Goal: Task Accomplishment & Management: Use online tool/utility

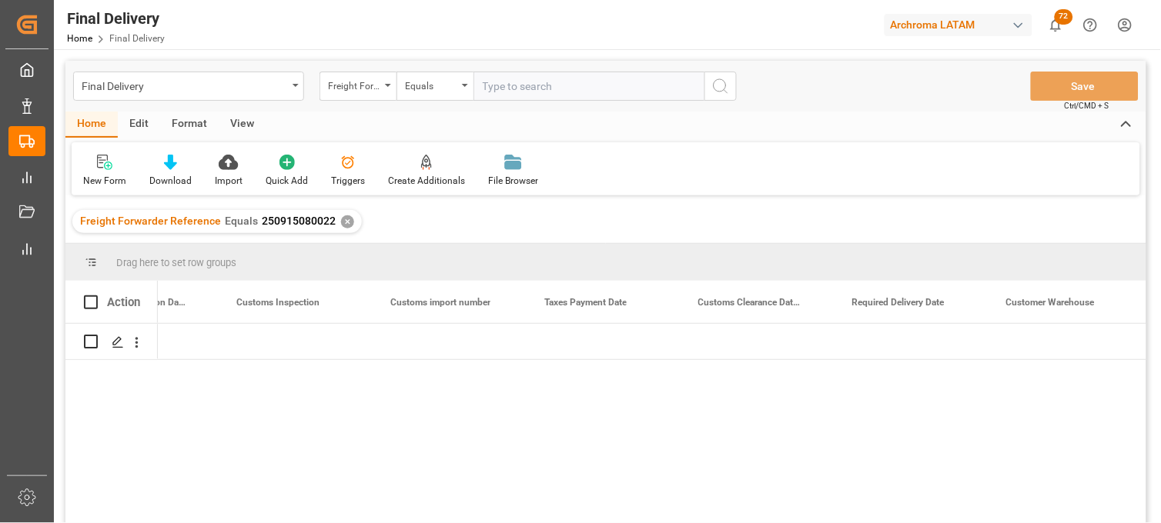
scroll to position [0, 1633]
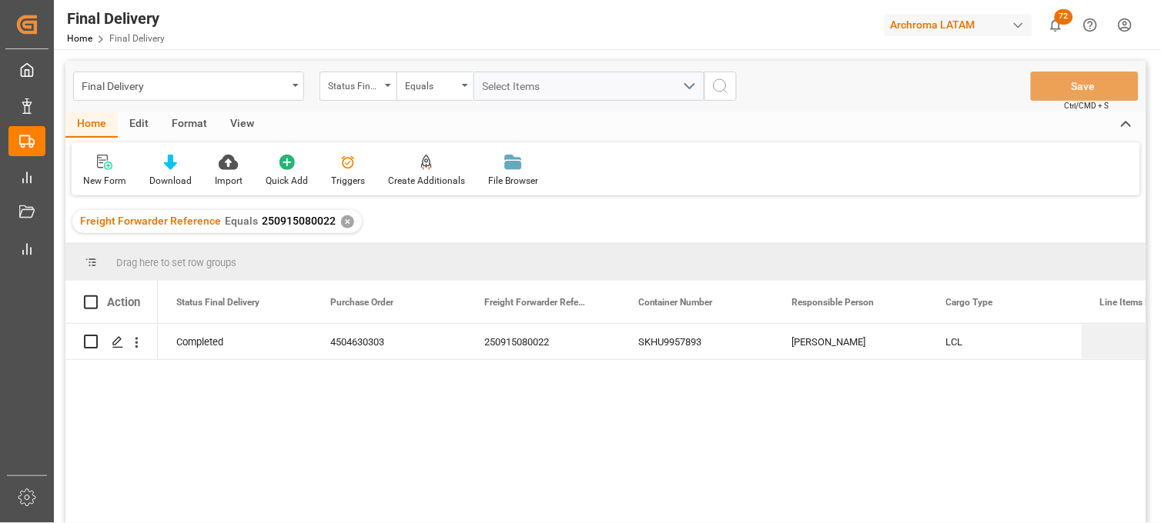
click at [803, 456] on div "Completed 4504630303 250915080022 SKHU9957893 Erika Cervantes LCL 04-09-2025" at bounding box center [652, 428] width 988 height 209
click at [346, 223] on div "✕" at bounding box center [347, 221] width 13 height 13
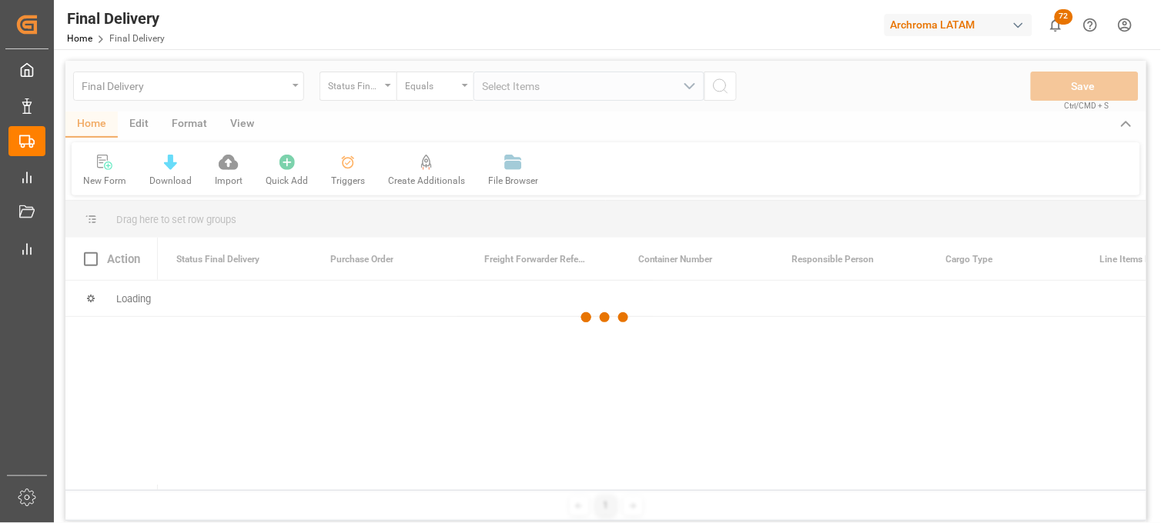
click at [365, 89] on div at bounding box center [605, 318] width 1081 height 514
click at [390, 90] on div at bounding box center [605, 318] width 1081 height 514
click at [387, 90] on div at bounding box center [605, 318] width 1081 height 514
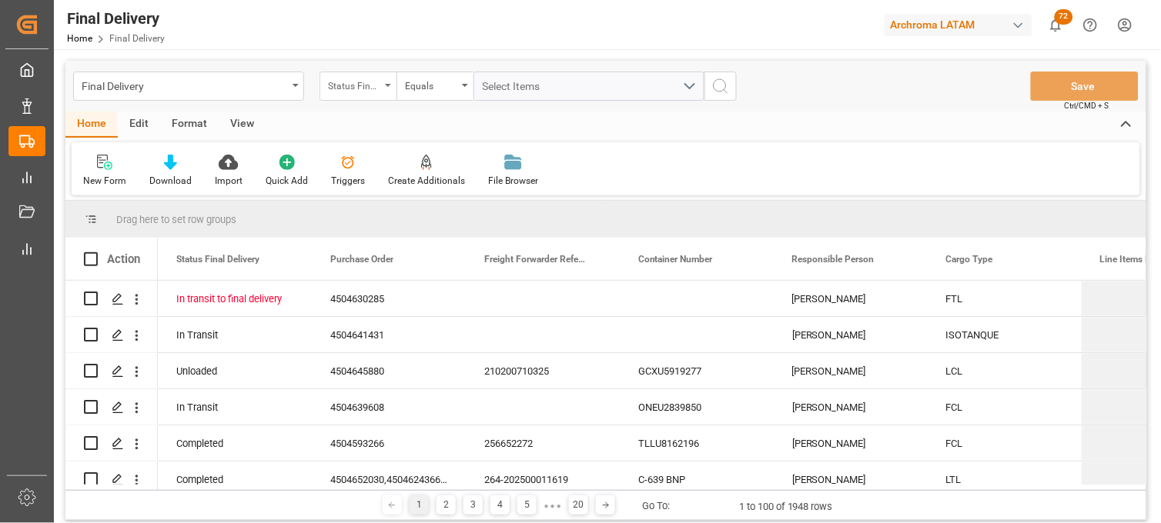
click at [385, 91] on div "Status Final Delivery" at bounding box center [357, 86] width 77 height 29
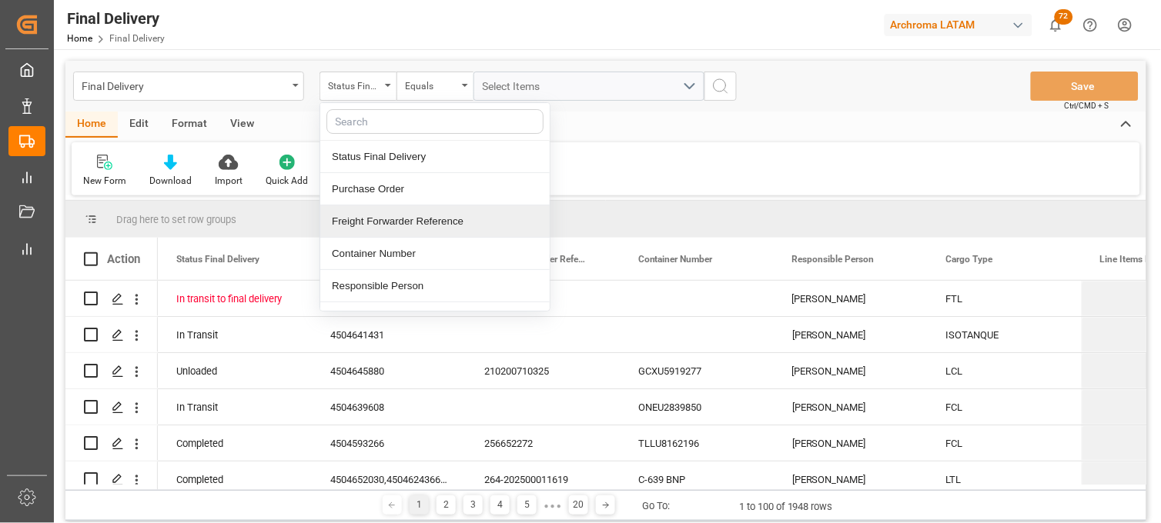
click at [381, 212] on div "Freight Forwarder Reference" at bounding box center [434, 221] width 229 height 32
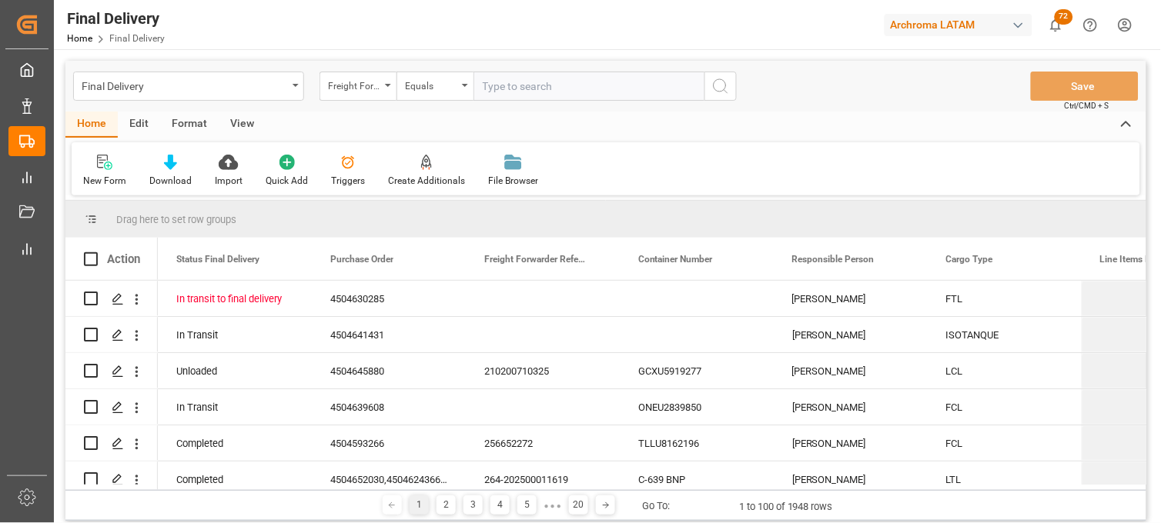
click at [498, 87] on input "text" at bounding box center [588, 86] width 231 height 29
type input "250906900643"
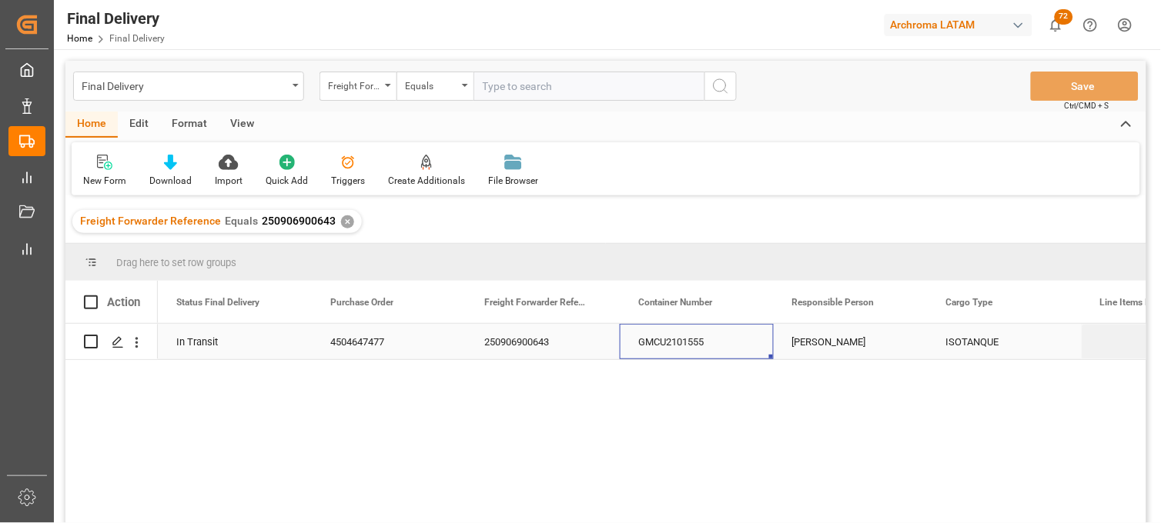
click at [680, 339] on div "GMCU2101555" at bounding box center [697, 341] width 154 height 35
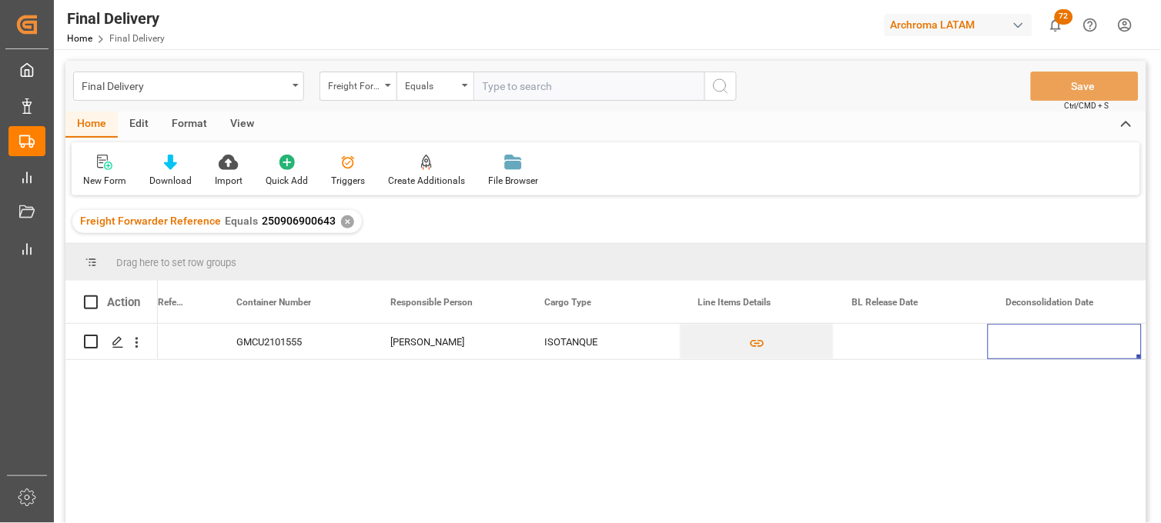
scroll to position [0, 556]
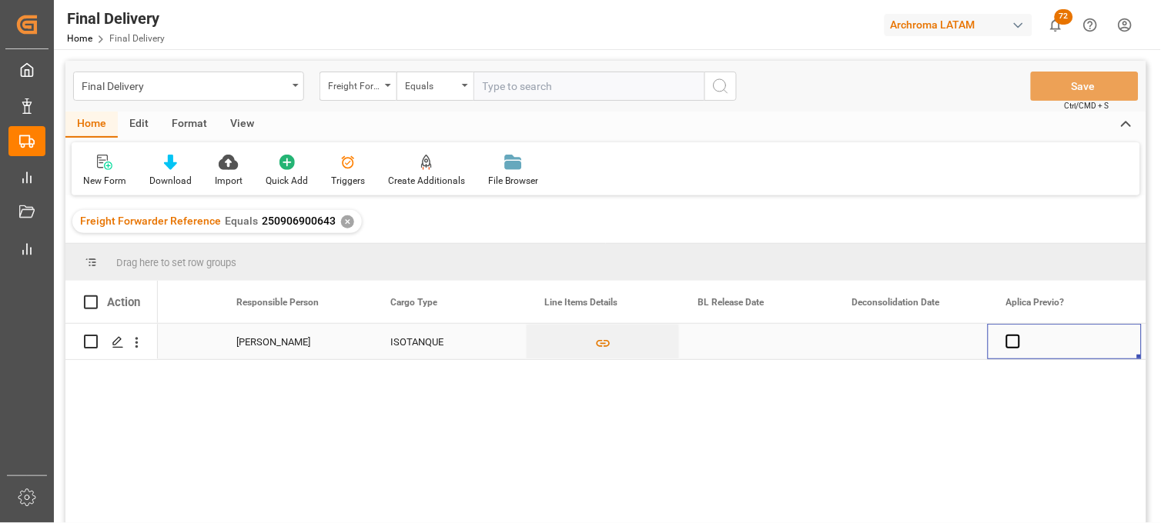
click at [724, 344] on div "Press SPACE to select this row." at bounding box center [757, 341] width 154 height 35
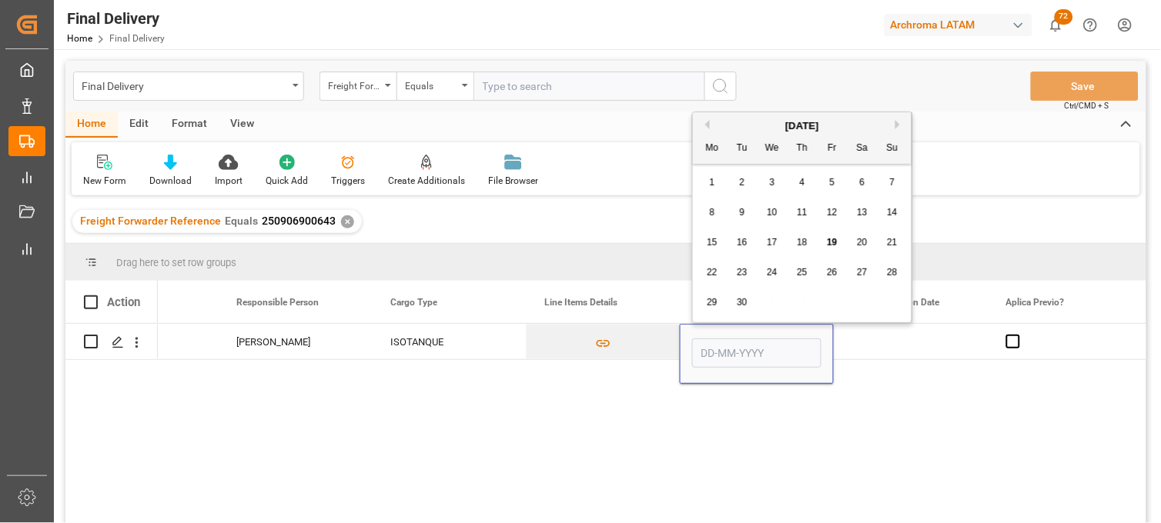
click at [827, 250] on div "19" at bounding box center [832, 243] width 19 height 18
type input "[DATE]"
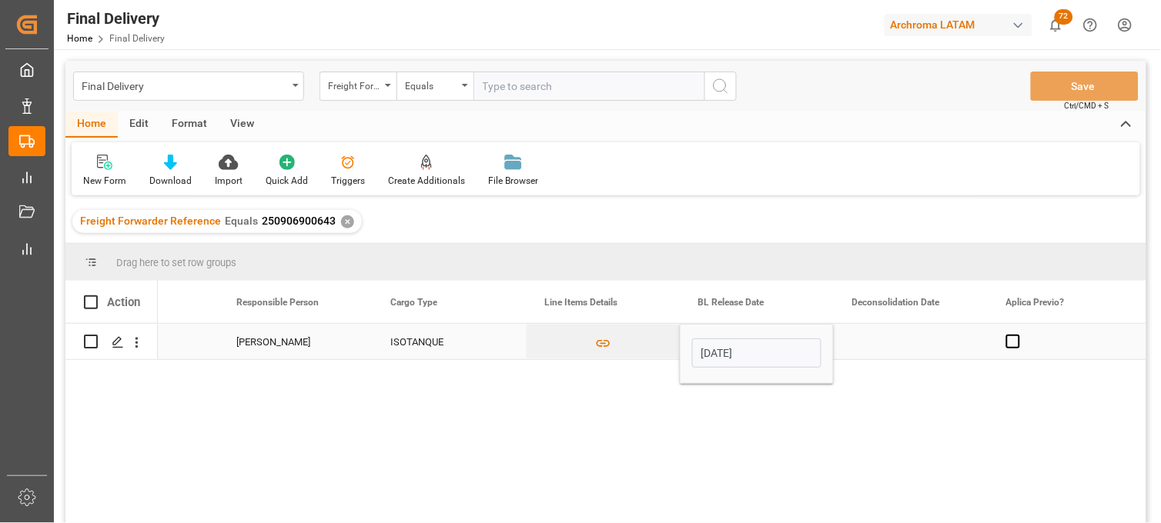
click at [882, 342] on div "Press SPACE to select this row." at bounding box center [911, 341] width 154 height 35
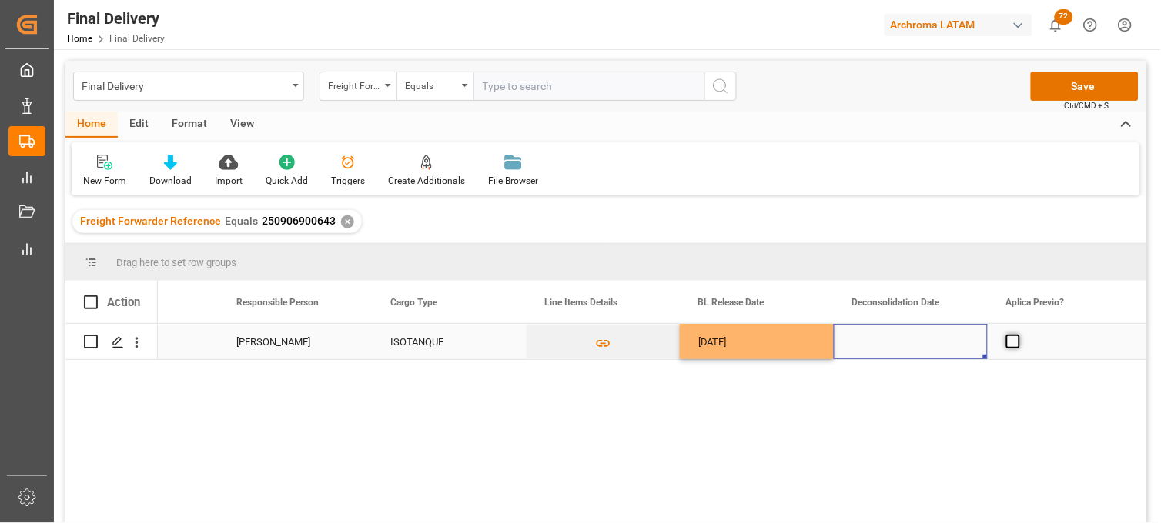
click at [1017, 342] on span "Press SPACE to select this row." at bounding box center [1013, 342] width 14 height 14
click at [1017, 335] on input "Press SPACE to select this row." at bounding box center [1017, 335] width 0 height 0
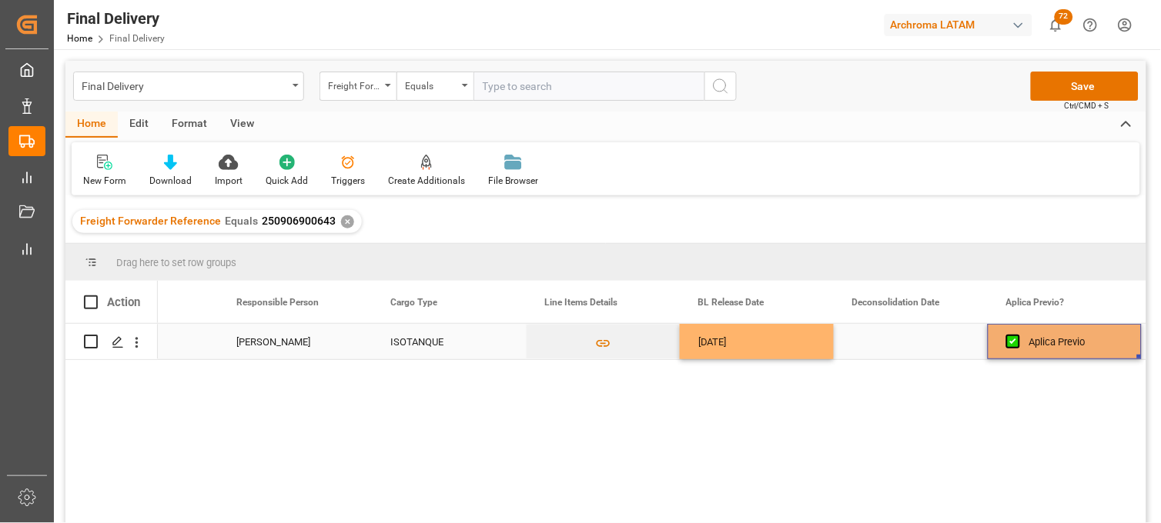
click at [908, 342] on div "Press SPACE to select this row." at bounding box center [911, 341] width 154 height 35
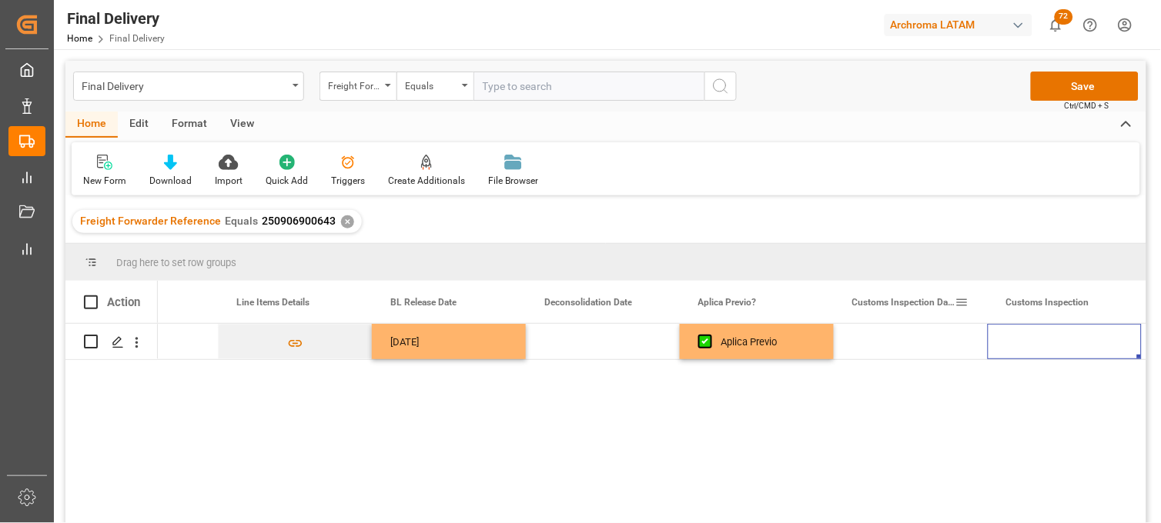
scroll to position [0, 1017]
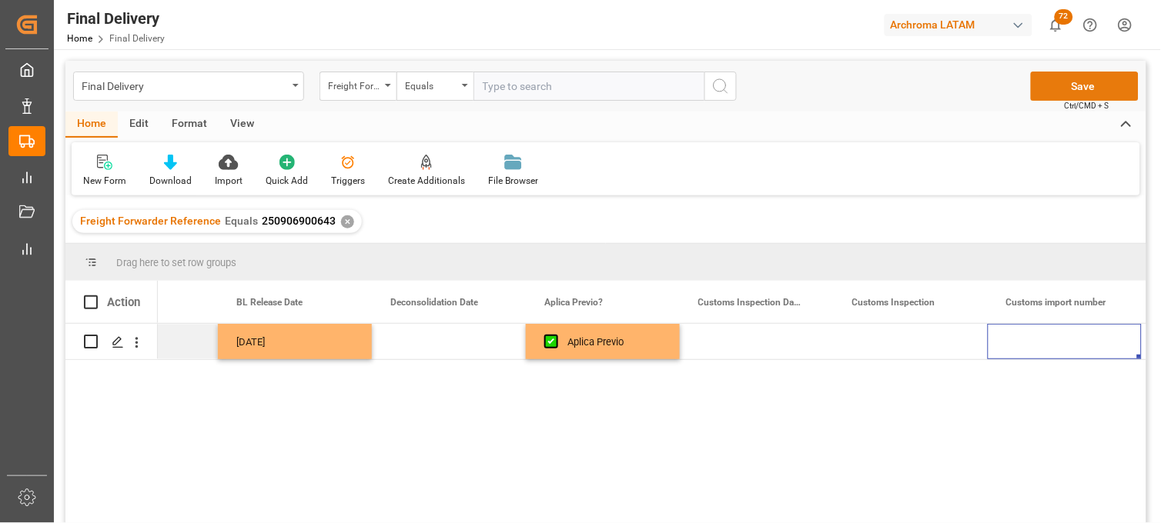
click at [1051, 93] on button "Save" at bounding box center [1085, 86] width 108 height 29
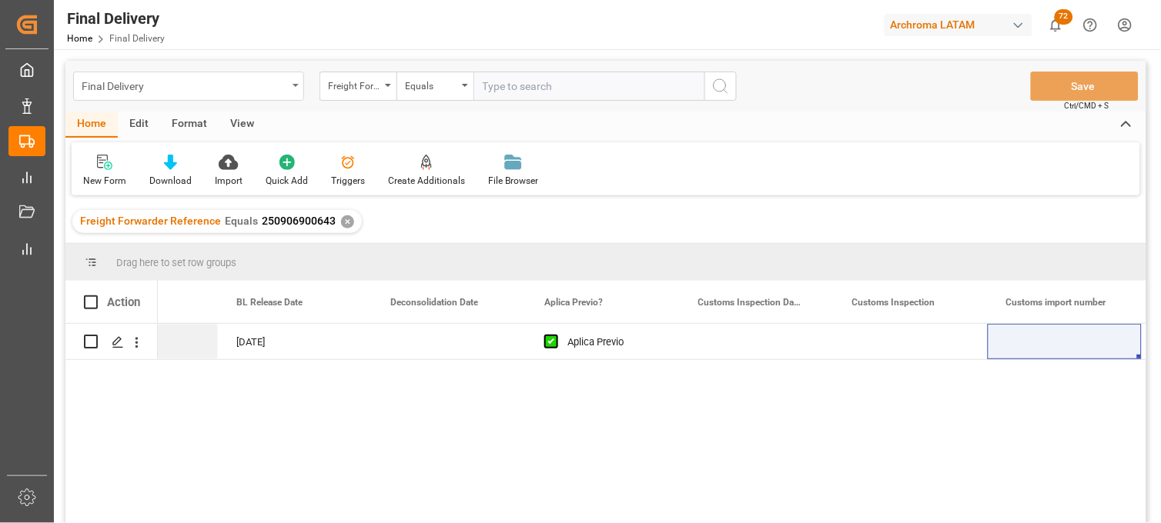
click at [209, 93] on div "Final Delivery" at bounding box center [184, 84] width 205 height 19
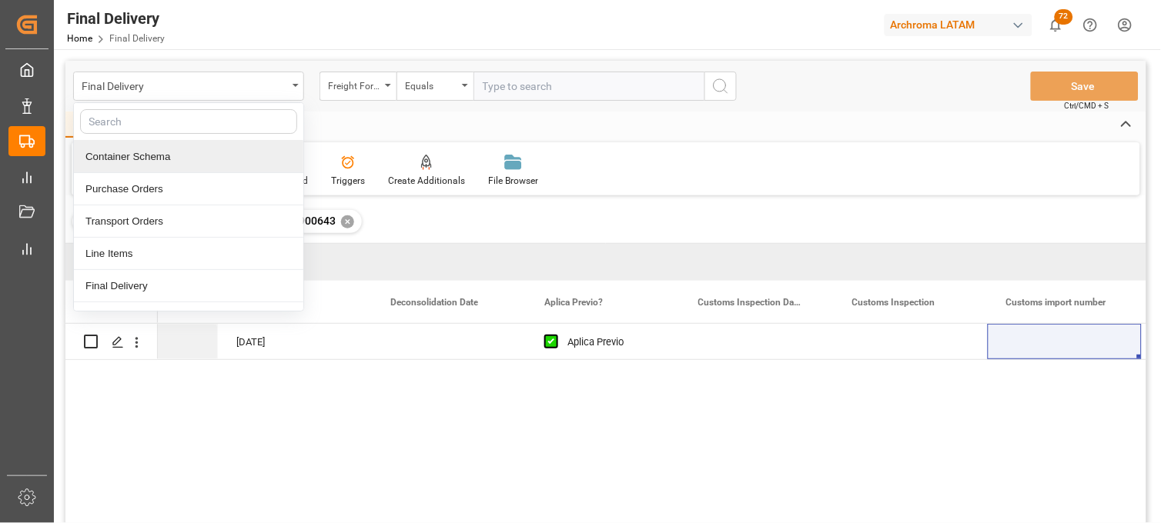
click at [162, 162] on div "Container Schema" at bounding box center [188, 157] width 229 height 32
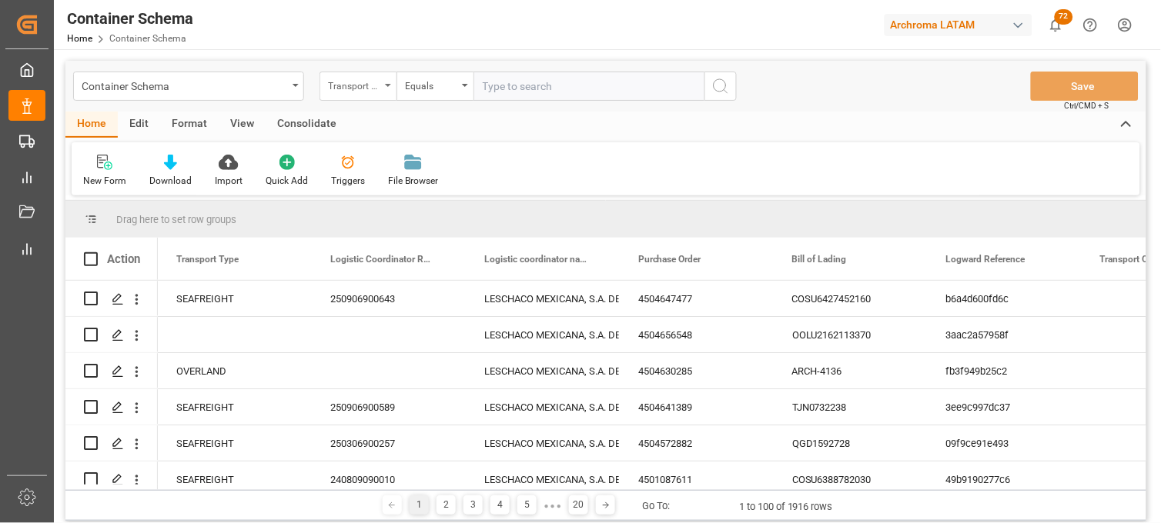
click at [368, 98] on div "Transport Type" at bounding box center [357, 86] width 77 height 29
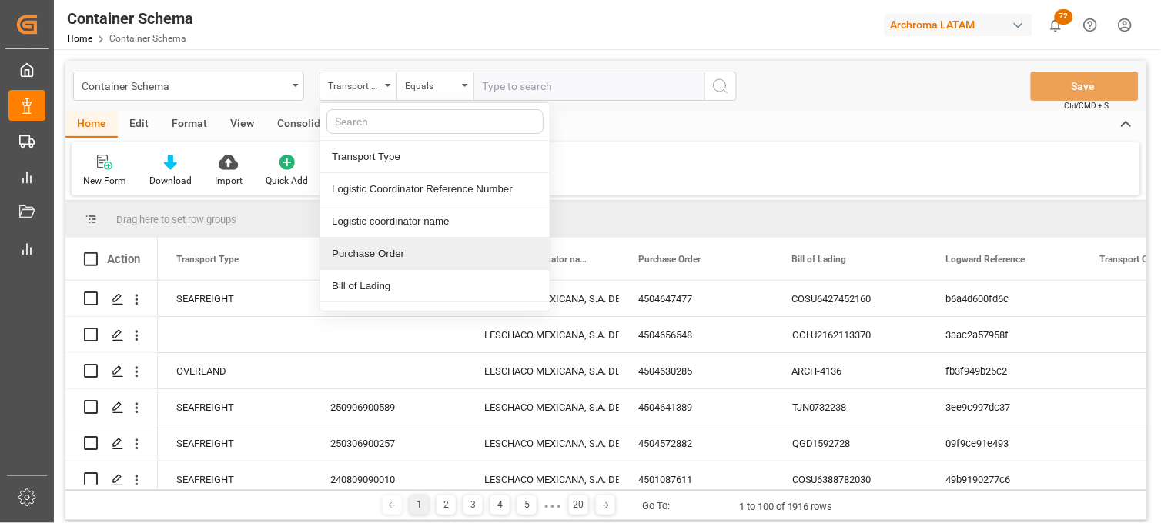
click at [364, 249] on div "Purchase Order" at bounding box center [434, 254] width 229 height 32
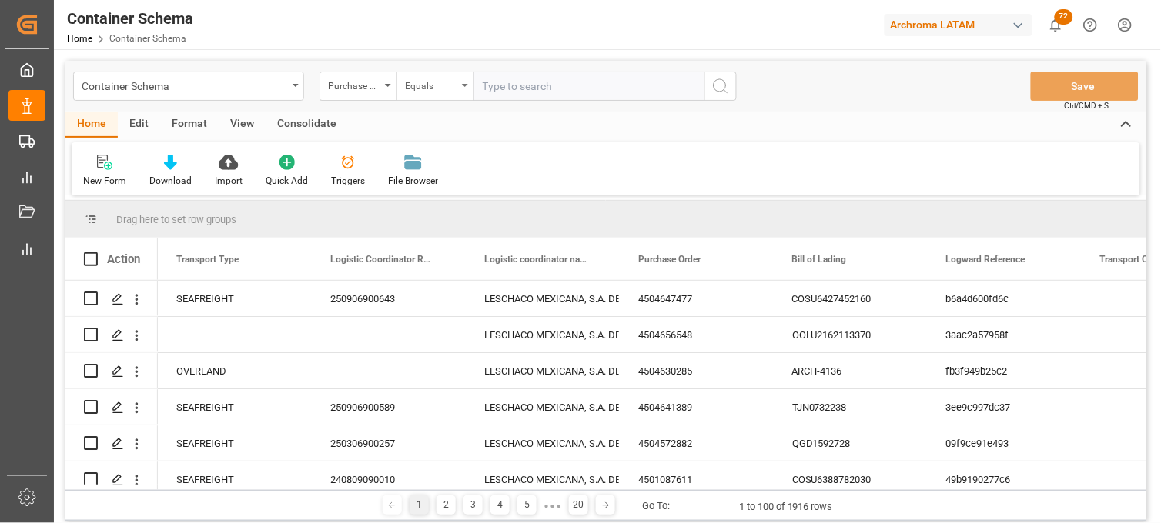
click at [446, 75] on div "Equals" at bounding box center [431, 84] width 52 height 18
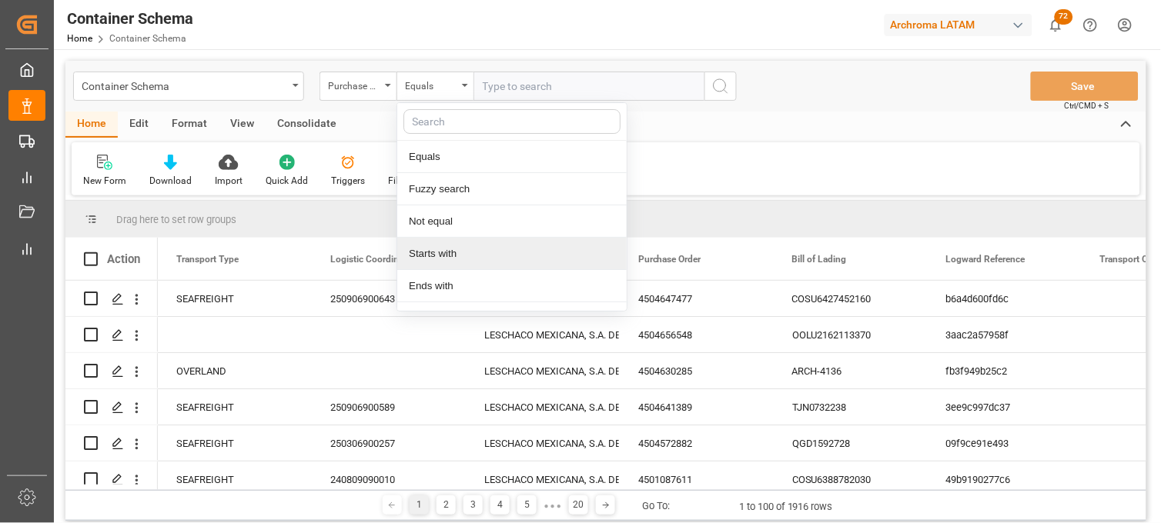
click at [451, 248] on div "Starts with" at bounding box center [511, 254] width 229 height 32
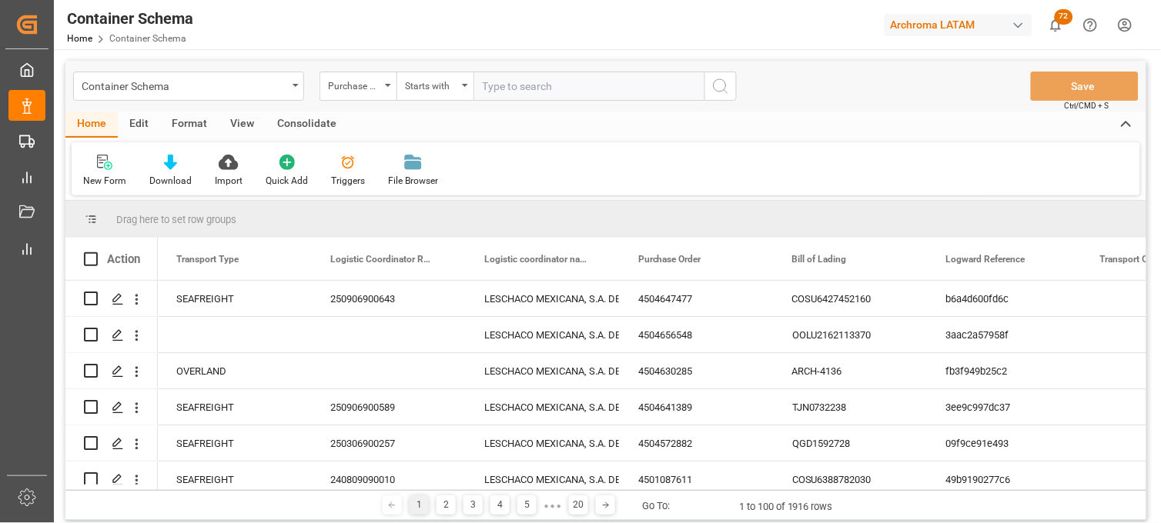
click at [497, 72] on input "text" at bounding box center [588, 86] width 231 height 29
paste input "4504650011"
type input "4504650011"
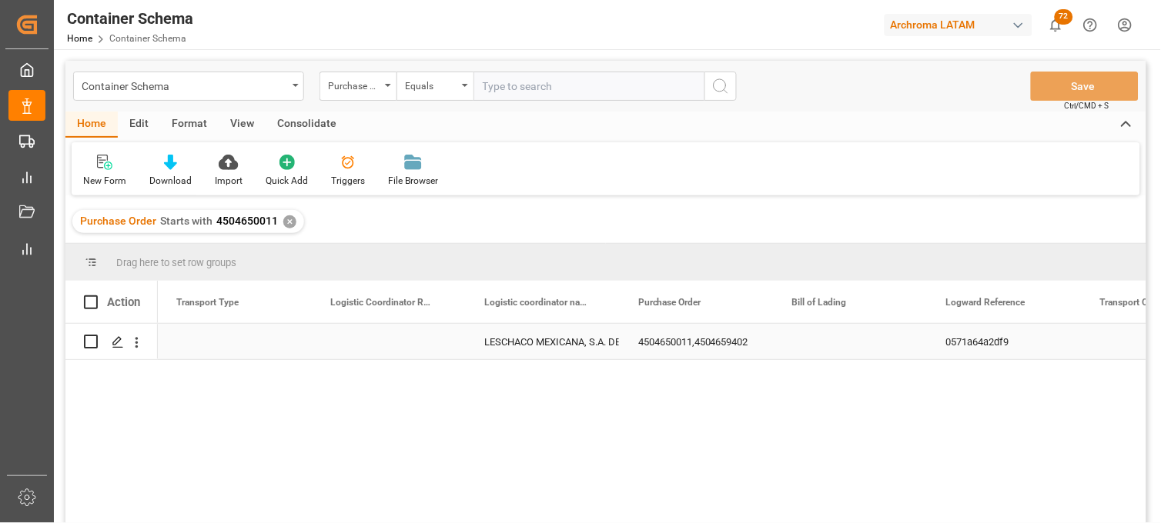
click at [840, 340] on div "Press SPACE to select this row." at bounding box center [850, 341] width 154 height 35
click at [205, 340] on div "Press SPACE to select this row." at bounding box center [235, 341] width 154 height 35
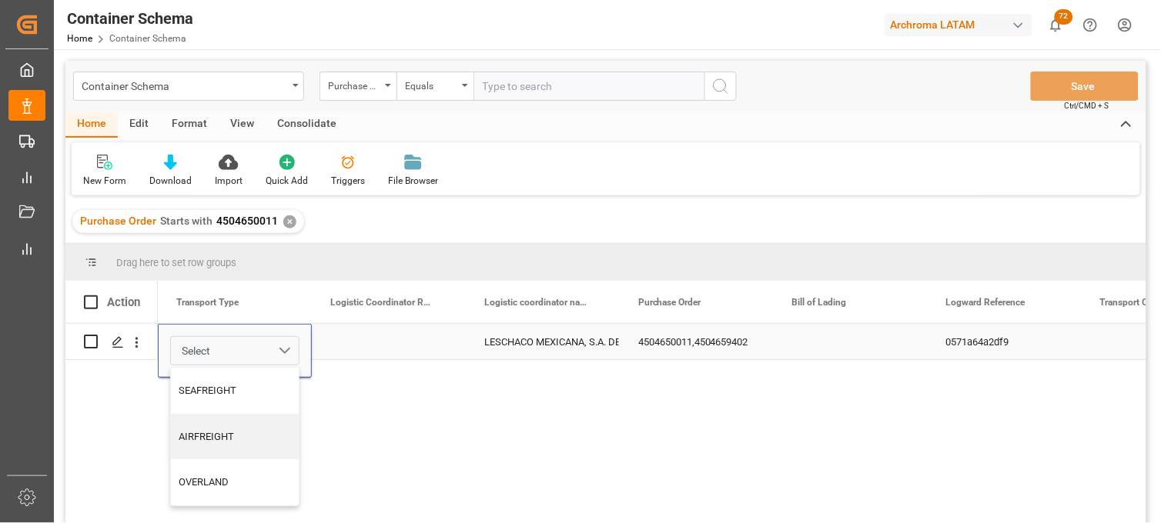
click at [206, 346] on span "Select" at bounding box center [196, 351] width 28 height 16
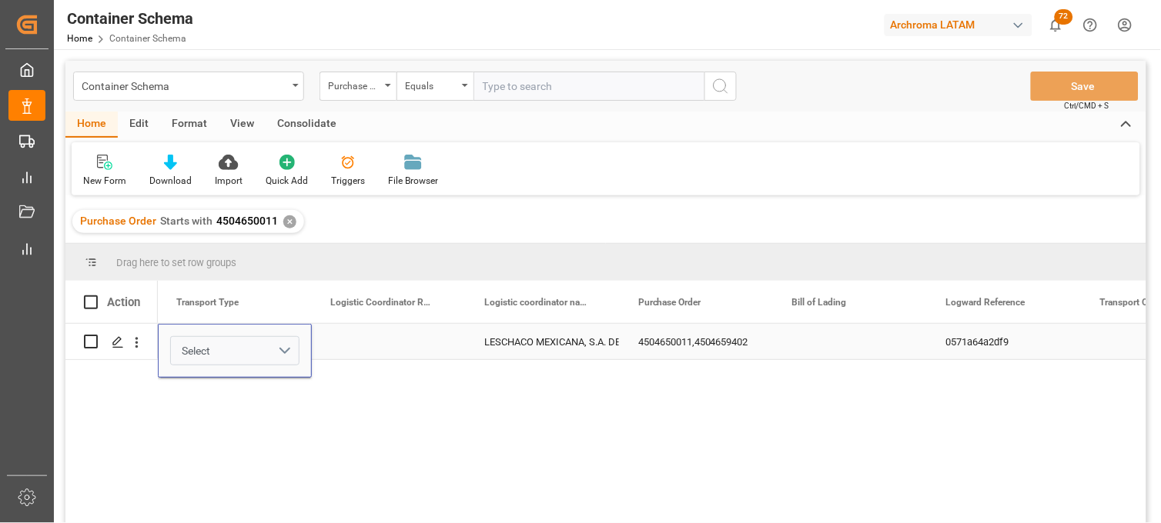
click at [202, 350] on span "Select" at bounding box center [196, 351] width 28 height 16
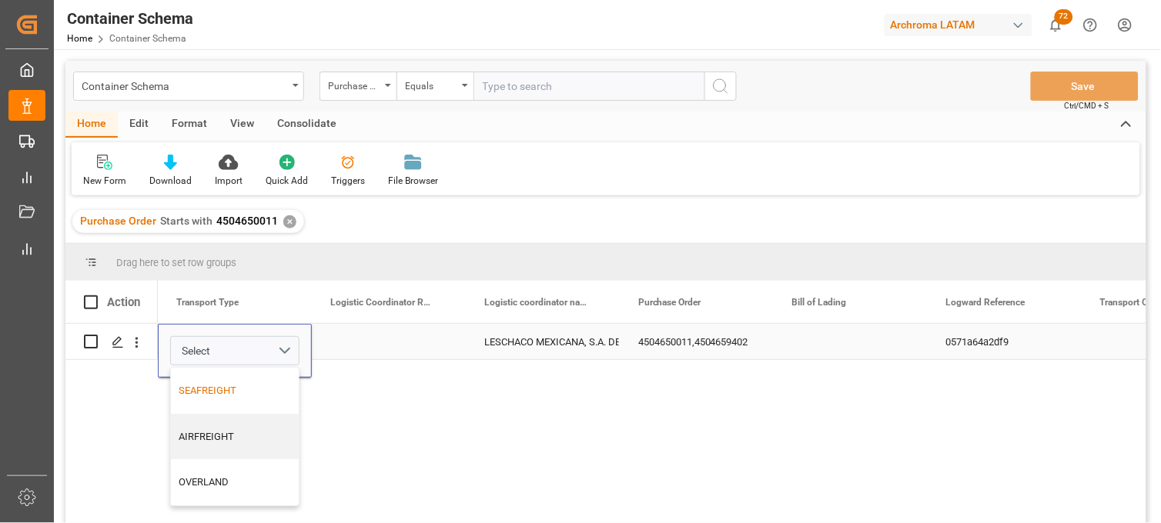
click at [201, 383] on div "SEAFREIGHT" at bounding box center [235, 390] width 112 height 15
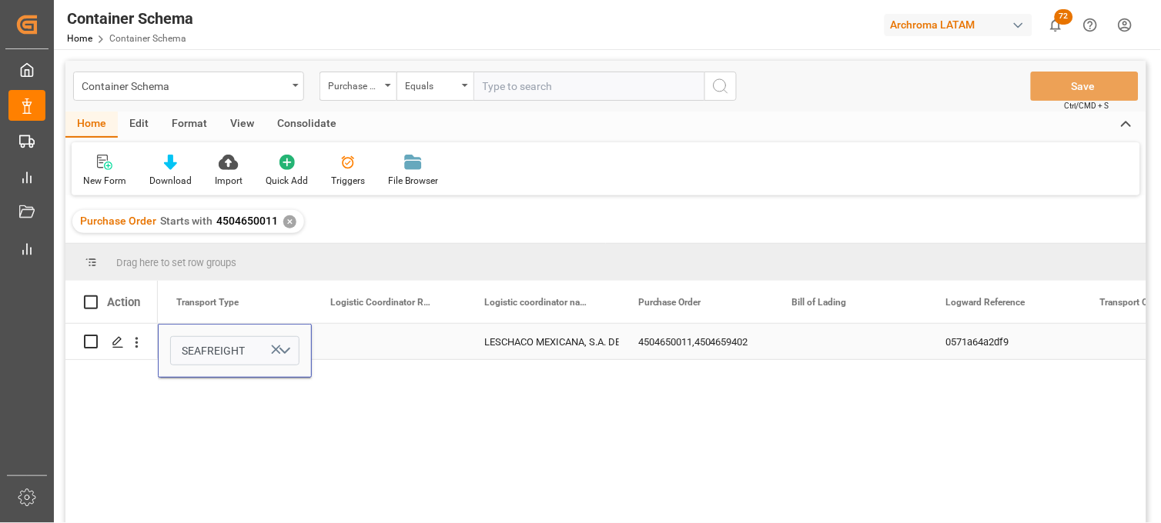
click at [845, 343] on div "Press SPACE to select this row." at bounding box center [850, 341] width 154 height 35
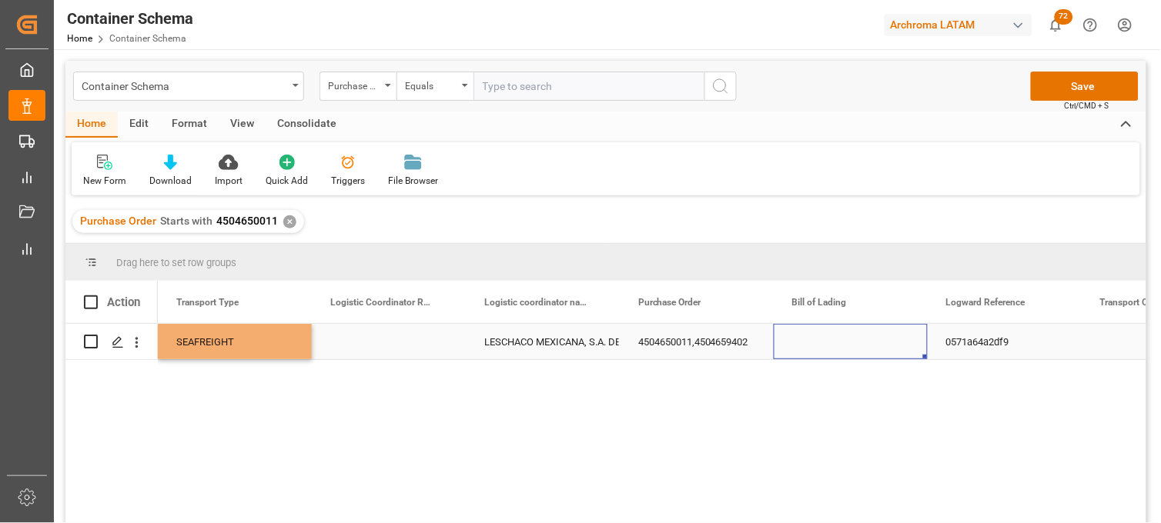
click at [845, 343] on div "Press SPACE to select this row." at bounding box center [850, 341] width 154 height 35
click at [845, 343] on input "Press SPACE to select this row." at bounding box center [850, 350] width 129 height 29
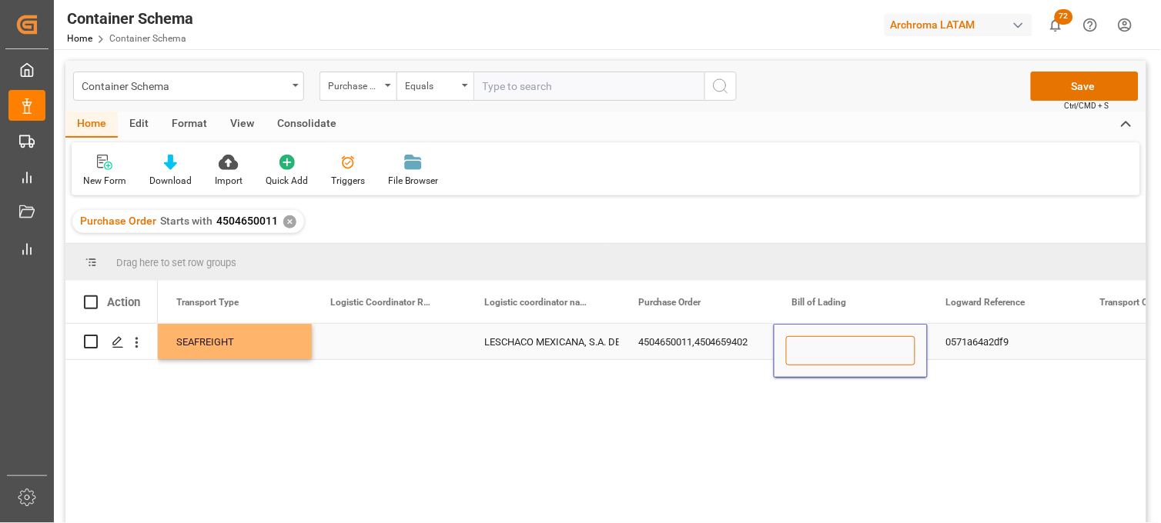
paste input "HLCUBO2250839817"
type input "HLCUBO2250839817"
click at [374, 341] on div "Press SPACE to select this row." at bounding box center [389, 341] width 154 height 35
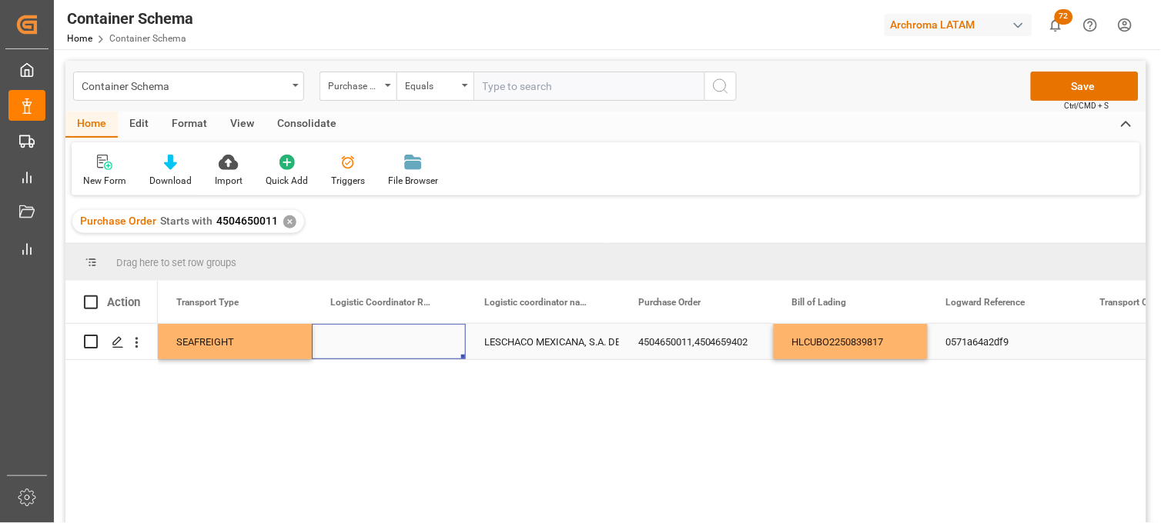
click at [358, 341] on div "Press SPACE to select this row." at bounding box center [389, 341] width 154 height 35
click at [358, 341] on input "Press SPACE to select this row." at bounding box center [388, 350] width 129 height 29
type input "250906900903"
click at [541, 339] on div "LESCHACO MEXICANA, S.A. DE C.V." at bounding box center [542, 342] width 117 height 35
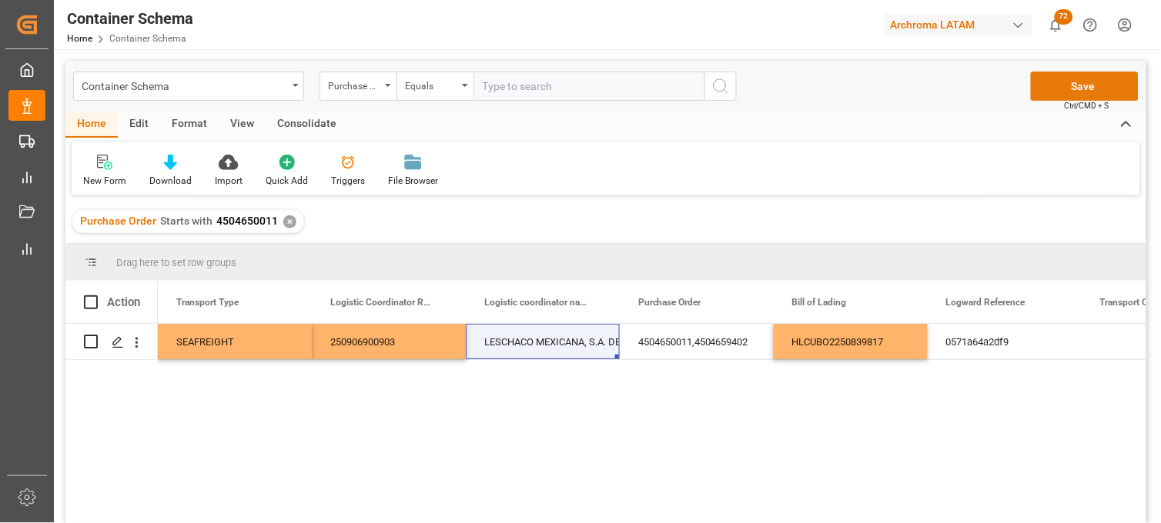
click at [1058, 98] on button "Save" at bounding box center [1085, 86] width 108 height 29
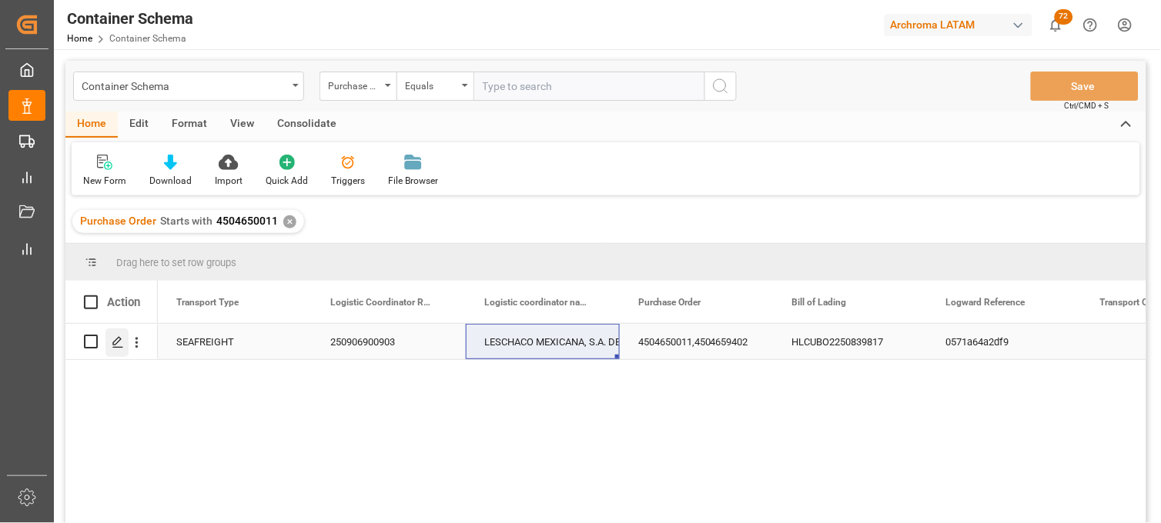
click at [126, 347] on div "Press SPACE to select this row." at bounding box center [116, 343] width 23 height 28
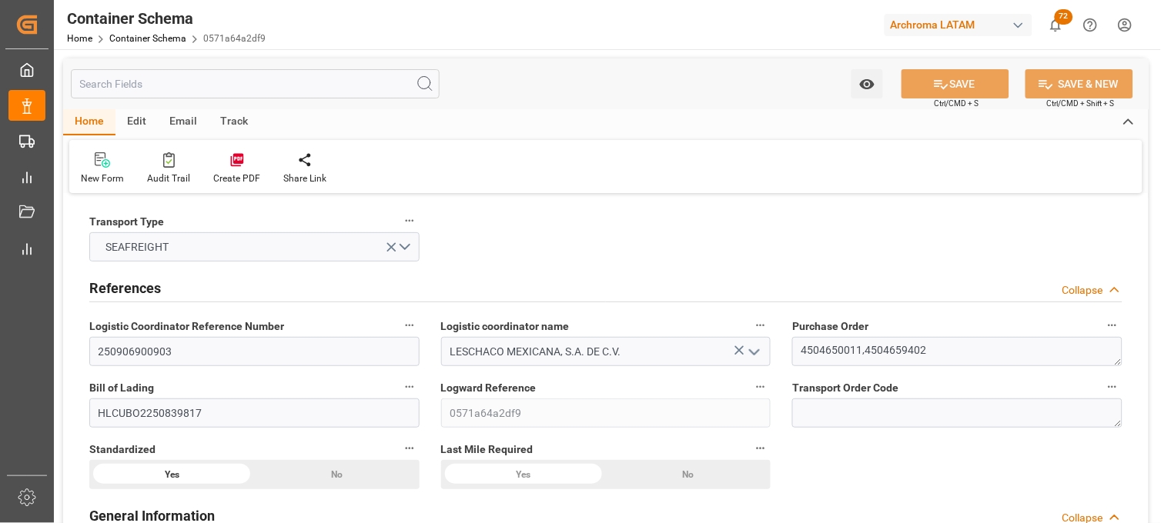
type input "0"
type input "2"
type input "16999"
type input "18023.939"
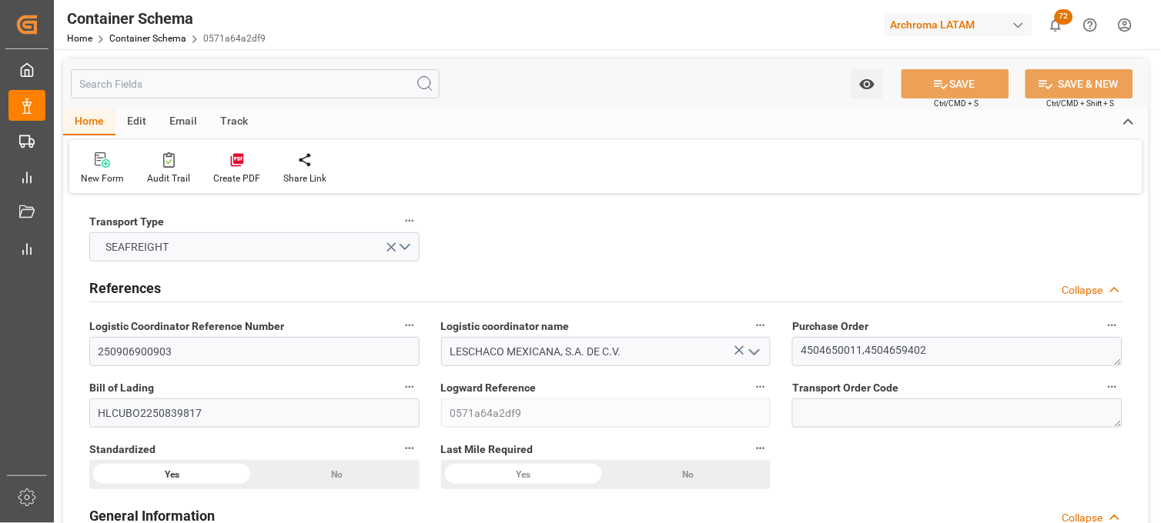
type input "COCTG"
type input "MXVER"
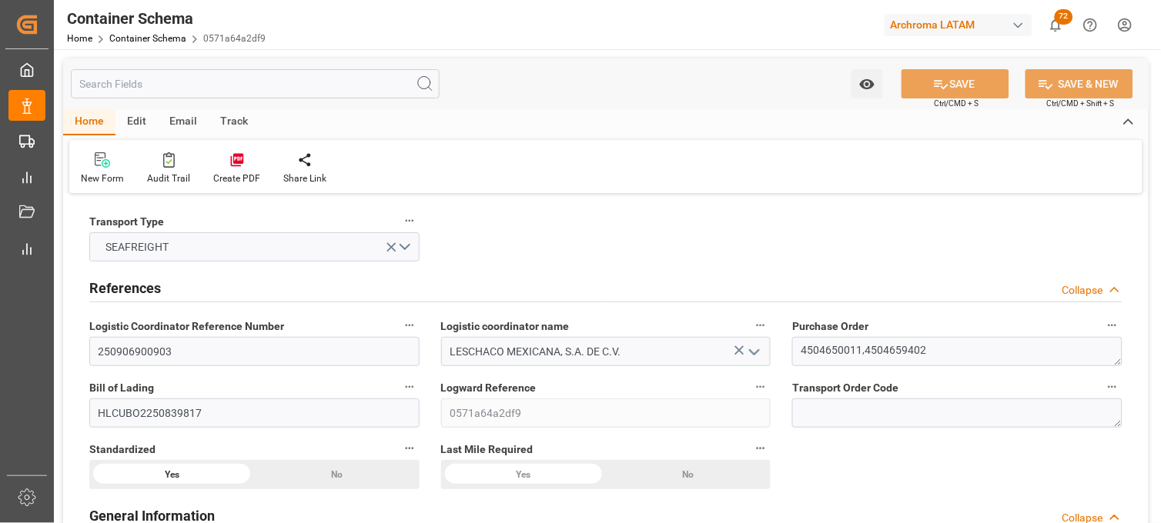
type input "9719874"
type input "17-09-2025 00:00"
type input "17-09-2025"
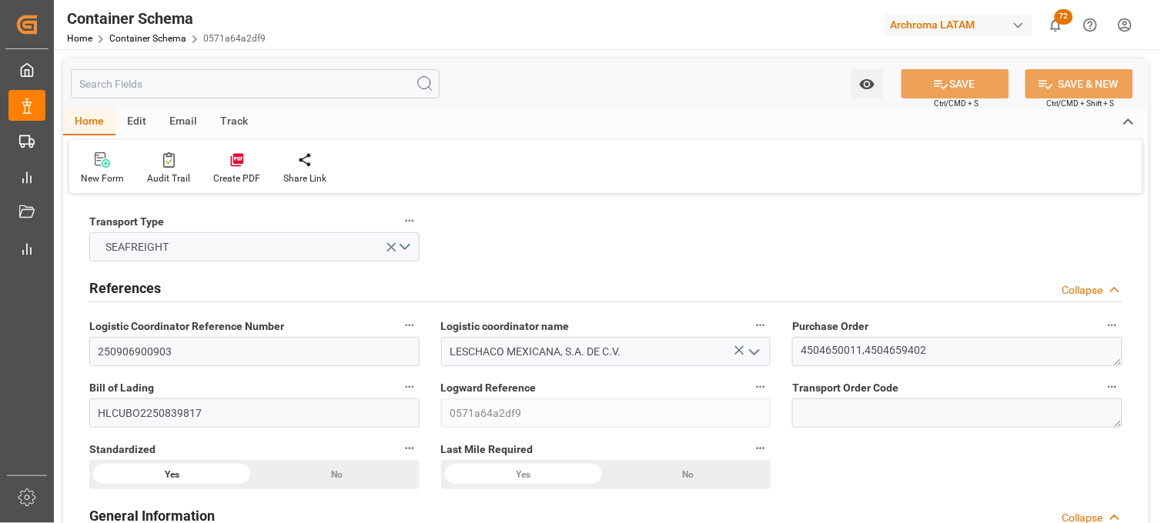
type input "17-09-2025"
type input "13-09-2025 00:00"
type input "17-09-2025 00:00"
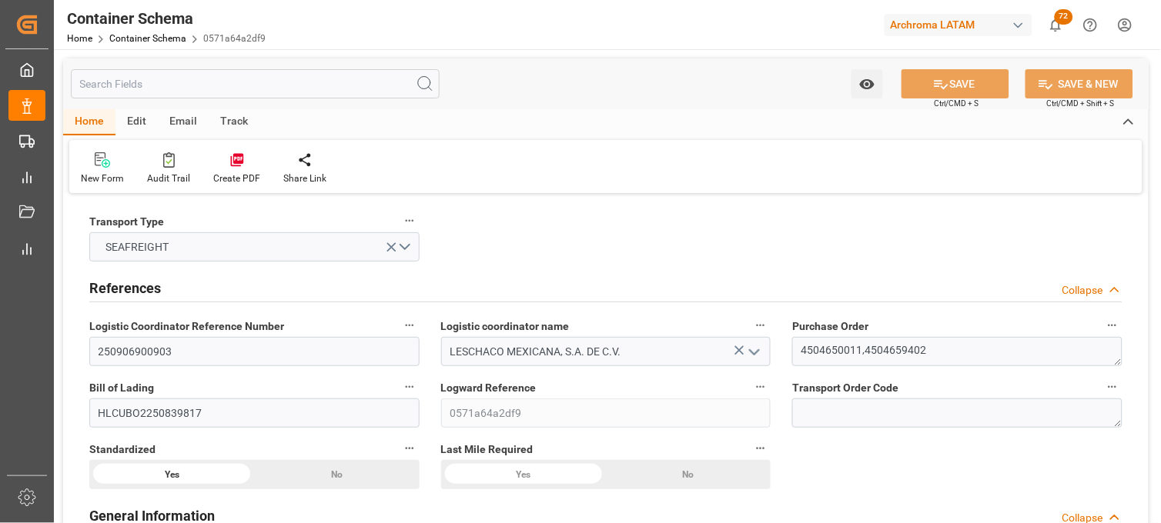
type input "17-09-2025 00:00"
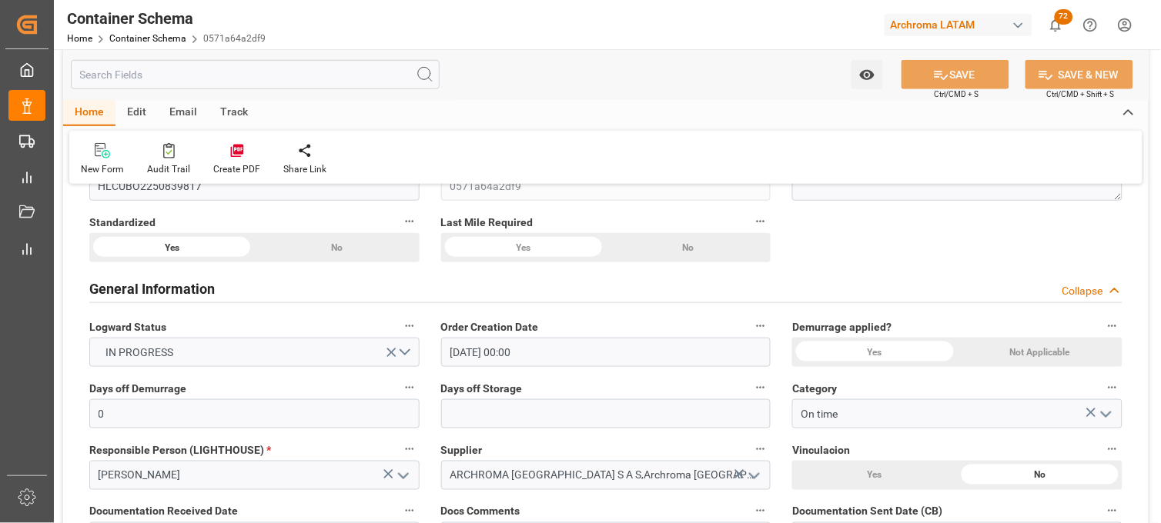
scroll to position [256, 0]
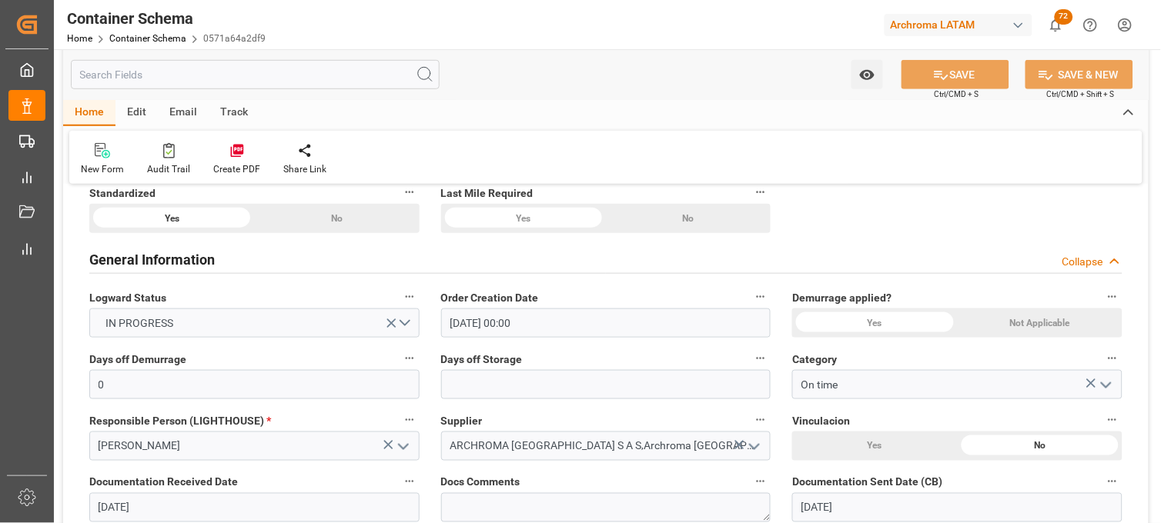
click at [835, 317] on div "Yes" at bounding box center [874, 323] width 165 height 29
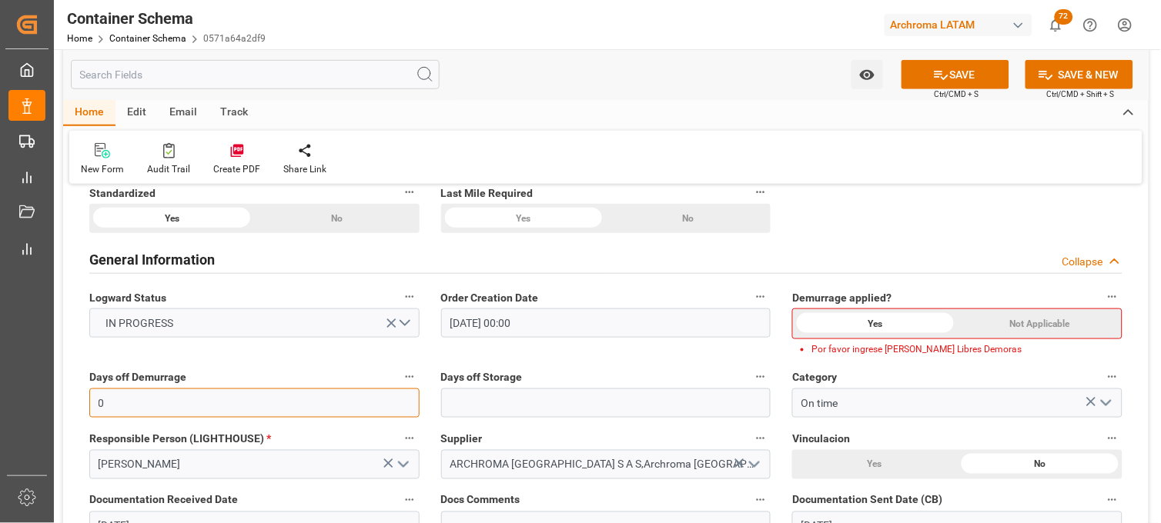
click at [278, 404] on input "0" at bounding box center [254, 403] width 330 height 29
type input "8"
type input "7"
type input "10"
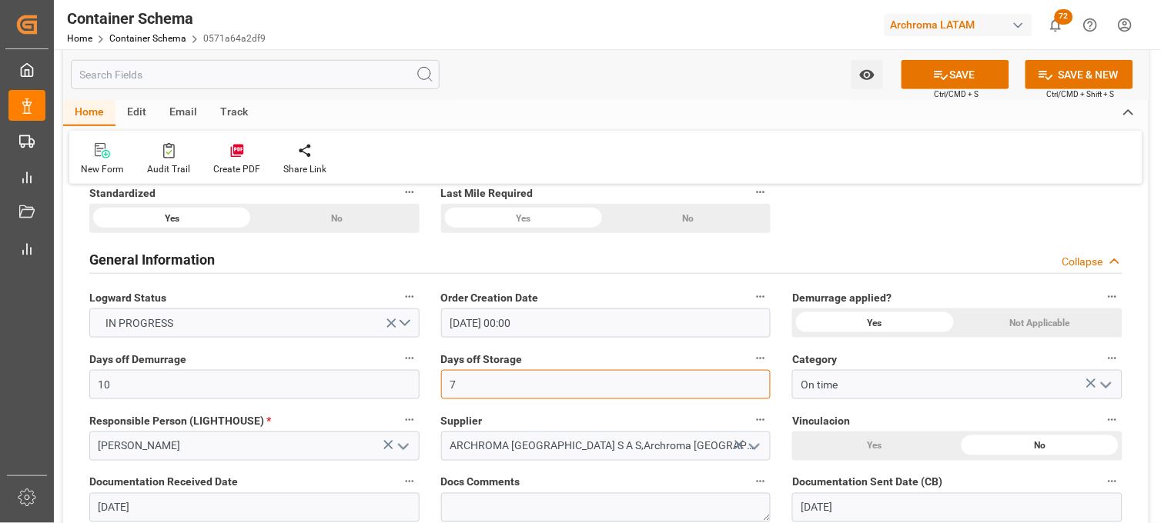
type input "7"
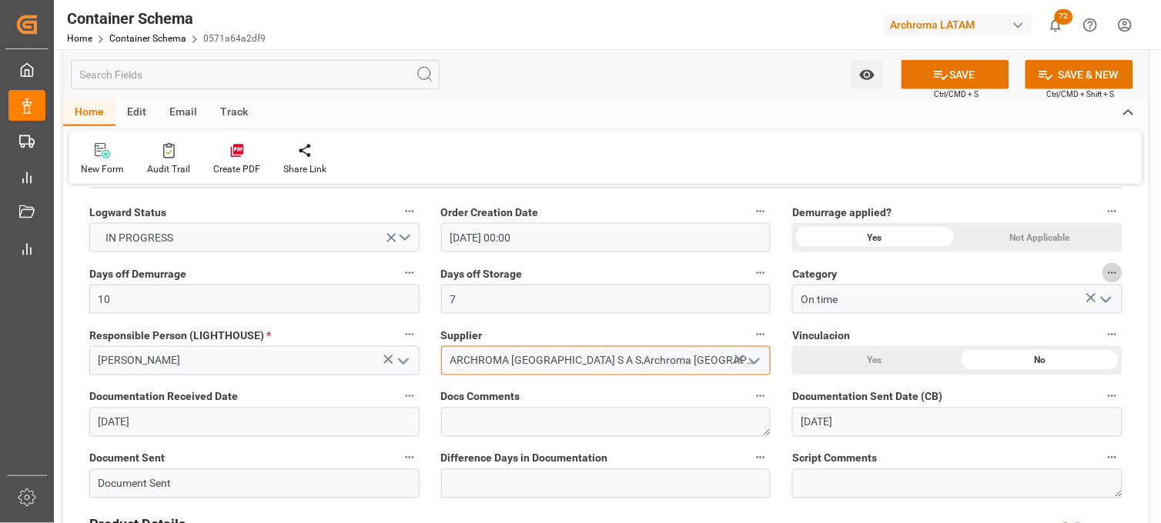
click at [618, 366] on input "ARCHROMA COLOMBIA S A S,Archroma Colombia S A S" at bounding box center [606, 360] width 330 height 29
click at [740, 358] on icon at bounding box center [739, 360] width 9 height 9
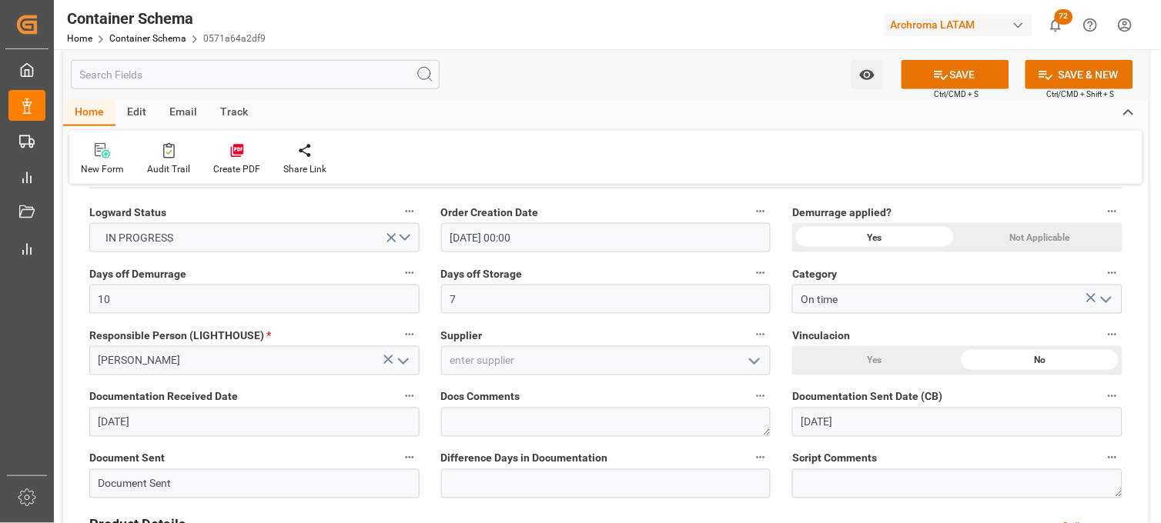
drag, startPoint x: 750, startPoint y: 356, endPoint x: 647, endPoint y: 356, distance: 102.4
click at [749, 356] on icon "open menu" at bounding box center [754, 361] width 18 height 18
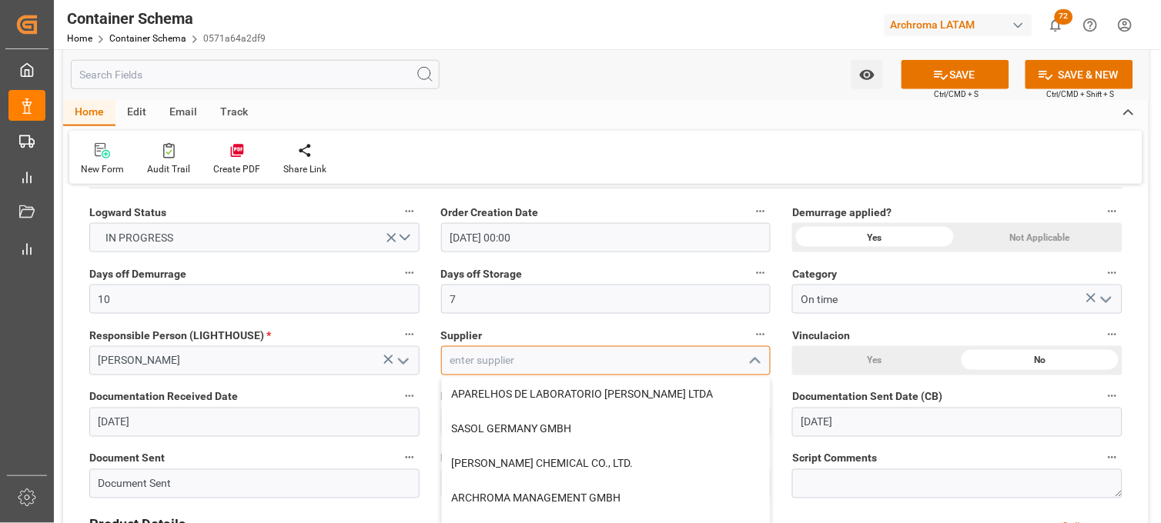
click at [526, 356] on input at bounding box center [606, 360] width 330 height 29
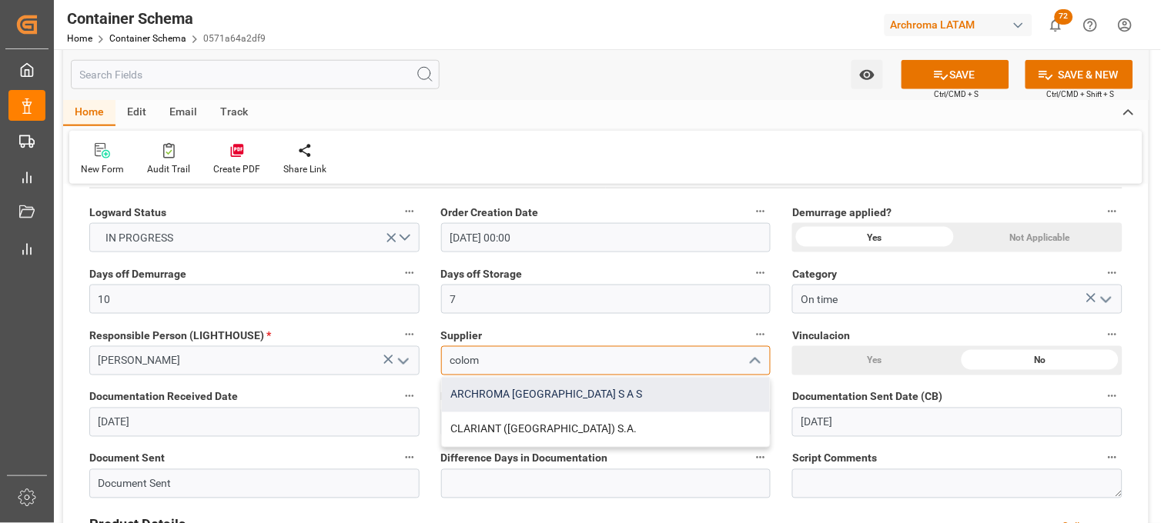
click at [541, 390] on div "ARCHROMA COLOMBIA S A S" at bounding box center [606, 395] width 329 height 35
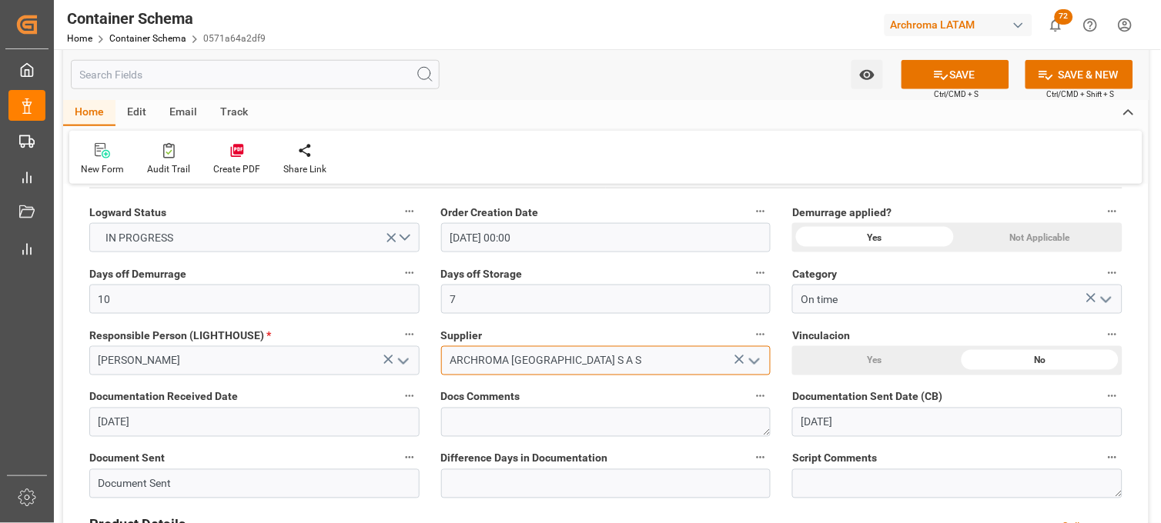
type input "ARCHROMA COLOMBIA S A S"
click at [830, 357] on div "Yes" at bounding box center [874, 360] width 165 height 29
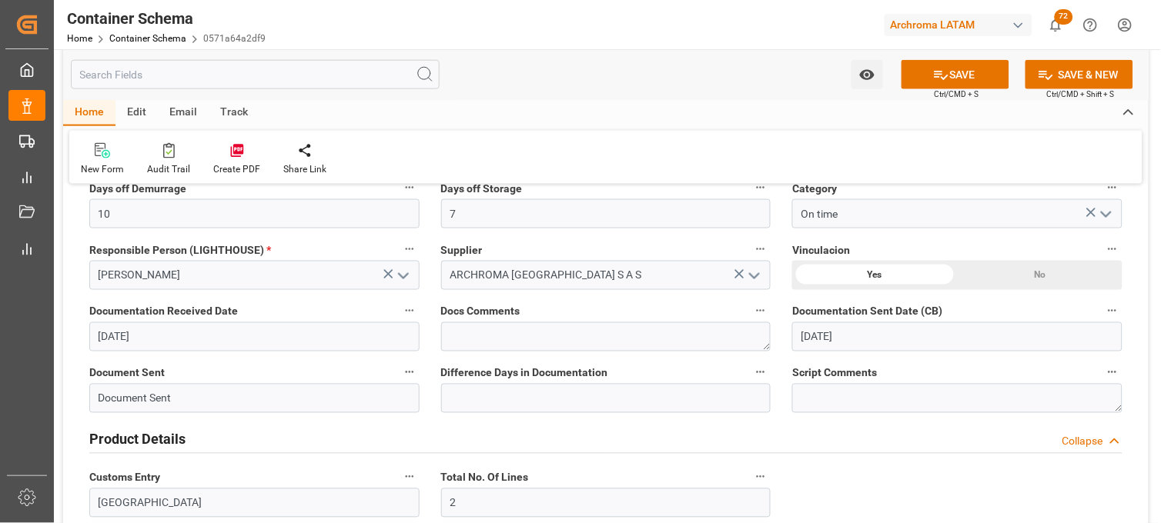
scroll to position [513, 0]
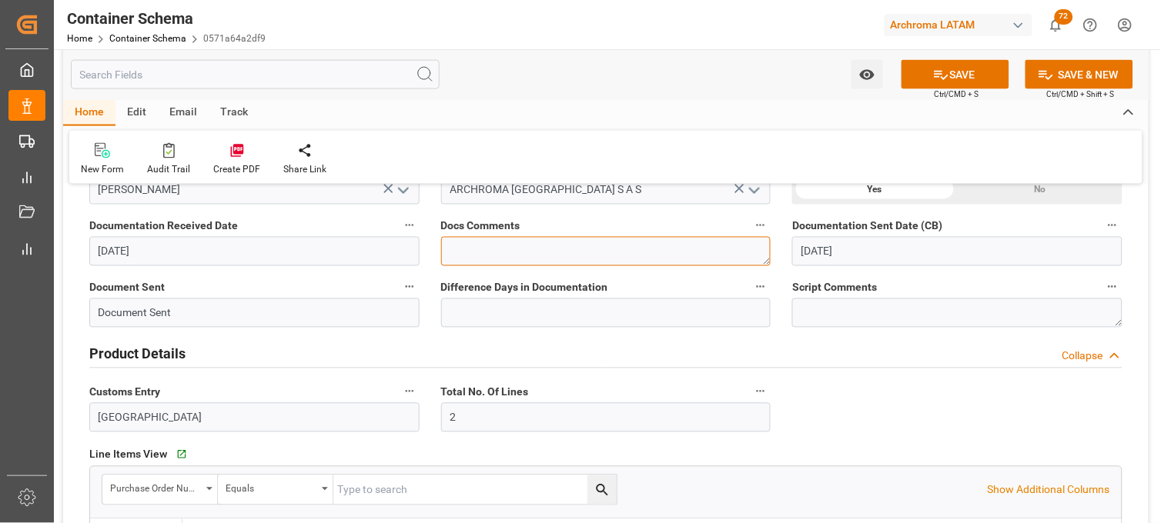
click at [551, 257] on textarea at bounding box center [606, 251] width 330 height 29
click at [933, 82] on icon at bounding box center [941, 75] width 16 height 16
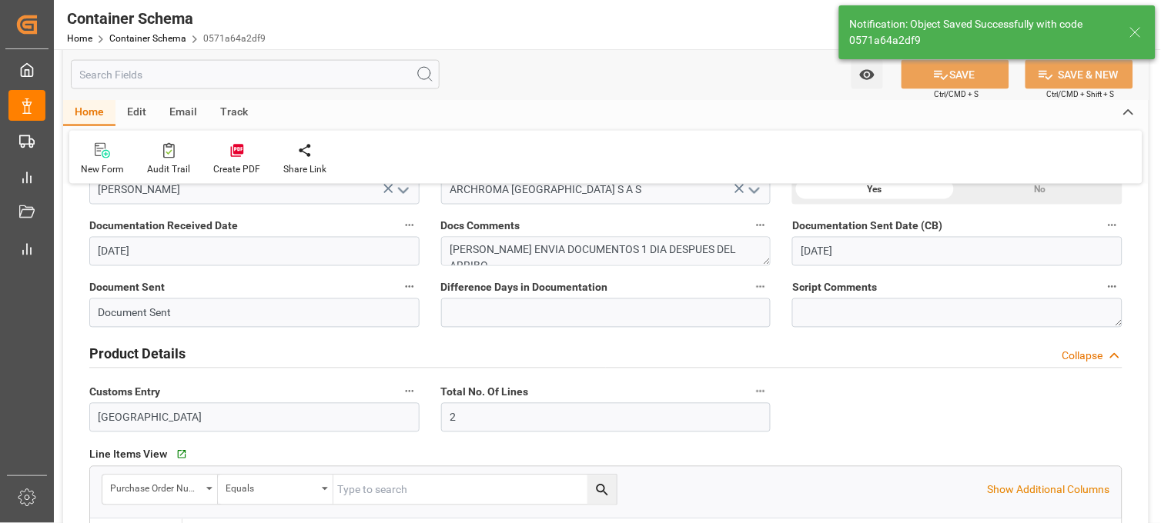
type textarea "GIL ENVIA DOCUMENTOS 1 DIA DESPUES DEL ARRIBO"
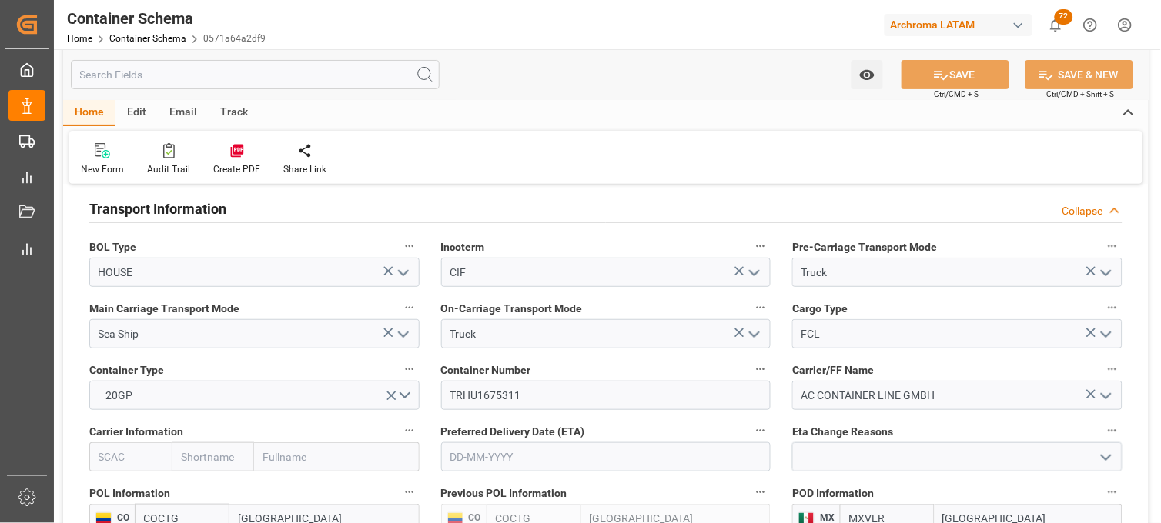
scroll to position [1453, 0]
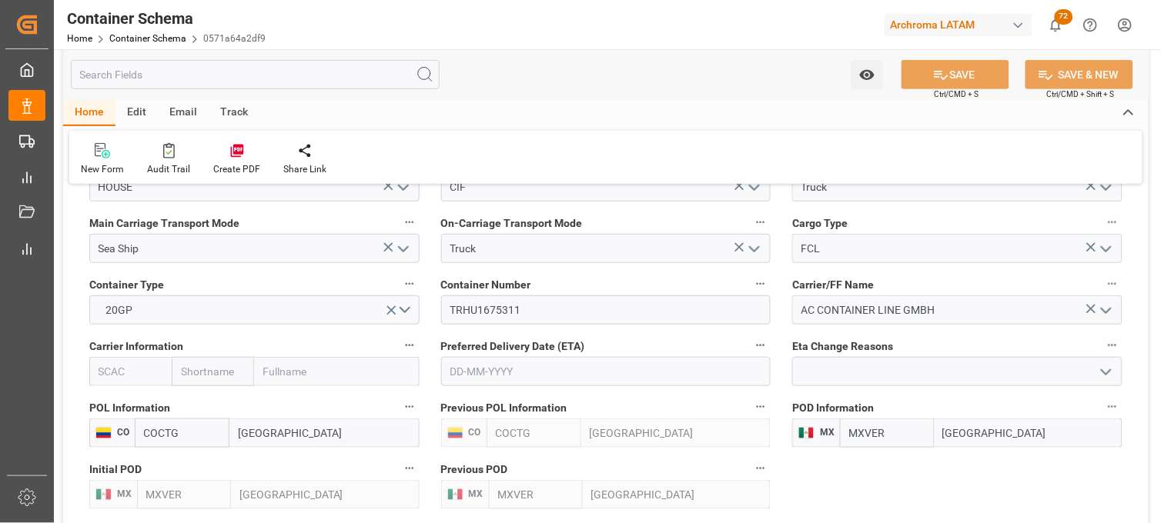
click at [252, 381] on input "text" at bounding box center [213, 371] width 82 height 29
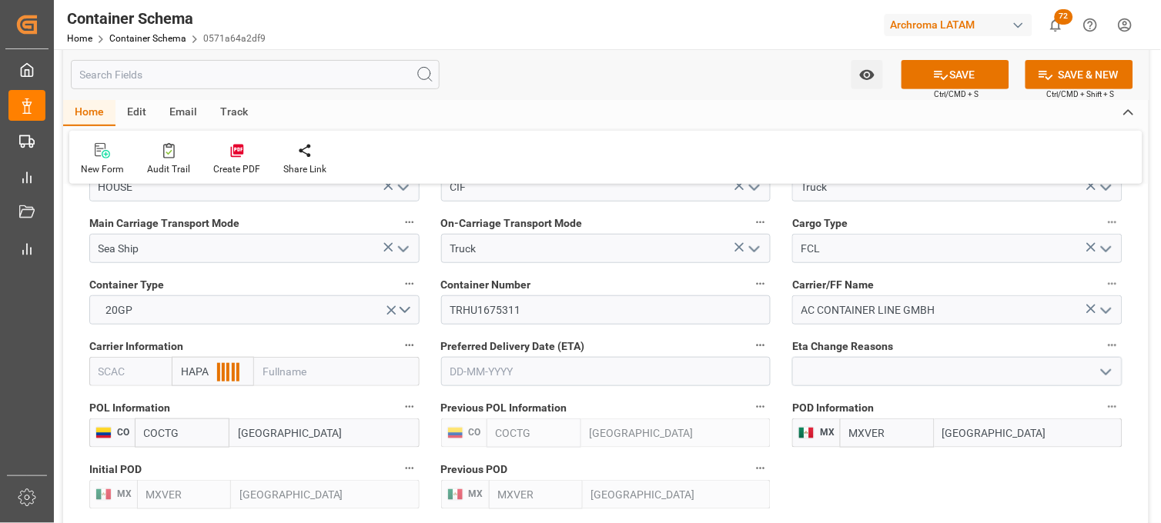
type input "HAPAG"
click at [221, 408] on b "Hapag Lloyd" at bounding box center [223, 413] width 83 height 28
type input "HLCU"
type input "Hapag Lloyd"
type input "Hapag Lloyd Aktiengesellschaft"
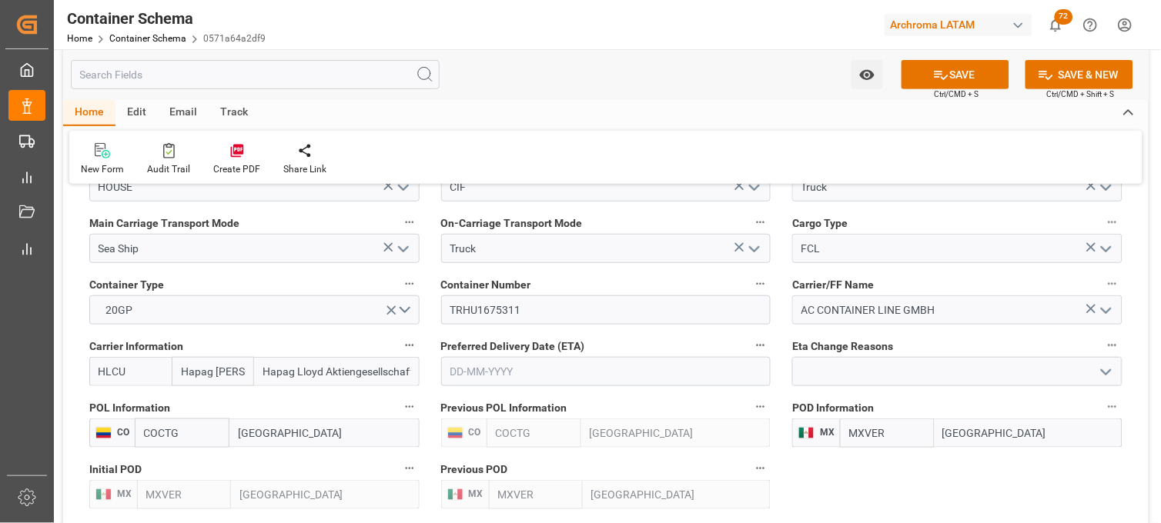
type input "Hapag Lloyd"
click at [489, 366] on input "text" at bounding box center [606, 371] width 330 height 29
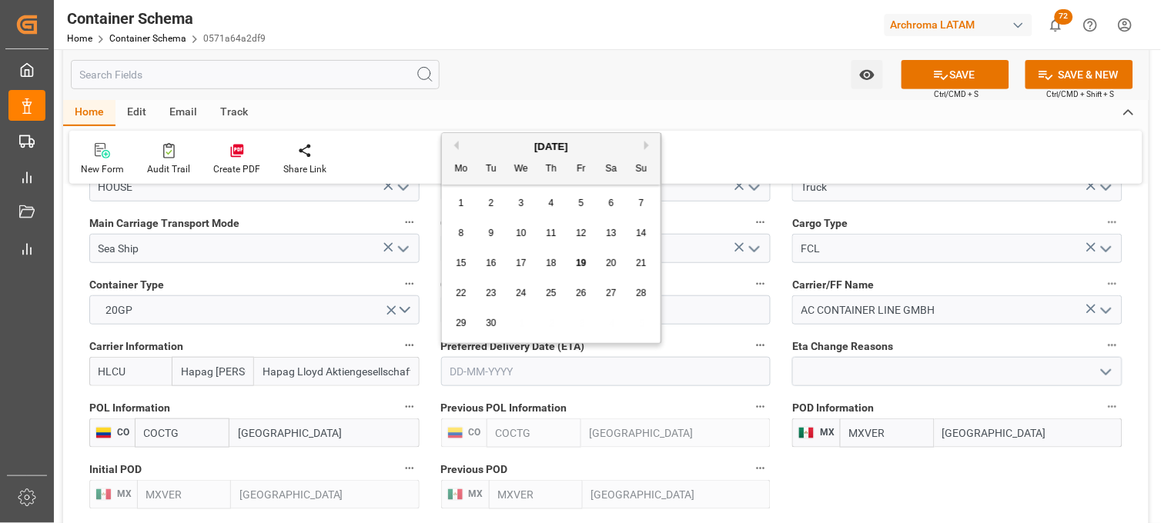
click at [466, 245] on div "8 9 10 11 12 13 14" at bounding box center [551, 234] width 210 height 30
click at [519, 264] on span "17" at bounding box center [521, 263] width 10 height 11
type input "17-09-2025"
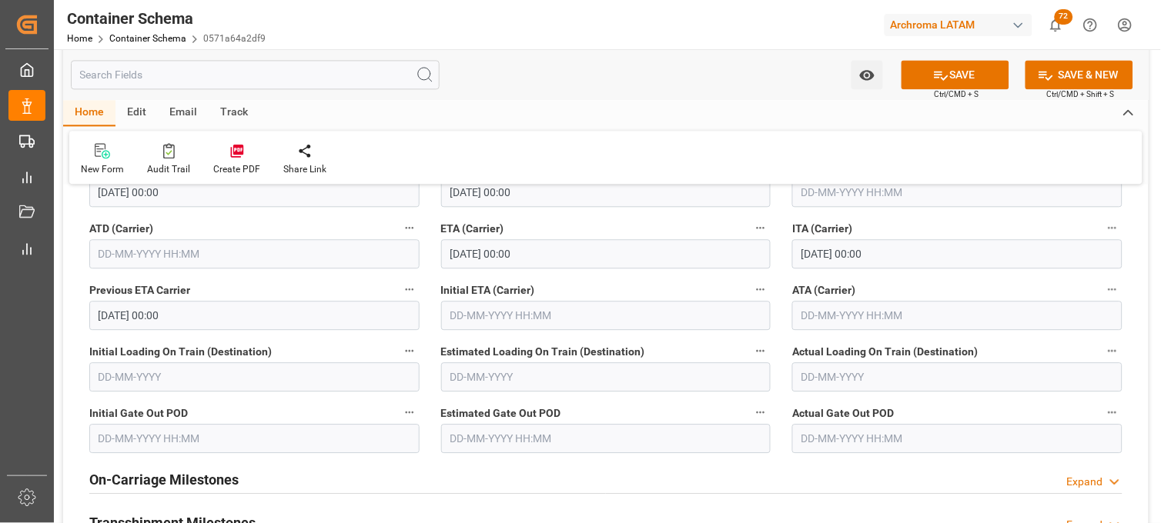
scroll to position [1881, 0]
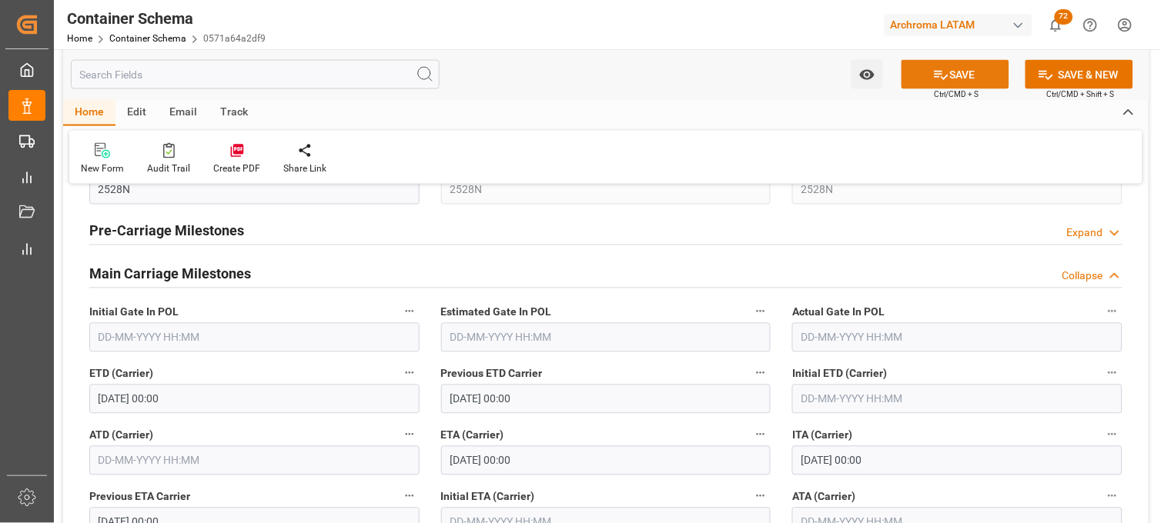
click at [932, 83] on button "SAVE" at bounding box center [955, 74] width 108 height 29
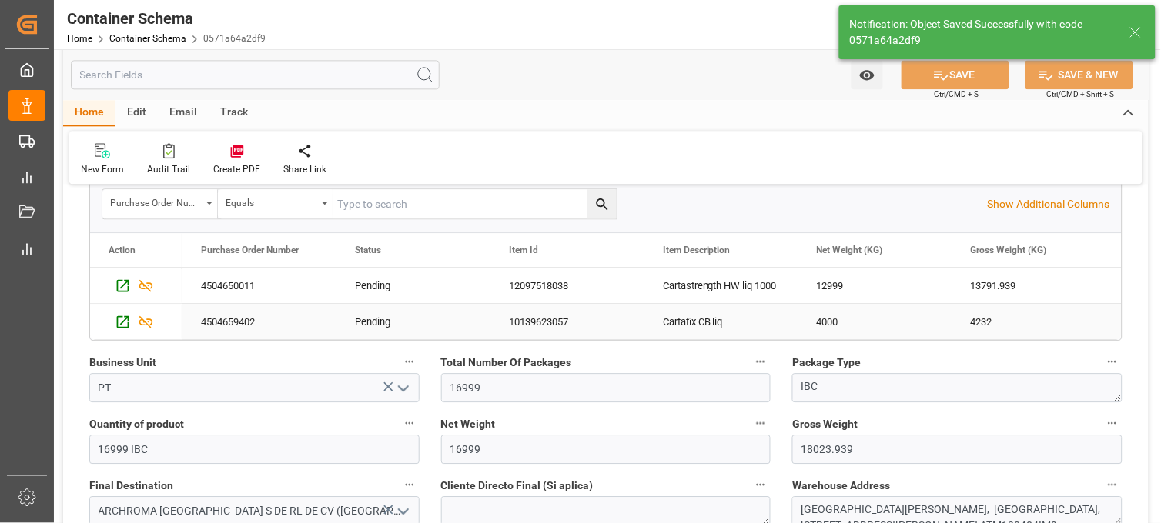
scroll to position [770, 0]
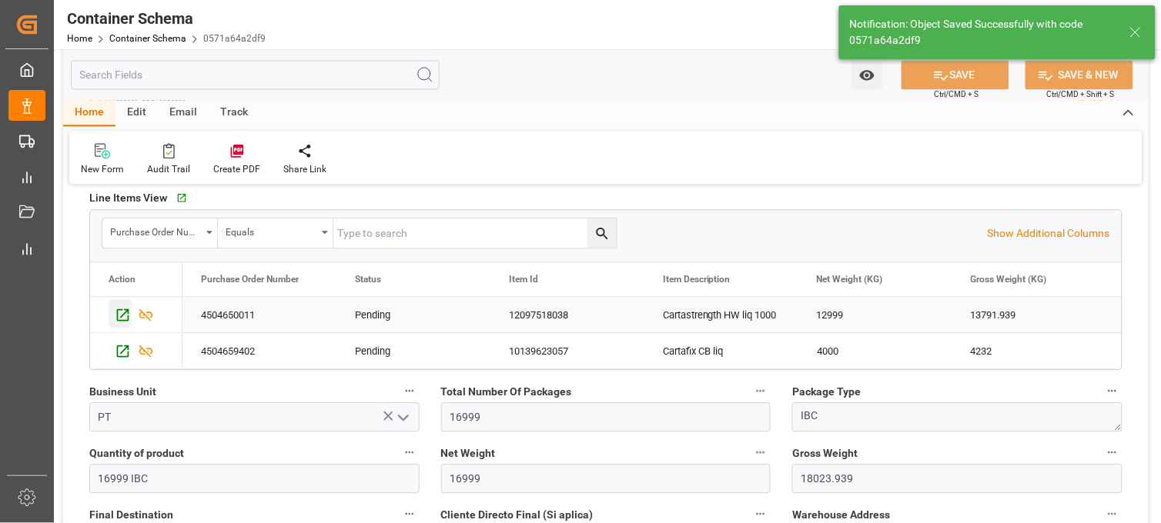
click at [117, 313] on icon "Press SPACE to select this row." at bounding box center [123, 315] width 12 height 12
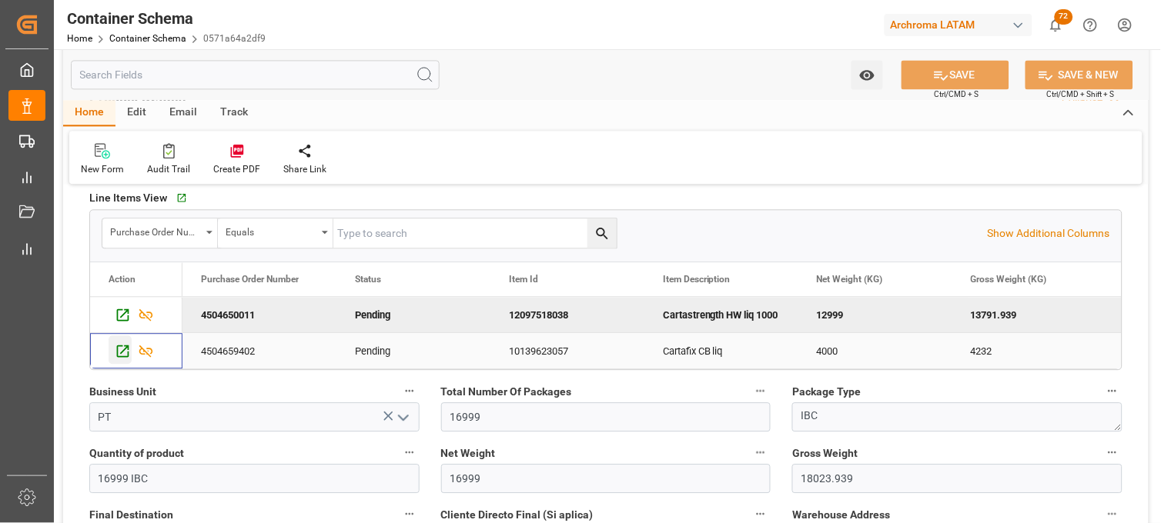
click at [125, 354] on icon "Press SPACE to select this row." at bounding box center [123, 351] width 16 height 16
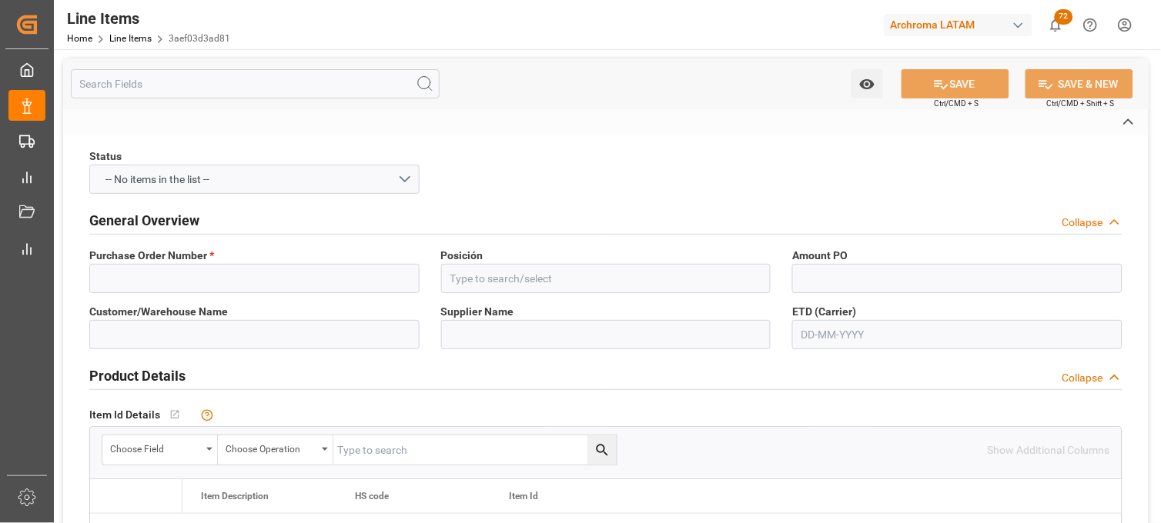
type input "4504650011"
type input "10"
type input "ARCHROMA [GEOGRAPHIC_DATA] S DE RL DE CV ([GEOGRAPHIC_DATA][PERSON_NAME])"
type input "ARCHROMA COLOMBIA S A S"
type input "12097518038"
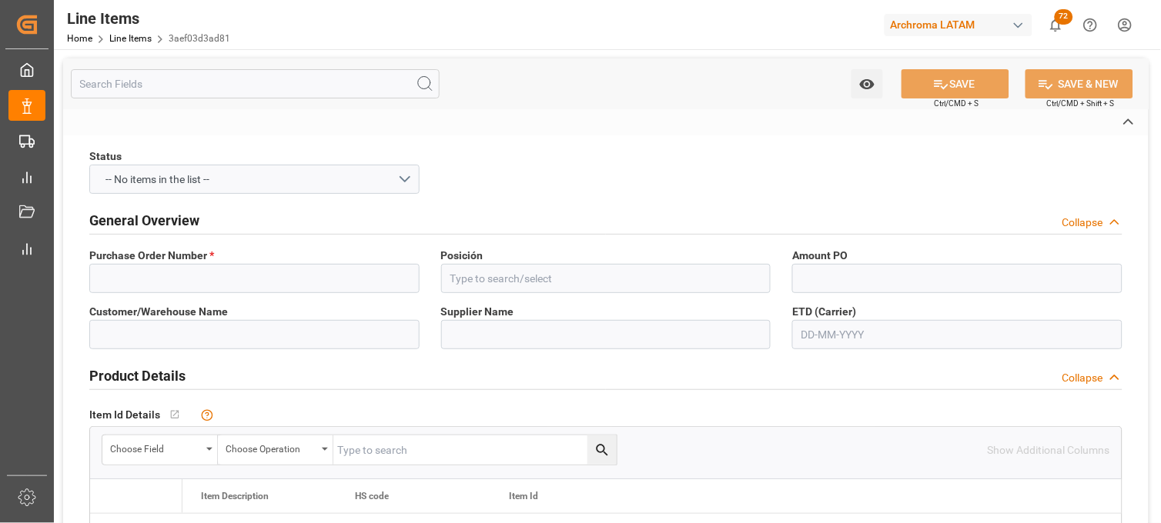
type textarea "Cartastrength HW liq 1000"
type input "IBC"
type textarea "12999 IBC"
type input "KGM"
type input "KG"
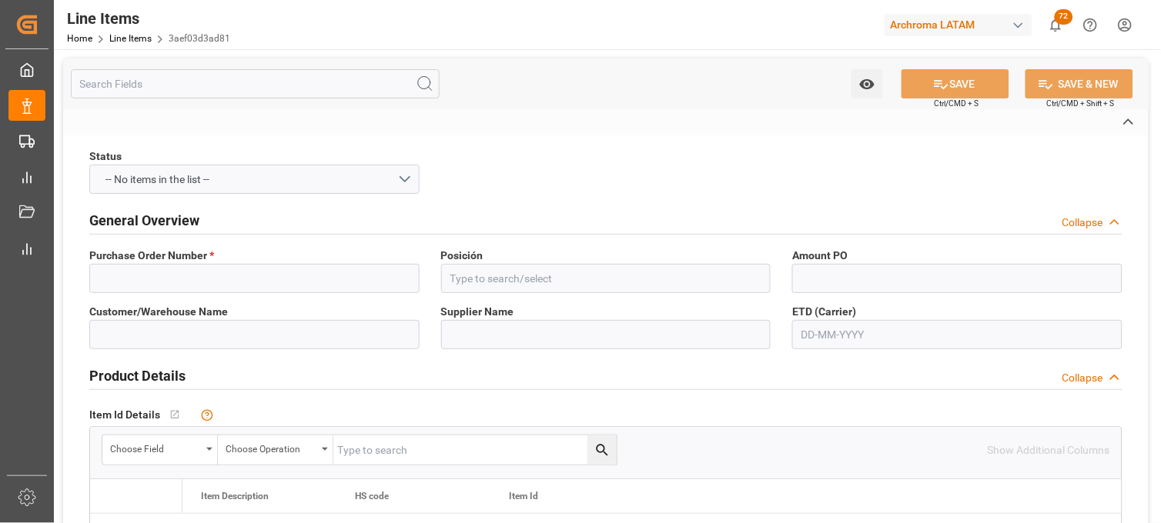
type textarea "9830000599"
type input "USD"
type input "SEAFREIGHT"
type textarea "[GEOGRAPHIC_DATA]"
type input "4001"
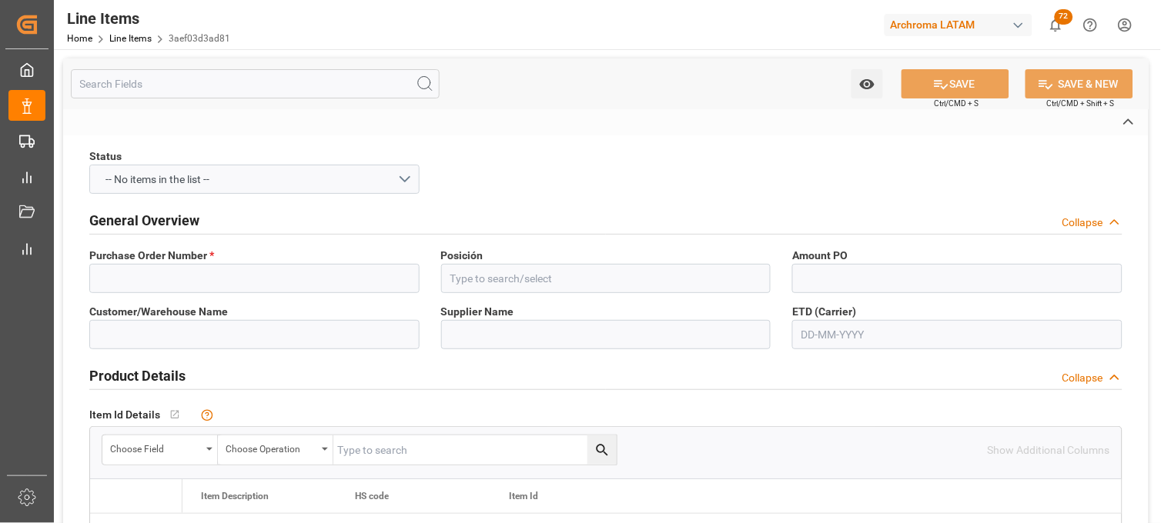
type textarea "PT"
type input "CIF"
type input "AC CONTAINER LINE GMBH"
type input "COLOMBIA"
type textarea "Definitivo"
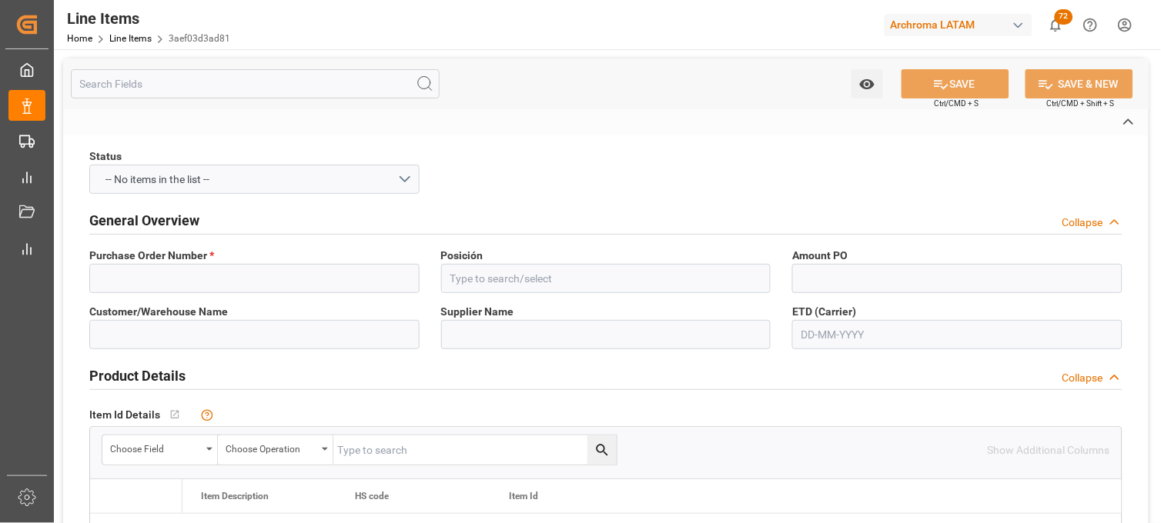
type input "0571a64a2df9"
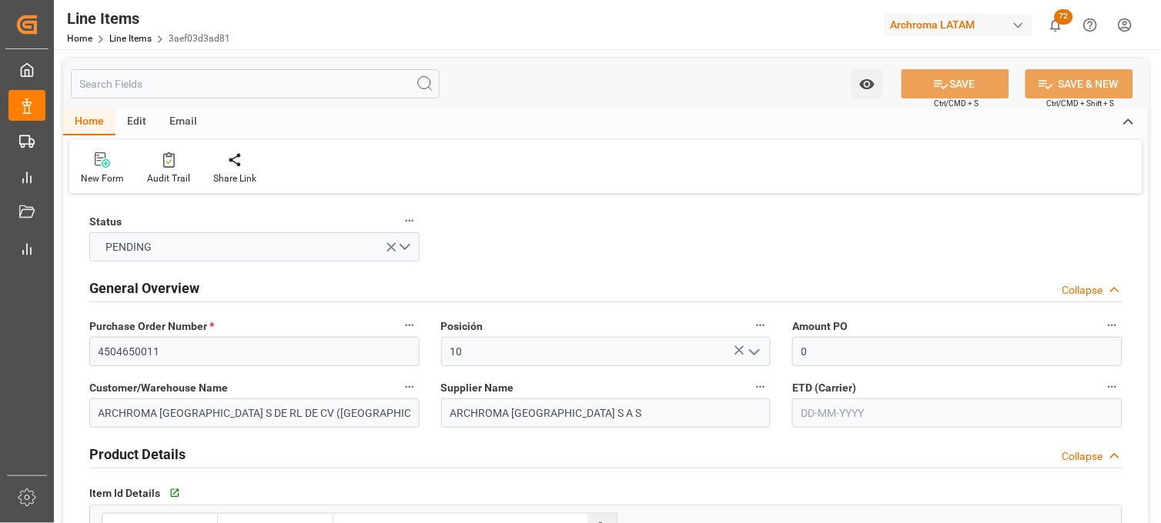
type input "0"
type input "12352116"
type input "12999"
type input "13791.939"
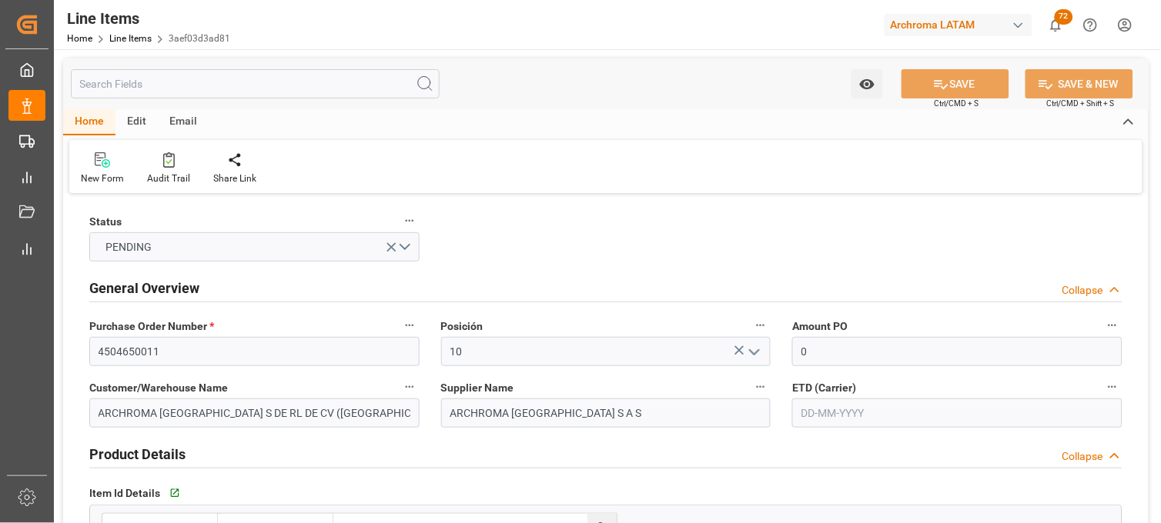
type input "12739.02"
type input "3908909900"
type input "[DATE]"
type input "20-09-2025 02:17"
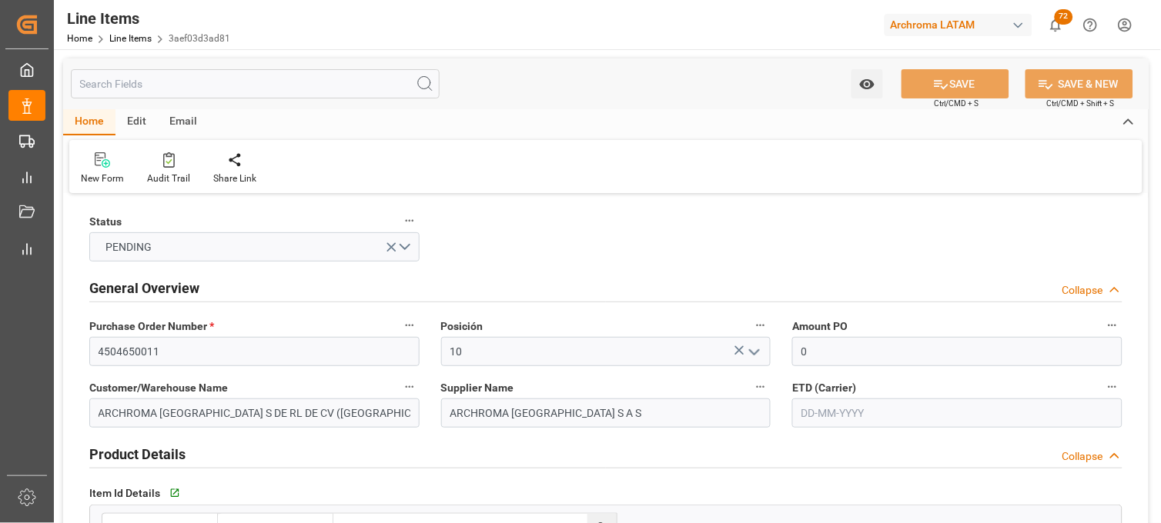
type input "15-08-2025 03:46"
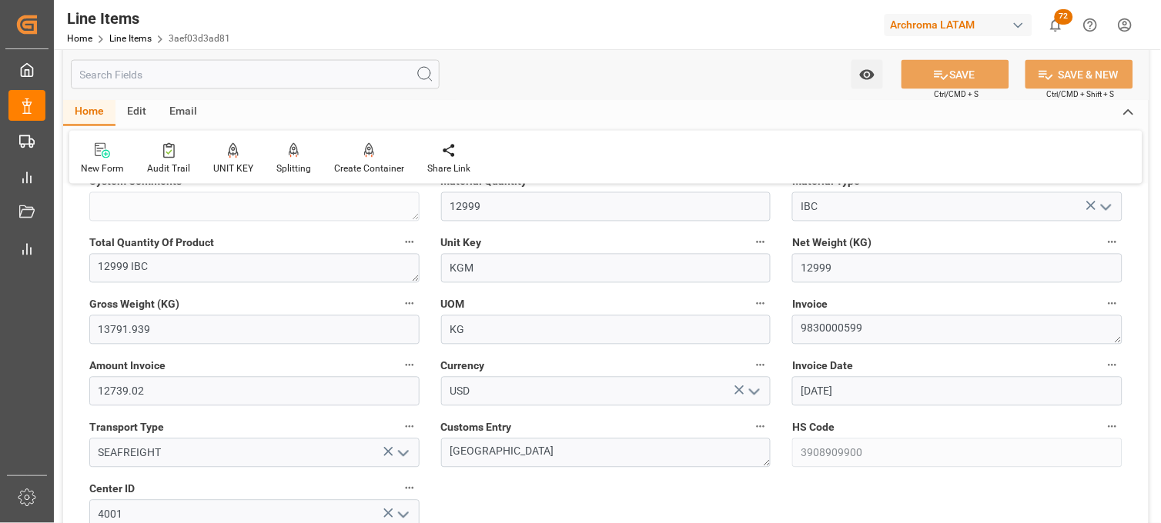
scroll to position [513, 0]
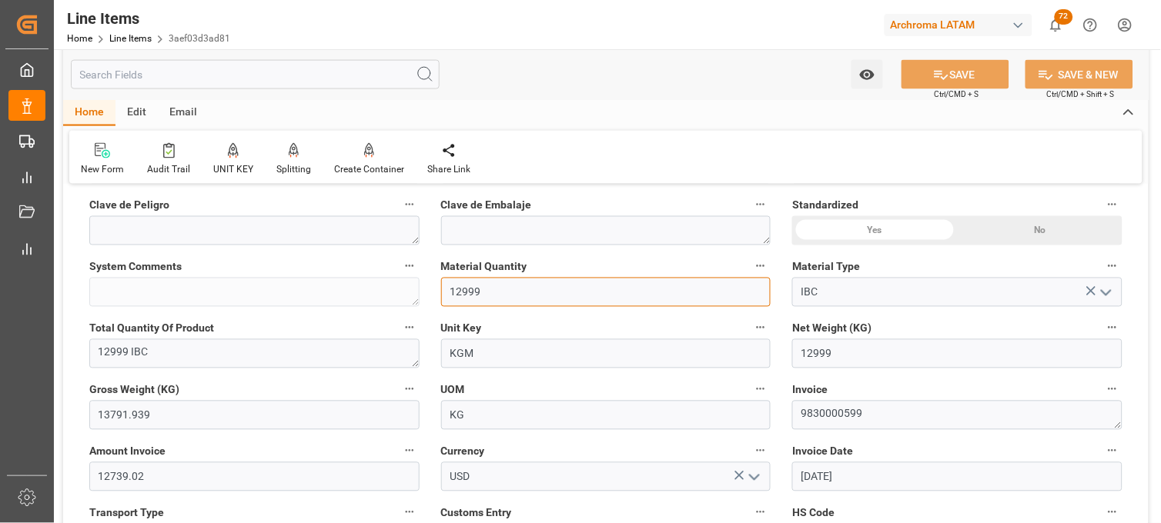
click at [483, 298] on input "12999" at bounding box center [606, 292] width 330 height 29
click at [394, 289] on div "Status PENDING General Overview Collapse Purchase Order Number * 4504650011 Pos…" at bounding box center [605, 470] width 1085 height 1570
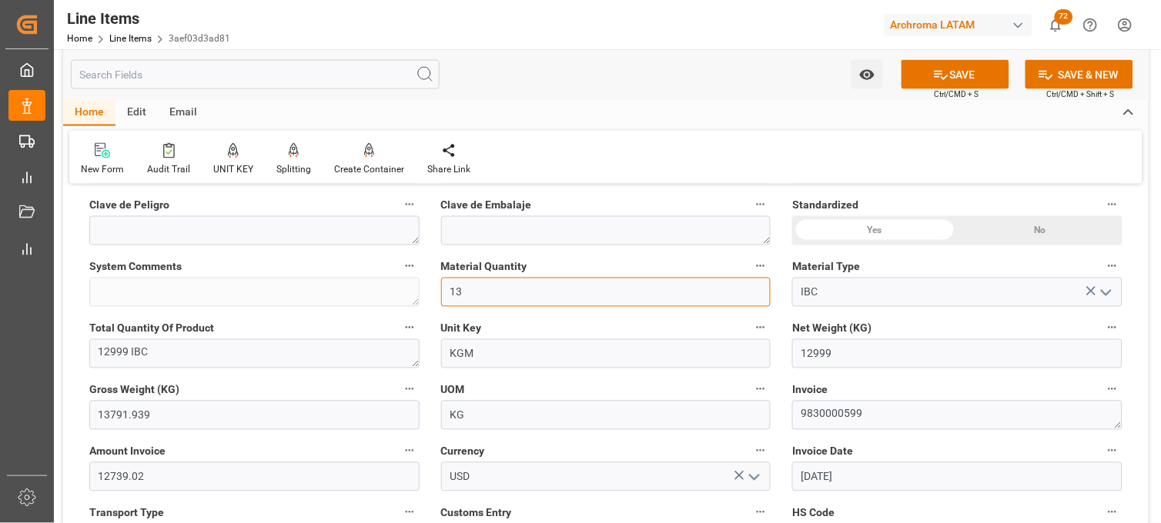
type input "13"
click at [953, 75] on button "SAVE" at bounding box center [955, 74] width 108 height 29
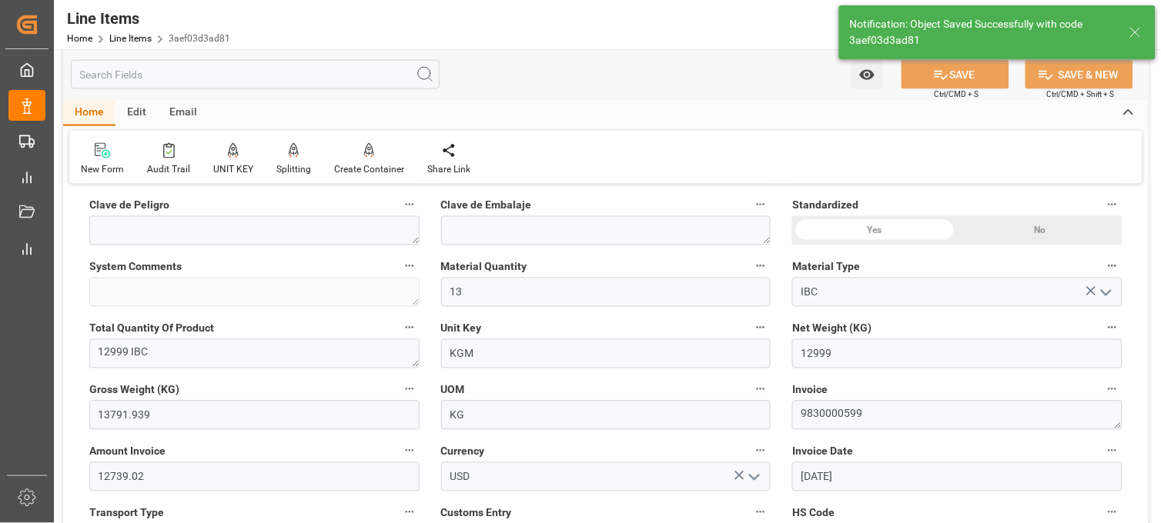
type textarea "13 IBC"
type input "20-09-2025 02:19"
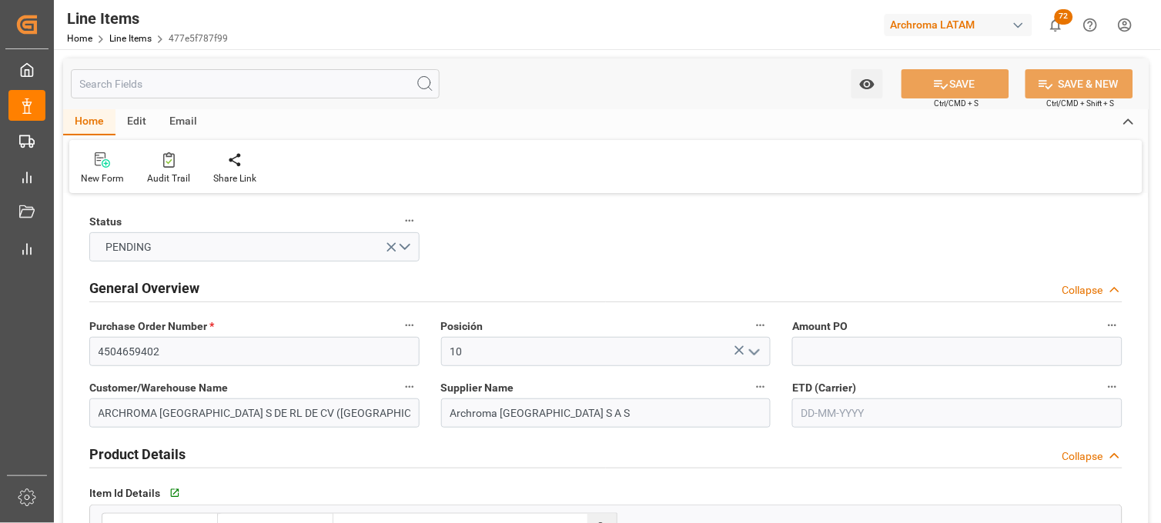
type input "12352400"
type input "4000"
type input "4232"
type input "13000"
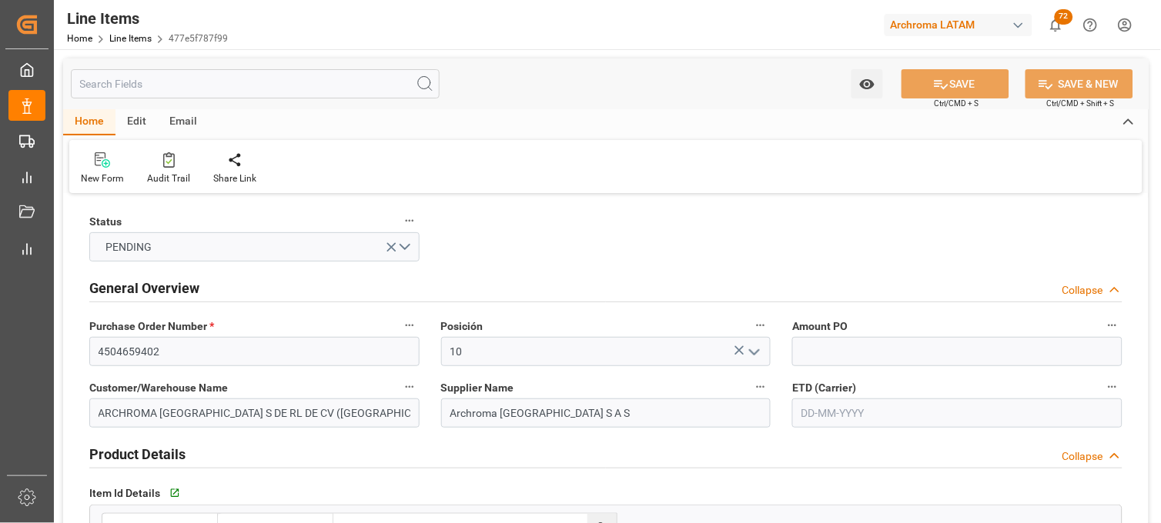
type input "3809929999"
type input "[DATE]"
type input "20-09-2025 02:17"
type input "08-09-2025 16:31"
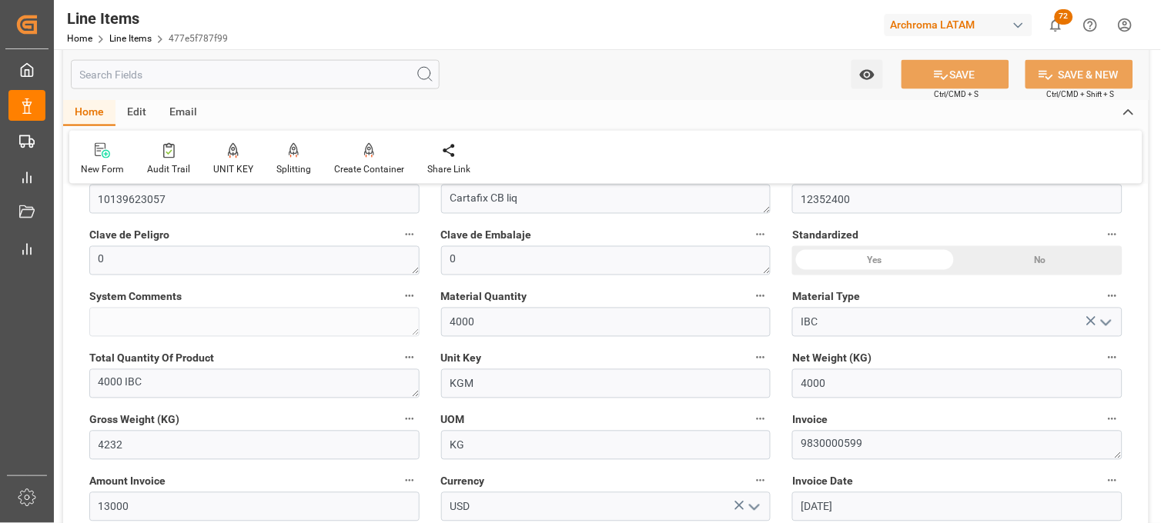
scroll to position [513, 0]
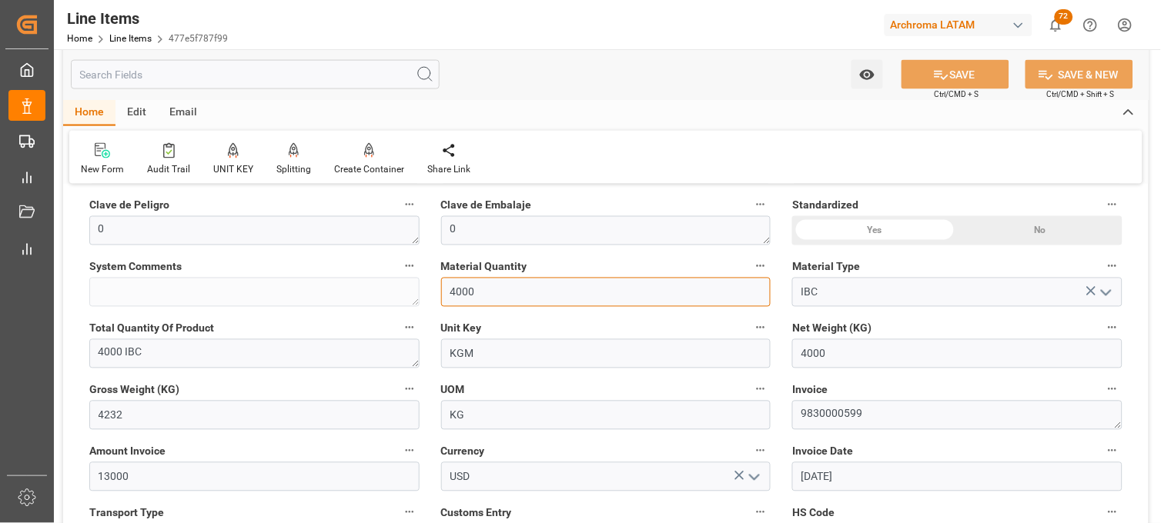
drag, startPoint x: 479, startPoint y: 293, endPoint x: 422, endPoint y: 293, distance: 57.7
click at [422, 293] on div "Status PENDING General Overview Collapse Purchase Order Number * 4504659402 Pos…" at bounding box center [605, 470] width 1085 height 1570
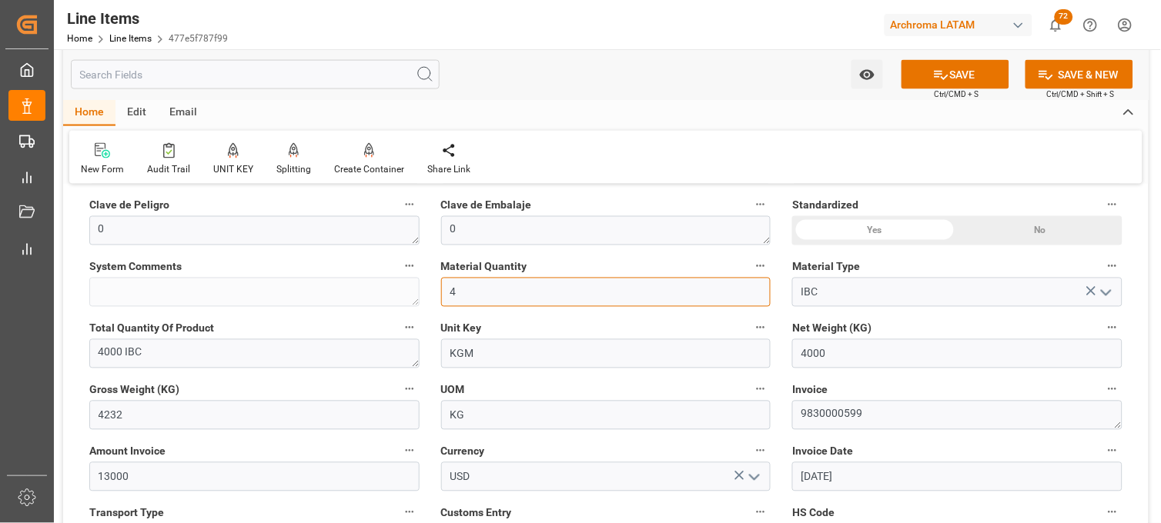
type input "4"
click at [919, 79] on button "SAVE" at bounding box center [955, 74] width 108 height 29
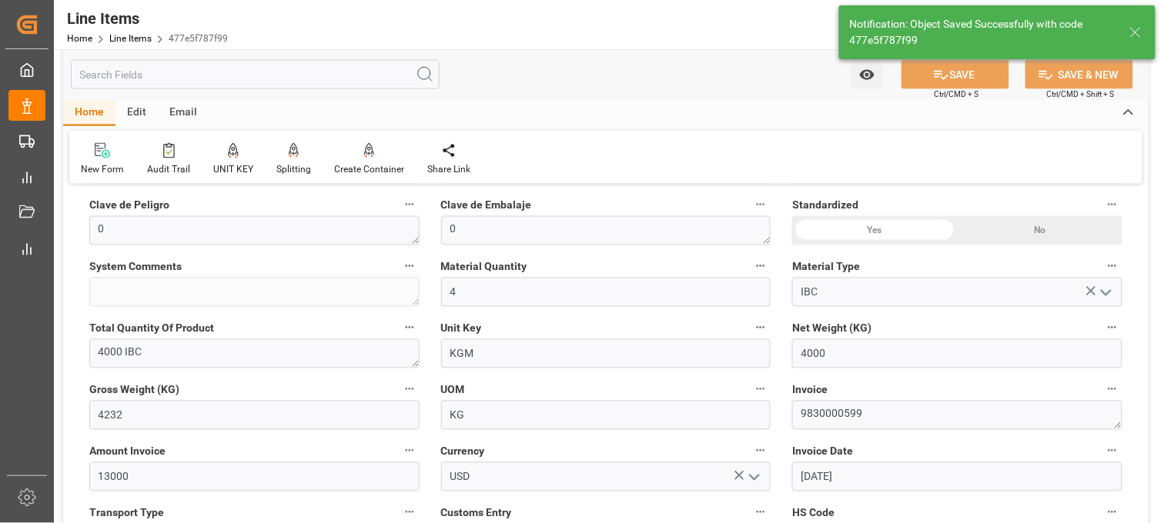
type textarea "4 IBC"
type input "[DATE] 02:20"
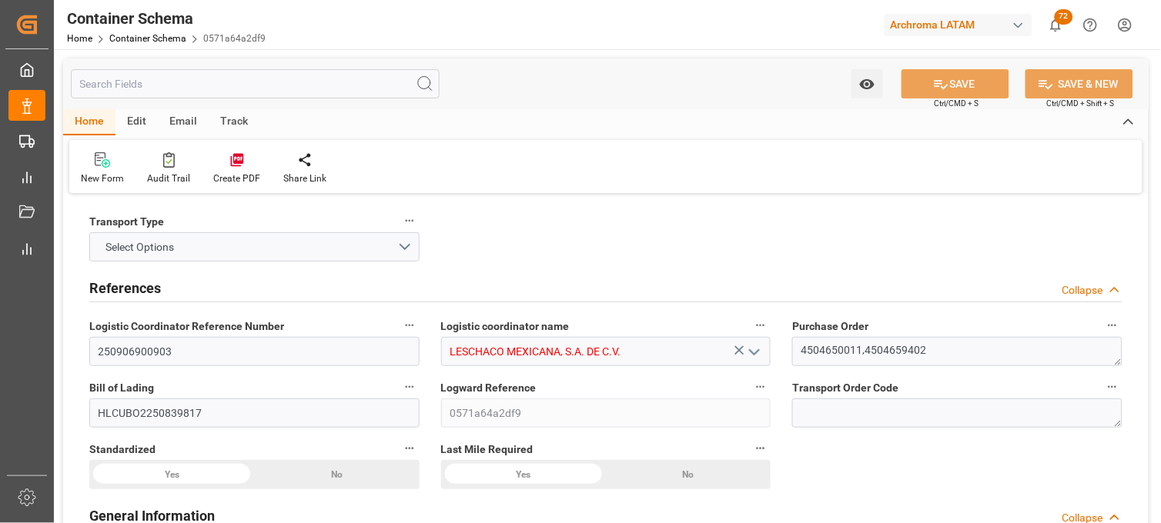
type input "10"
type input "7"
type input "2"
type input "16999"
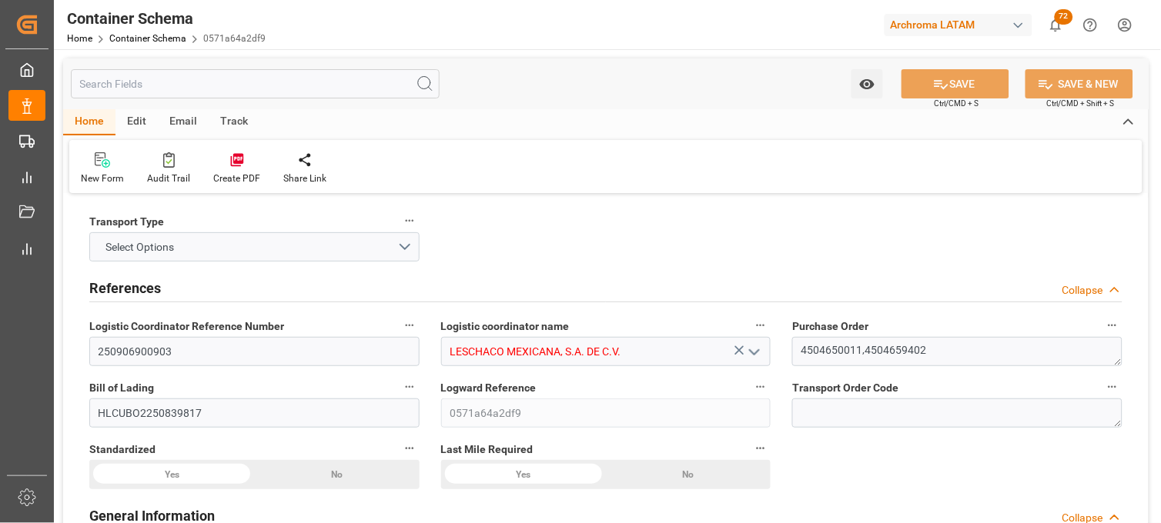
type input "18023.939"
type input "Hapag [PERSON_NAME]"
type input "Hapag Lloyd Aktiengesellschaft"
type input "COCTG"
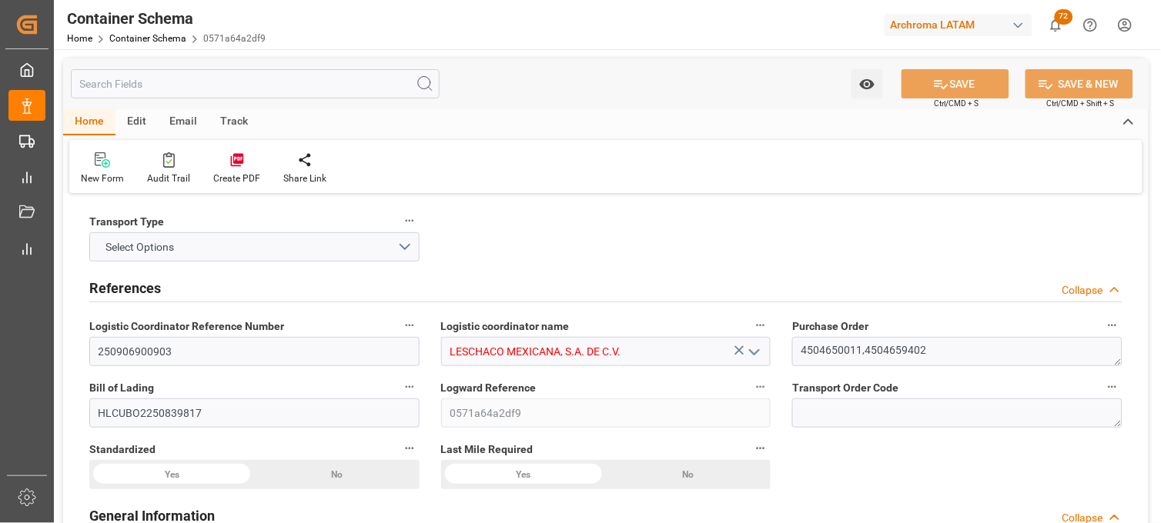
type input "MXVER"
type input "9719874"
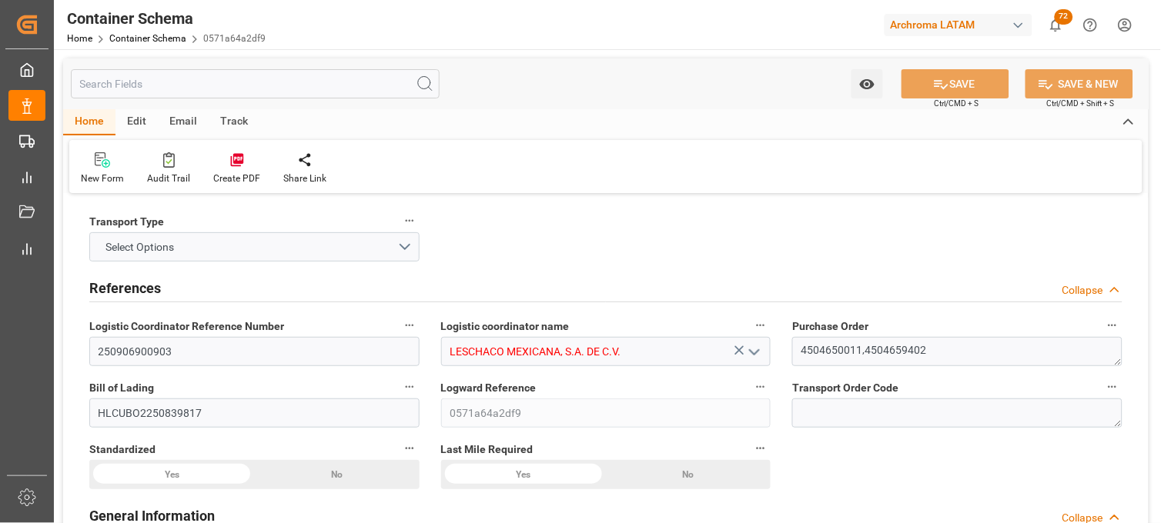
type input "9719874"
type input "[DATE] 00:00"
type input "[DATE]"
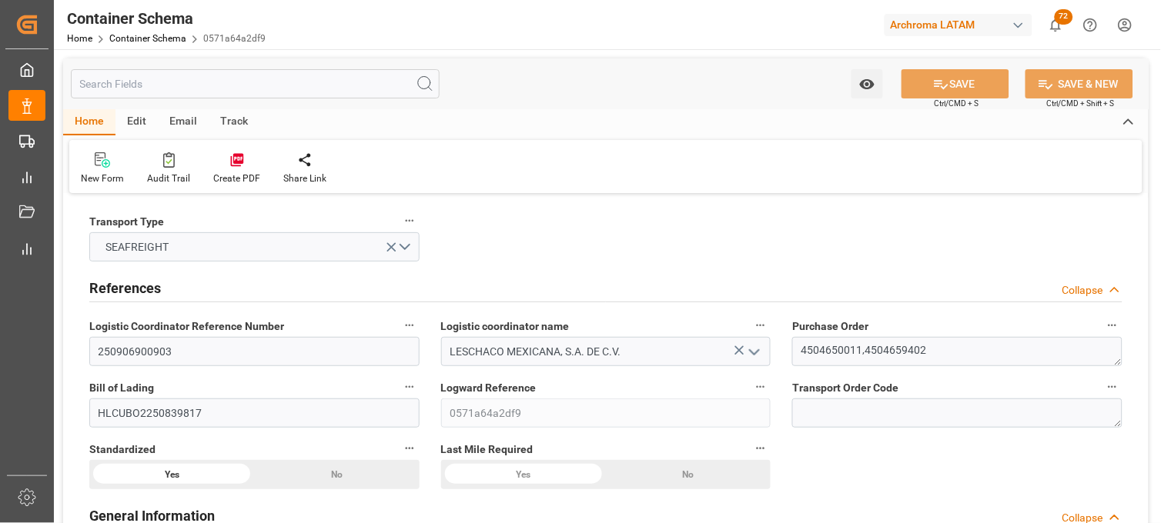
type input "[DATE] 00:00"
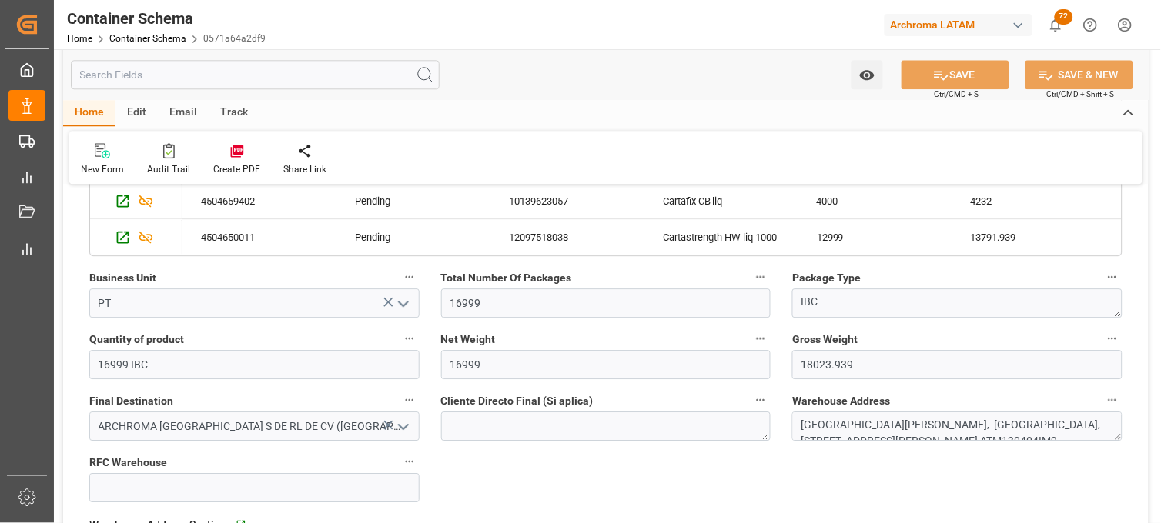
scroll to position [855, 0]
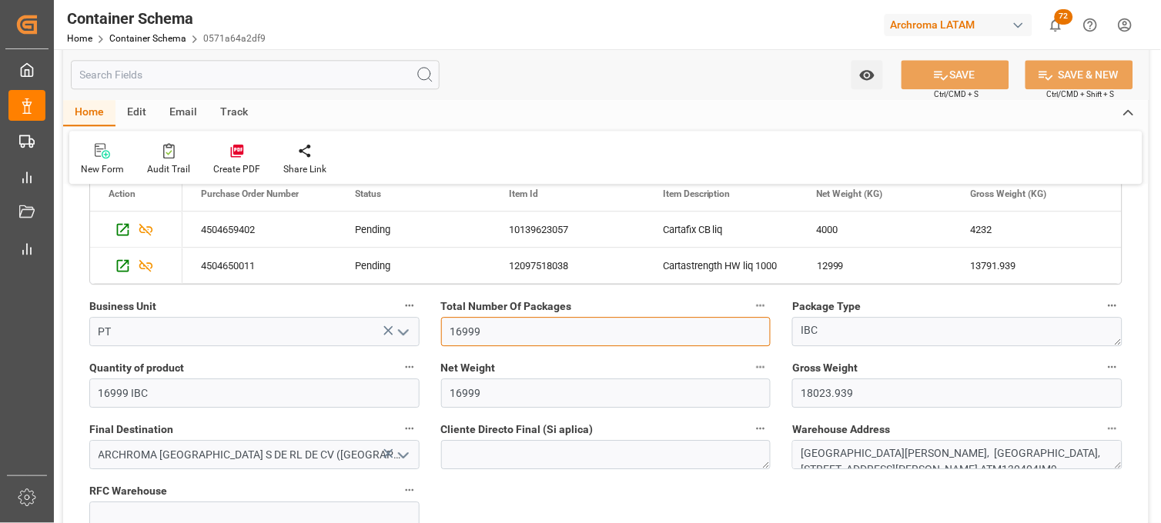
click at [483, 324] on input "16999" at bounding box center [606, 331] width 330 height 29
drag, startPoint x: 497, startPoint y: 328, endPoint x: 426, endPoint y: 329, distance: 71.6
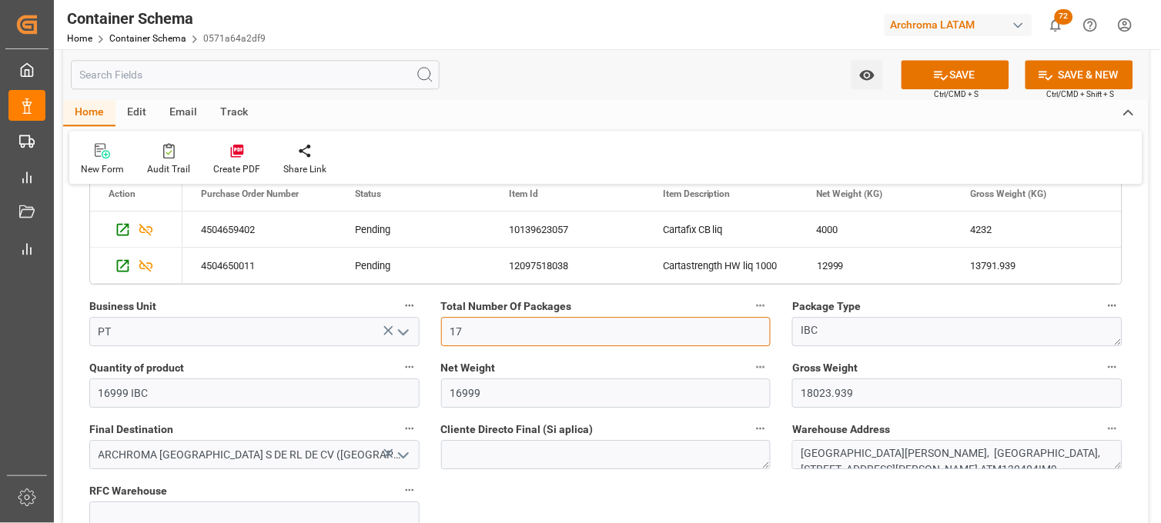
type input "17"
click at [926, 85] on button "SAVE" at bounding box center [955, 74] width 108 height 29
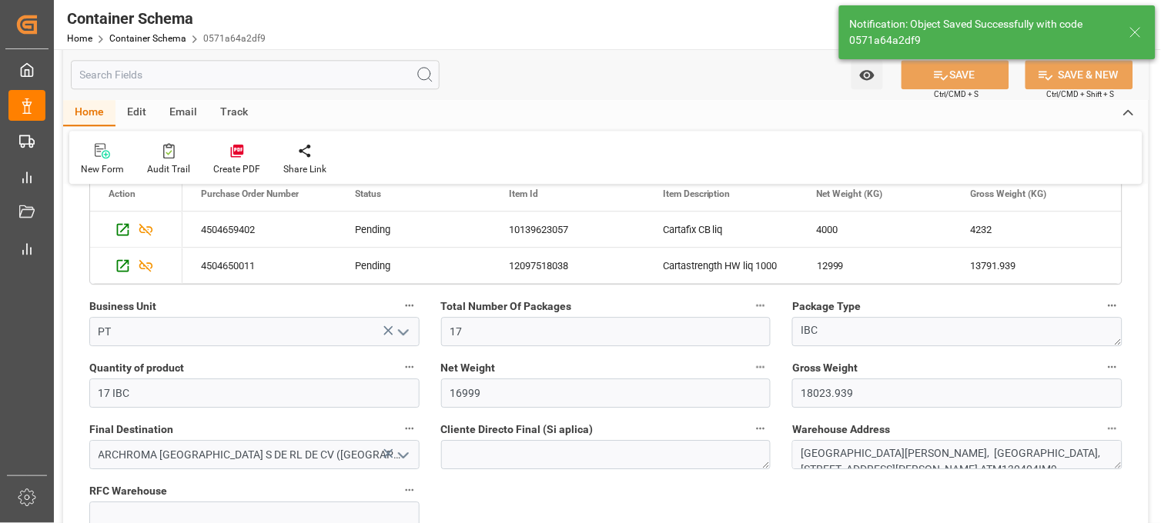
type input "17 IBC"
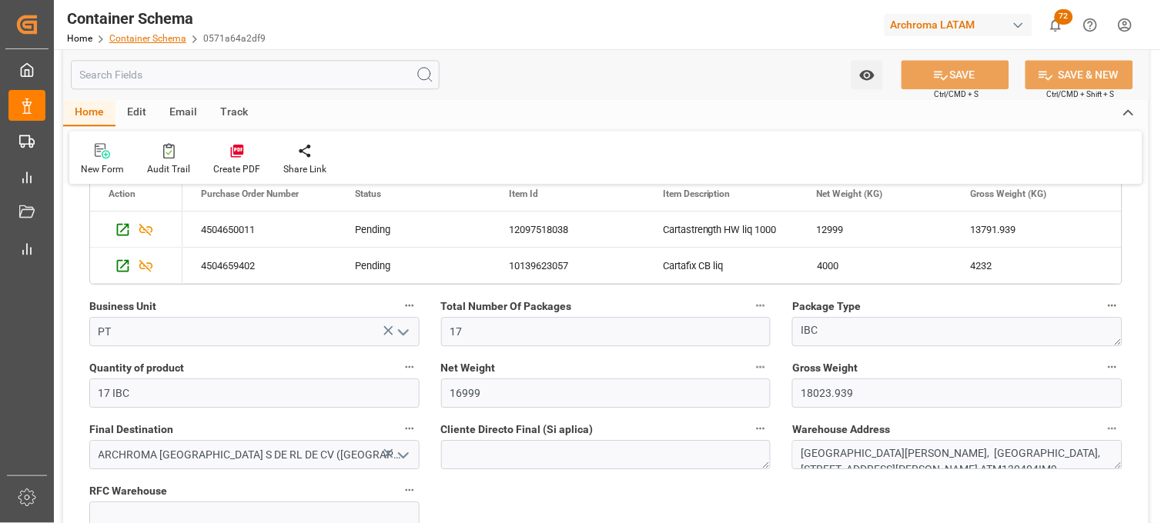
click at [163, 35] on link "Container Schema" at bounding box center [147, 38] width 77 height 11
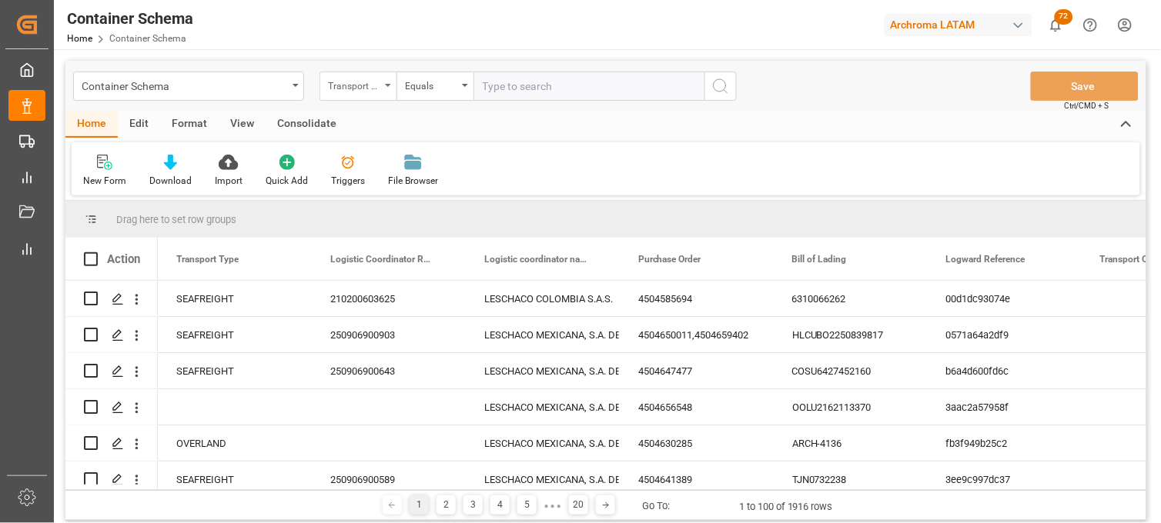
click at [366, 90] on div "Transport Type" at bounding box center [354, 84] width 52 height 18
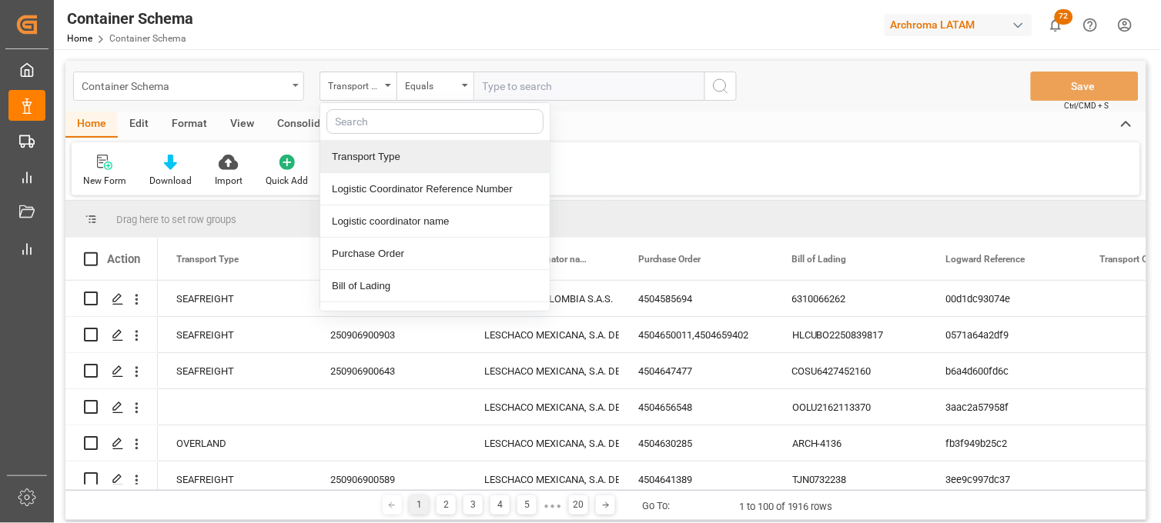
click at [278, 95] on div "Container Schema" at bounding box center [188, 86] width 231 height 29
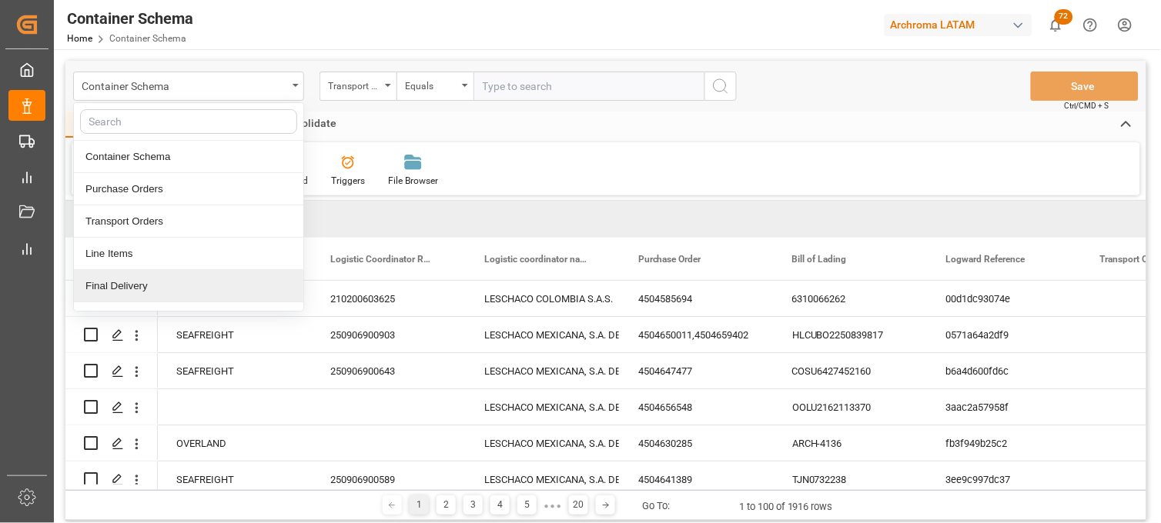
drag, startPoint x: 129, startPoint y: 286, endPoint x: 143, endPoint y: 263, distance: 26.3
click at [129, 285] on div "Final Delivery" at bounding box center [188, 286] width 229 height 32
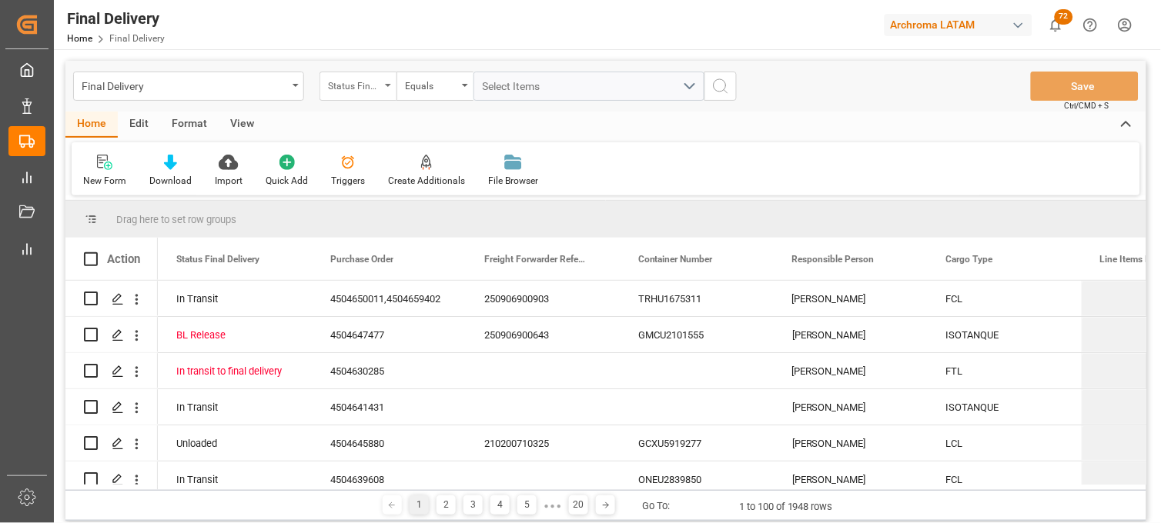
click at [379, 89] on div "Status Final Delivery" at bounding box center [354, 84] width 52 height 18
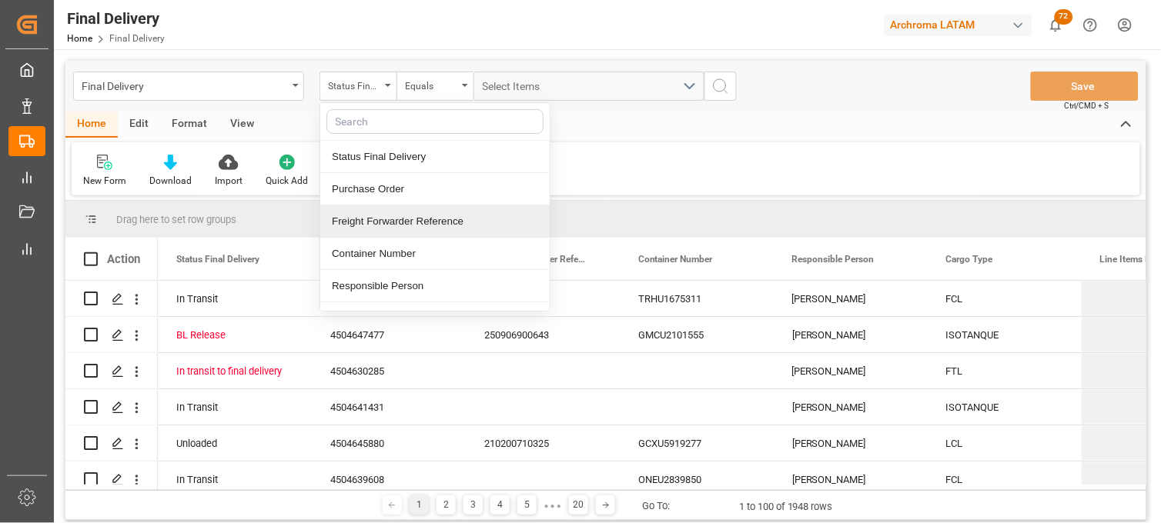
click at [372, 219] on div "Freight Forwarder Reference" at bounding box center [434, 221] width 229 height 32
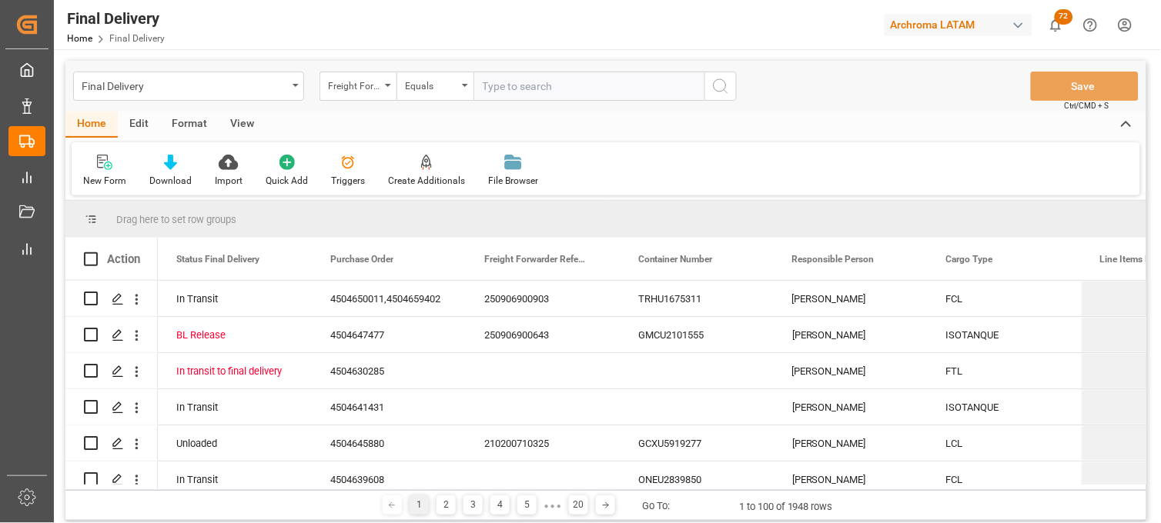
click at [508, 96] on input "text" at bounding box center [588, 86] width 231 height 29
type input "250906900788"
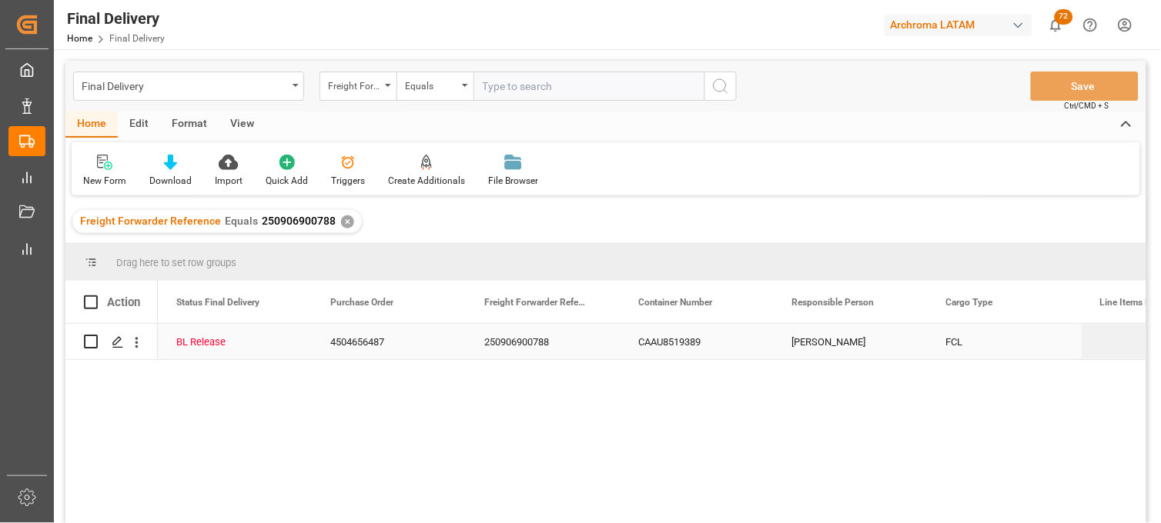
click at [673, 339] on div "CAAU8519389" at bounding box center [697, 341] width 154 height 35
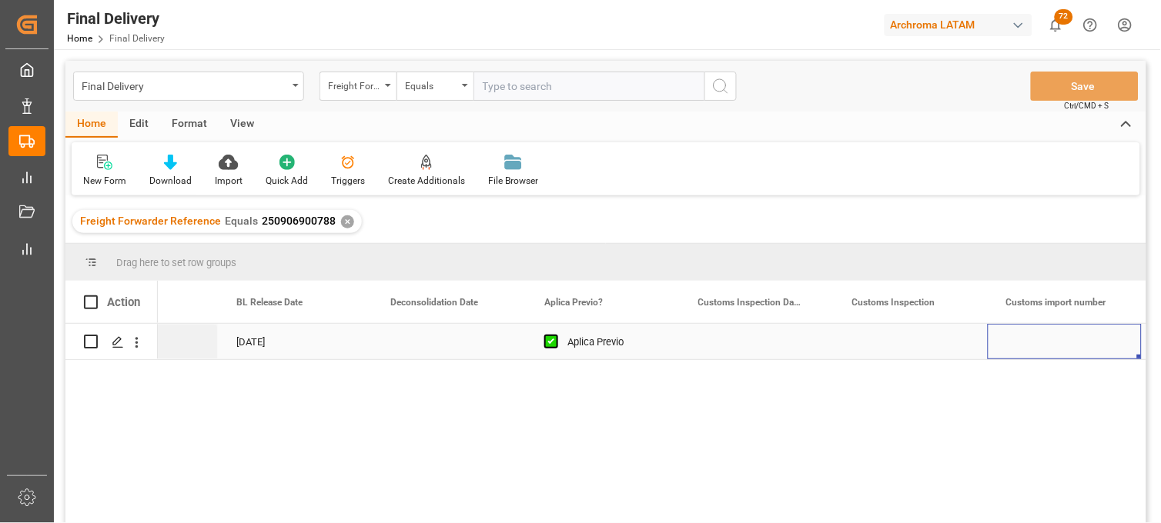
click at [747, 342] on div "Press SPACE to select this row." at bounding box center [757, 341] width 154 height 35
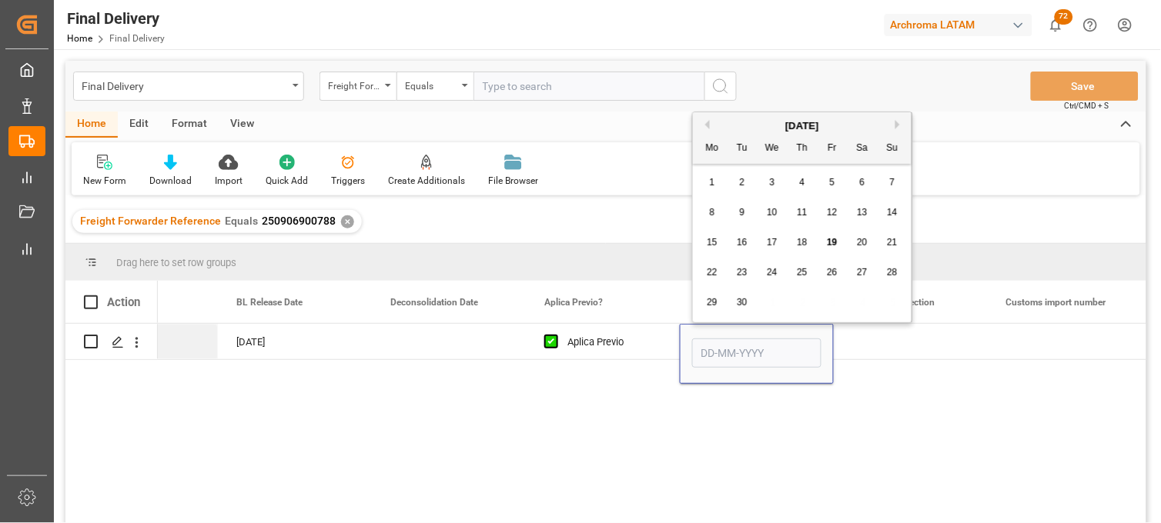
click at [710, 273] on span "22" at bounding box center [712, 272] width 10 height 11
type input "22-09-2025"
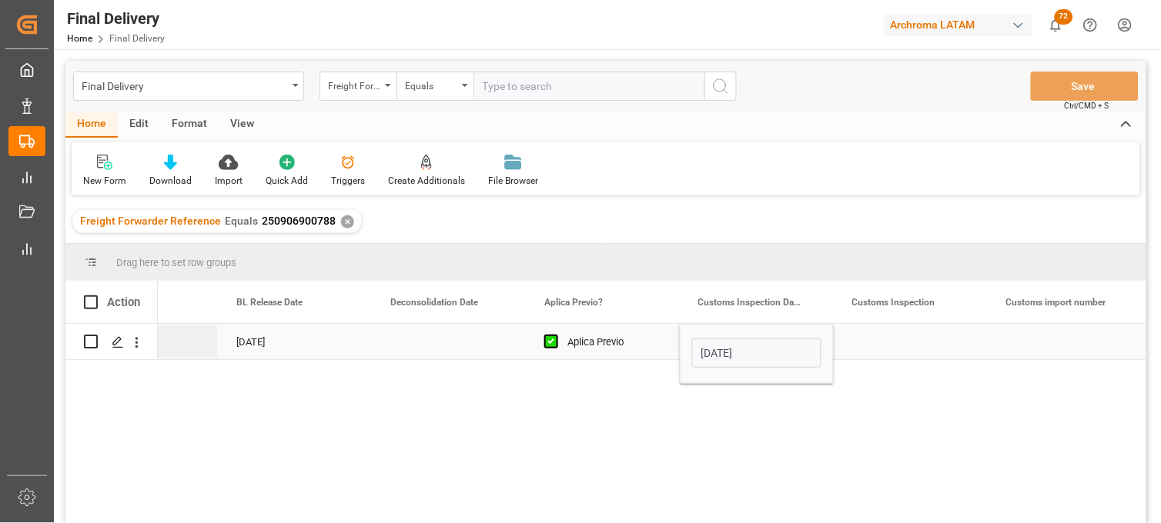
click at [880, 340] on div "Press SPACE to select this row." at bounding box center [911, 341] width 154 height 35
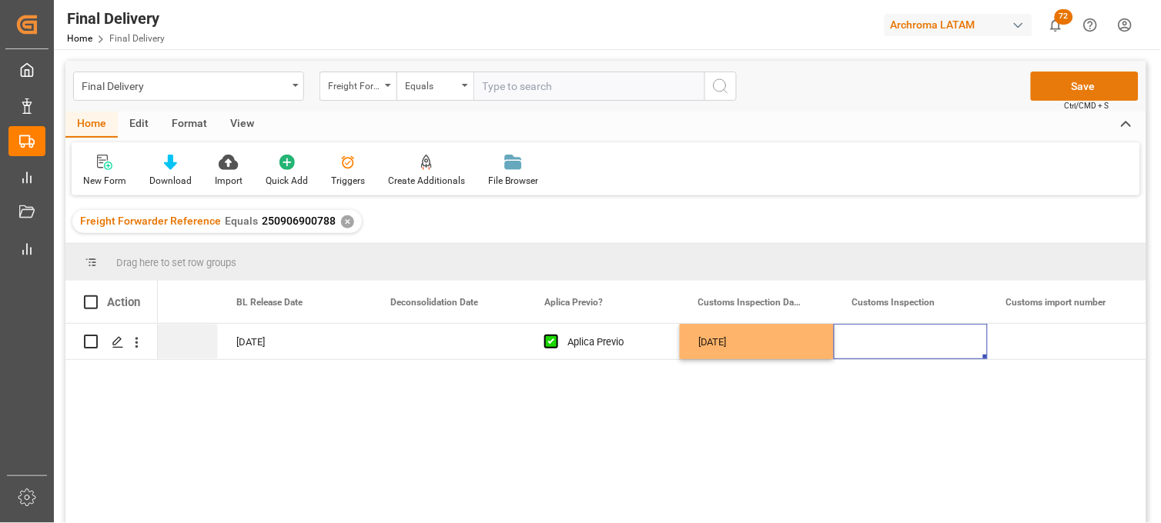
click at [1053, 83] on button "Save" at bounding box center [1085, 86] width 108 height 29
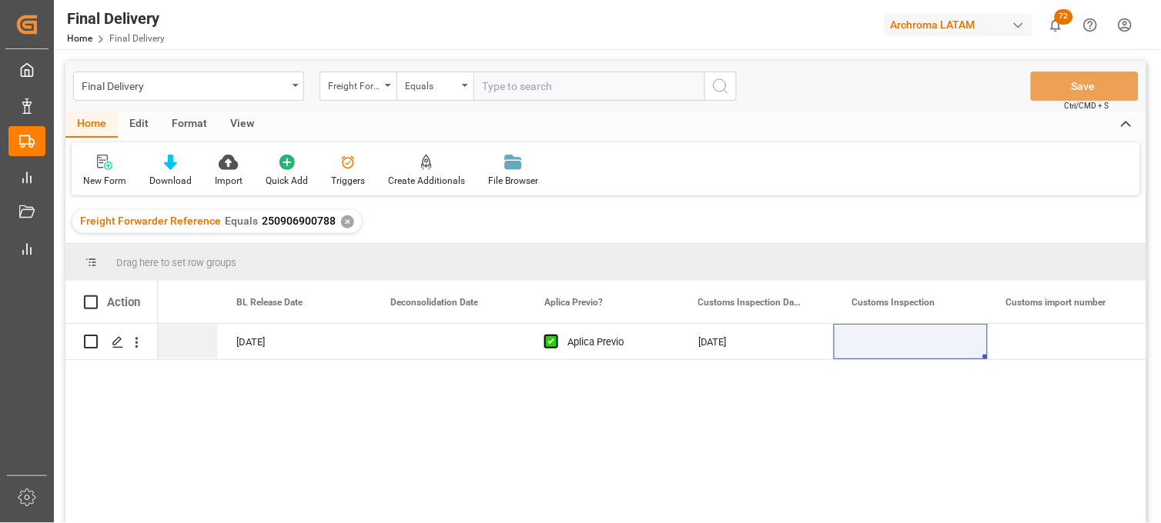
click at [342, 220] on div "✕" at bounding box center [347, 221] width 13 height 13
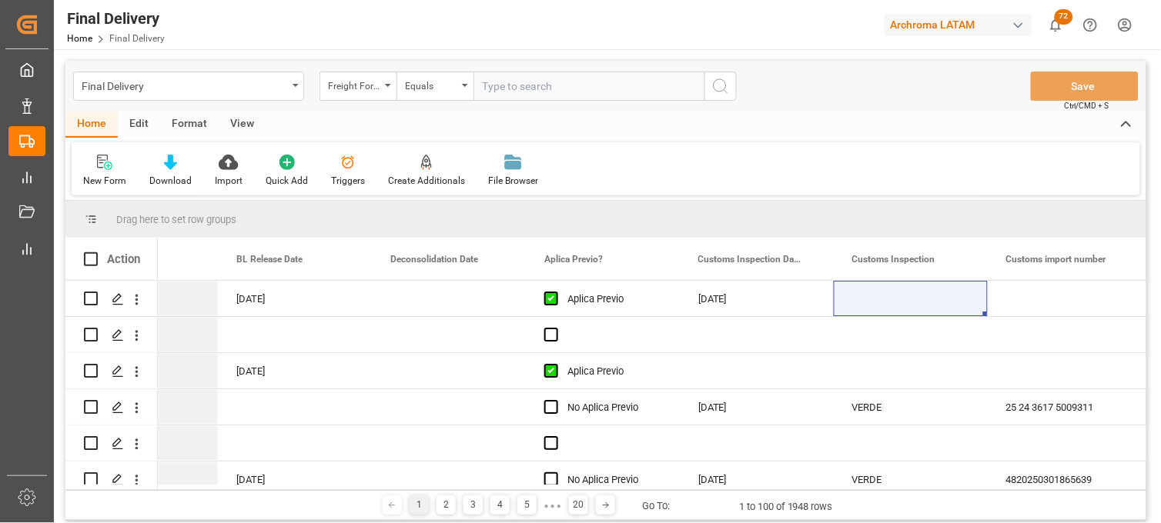
click at [496, 85] on input "text" at bounding box center [588, 86] width 231 height 29
paste input "250906900785"
type input "250906900785"
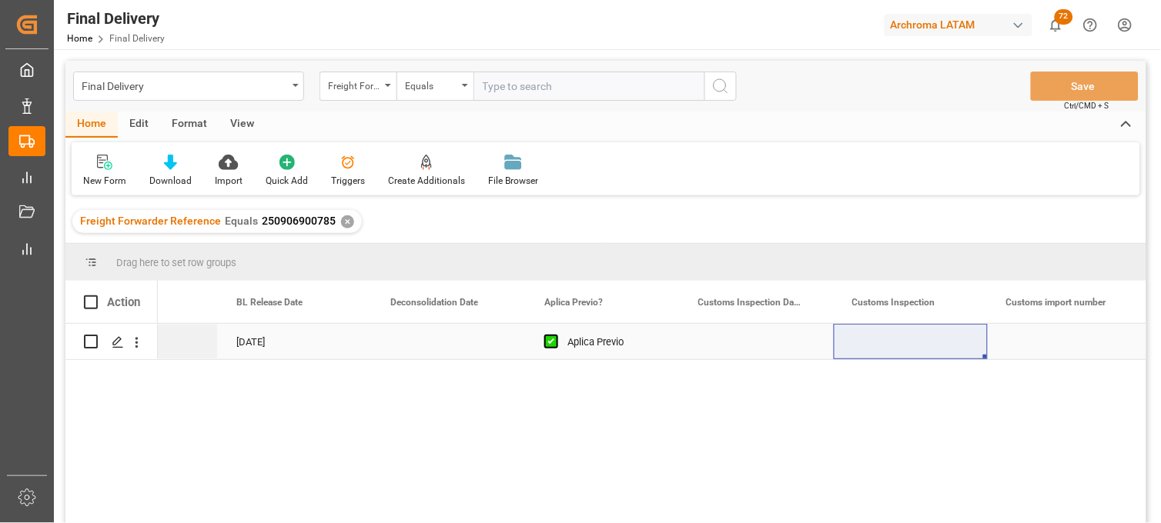
click at [737, 340] on div "Press SPACE to select this row." at bounding box center [757, 341] width 154 height 35
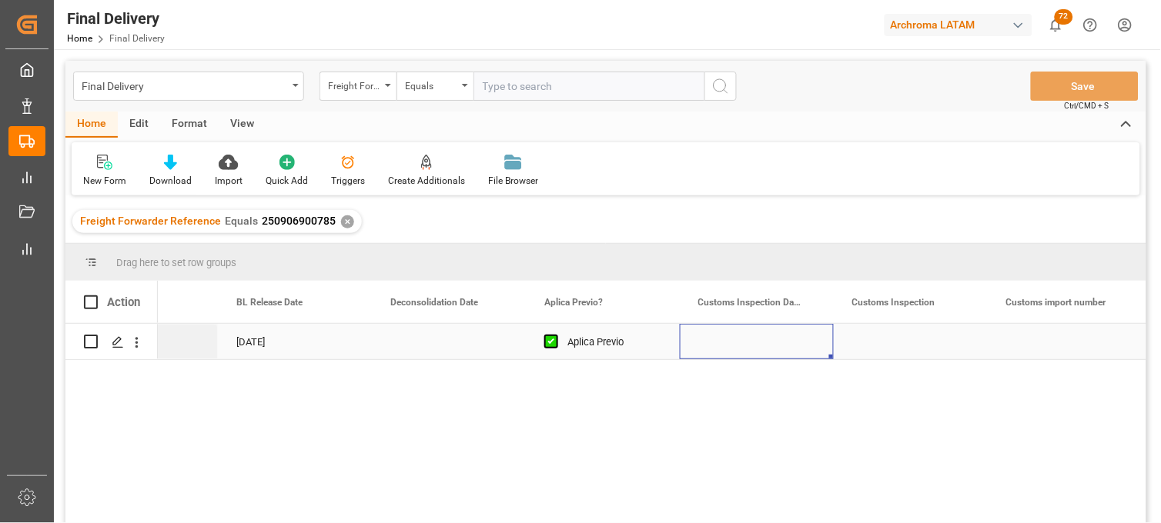
click at [737, 340] on div "Press SPACE to select this row." at bounding box center [757, 341] width 154 height 35
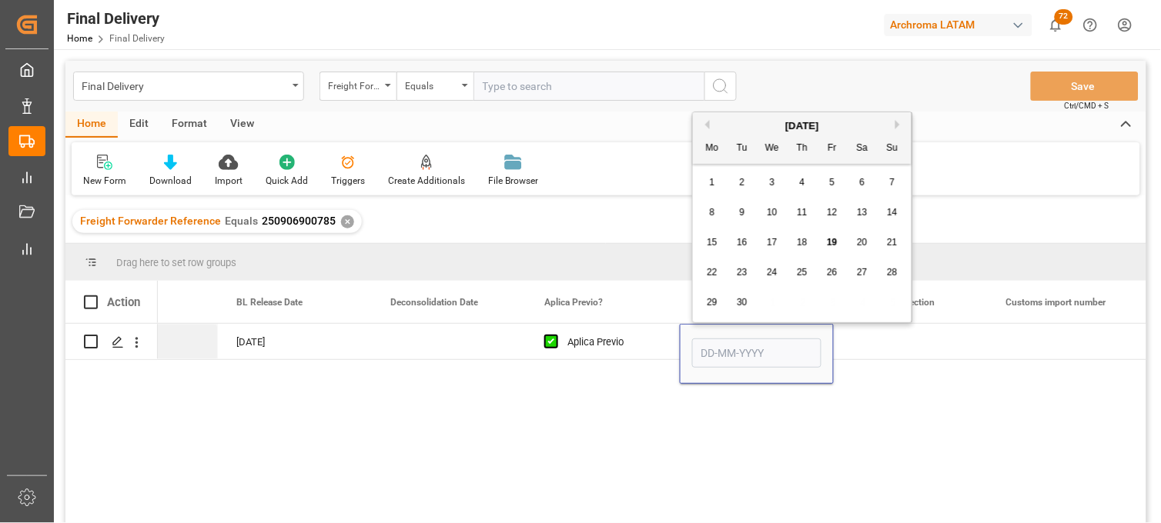
click at [716, 278] on span "22" at bounding box center [712, 272] width 10 height 11
type input "22-09-2025"
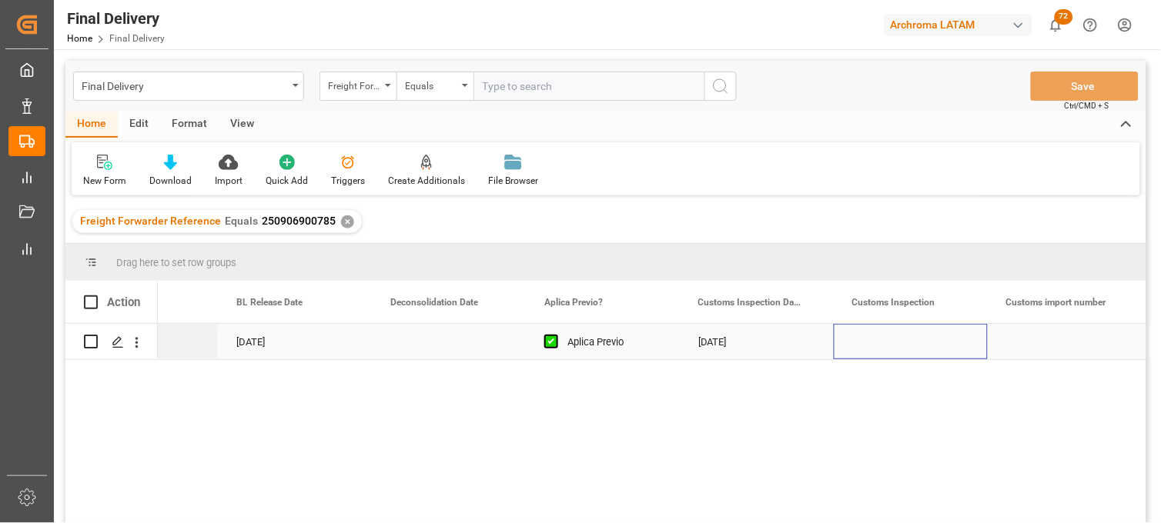
click at [875, 335] on div "Press SPACE to select this row." at bounding box center [911, 341] width 154 height 35
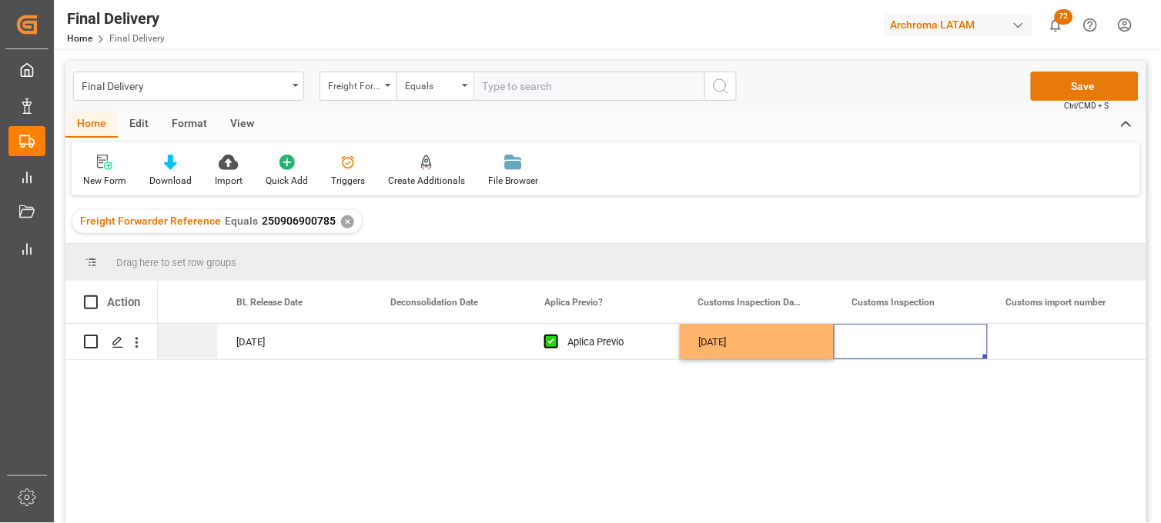
click at [1077, 85] on button "Save" at bounding box center [1085, 86] width 108 height 29
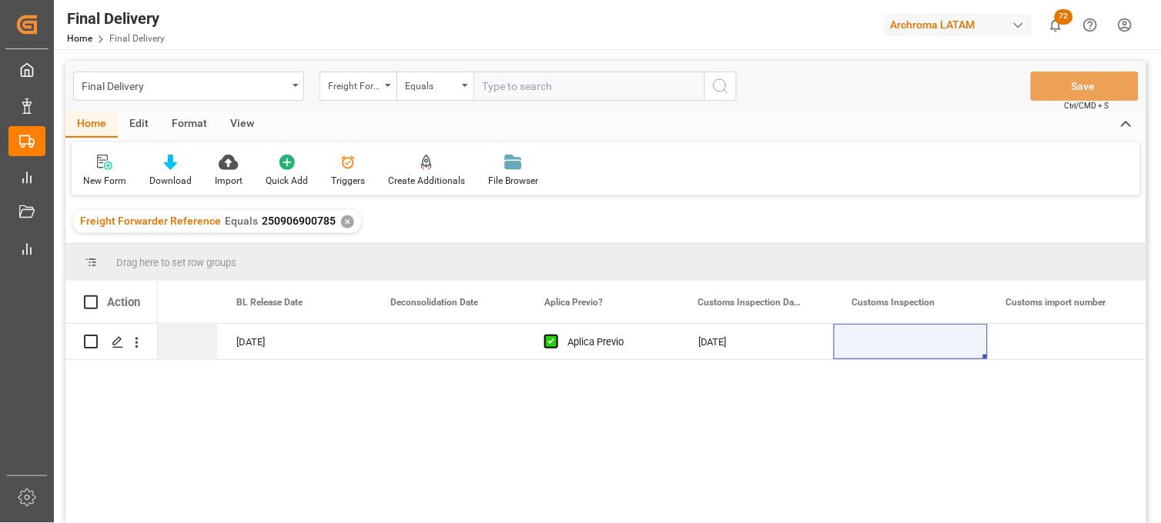
click at [343, 219] on div "✕" at bounding box center [347, 221] width 13 height 13
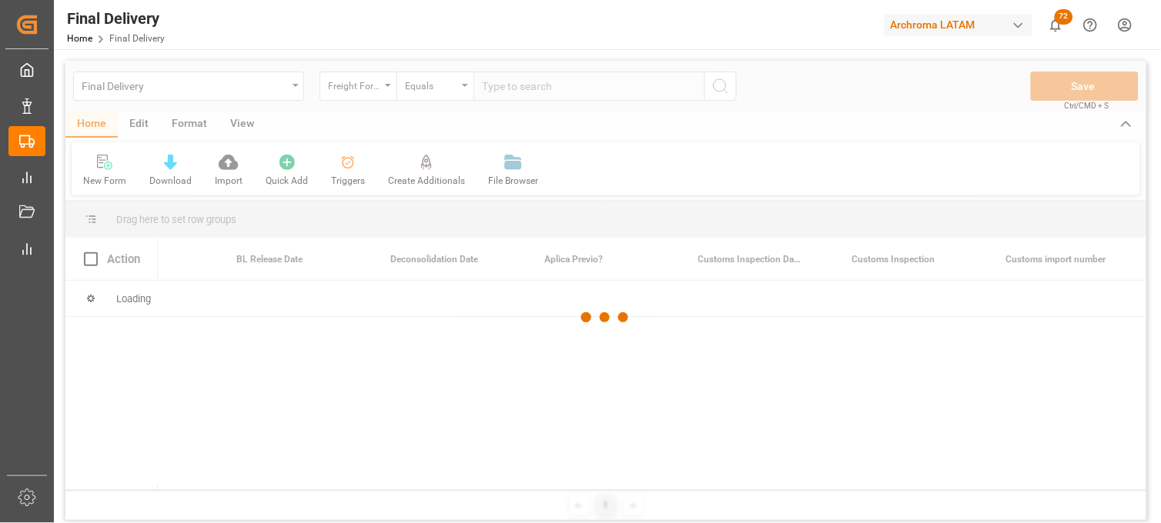
click at [497, 87] on div at bounding box center [605, 318] width 1081 height 514
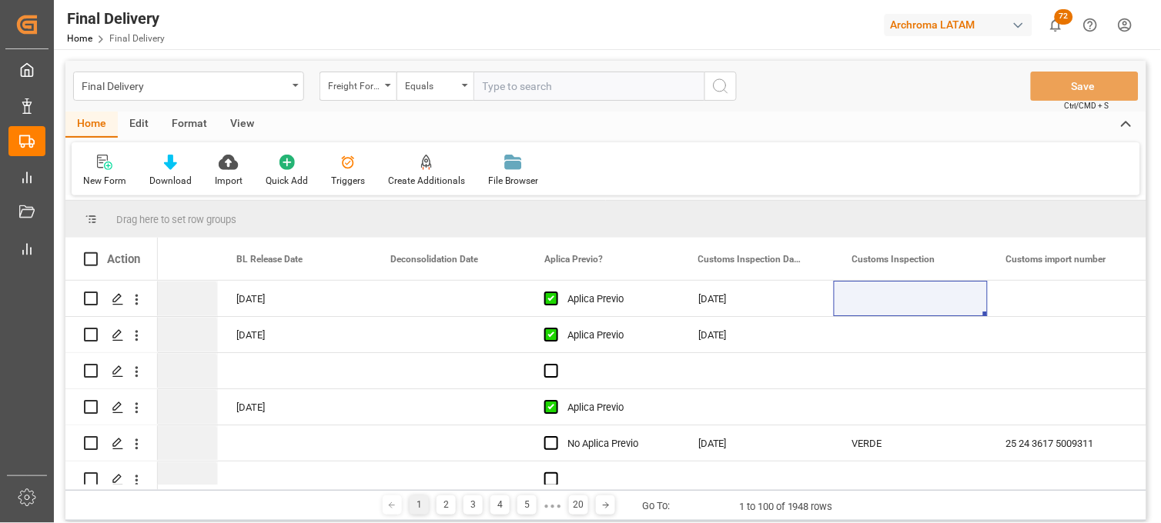
click at [496, 87] on input "text" at bounding box center [588, 86] width 231 height 29
paste input "250906900775"
type input "250906900775"
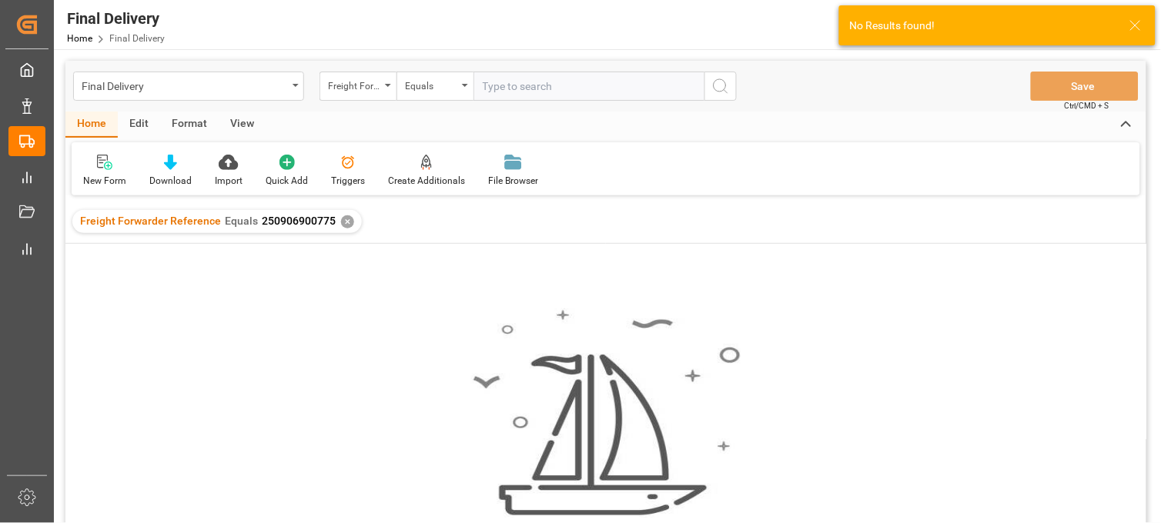
click at [343, 219] on div "✕" at bounding box center [347, 221] width 13 height 13
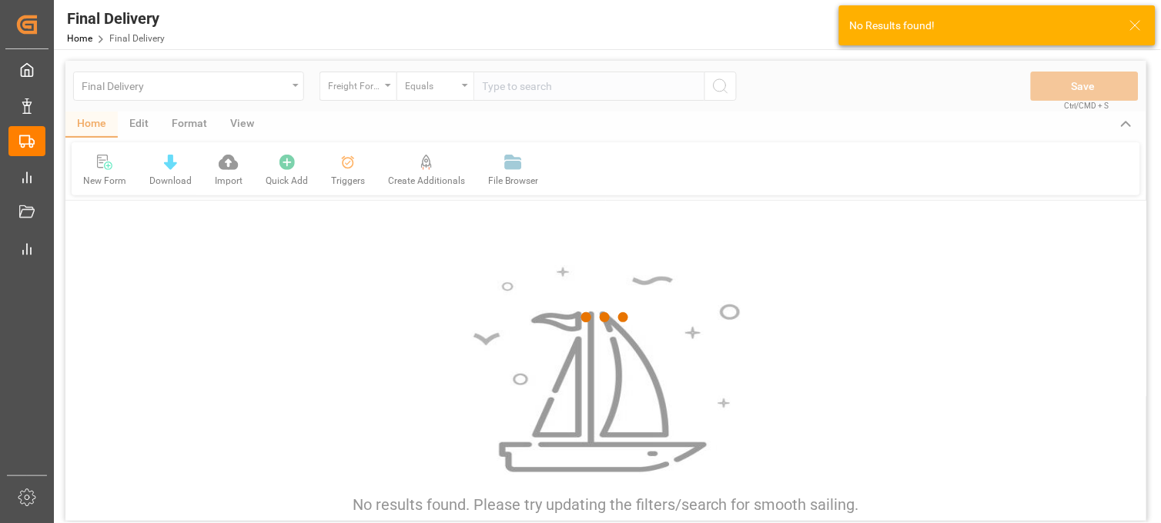
click at [519, 91] on div at bounding box center [605, 318] width 1081 height 514
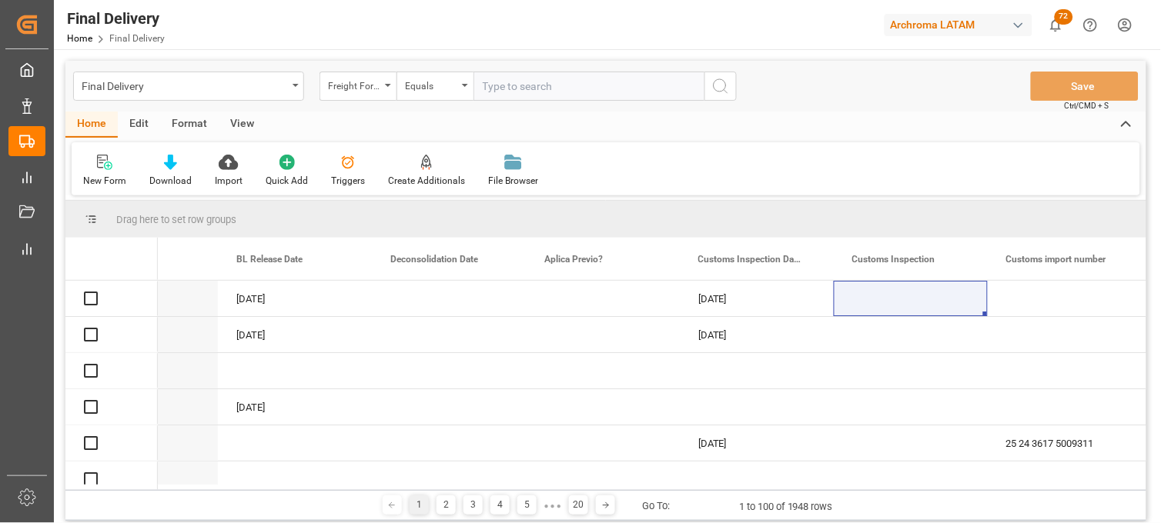
click at [508, 89] on input "text" at bounding box center [588, 86] width 231 height 29
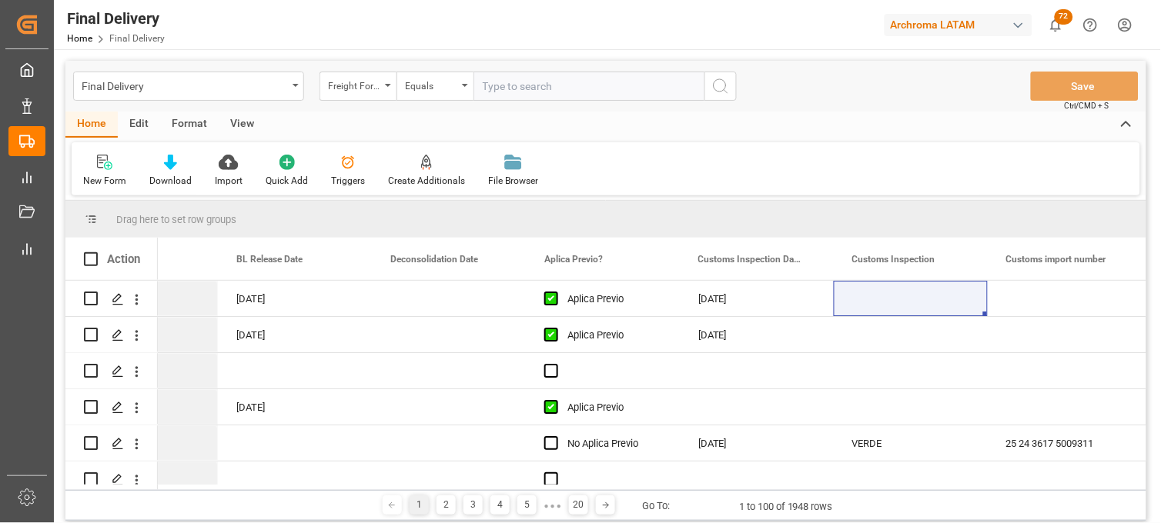
paste input "250906900775"
type input "250906900775"
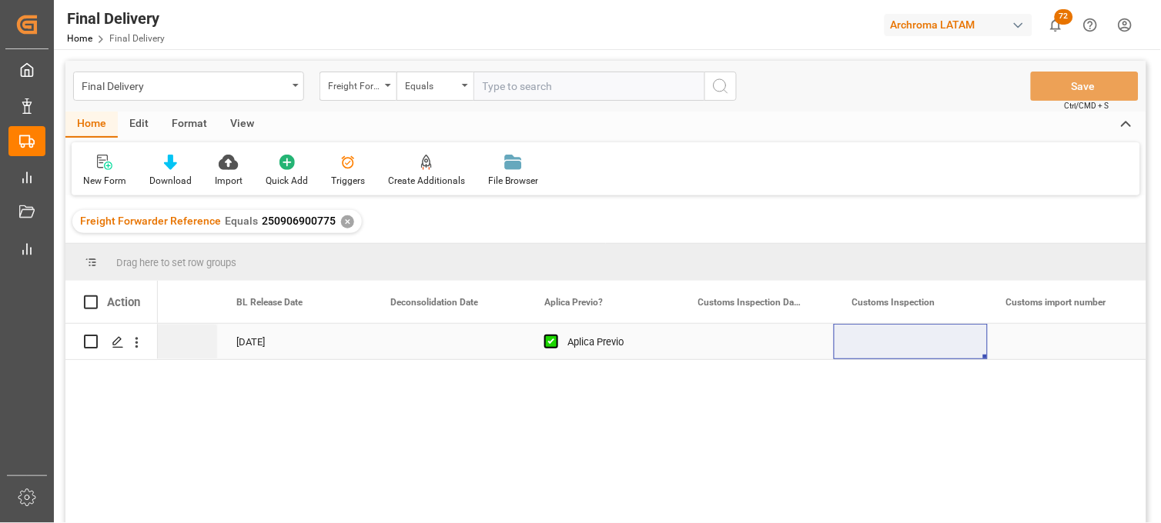
click at [733, 336] on div "Press SPACE to select this row." at bounding box center [757, 341] width 154 height 35
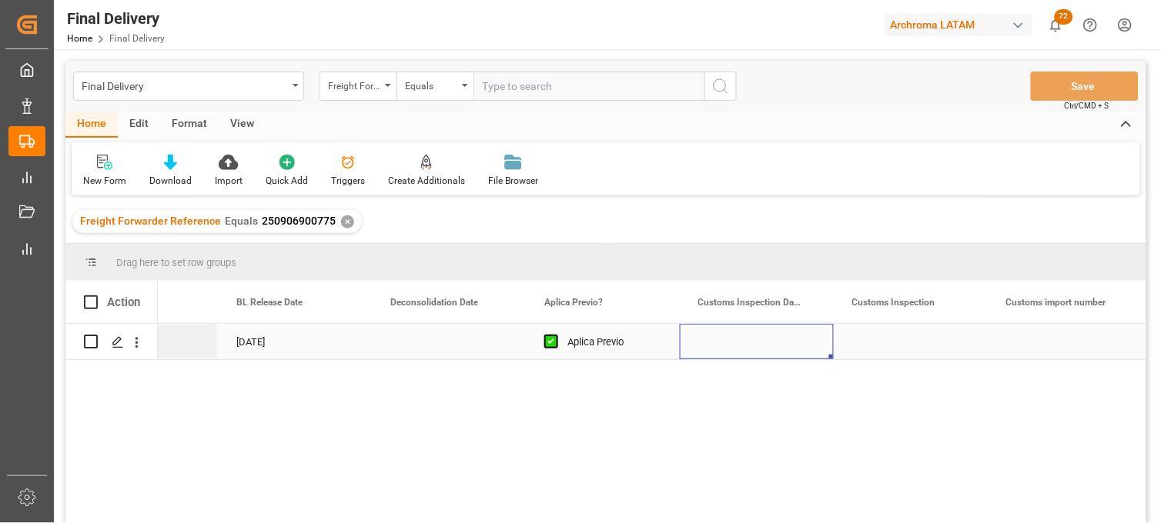
click at [730, 340] on div "Press SPACE to select this row." at bounding box center [757, 341] width 154 height 35
click at [731, 341] on div "Press SPACE to select this row." at bounding box center [757, 341] width 154 height 35
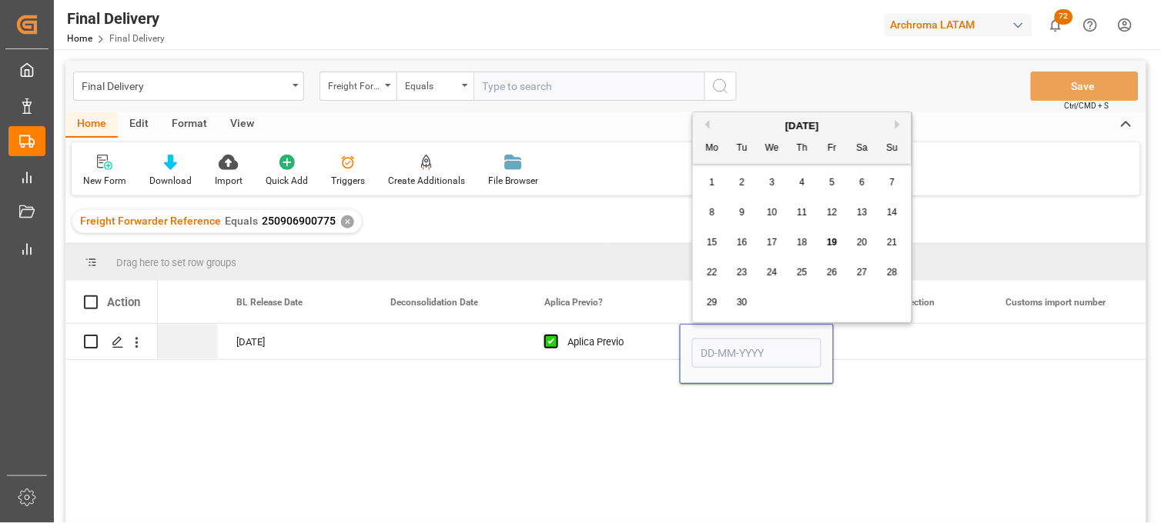
click at [863, 248] on span "20" at bounding box center [862, 242] width 10 height 11
type input "20-09-2025"
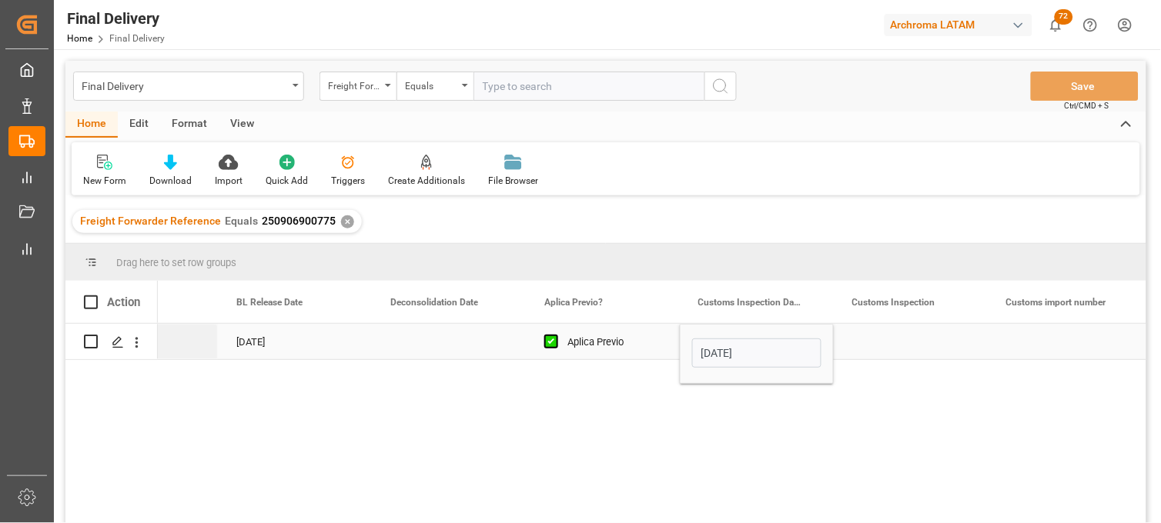
drag, startPoint x: 898, startPoint y: 331, endPoint x: 916, endPoint y: 329, distance: 17.9
click at [899, 332] on div "Press SPACE to select this row." at bounding box center [911, 341] width 154 height 35
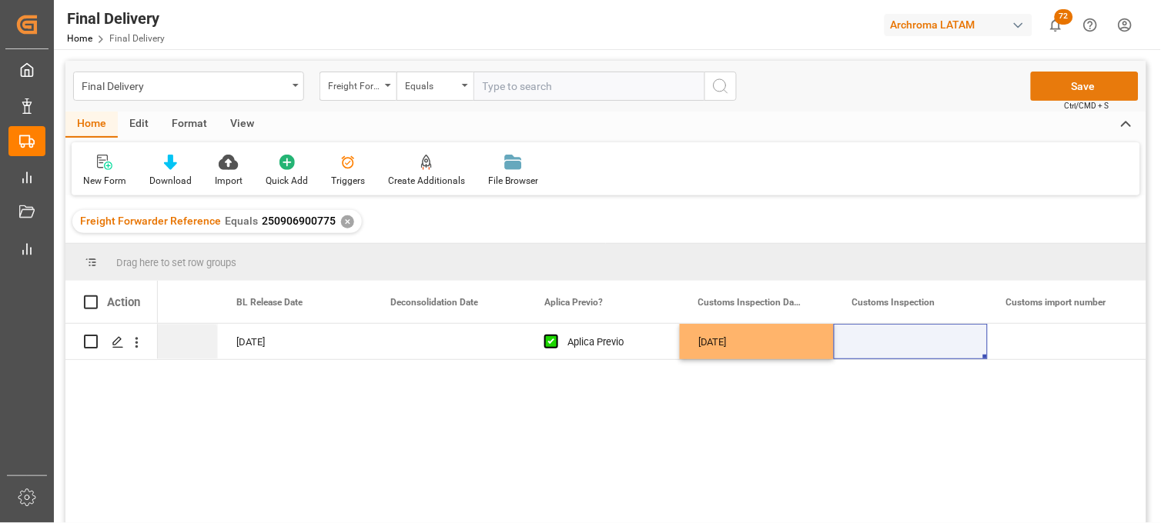
click at [1049, 82] on button "Save" at bounding box center [1085, 86] width 108 height 29
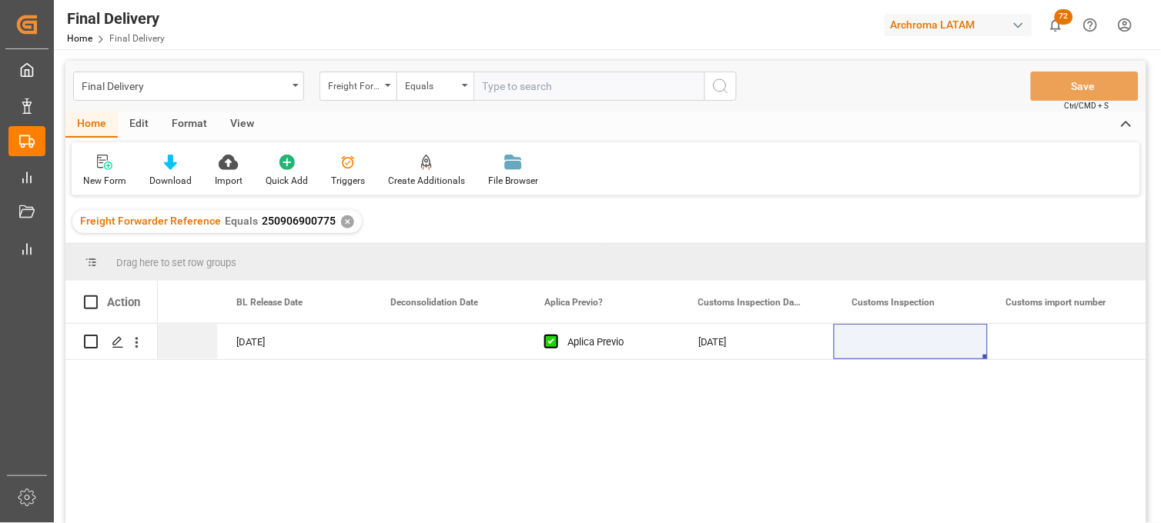
click at [342, 222] on div "✕" at bounding box center [347, 221] width 13 height 13
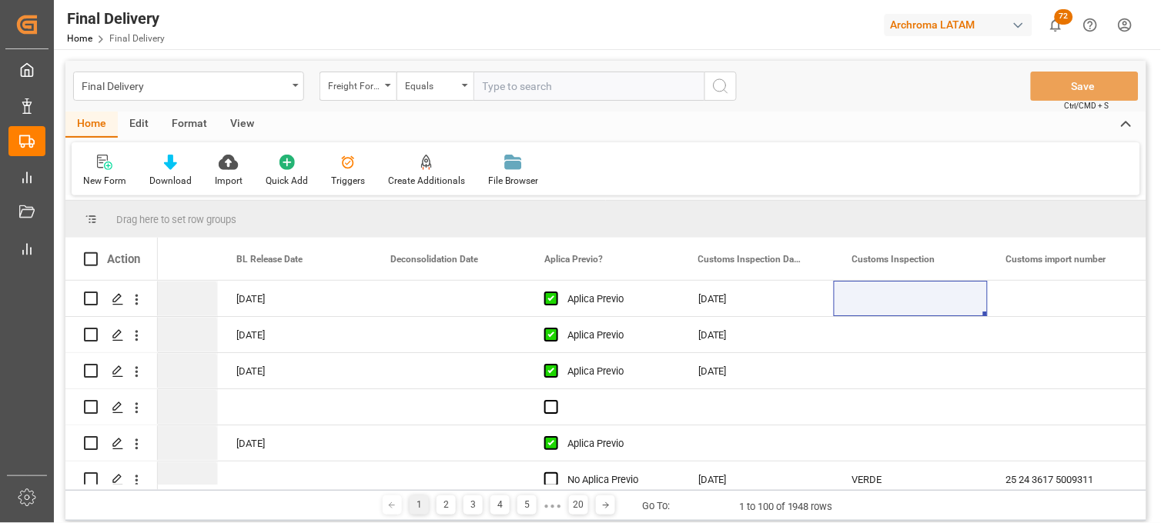
click at [490, 86] on input "text" at bounding box center [588, 86] width 231 height 29
paste input "250915080139"
type input "250915080139"
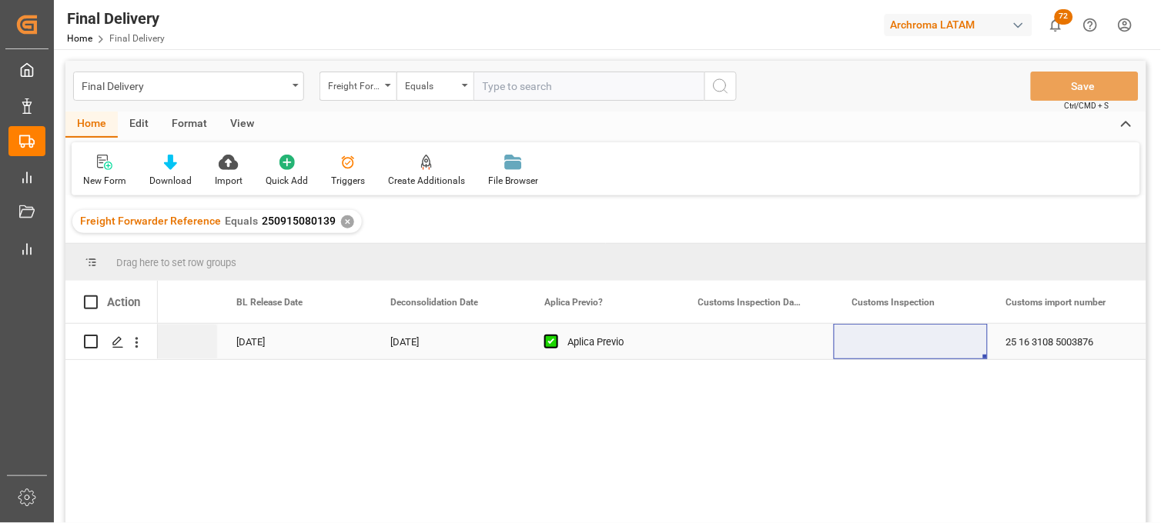
click at [748, 343] on div "Press SPACE to select this row." at bounding box center [757, 341] width 154 height 35
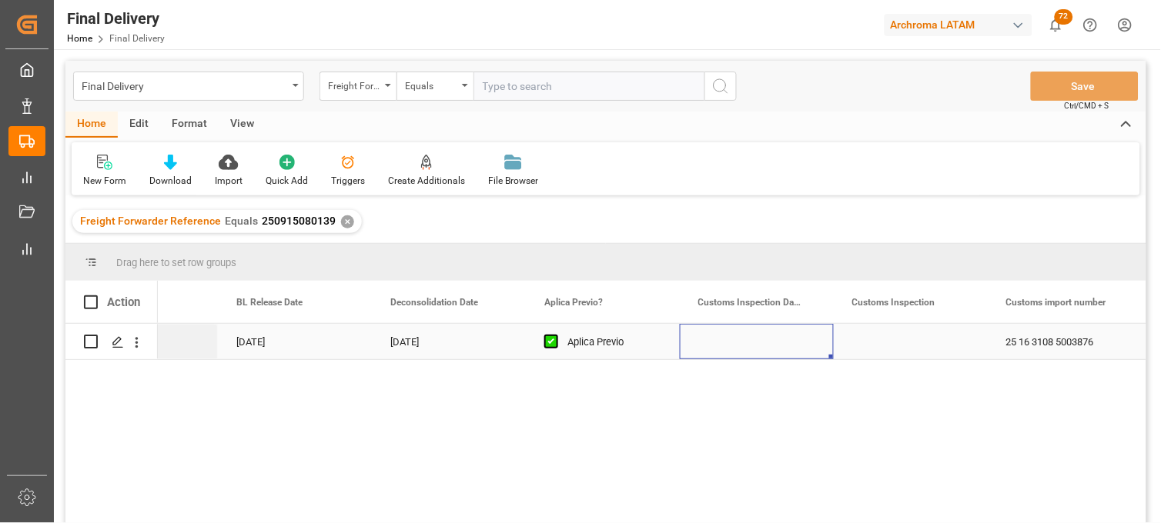
click at [748, 343] on div "Press SPACE to select this row." at bounding box center [757, 341] width 154 height 35
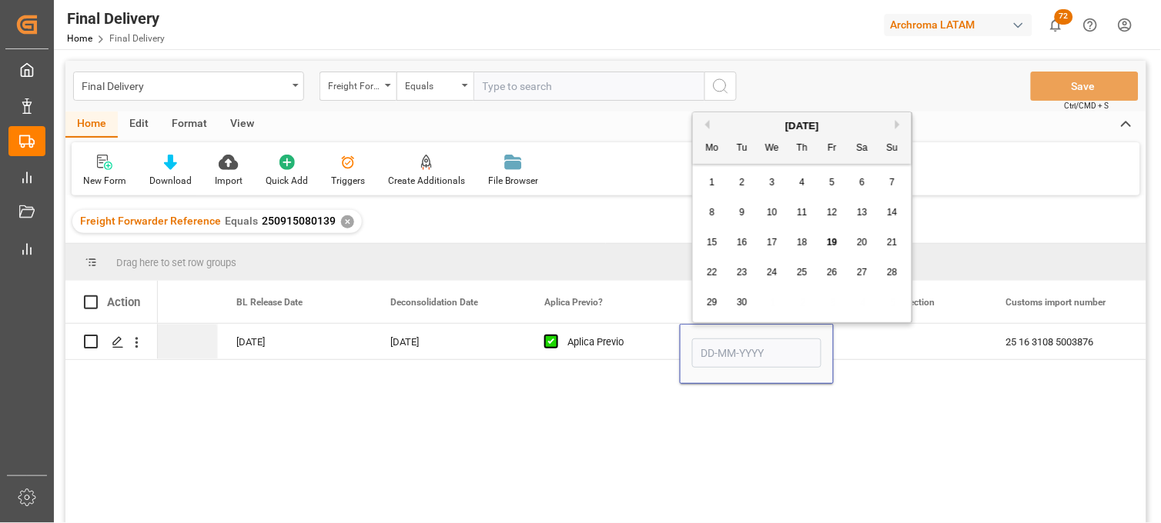
click at [775, 279] on div "24" at bounding box center [772, 273] width 19 height 18
type input "24-09-2025"
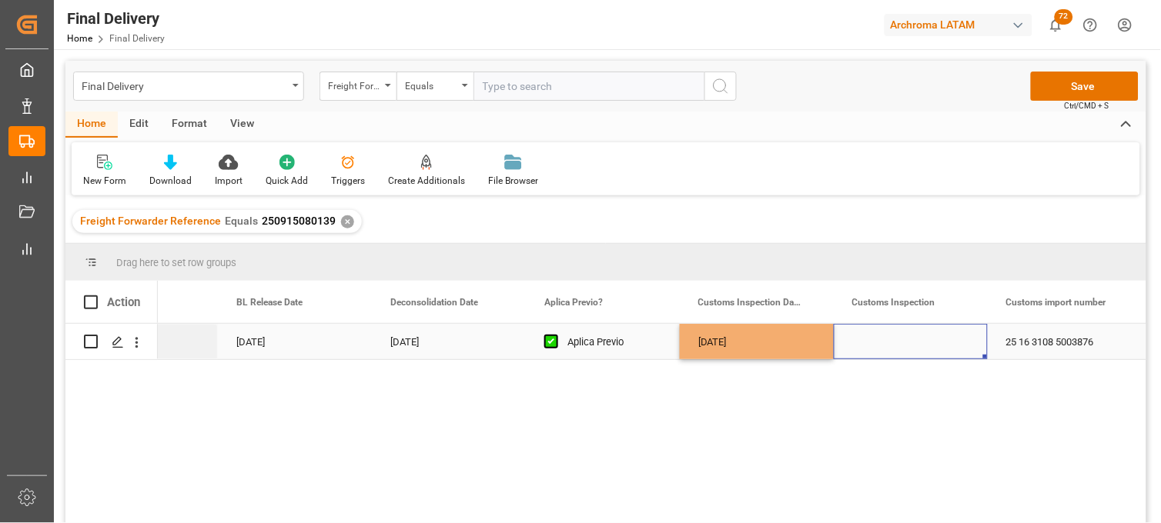
click at [867, 342] on div "Press SPACE to select this row." at bounding box center [911, 341] width 154 height 35
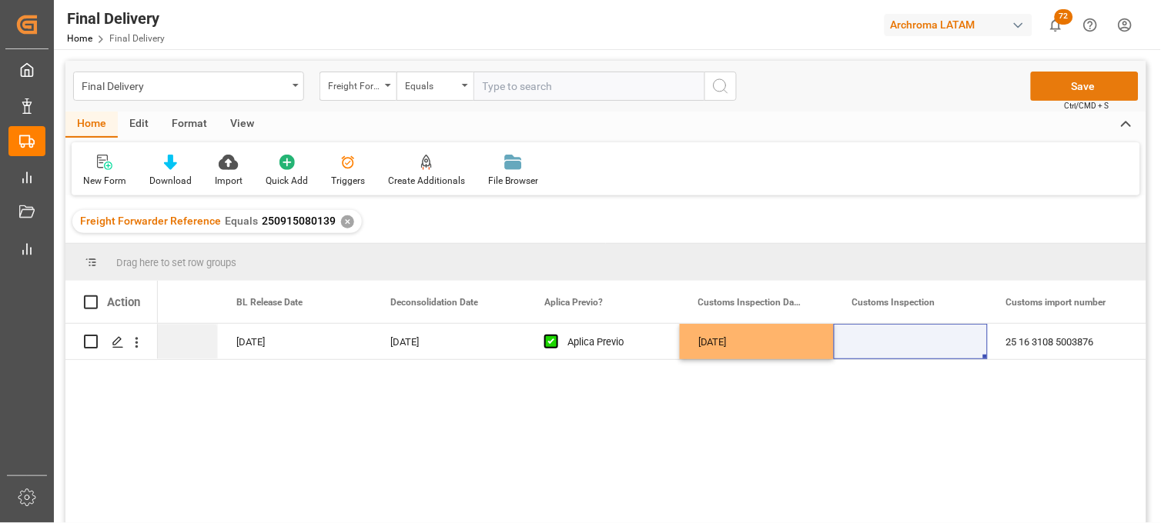
click at [1051, 92] on button "Save" at bounding box center [1085, 86] width 108 height 29
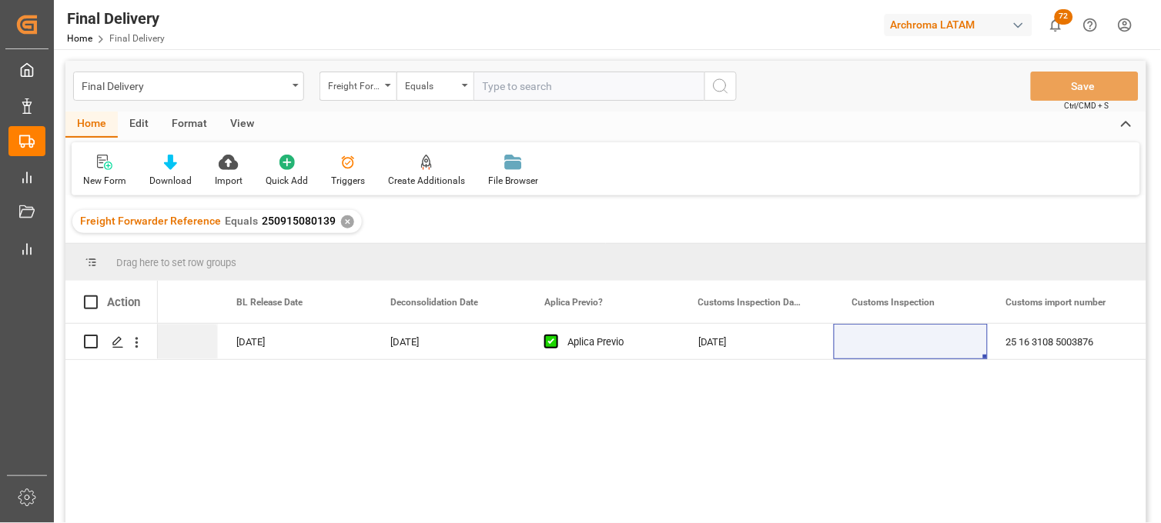
click at [341, 221] on div "✕" at bounding box center [347, 221] width 13 height 13
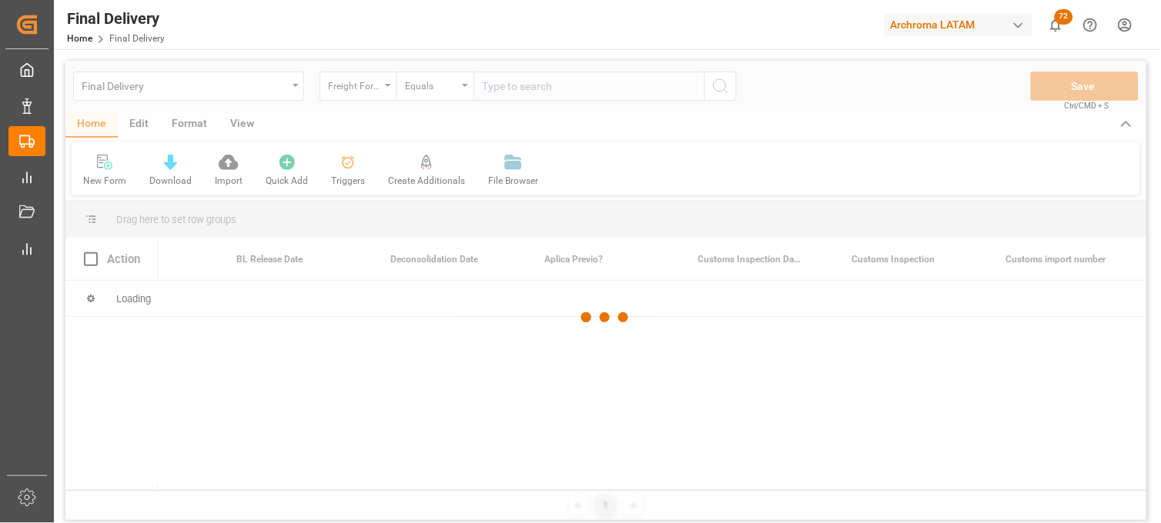
click at [514, 88] on div at bounding box center [605, 318] width 1081 height 514
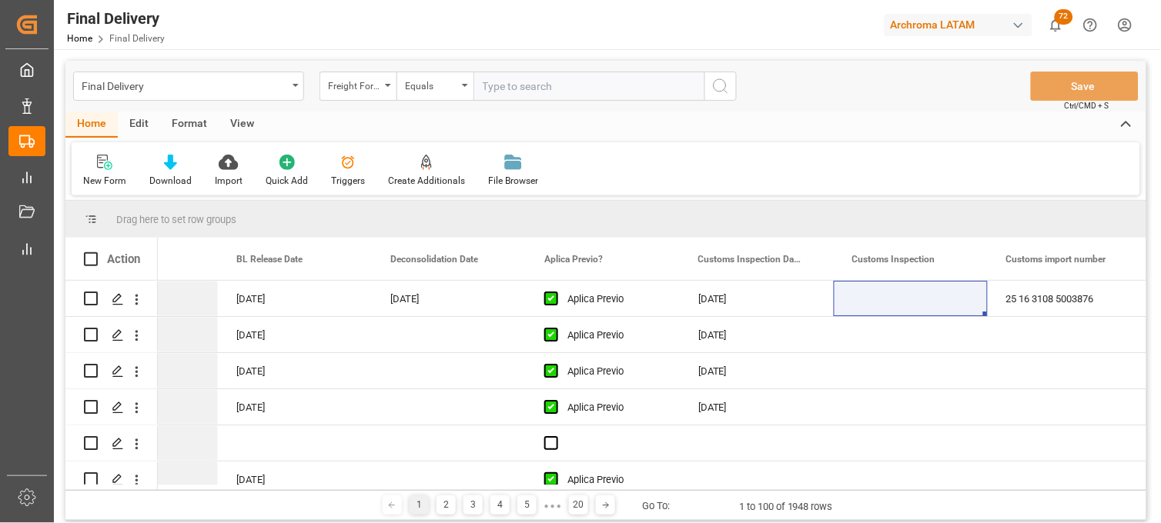
click at [514, 88] on input "text" at bounding box center [588, 86] width 231 height 29
paste input "250906900433"
type input "250906900433"
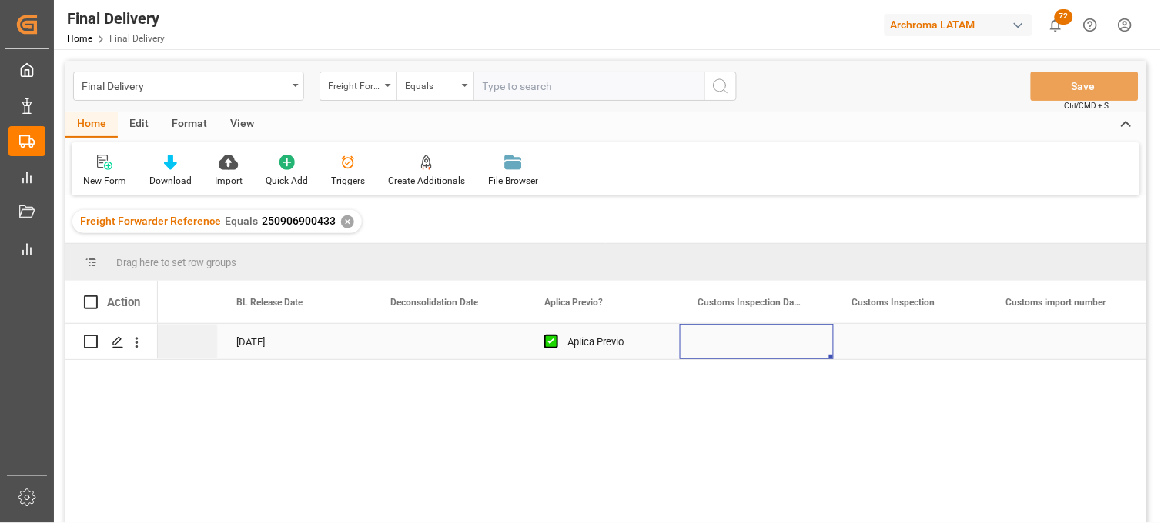
click at [743, 339] on div "Press SPACE to select this row." at bounding box center [757, 341] width 154 height 35
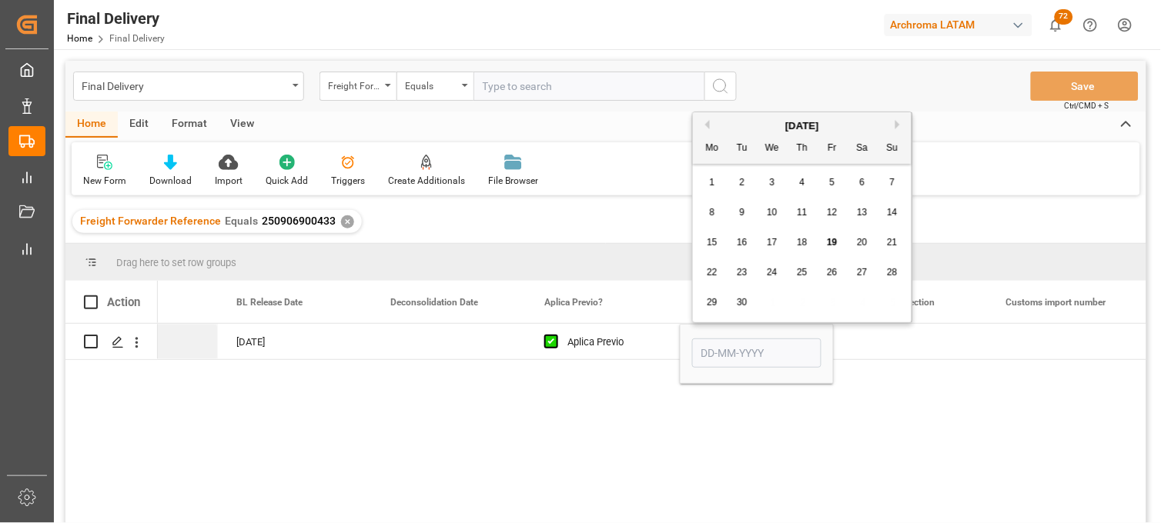
click at [868, 249] on div "20" at bounding box center [862, 243] width 19 height 18
type input "20-09-2025"
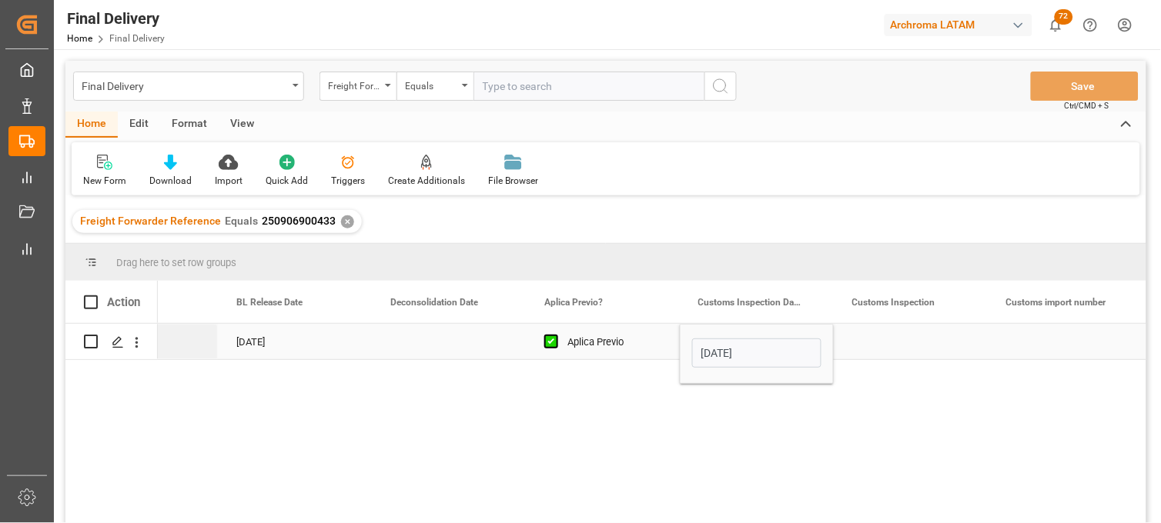
drag, startPoint x: 882, startPoint y: 329, endPoint x: 947, endPoint y: 243, distance: 107.7
click at [883, 331] on div "Press SPACE to select this row." at bounding box center [911, 341] width 154 height 35
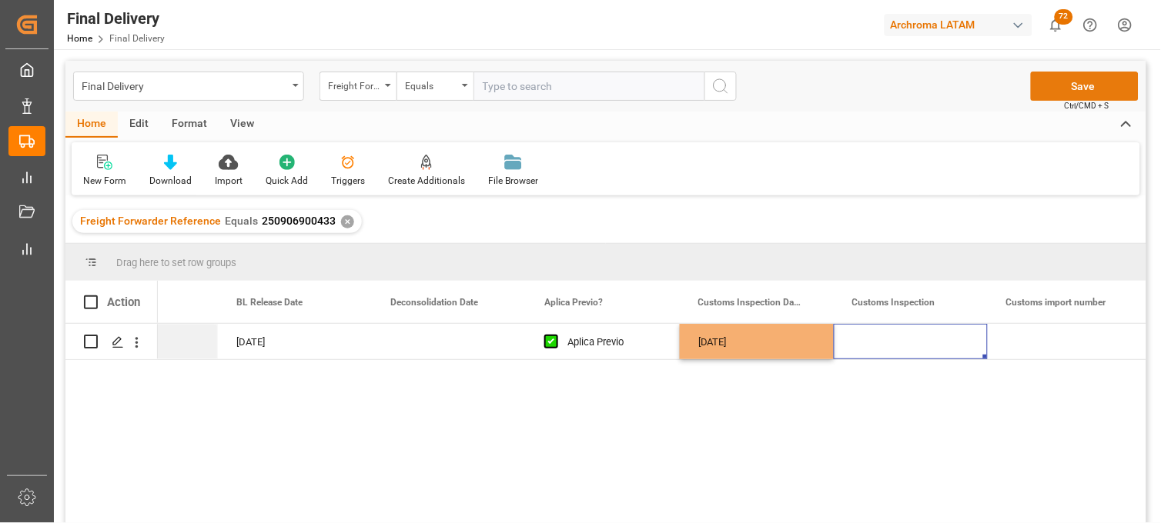
click at [1049, 82] on button "Save" at bounding box center [1085, 86] width 108 height 29
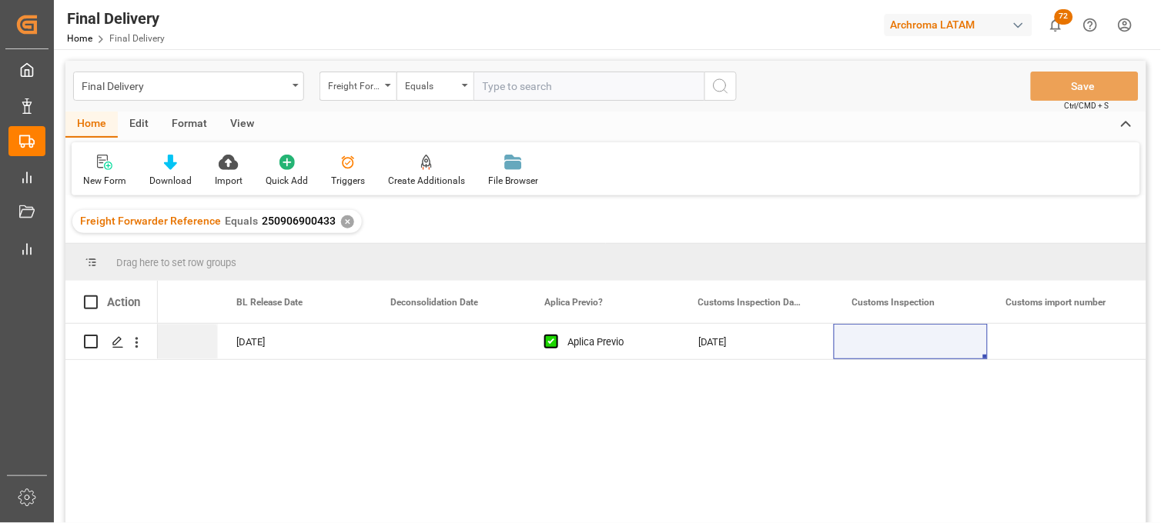
click at [341, 218] on div "✕" at bounding box center [347, 221] width 13 height 13
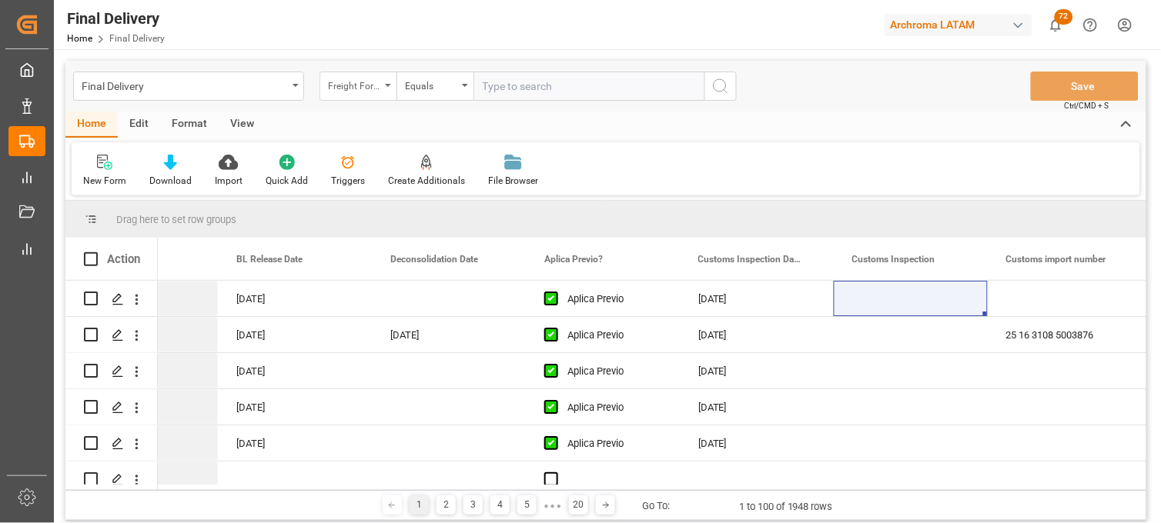
click at [380, 87] on div "Freight Forwarder Reference" at bounding box center [357, 86] width 77 height 29
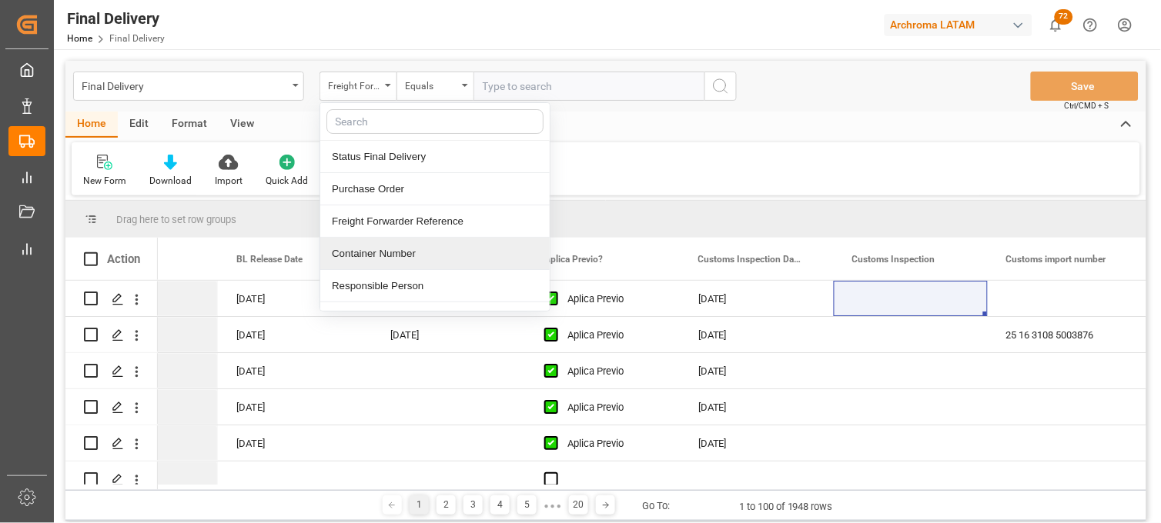
click at [381, 242] on div "Container Number" at bounding box center [434, 254] width 229 height 32
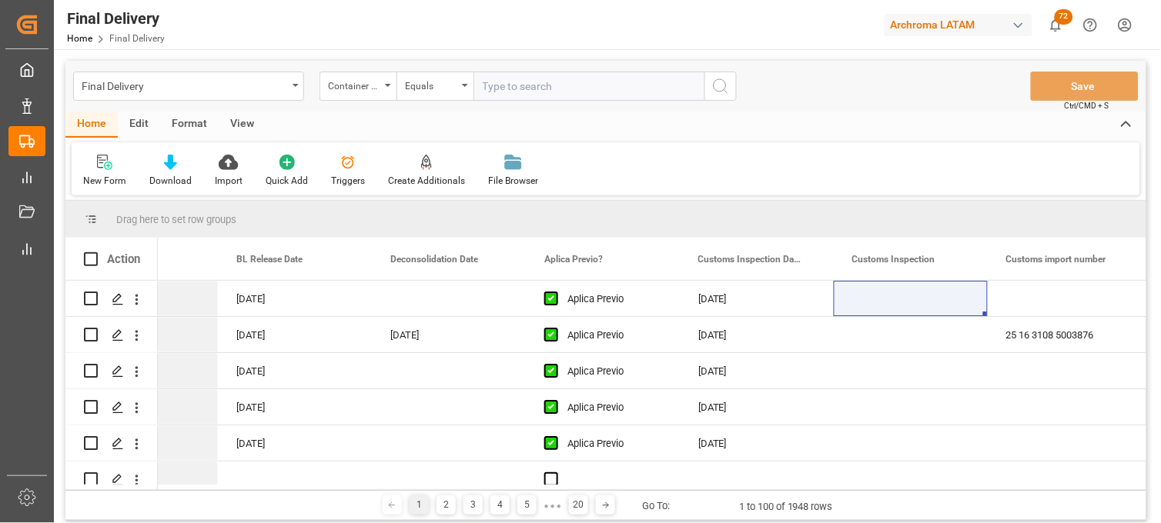
click at [514, 82] on input "text" at bounding box center [588, 86] width 231 height 29
paste input "EXFU6727168"
type input "EXFU6727168"
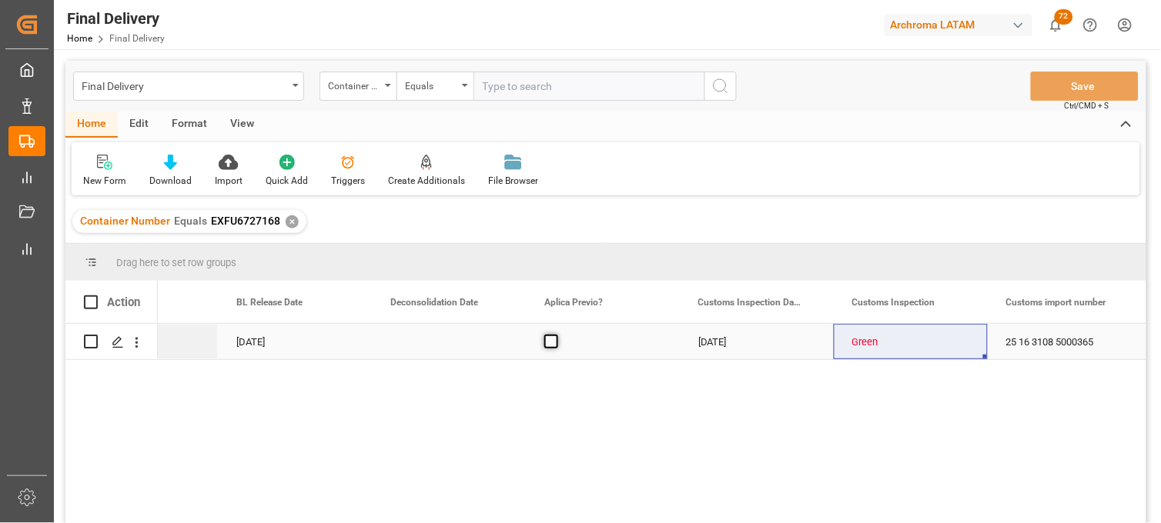
click at [553, 343] on span "Press SPACE to select this row." at bounding box center [551, 342] width 14 height 14
click at [556, 335] on input "Press SPACE to select this row." at bounding box center [556, 335] width 0 height 0
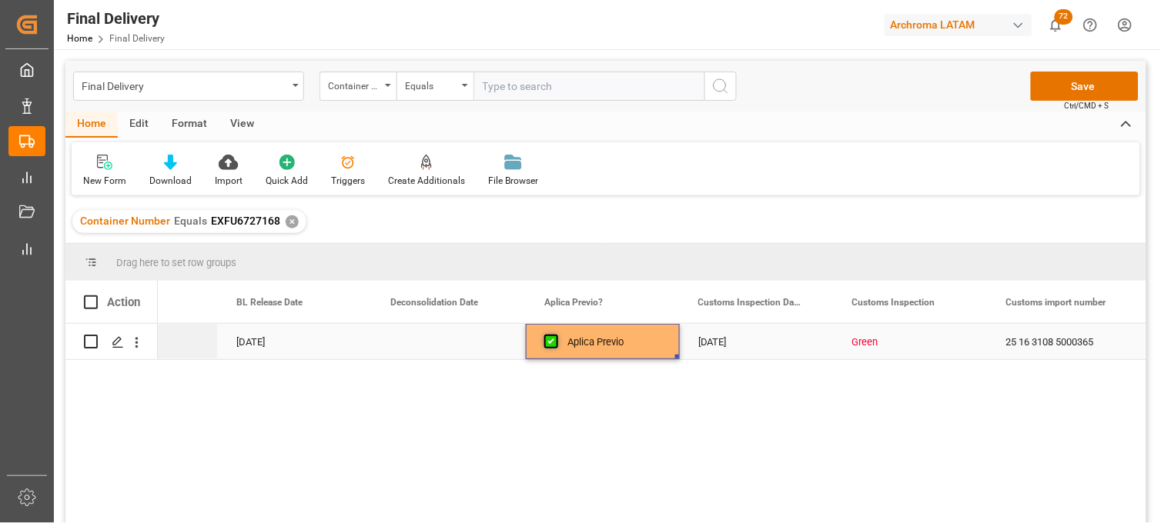
click at [553, 343] on span "Press SPACE to select this row." at bounding box center [551, 342] width 14 height 14
click at [556, 335] on input "Press SPACE to select this row." at bounding box center [556, 335] width 0 height 0
click at [712, 342] on div "28-01-2025" at bounding box center [757, 341] width 154 height 35
click at [852, 342] on div "Green" at bounding box center [910, 342] width 117 height 35
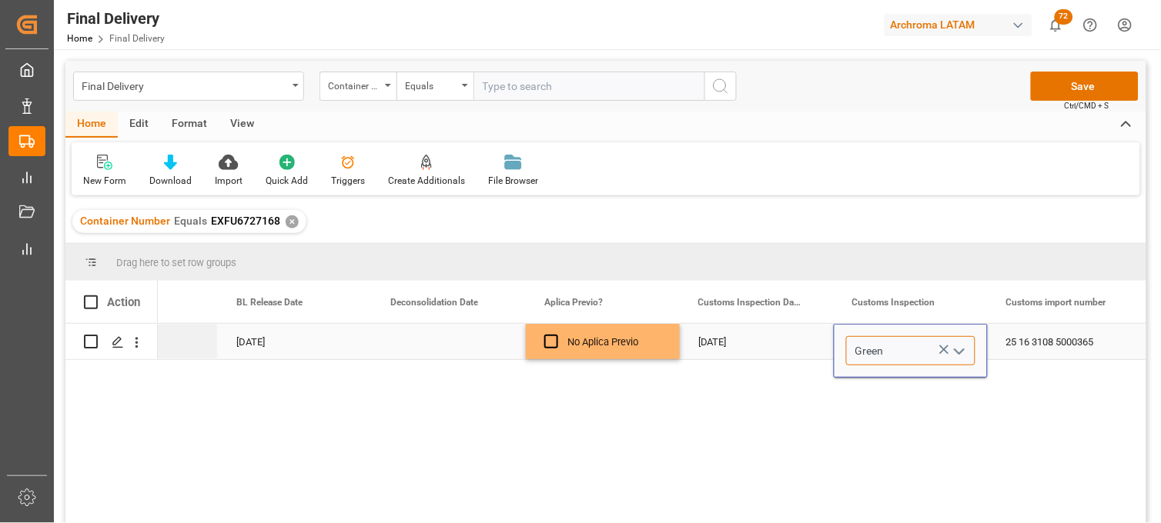
click at [853, 342] on input "Green" at bounding box center [910, 350] width 129 height 29
click at [864, 377] on div "VERDE" at bounding box center [911, 395] width 128 height 54
type input "VERDE"
click at [1020, 343] on div "25 16 3108 5000365" at bounding box center [1064, 341] width 154 height 35
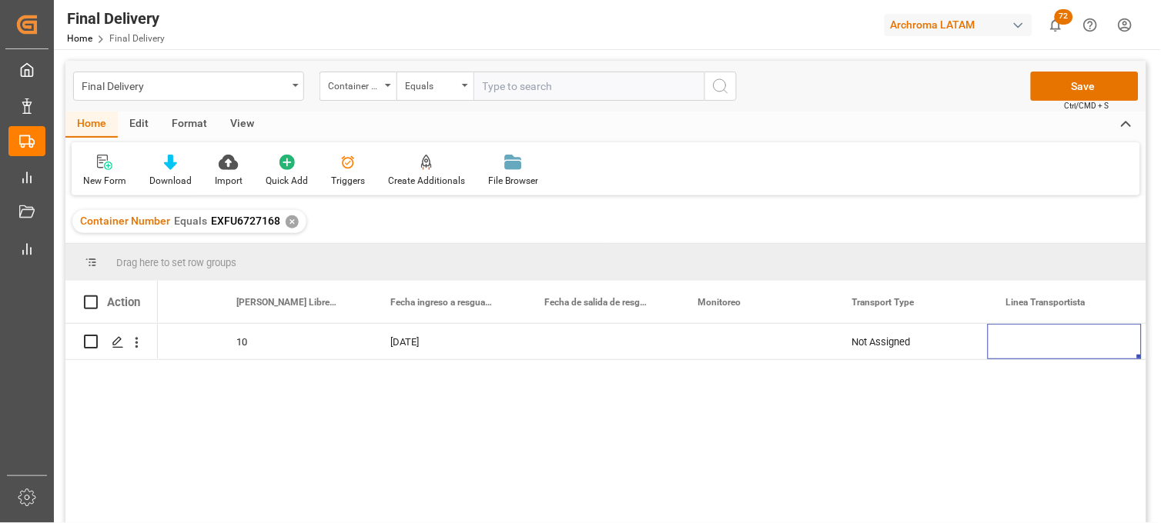
scroll to position [0, 3326]
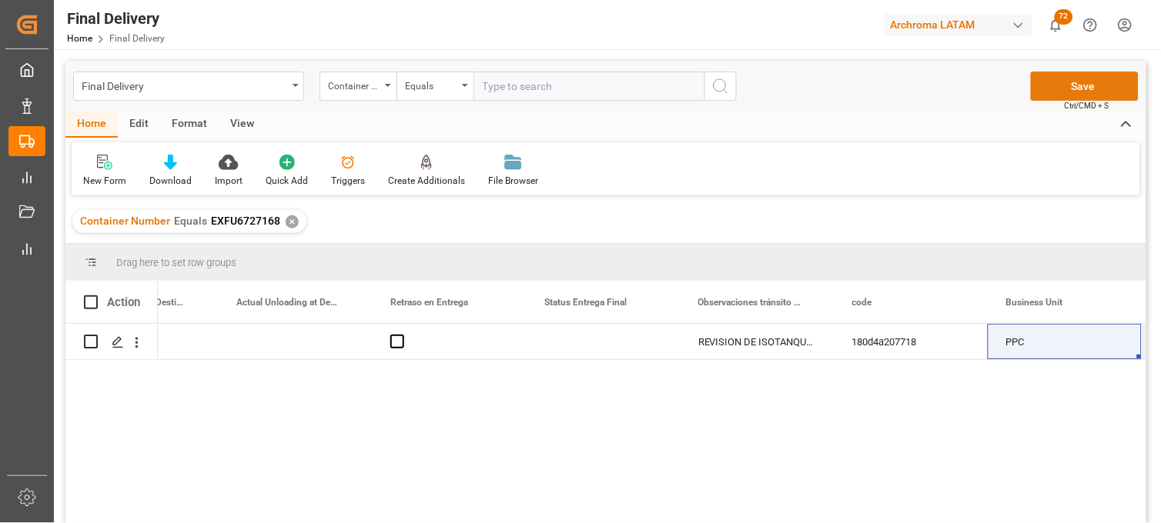
click at [1079, 85] on button "Save" at bounding box center [1085, 86] width 108 height 29
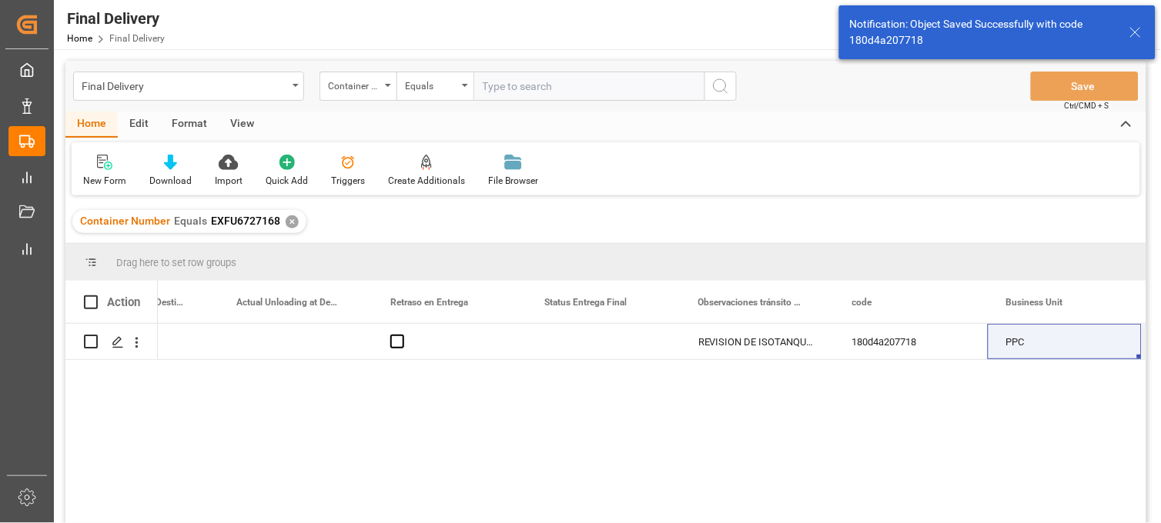
click at [90, 304] on span at bounding box center [91, 303] width 14 height 14
click at [95, 296] on input "checkbox" at bounding box center [95, 296] width 0 height 0
checkbox input "true"
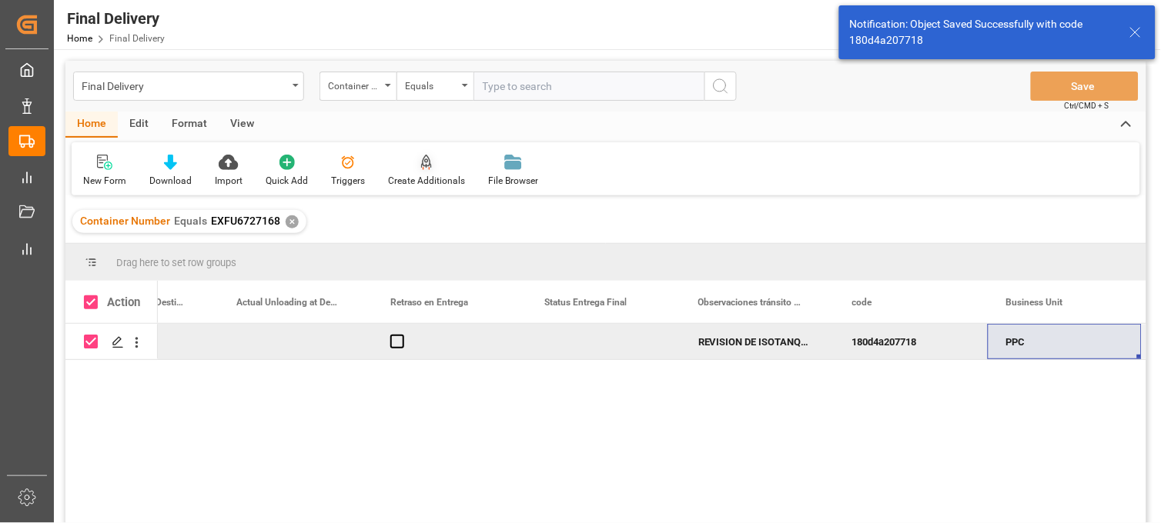
click at [439, 158] on div at bounding box center [426, 162] width 77 height 16
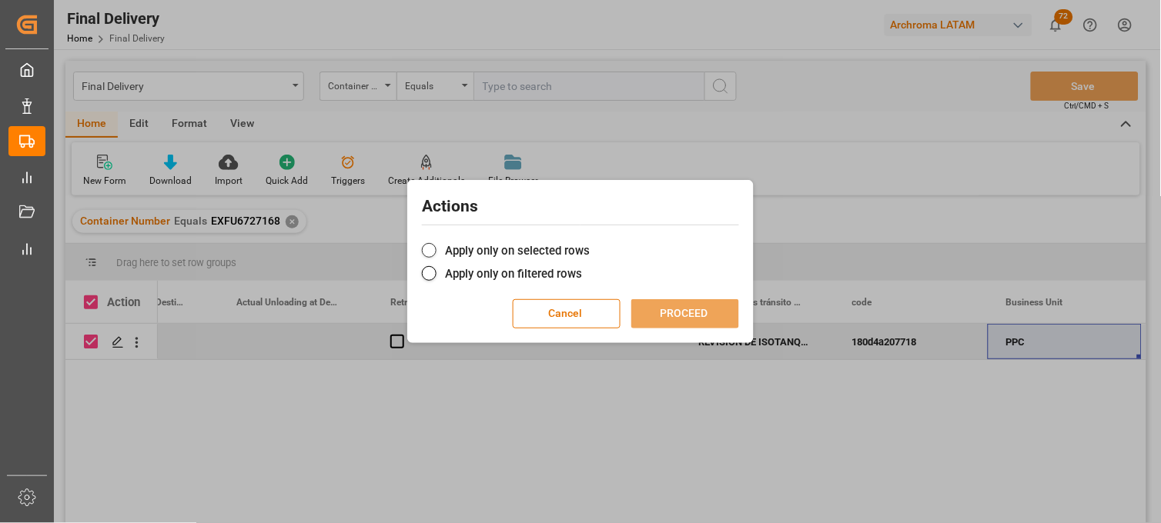
click at [442, 252] on label "Apply only on selected rows" at bounding box center [580, 251] width 317 height 18
click at [590, 242] on input "Apply only on selected rows" at bounding box center [590, 242] width 0 height 0
click at [635, 299] on div "Cancel PROCEED" at bounding box center [580, 313] width 317 height 29
click at [691, 311] on button "PROCEED" at bounding box center [685, 313] width 108 height 29
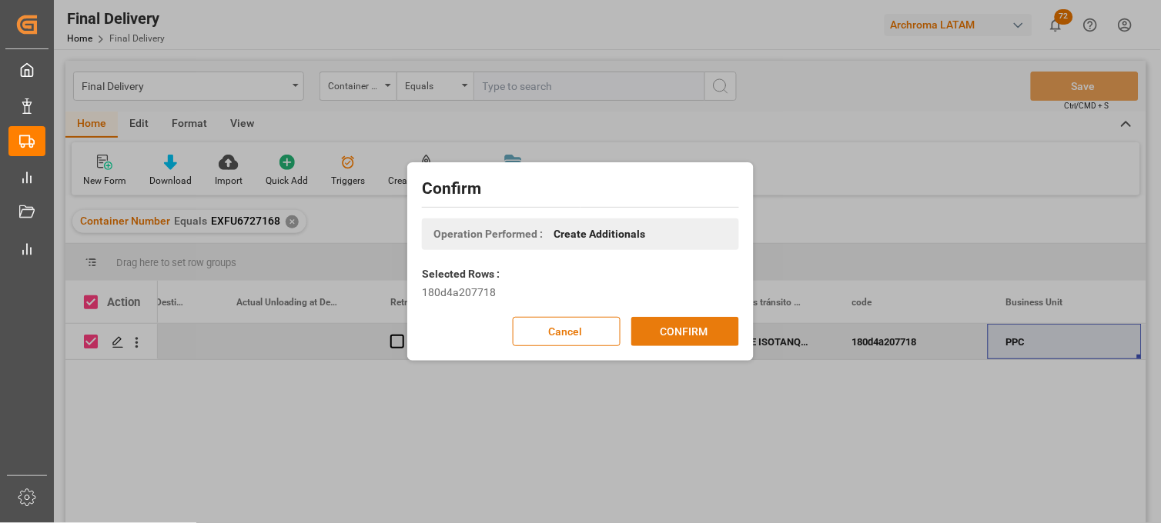
click at [676, 328] on button "CONFIRM" at bounding box center [685, 331] width 108 height 29
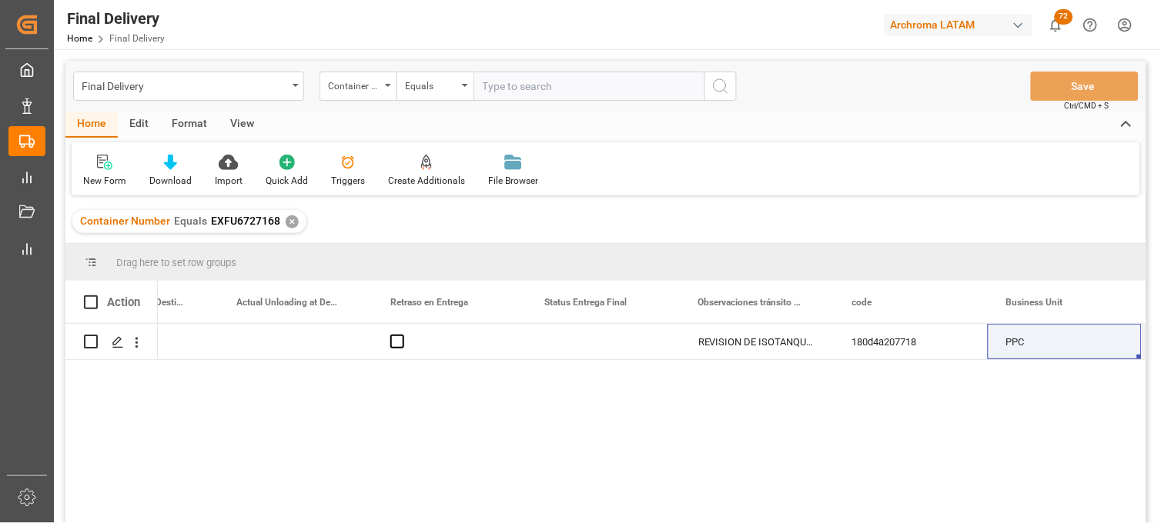
click at [289, 221] on div "✕" at bounding box center [292, 221] width 13 height 13
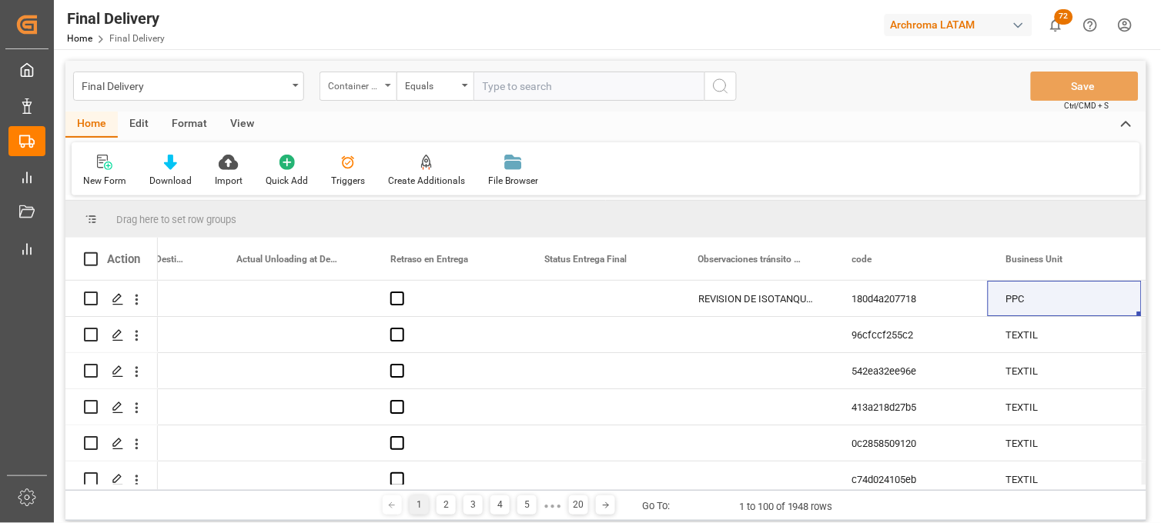
click at [377, 93] on div "Container Number" at bounding box center [357, 86] width 77 height 29
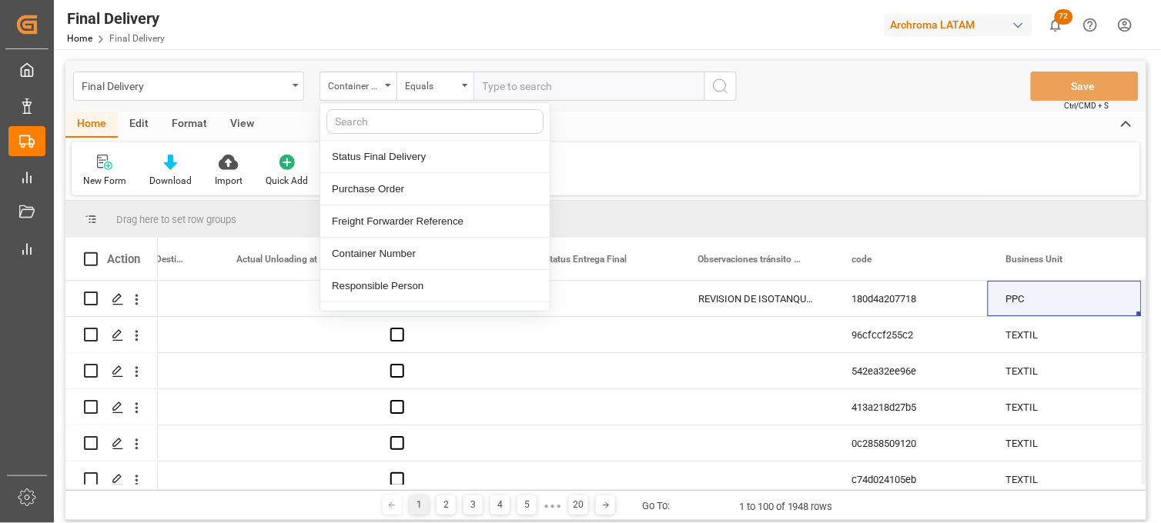
click at [517, 94] on input "text" at bounding box center [588, 86] width 231 height 29
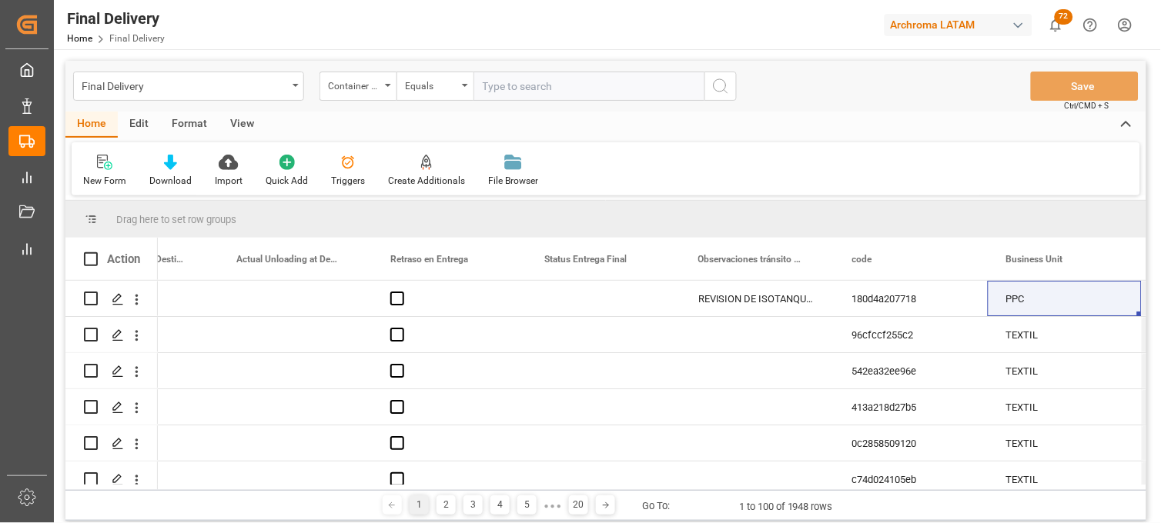
paste input "RLTU2096176"
type input "RLTU2096176"
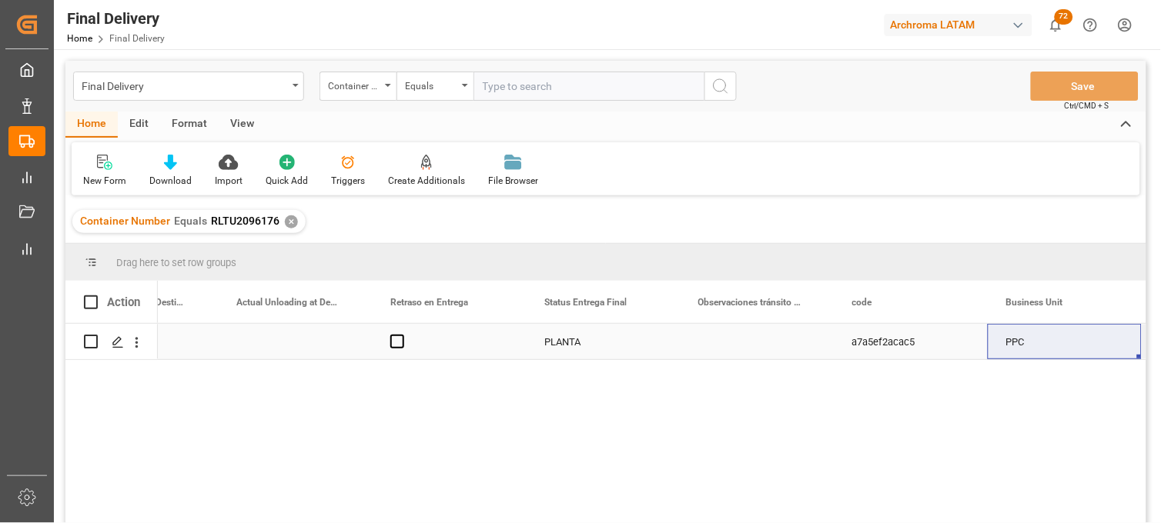
click at [312, 339] on div "Press SPACE to select this row." at bounding box center [295, 341] width 154 height 35
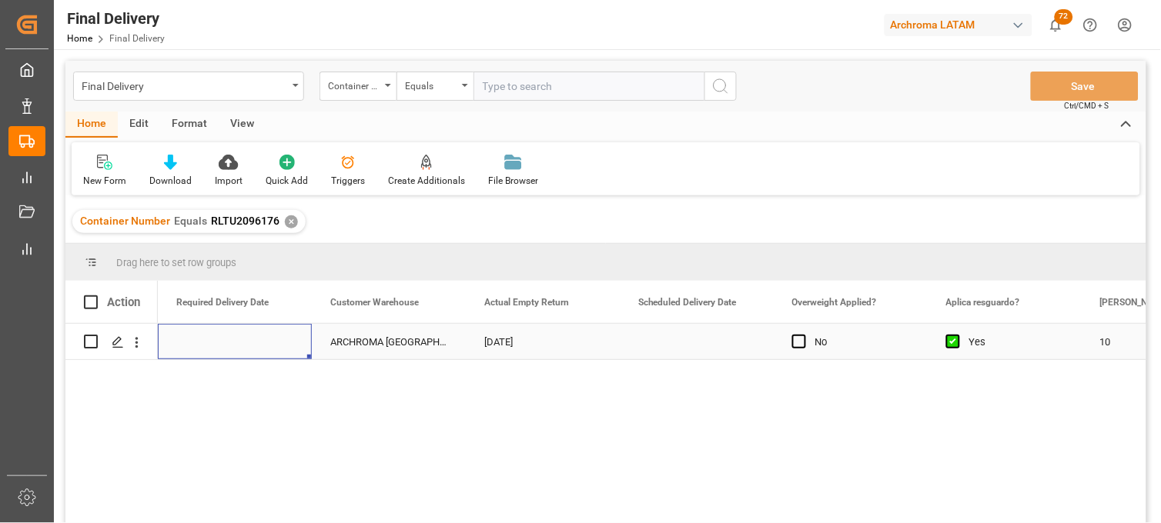
scroll to position [0, 2155]
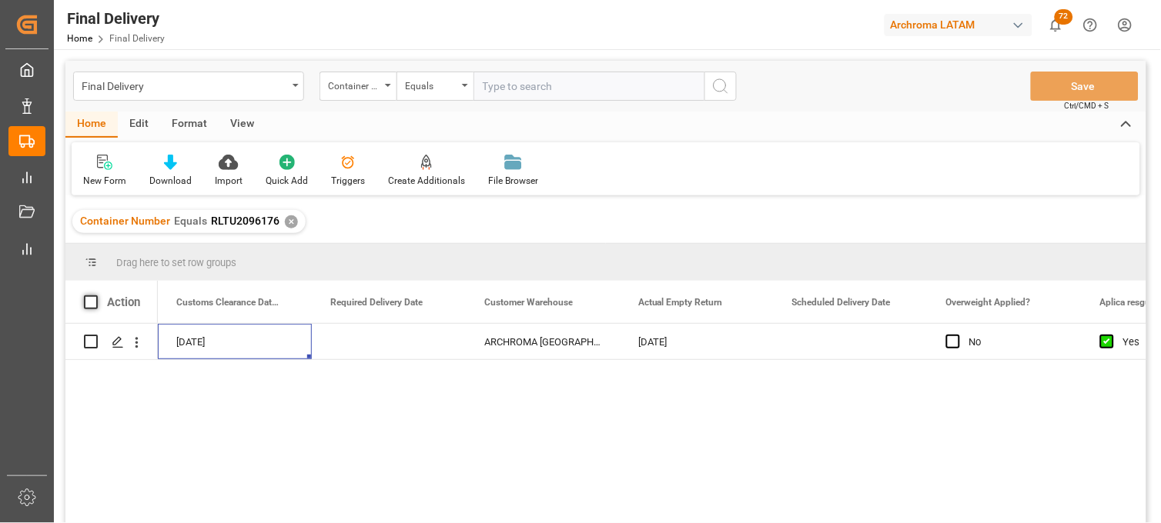
click at [85, 302] on span at bounding box center [91, 303] width 14 height 14
click at [95, 296] on input "checkbox" at bounding box center [95, 296] width 0 height 0
checkbox input "true"
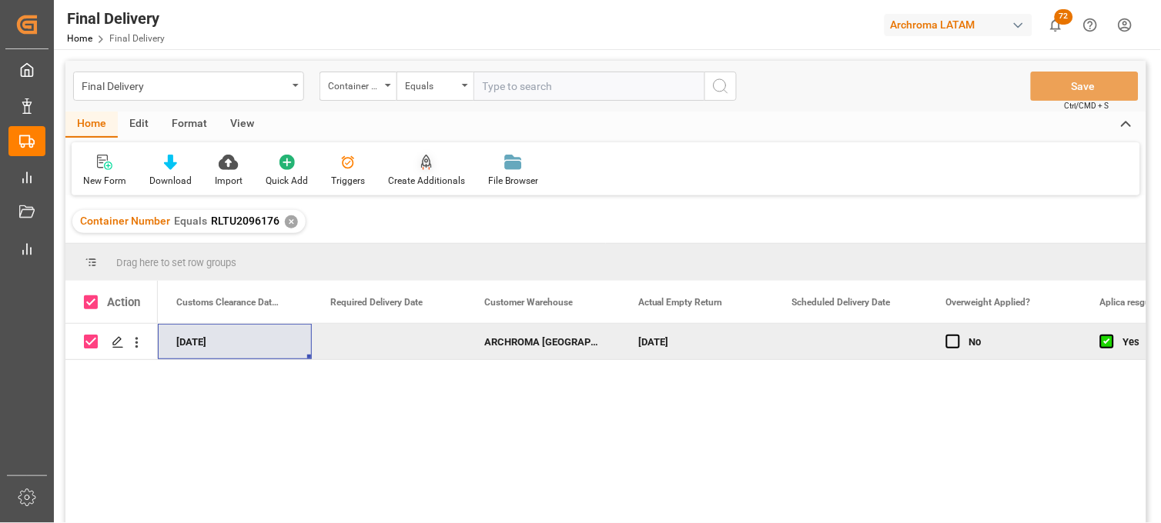
click at [410, 172] on div "Create Additionals" at bounding box center [426, 171] width 100 height 34
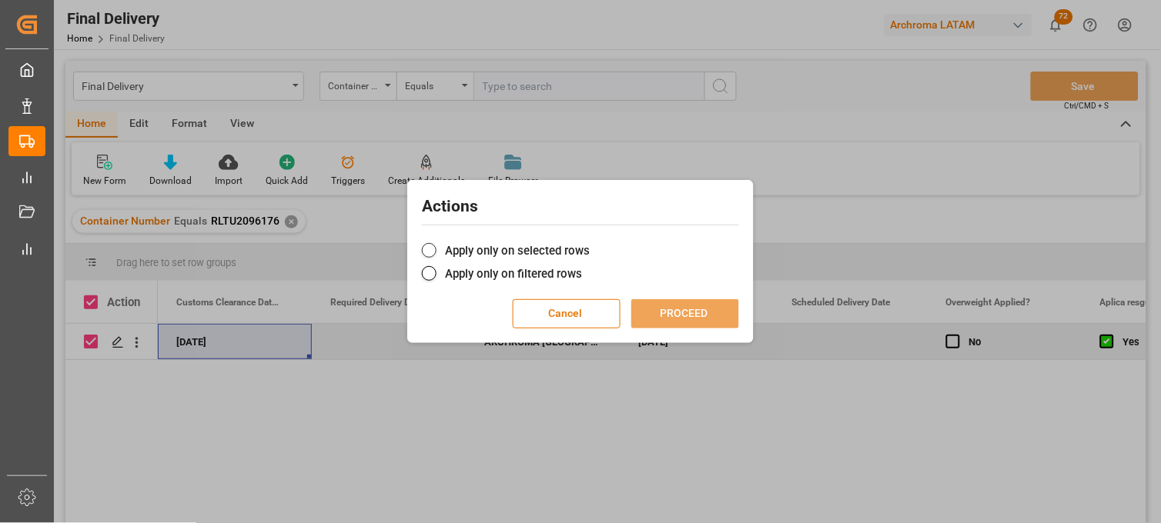
click at [443, 252] on label "Apply only on selected rows" at bounding box center [580, 251] width 317 height 18
click at [590, 242] on input "Apply only on selected rows" at bounding box center [590, 242] width 0 height 0
click at [653, 312] on button "PROCEED" at bounding box center [685, 313] width 108 height 29
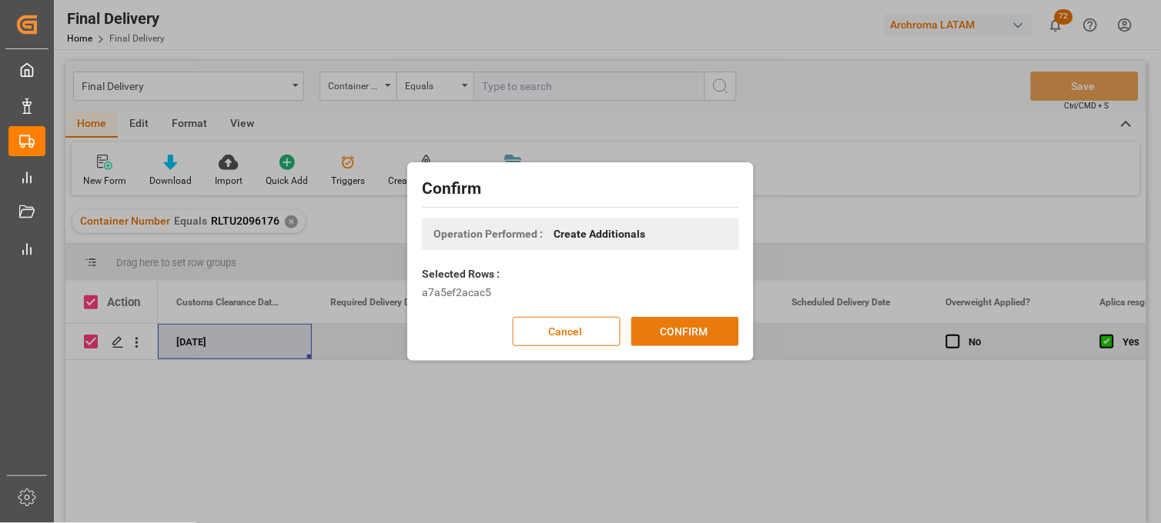
click at [663, 334] on button "CONFIRM" at bounding box center [685, 331] width 108 height 29
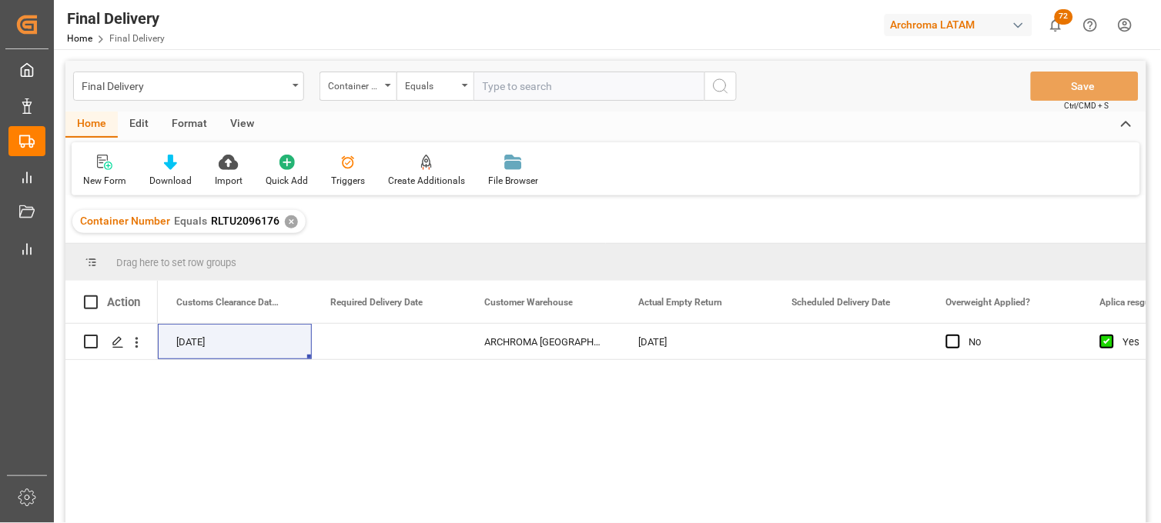
click at [288, 219] on div "✕" at bounding box center [291, 221] width 13 height 13
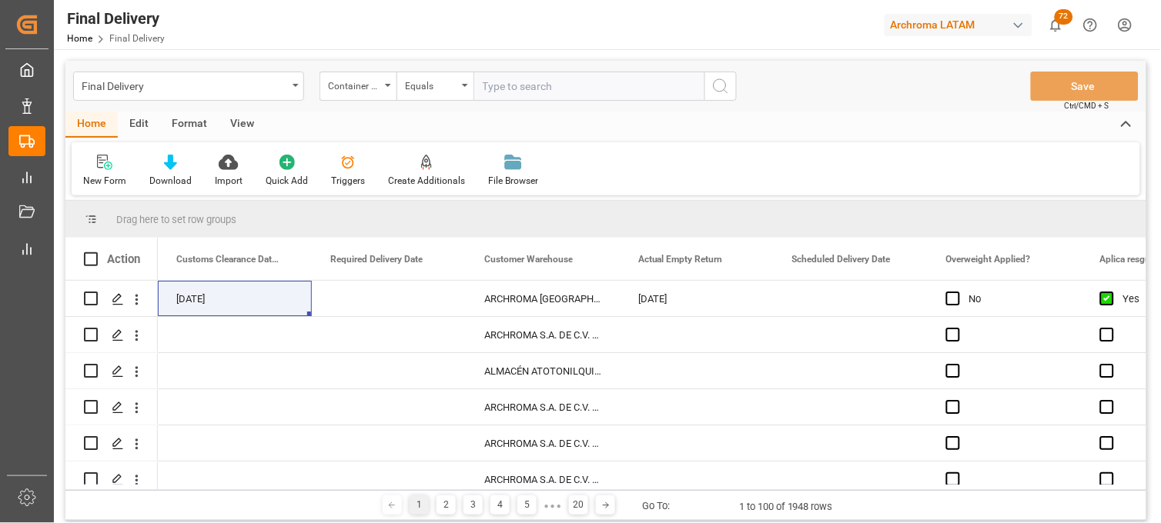
click at [503, 85] on input "text" at bounding box center [588, 86] width 231 height 29
paste input "SLZU2840279"
type input "SLZU2840279"
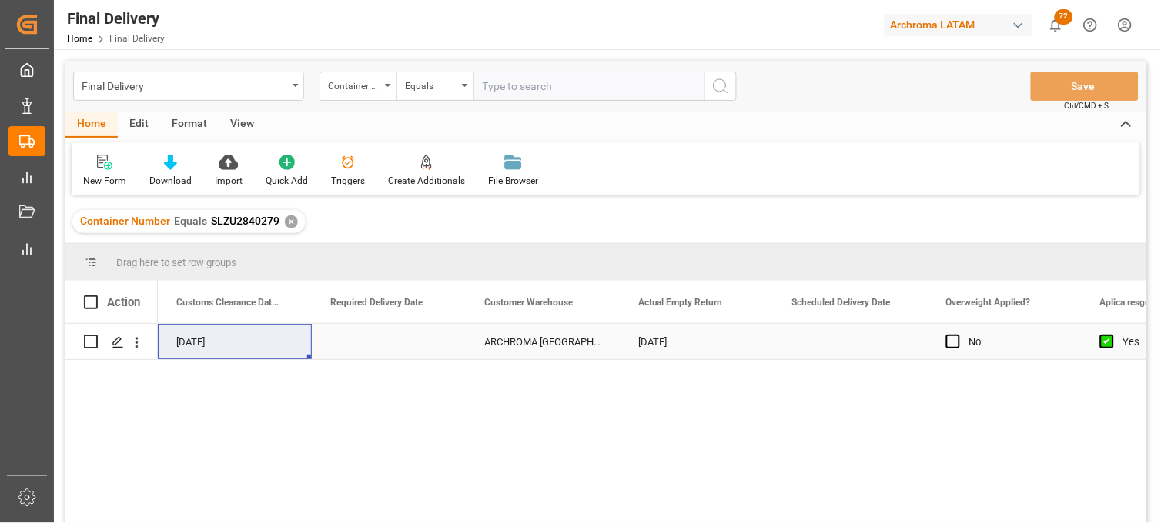
click at [516, 348] on div "ARCHROMA MEXICO S DE RL DE CV (SANTA CLARA)" at bounding box center [543, 341] width 154 height 35
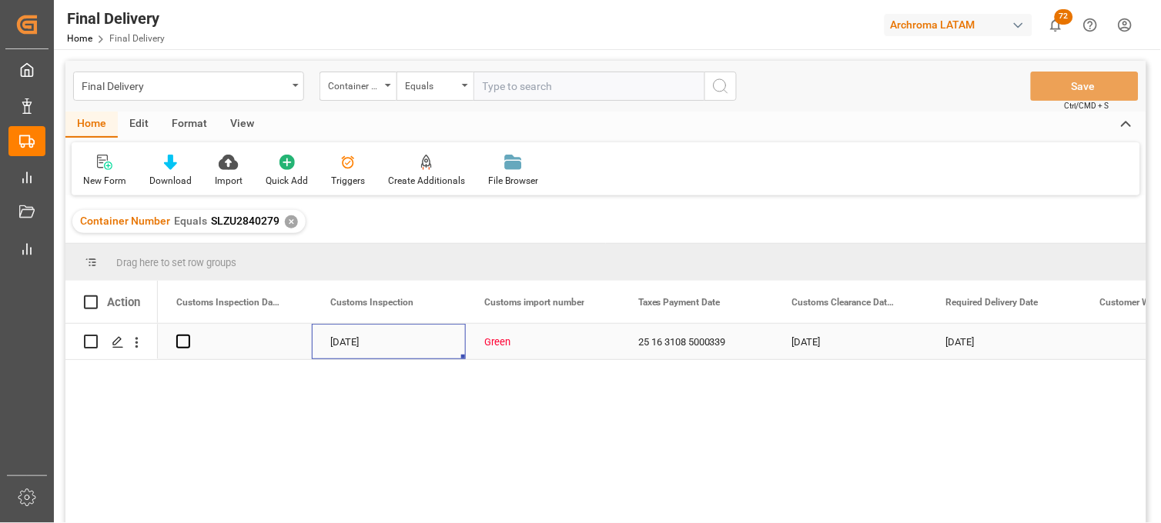
scroll to position [0, 1385]
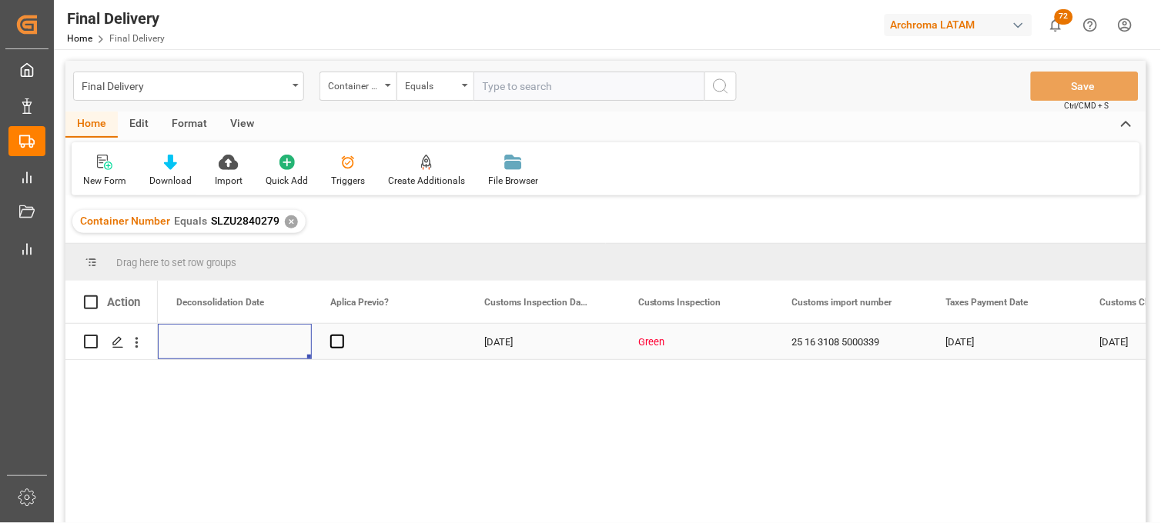
click at [671, 351] on div "Green" at bounding box center [696, 342] width 117 height 35
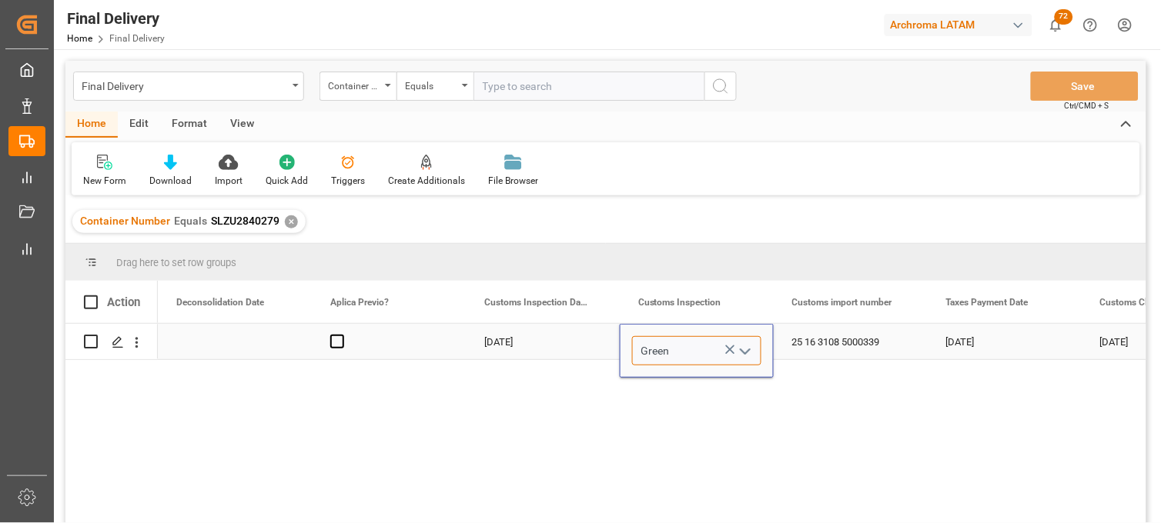
click at [666, 349] on input "Green" at bounding box center [696, 350] width 129 height 29
drag, startPoint x: 666, startPoint y: 349, endPoint x: 644, endPoint y: 350, distance: 22.4
click at [644, 350] on input "Green" at bounding box center [696, 350] width 129 height 29
click at [674, 381] on div "VERDE" at bounding box center [697, 395] width 128 height 54
type input "VERDE"
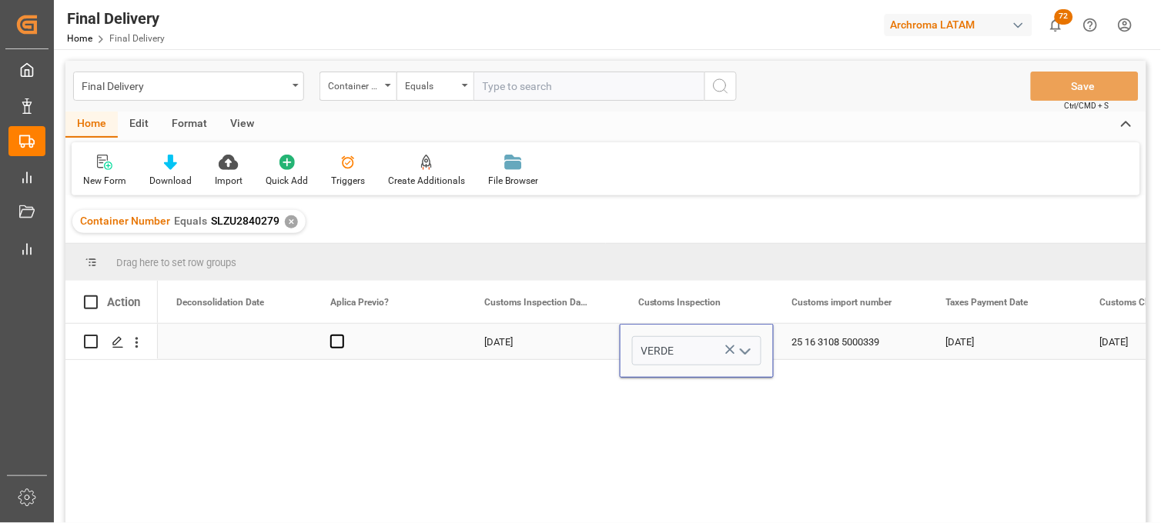
click at [800, 347] on div "25 16 3108 5000339" at bounding box center [850, 341] width 154 height 35
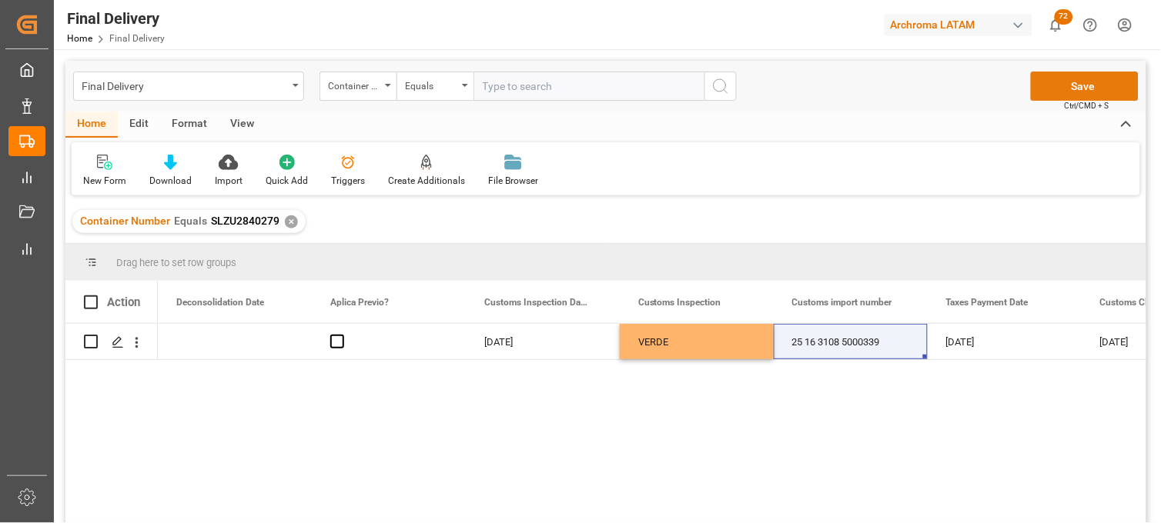
click at [1063, 86] on button "Save" at bounding box center [1085, 86] width 108 height 29
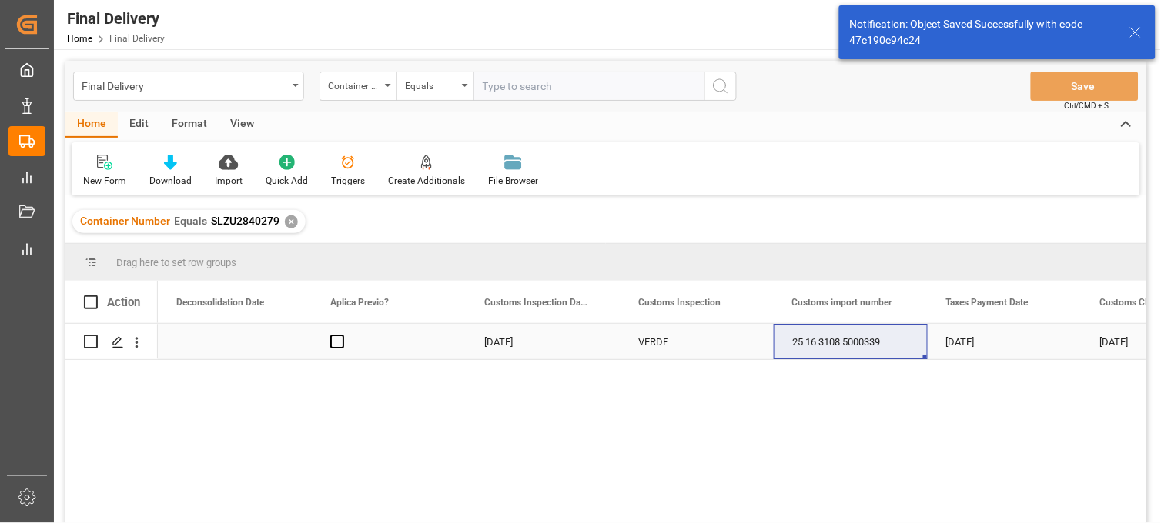
click at [336, 342] on span "Press SPACE to select this row." at bounding box center [337, 342] width 14 height 14
click at [342, 335] on input "Press SPACE to select this row." at bounding box center [342, 335] width 0 height 0
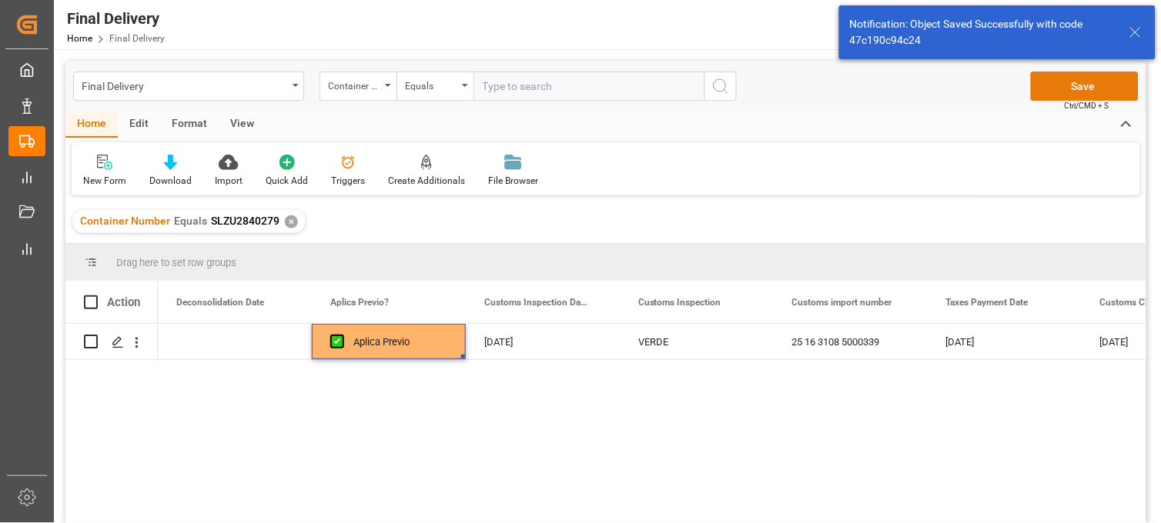
click at [1058, 95] on button "Save" at bounding box center [1085, 86] width 108 height 29
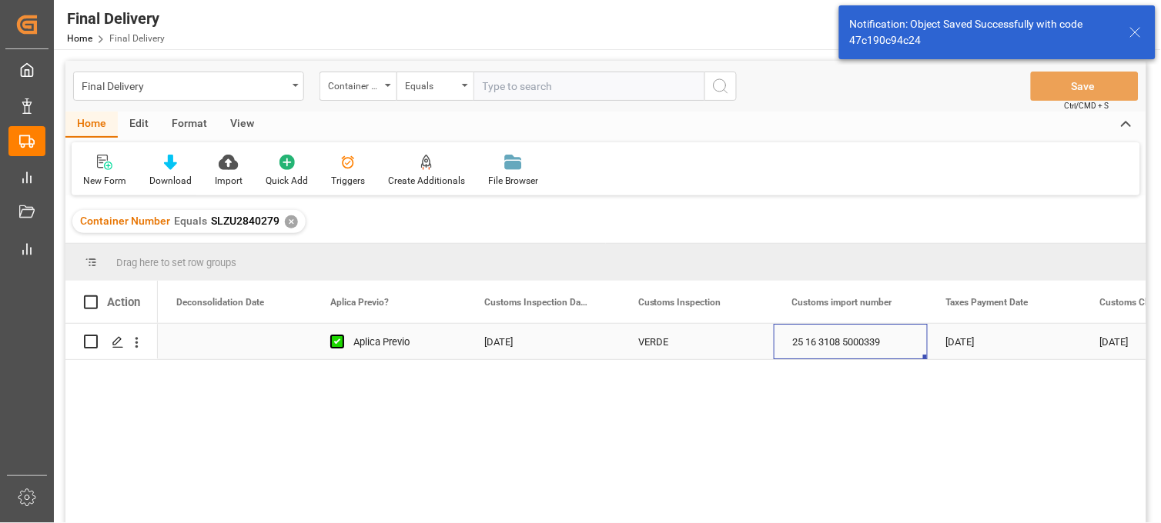
click at [821, 343] on div "25 16 3108 5000339" at bounding box center [850, 341] width 154 height 35
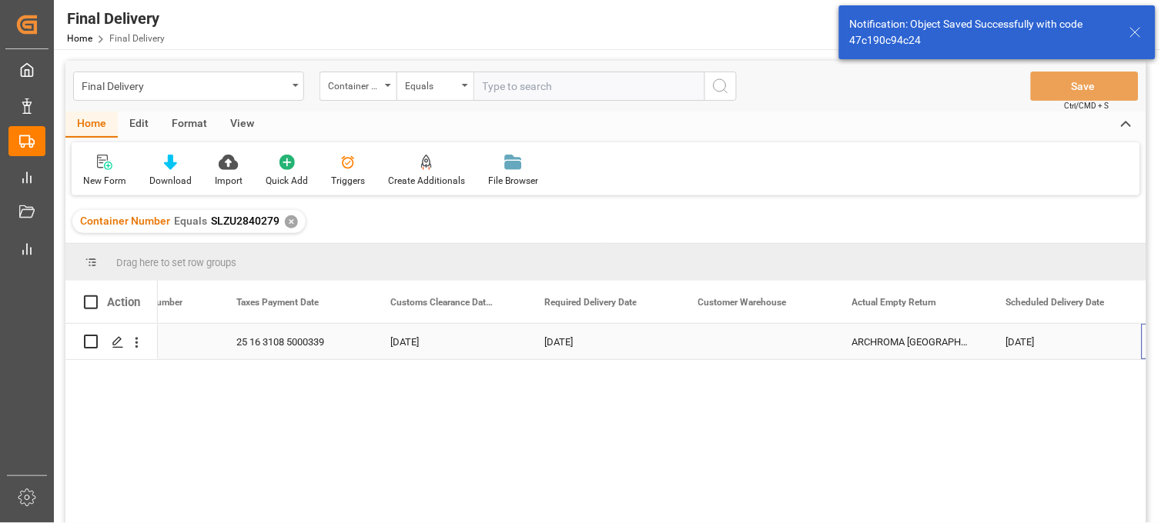
scroll to position [0, 1941]
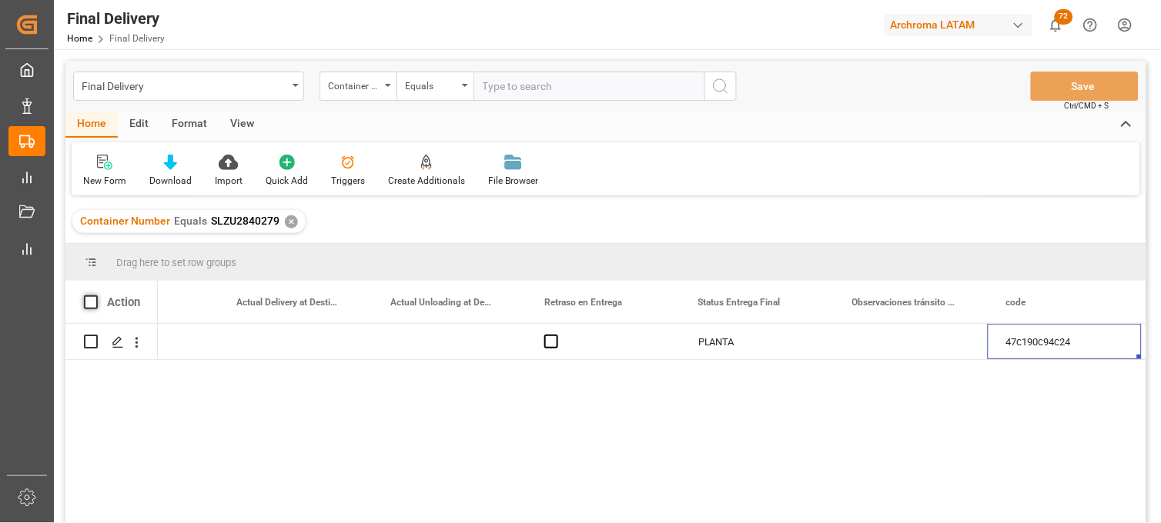
click at [89, 301] on span at bounding box center [91, 303] width 14 height 14
click at [95, 296] on input "checkbox" at bounding box center [95, 296] width 0 height 0
checkbox input "true"
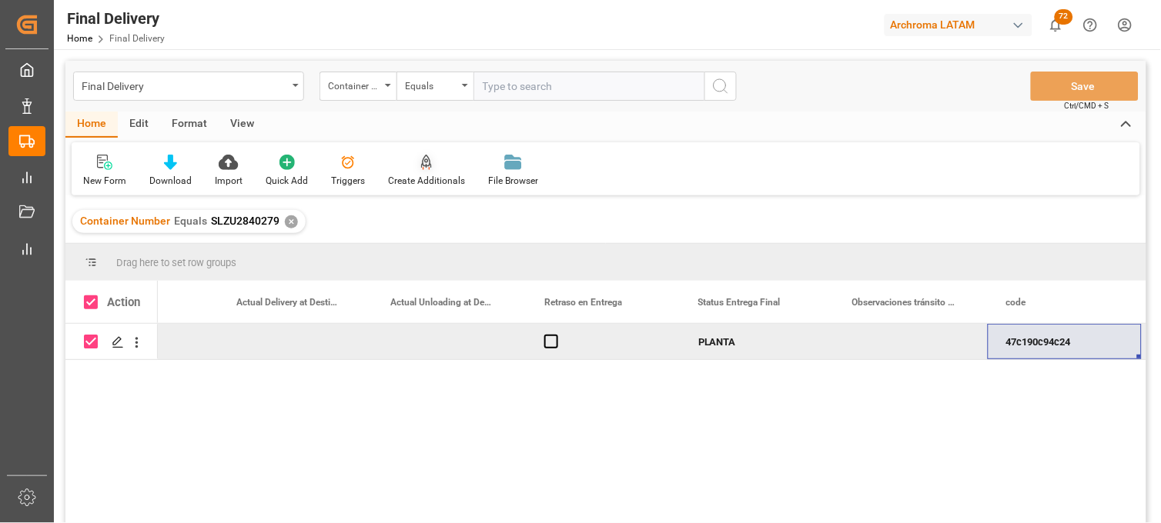
click at [420, 174] on div "Create Additionals" at bounding box center [426, 181] width 77 height 14
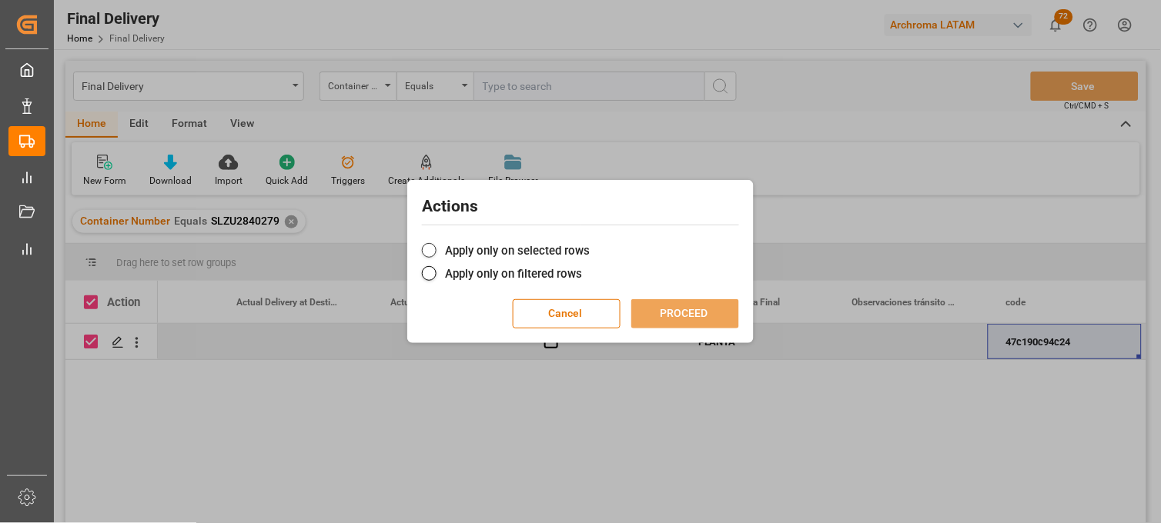
click at [449, 255] on label "Apply only on selected rows" at bounding box center [580, 251] width 317 height 18
click at [590, 242] on input "Apply only on selected rows" at bounding box center [590, 242] width 0 height 0
click at [693, 314] on button "PROCEED" at bounding box center [685, 313] width 108 height 29
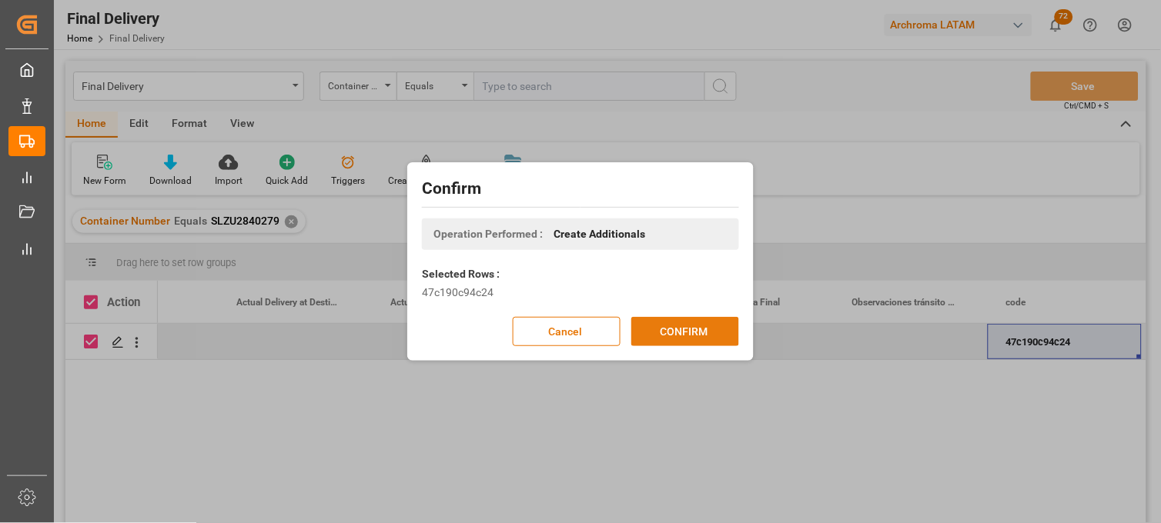
click at [691, 328] on button "CONFIRM" at bounding box center [685, 331] width 108 height 29
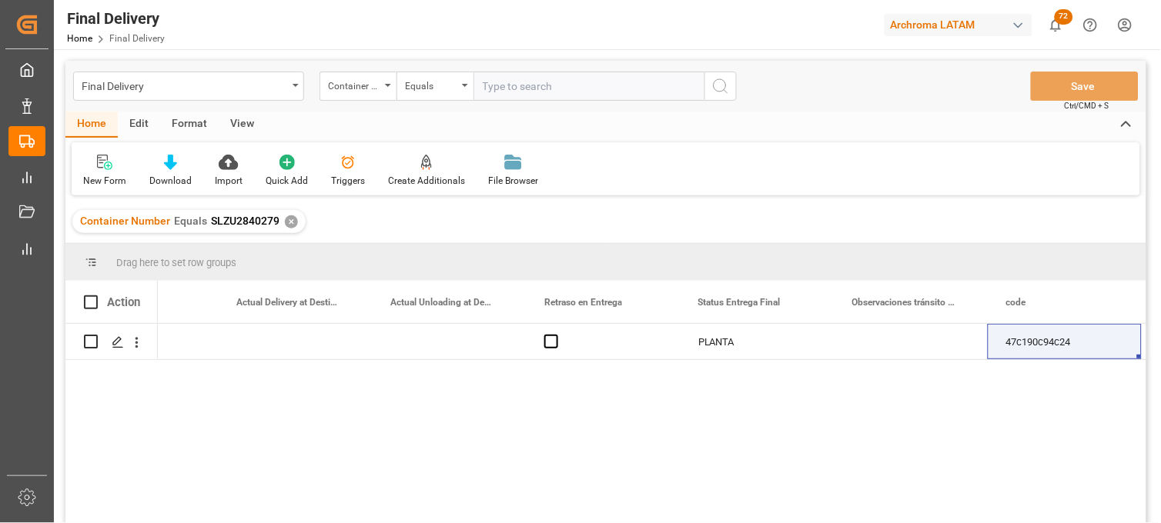
click at [292, 224] on div "✕" at bounding box center [291, 221] width 13 height 13
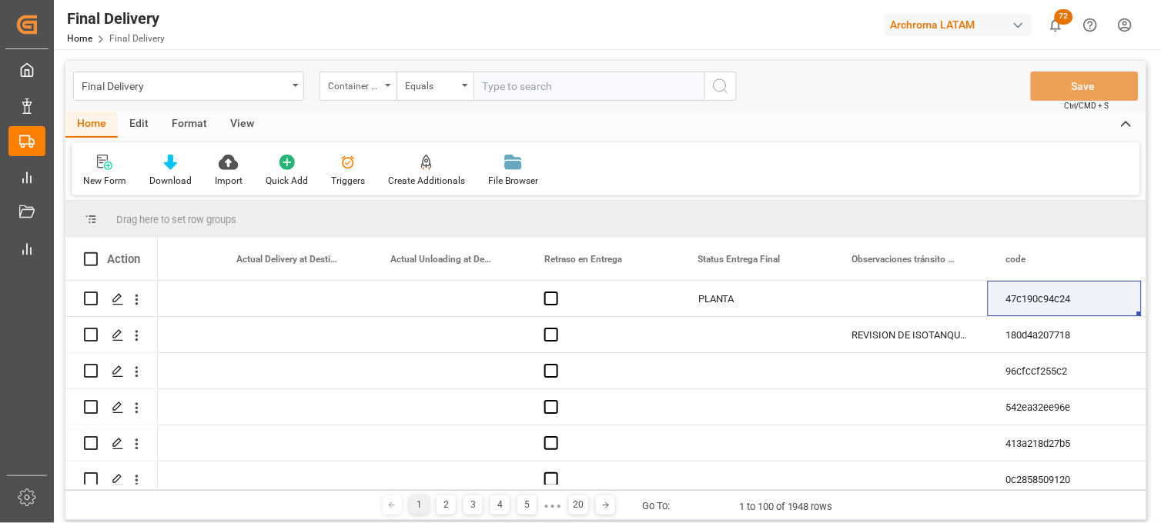
click at [386, 87] on div "Container Number" at bounding box center [357, 86] width 77 height 29
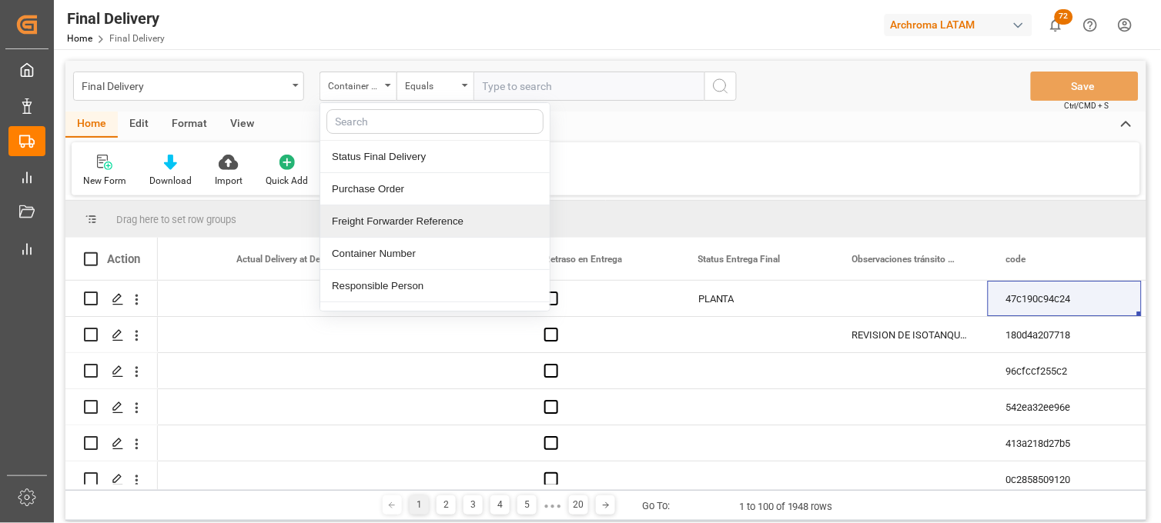
drag, startPoint x: 409, startPoint y: 220, endPoint x: 447, endPoint y: 181, distance: 55.0
click at [409, 219] on div "Freight Forwarder Reference" at bounding box center [434, 221] width 229 height 32
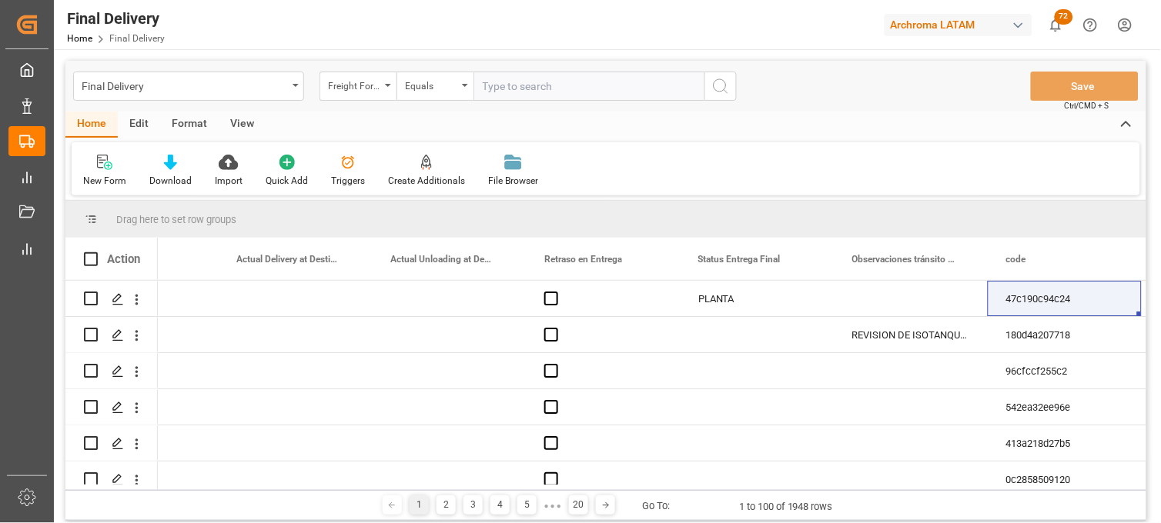
click at [506, 102] on div "Final Delivery Freight Forwarder Reference Equals Save Ctrl/CMD + S" at bounding box center [605, 86] width 1081 height 51
click at [496, 87] on input "text" at bounding box center [588, 86] width 231 height 29
paste input "250915080083"
type input "250915080083"
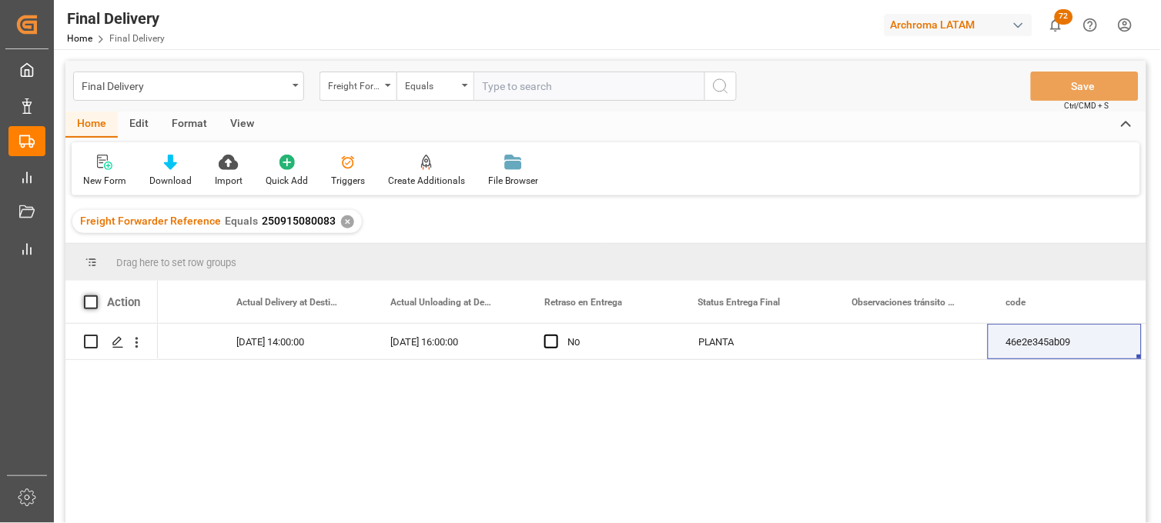
click at [88, 300] on span at bounding box center [91, 303] width 14 height 14
click at [95, 296] on input "checkbox" at bounding box center [95, 296] width 0 height 0
checkbox input "true"
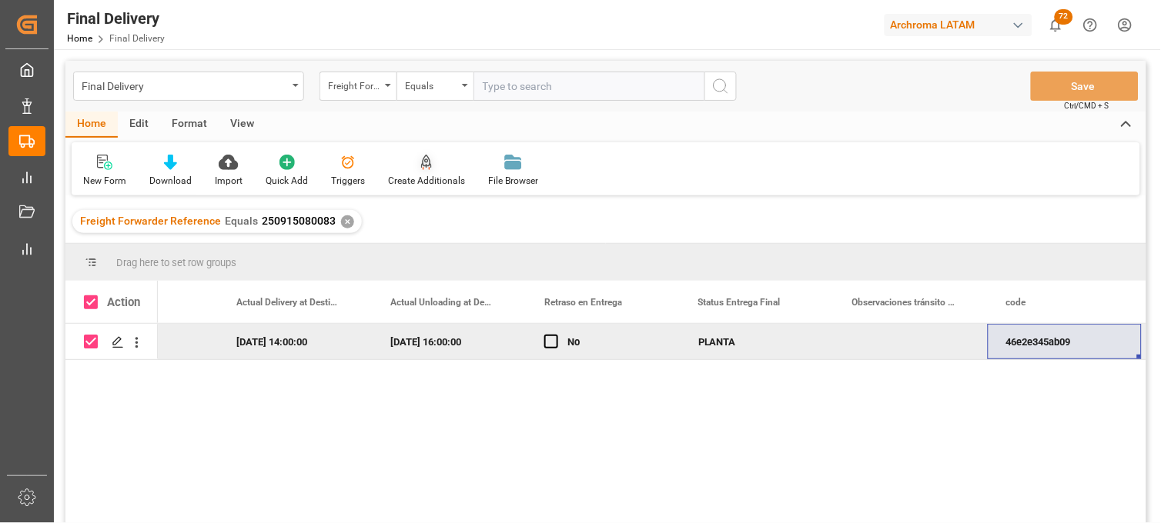
click at [421, 167] on icon at bounding box center [426, 162] width 11 height 15
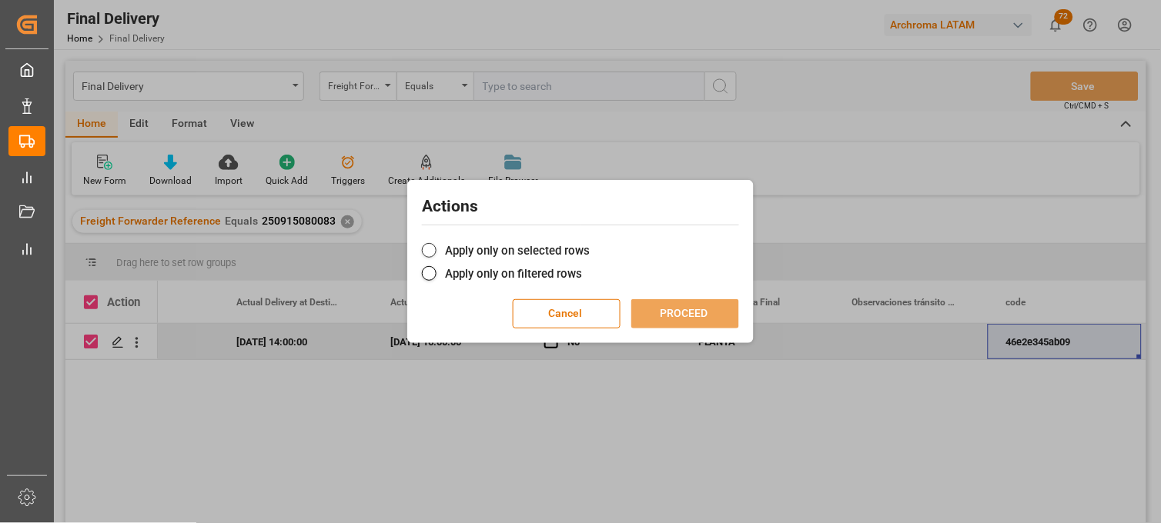
click at [504, 247] on label "Apply only on selected rows" at bounding box center [580, 251] width 317 height 18
click at [590, 242] on input "Apply only on selected rows" at bounding box center [590, 242] width 0 height 0
click at [670, 309] on button "PROCEED" at bounding box center [685, 313] width 108 height 29
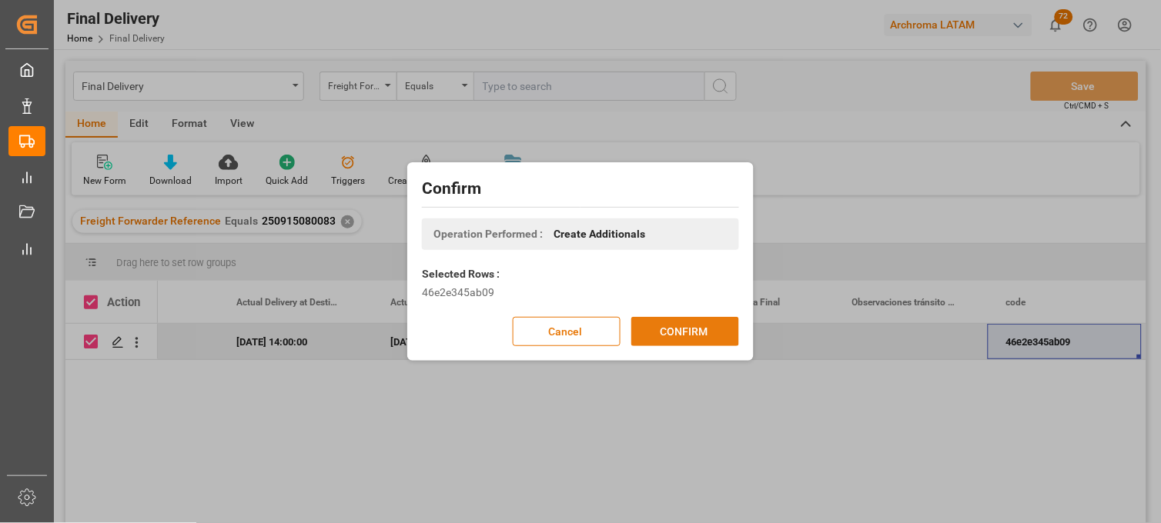
drag, startPoint x: 696, startPoint y: 336, endPoint x: 685, endPoint y: 326, distance: 15.2
click at [697, 336] on button "CONFIRM" at bounding box center [685, 331] width 108 height 29
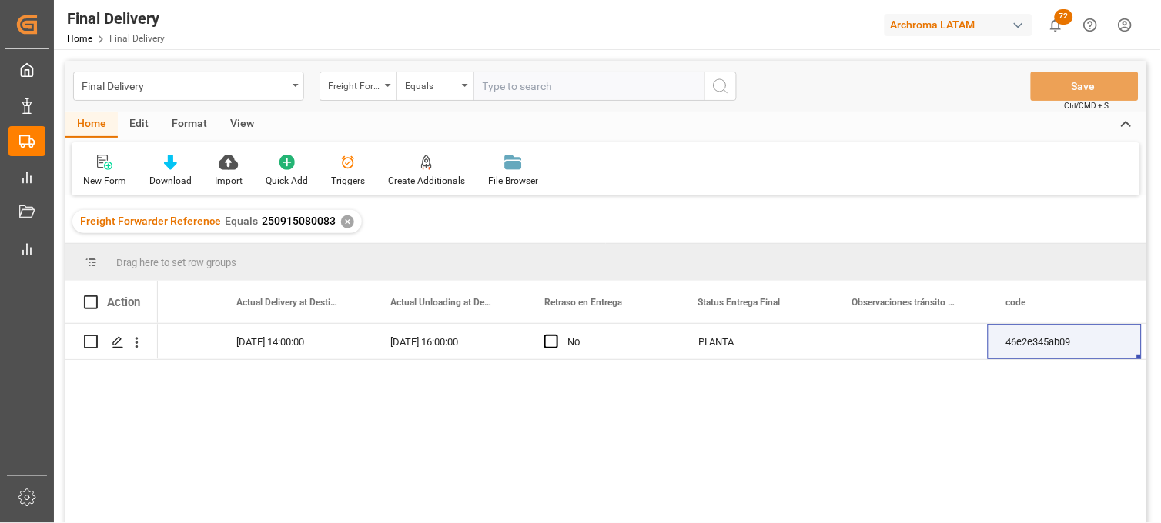
click at [342, 220] on div "✕" at bounding box center [347, 221] width 13 height 13
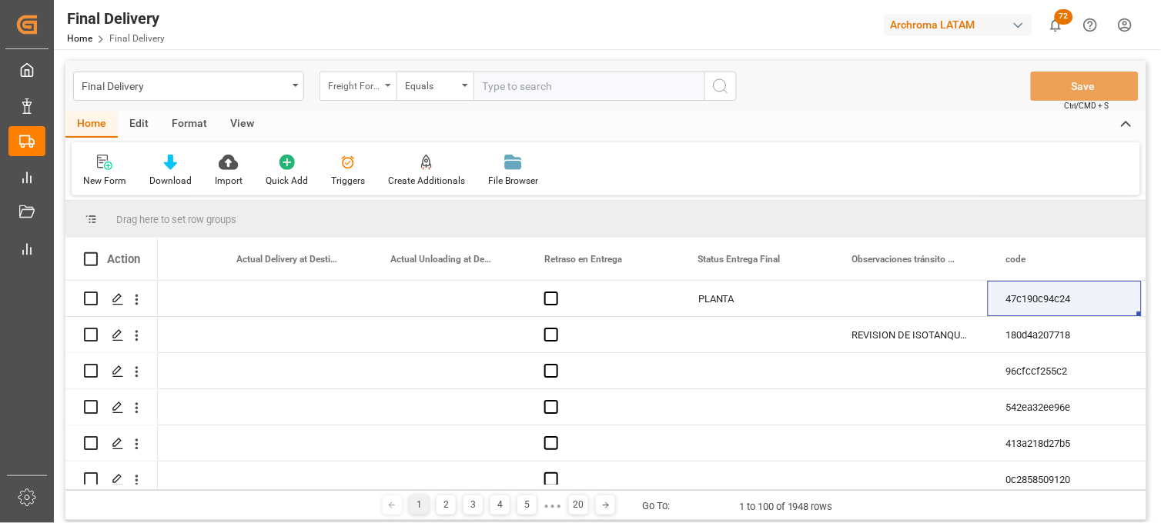
click at [387, 89] on div "Freight Forwarder Reference" at bounding box center [357, 86] width 77 height 29
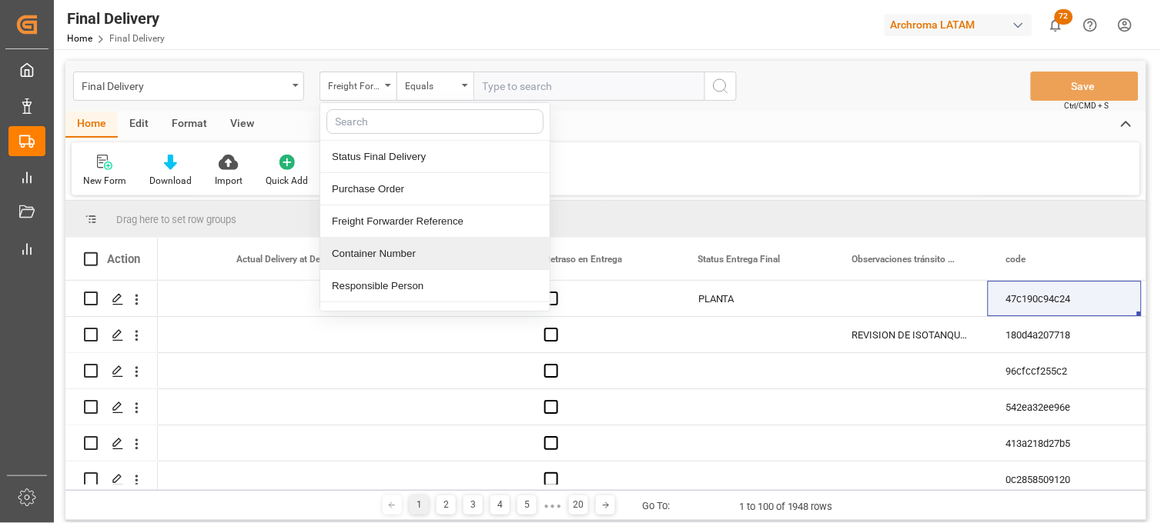
drag, startPoint x: 379, startPoint y: 250, endPoint x: 389, endPoint y: 239, distance: 15.3
click at [379, 251] on div "Container Number" at bounding box center [434, 254] width 229 height 32
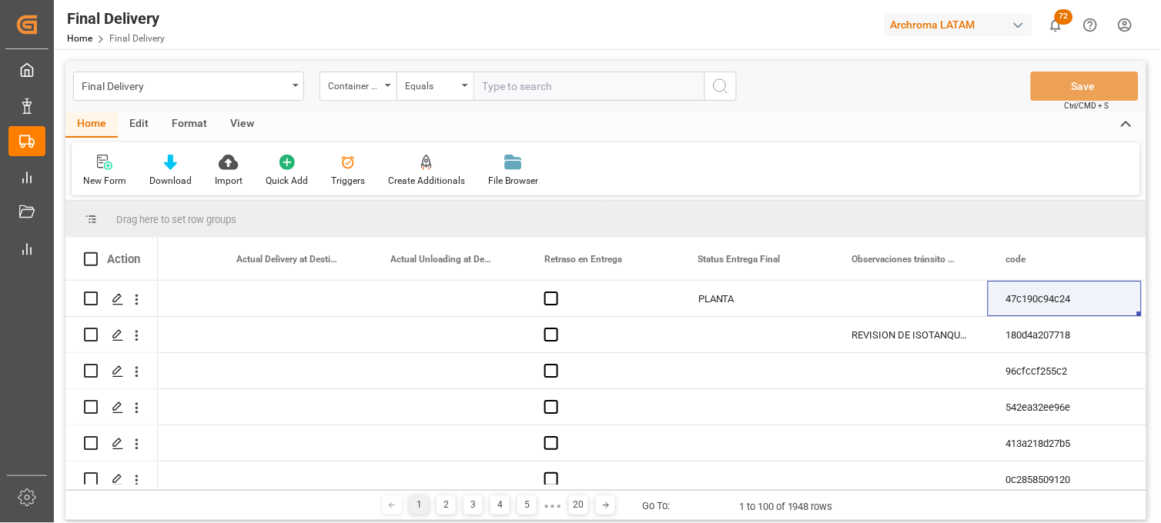
click at [517, 89] on input "text" at bounding box center [588, 86] width 231 height 29
paste input "FLNU6007358"
type input "FLNU6007358"
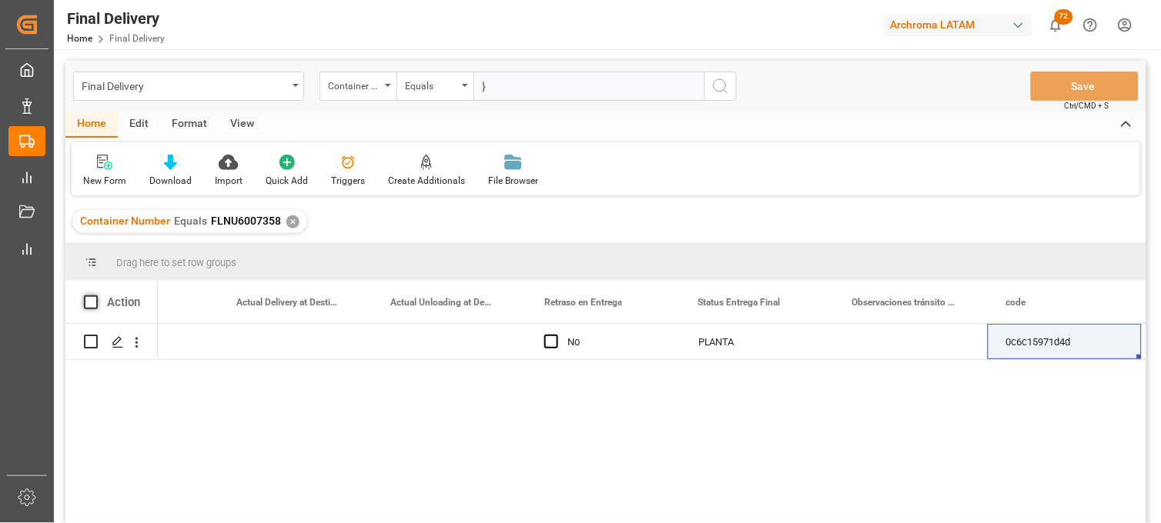
type input "}"
click at [89, 302] on span at bounding box center [91, 303] width 14 height 14
click at [95, 296] on input "checkbox" at bounding box center [95, 296] width 0 height 0
checkbox input "true"
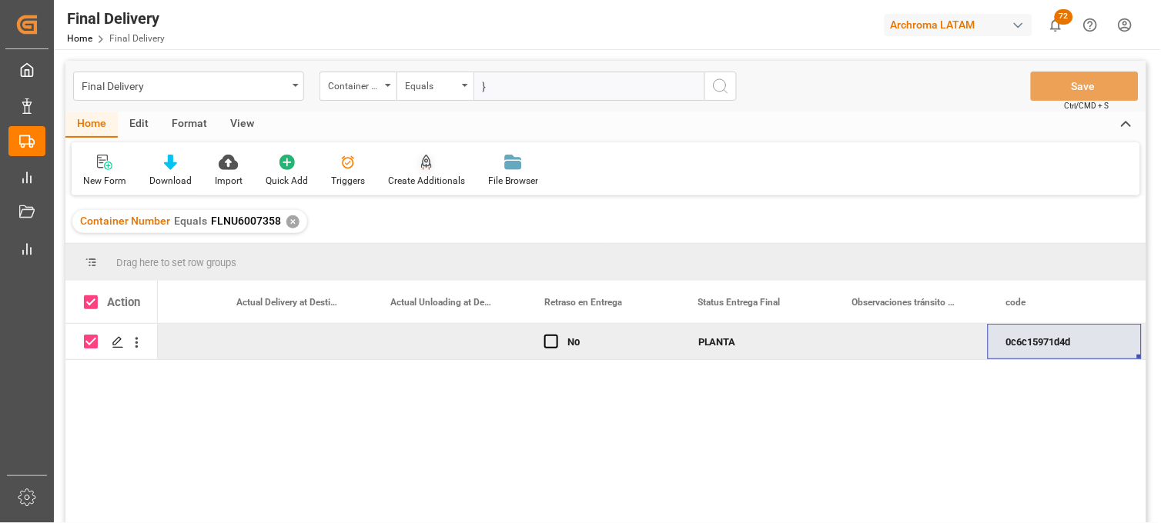
click at [412, 166] on div at bounding box center [426, 162] width 77 height 16
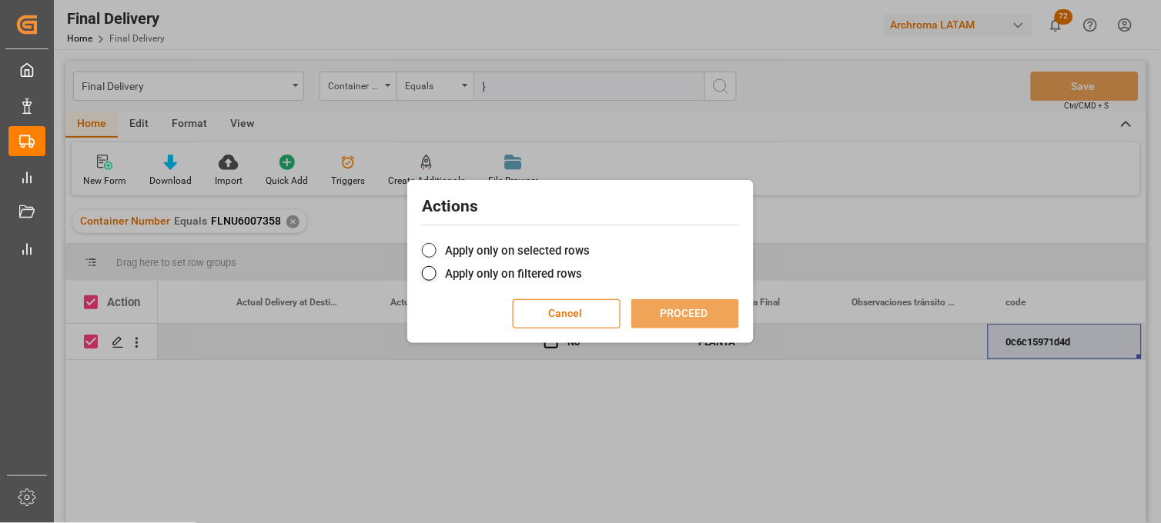
drag, startPoint x: 428, startPoint y: 255, endPoint x: 508, endPoint y: 259, distance: 80.2
click at [429, 255] on span at bounding box center [429, 250] width 15 height 15
click at [590, 242] on input "Apply only on selected rows" at bounding box center [590, 242] width 0 height 0
click at [663, 314] on button "PROCEED" at bounding box center [685, 313] width 108 height 29
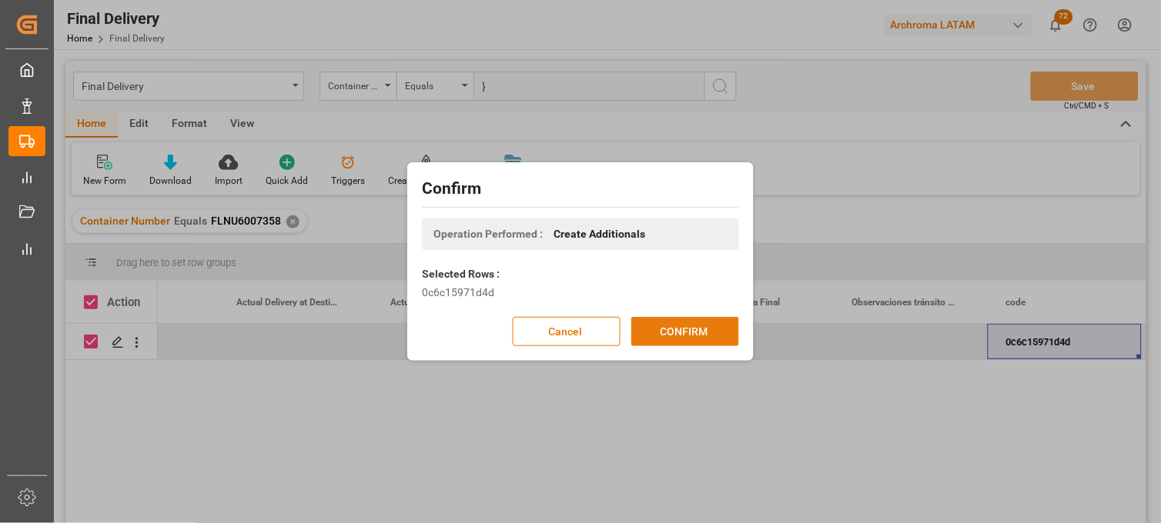
click at [682, 329] on button "CONFIRM" at bounding box center [685, 331] width 108 height 29
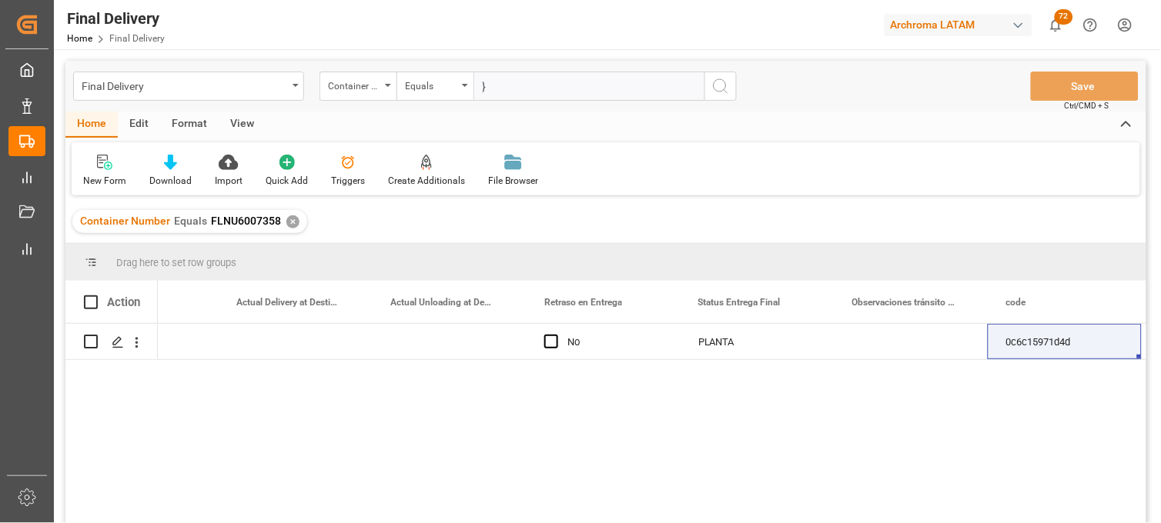
click at [290, 221] on div "✕" at bounding box center [292, 221] width 13 height 13
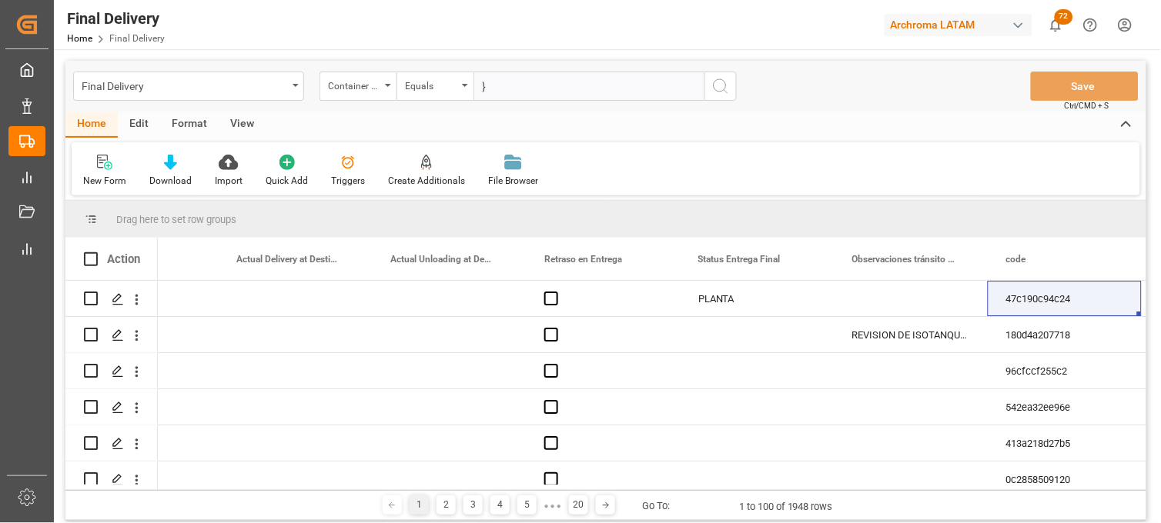
click at [504, 86] on input "}" at bounding box center [588, 86] width 231 height 29
paste input "FLNU6007954"
type input "FLNU6007954"
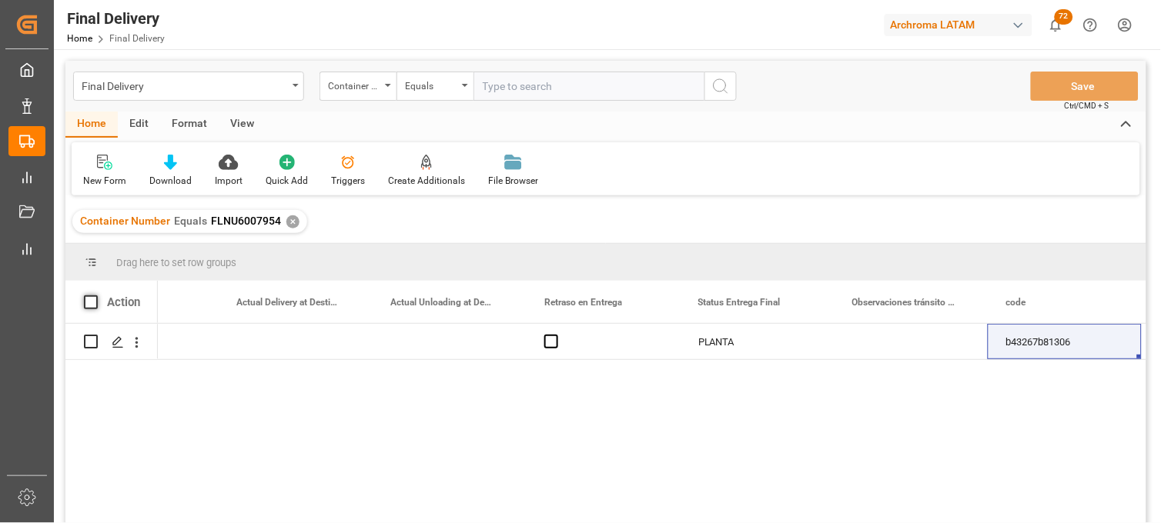
click at [92, 302] on span at bounding box center [91, 303] width 14 height 14
click at [95, 296] on input "checkbox" at bounding box center [95, 296] width 0 height 0
checkbox input "true"
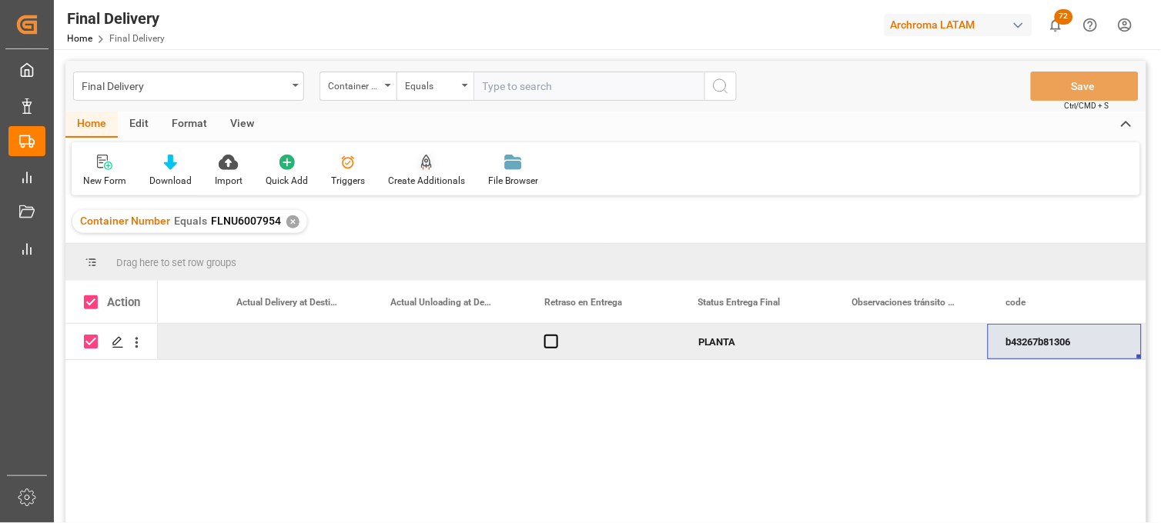
click at [409, 174] on div "Create Additionals" at bounding box center [426, 181] width 77 height 14
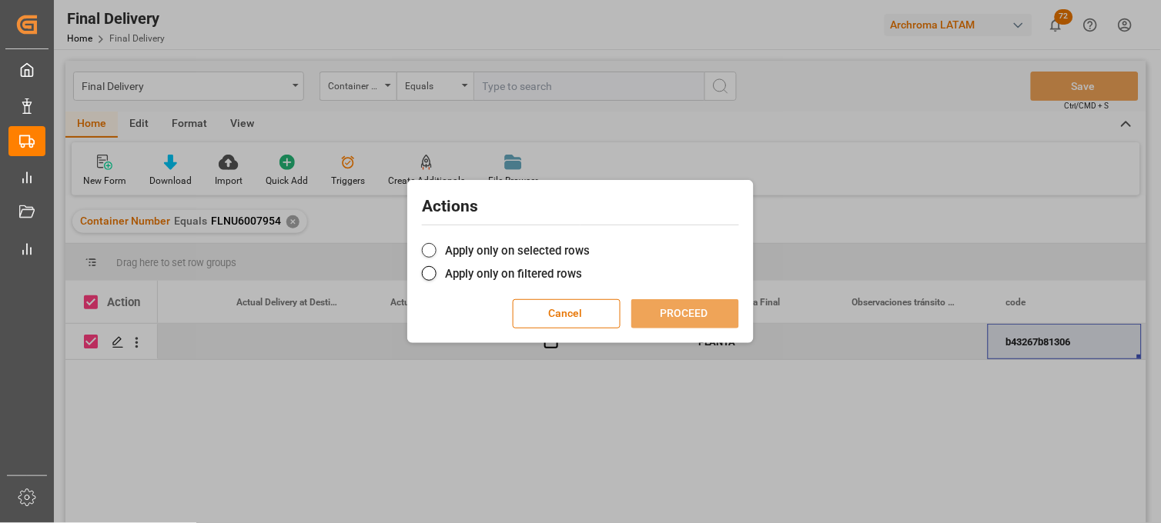
click at [439, 250] on label "Apply only on selected rows" at bounding box center [580, 251] width 317 height 18
click at [590, 242] on input "Apply only on selected rows" at bounding box center [590, 242] width 0 height 0
click at [663, 312] on button "PROCEED" at bounding box center [685, 313] width 108 height 29
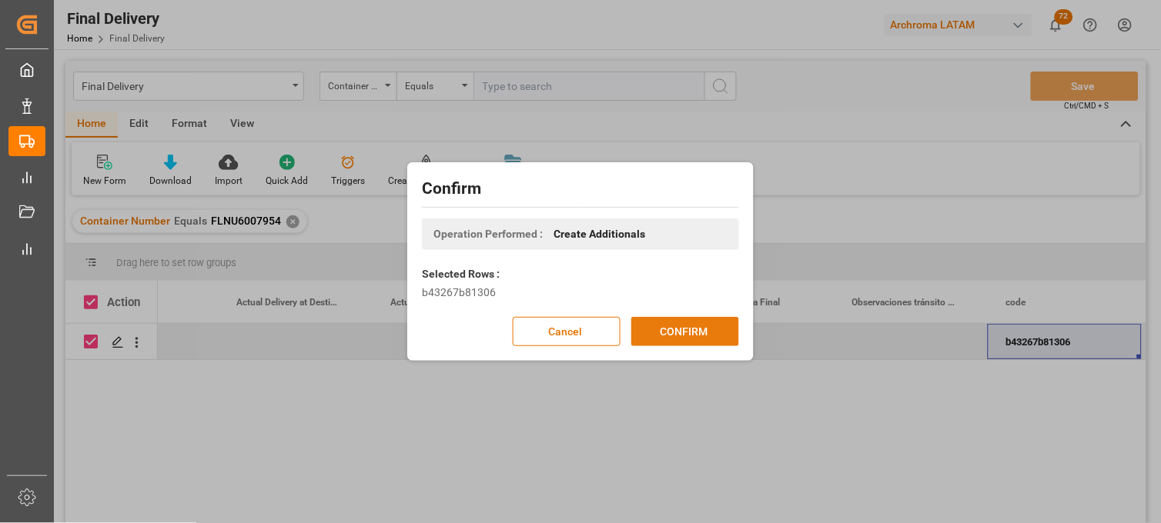
click at [668, 333] on button "CONFIRM" at bounding box center [685, 331] width 108 height 29
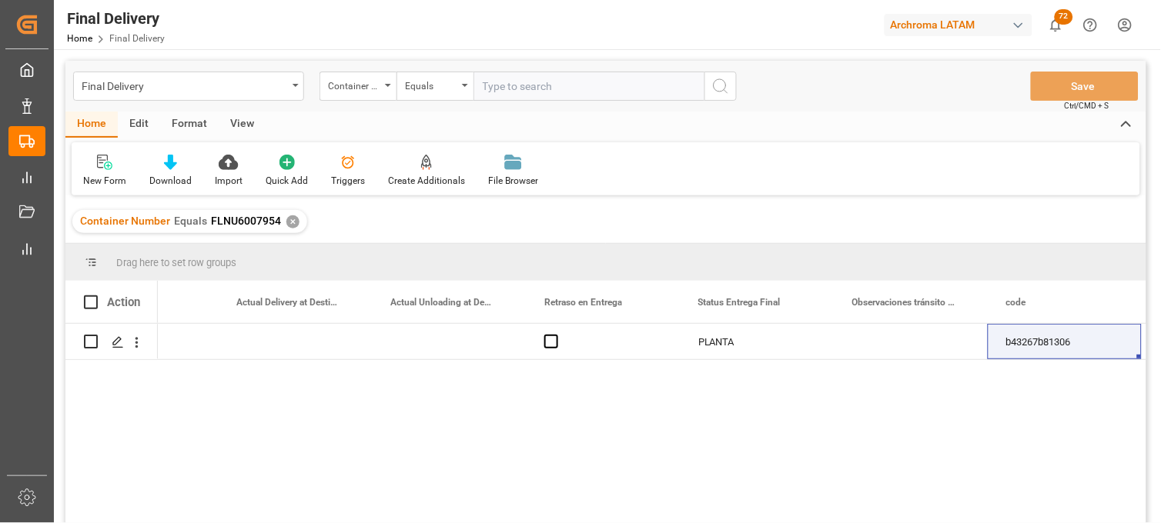
click at [290, 220] on div "✕" at bounding box center [292, 221] width 13 height 13
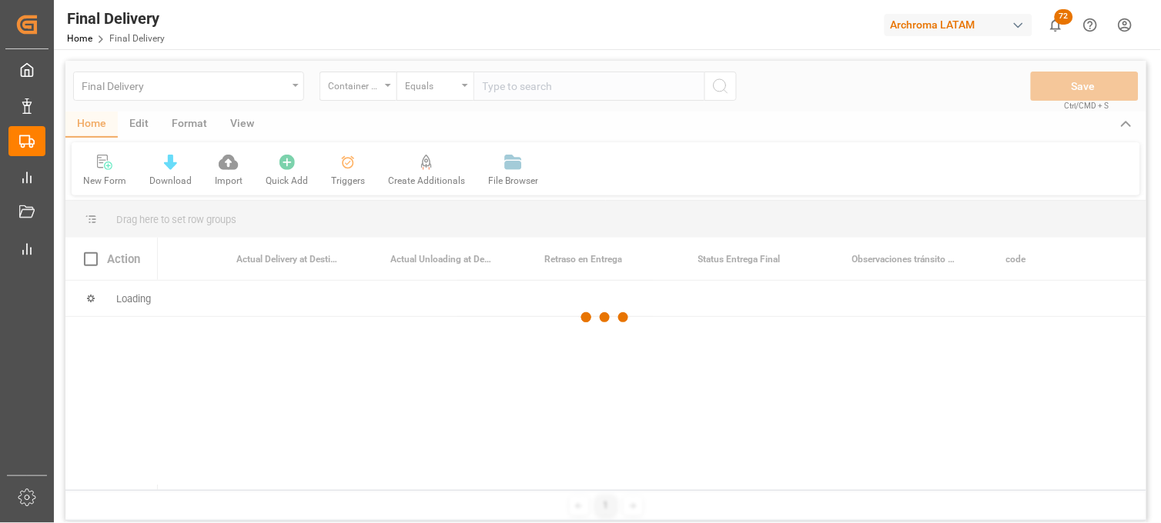
click at [509, 89] on div at bounding box center [605, 318] width 1081 height 514
click at [509, 89] on input "text" at bounding box center [588, 86] width 231 height 29
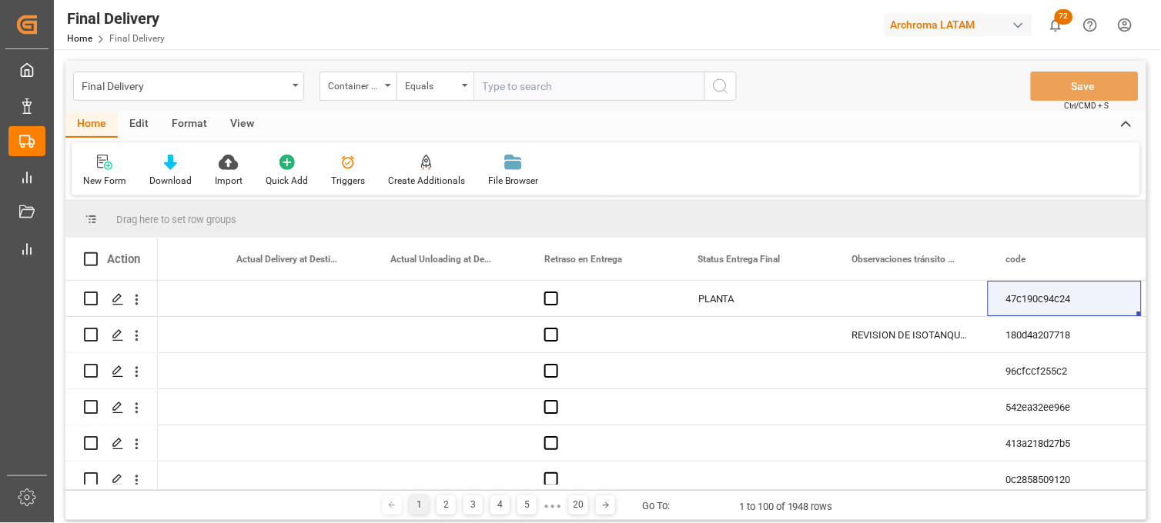
click at [511, 89] on input "text" at bounding box center [588, 86] width 231 height 29
paste input "FLNU6008267"
type input "FLNU6008267"
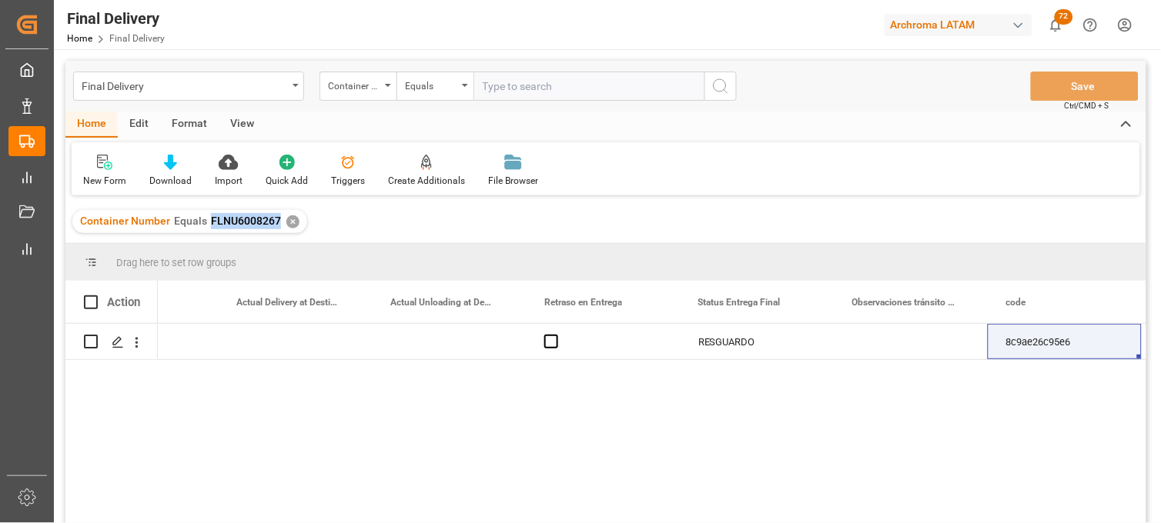
drag, startPoint x: 270, startPoint y: 222, endPoint x: 210, endPoint y: 222, distance: 60.0
click at [211, 222] on span "FLNU6008267" at bounding box center [246, 221] width 70 height 12
copy span "FLNU6008267"
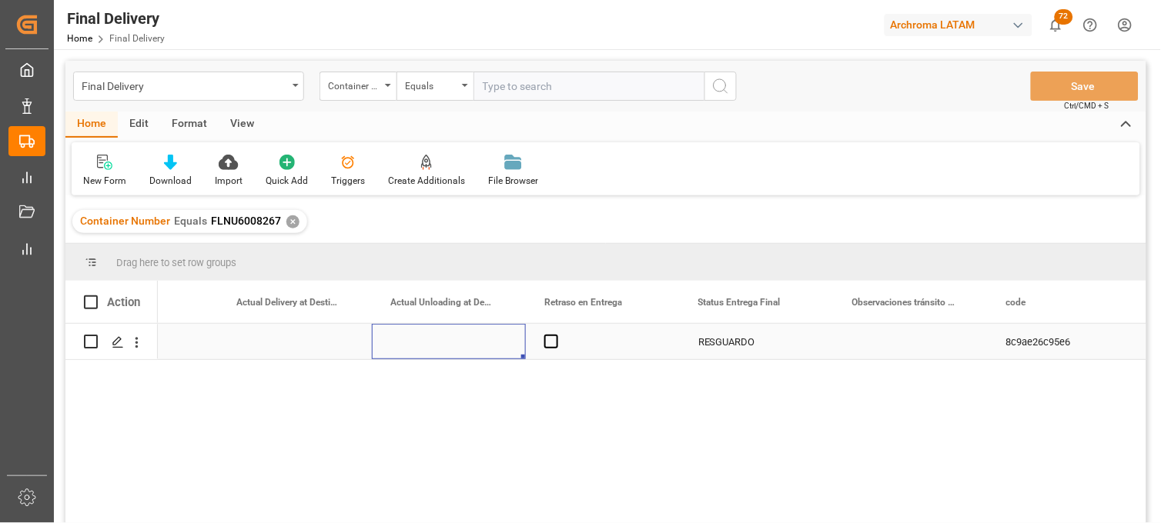
click at [426, 349] on div "Press SPACE to select this row." at bounding box center [449, 341] width 154 height 35
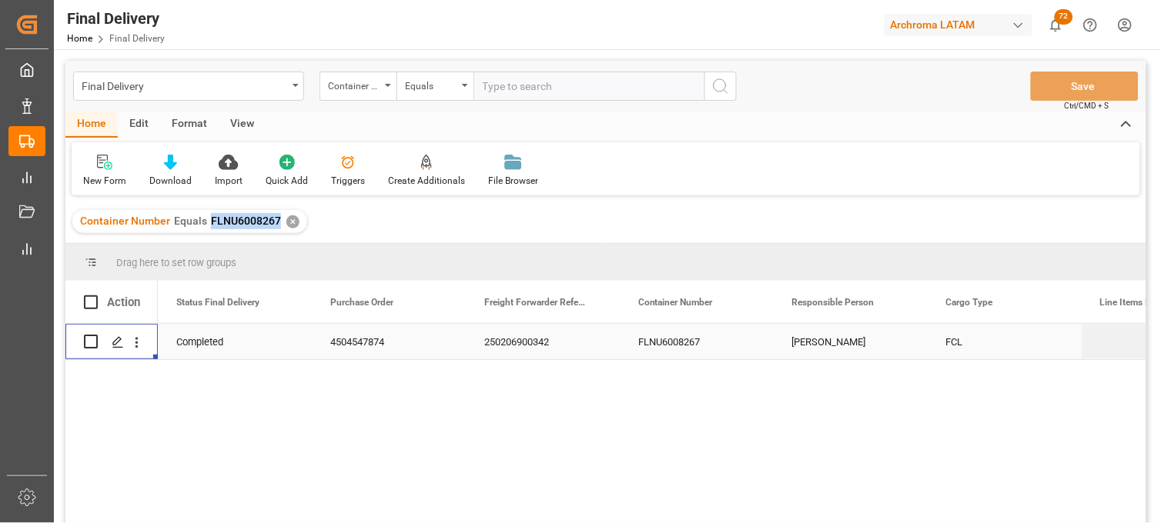
click at [683, 339] on div "FLNU6008267" at bounding box center [697, 341] width 154 height 35
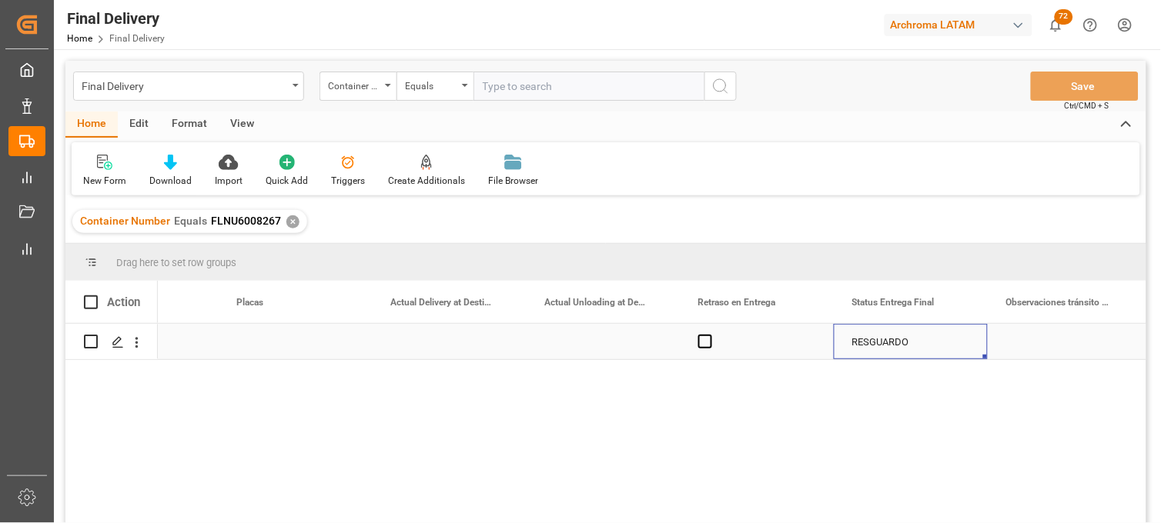
click at [873, 342] on div "RESGUARDO" at bounding box center [910, 342] width 117 height 35
click at [937, 347] on icon "Press SPACE to select this row." at bounding box center [944, 350] width 16 height 16
click at [917, 348] on input "Press SPACE to select this row." at bounding box center [910, 350] width 129 height 29
click at [952, 348] on icon "open menu" at bounding box center [959, 351] width 18 height 18
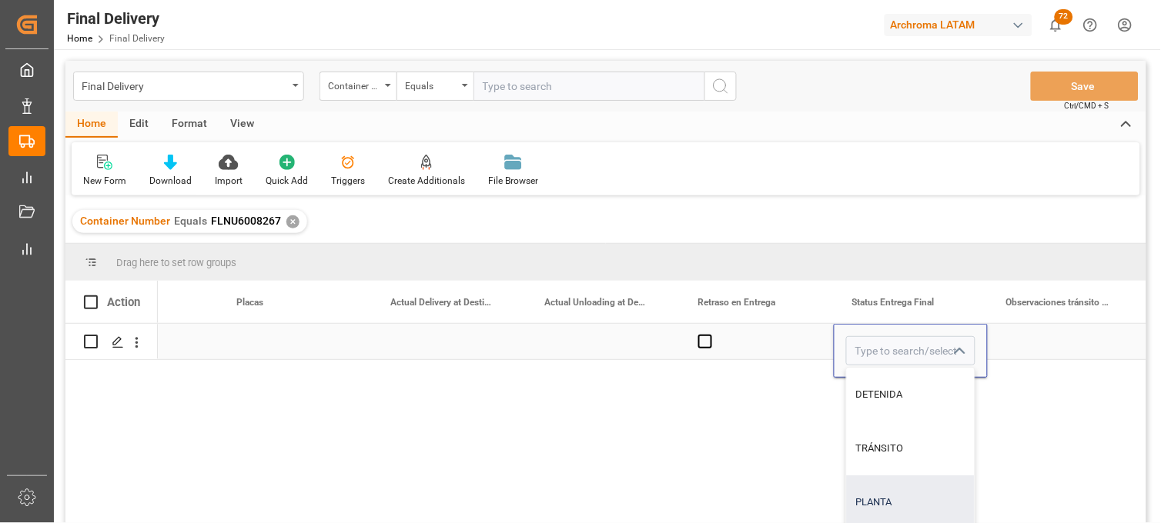
click at [866, 488] on div "PLANTA" at bounding box center [911, 503] width 128 height 54
type input "PLANTA"
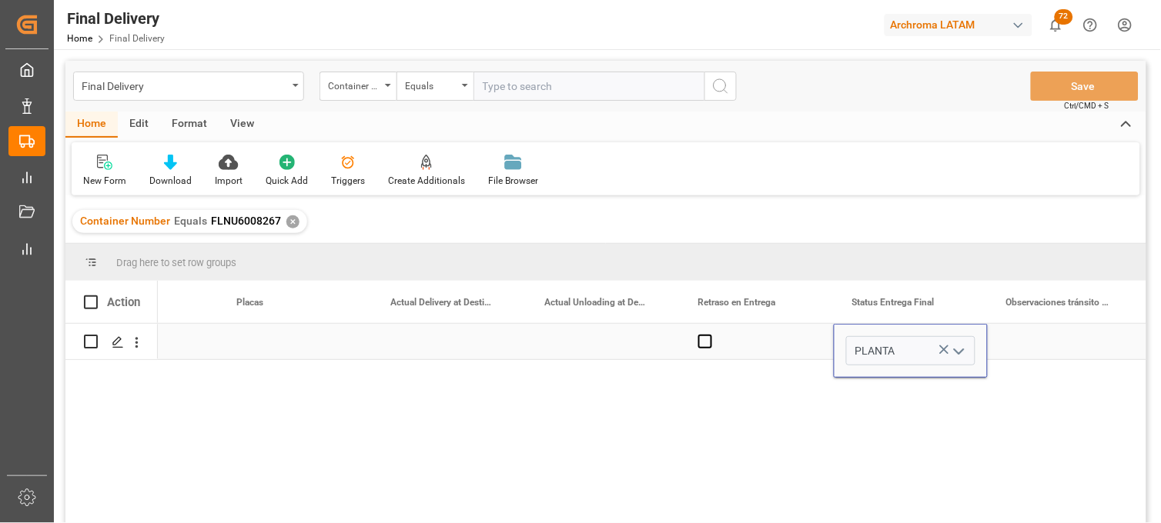
click at [1030, 340] on div "Press SPACE to select this row." at bounding box center [1064, 341] width 154 height 35
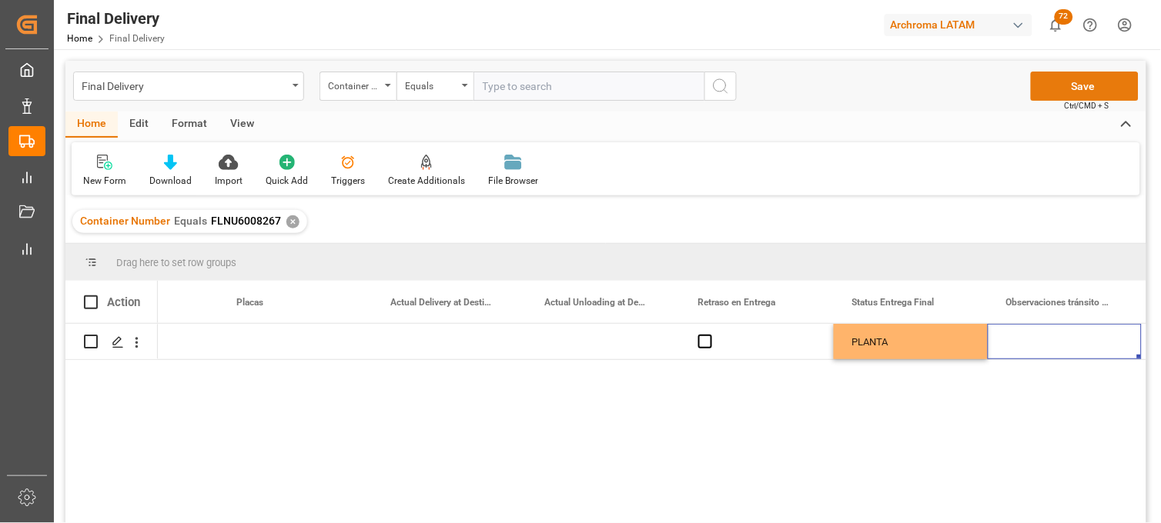
click at [1064, 91] on button "Save" at bounding box center [1085, 86] width 108 height 29
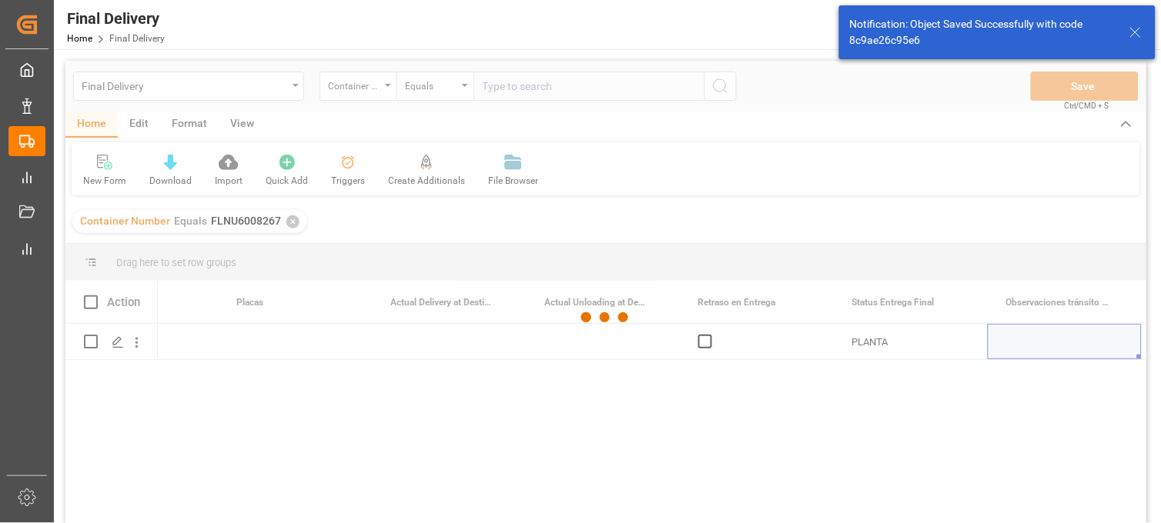
click at [90, 302] on div at bounding box center [605, 318] width 1081 height 514
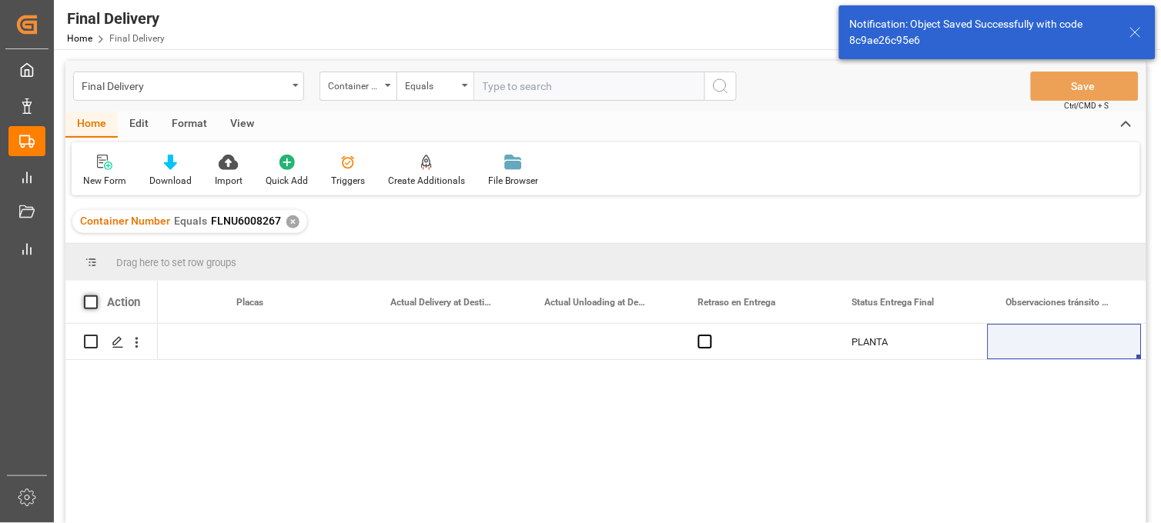
click at [89, 301] on span at bounding box center [91, 303] width 14 height 14
click at [95, 296] on input "checkbox" at bounding box center [95, 296] width 0 height 0
checkbox input "true"
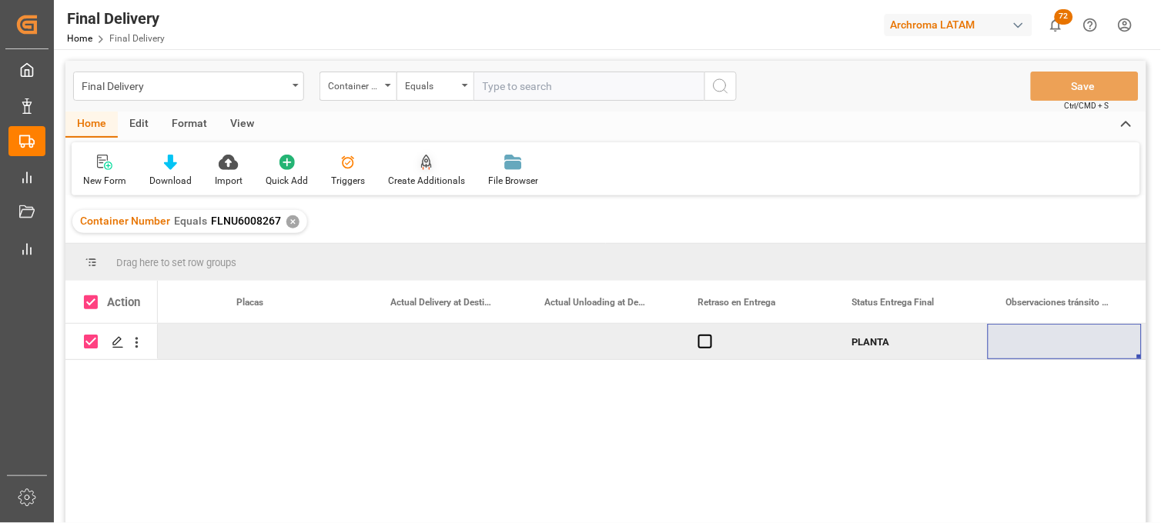
click at [419, 170] on div "Create Additionals" at bounding box center [426, 171] width 100 height 34
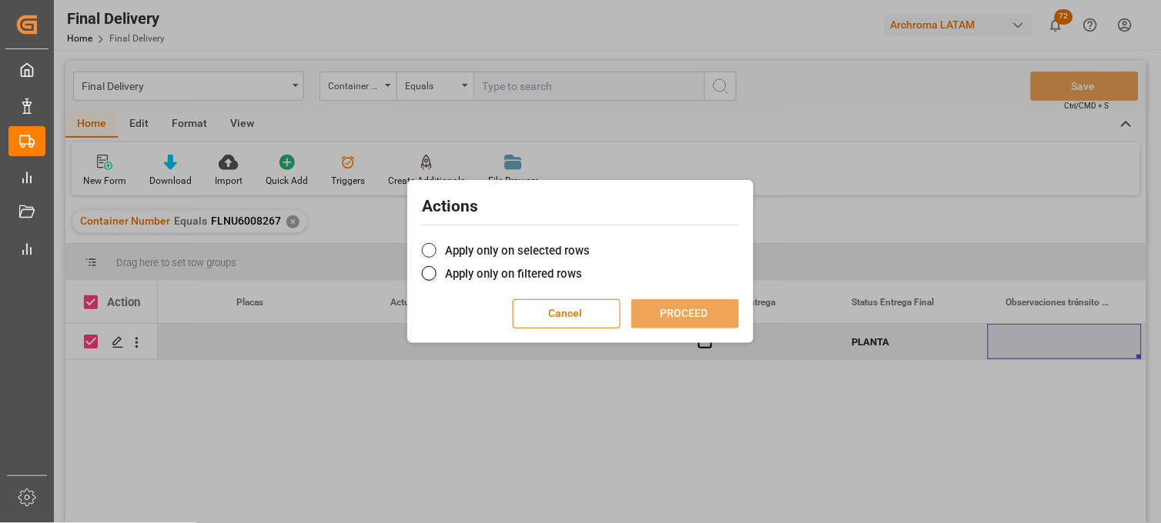
click at [464, 248] on label "Apply only on selected rows" at bounding box center [580, 251] width 317 height 18
click at [590, 242] on input "Apply only on selected rows" at bounding box center [590, 242] width 0 height 0
click at [657, 312] on button "PROCEED" at bounding box center [685, 313] width 108 height 29
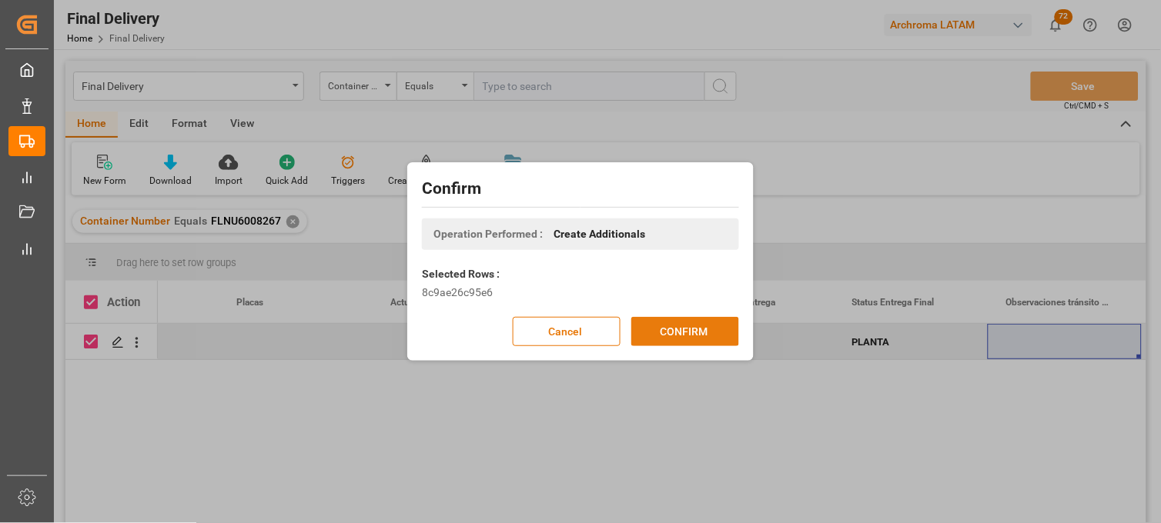
click at [667, 327] on button "CONFIRM" at bounding box center [685, 331] width 108 height 29
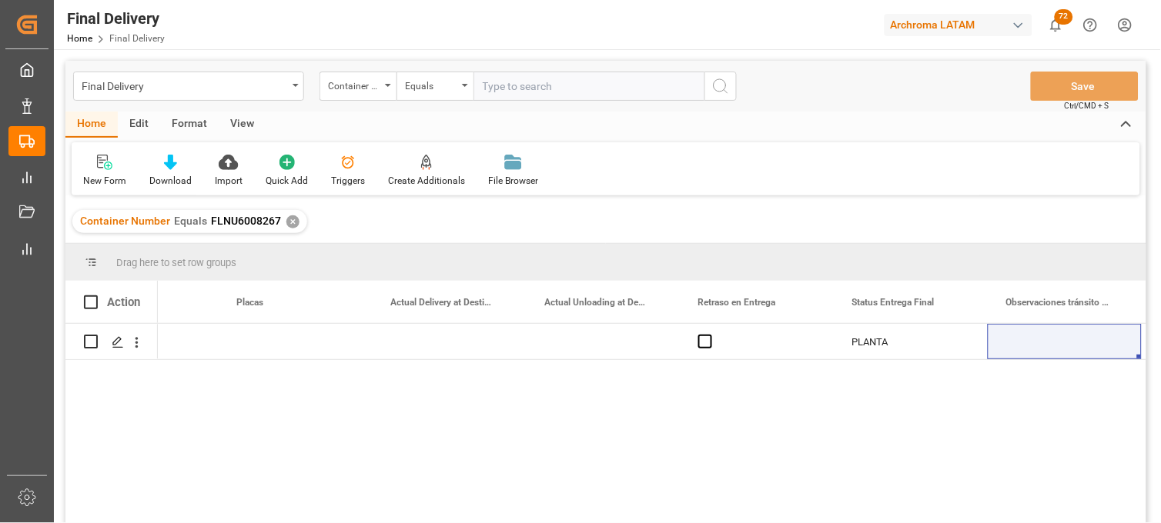
click at [292, 221] on div "✕" at bounding box center [292, 221] width 13 height 13
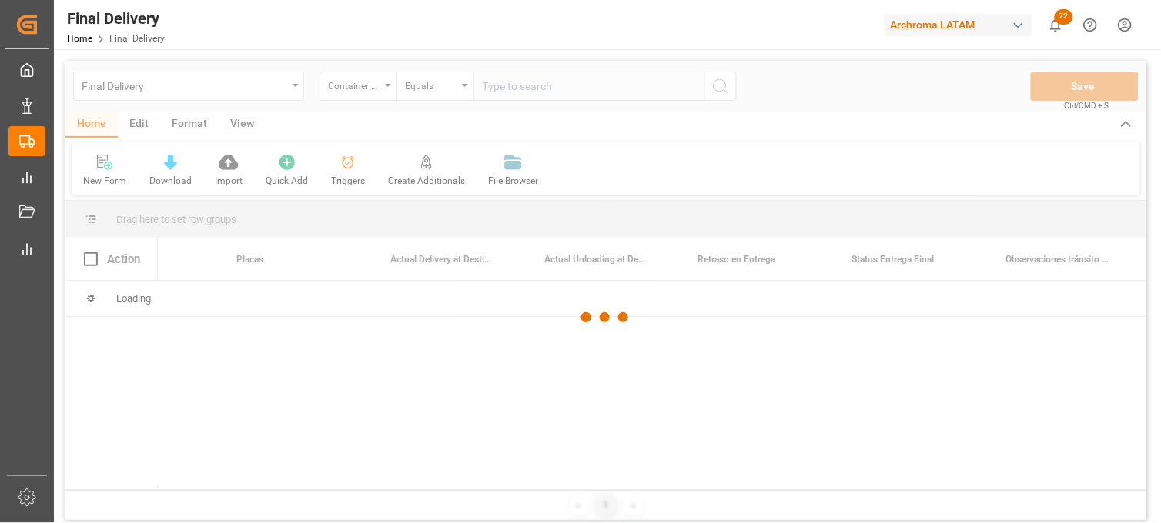
click at [513, 95] on div at bounding box center [605, 318] width 1081 height 514
click at [508, 91] on div at bounding box center [605, 318] width 1081 height 514
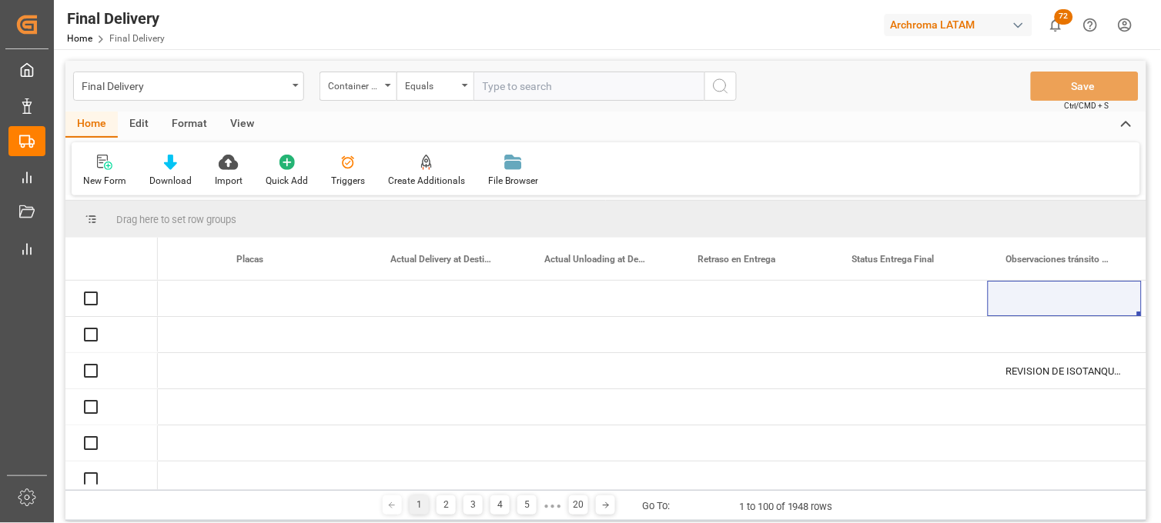
click at [508, 91] on input "text" at bounding box center [588, 86] width 231 height 29
paste input "OOLU0380335"
type input "OOLU0380335"
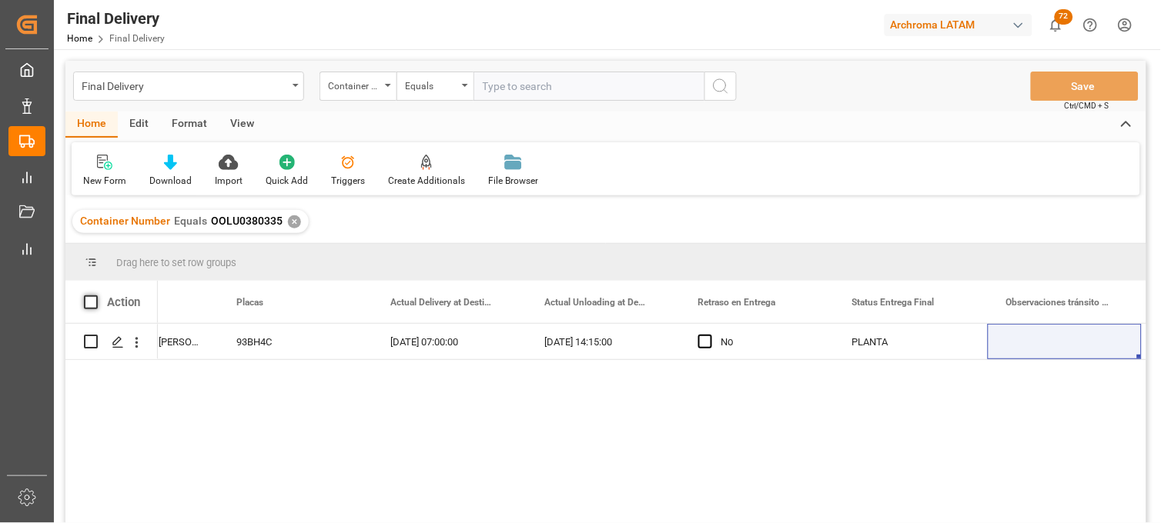
click at [95, 304] on span at bounding box center [91, 303] width 14 height 14
click at [95, 296] on input "checkbox" at bounding box center [95, 296] width 0 height 0
checkbox input "true"
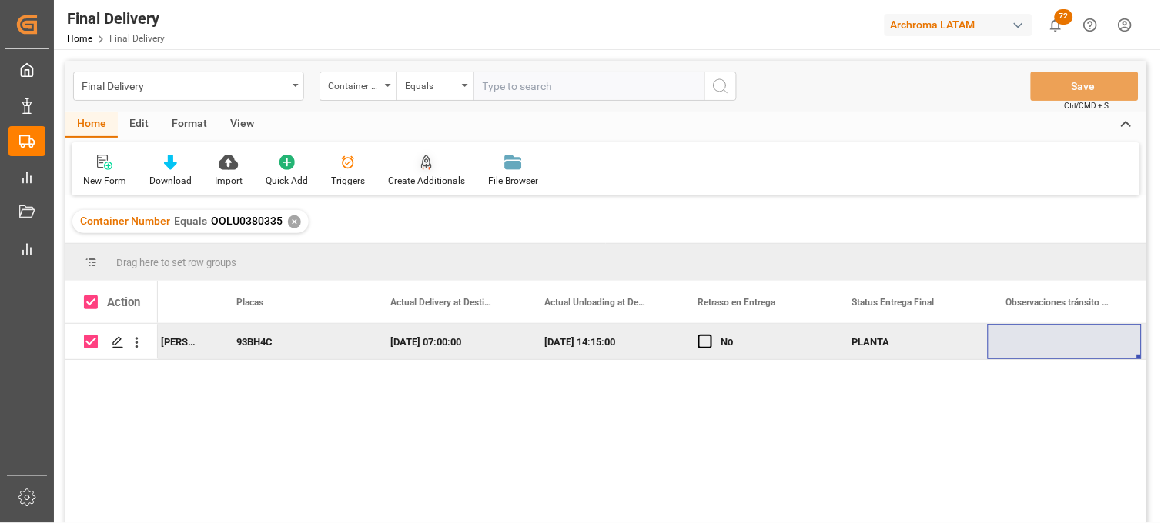
click at [425, 155] on icon at bounding box center [426, 162] width 11 height 15
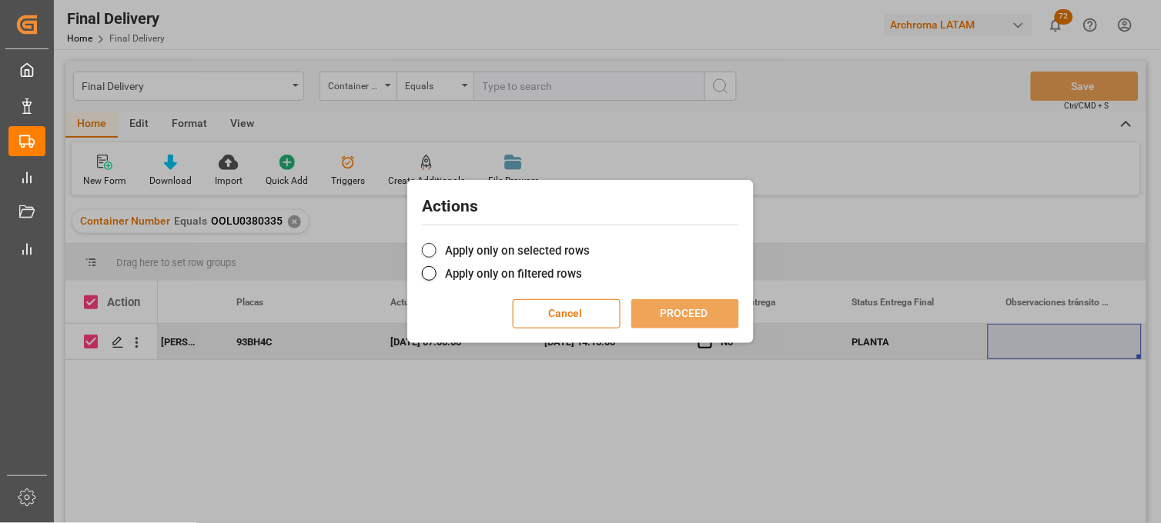
click at [427, 247] on span at bounding box center [429, 250] width 15 height 15
click at [590, 242] on input "Apply only on selected rows" at bounding box center [590, 242] width 0 height 0
click at [675, 316] on button "PROCEED" at bounding box center [685, 313] width 108 height 29
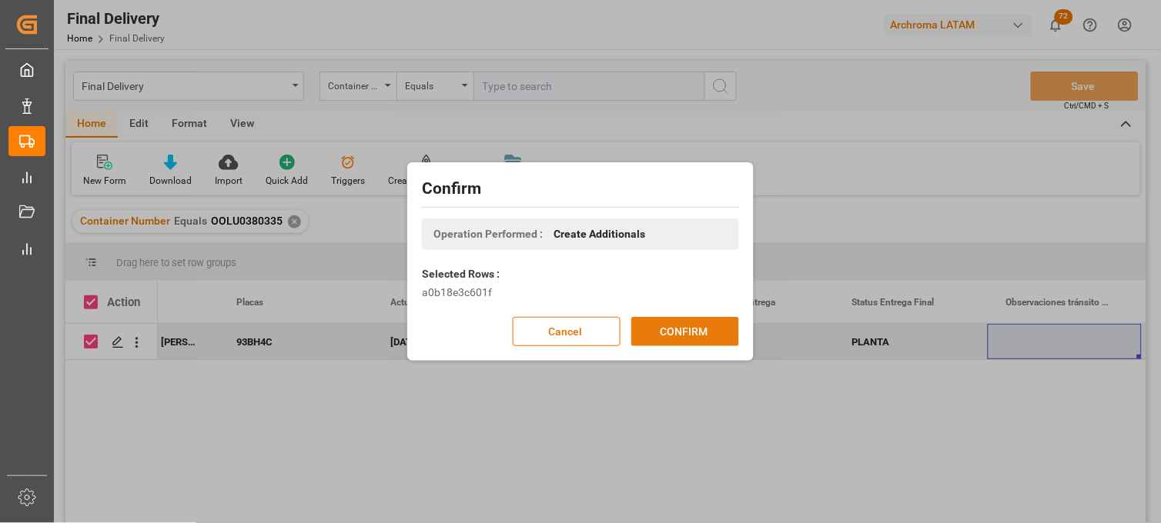
click at [667, 329] on button "CONFIRM" at bounding box center [685, 331] width 108 height 29
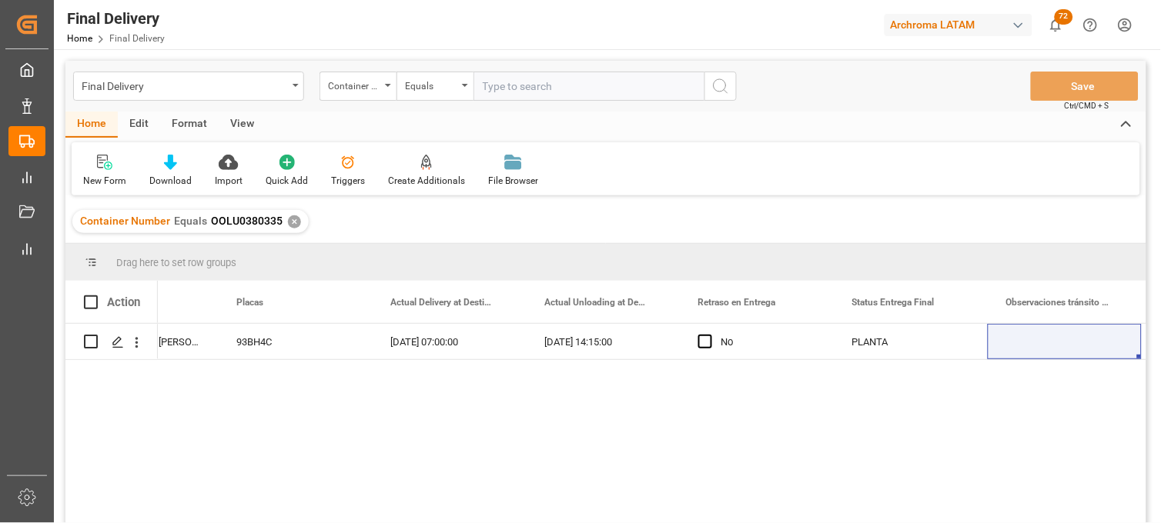
click at [291, 219] on div "✕" at bounding box center [294, 221] width 13 height 13
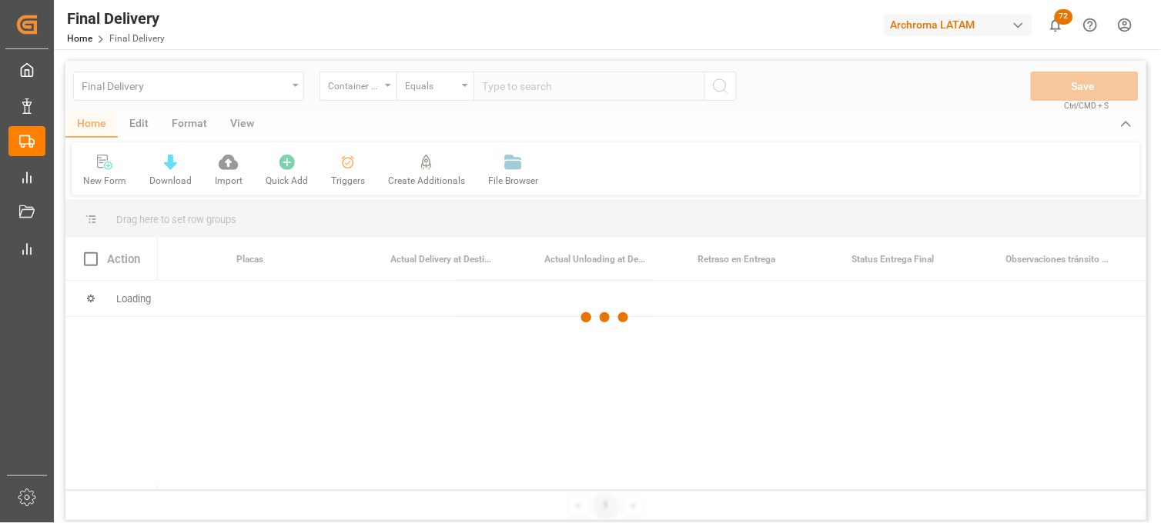
click at [501, 80] on div at bounding box center [605, 318] width 1081 height 514
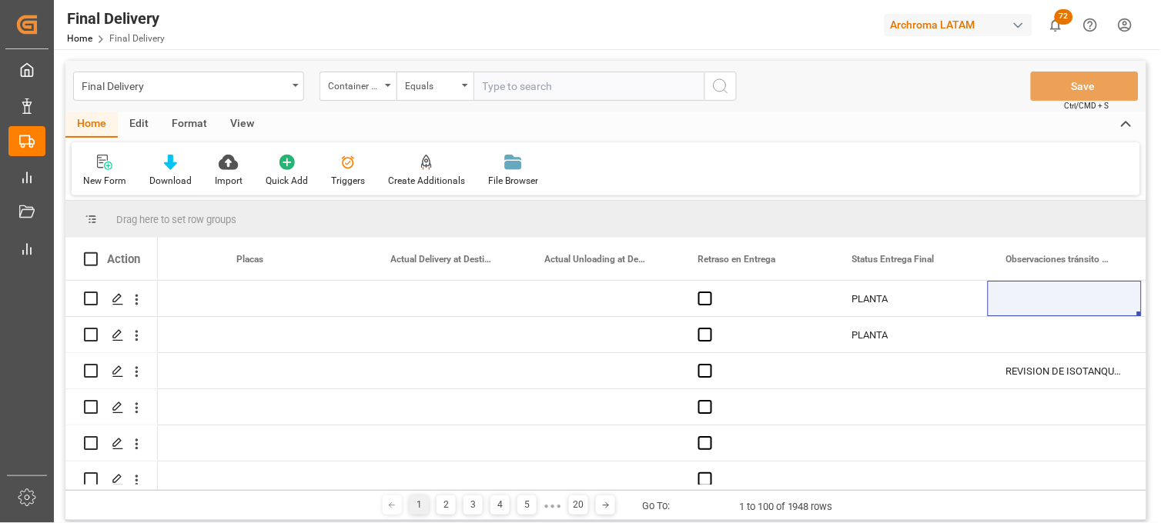
click at [493, 85] on input "text" at bounding box center [588, 86] width 231 height 29
paste input "EIAU5101393"
type input "EIAU5101393"
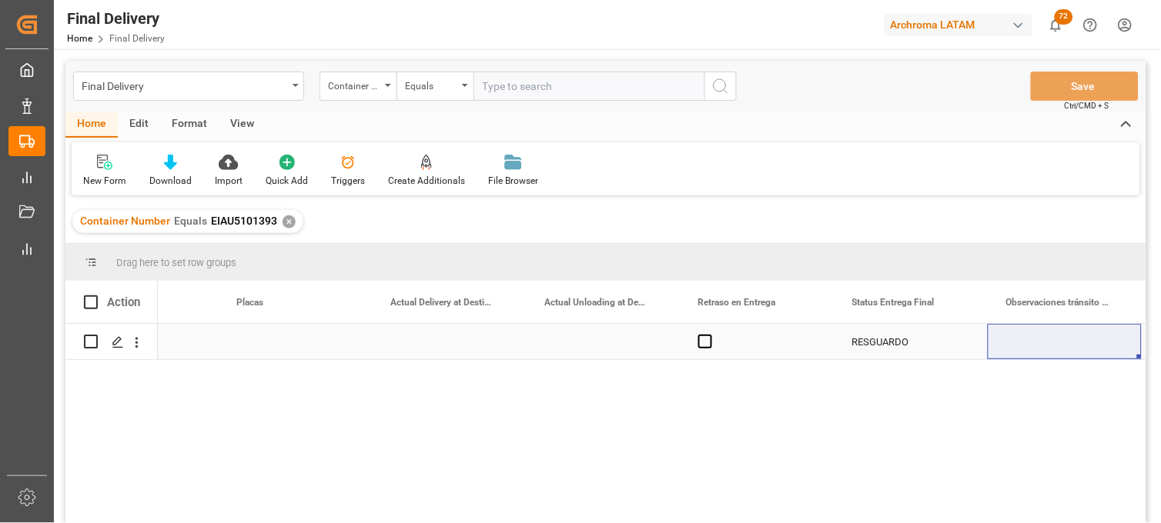
click at [439, 344] on div "Press SPACE to select this row." at bounding box center [449, 341] width 154 height 35
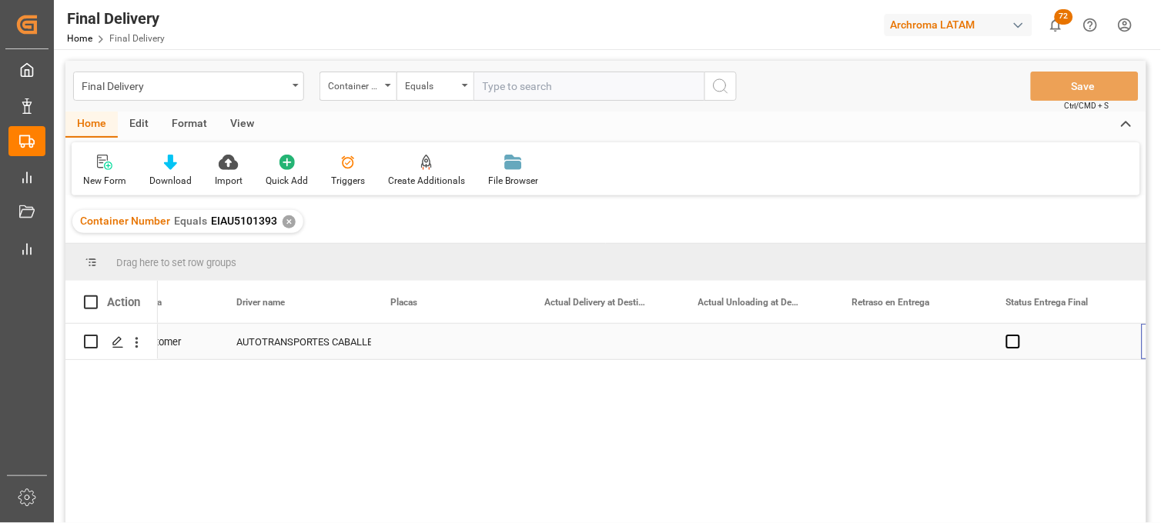
scroll to position [0, 4096]
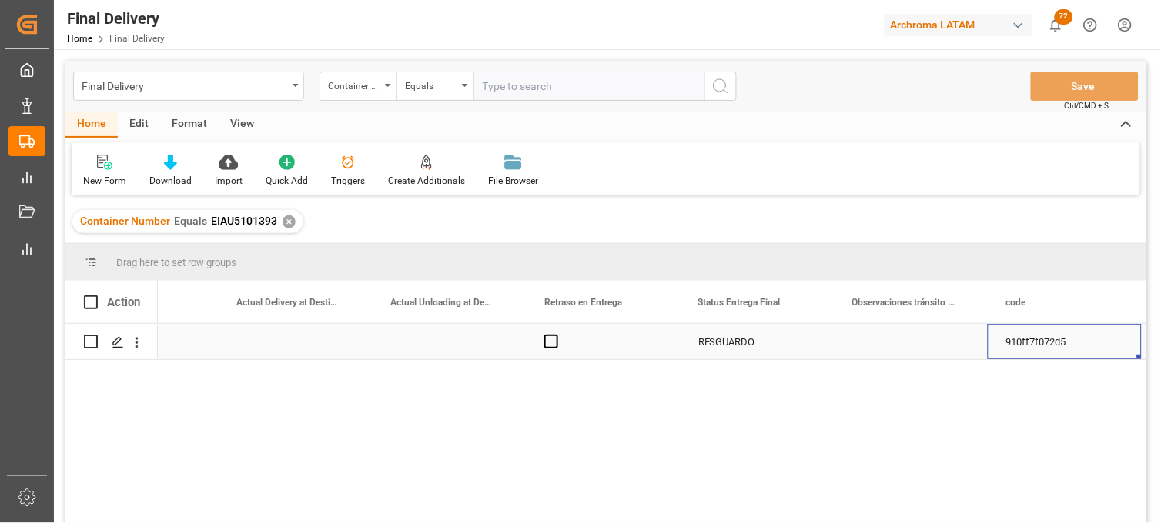
click at [733, 340] on div "RESGUARDO" at bounding box center [756, 342] width 117 height 35
click at [734, 339] on div "RESGUARDO" at bounding box center [756, 342] width 117 height 35
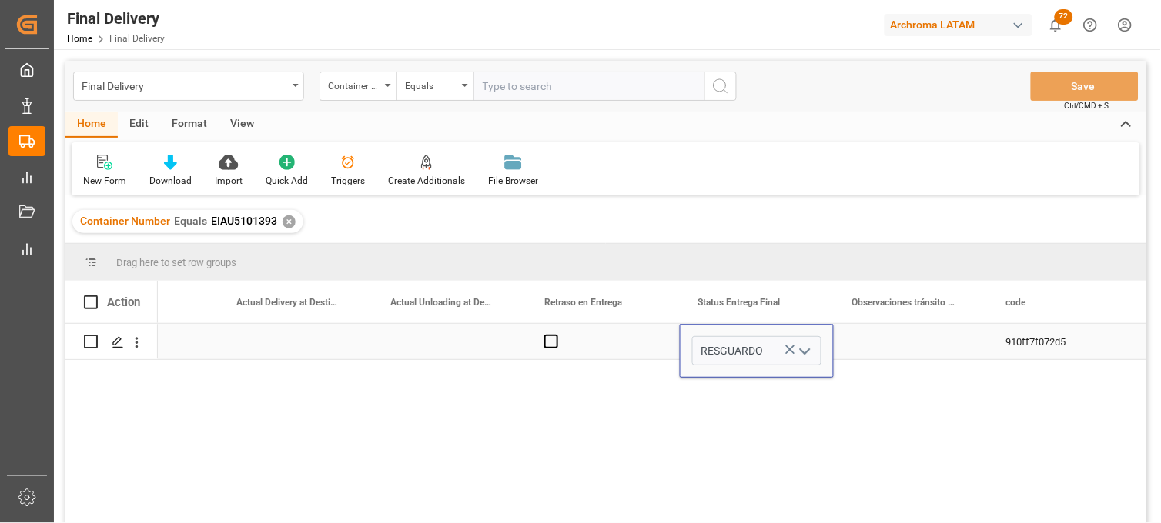
click at [734, 339] on input "RESGUARDO" at bounding box center [756, 350] width 129 height 29
type input "PLANTA"
click at [914, 345] on div "Press SPACE to select this row." at bounding box center [911, 341] width 154 height 35
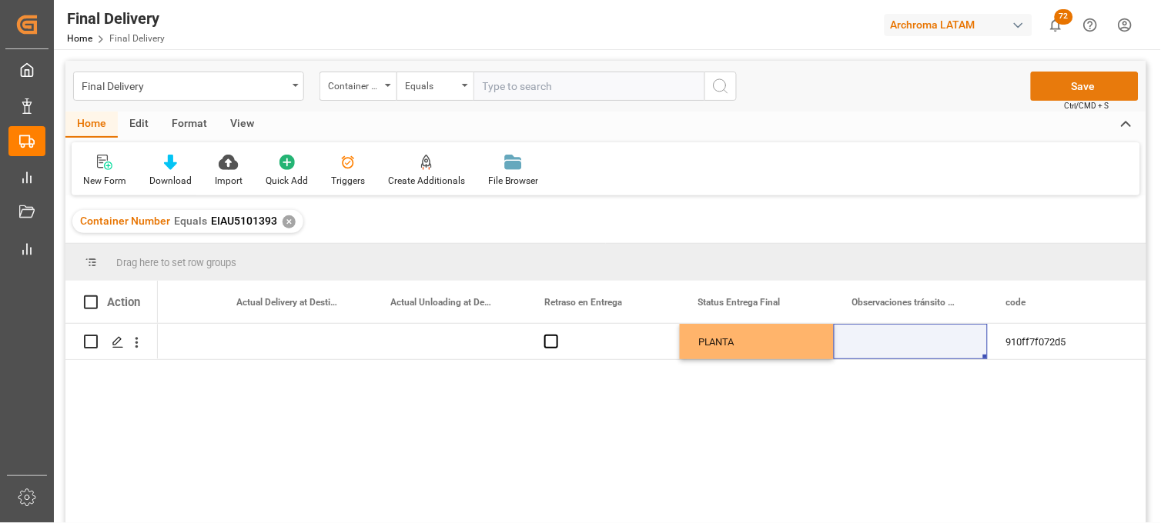
click at [1061, 91] on button "Save" at bounding box center [1085, 86] width 108 height 29
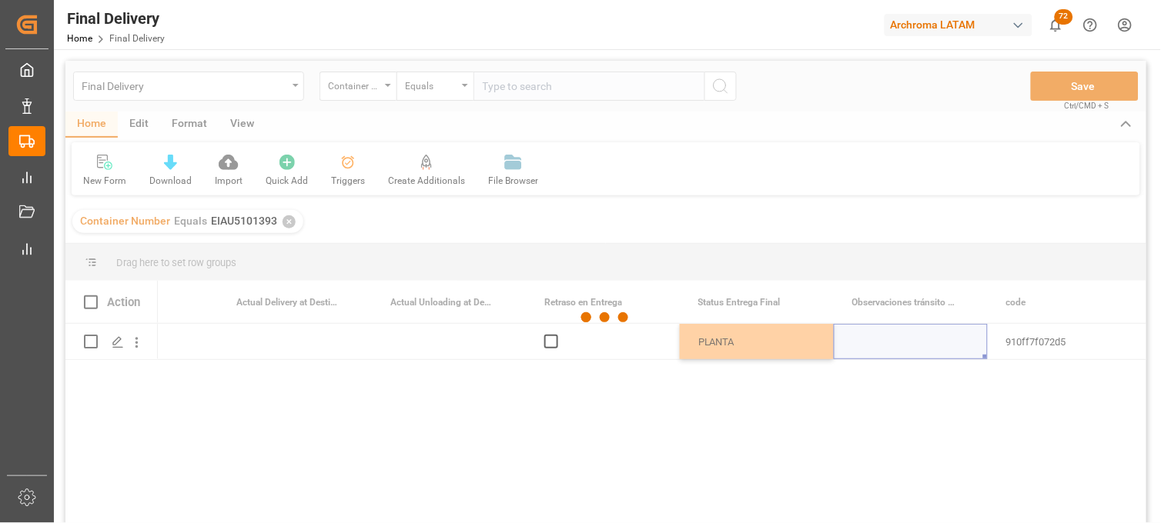
click at [90, 303] on div at bounding box center [605, 318] width 1081 height 514
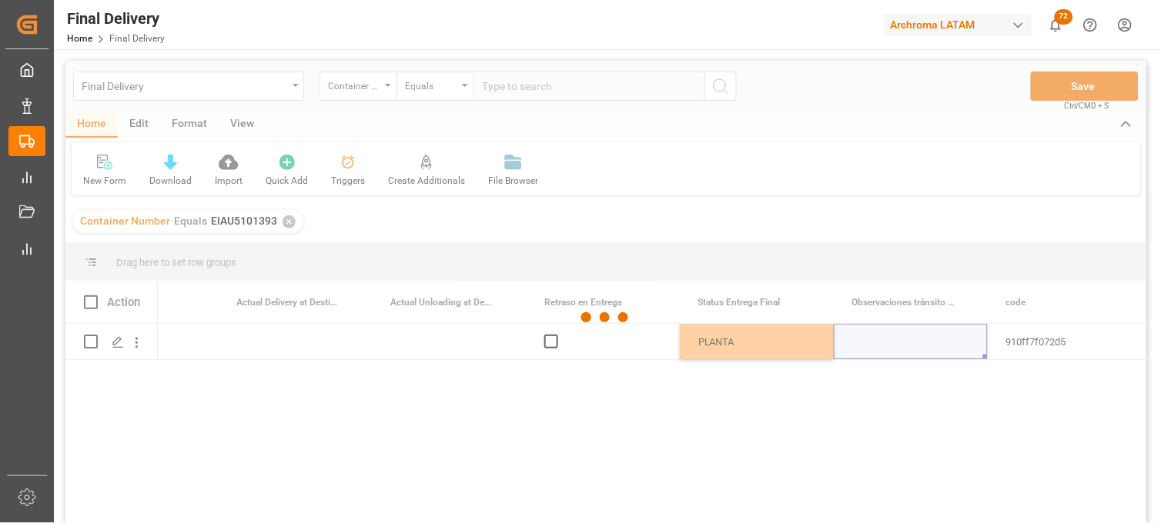
click at [90, 303] on div at bounding box center [605, 318] width 1081 height 514
click at [91, 302] on div at bounding box center [605, 318] width 1081 height 514
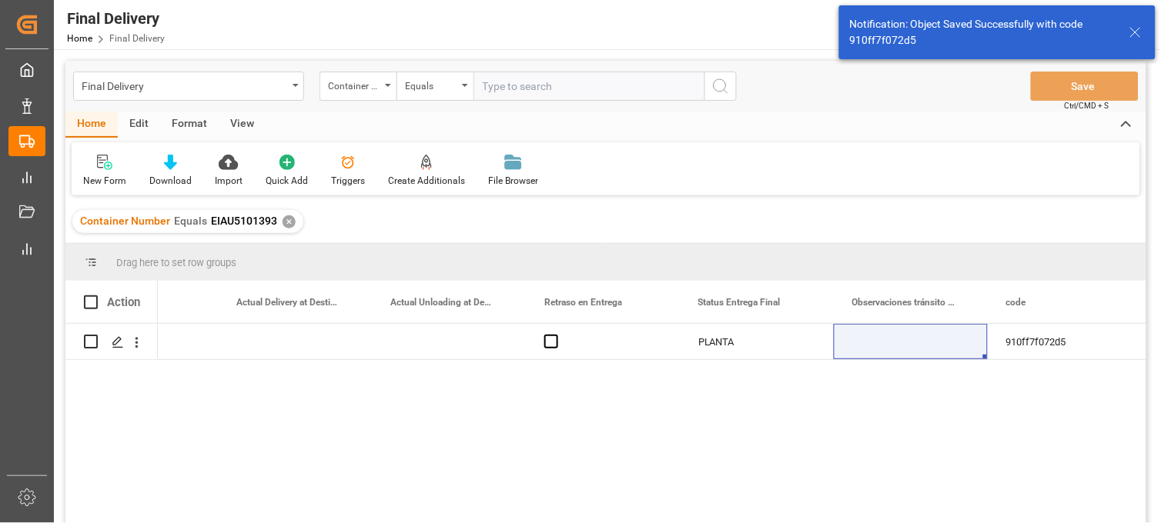
click at [89, 302] on span at bounding box center [91, 303] width 14 height 14
click at [95, 296] on input "checkbox" at bounding box center [95, 296] width 0 height 0
checkbox input "true"
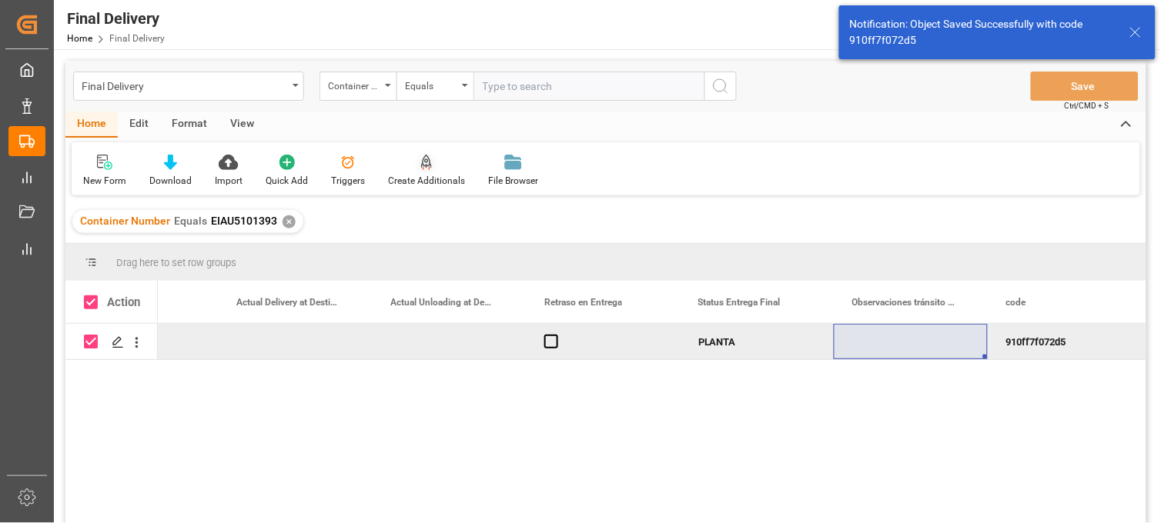
click at [426, 182] on div "Create Additionals" at bounding box center [426, 181] width 77 height 14
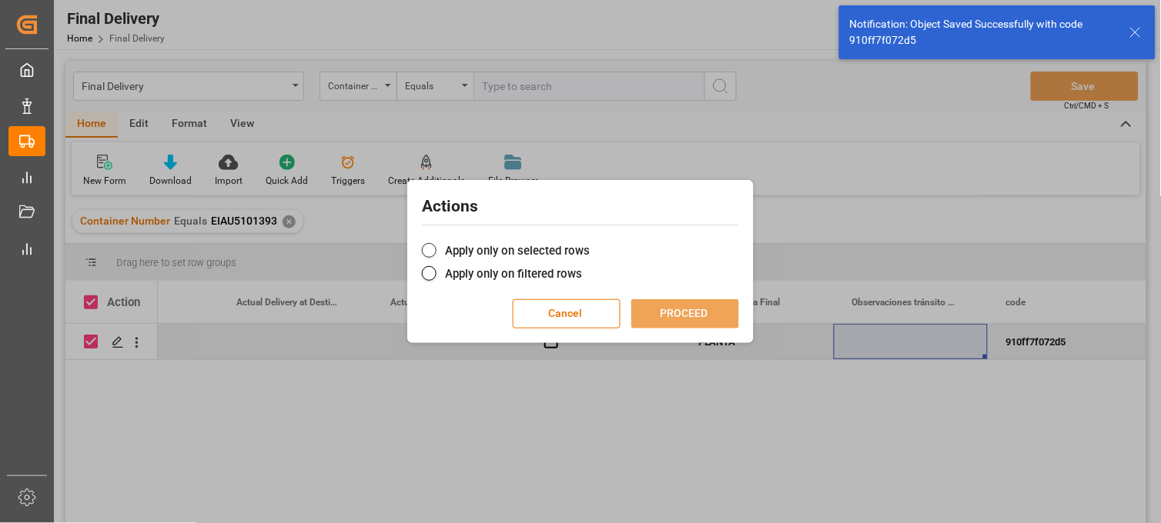
drag, startPoint x: 435, startPoint y: 249, endPoint x: 568, endPoint y: 266, distance: 134.1
click at [436, 249] on span at bounding box center [429, 250] width 15 height 15
click at [590, 242] on input "Apply only on selected rows" at bounding box center [590, 242] width 0 height 0
click at [662, 309] on button "PROCEED" at bounding box center [685, 313] width 108 height 29
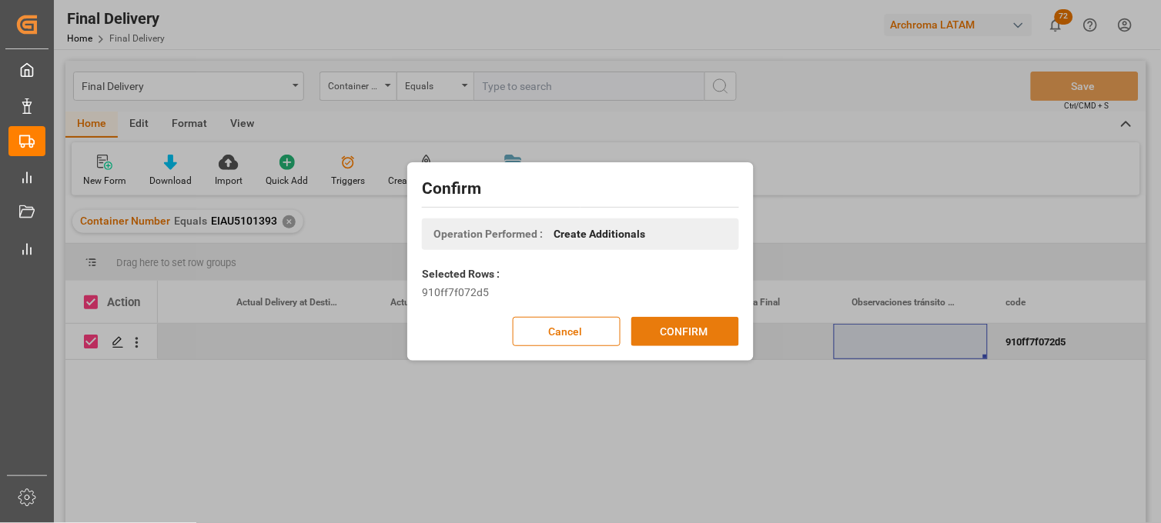
click at [690, 321] on button "CONFIRM" at bounding box center [685, 331] width 108 height 29
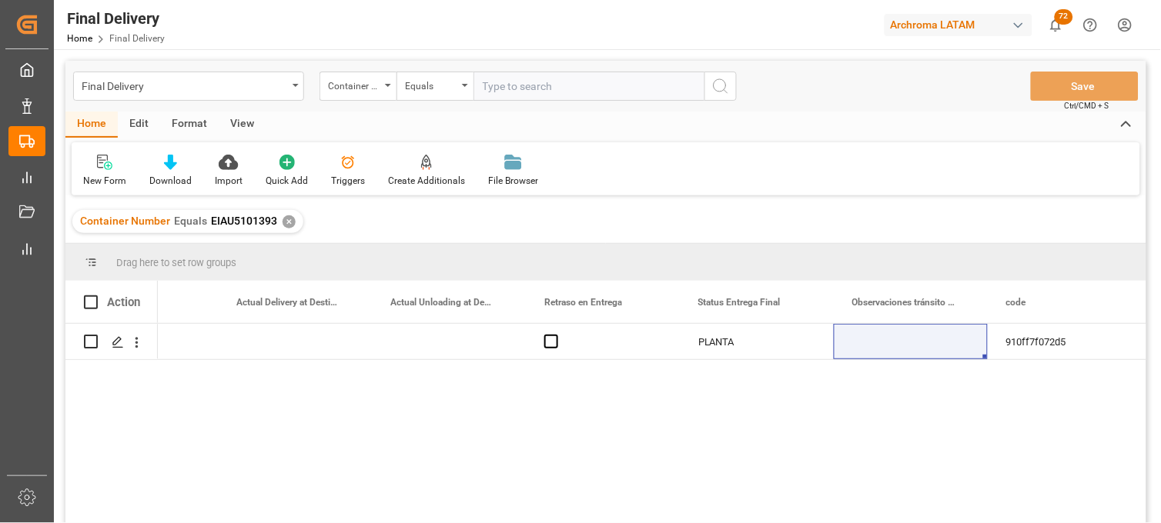
click at [282, 219] on div "✕" at bounding box center [288, 221] width 13 height 13
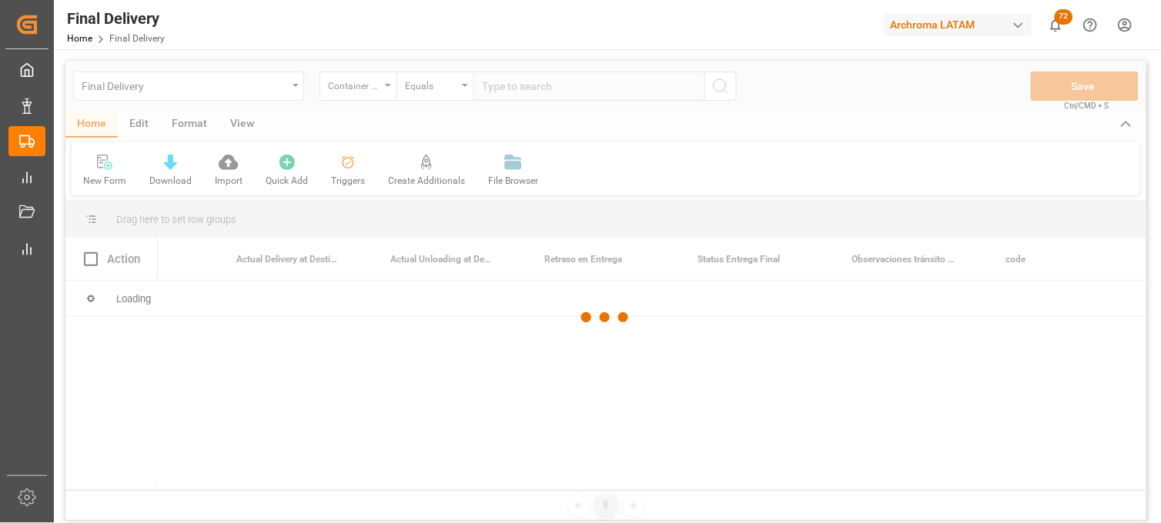
click at [521, 86] on div at bounding box center [605, 318] width 1081 height 514
click at [521, 86] on input "text" at bounding box center [588, 86] width 231 height 29
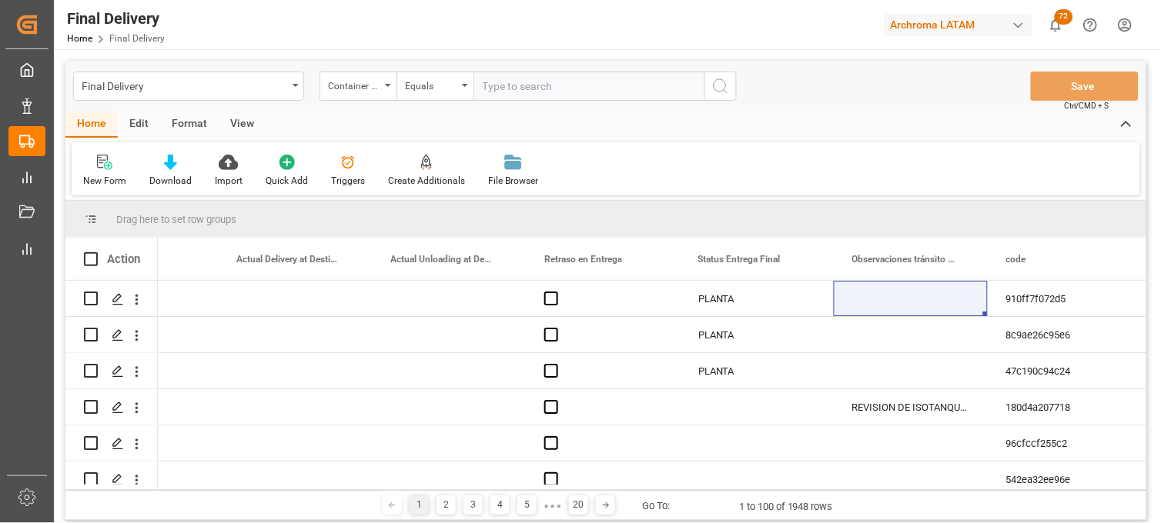
click at [521, 86] on input "text" at bounding box center [588, 86] width 231 height 29
paste input "EIAU2533198"
type input "EIAU2533198"
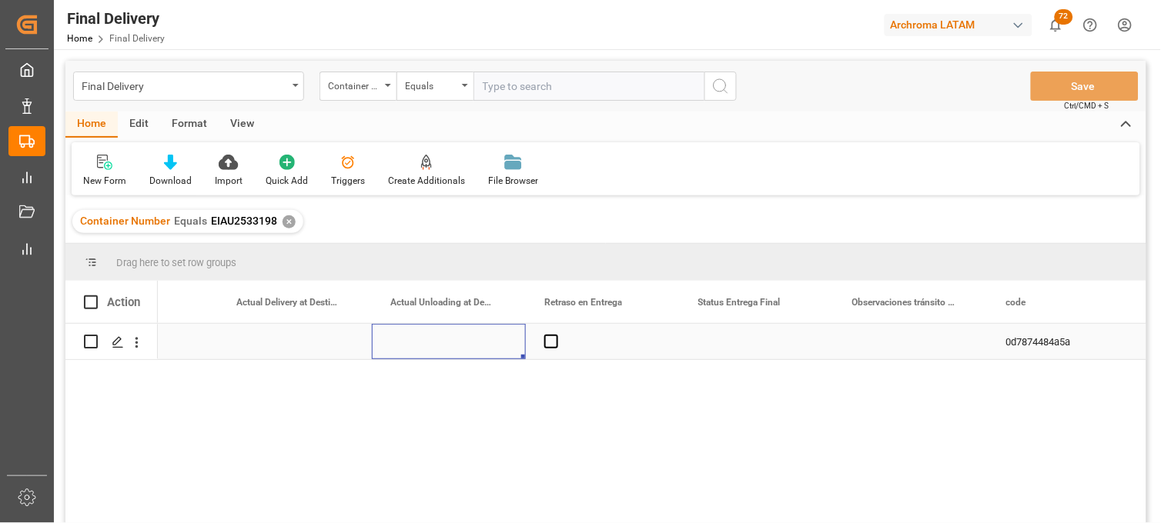
click at [374, 342] on div "Press SPACE to select this row." at bounding box center [449, 341] width 154 height 35
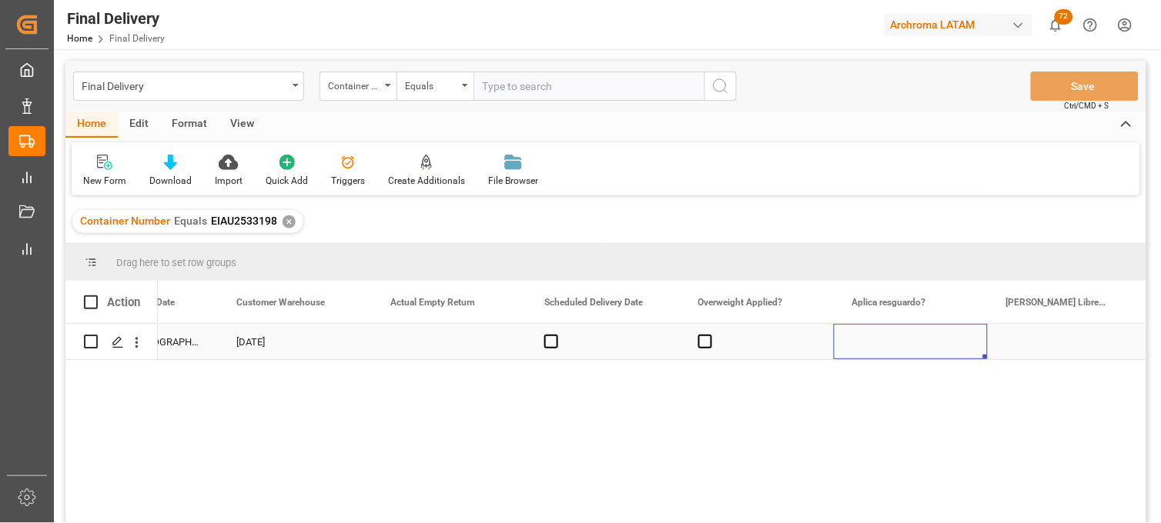
scroll to position [0, 2557]
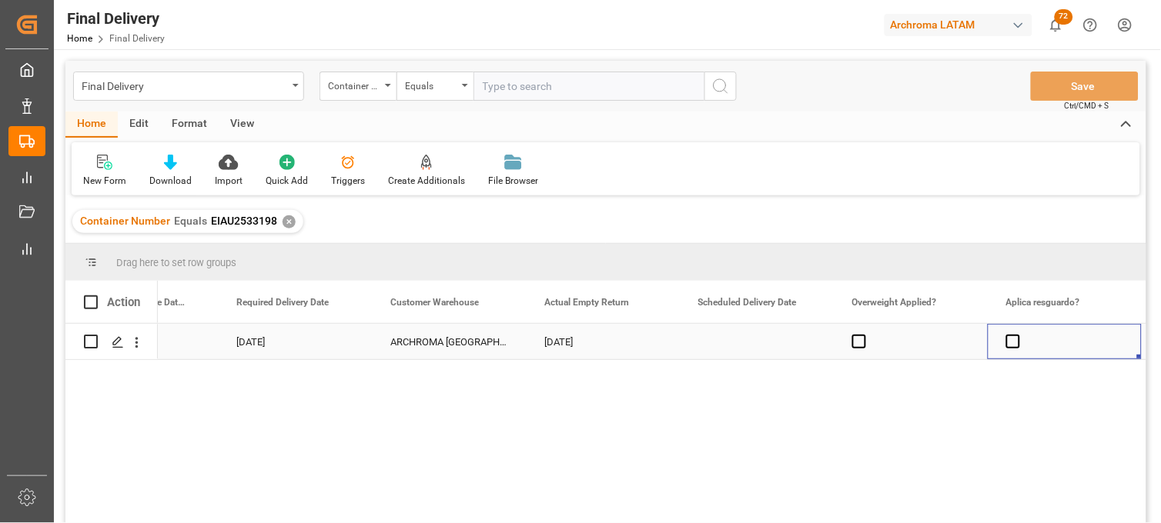
click at [582, 347] on div "18-06-2025" at bounding box center [603, 341] width 154 height 35
click at [91, 302] on span at bounding box center [91, 303] width 14 height 14
click at [95, 296] on input "checkbox" at bounding box center [95, 296] width 0 height 0
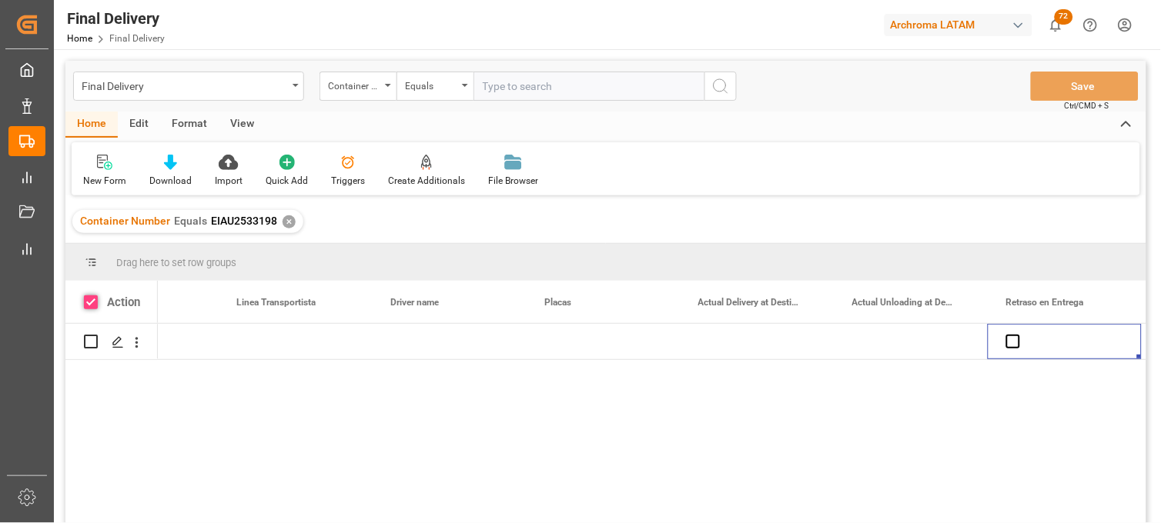
checkbox input "true"
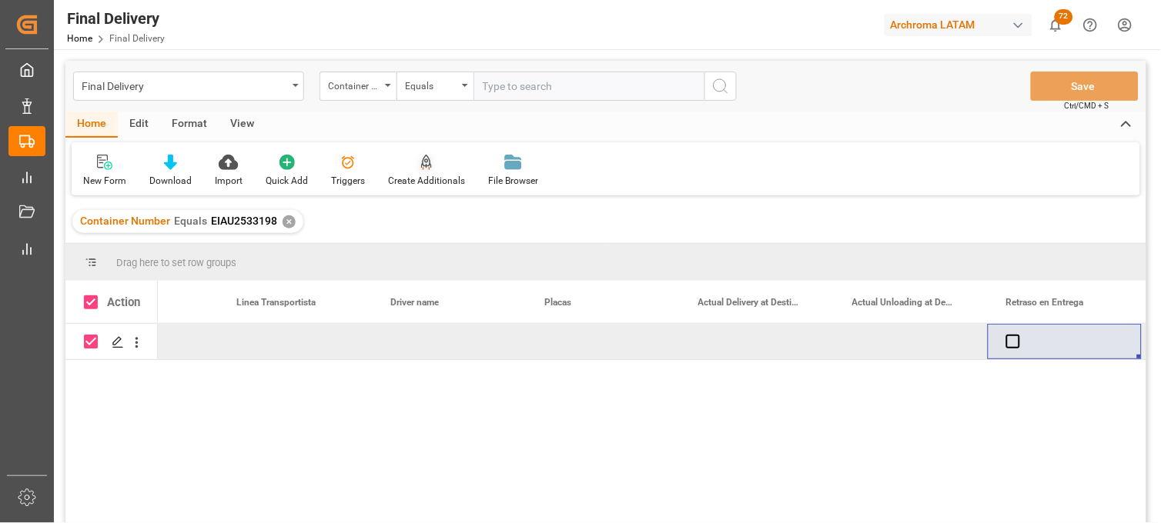
click at [421, 162] on icon at bounding box center [426, 162] width 11 height 15
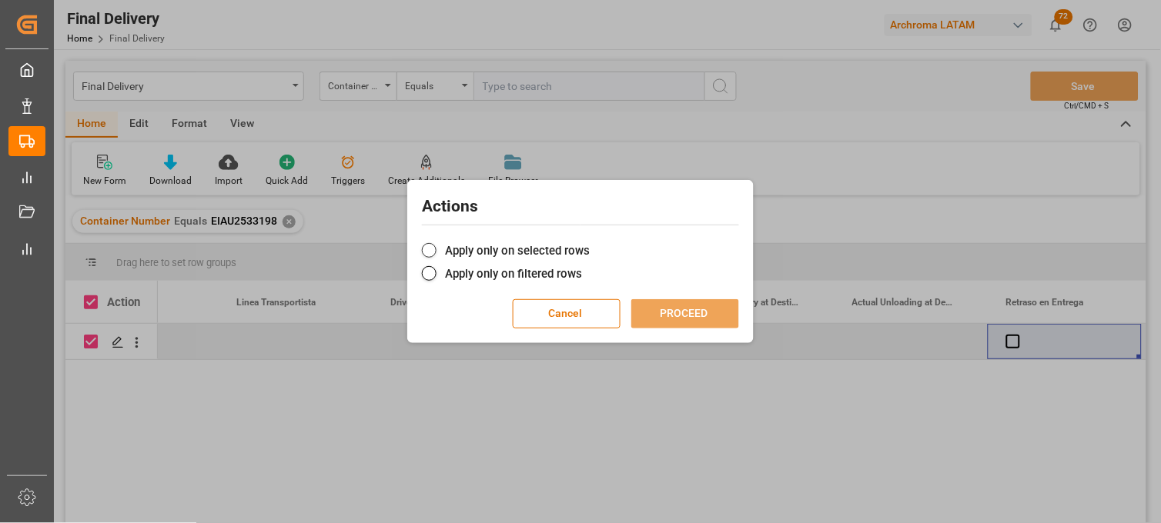
click at [486, 248] on label "Apply only on selected rows" at bounding box center [580, 251] width 317 height 18
click at [590, 242] on input "Apply only on selected rows" at bounding box center [590, 242] width 0 height 0
click at [680, 313] on button "PROCEED" at bounding box center [685, 313] width 108 height 29
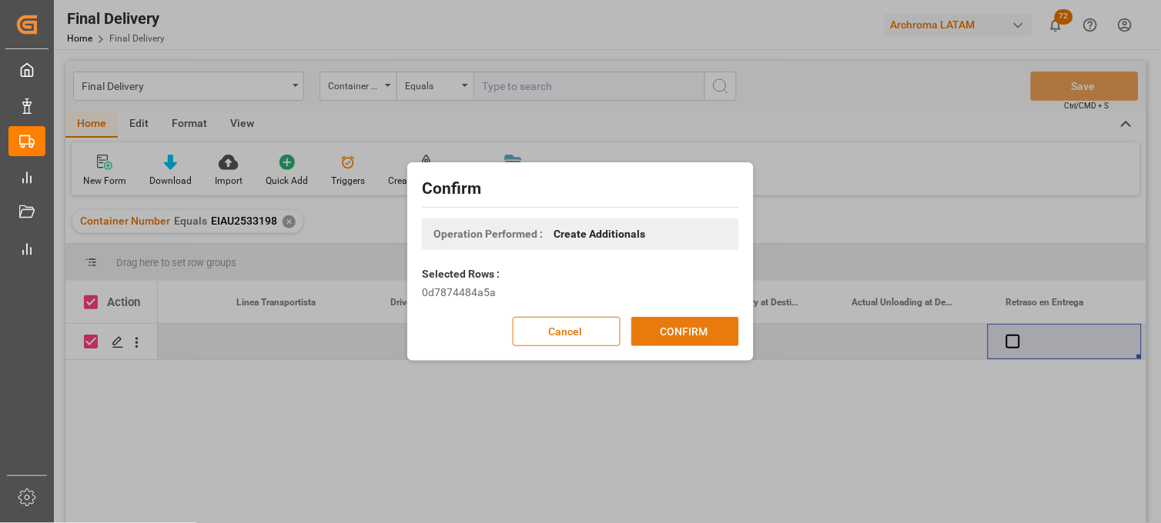
drag, startPoint x: 670, startPoint y: 332, endPoint x: 697, endPoint y: 351, distance: 32.0
click at [671, 334] on button "CONFIRM" at bounding box center [685, 331] width 108 height 29
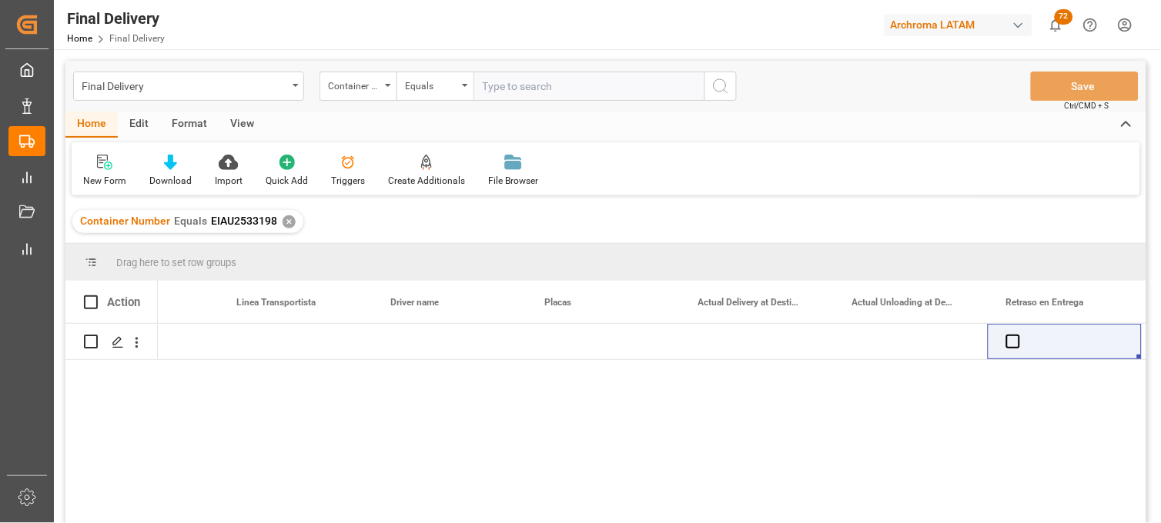
click at [287, 219] on div "✕" at bounding box center [288, 221] width 13 height 13
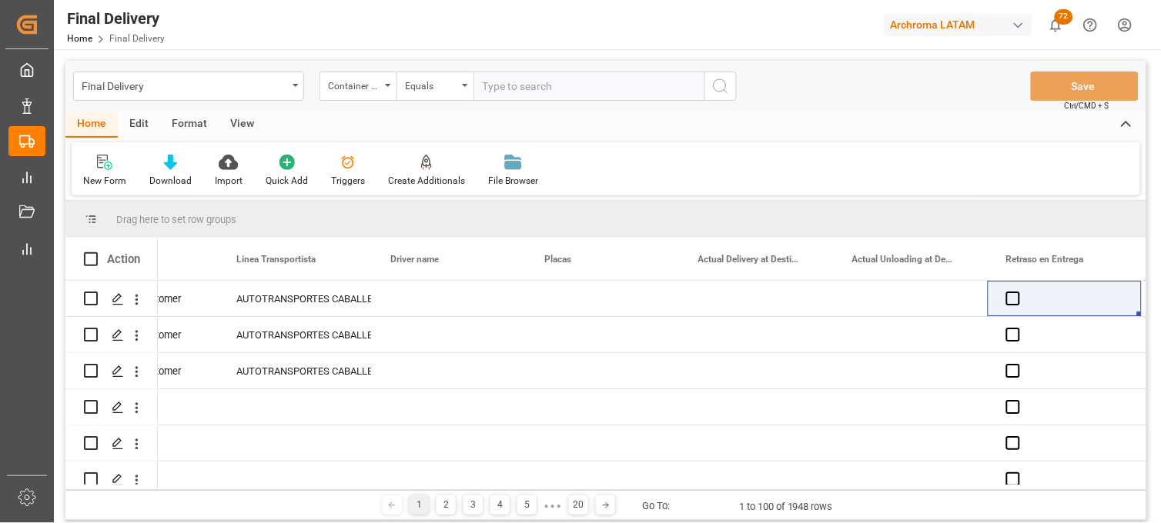
click at [506, 81] on input "text" at bounding box center [588, 86] width 231 height 29
paste input "FLNU6006921"
type input "FLNU6006921"
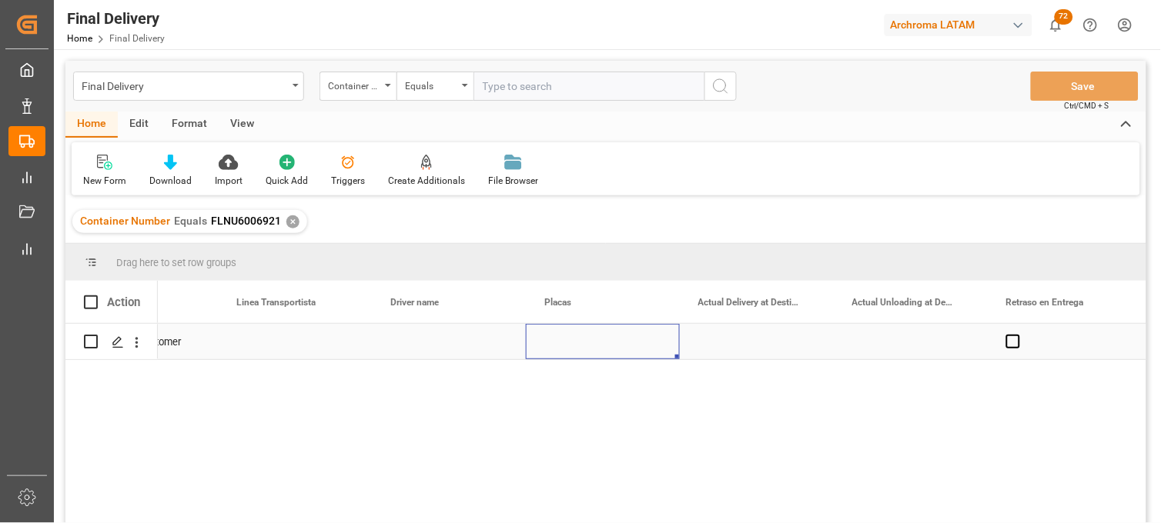
click at [608, 340] on div "Press SPACE to select this row." at bounding box center [603, 341] width 154 height 35
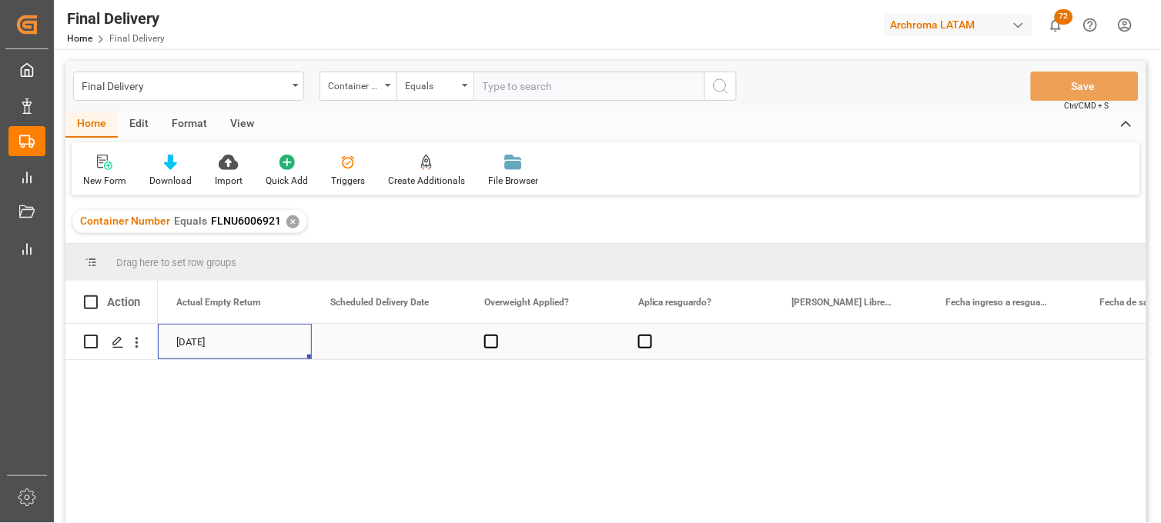
scroll to position [0, 2463]
click at [89, 302] on span at bounding box center [91, 303] width 14 height 14
click at [95, 296] on input "checkbox" at bounding box center [95, 296] width 0 height 0
checkbox input "true"
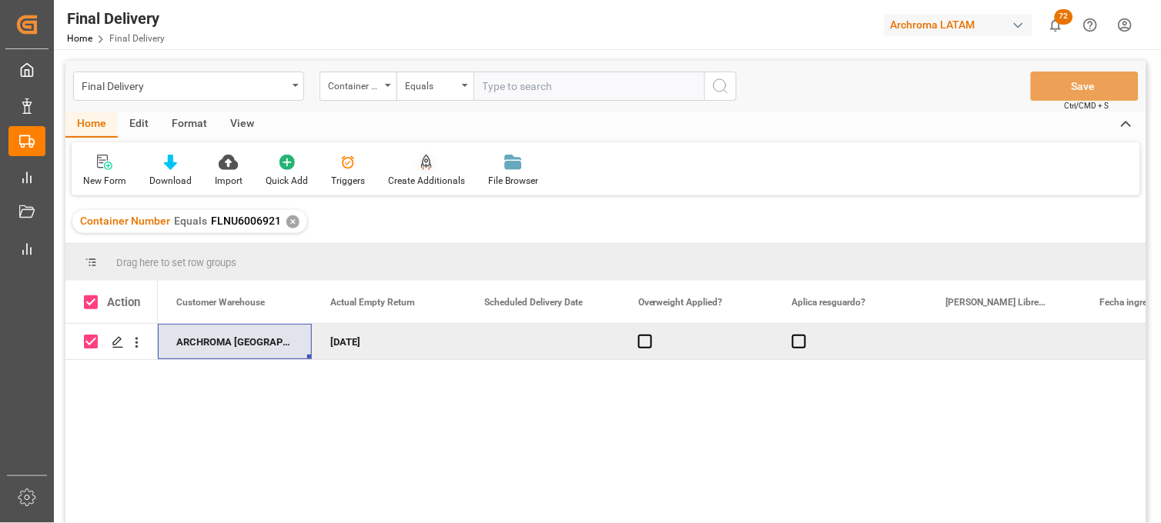
click at [428, 163] on div at bounding box center [426, 162] width 77 height 16
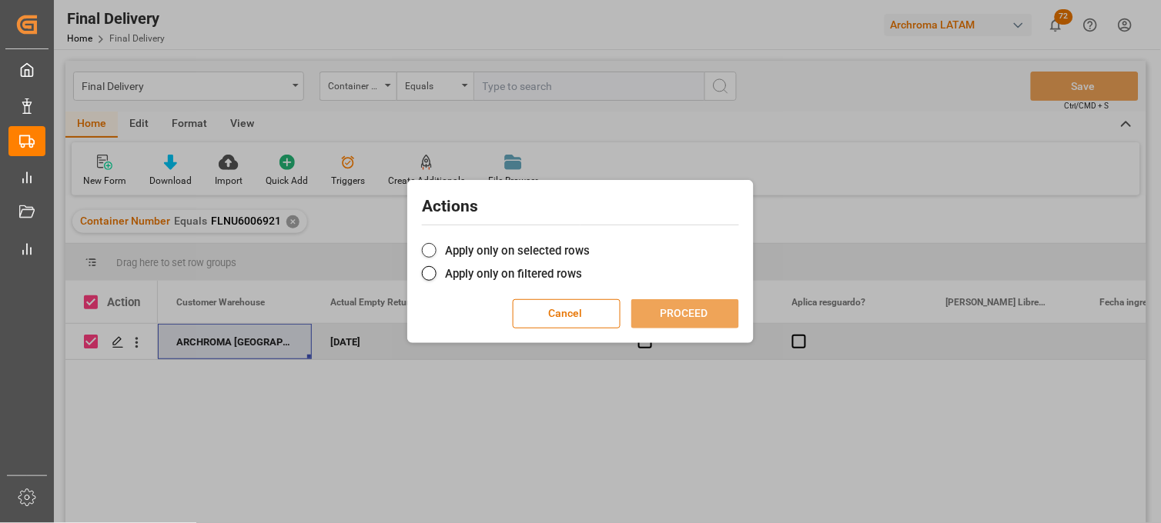
click at [434, 249] on span at bounding box center [429, 250] width 15 height 15
click at [590, 242] on input "Apply only on selected rows" at bounding box center [590, 242] width 0 height 0
click at [657, 313] on button "PROCEED" at bounding box center [685, 313] width 108 height 29
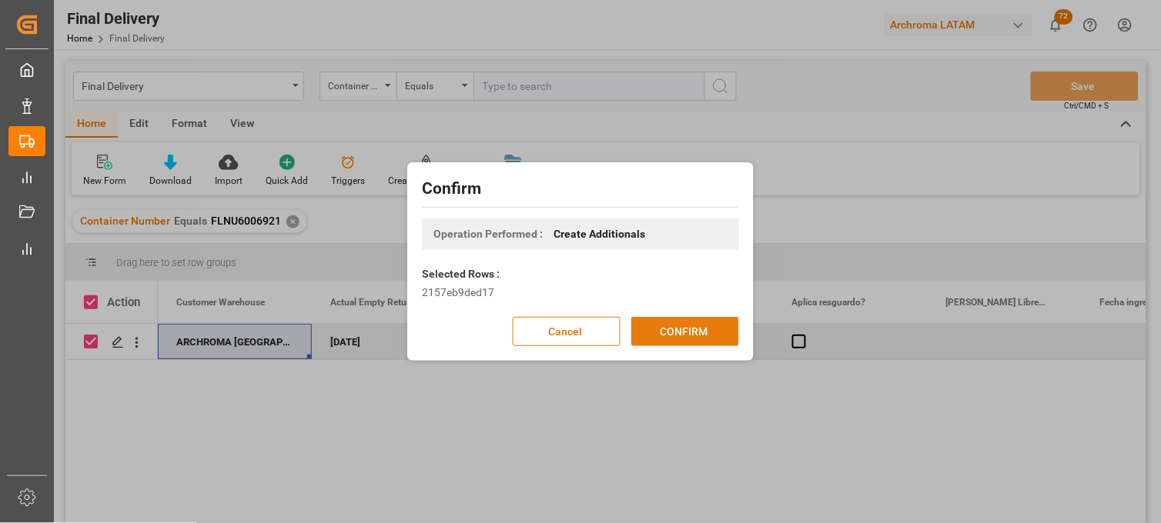
click at [663, 333] on button "CONFIRM" at bounding box center [685, 331] width 108 height 29
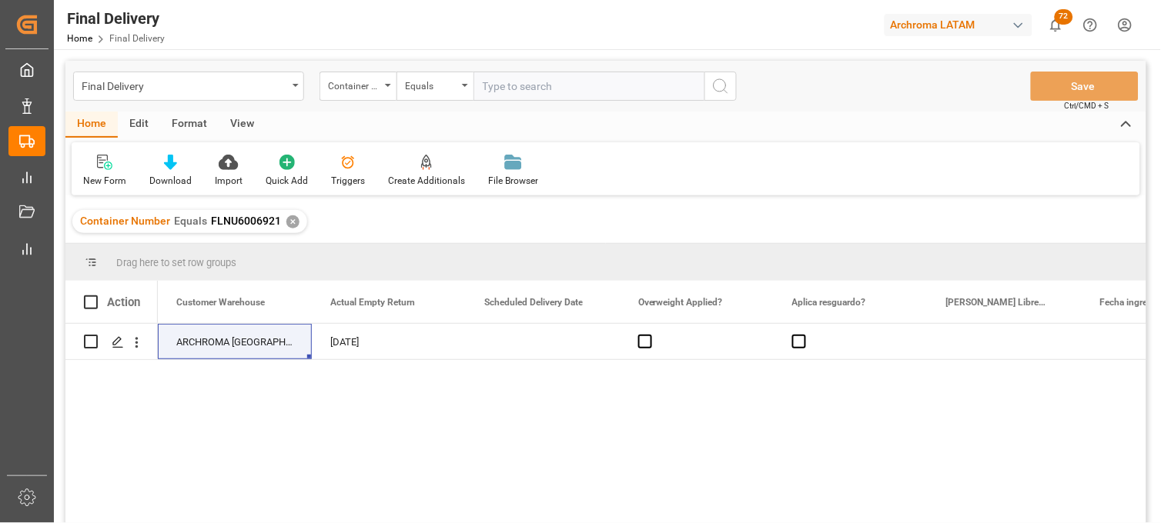
click at [291, 223] on div "✕" at bounding box center [292, 221] width 13 height 13
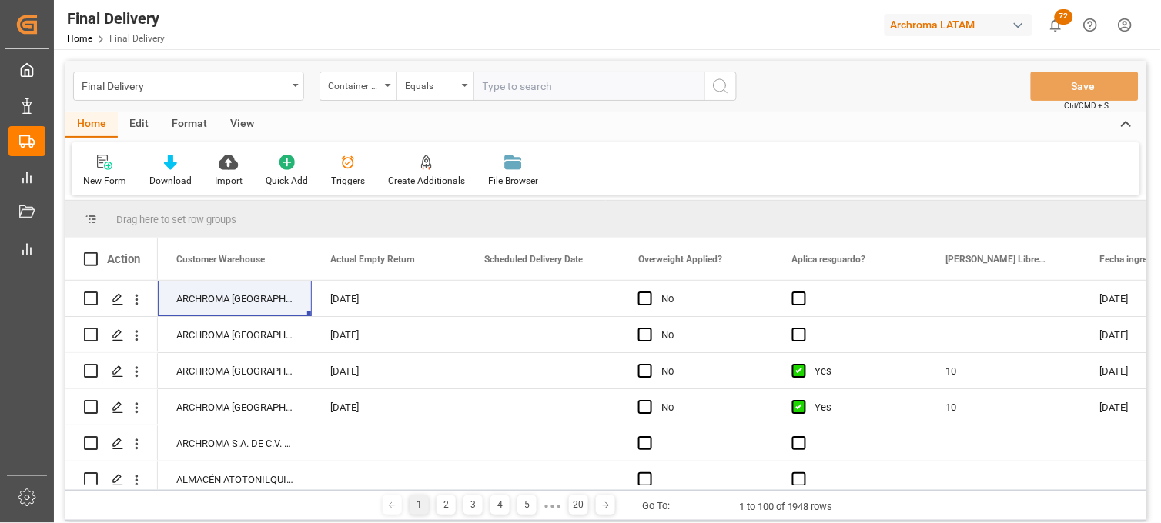
click at [509, 87] on input "text" at bounding box center [588, 86] width 231 height 29
paste input "SLZU2829942"
type input "SLZU2829942"
click at [727, 82] on icon "search button" at bounding box center [720, 86] width 18 height 18
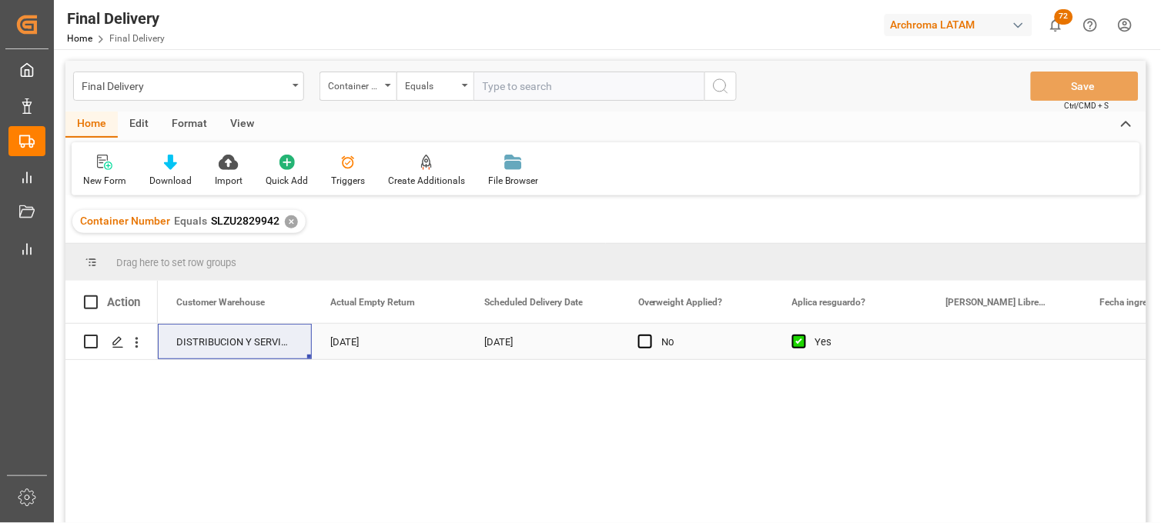
click at [993, 342] on div "Press SPACE to select this row." at bounding box center [1004, 341] width 154 height 35
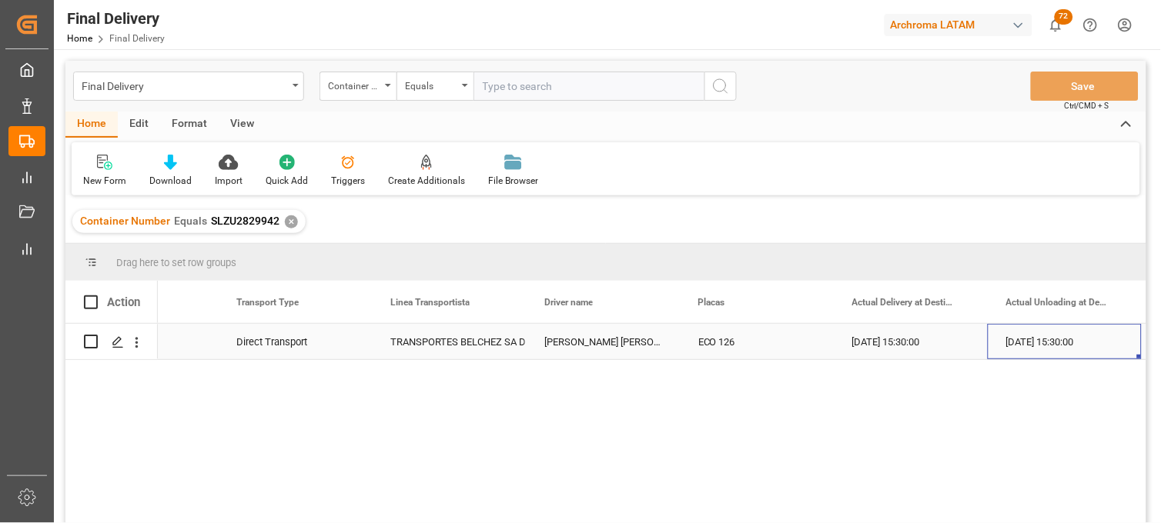
scroll to position [0, 3942]
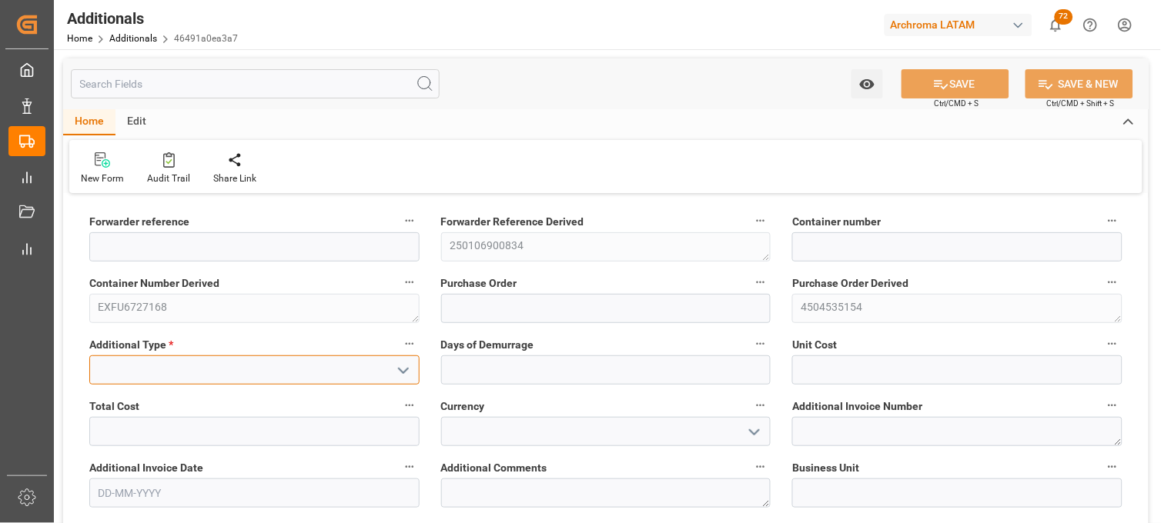
click at [229, 374] on input at bounding box center [254, 370] width 330 height 29
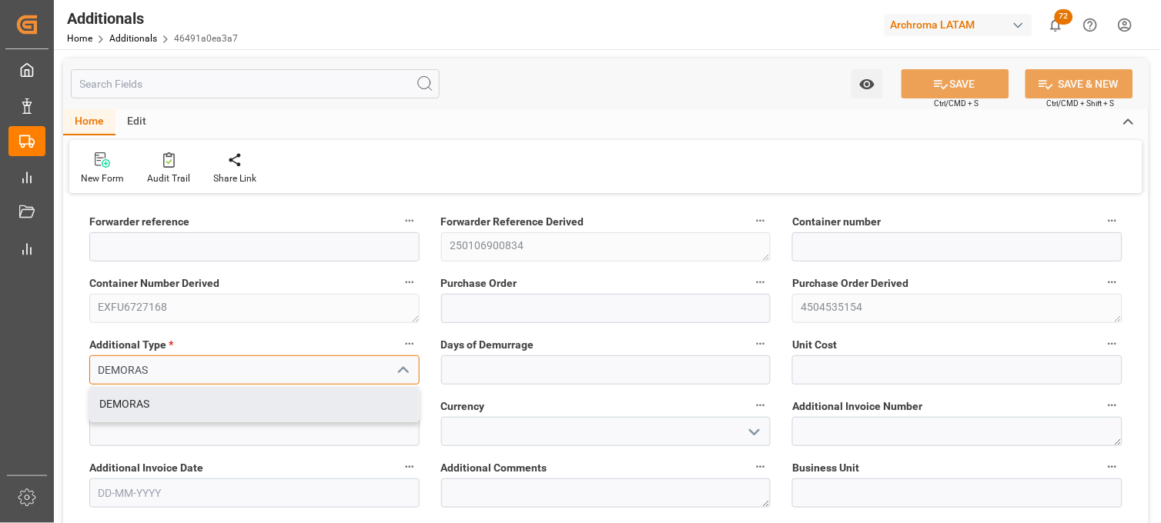
type input "DEMORAS"
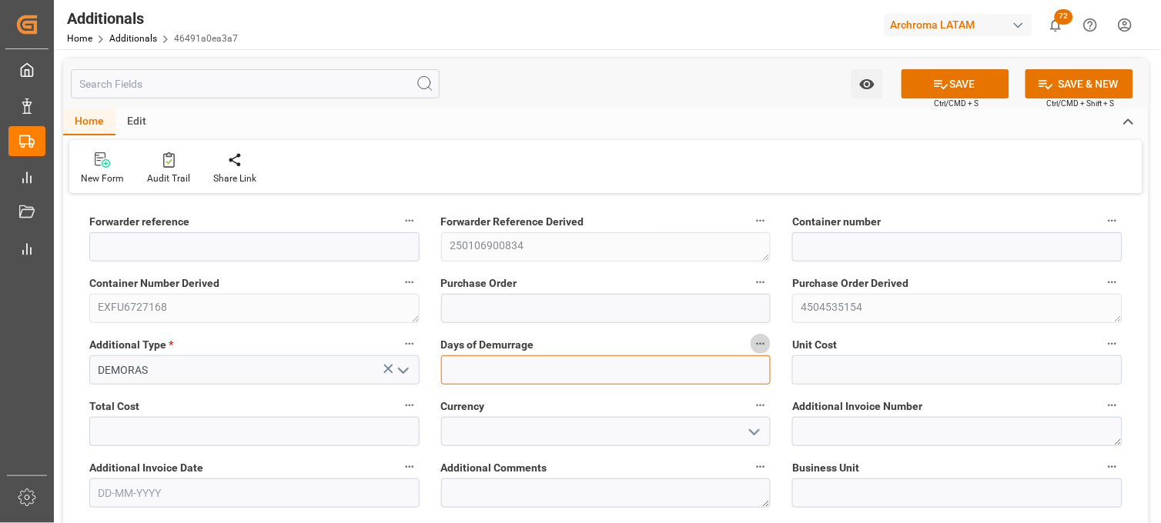
click at [496, 365] on input "text" at bounding box center [606, 370] width 330 height 29
type input "1"
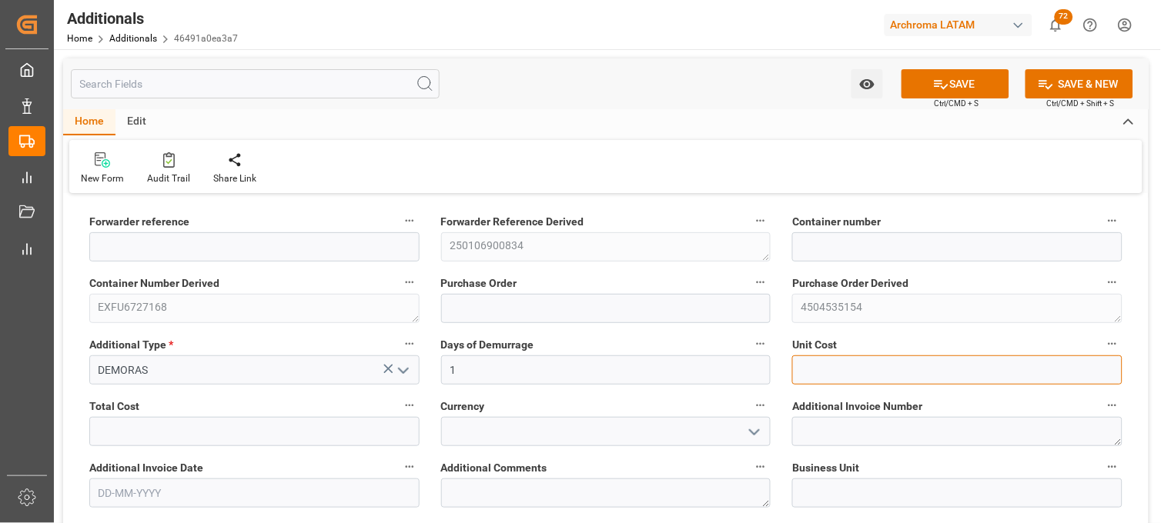
click at [847, 368] on input "text" at bounding box center [957, 370] width 330 height 29
type input "2940"
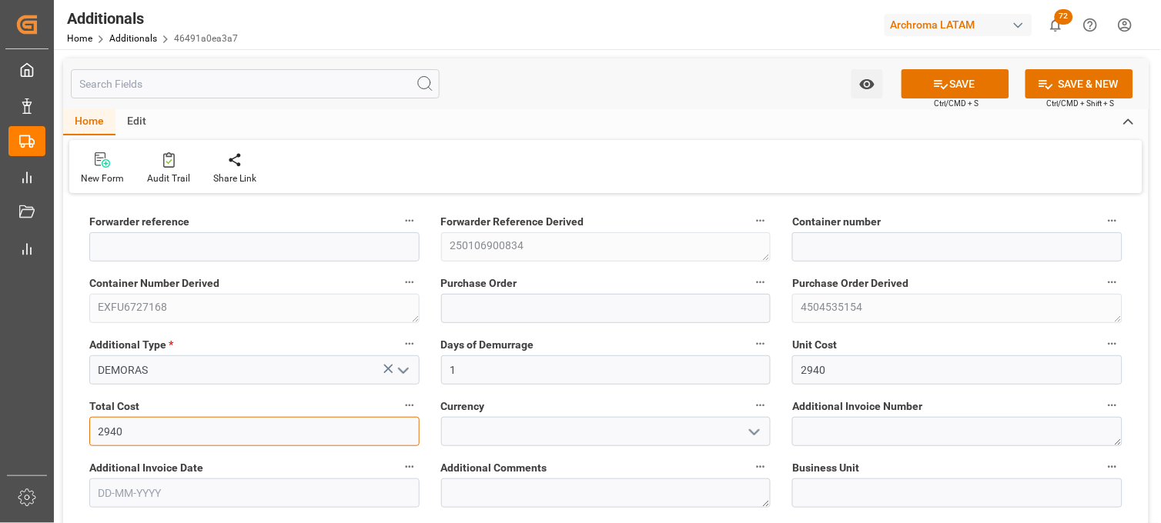
type input "2940"
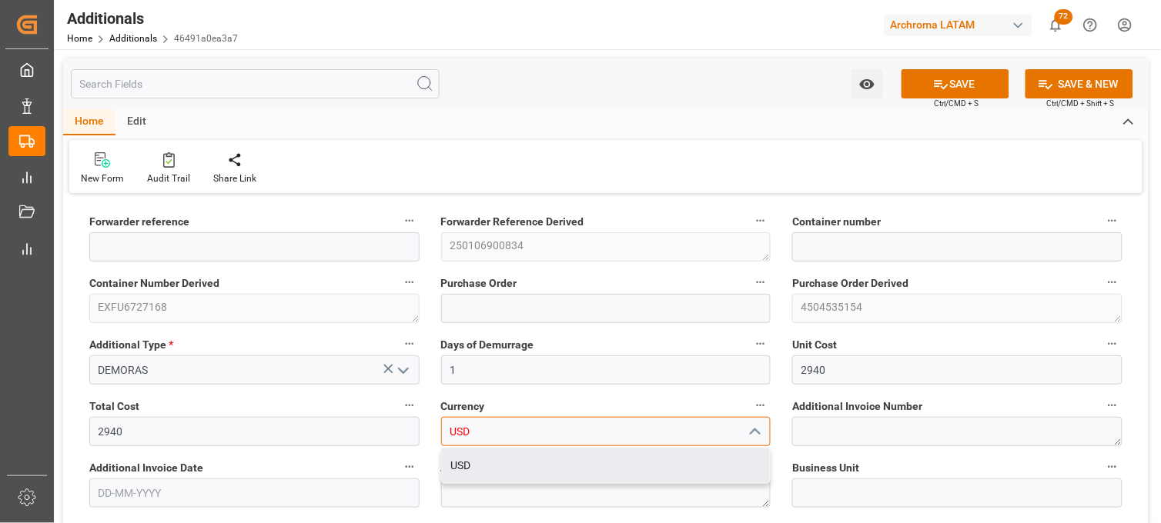
type input "USD"
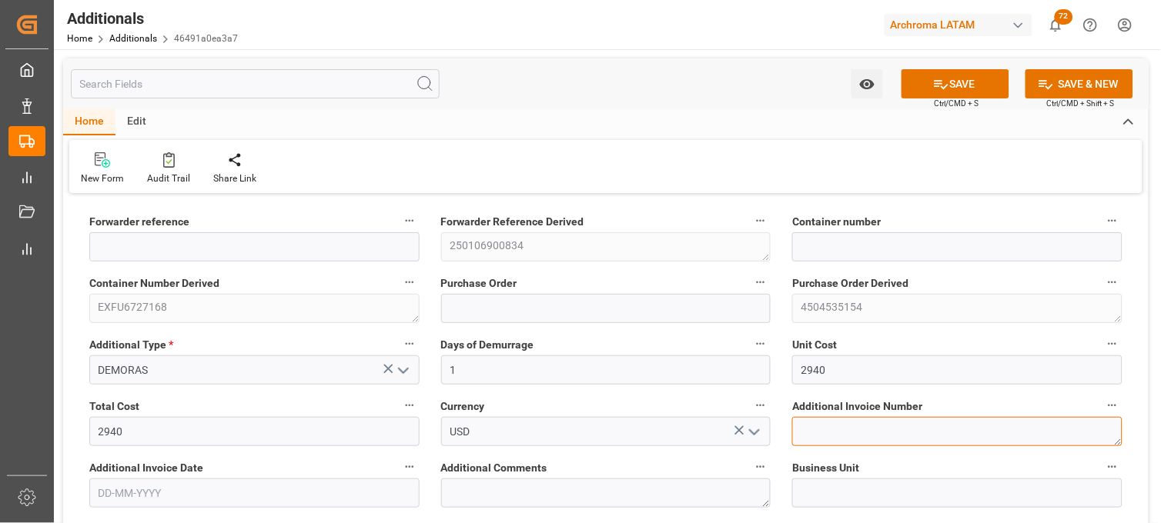
click at [867, 419] on textarea at bounding box center [957, 431] width 330 height 29
paste textarea "LM455843"
type textarea "LM455843"
click at [265, 498] on input "text" at bounding box center [254, 493] width 330 height 29
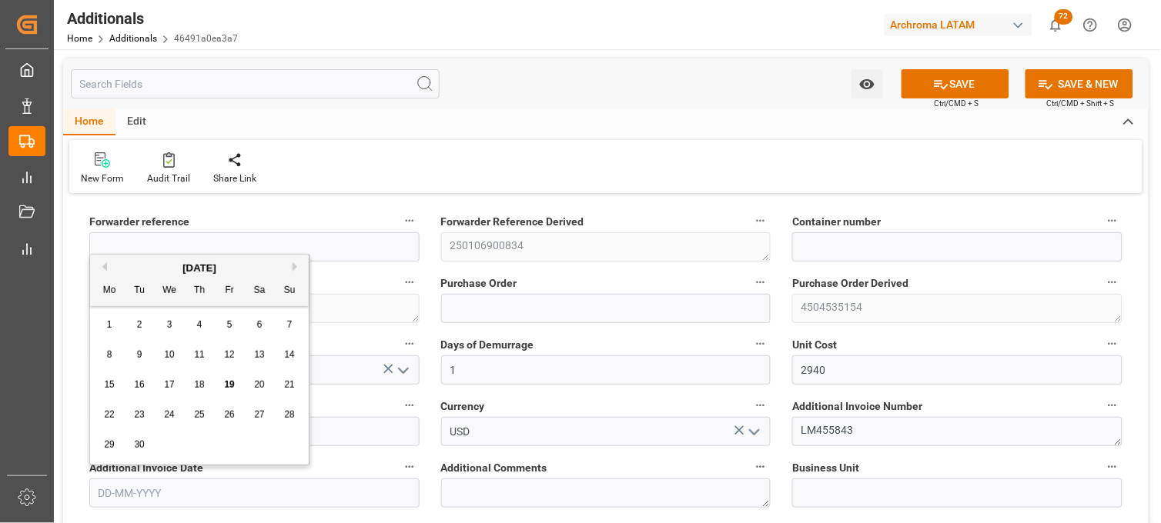
click at [109, 391] on div "15" at bounding box center [109, 385] width 19 height 18
type input "[DATE]"
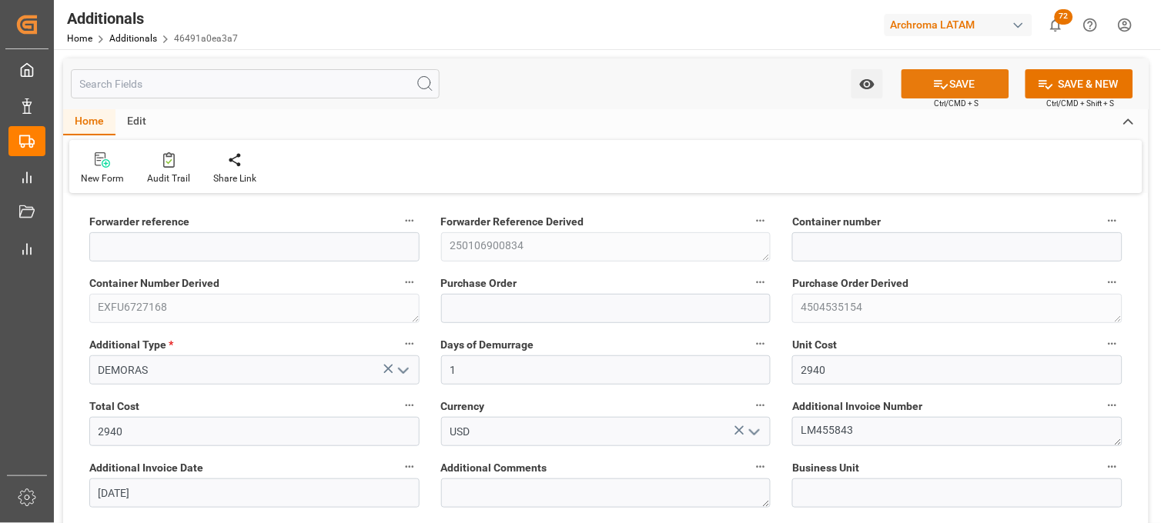
click at [963, 88] on button "SAVE" at bounding box center [955, 83] width 108 height 29
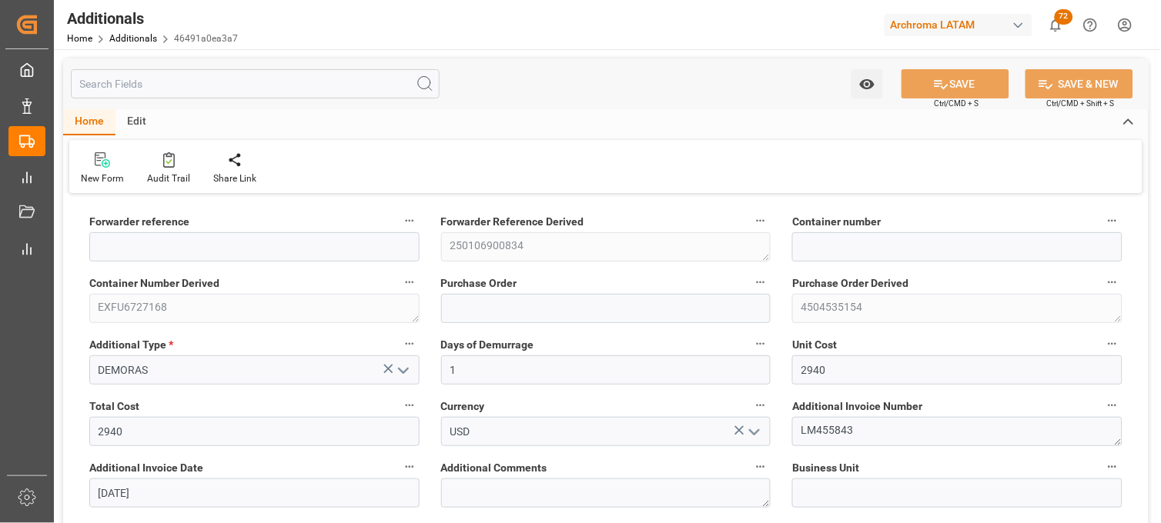
type input "250106900834"
type input "EXFU6727168"
type input "4504535154"
type input "PPC"
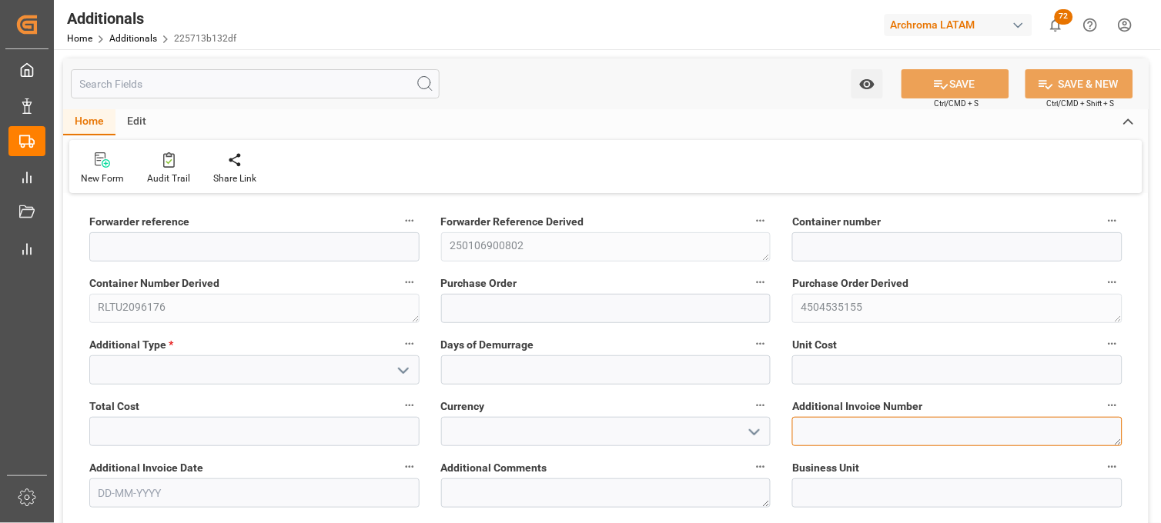
click at [797, 424] on textarea at bounding box center [957, 431] width 330 height 29
paste textarea "LM455871"
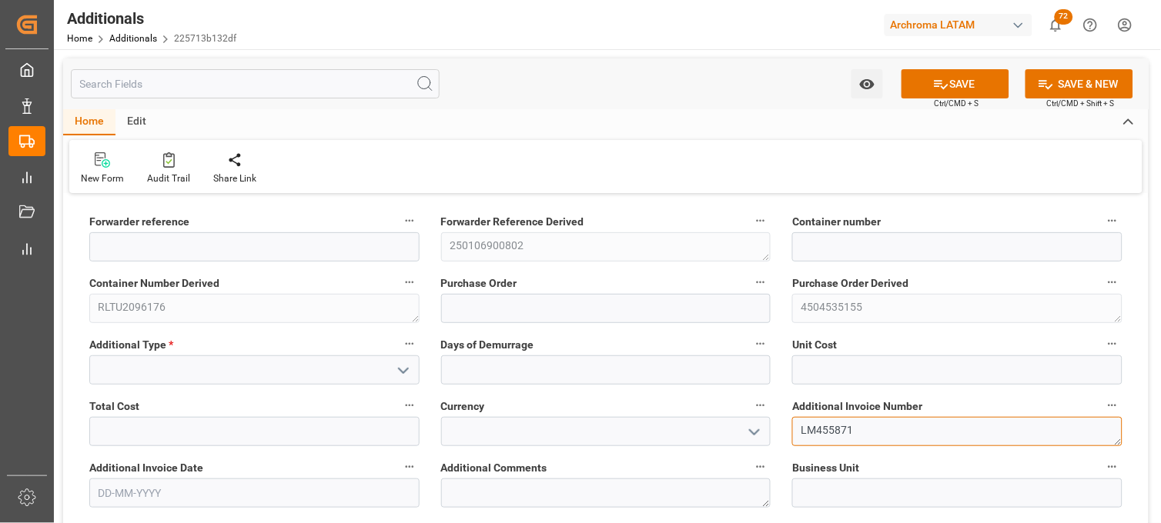
type textarea "LM455871"
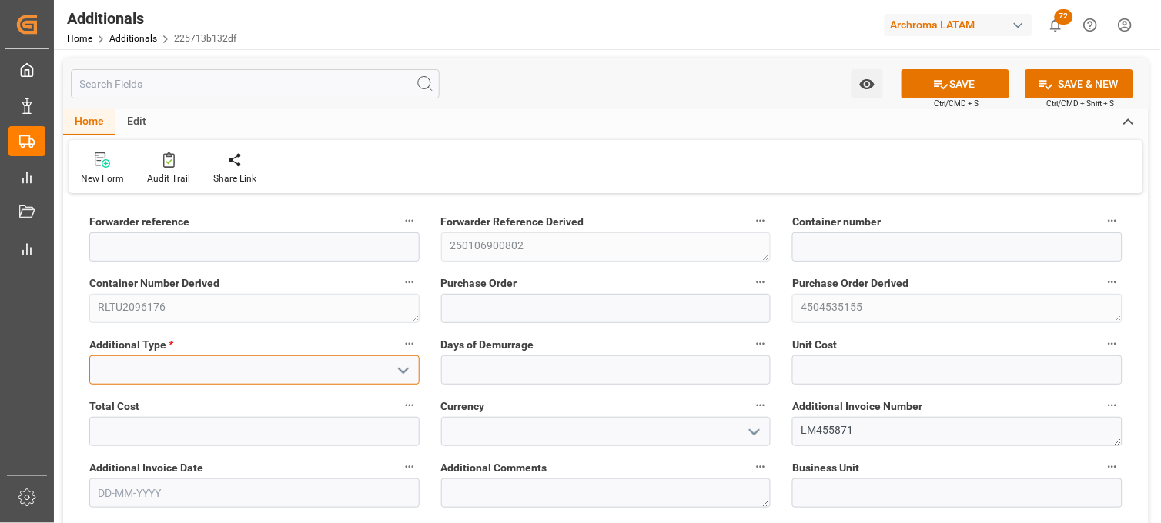
click at [375, 378] on input at bounding box center [254, 370] width 330 height 29
type input "DEMORAS"
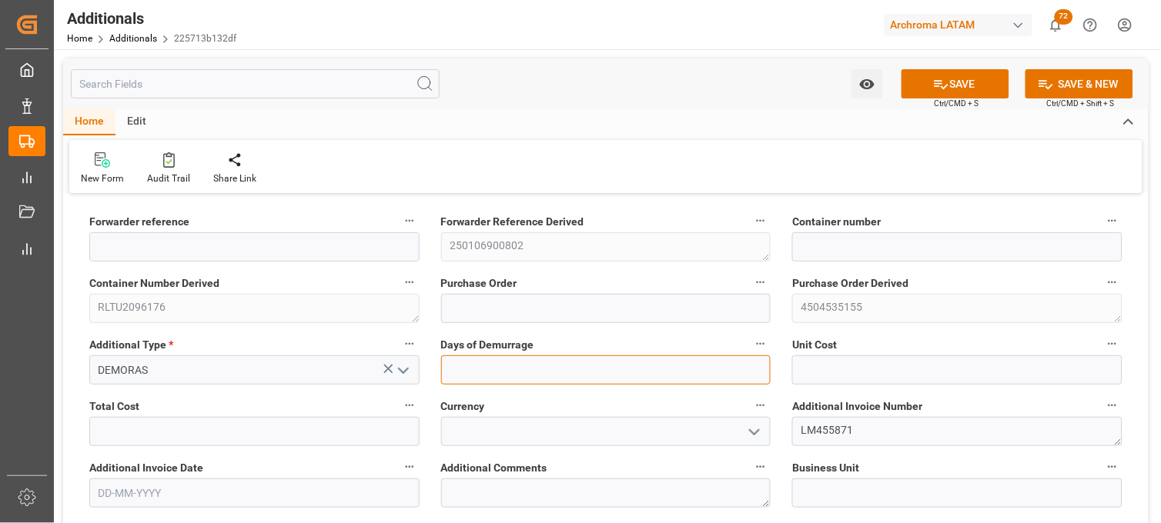
click at [667, 371] on input "text" at bounding box center [606, 370] width 330 height 29
type input "1"
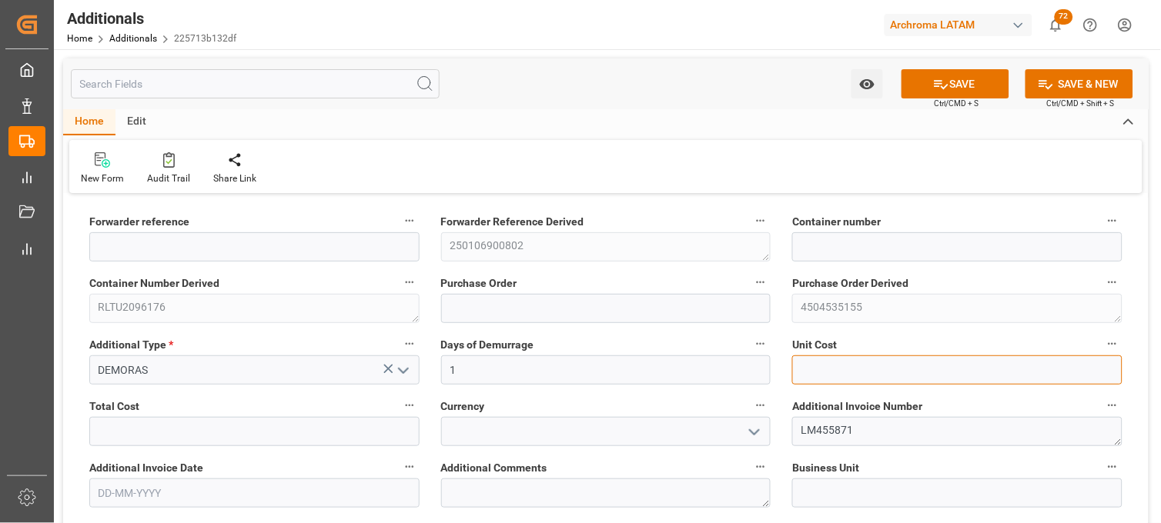
click at [867, 364] on input "text" at bounding box center [957, 370] width 330 height 29
type input "4200"
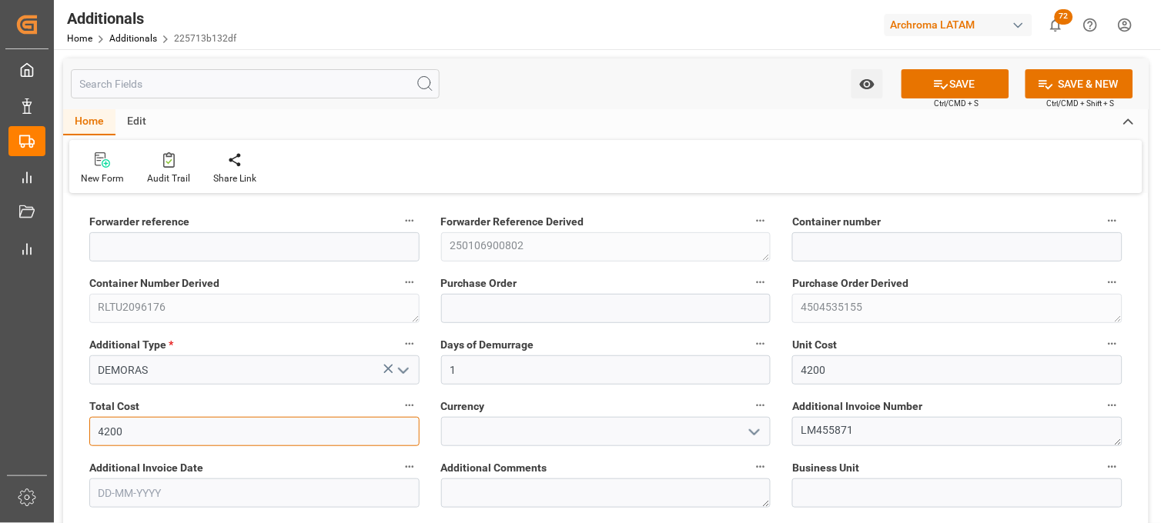
type input "4200"
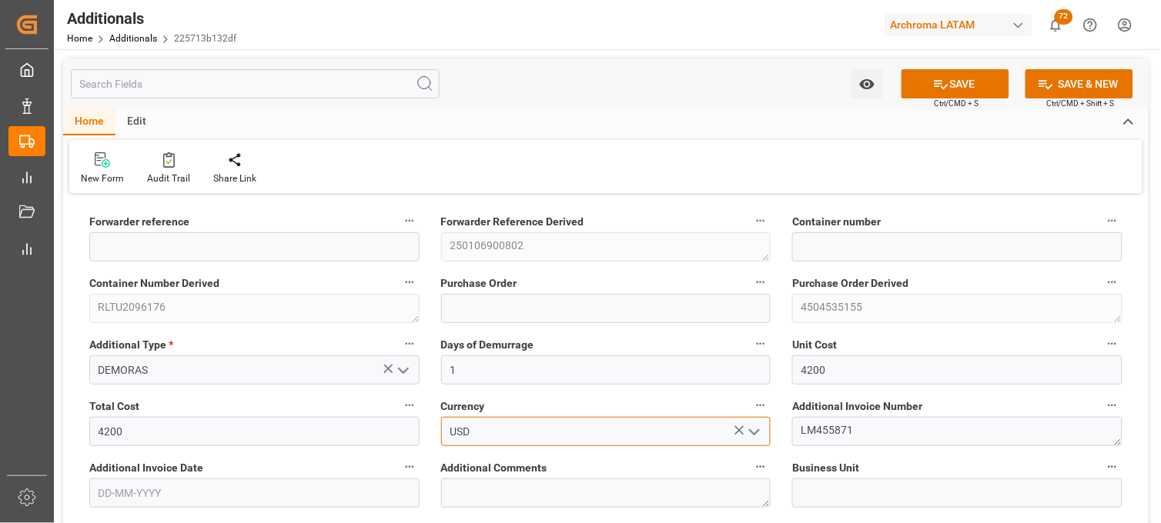
type input "USD"
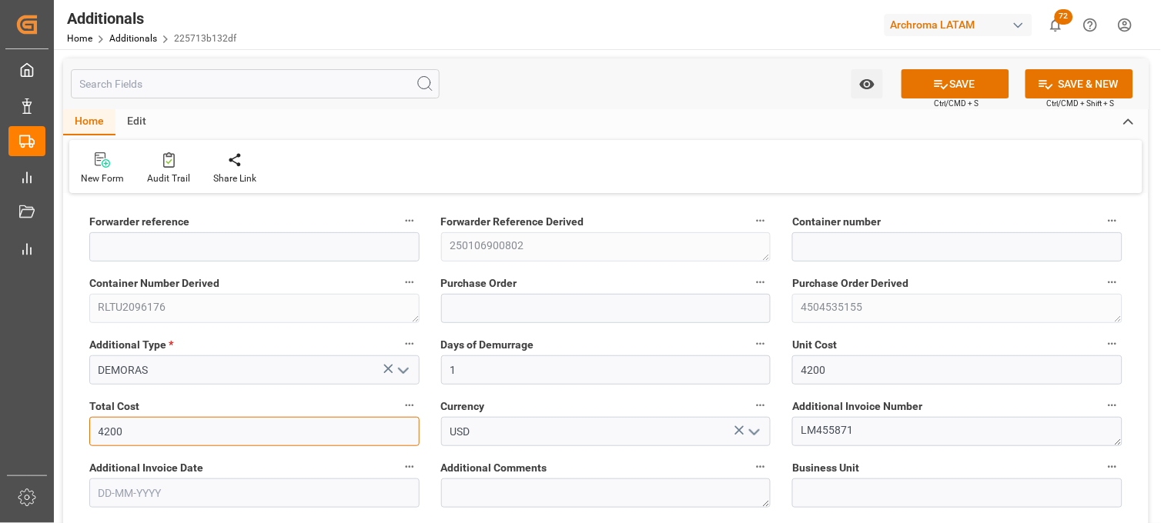
click at [173, 429] on input "4200" at bounding box center [254, 431] width 330 height 29
click at [139, 483] on input "text" at bounding box center [254, 493] width 330 height 29
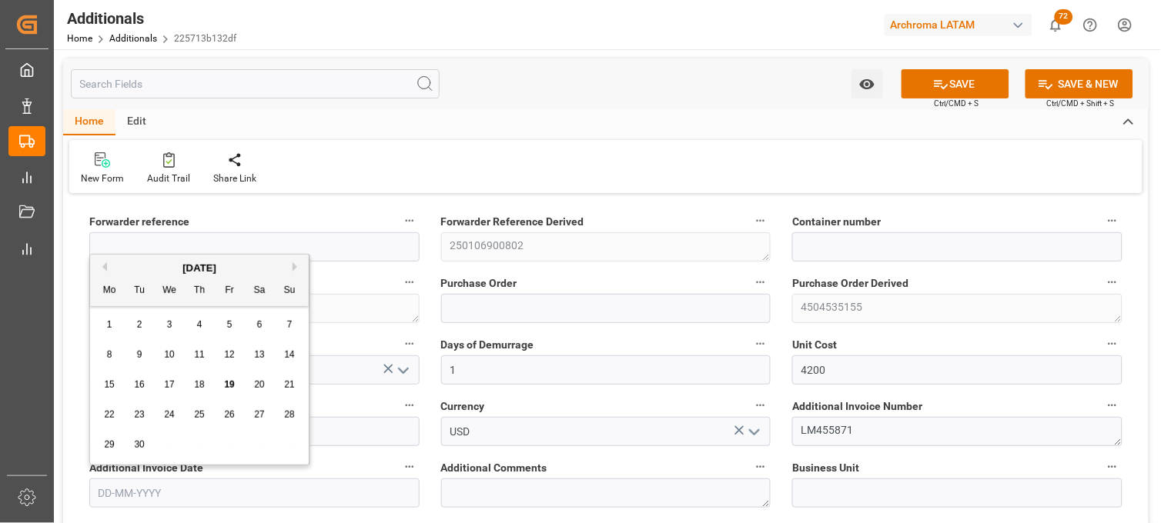
click at [112, 395] on div "15 16 17 18 19 20 21" at bounding box center [200, 385] width 210 height 30
drag, startPoint x: 110, startPoint y: 387, endPoint x: 283, endPoint y: 396, distance: 173.4
click at [111, 387] on span "15" at bounding box center [109, 384] width 10 height 11
type input "[DATE]"
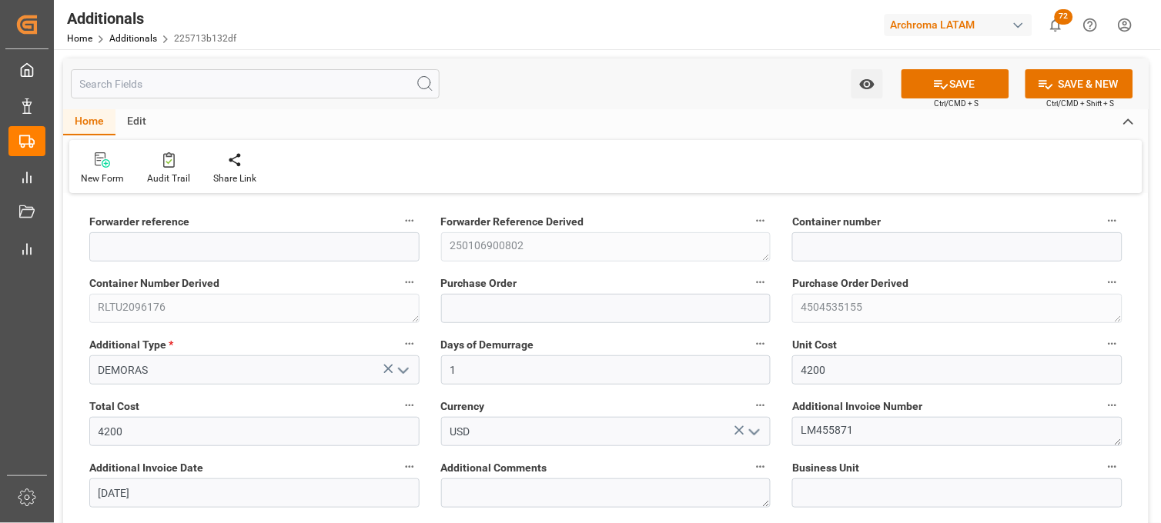
click at [436, 469] on div "Additional Comments" at bounding box center [606, 483] width 352 height 62
click at [951, 82] on button "SAVE" at bounding box center [955, 83] width 108 height 29
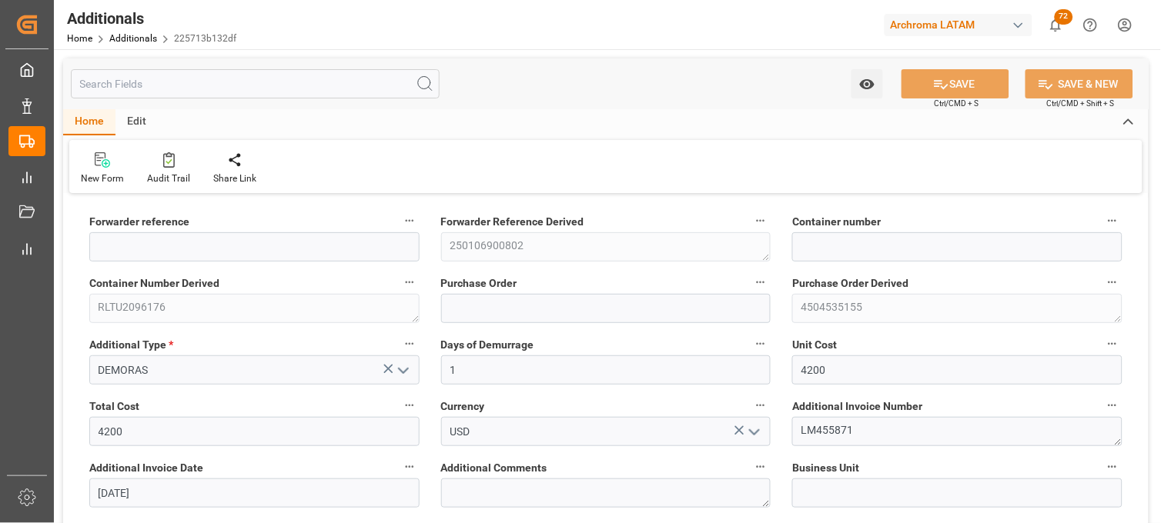
type input "250106900802"
type input "RLTU2096176"
type input "4504535155"
type input "PPC"
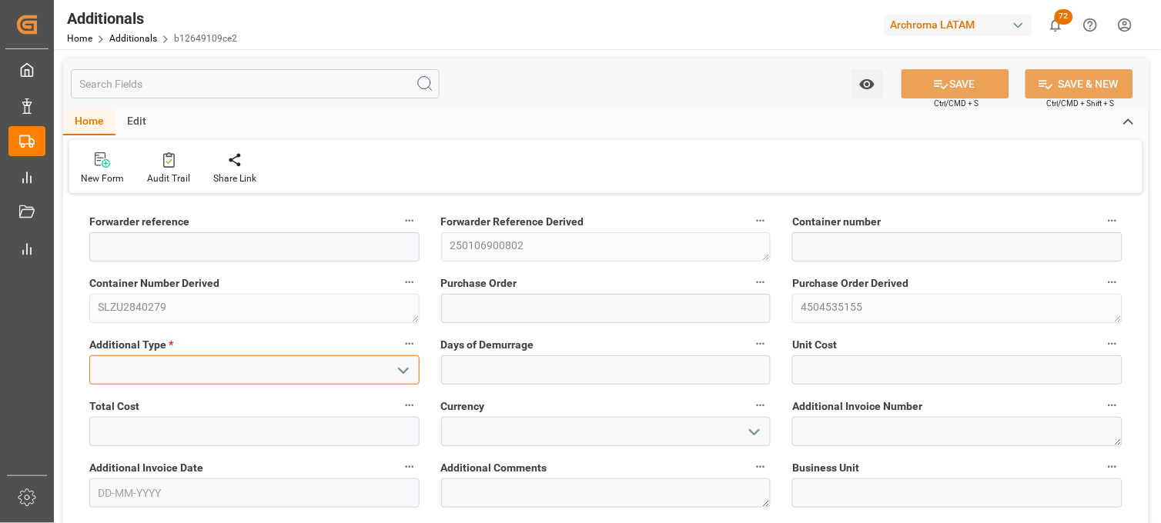
click at [339, 365] on input at bounding box center [254, 370] width 330 height 29
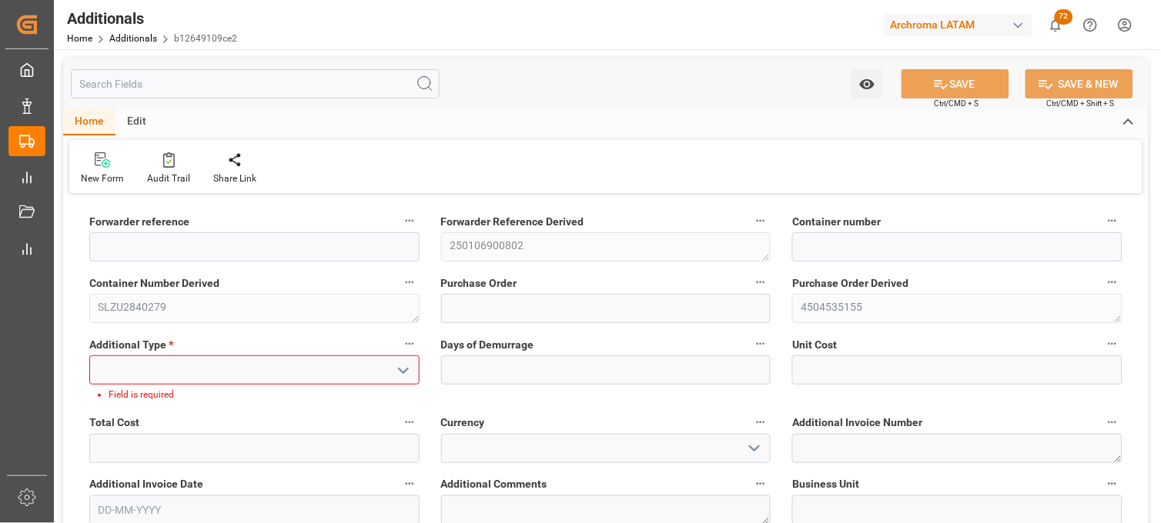
click at [256, 374] on input at bounding box center [254, 370] width 330 height 29
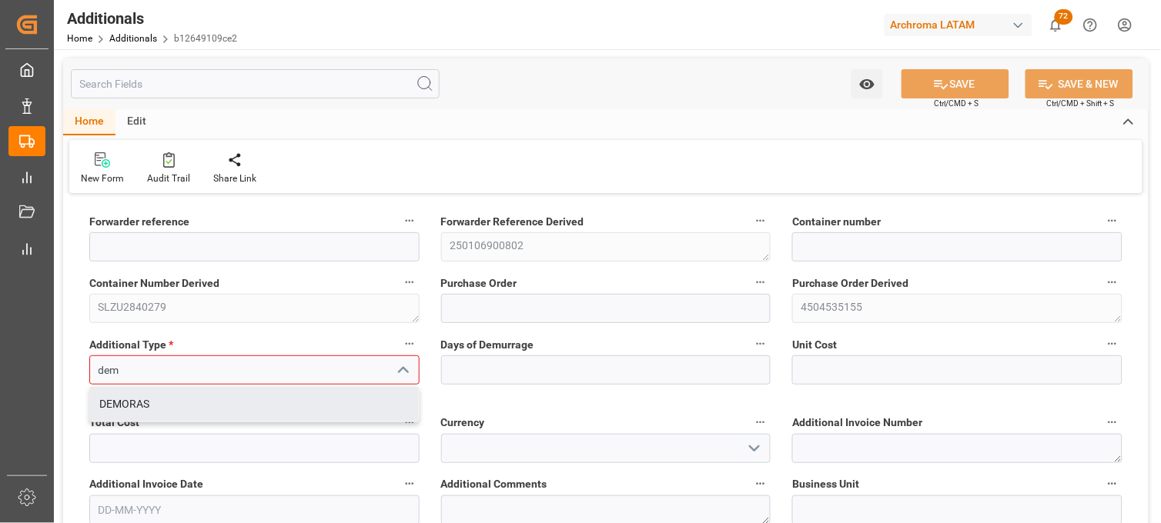
click at [258, 399] on div "DEMORAS" at bounding box center [254, 404] width 329 height 35
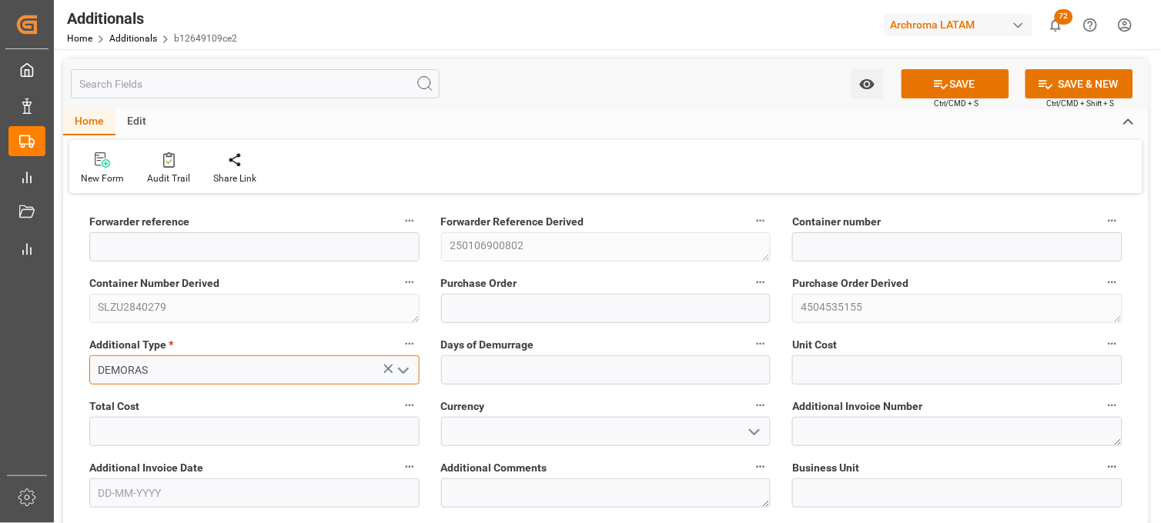
type input "DEMORAS"
click at [468, 389] on div "Days of Demurrage" at bounding box center [606, 360] width 352 height 62
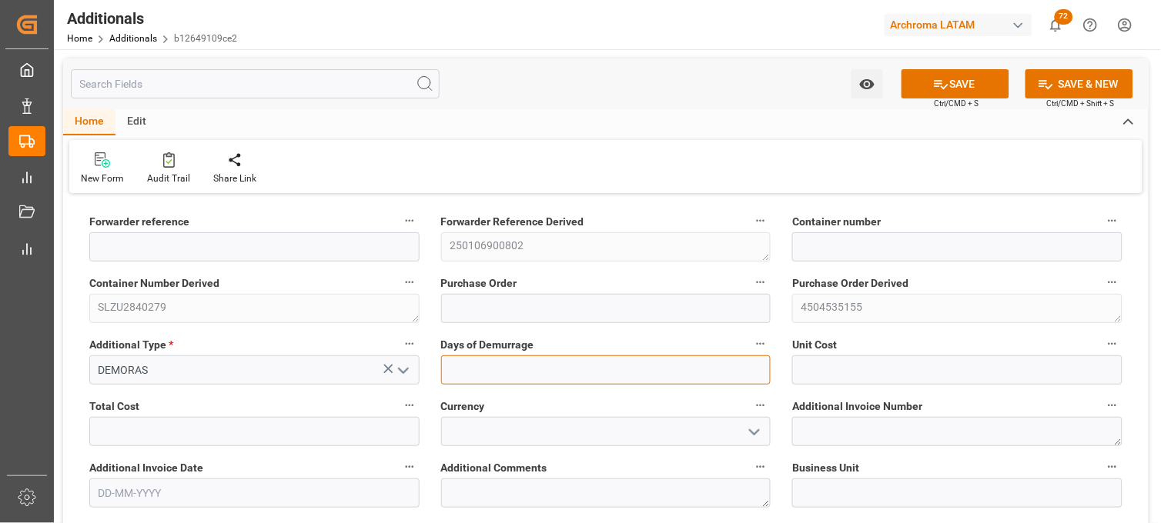
click at [463, 373] on input "text" at bounding box center [606, 370] width 330 height 29
type input "1"
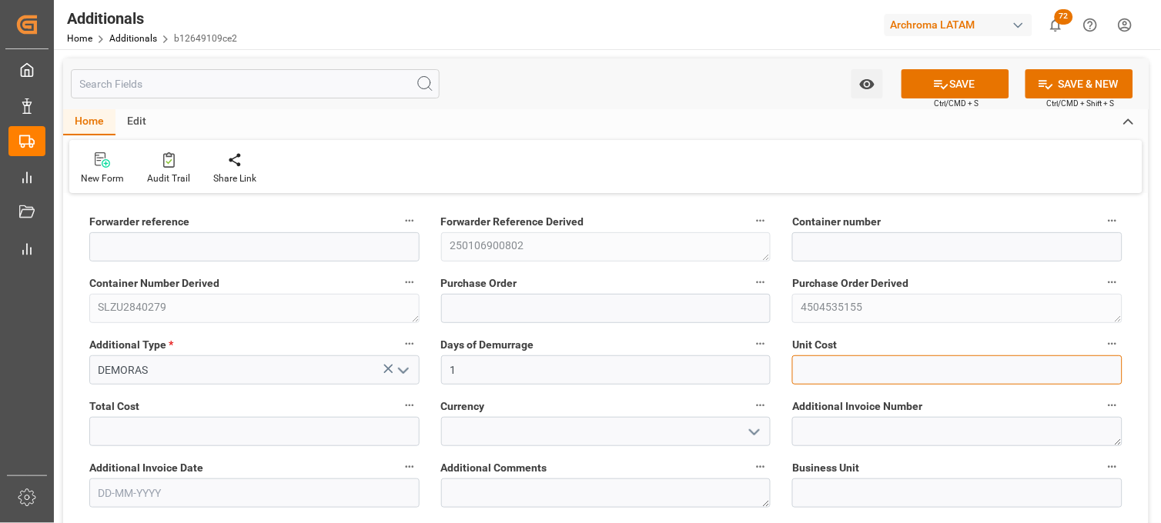
click at [820, 375] on input "text" at bounding box center [957, 370] width 330 height 29
type input "3780"
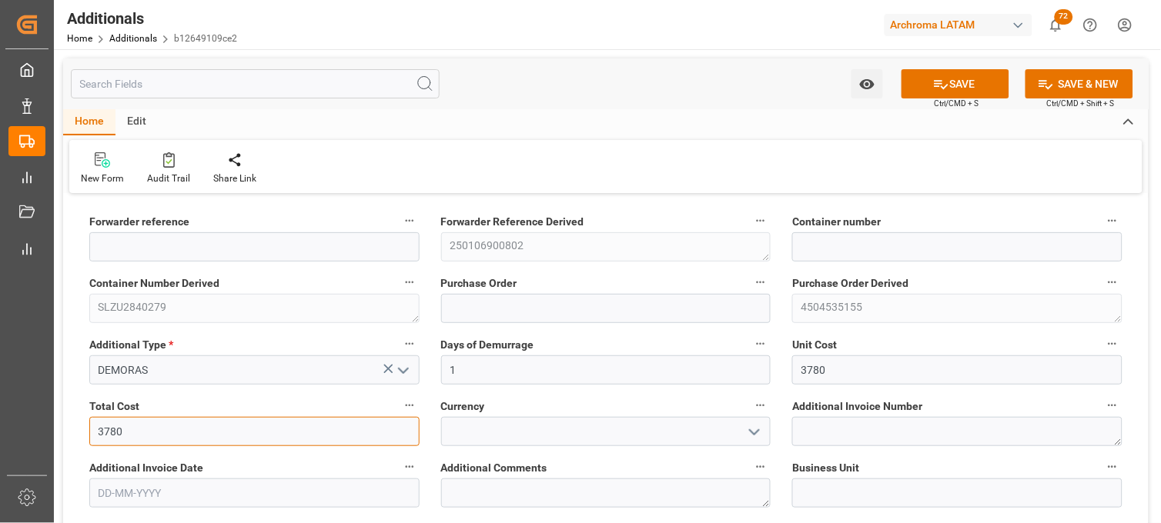
type input "3780"
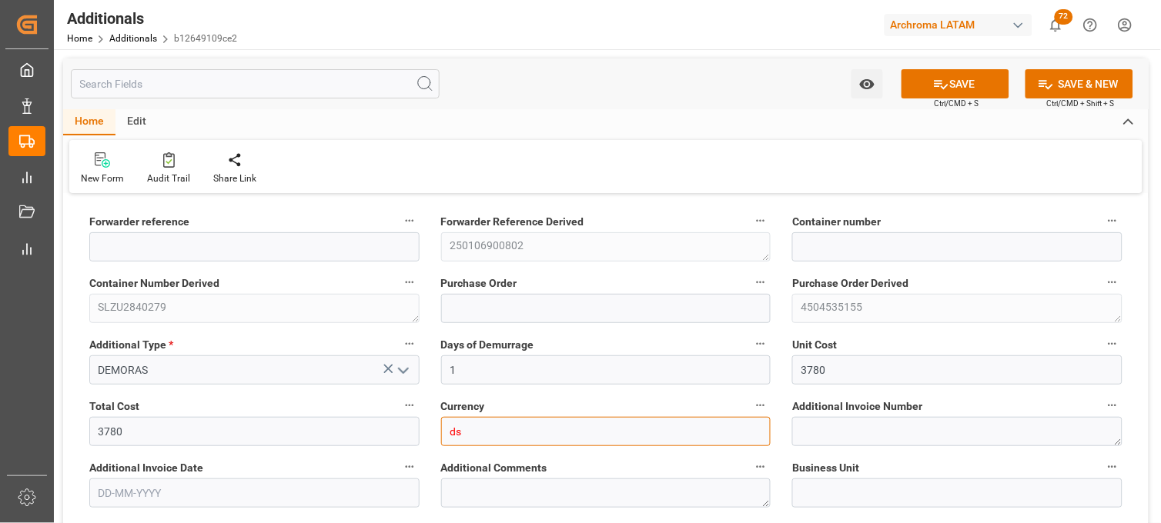
type input "d"
type input "USD"
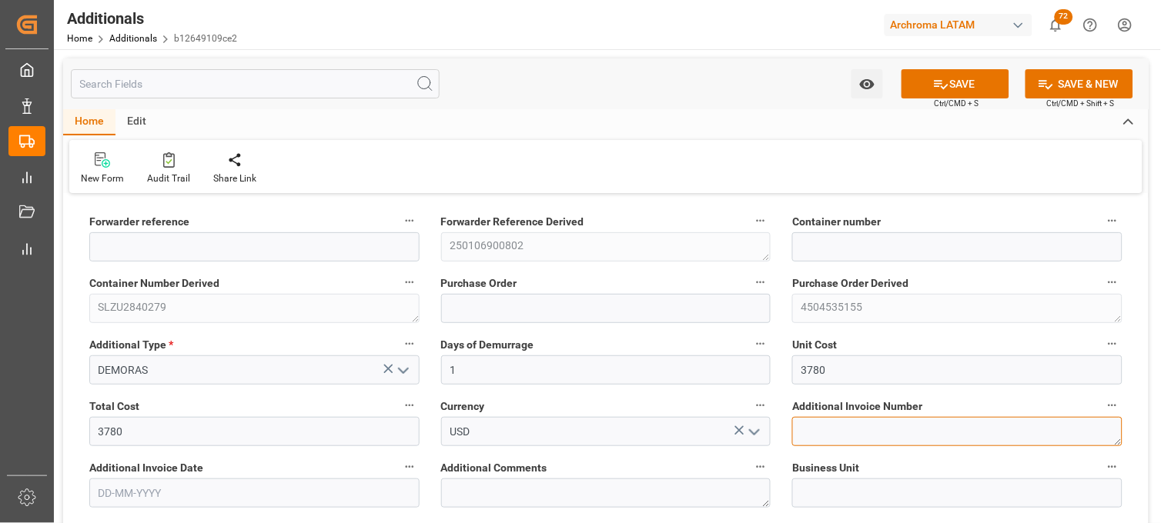
paste textarea "LM455872"
type textarea "LM455872"
click at [364, 498] on input "text" at bounding box center [254, 493] width 330 height 29
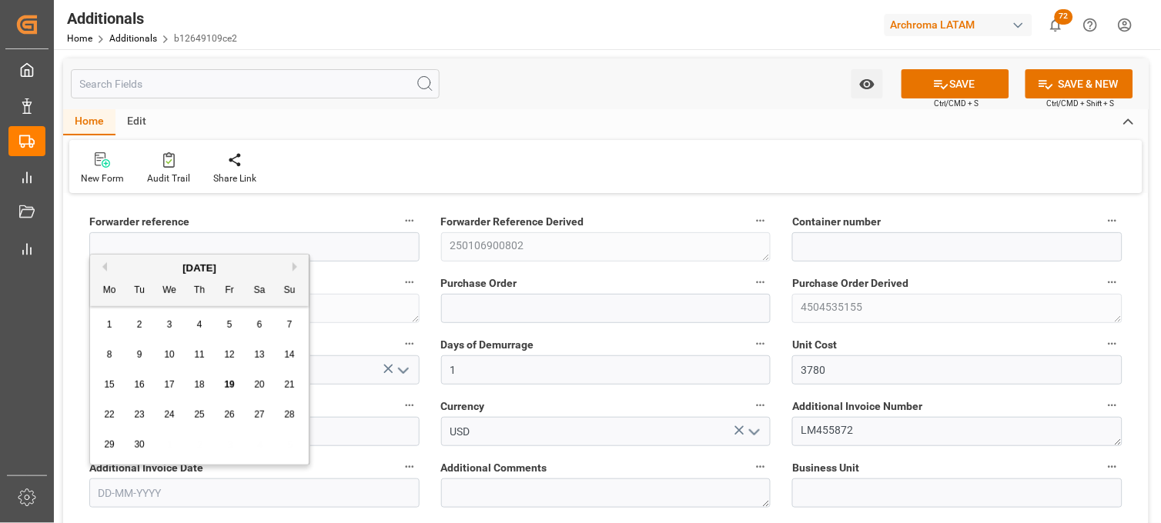
click at [108, 379] on div "15" at bounding box center [109, 385] width 19 height 18
type input "15-09-2025"
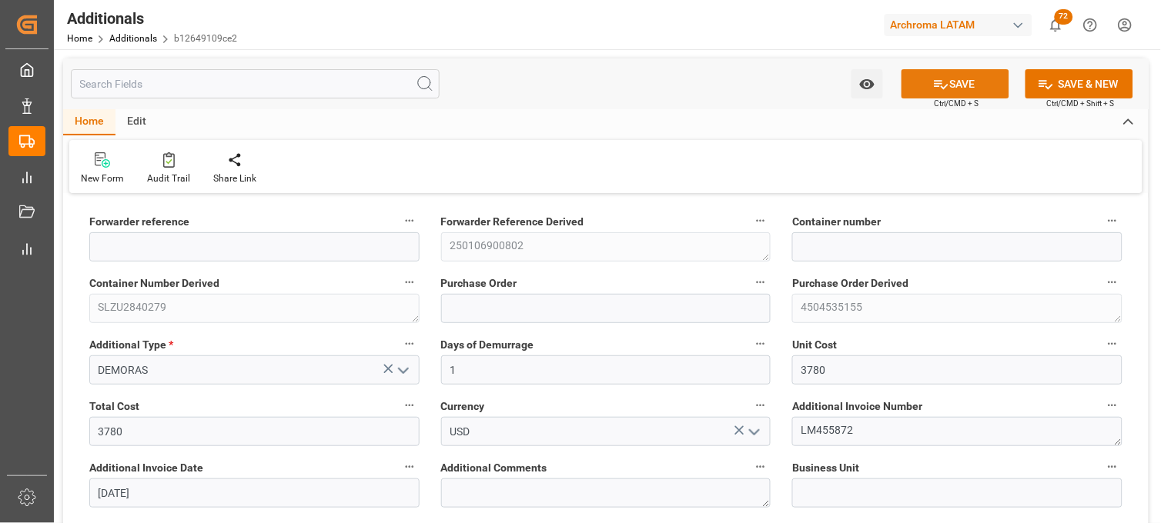
click at [937, 89] on icon at bounding box center [941, 84] width 16 height 16
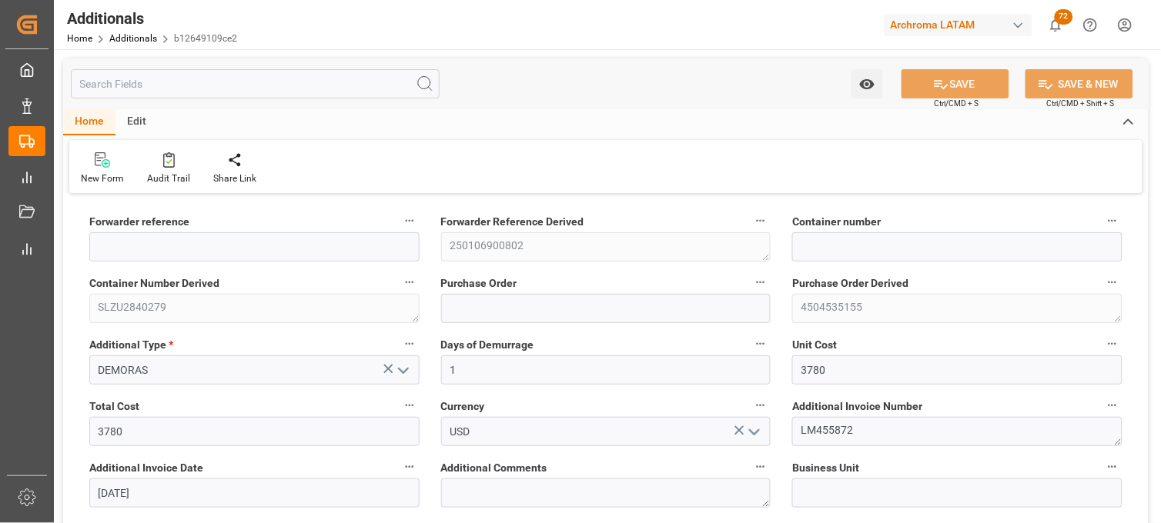
type input "250106900802"
type input "SLZU2840279"
type input "4504535155"
type input "PPC"
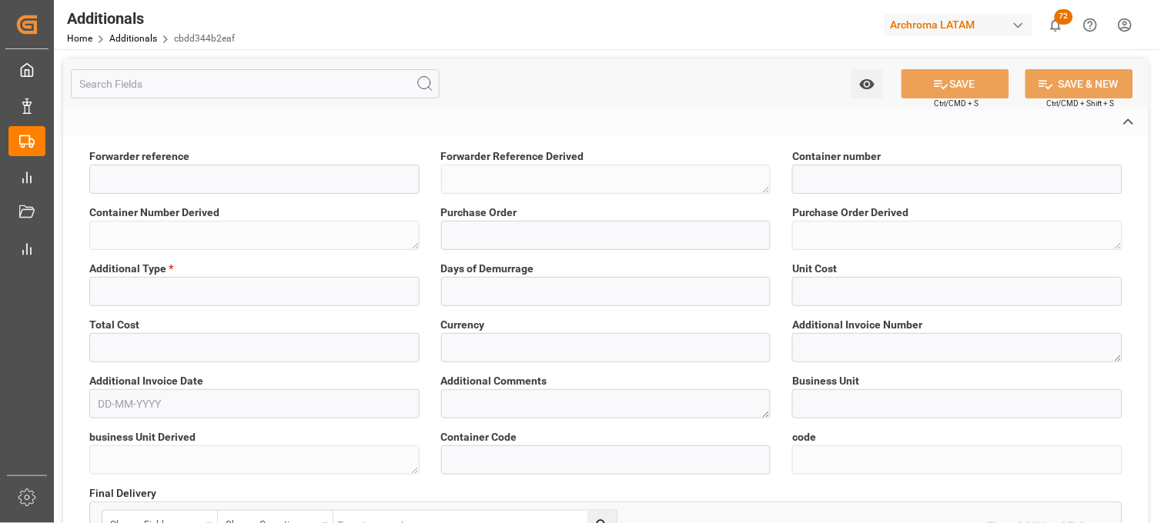
type textarea "250915080083"
type textarea "FANU3879380"
type textarea "4504632276"
type textarea "PT"
type input "a332f82b2da7"
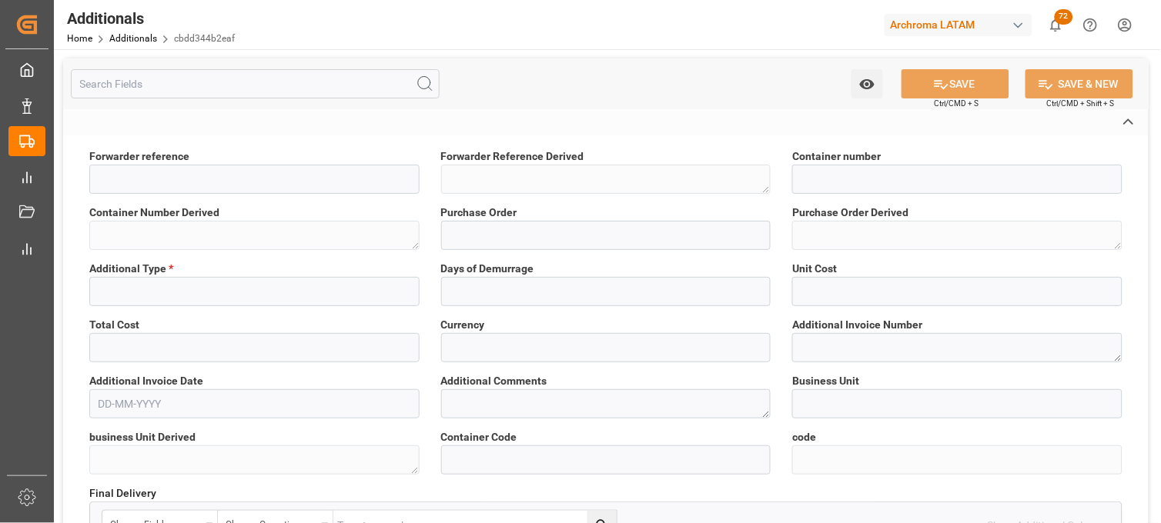
type input "cbdd344b2eaf"
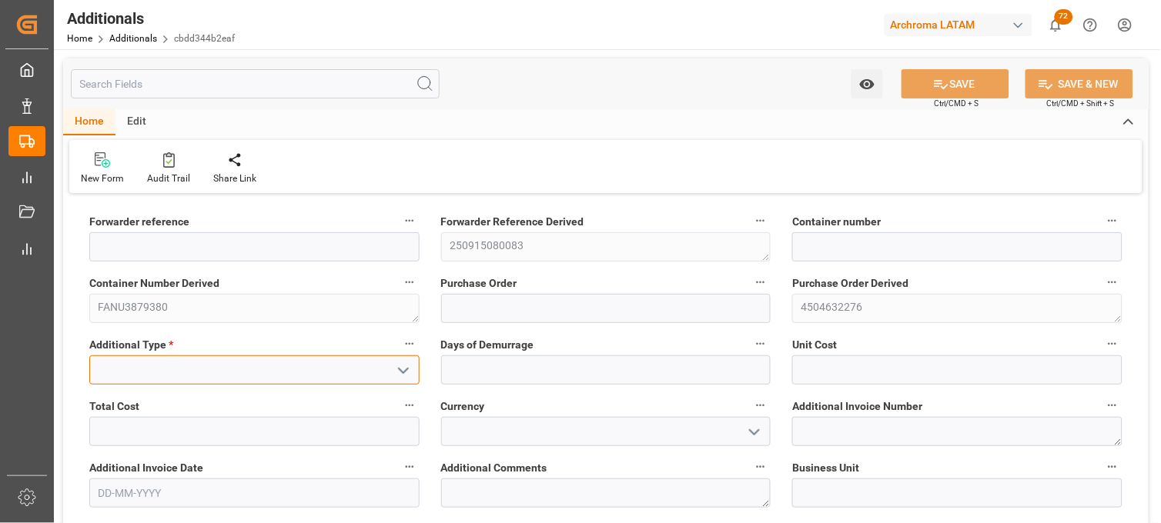
click at [262, 370] on input at bounding box center [254, 370] width 330 height 29
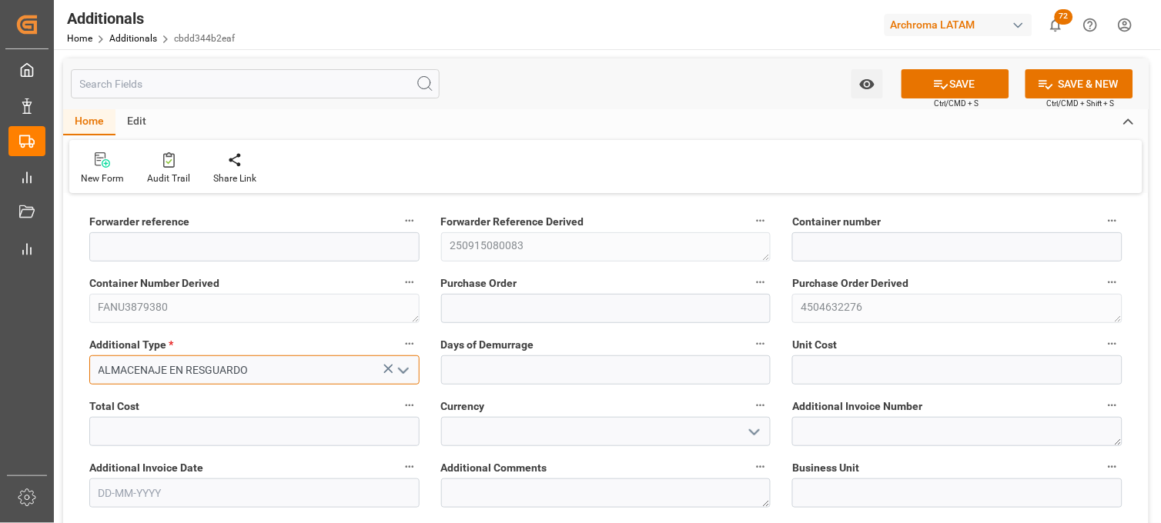
drag, startPoint x: 264, startPoint y: 373, endPoint x: 173, endPoint y: 373, distance: 90.8
click at [173, 373] on input "ALMACENAJE EN RESGUARDO" at bounding box center [254, 370] width 330 height 29
type input "ALMACENAJES"
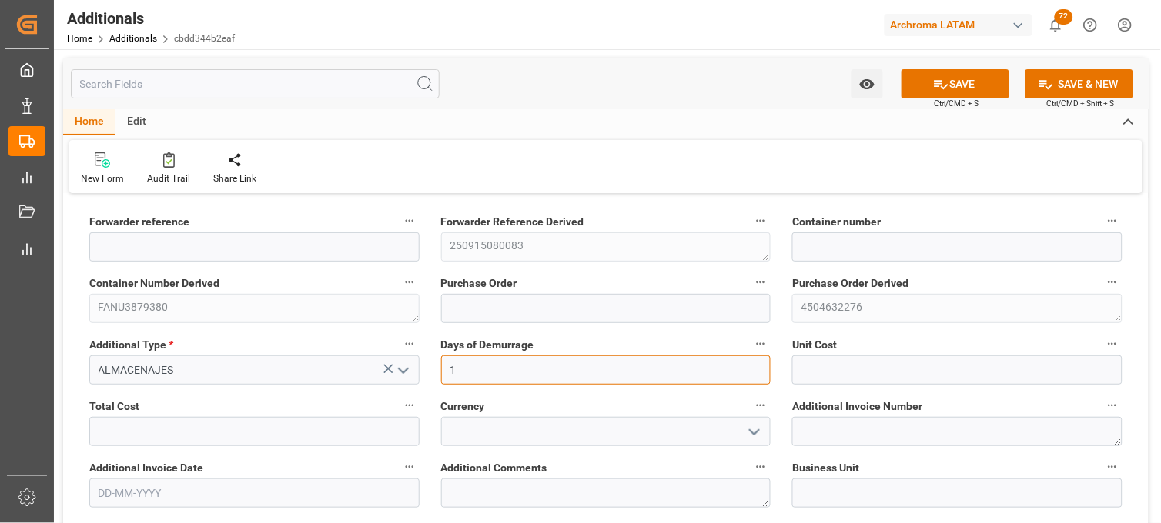
type input "1"
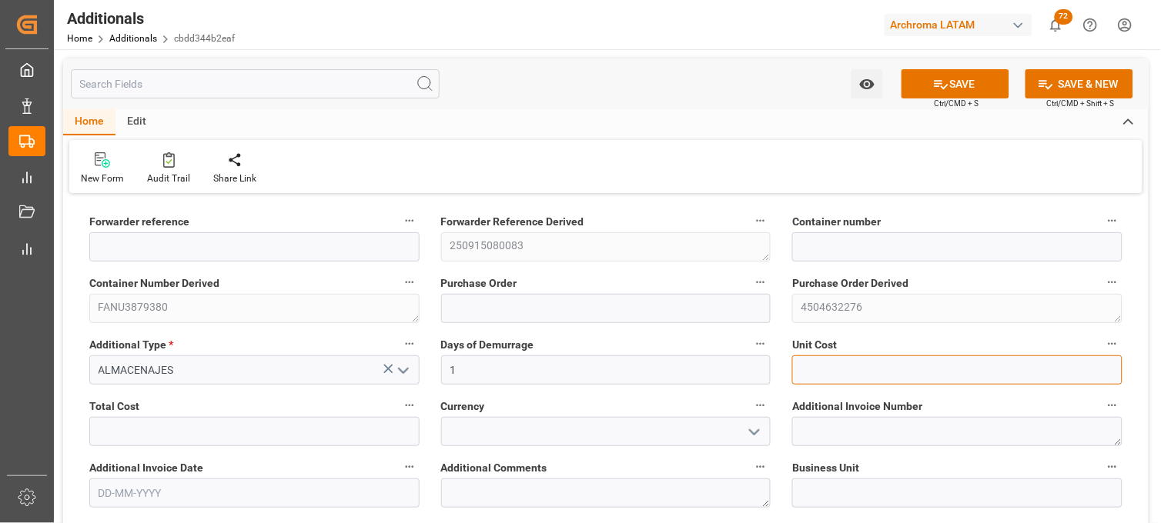
click at [829, 370] on input "text" at bounding box center [957, 370] width 330 height 29
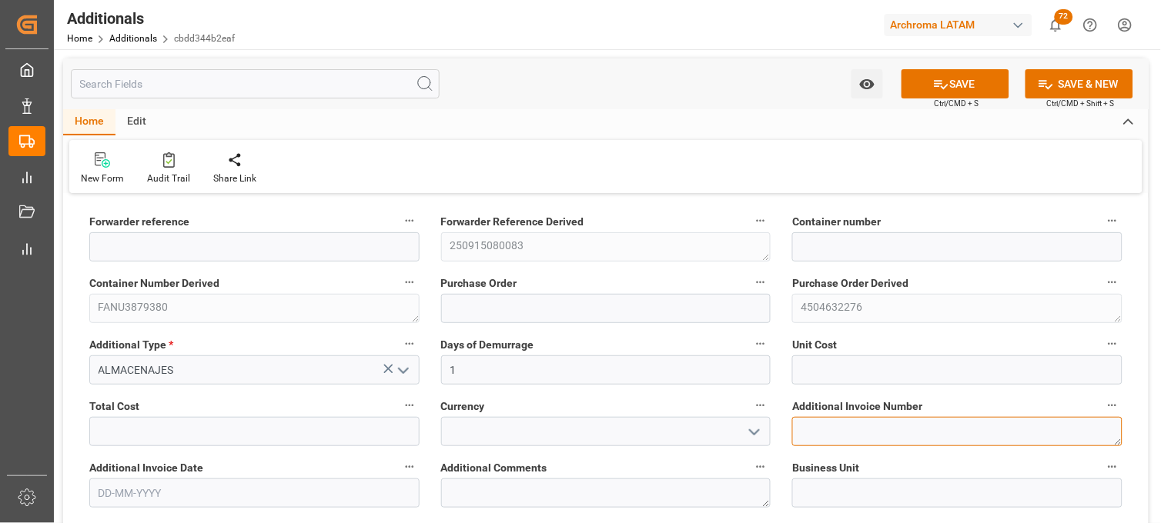
click at [836, 425] on textarea at bounding box center [957, 431] width 330 height 29
paste textarea "LM456440"
type textarea "LM456440"
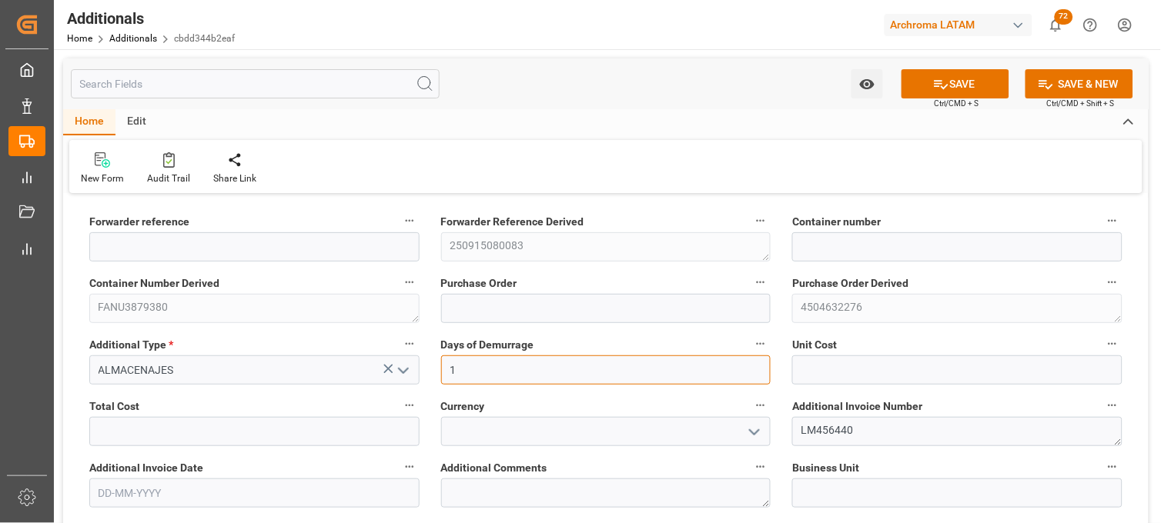
click at [739, 362] on input "1" at bounding box center [606, 370] width 330 height 29
click at [791, 368] on div "Unit Cost" at bounding box center [957, 360] width 352 height 62
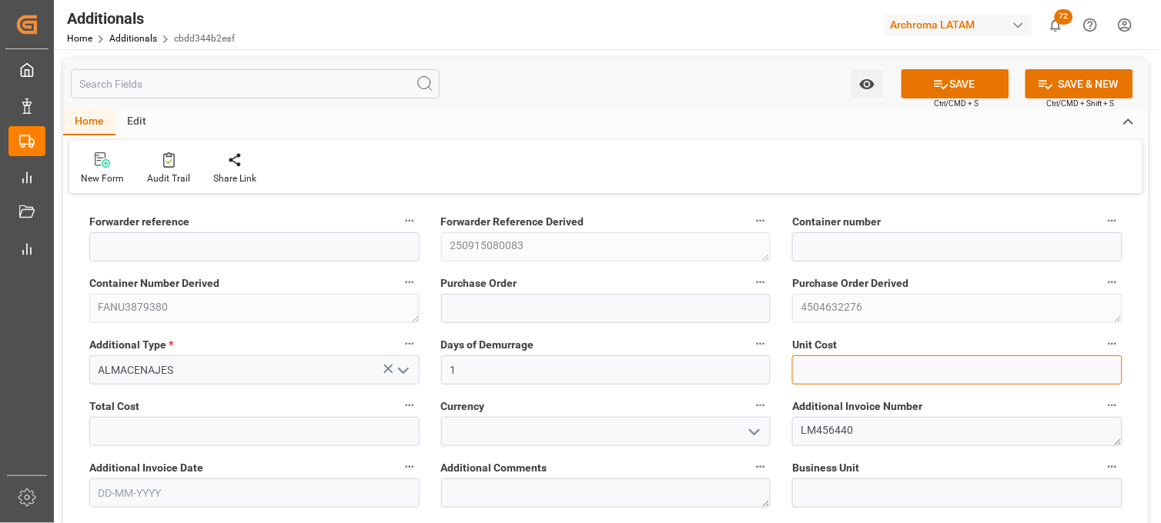
click at [797, 367] on input "text" at bounding box center [957, 370] width 330 height 29
type input "3110.19"
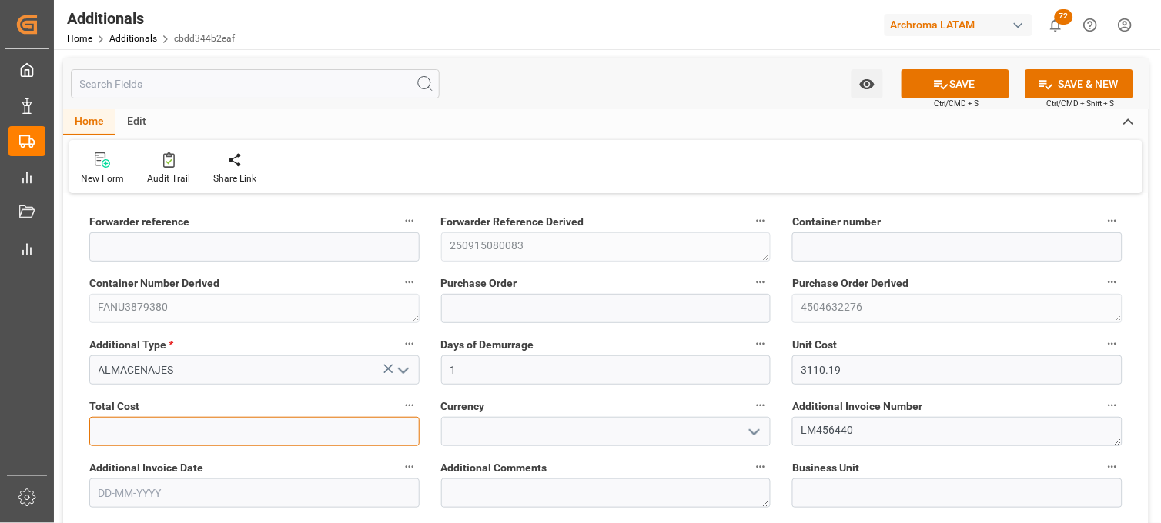
type input "2"
type input "3110.18"
click at [918, 385] on div "Unit Cost 3110.19" at bounding box center [957, 360] width 352 height 62
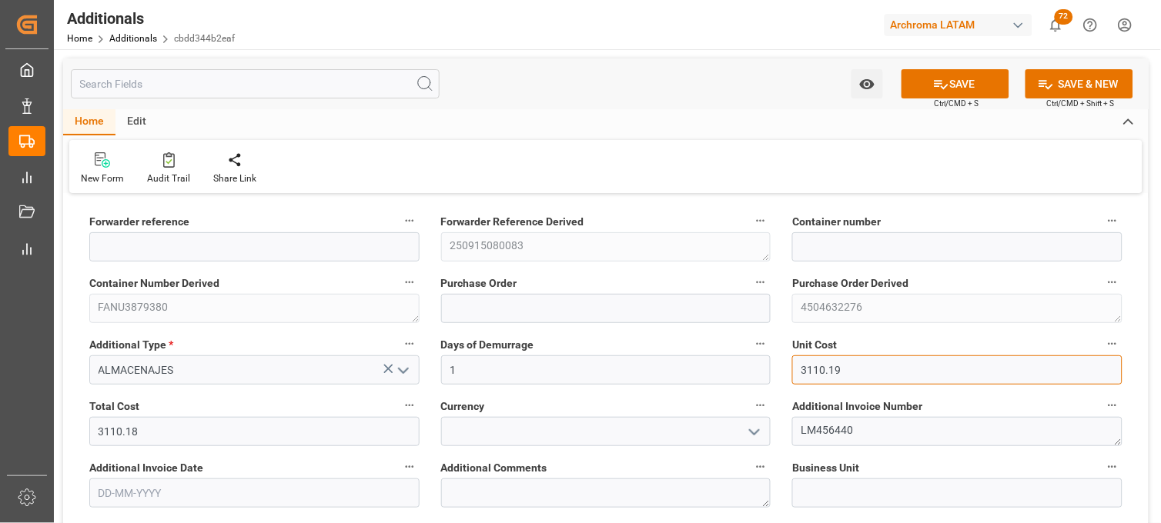
drag, startPoint x: 903, startPoint y: 374, endPoint x: 901, endPoint y: 358, distance: 16.2
click at [901, 373] on input "3110.19" at bounding box center [957, 370] width 330 height 29
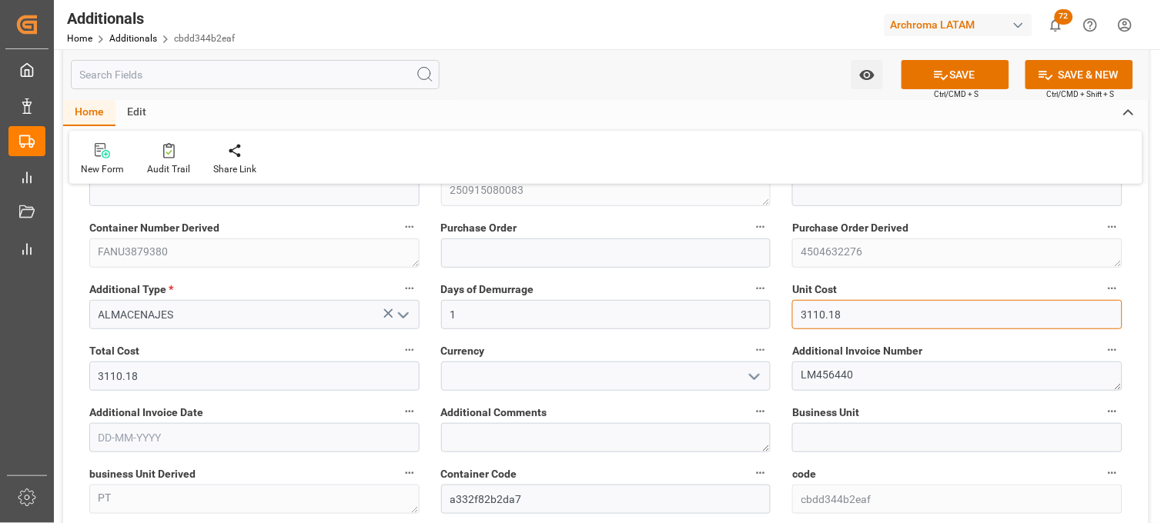
scroll to position [85, 0]
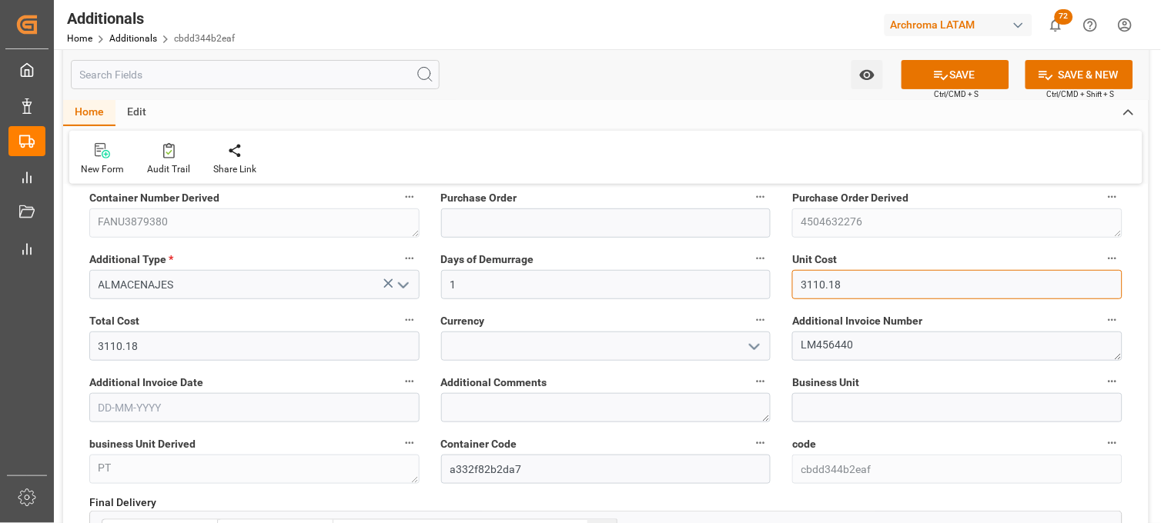
type input "3110.18"
click at [479, 326] on span "Currency" at bounding box center [463, 321] width 44 height 16
click at [750, 326] on button "Currency" at bounding box center [760, 320] width 20 height 20
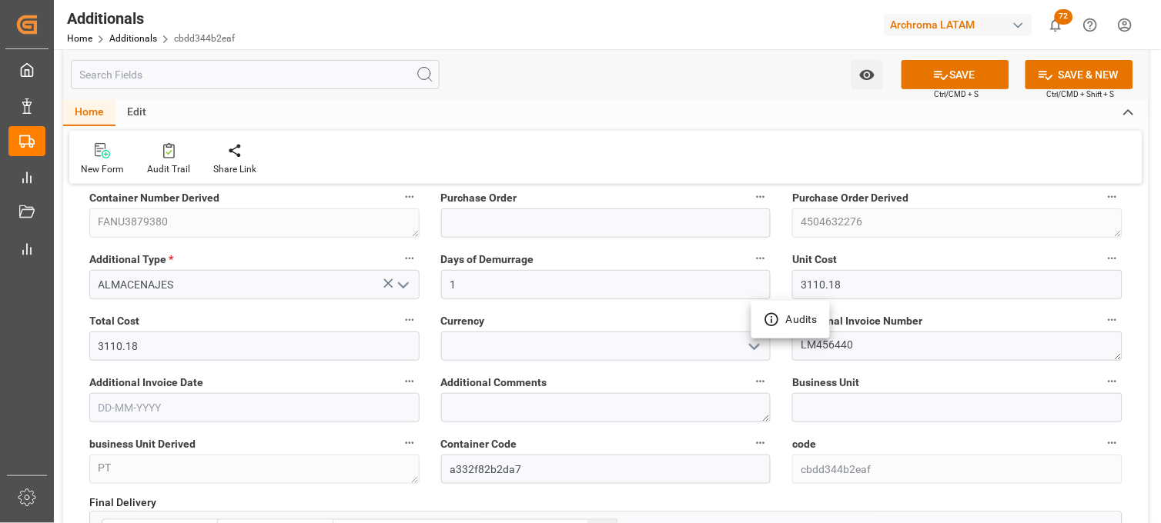
click at [459, 337] on div at bounding box center [580, 261] width 1161 height 523
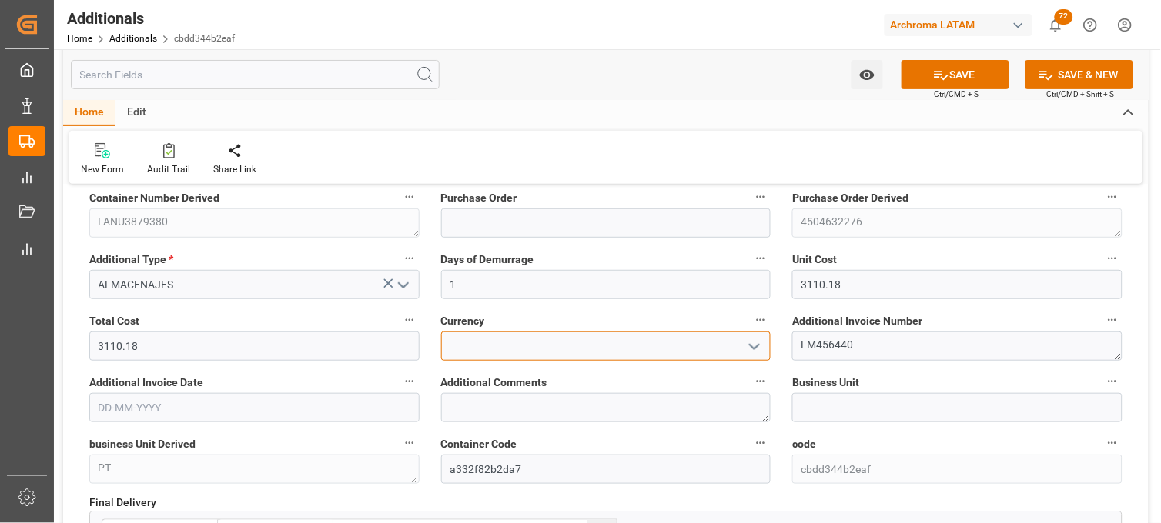
click at [473, 346] on input at bounding box center [606, 346] width 330 height 29
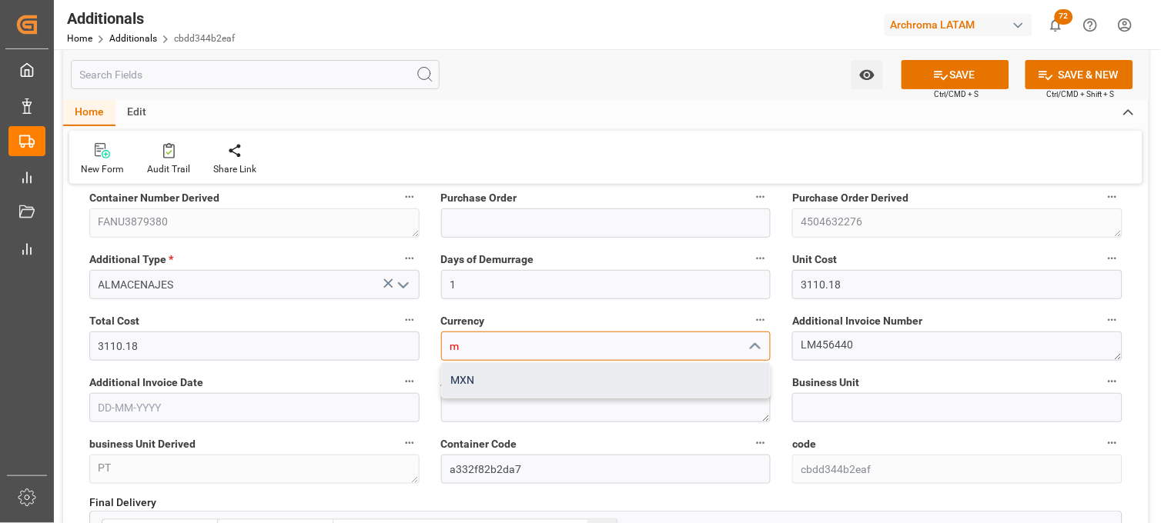
click at [479, 379] on div "MXN" at bounding box center [606, 380] width 329 height 35
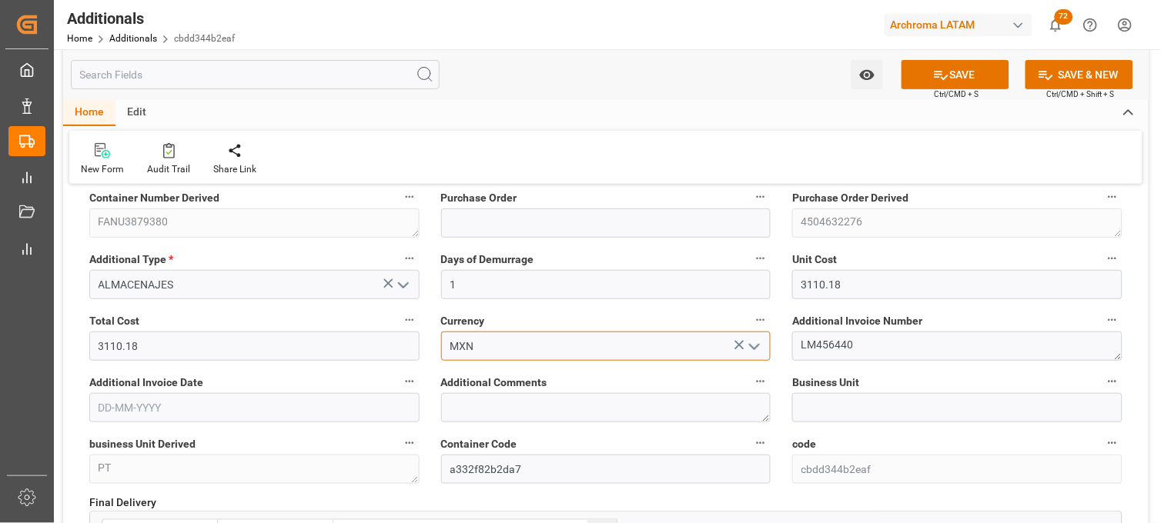
type input "MXN"
click at [273, 400] on input "text" at bounding box center [254, 407] width 330 height 29
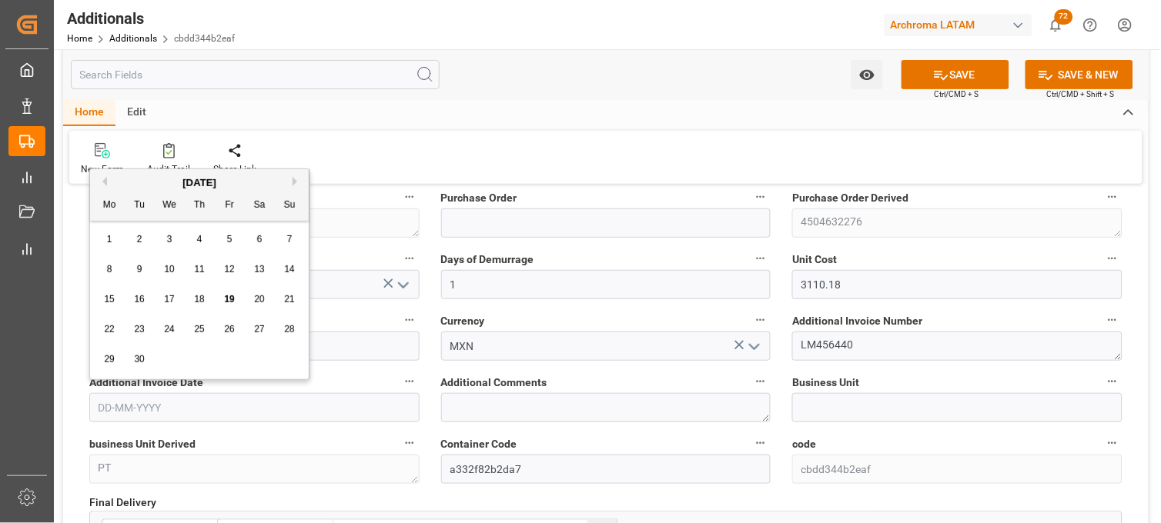
click at [120, 320] on div "22 23 24 25 26 27 28" at bounding box center [200, 330] width 210 height 30
click at [227, 302] on span "19" at bounding box center [229, 299] width 10 height 11
type input "19-09-2025"
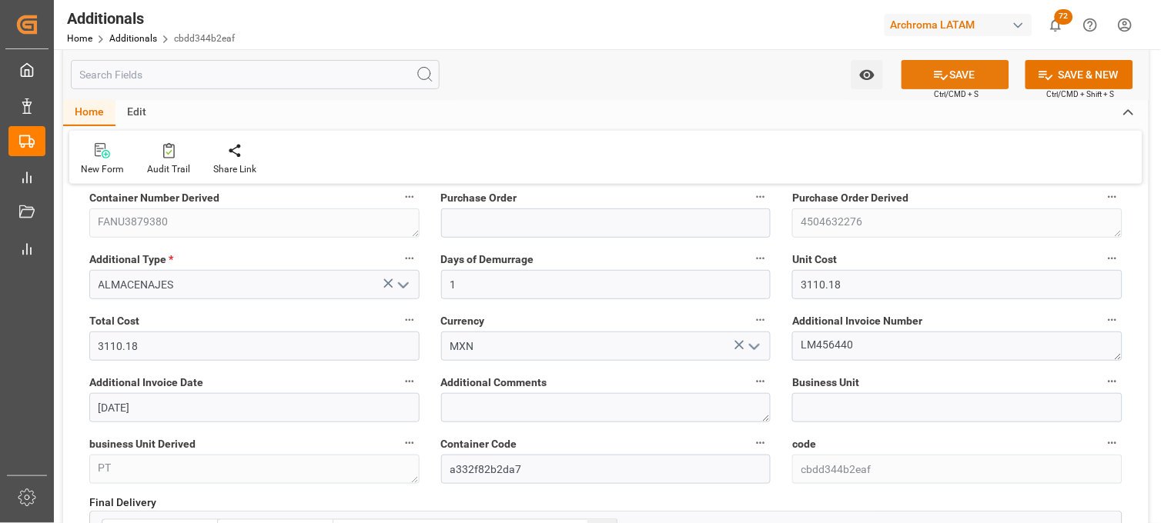
click at [945, 82] on button "SAVE" at bounding box center [955, 74] width 108 height 29
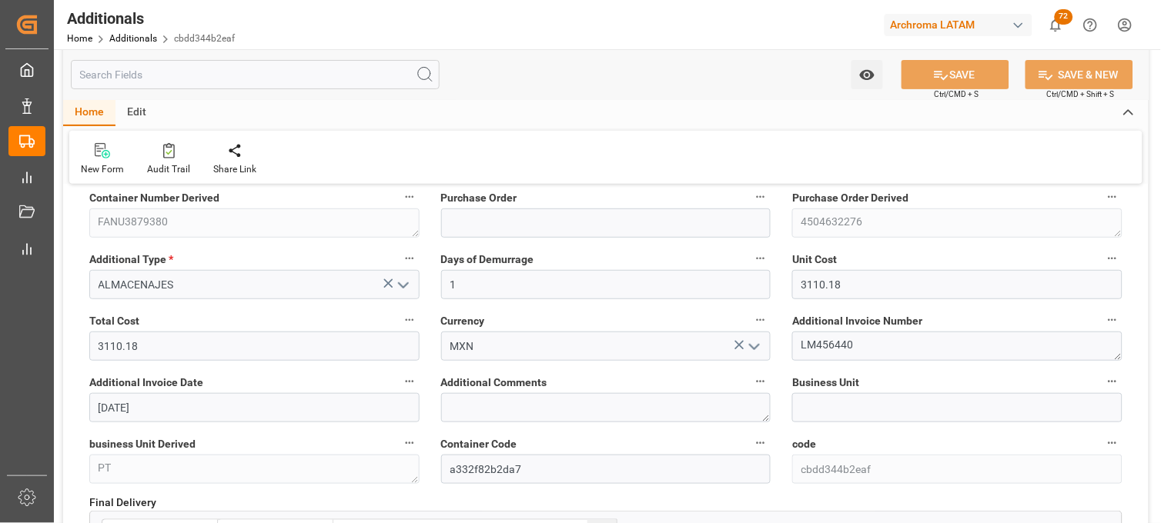
type input "250915080083"
type input "FANU3879380"
type input "4504632276"
type input "PT"
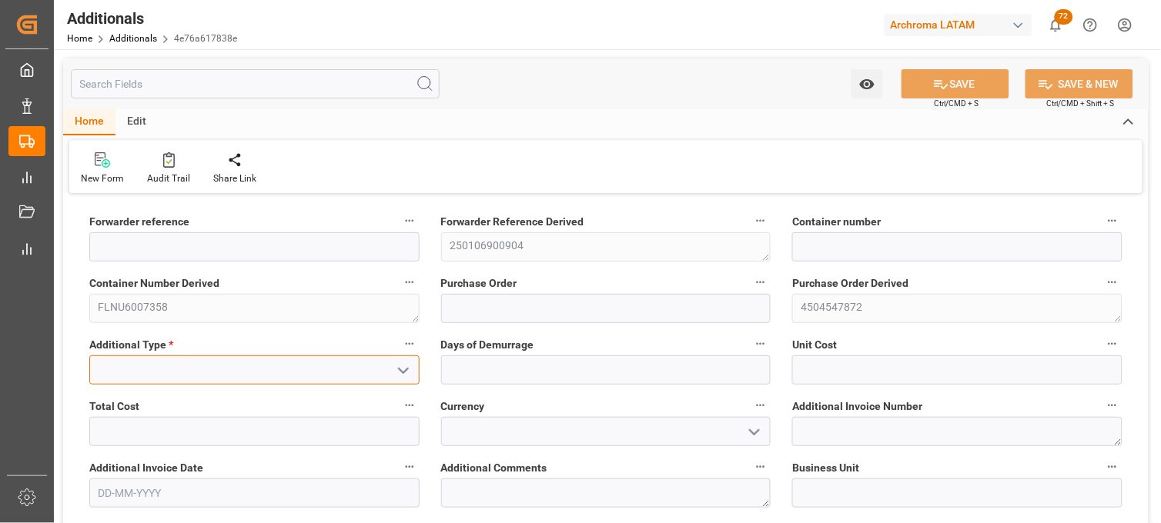
click at [334, 366] on input at bounding box center [254, 370] width 330 height 29
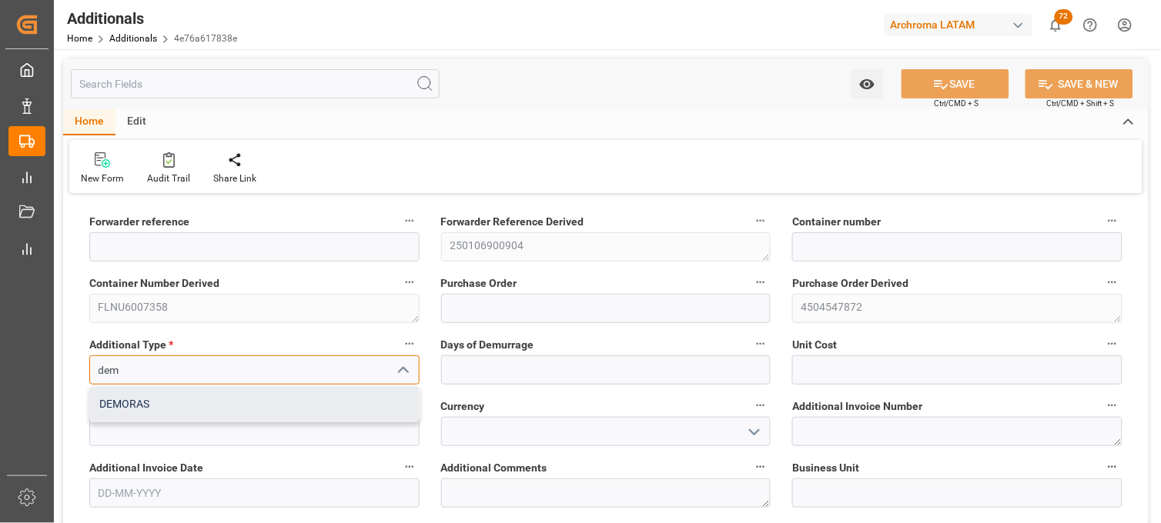
click at [336, 389] on div "DEMORAS" at bounding box center [254, 404] width 329 height 35
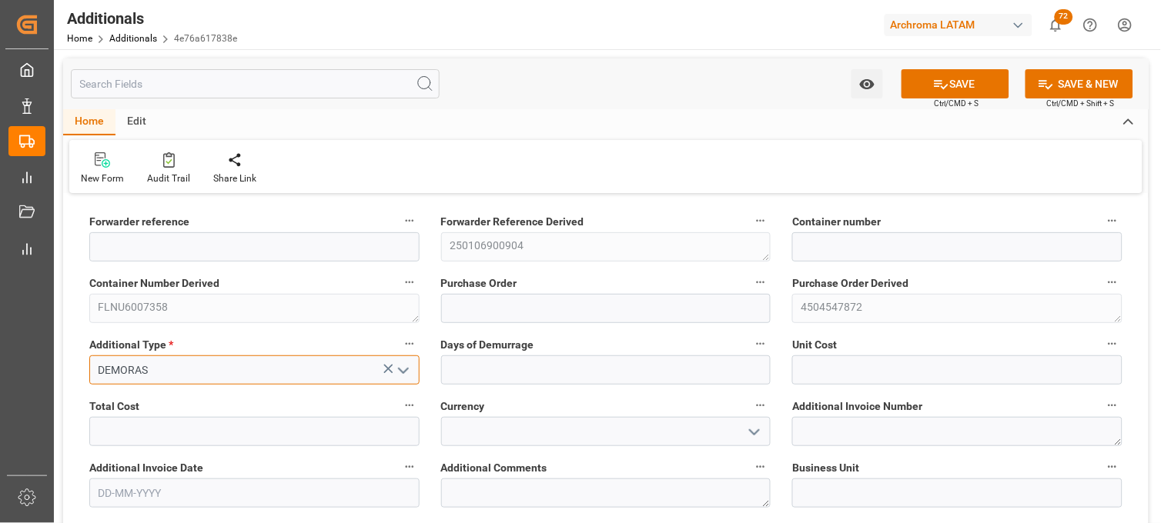
type input "DEMORAS"
click at [460, 349] on span "Days of Demurrage" at bounding box center [487, 345] width 93 height 16
click at [750, 349] on button "Days of Demurrage" at bounding box center [760, 344] width 20 height 20
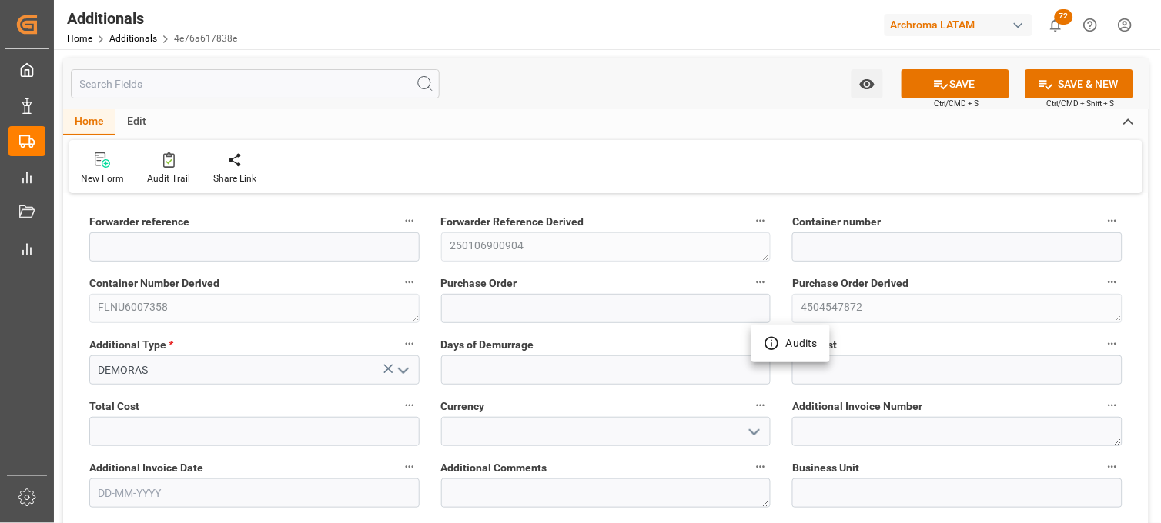
click at [460, 365] on div at bounding box center [580, 261] width 1161 height 523
click at [463, 365] on body "Created by potrace 1.15, written by Peter Selinger 2001-2017 Created by potrace…" at bounding box center [580, 261] width 1161 height 523
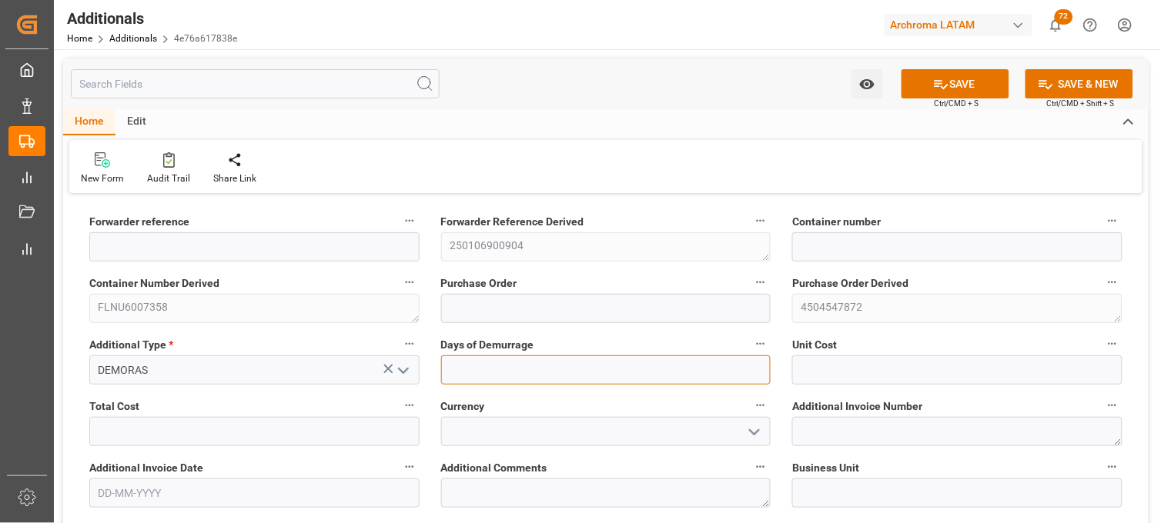
click at [463, 366] on input "text" at bounding box center [606, 370] width 330 height 29
type input "1"
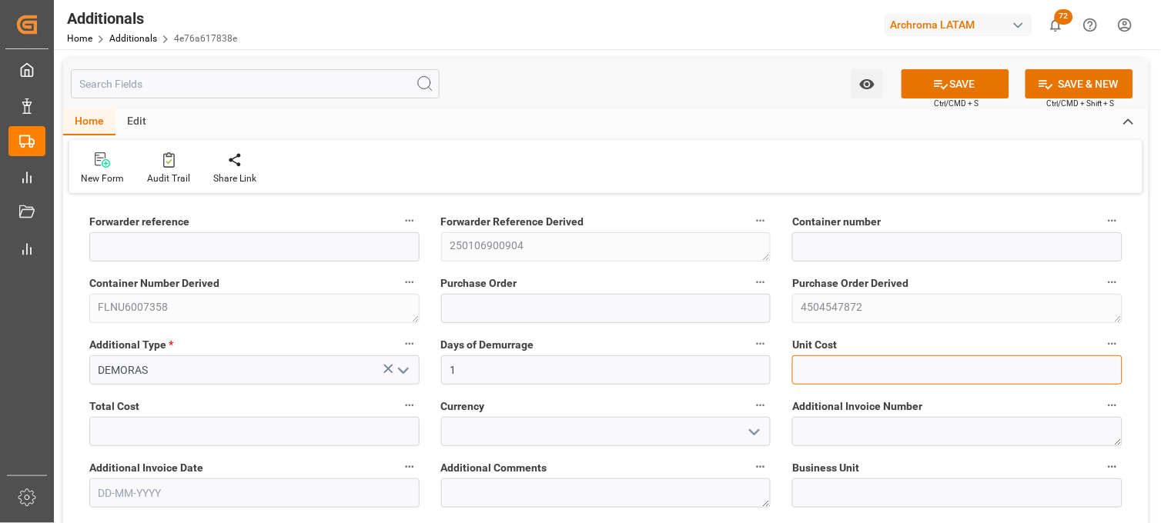
click at [821, 367] on input "text" at bounding box center [957, 370] width 330 height 29
type input "3990"
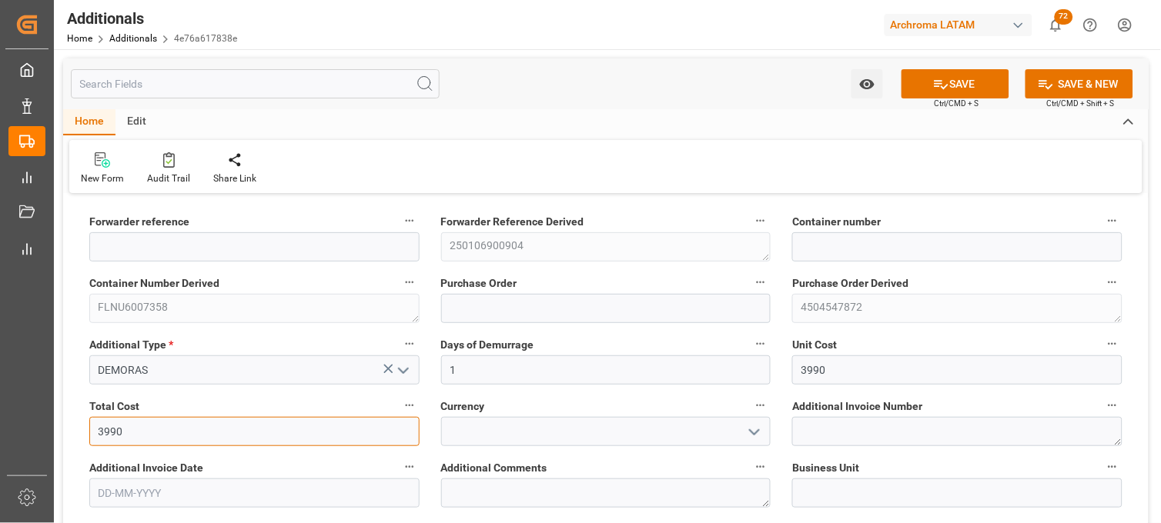
type input "3990"
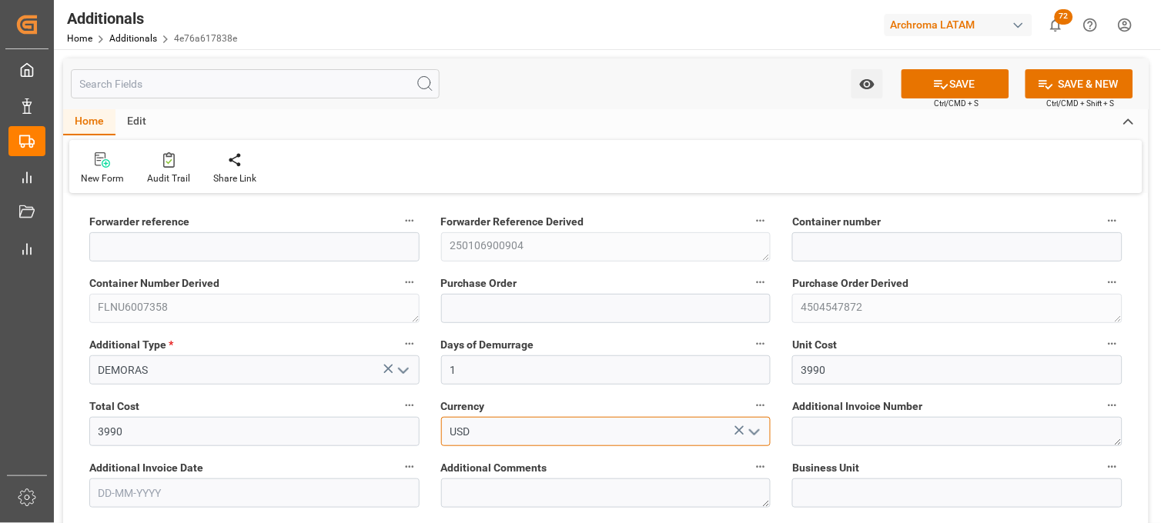
type input "USD"
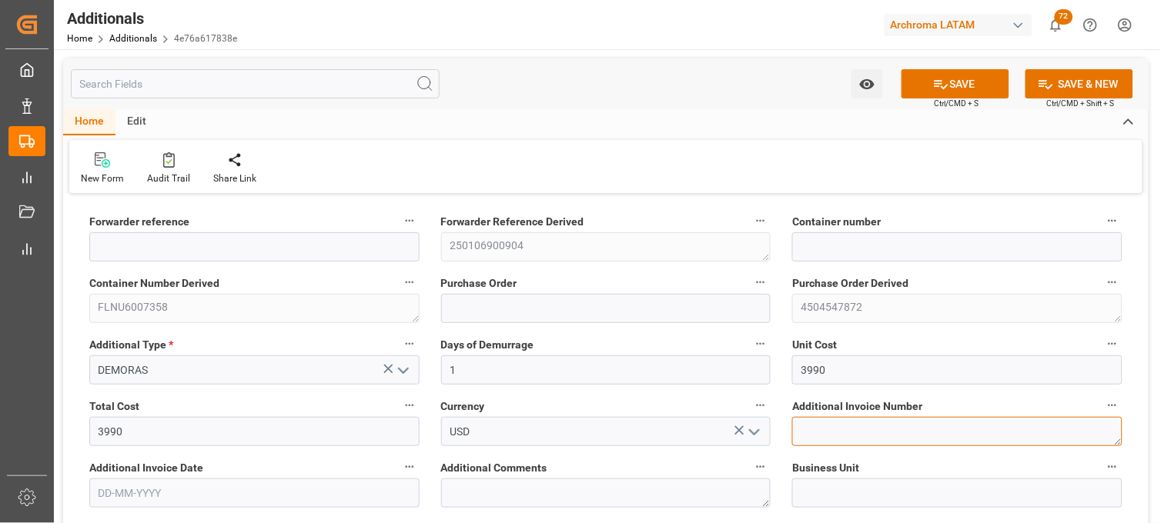
paste textarea "LM455878"
type textarea "LM455878"
click at [316, 489] on input "text" at bounding box center [254, 493] width 330 height 29
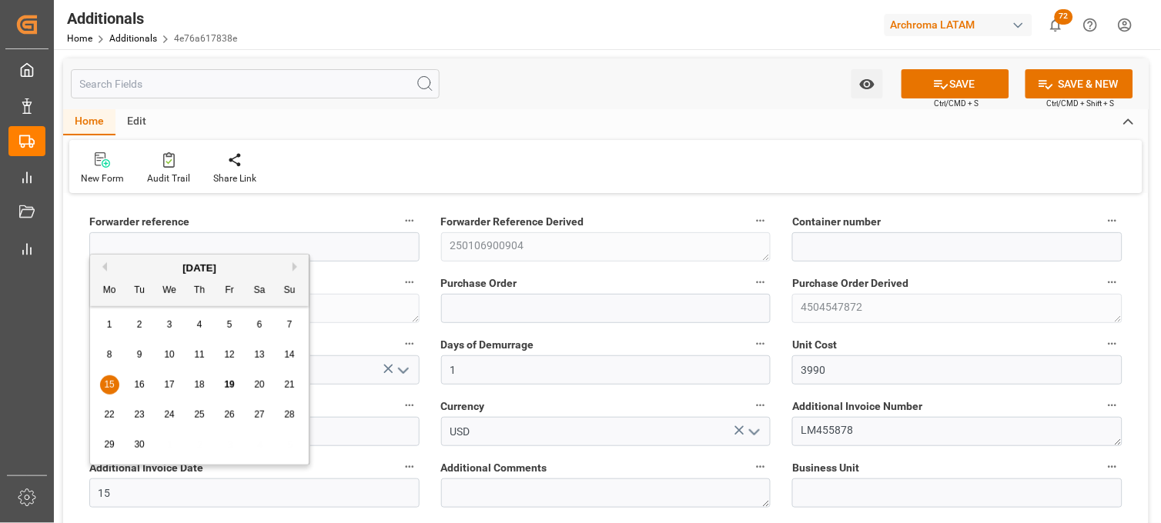
type input "[DATE]"
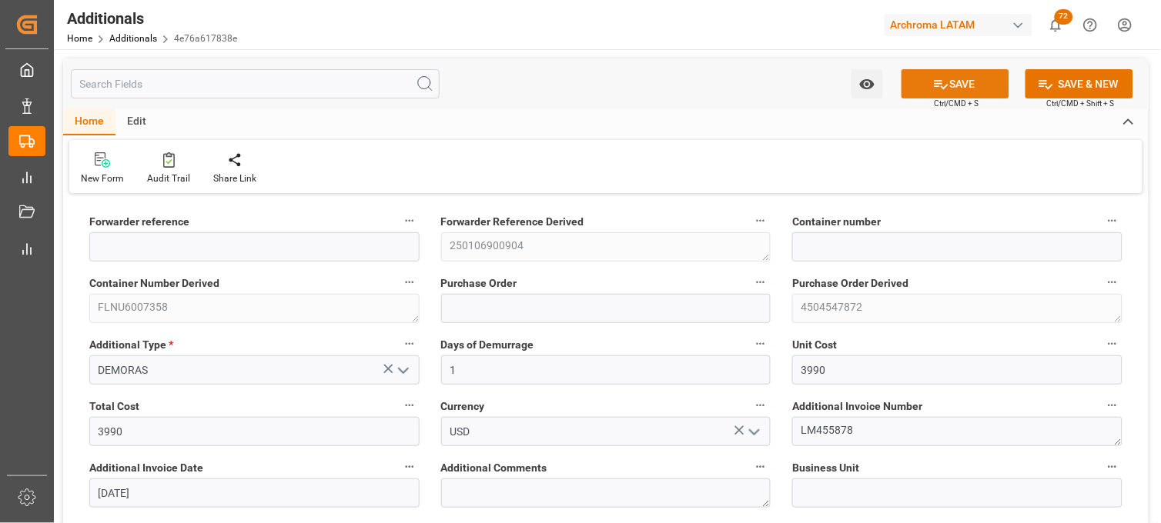
click at [940, 95] on button "SAVE" at bounding box center [955, 83] width 108 height 29
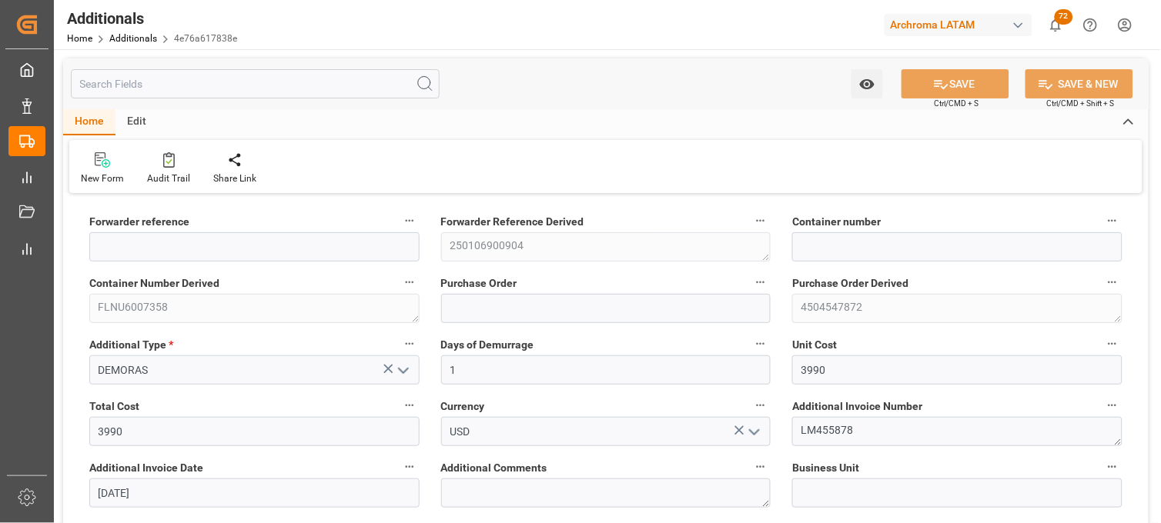
type input "250106900904"
type input "FLNU6007358"
type input "4504547872"
type input "PPC"
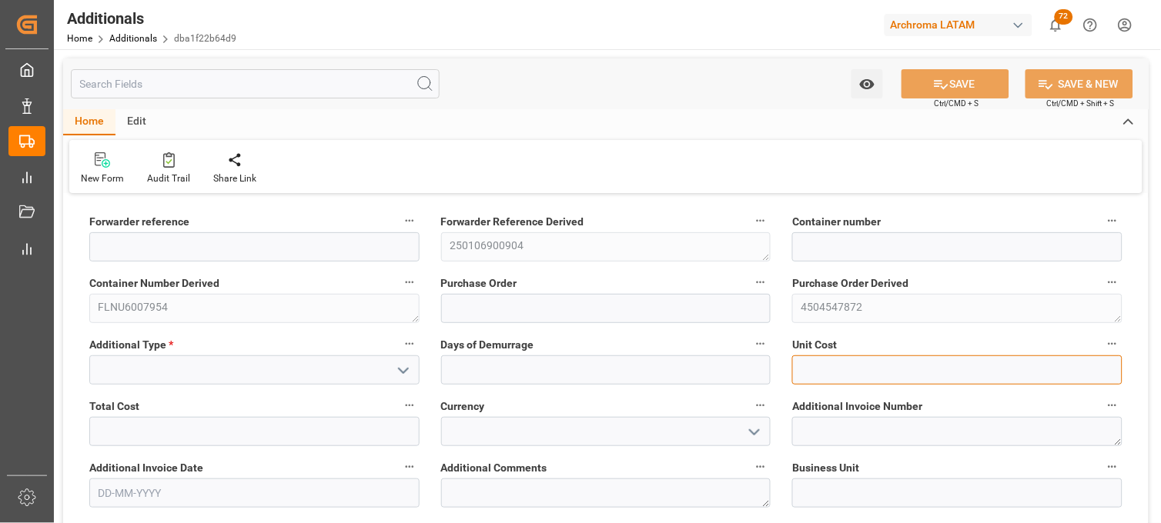
click at [841, 369] on input "text" at bounding box center [957, 370] width 330 height 29
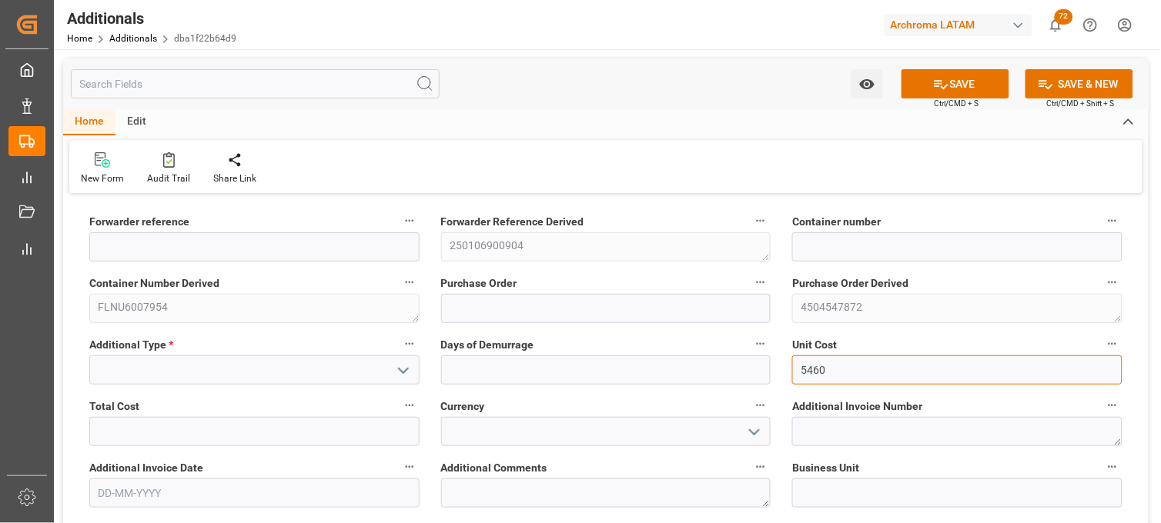
type input "5460"
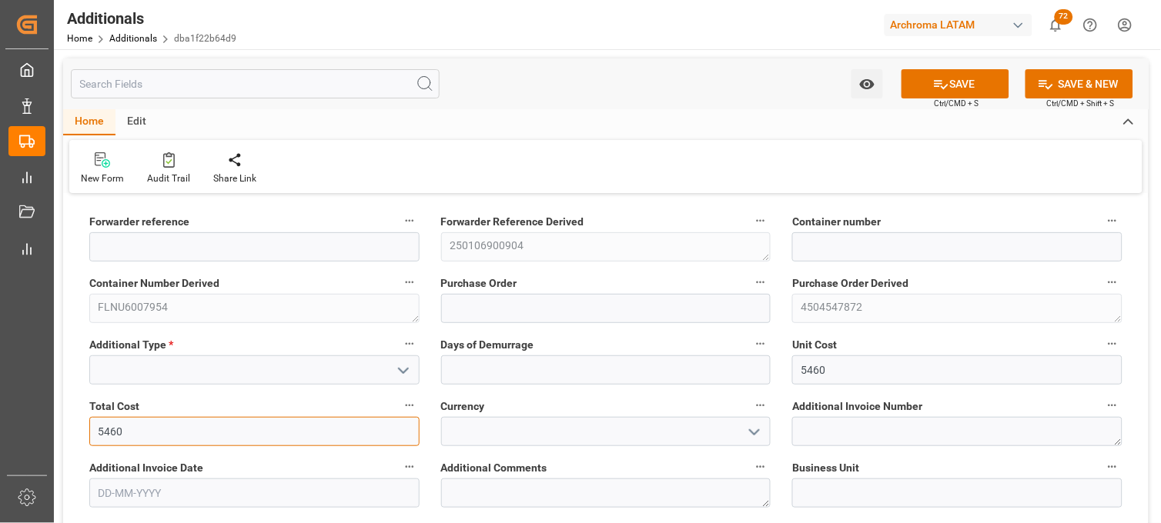
type input "5460"
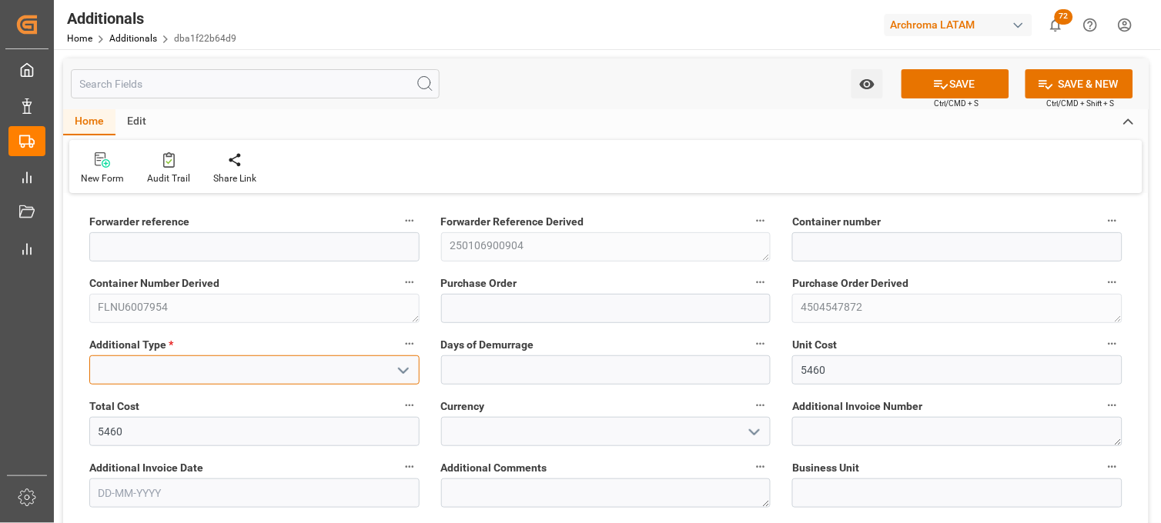
click at [260, 366] on input at bounding box center [254, 370] width 330 height 29
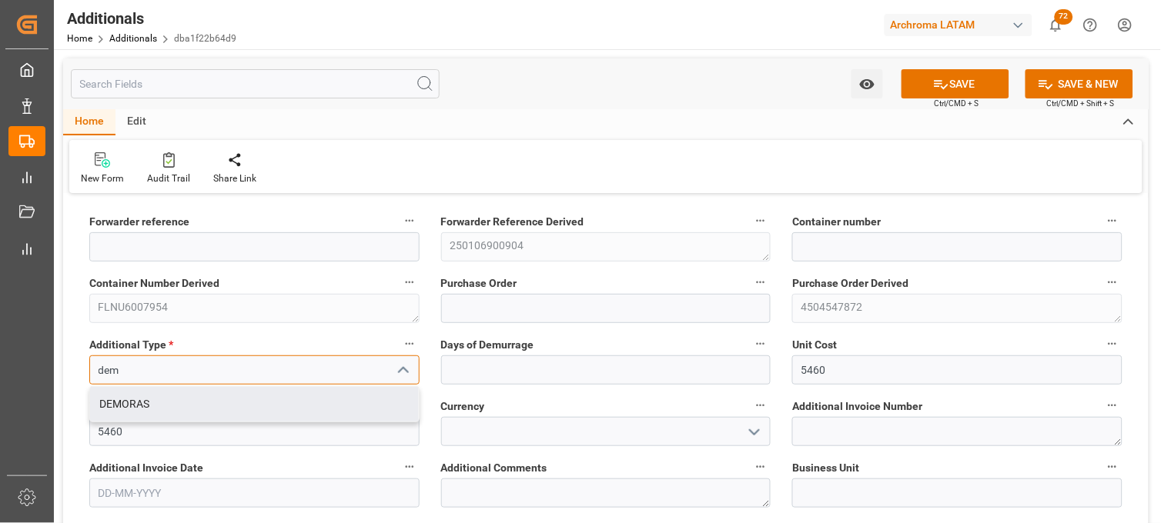
click at [259, 400] on div "DEMORAS" at bounding box center [254, 404] width 329 height 35
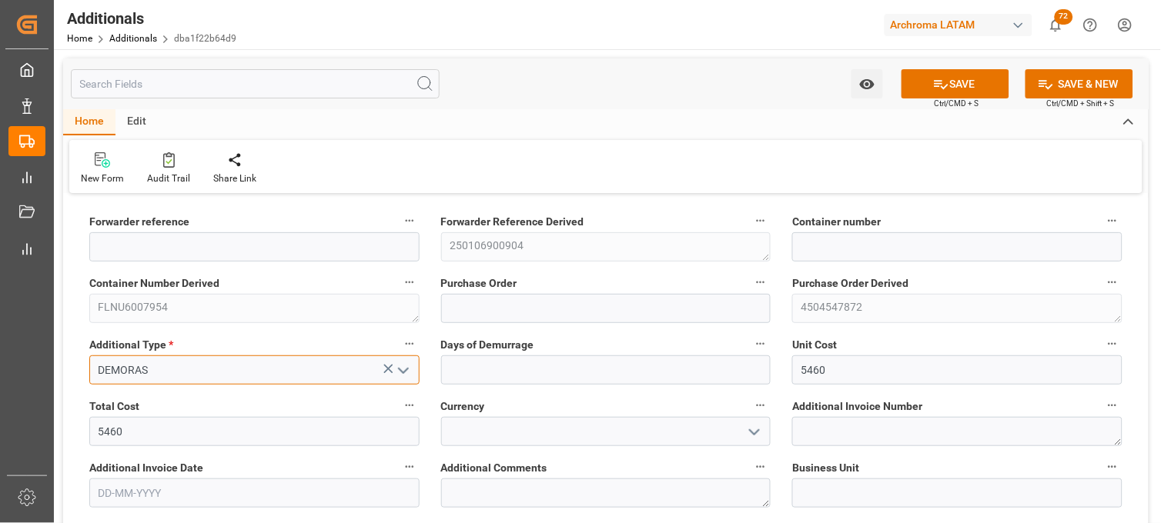
type input "DEMORAS"
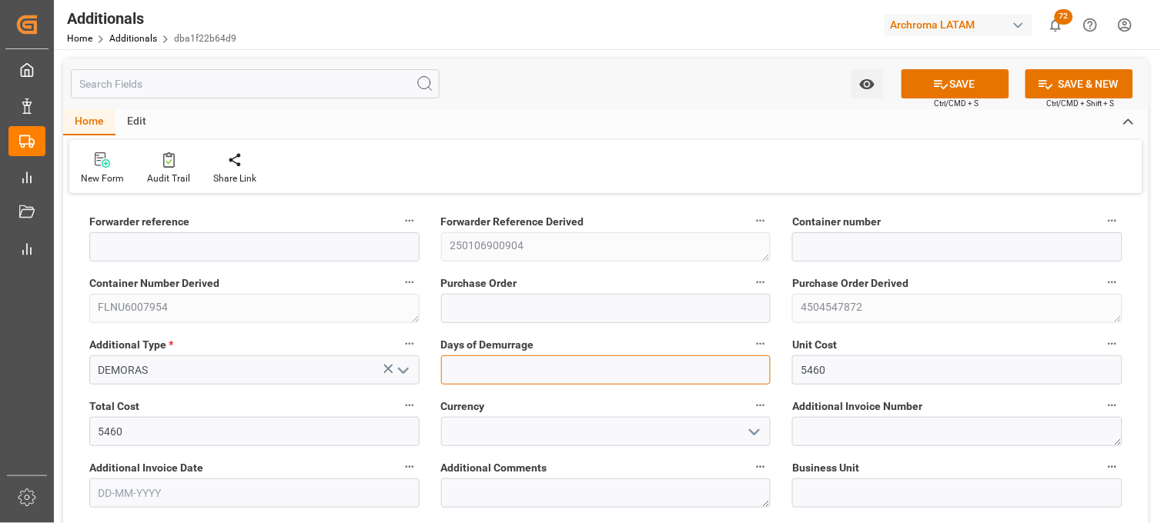
click at [542, 380] on input "text" at bounding box center [606, 370] width 330 height 29
type input "1"
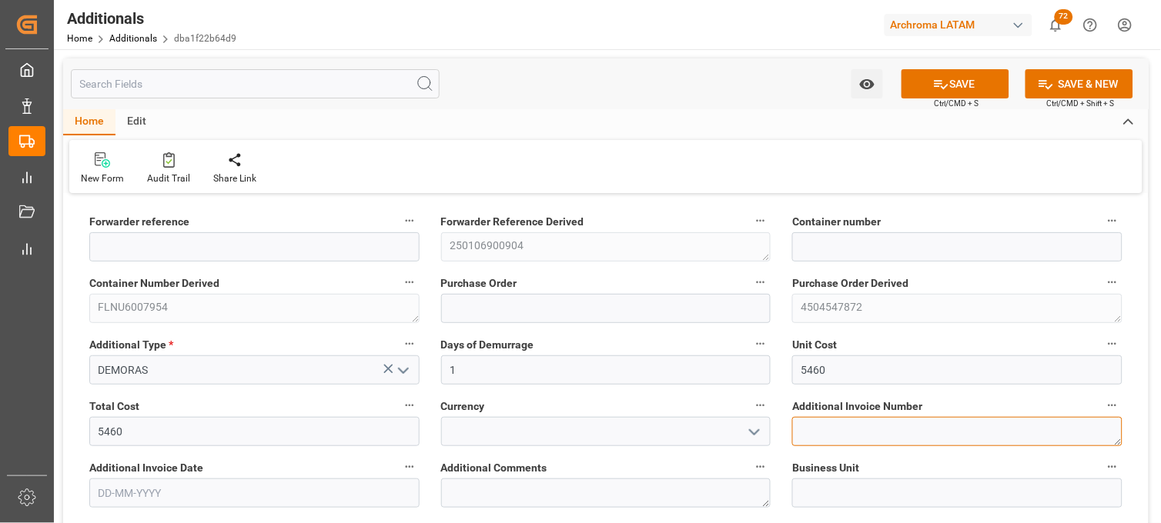
click at [821, 436] on textarea at bounding box center [957, 431] width 330 height 29
paste textarea "LM455879"
type textarea "LM455879"
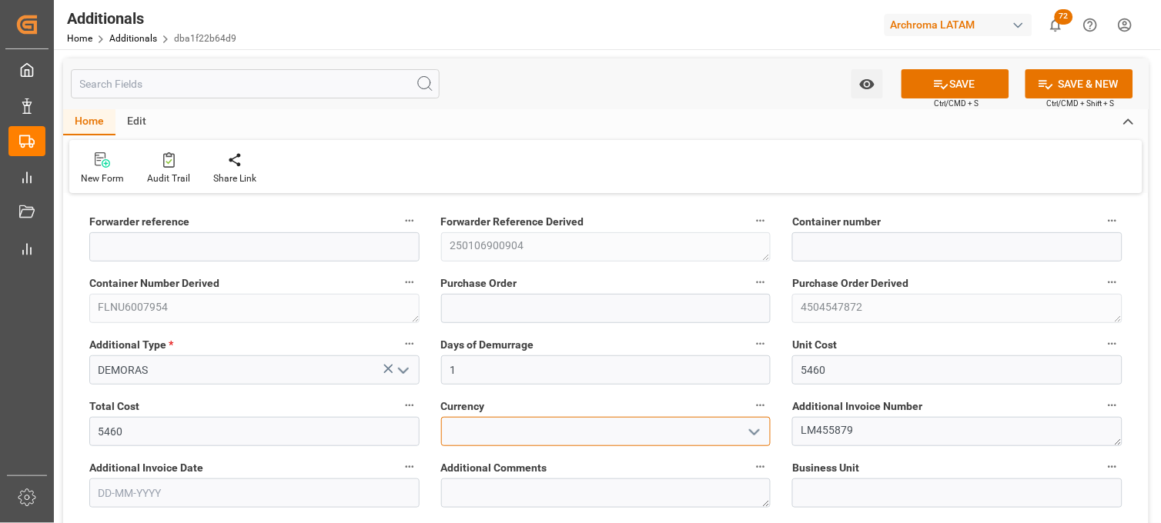
click at [571, 433] on input at bounding box center [606, 431] width 330 height 29
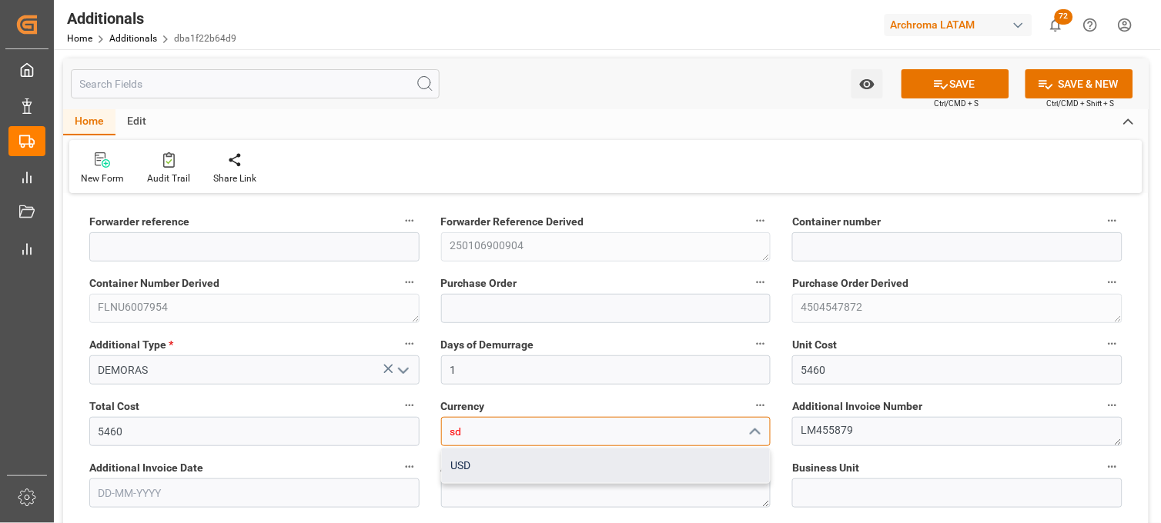
click at [553, 449] on div "USD" at bounding box center [606, 466] width 329 height 35
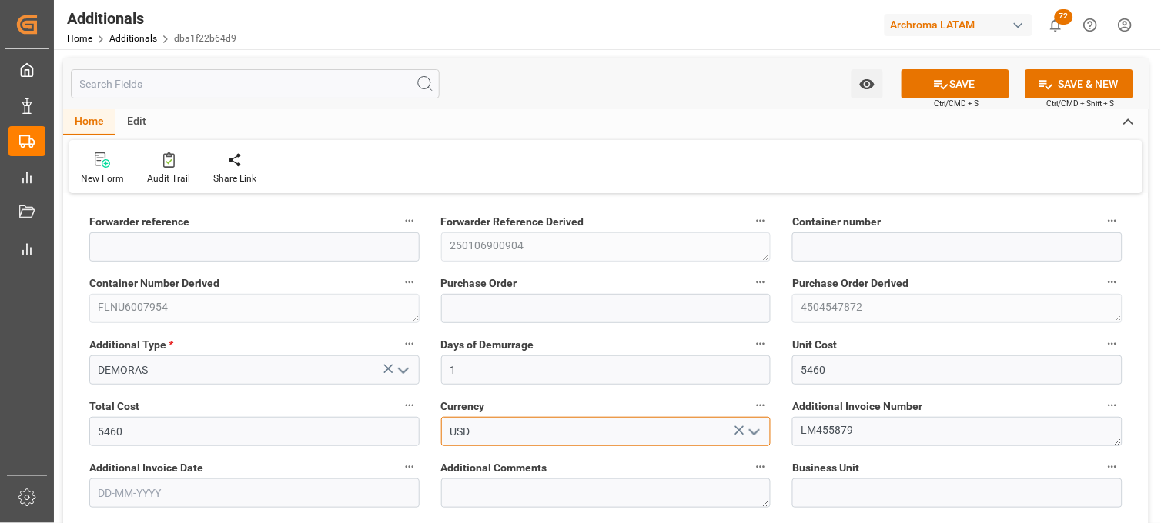
type input "USD"
drag, startPoint x: 212, startPoint y: 489, endPoint x: 204, endPoint y: 485, distance: 9.0
click at [212, 489] on input "text" at bounding box center [254, 493] width 330 height 29
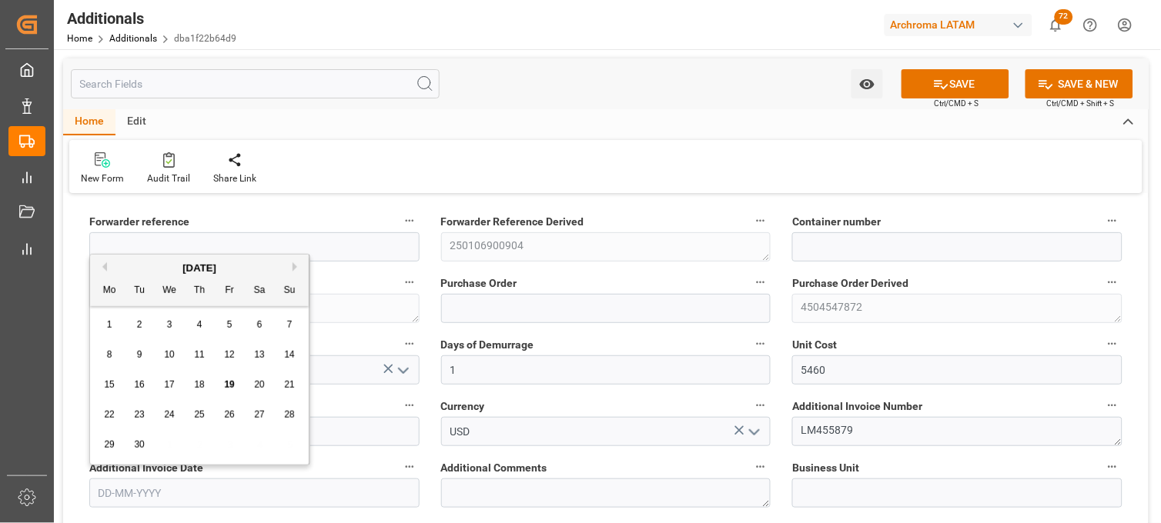
click at [120, 393] on div "15 16 17 18 19 20 21" at bounding box center [200, 385] width 210 height 30
click at [113, 386] on span "15" at bounding box center [109, 384] width 10 height 11
type input "[DATE]"
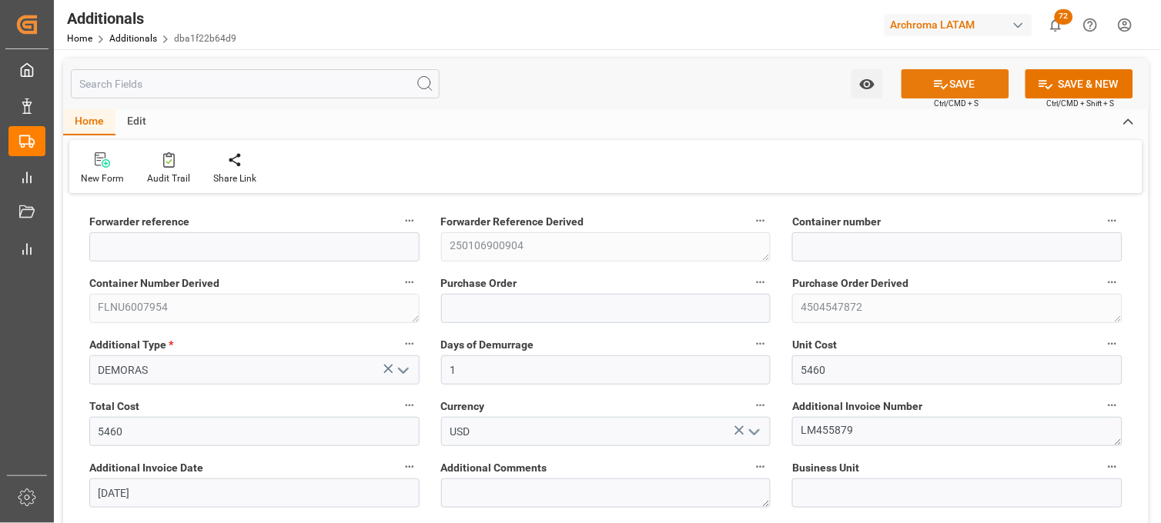
click at [950, 91] on button "SAVE" at bounding box center [955, 83] width 108 height 29
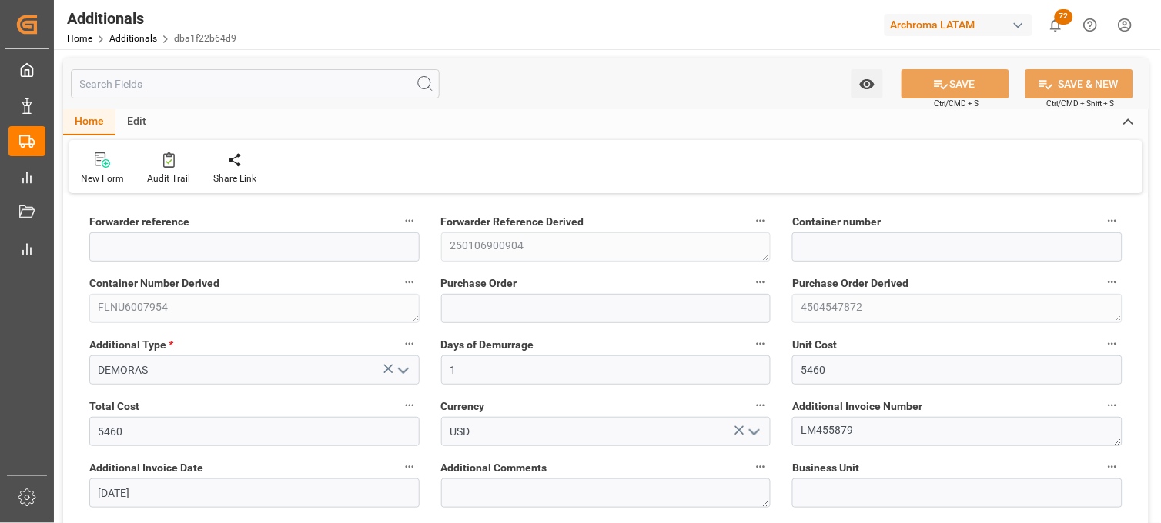
type input "250106900904"
type input "FLNU6007954"
type input "4504547872"
type input "PPC"
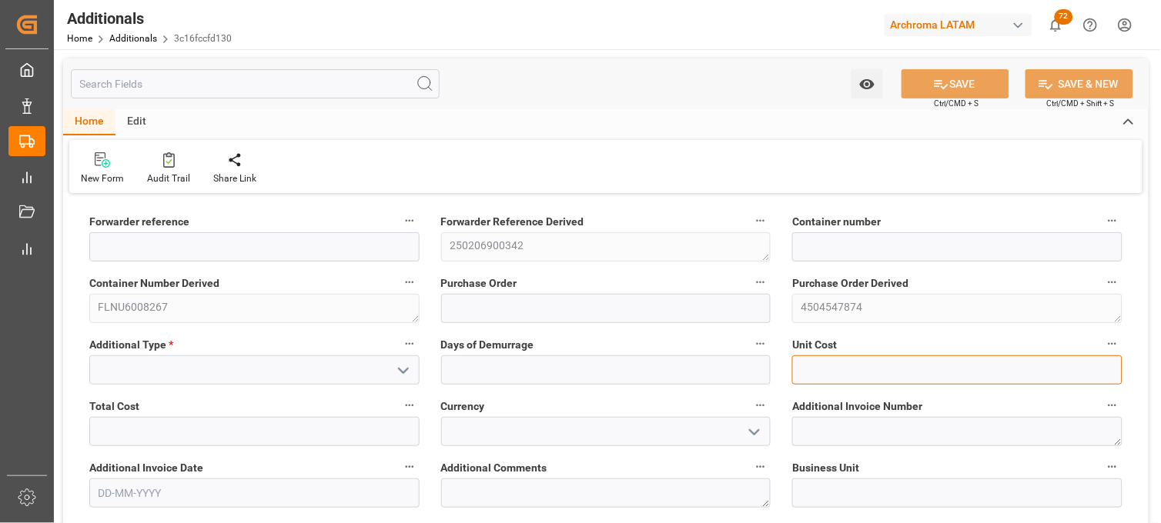
click at [828, 380] on input "text" at bounding box center [957, 370] width 330 height 29
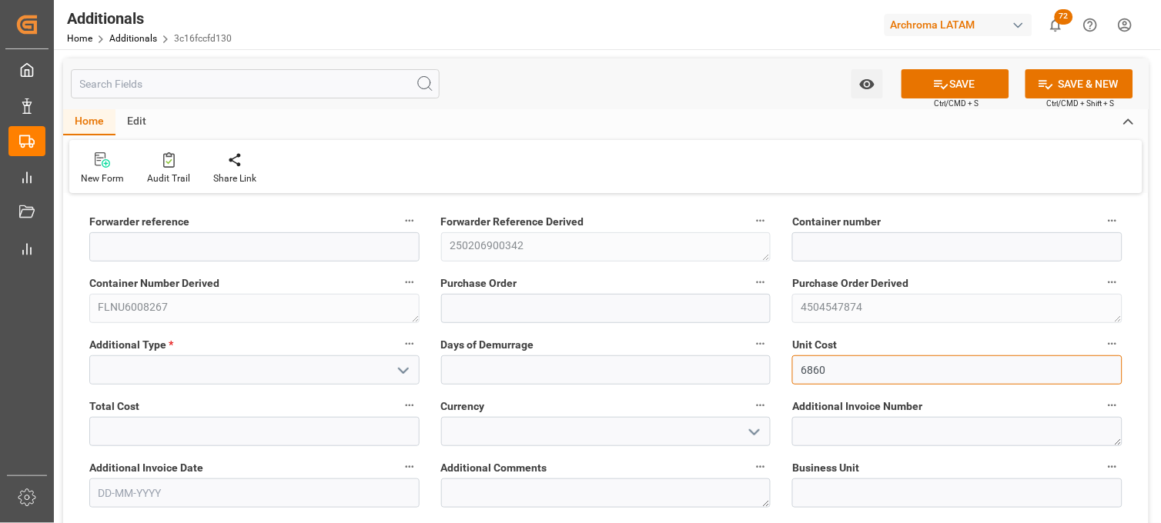
type input "6860"
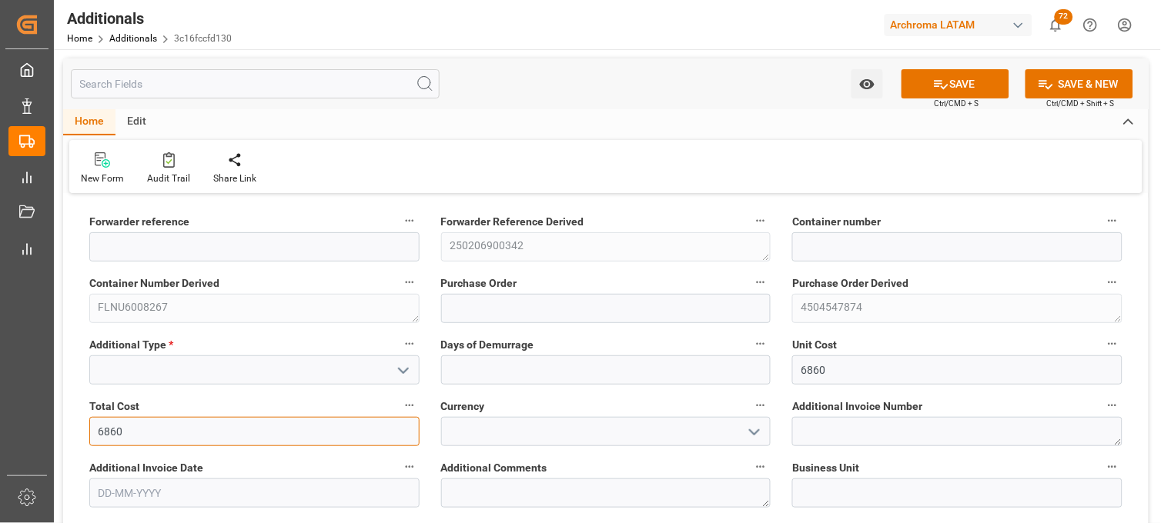
type input "6860"
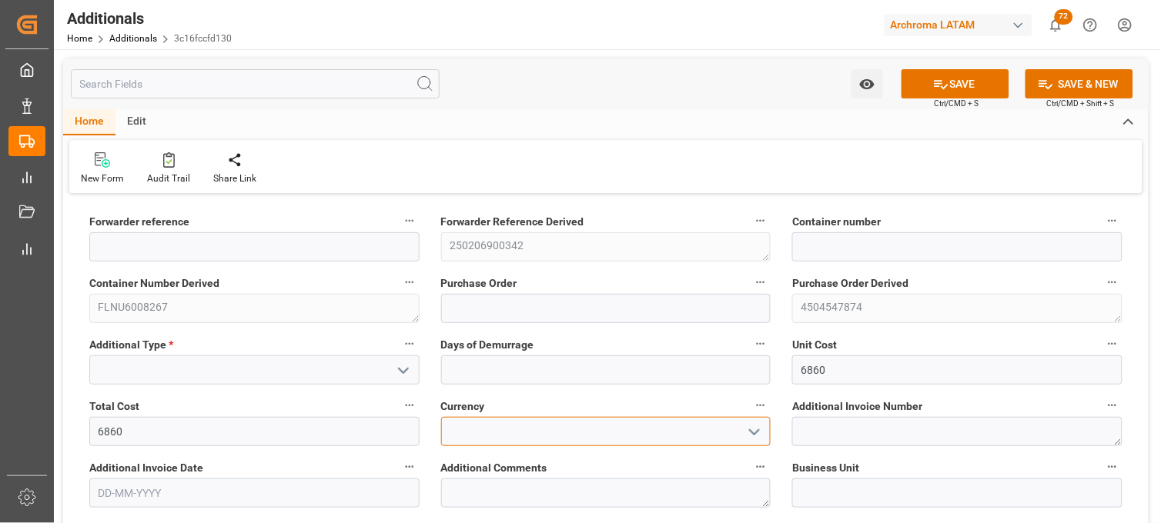
click at [457, 425] on input at bounding box center [606, 431] width 330 height 29
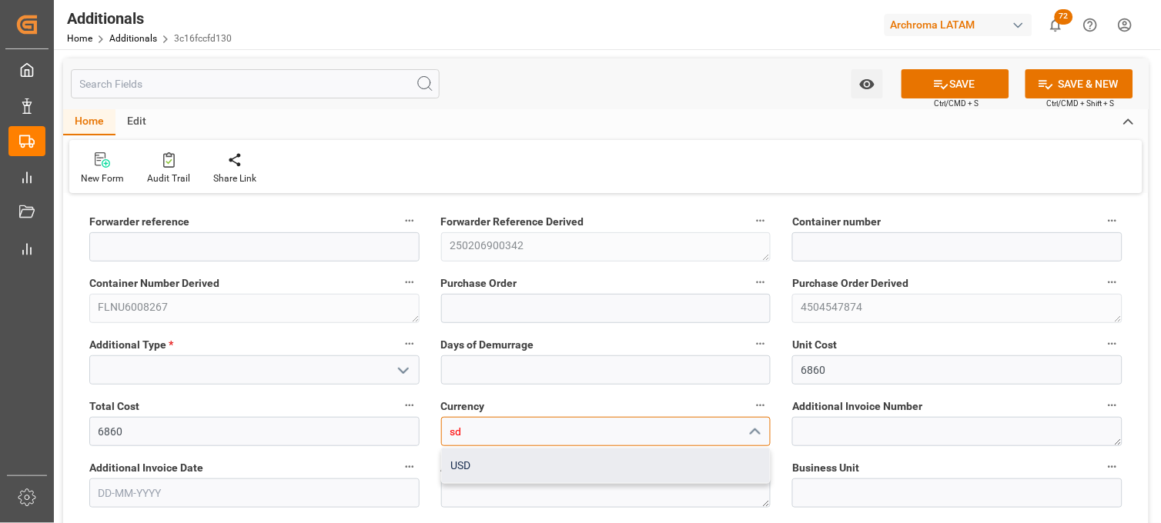
click at [472, 456] on div "USD" at bounding box center [606, 466] width 329 height 35
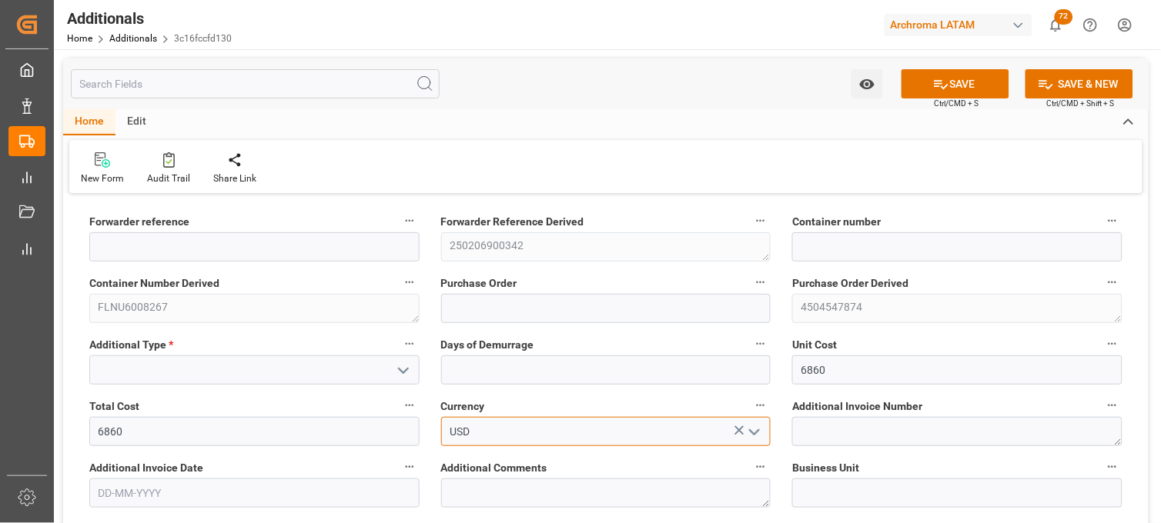
type input "USD"
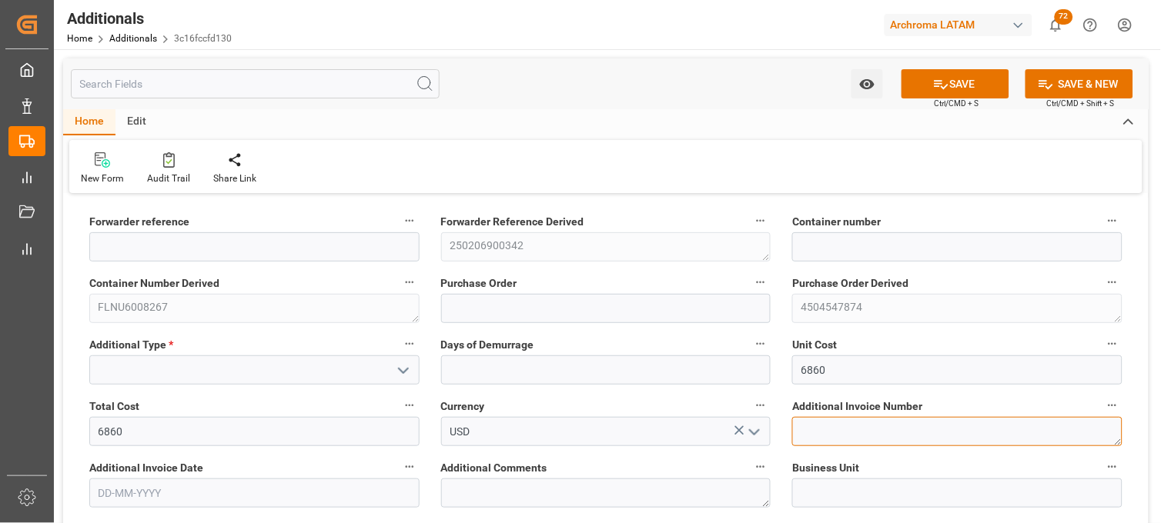
click at [860, 426] on textarea at bounding box center [957, 431] width 330 height 29
paste textarea "LM455894"
type textarea "LM455894"
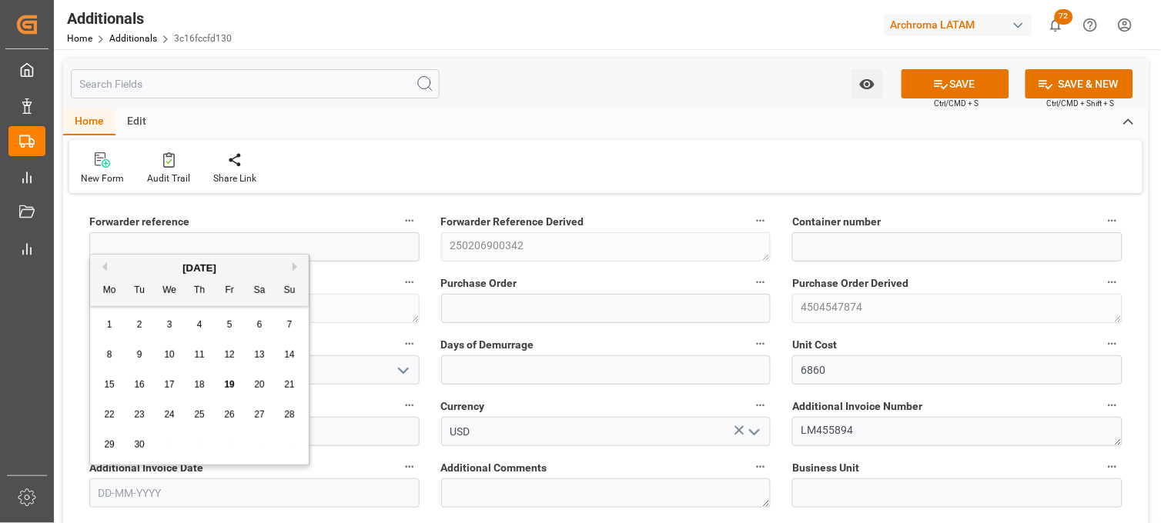
click at [356, 496] on input "text" at bounding box center [254, 493] width 330 height 29
drag, startPoint x: 108, startPoint y: 379, endPoint x: 129, endPoint y: 387, distance: 22.2
click at [110, 380] on span "15" at bounding box center [109, 384] width 10 height 11
type input "[DATE]"
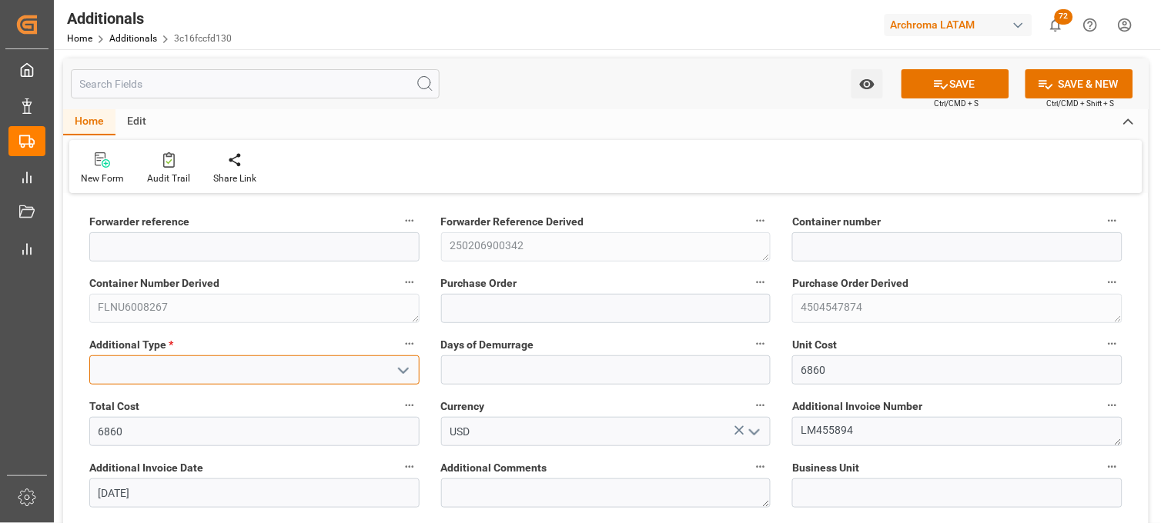
click at [165, 373] on input at bounding box center [254, 370] width 330 height 29
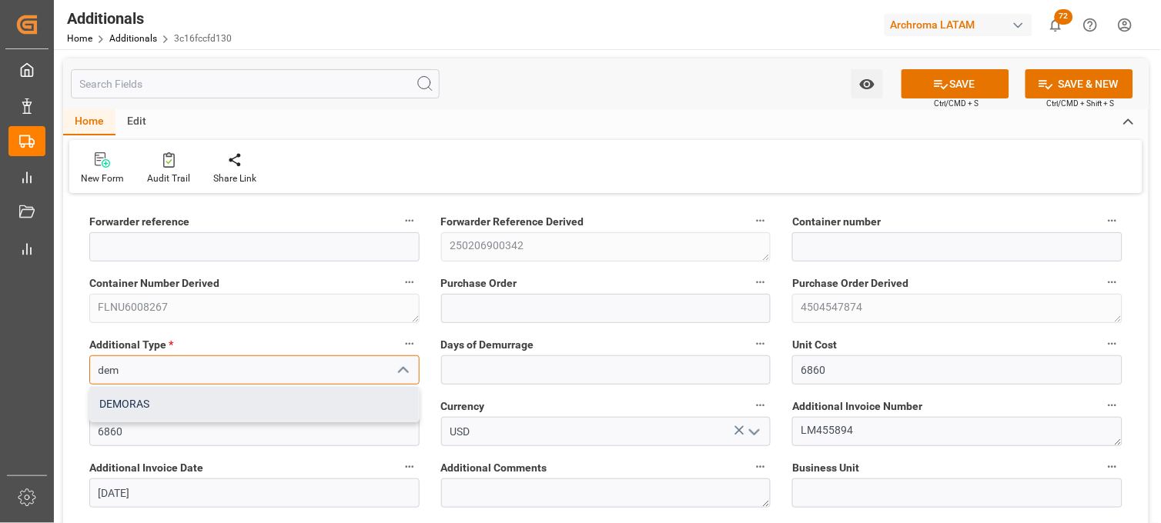
drag, startPoint x: 172, startPoint y: 405, endPoint x: 233, endPoint y: 396, distance: 61.4
click at [174, 405] on div "DEMORAS" at bounding box center [254, 404] width 329 height 35
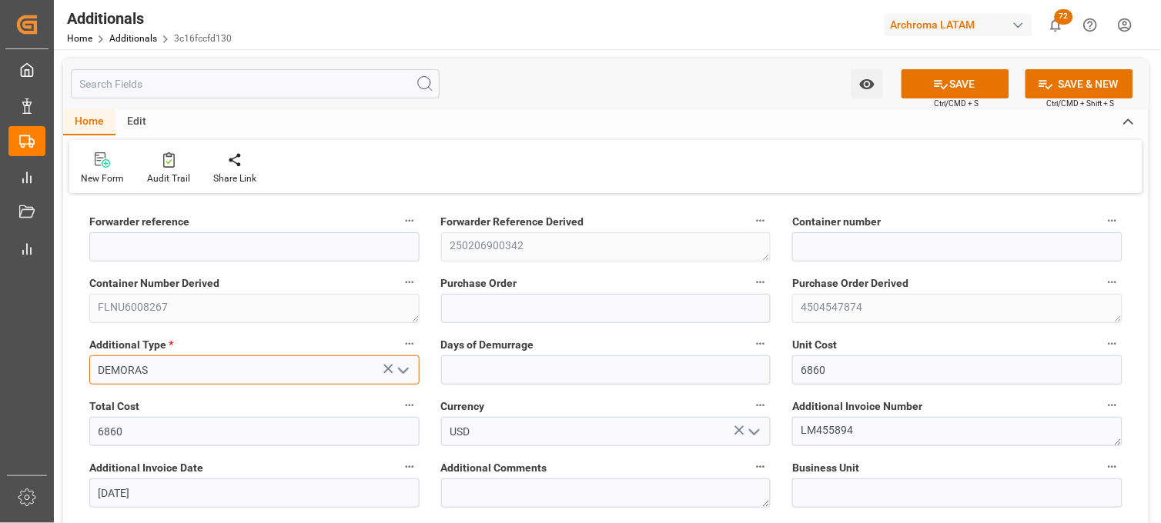
type input "DEMORAS"
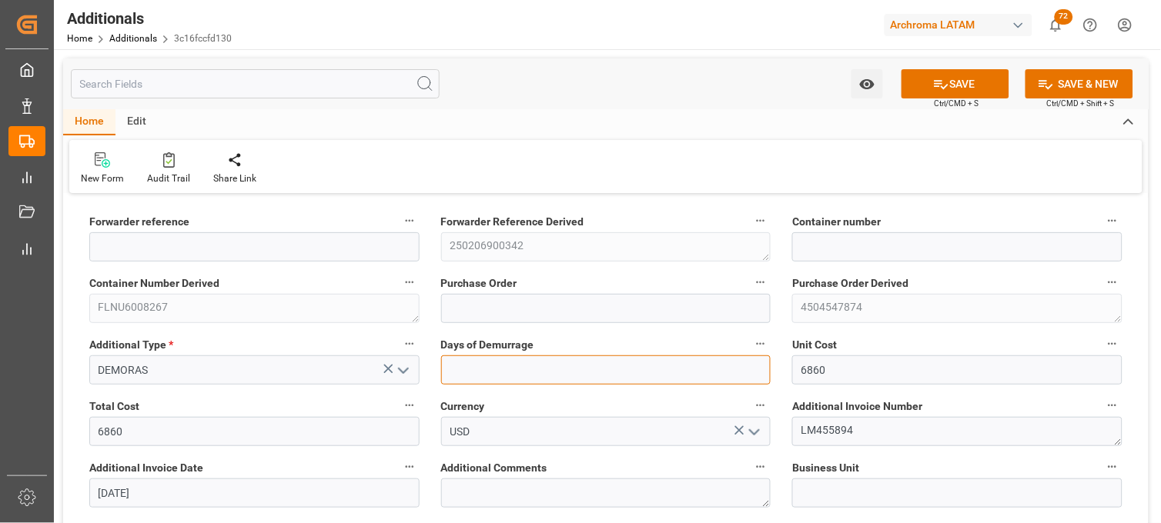
click at [467, 372] on input "text" at bounding box center [606, 370] width 330 height 29
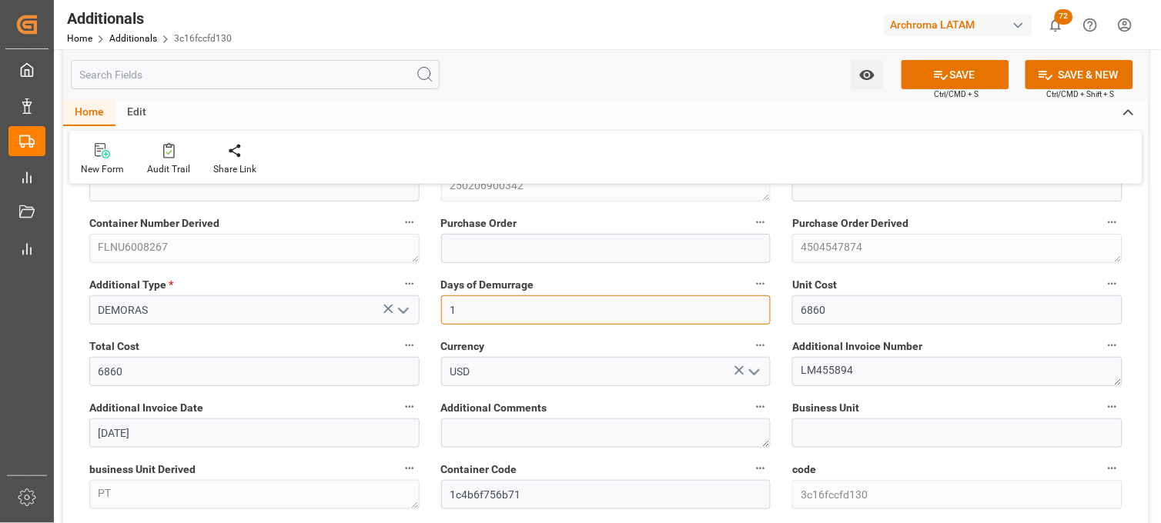
scroll to position [85, 0]
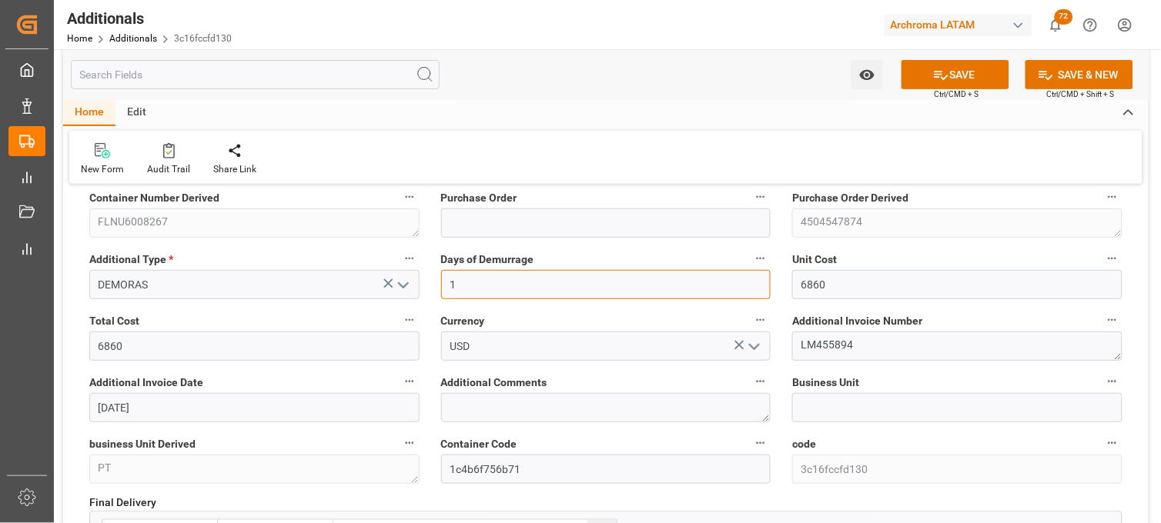
type input "1"
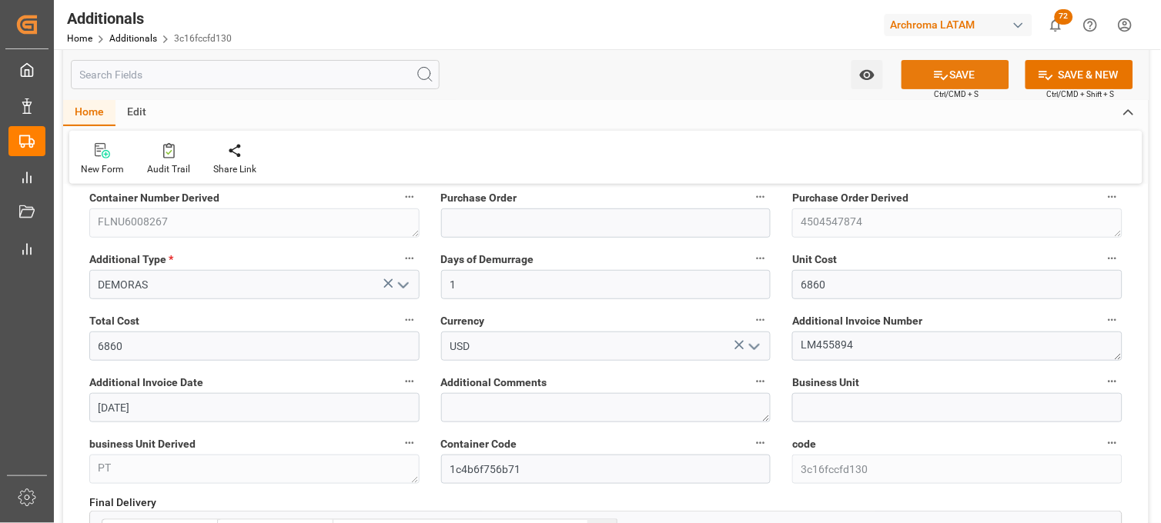
click at [935, 79] on icon at bounding box center [941, 75] width 16 height 16
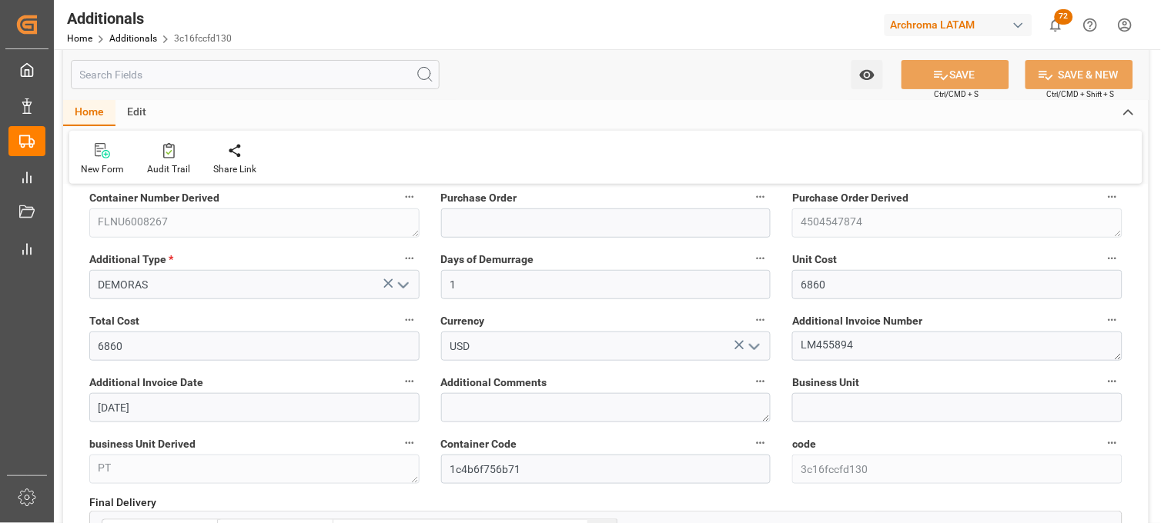
type input "250206900342"
type input "FLNU6008267"
type input "4504547874"
type input "PT"
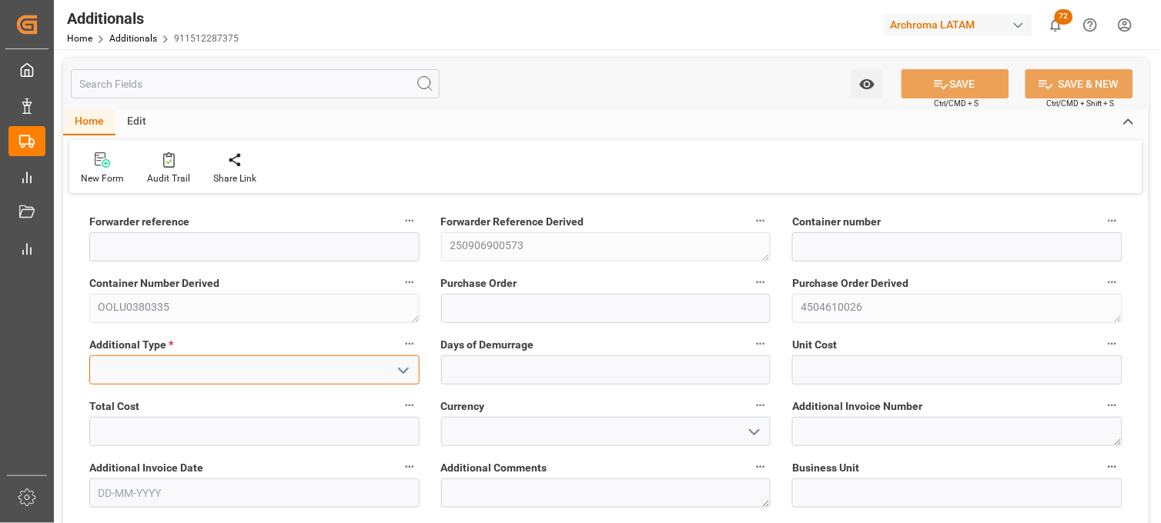
click at [239, 379] on input at bounding box center [254, 370] width 330 height 29
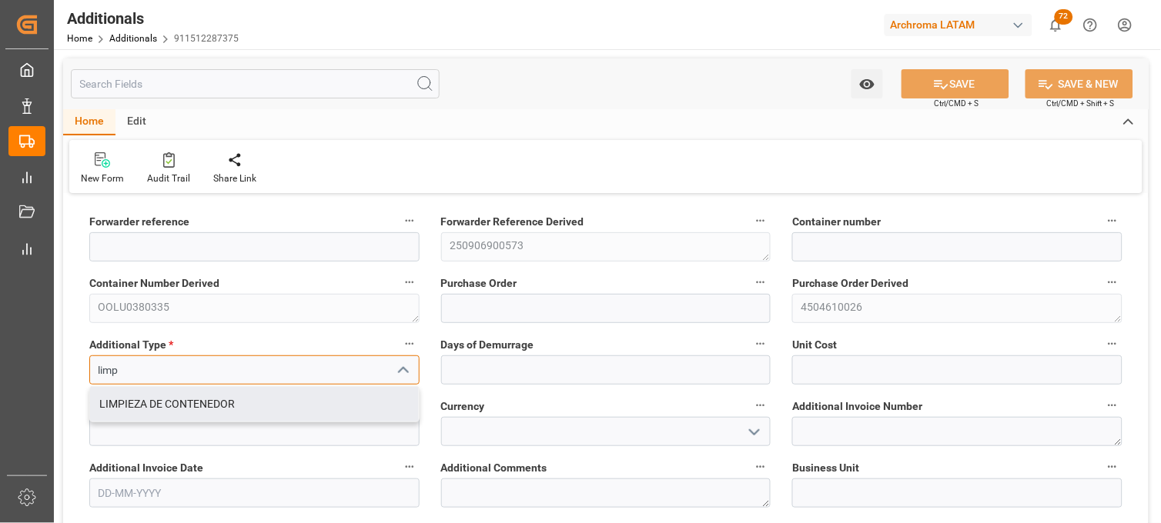
drag, startPoint x: 245, startPoint y: 406, endPoint x: 473, endPoint y: 385, distance: 228.8
click at [249, 406] on div "LIMPIEZA DE CONTENEDOR" at bounding box center [254, 404] width 329 height 35
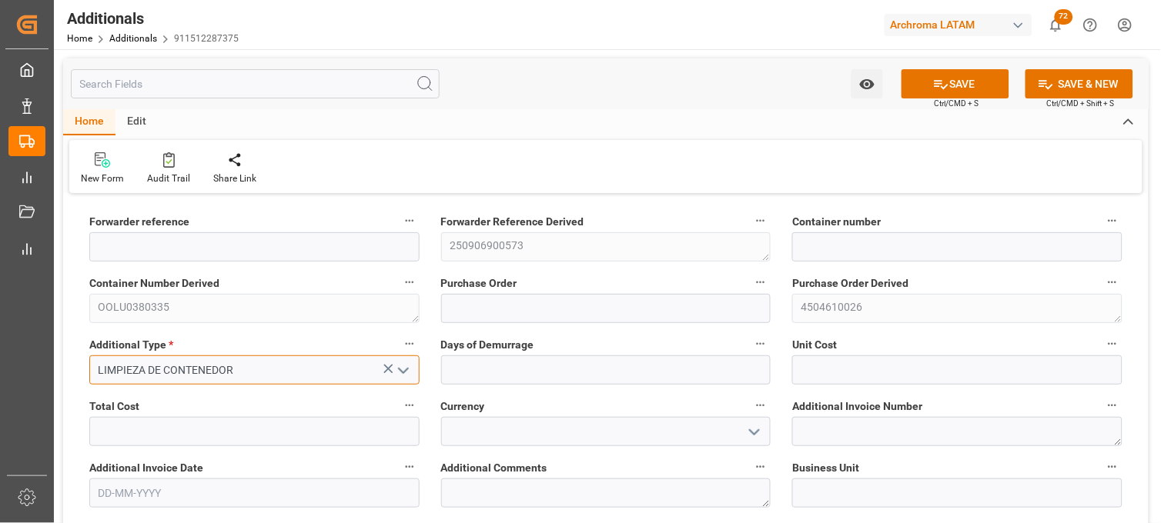
type input "LIMPIEZA DE CONTENEDOR"
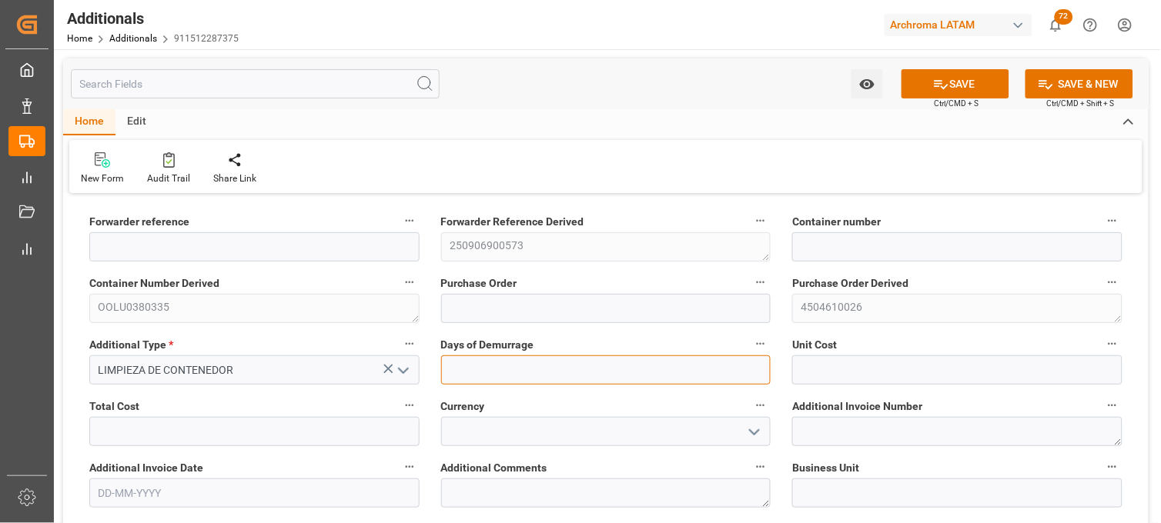
click at [571, 365] on input "text" at bounding box center [606, 370] width 330 height 29
type input "1"
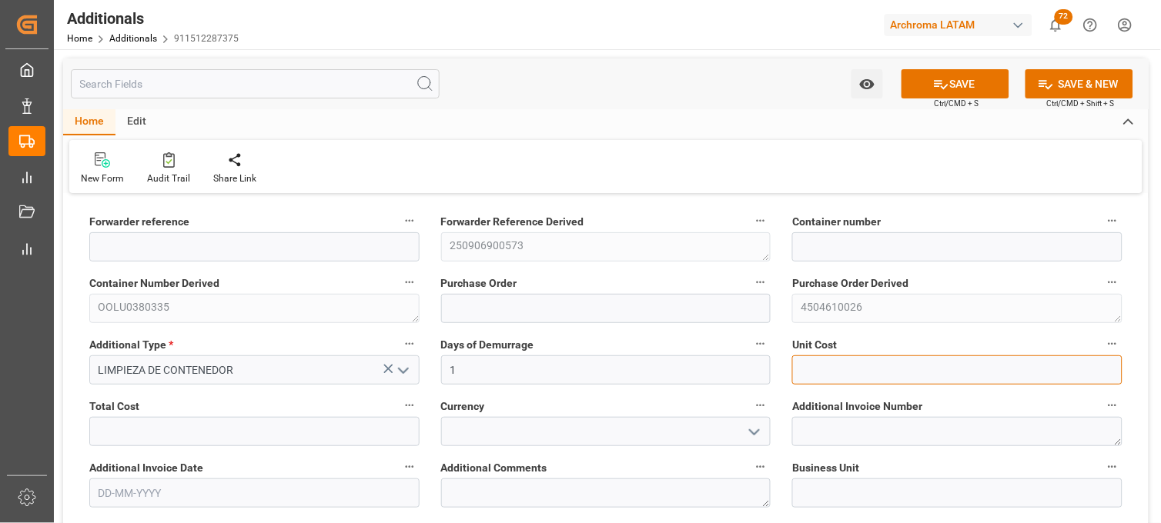
click at [813, 363] on input "text" at bounding box center [957, 370] width 330 height 29
type input "1719"
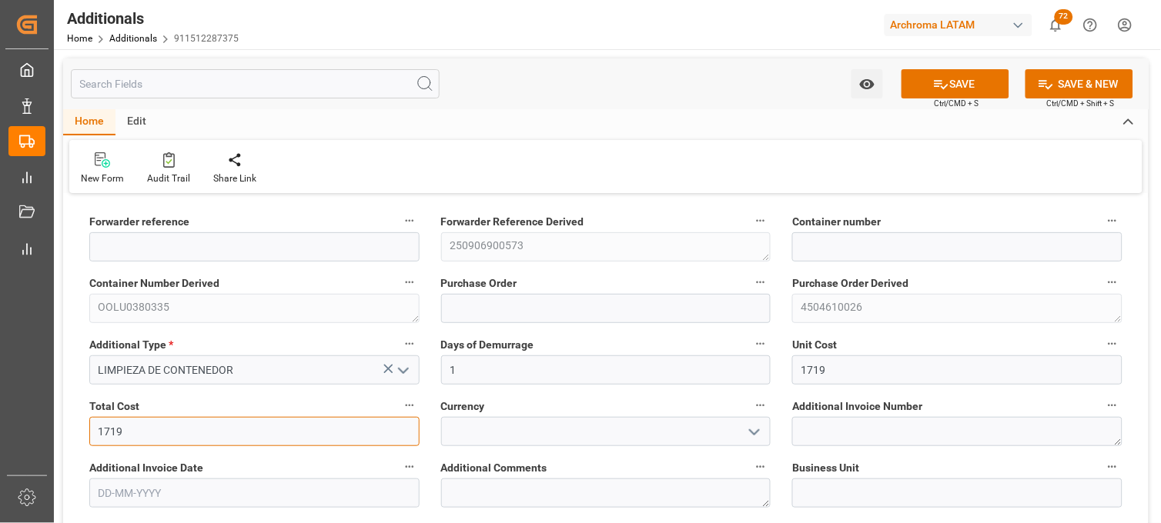
type input "1719"
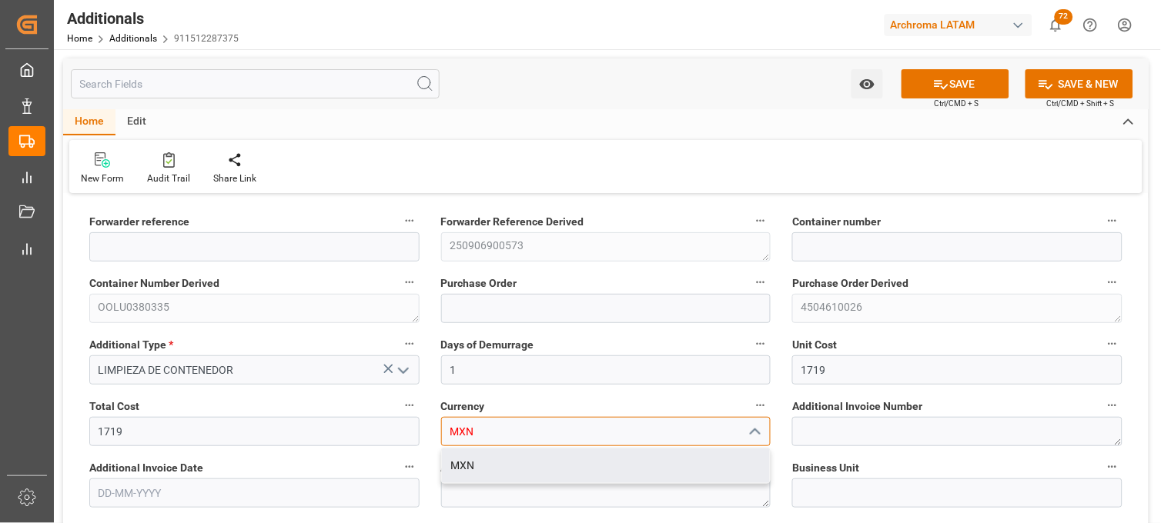
type input "MXN"
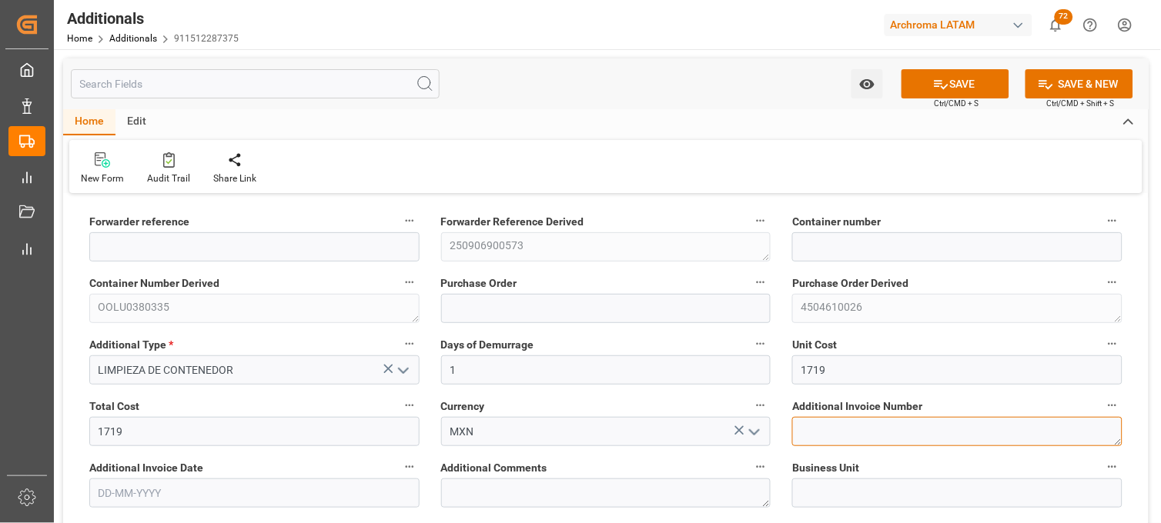
paste textarea "LM456415"
type textarea "LM456415"
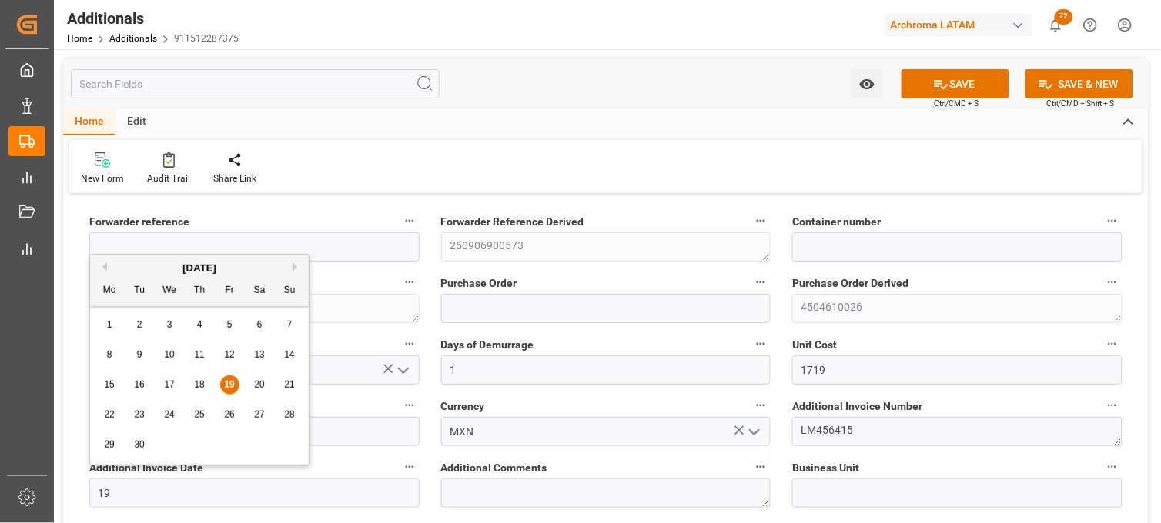
type input "[DATE]"
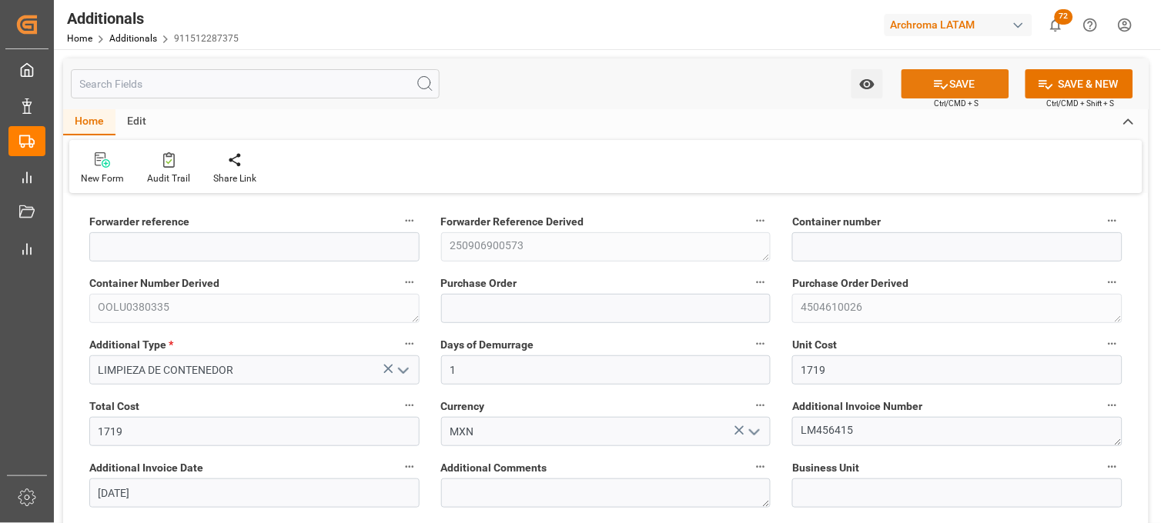
click at [962, 90] on button "SAVE" at bounding box center [955, 83] width 108 height 29
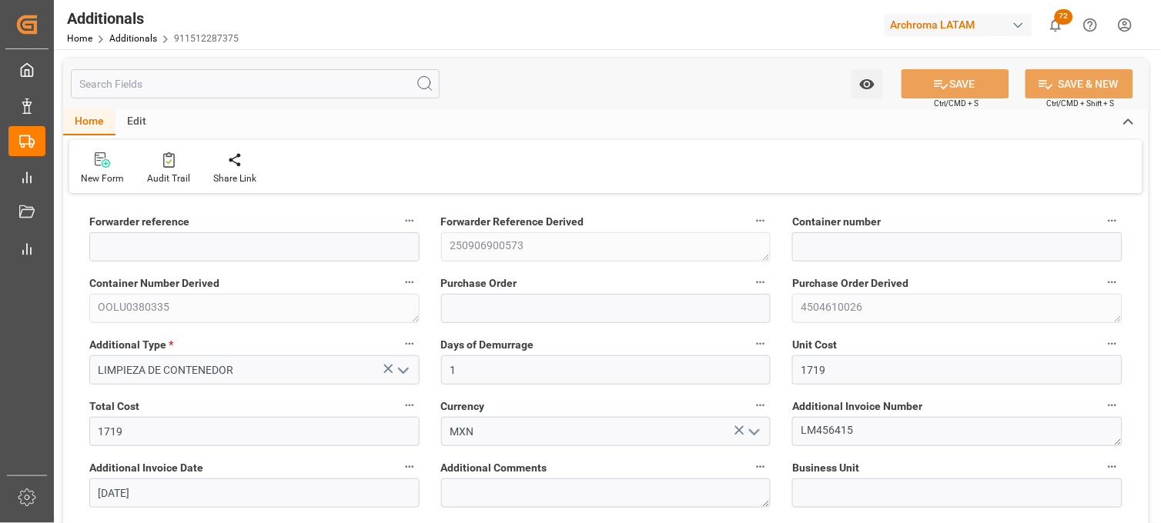
type input "250906900573"
type input "OOLU0380335"
type input "4504610026"
type input "PT"
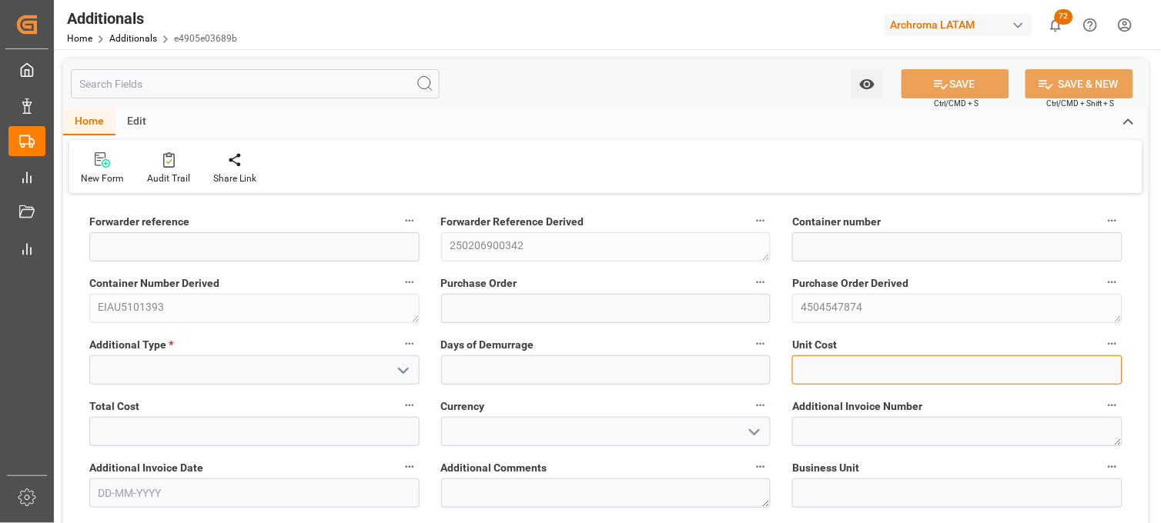
click at [837, 379] on input "text" at bounding box center [957, 370] width 330 height 29
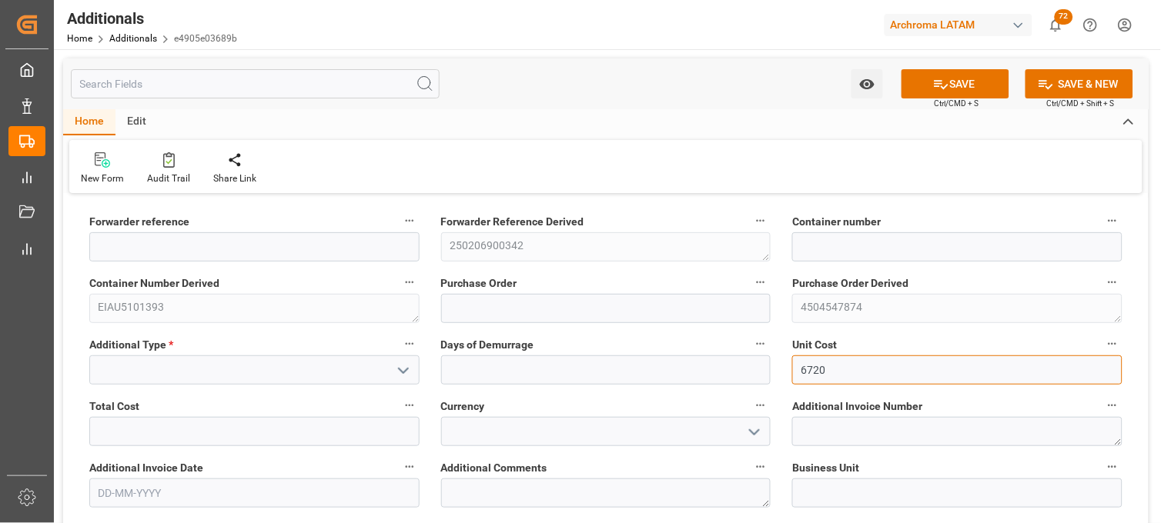
type input "6720"
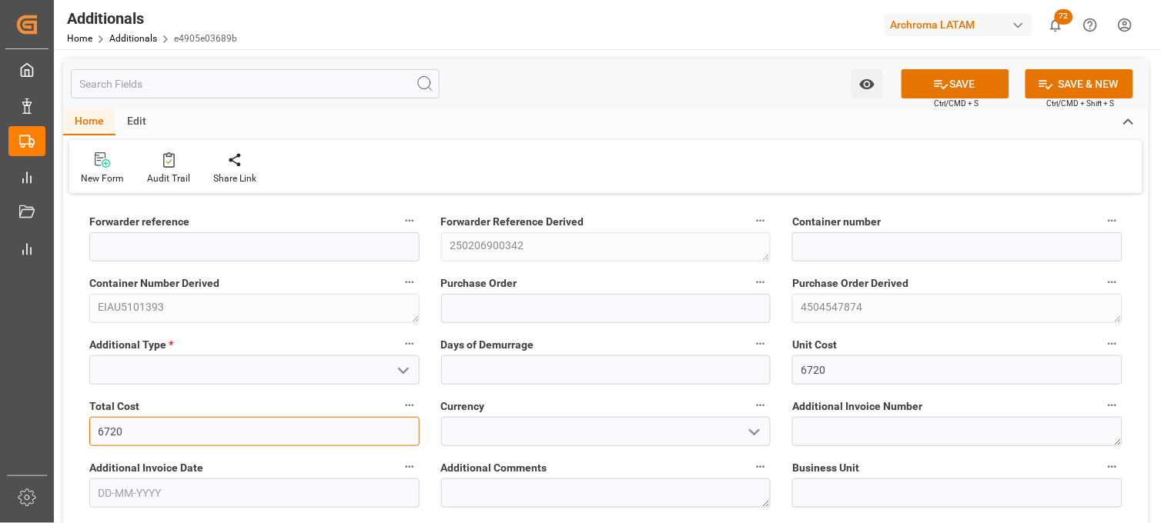
type input "6720"
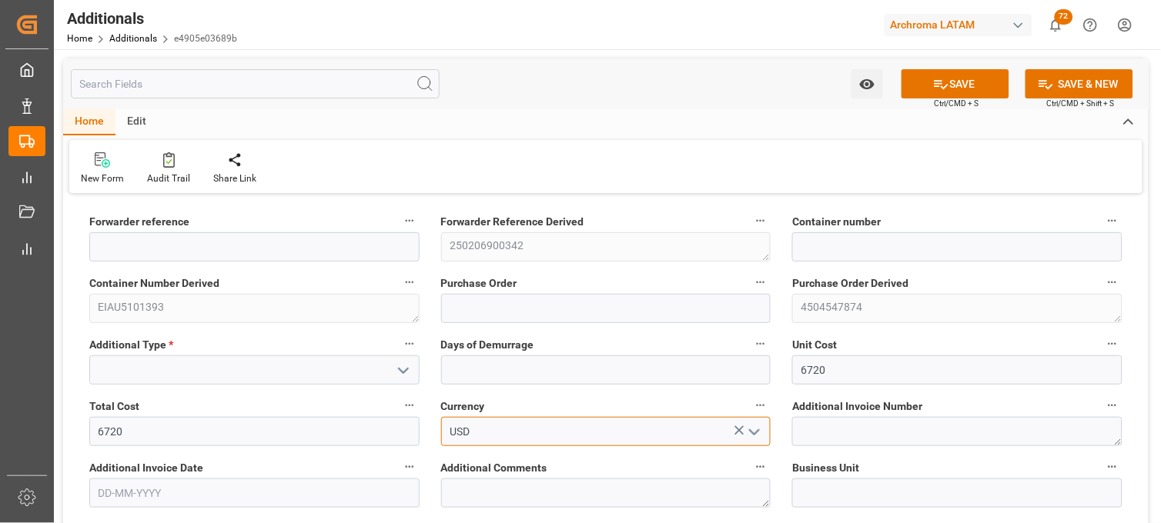
type input "USD"
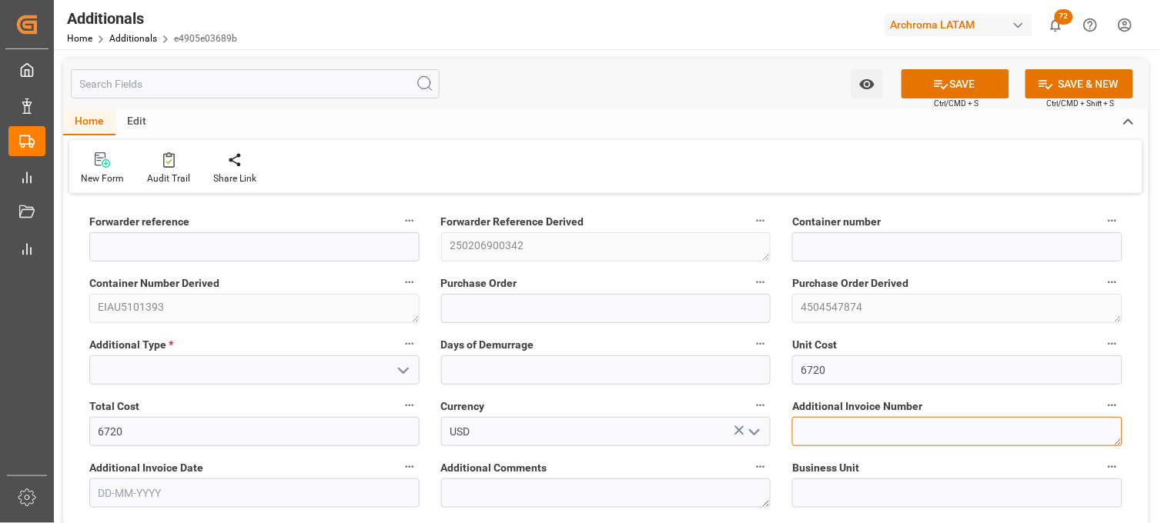
paste textarea "LM455893"
type textarea "LM455893"
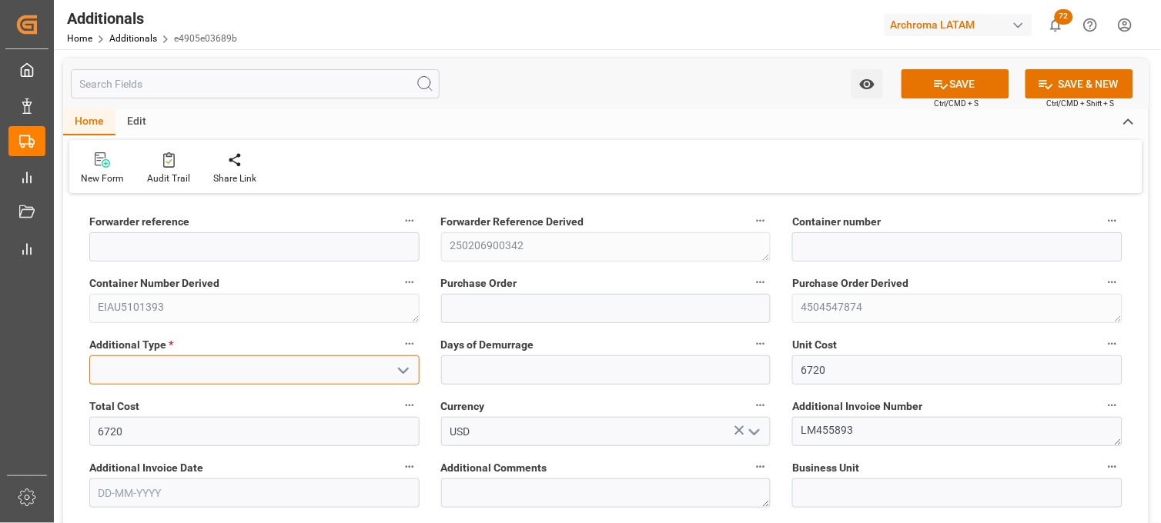
click at [298, 379] on input at bounding box center [254, 370] width 330 height 29
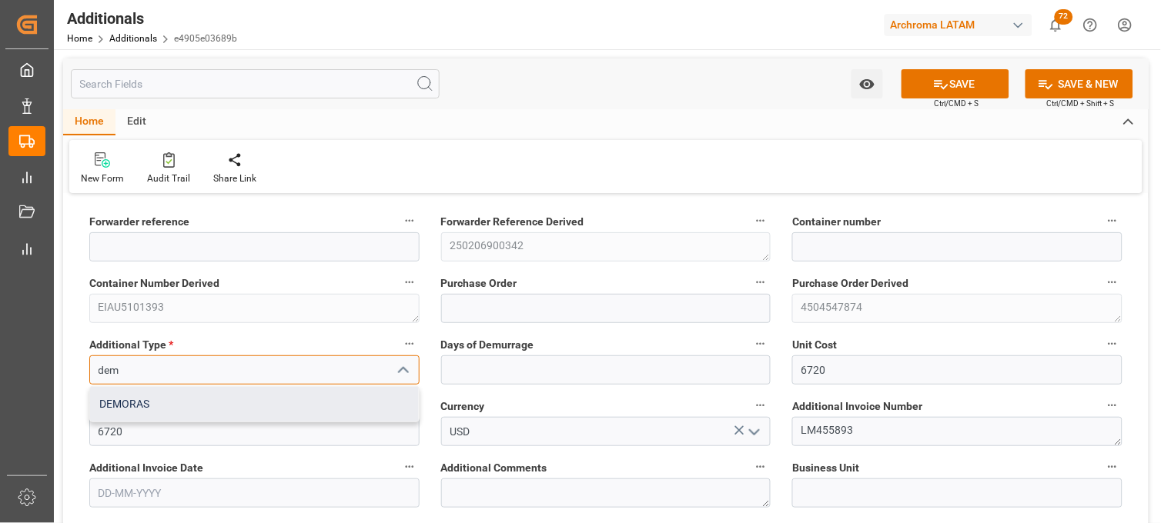
click at [280, 410] on div "DEMORAS" at bounding box center [254, 404] width 329 height 35
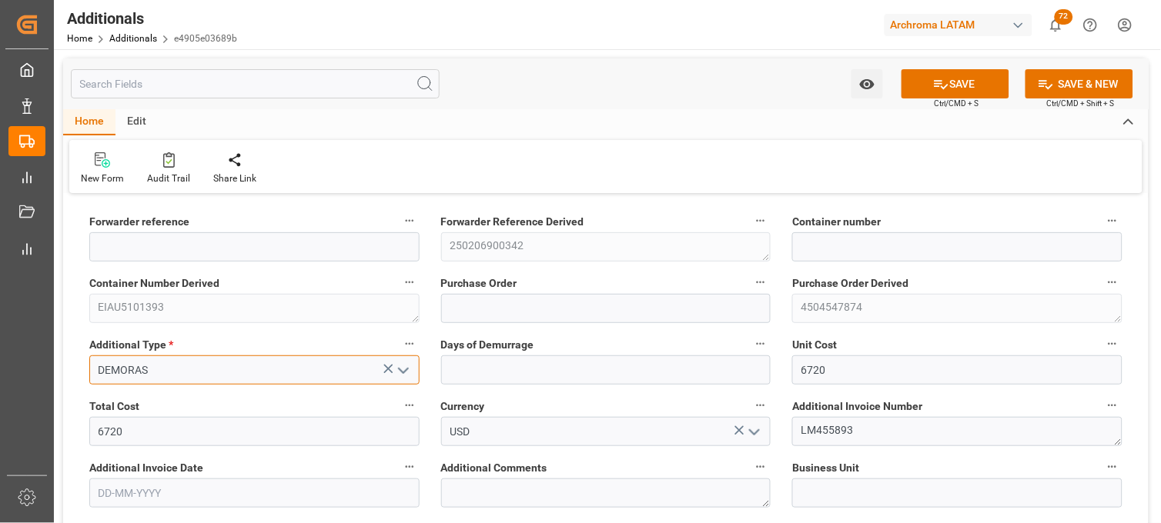
type input "DEMORAS"
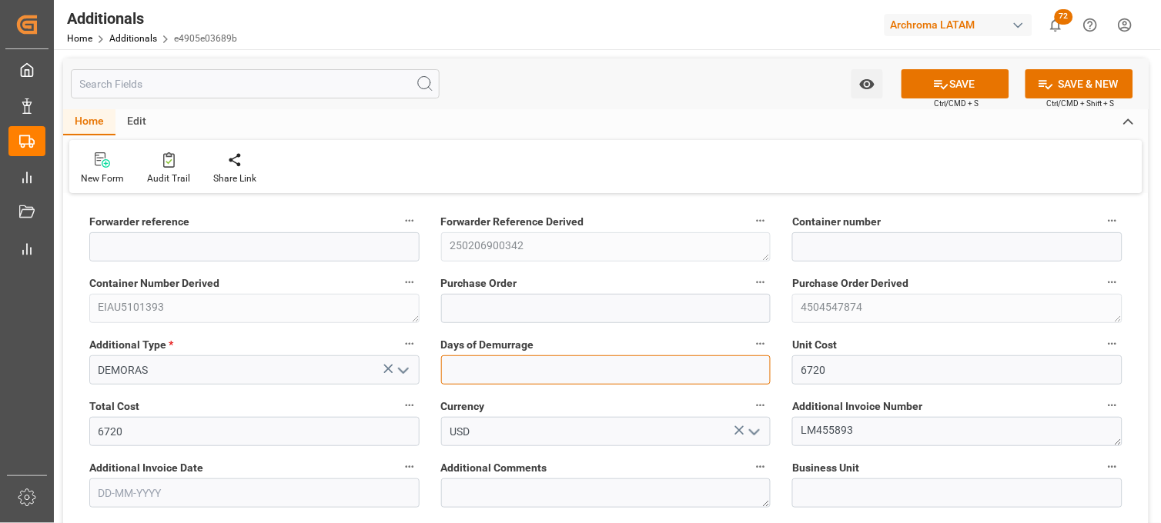
click at [532, 366] on input "text" at bounding box center [606, 370] width 330 height 29
type input "1"
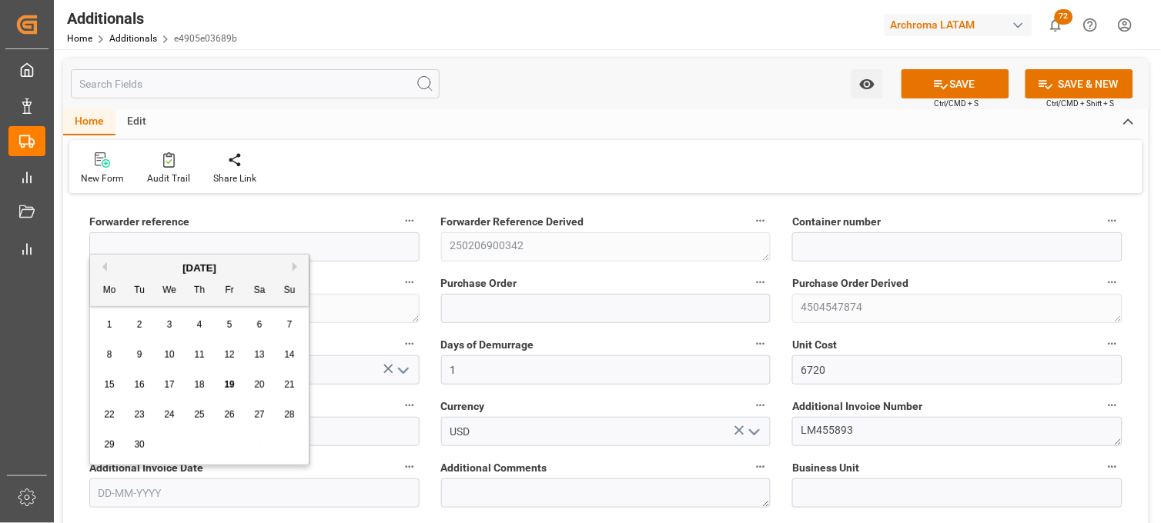
click at [318, 496] on input "text" at bounding box center [254, 493] width 330 height 29
click at [106, 391] on div "15" at bounding box center [109, 385] width 19 height 18
type input "[DATE]"
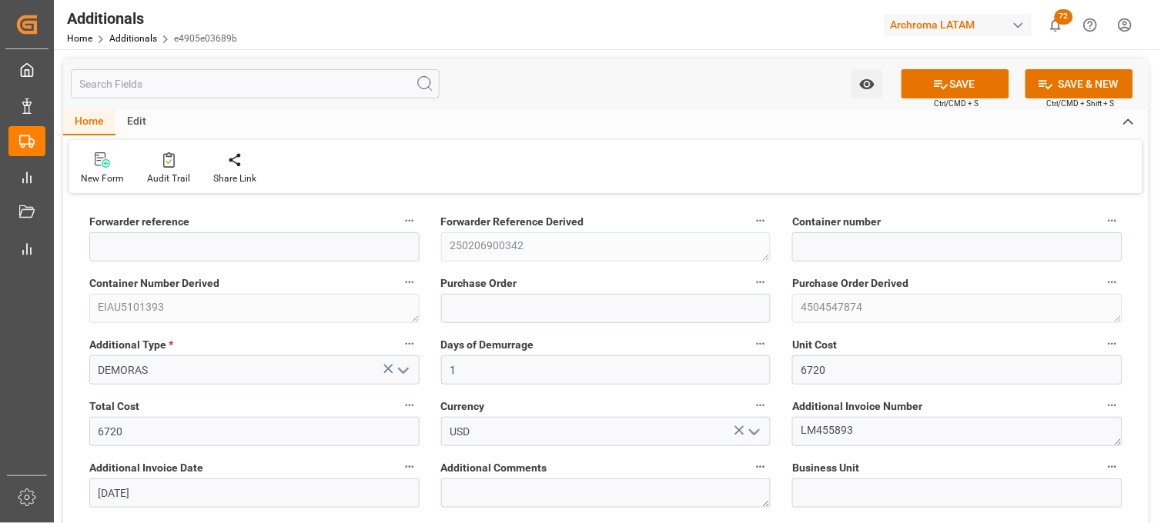
click at [431, 463] on div "Additional Comments" at bounding box center [606, 483] width 352 height 62
click at [957, 89] on button "SAVE" at bounding box center [955, 83] width 108 height 29
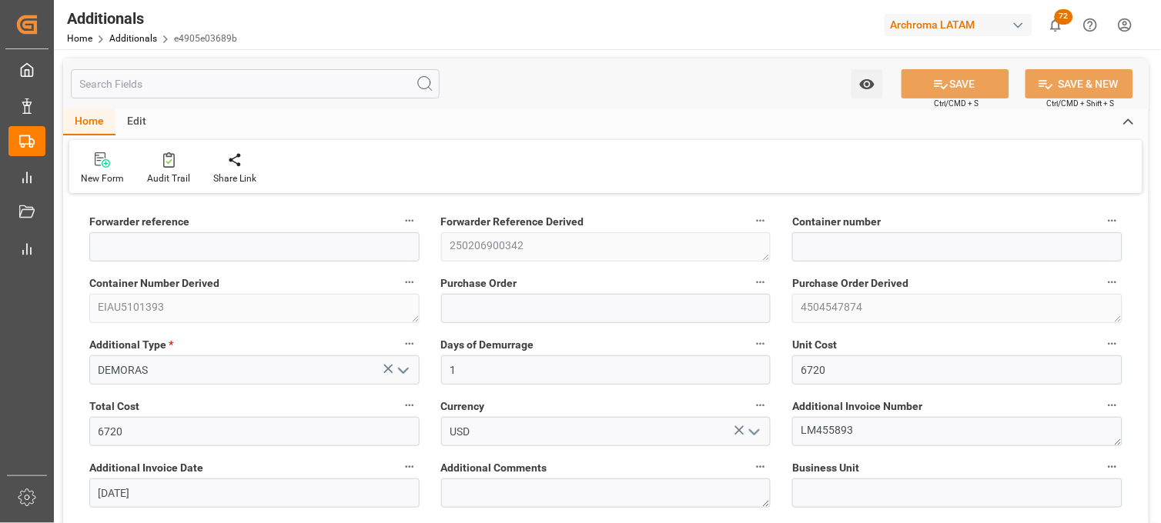
type input "250206900342"
type input "EIAU5101393"
type input "4504547874"
type input "PT"
click at [862, 386] on div "Unit Cost" at bounding box center [957, 360] width 352 height 62
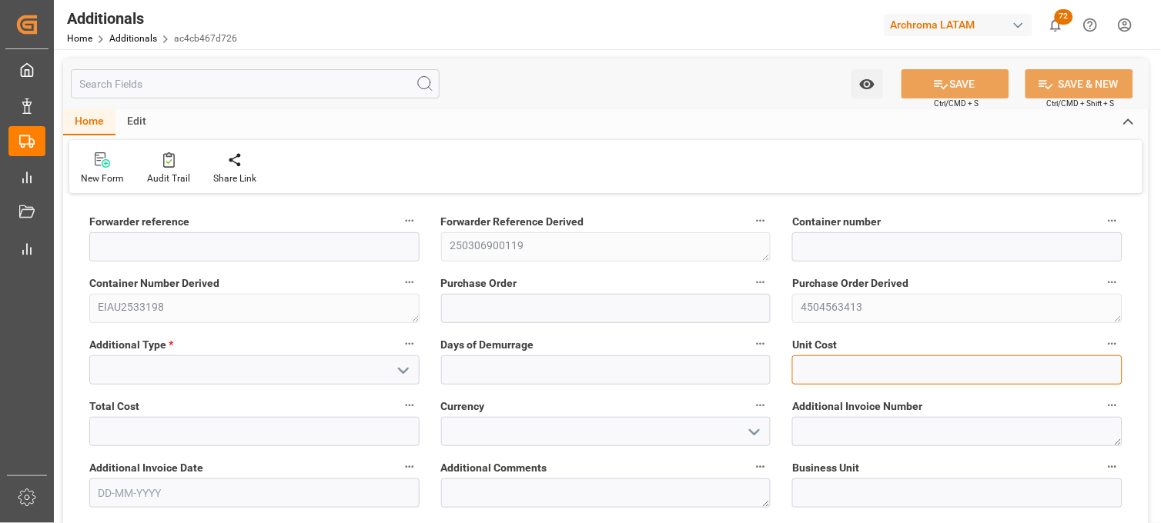
click at [850, 381] on input "text" at bounding box center [957, 370] width 330 height 29
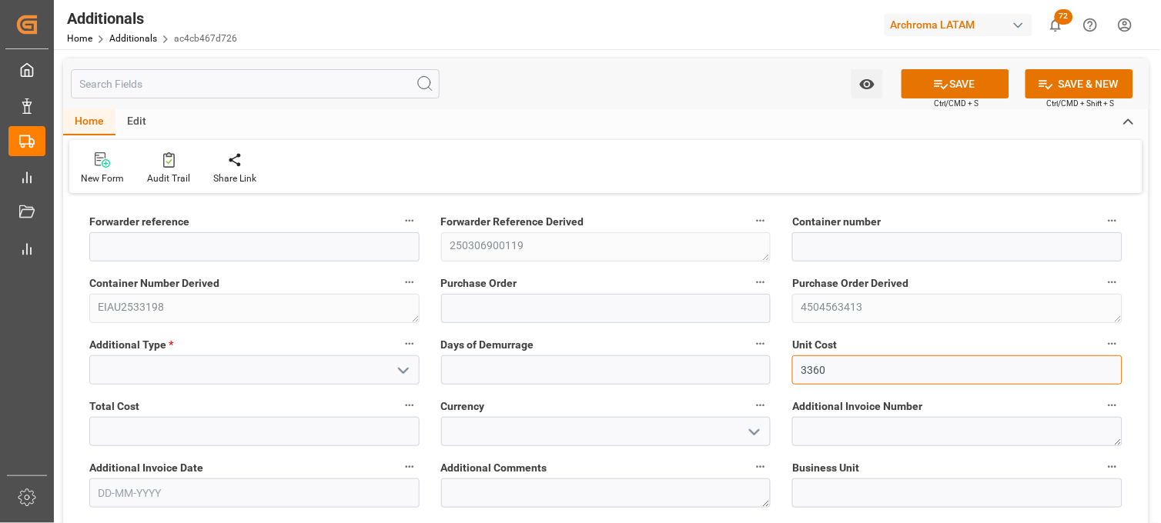
type input "3360"
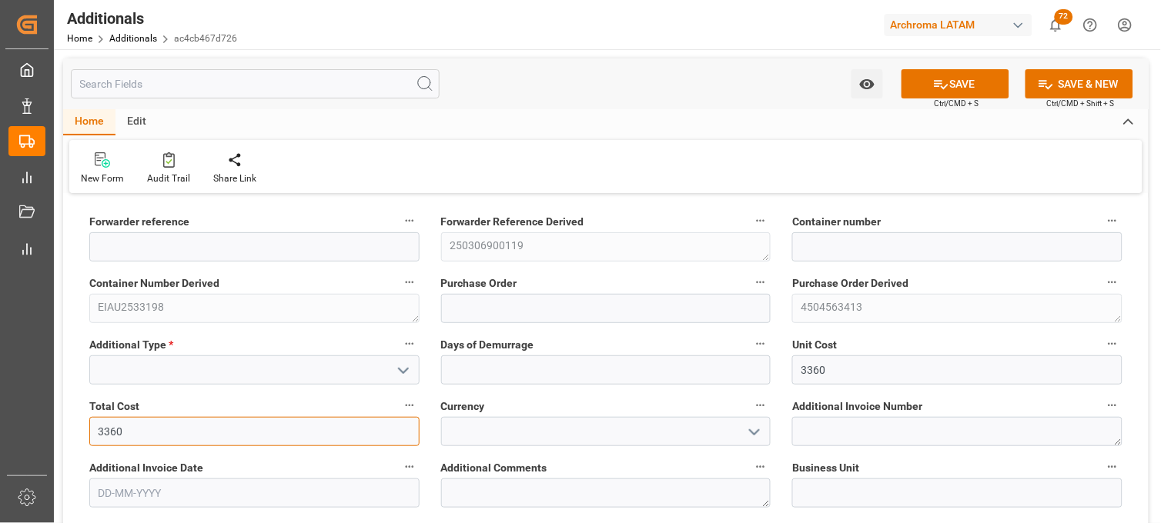
type input "3360"
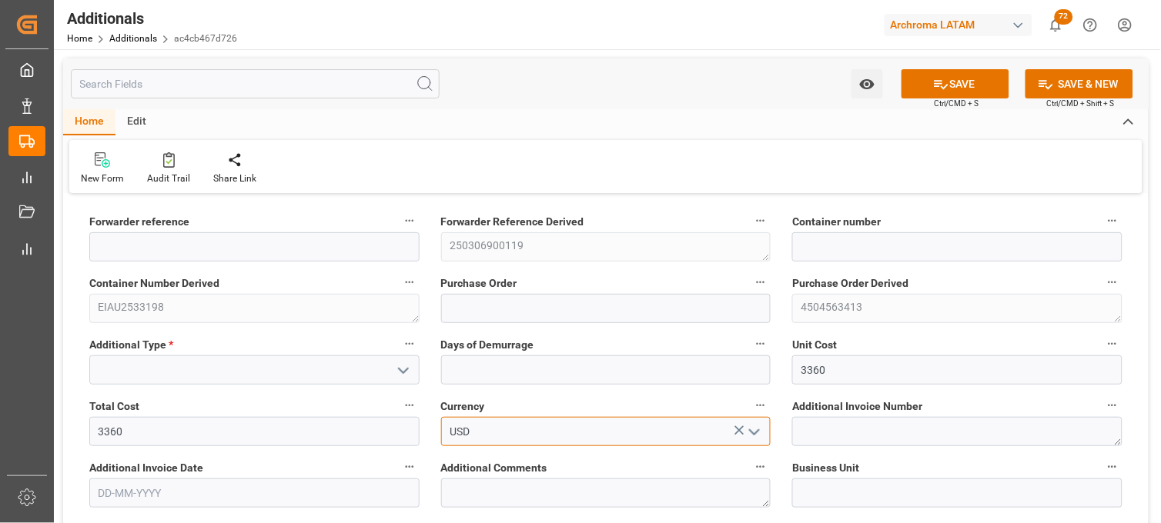
type input "USD"
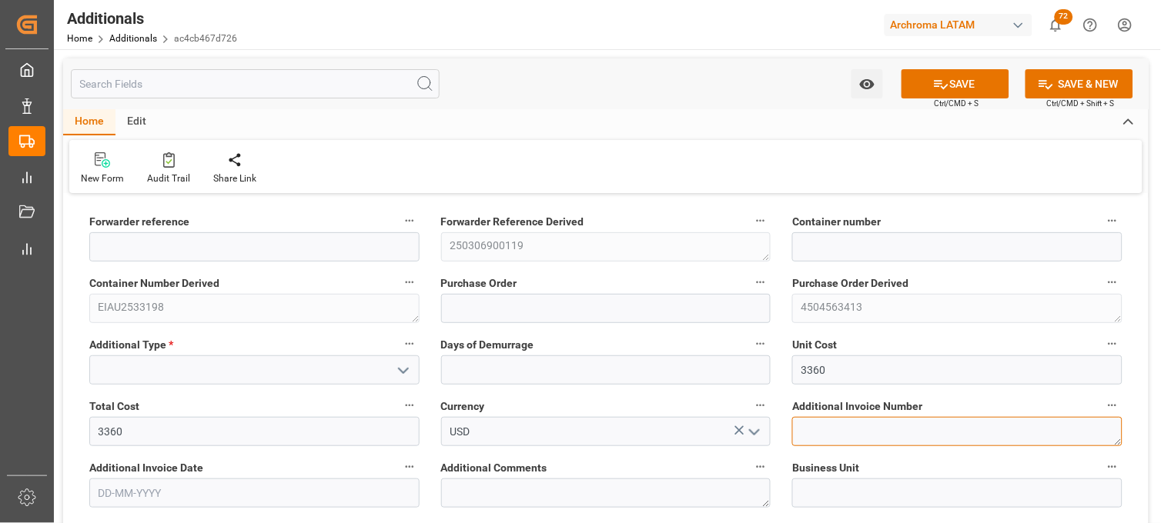
paste textarea "LM455895"
type textarea "LM455895"
click at [321, 388] on div "Additional Type *" at bounding box center [255, 360] width 352 height 62
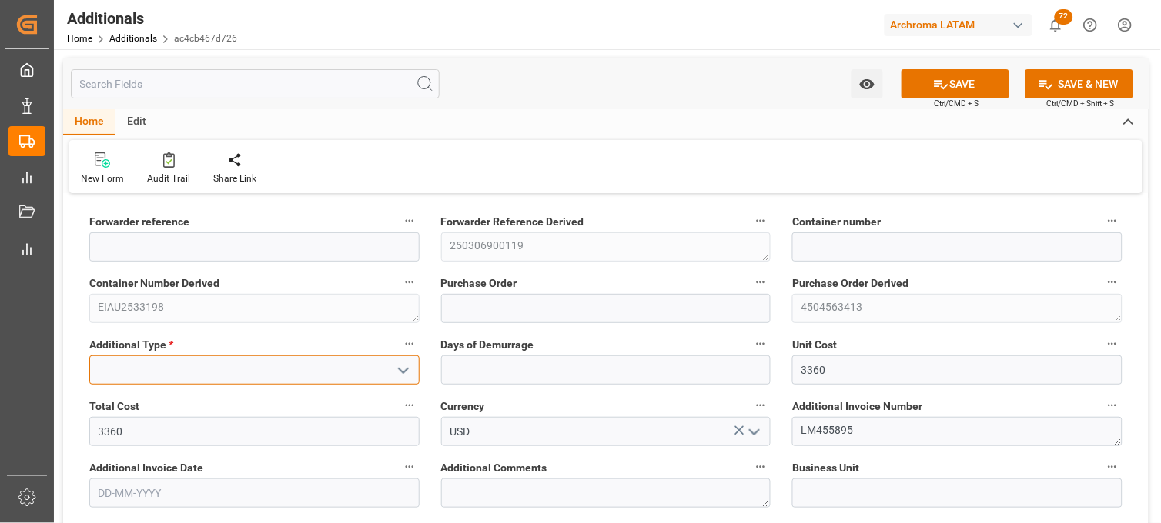
click at [308, 380] on input at bounding box center [254, 370] width 330 height 29
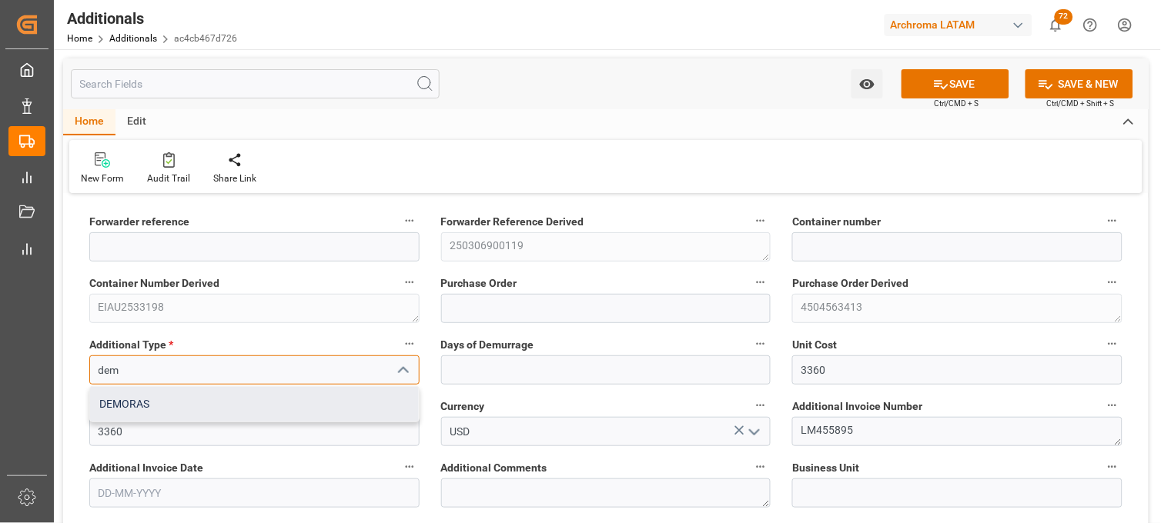
click at [302, 403] on div "DEMORAS" at bounding box center [254, 404] width 329 height 35
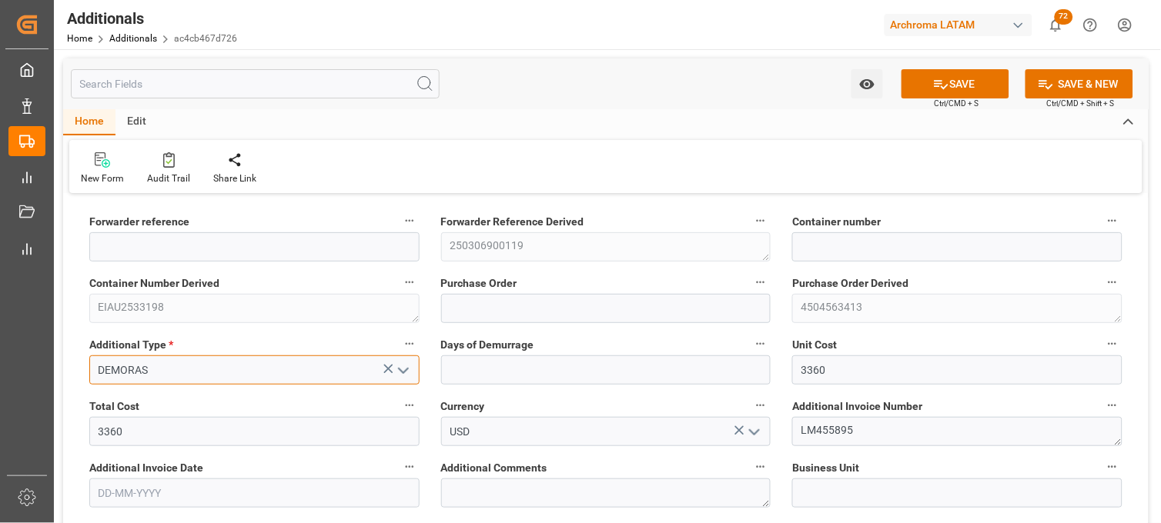
type input "DEMORAS"
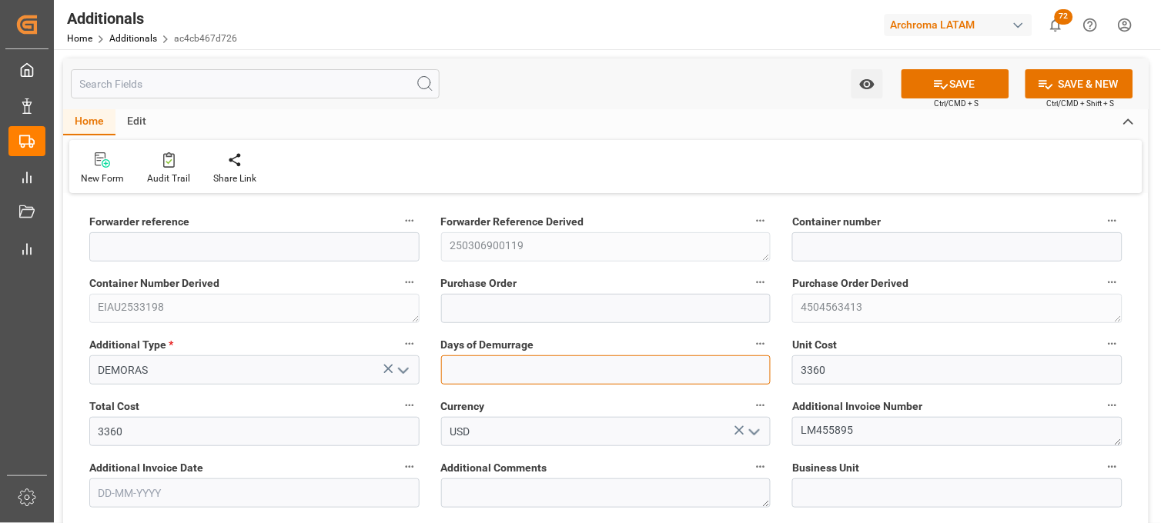
click at [501, 367] on input "text" at bounding box center [606, 370] width 330 height 29
type input "1"
drag, startPoint x: 356, startPoint y: 506, endPoint x: 348, endPoint y: 496, distance: 12.6
click at [356, 506] on input "text" at bounding box center [254, 493] width 330 height 29
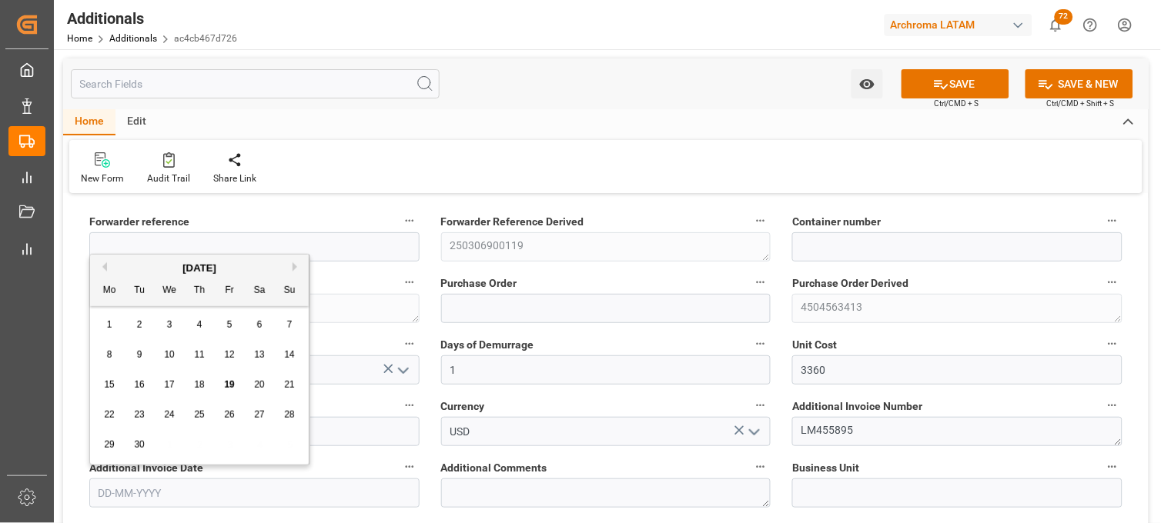
click at [345, 496] on input "text" at bounding box center [254, 493] width 330 height 29
drag, startPoint x: 112, startPoint y: 389, endPoint x: 159, endPoint y: 406, distance: 49.7
click at [113, 389] on span "15" at bounding box center [109, 384] width 10 height 11
type input "[DATE]"
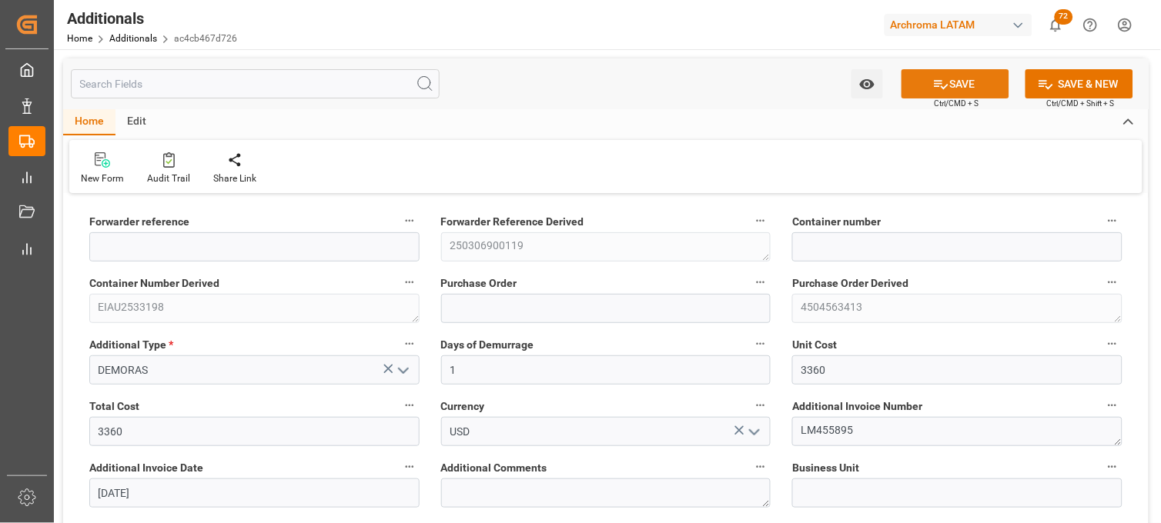
click at [942, 89] on icon at bounding box center [941, 84] width 16 height 16
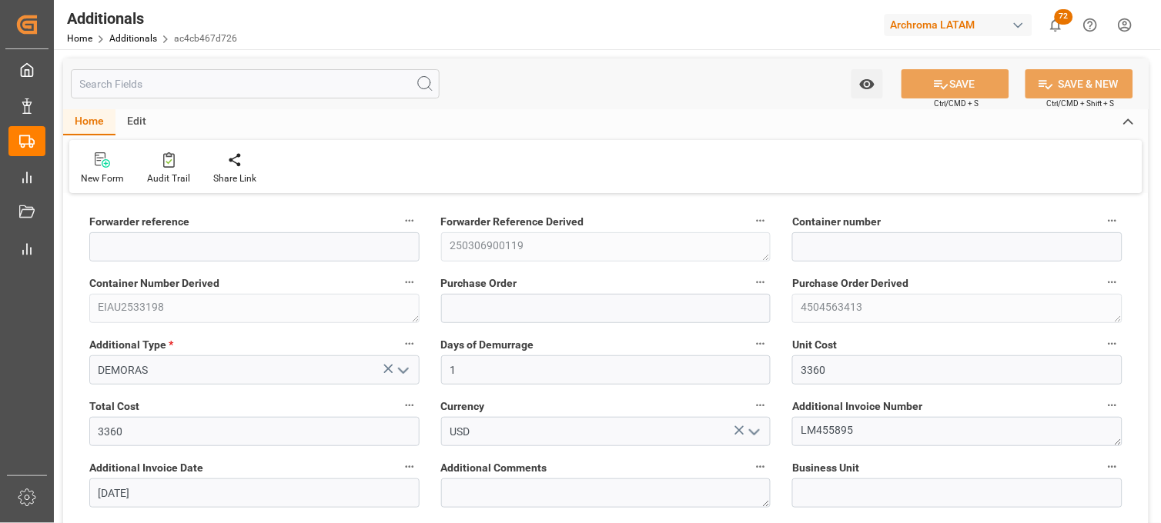
type input "250306900119"
type input "EIAU2533198"
type input "4504563413"
type input "PT"
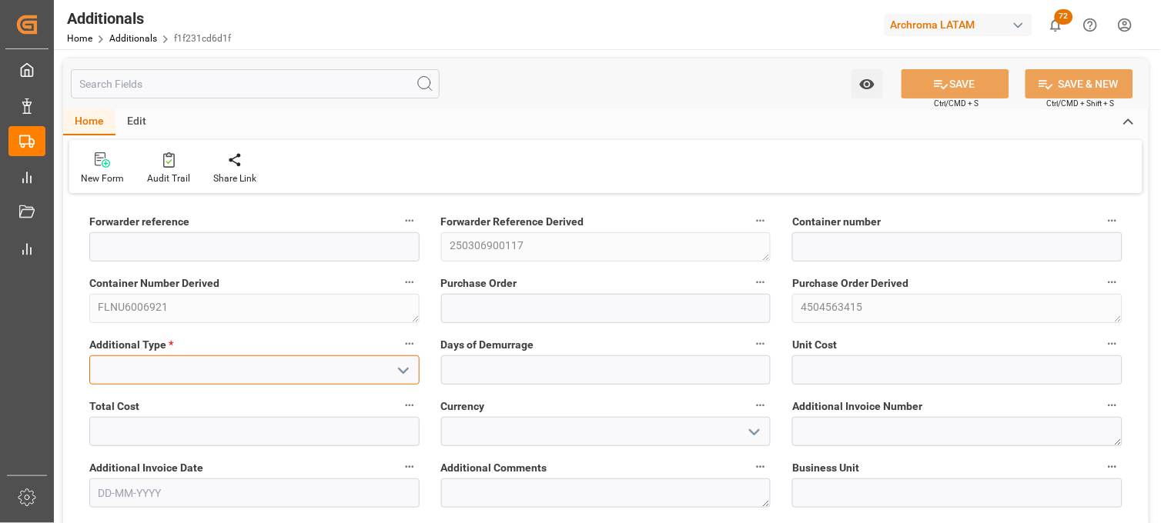
click at [240, 366] on input at bounding box center [254, 370] width 330 height 29
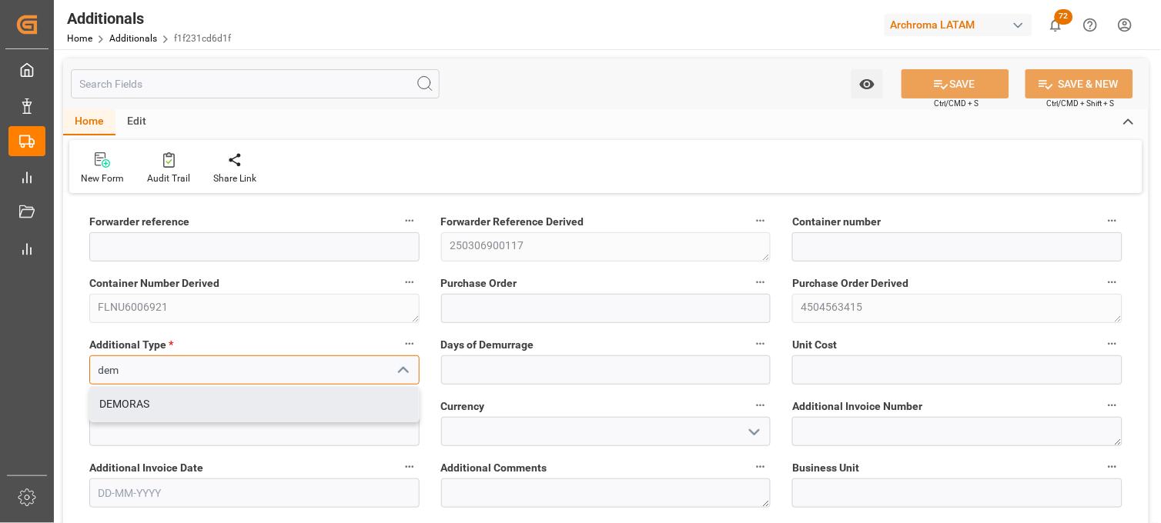
drag, startPoint x: 239, startPoint y: 396, endPoint x: 300, endPoint y: 383, distance: 62.9
click at [239, 396] on div "DEMORAS" at bounding box center [254, 404] width 329 height 35
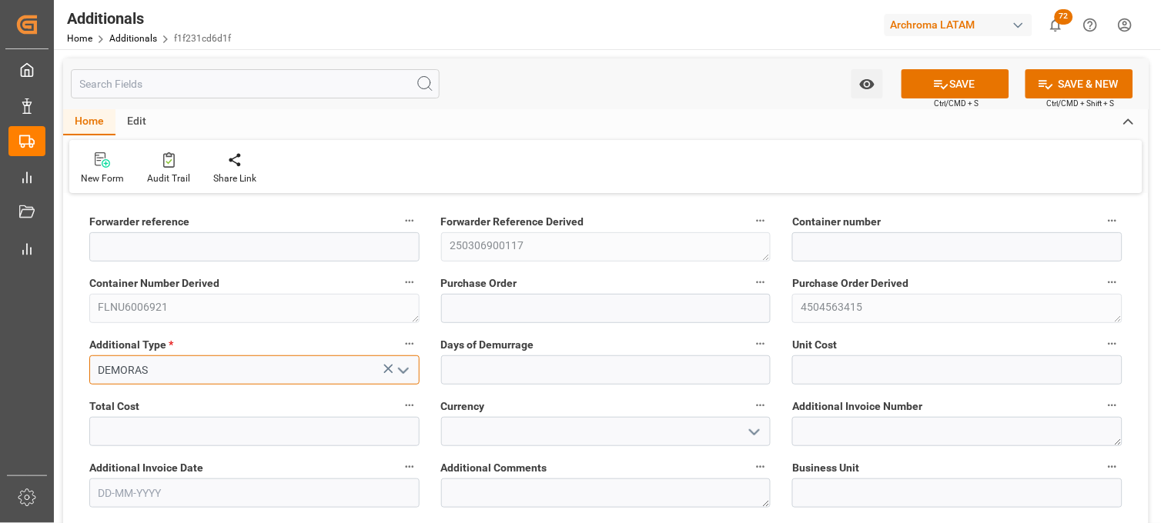
type input "DEMORAS"
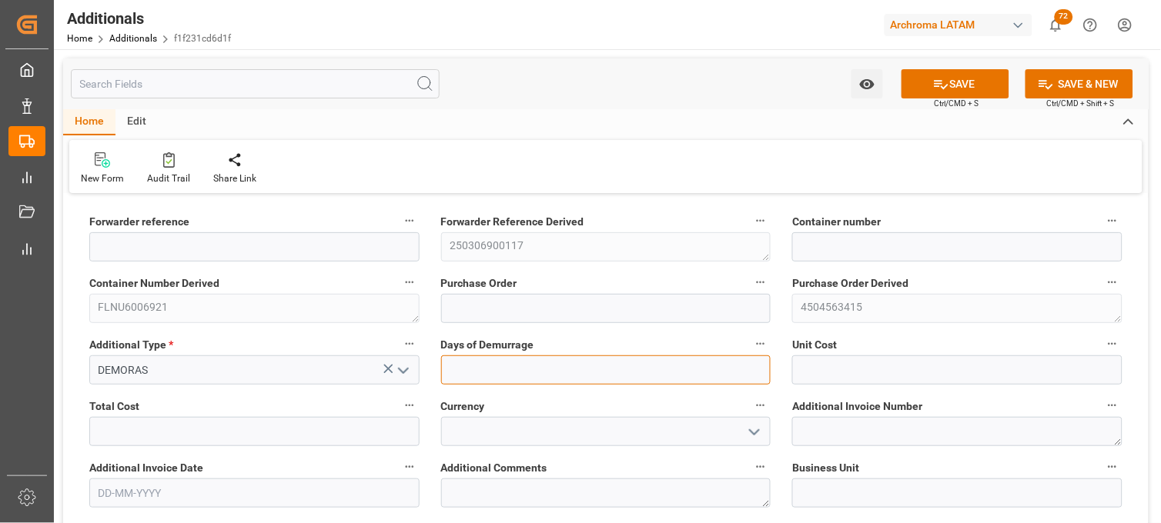
click at [485, 377] on input "text" at bounding box center [606, 370] width 330 height 29
type input "1"
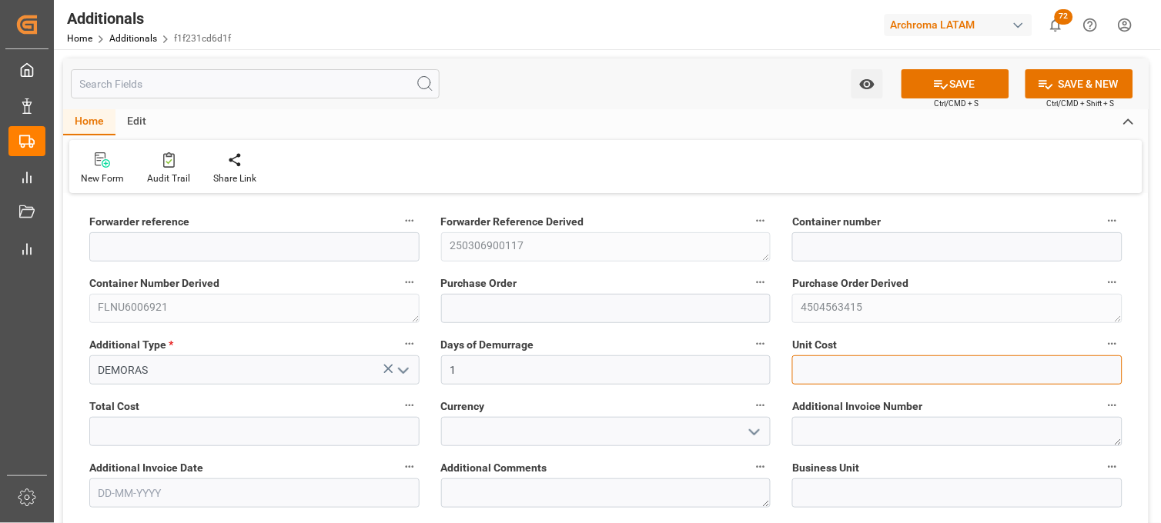
click at [830, 363] on input "text" at bounding box center [957, 370] width 330 height 29
click at [831, 363] on input "text" at bounding box center [957, 370] width 330 height 29
type input "2170"
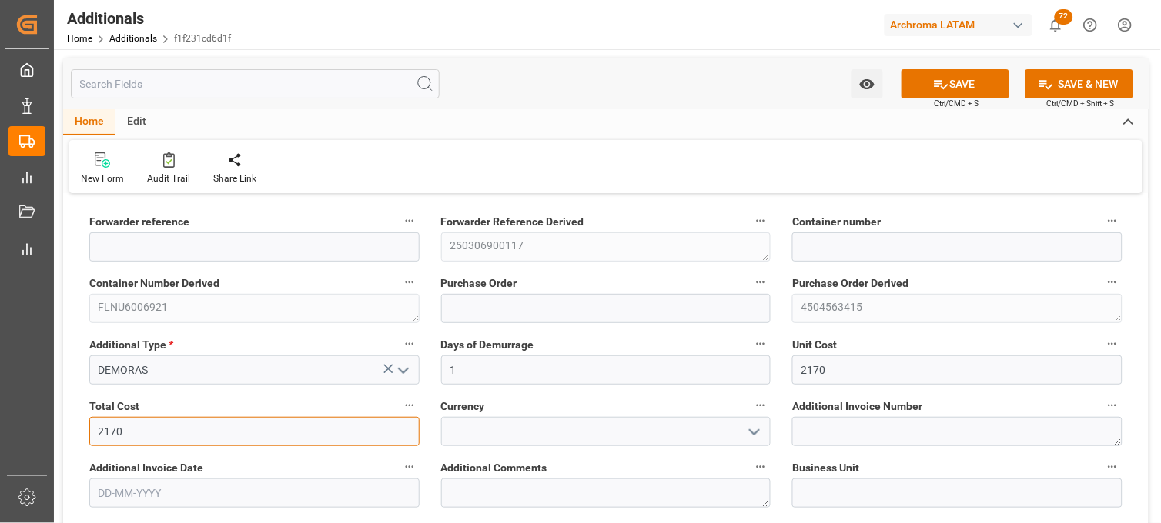
type input "2170"
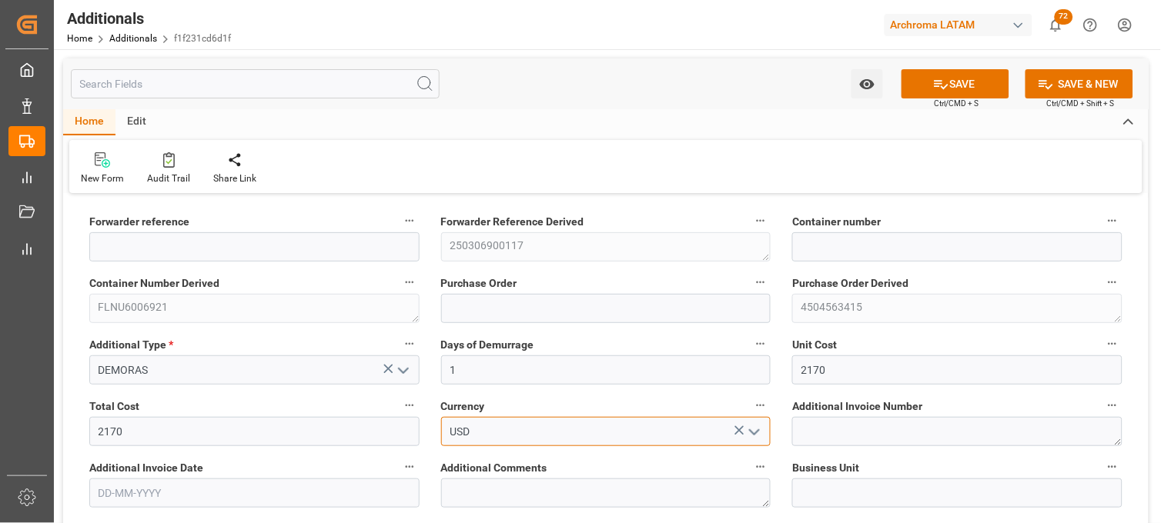
type input "USD"
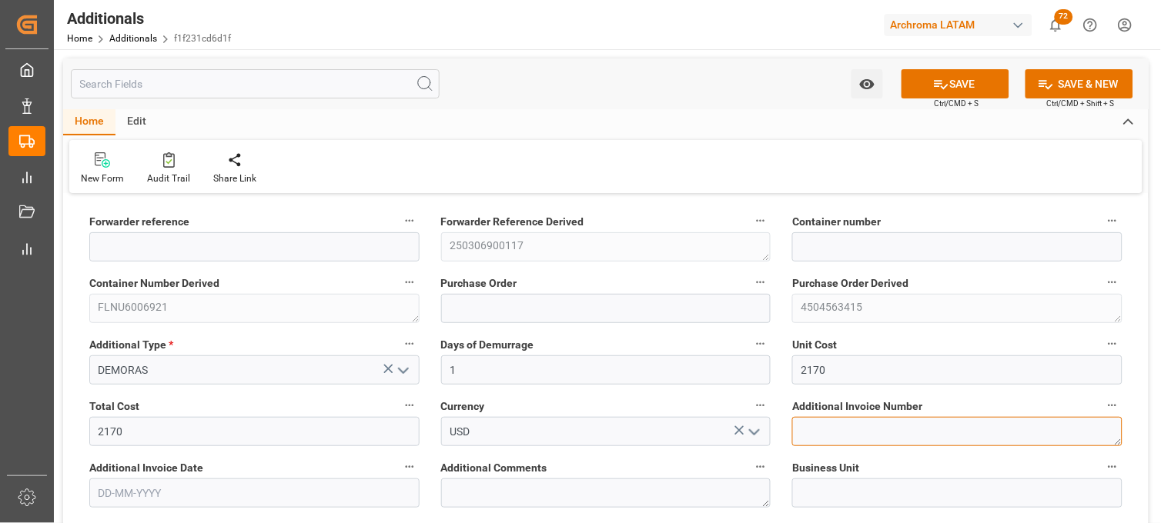
paste textarea "LM455898"
type textarea "LM455898"
click at [322, 489] on input "text" at bounding box center [254, 493] width 330 height 29
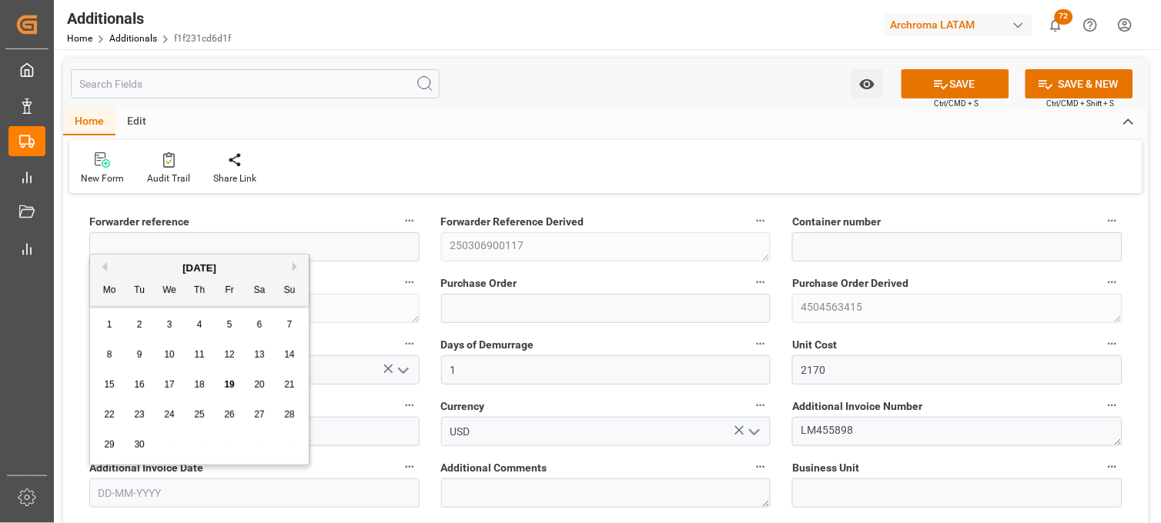
click at [111, 393] on div "15" at bounding box center [109, 385] width 19 height 18
type input "[DATE]"
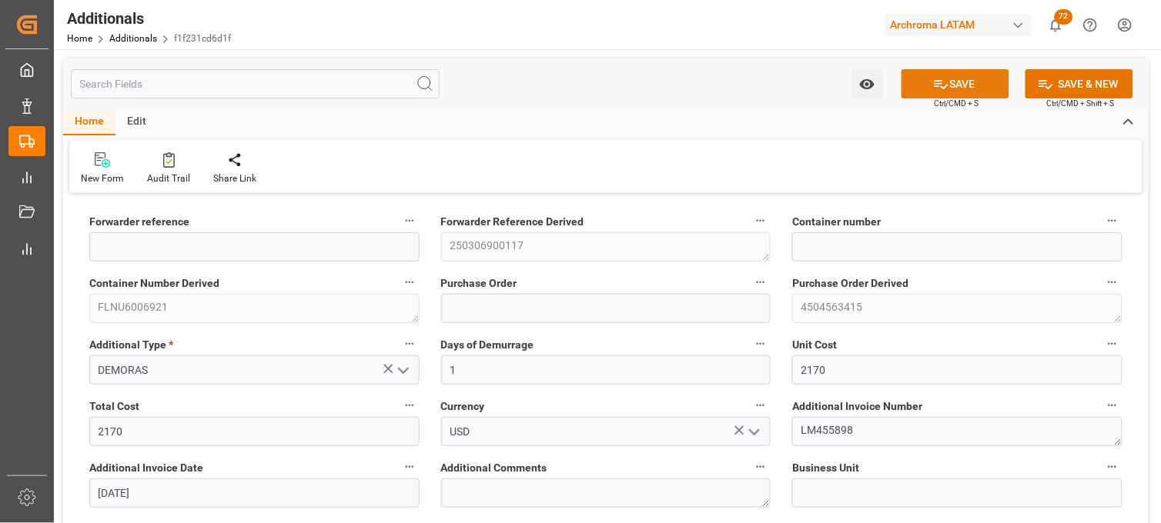
click at [947, 81] on button "SAVE" at bounding box center [955, 83] width 108 height 29
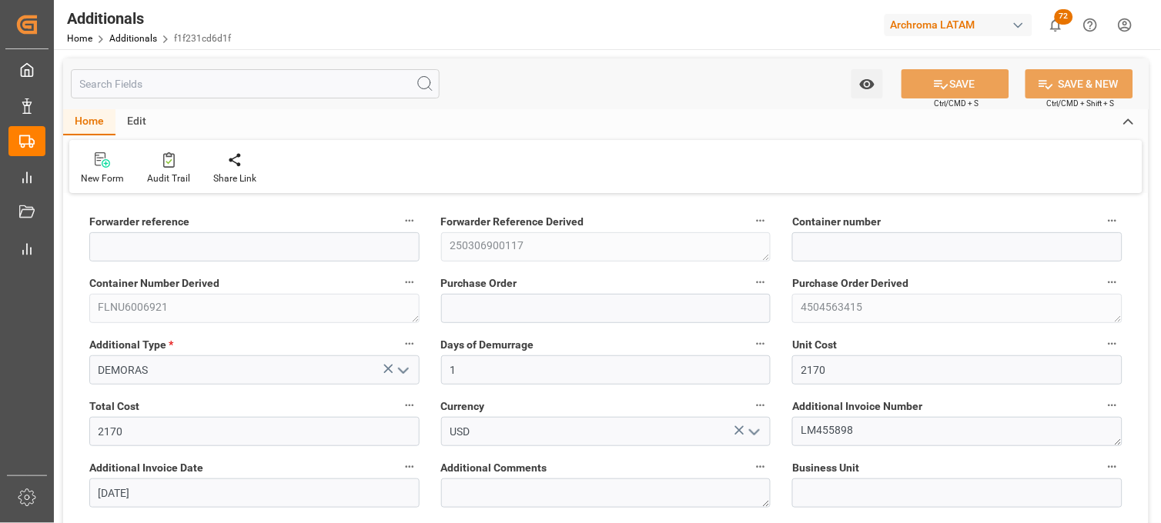
type input "250306900117"
type input "FLNU6006921"
type input "4504563415"
type input "PT"
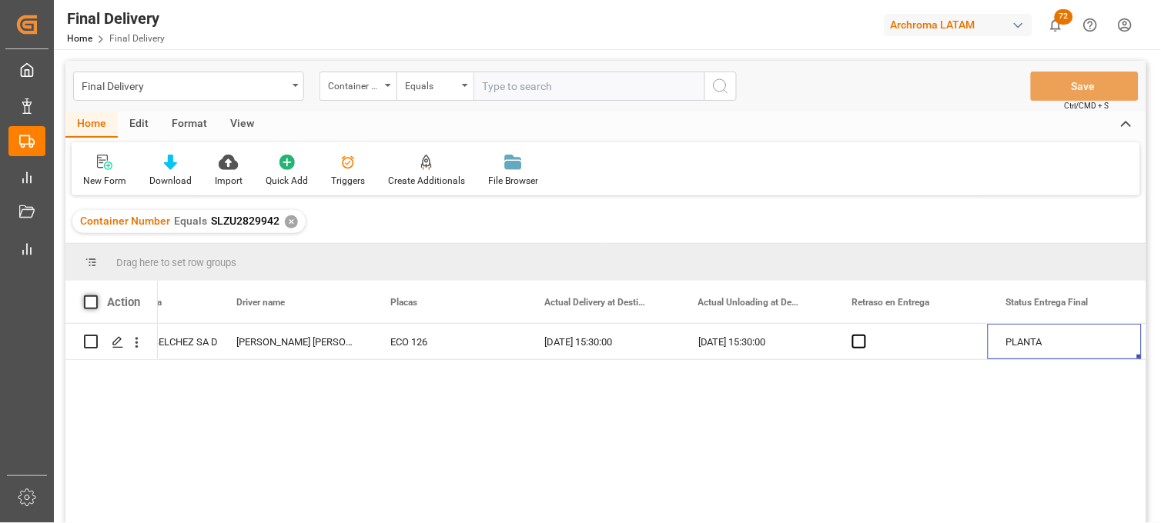
scroll to position [0, 4250]
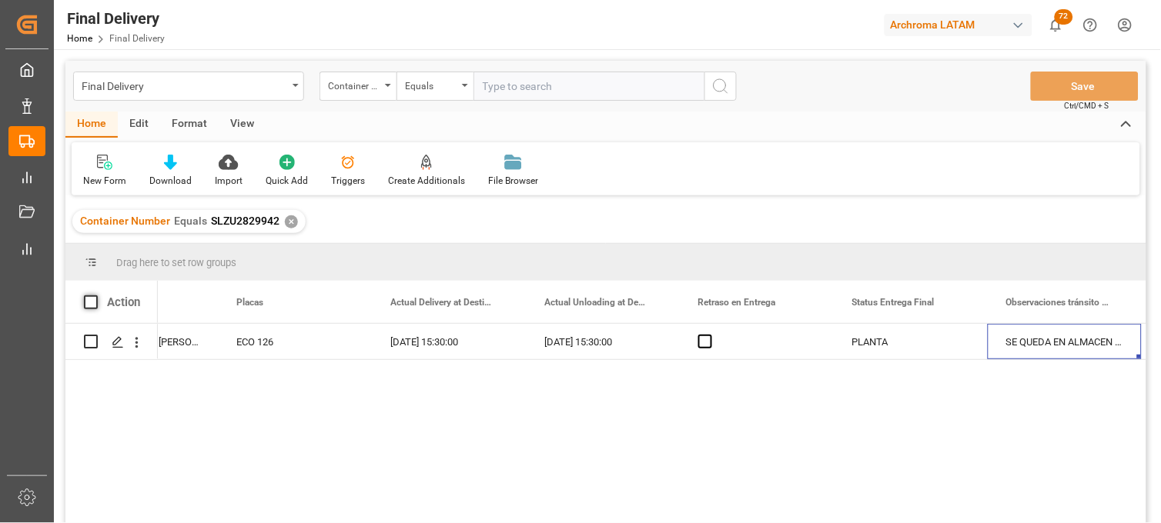
click at [90, 304] on span at bounding box center [91, 303] width 14 height 14
click at [95, 296] on input "checkbox" at bounding box center [95, 296] width 0 height 0
checkbox input "true"
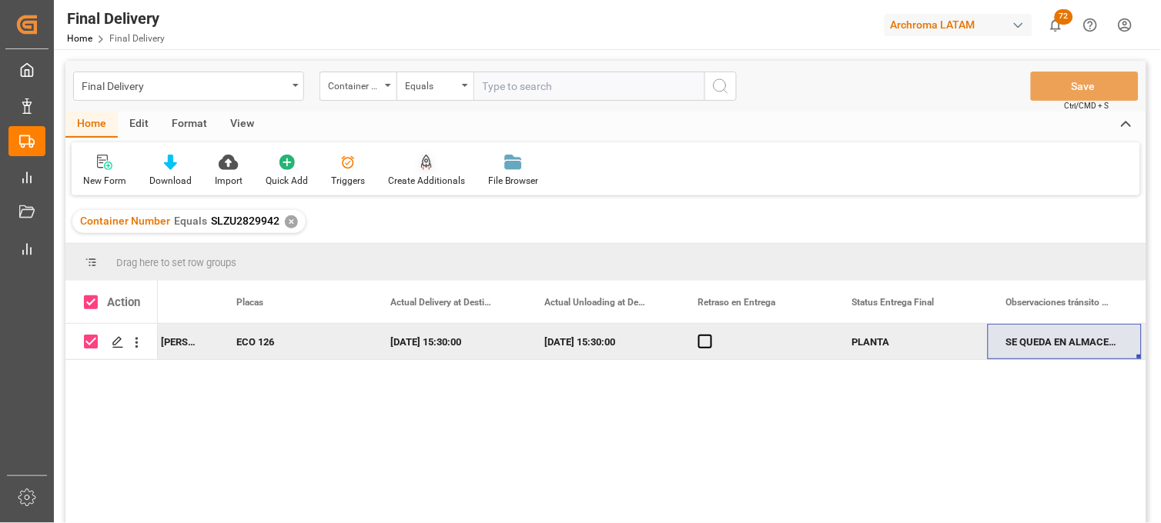
click at [417, 171] on div "Create Additionals" at bounding box center [426, 171] width 100 height 34
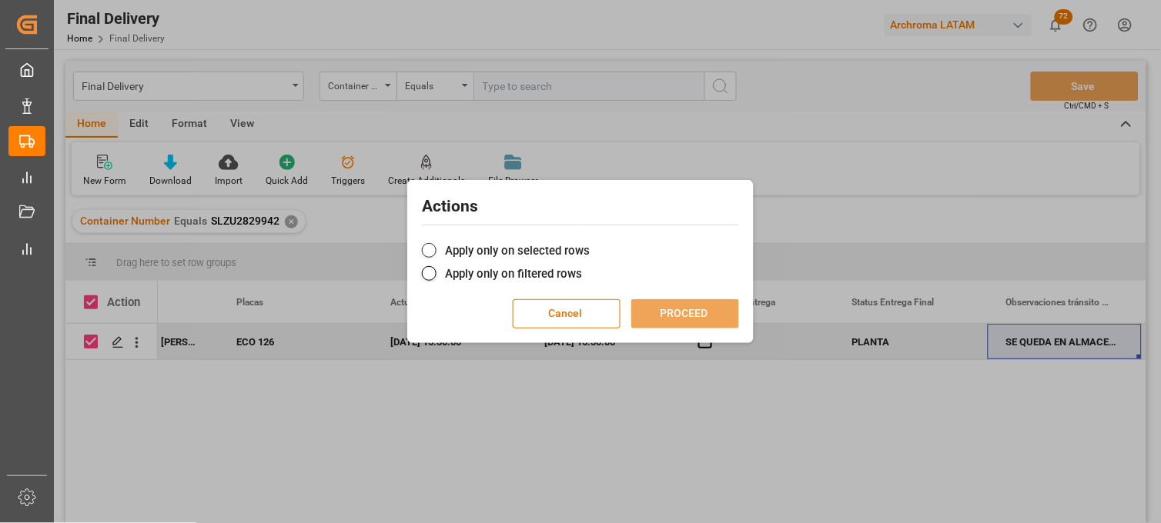
click at [435, 252] on span at bounding box center [429, 250] width 15 height 15
click at [590, 242] on input "Apply only on selected rows" at bounding box center [590, 242] width 0 height 0
click at [654, 317] on button "PROCEED" at bounding box center [685, 313] width 108 height 29
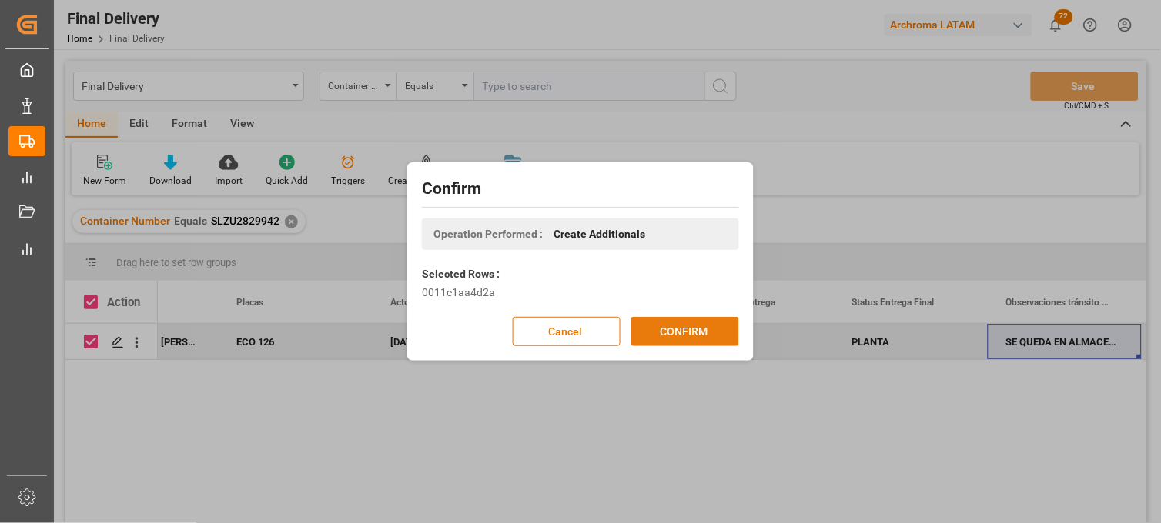
click at [678, 323] on button "CONFIRM" at bounding box center [685, 331] width 108 height 29
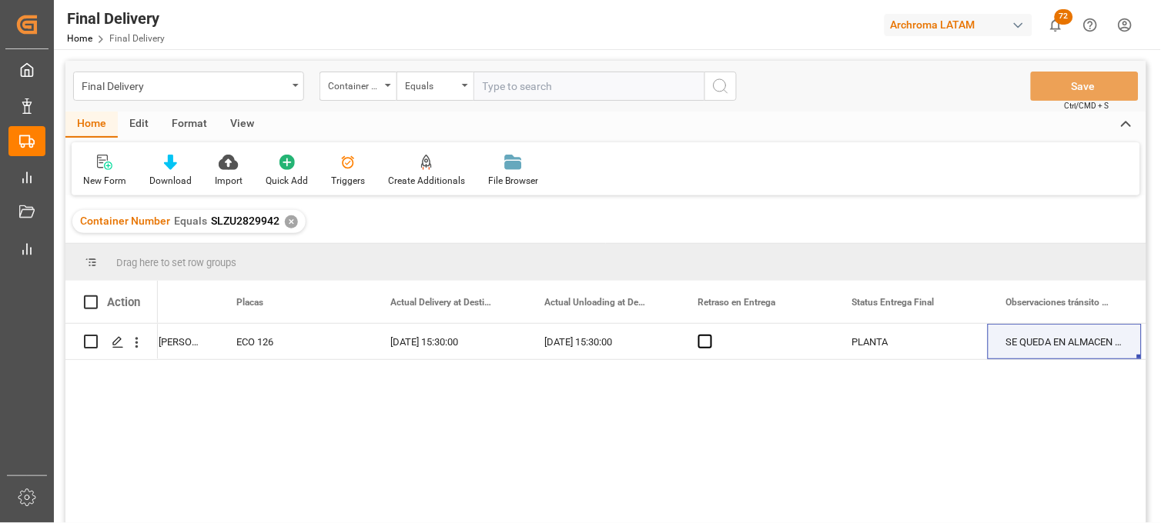
click at [288, 222] on div "✕" at bounding box center [291, 221] width 13 height 13
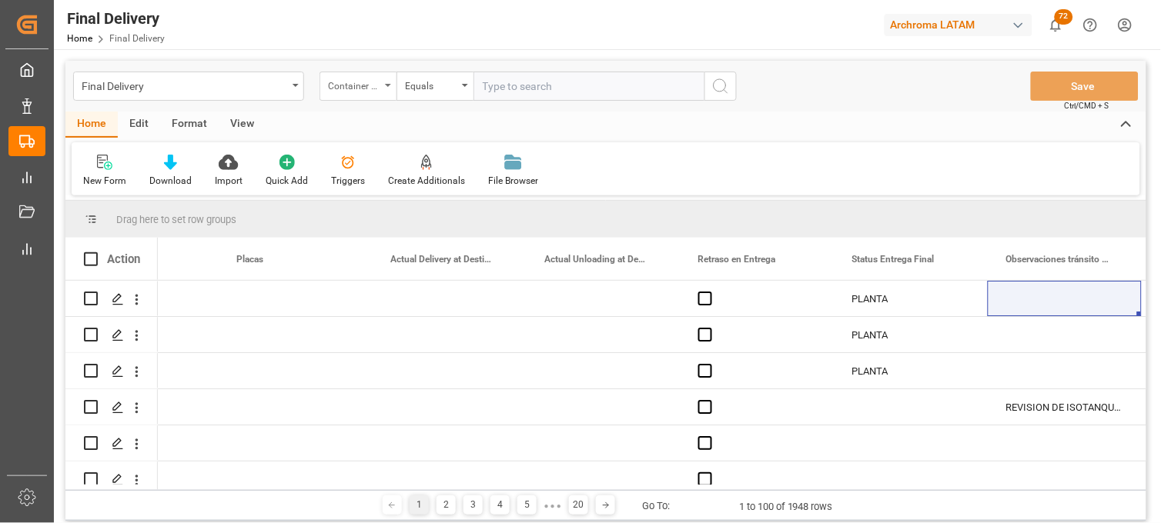
click at [370, 90] on div "Container Number" at bounding box center [354, 84] width 52 height 18
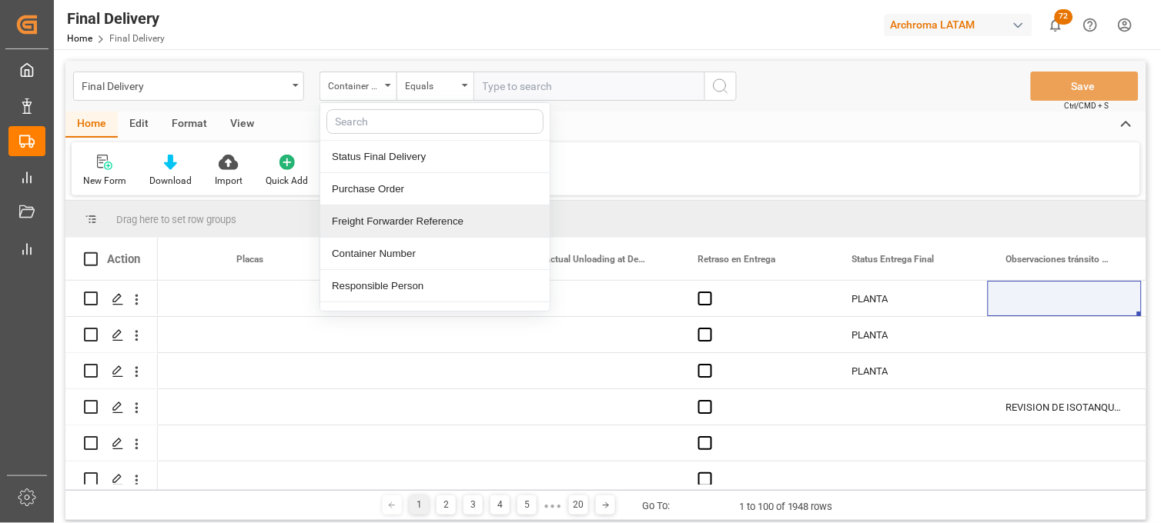
click at [400, 219] on div "Freight Forwarder Reference" at bounding box center [434, 221] width 229 height 32
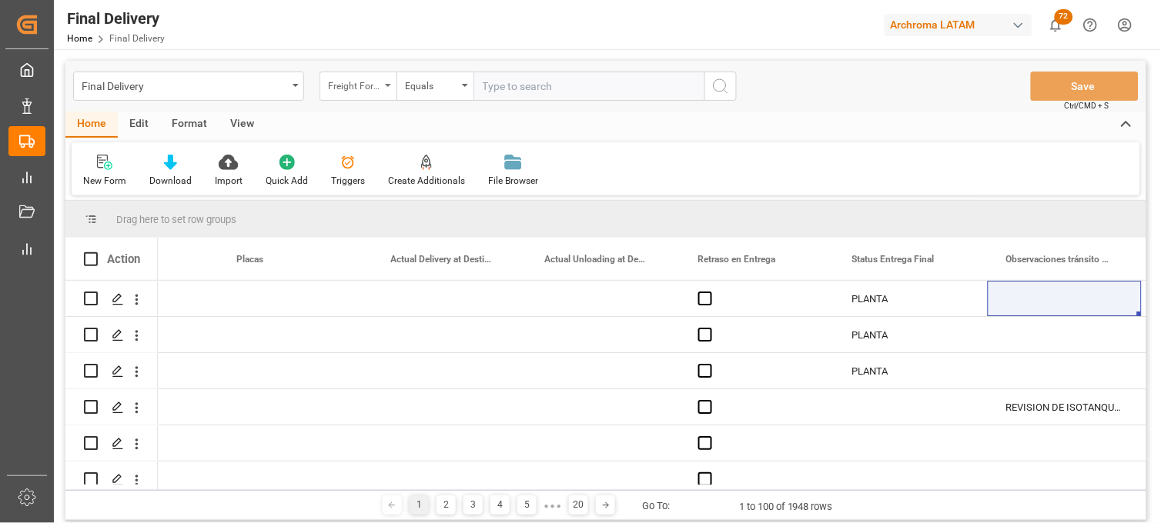
drag, startPoint x: 358, startPoint y: 82, endPoint x: 359, endPoint y: 95, distance: 12.4
click at [358, 85] on div "Freight Forwarder Reference" at bounding box center [354, 84] width 52 height 18
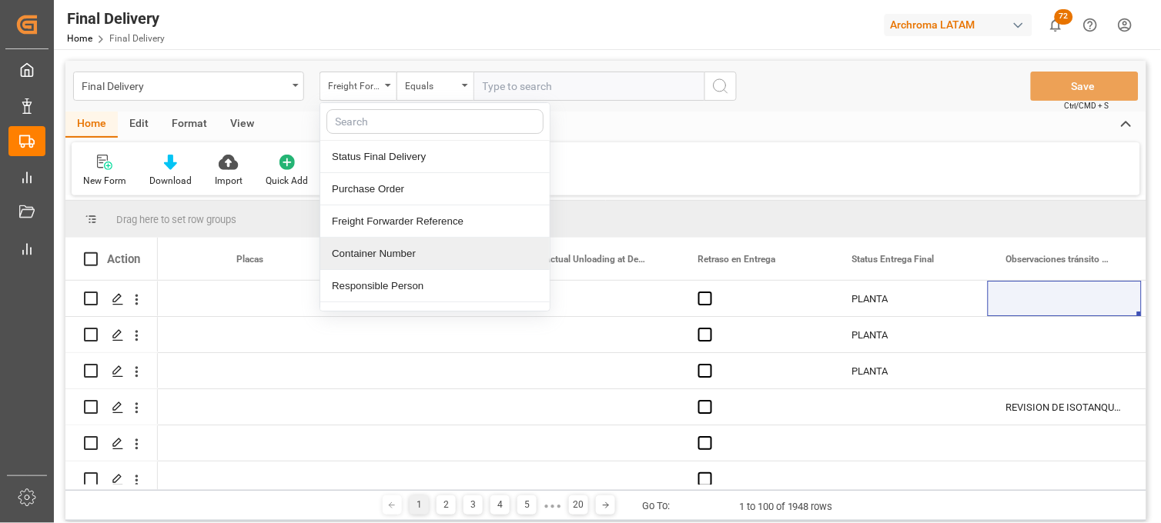
drag, startPoint x: 368, startPoint y: 256, endPoint x: 473, endPoint y: 139, distance: 157.0
click at [368, 256] on div "Container Number" at bounding box center [434, 254] width 229 height 32
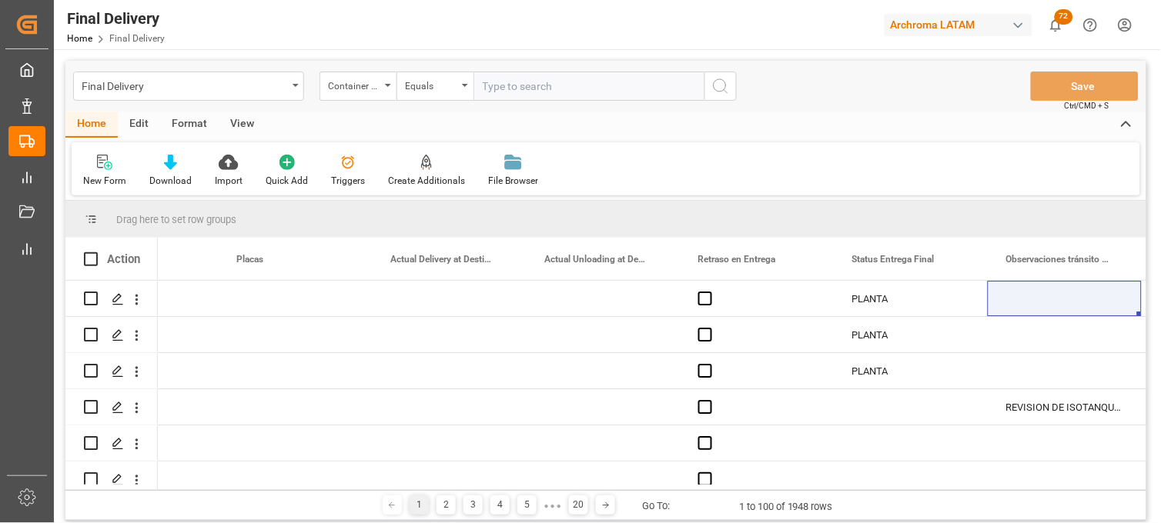
click at [499, 92] on input "text" at bounding box center [588, 86] width 231 height 29
paste input "FLNU6007358"
type input "FLNU6007358"
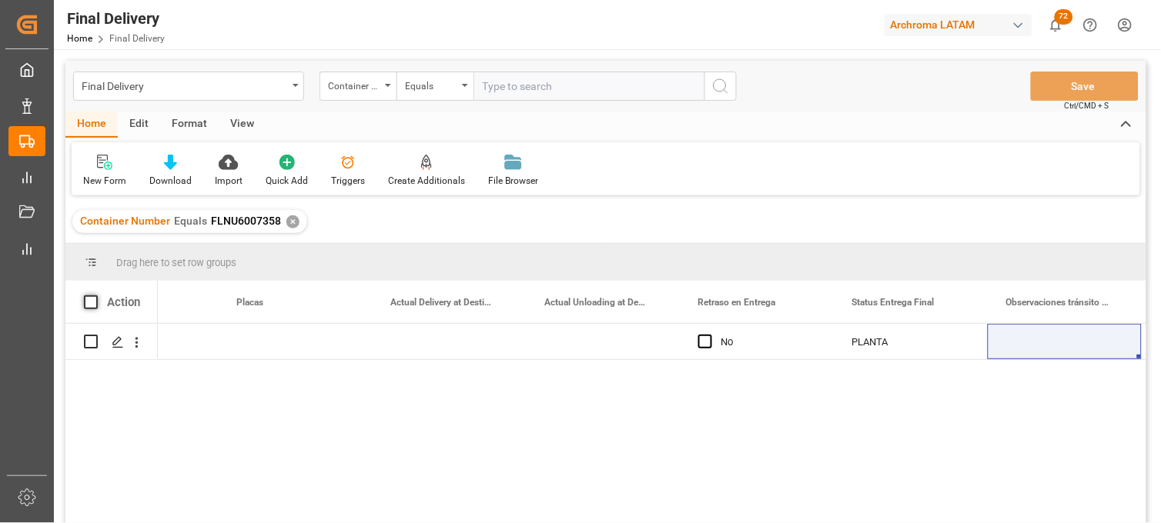
click at [90, 304] on span at bounding box center [91, 303] width 14 height 14
click at [95, 296] on input "checkbox" at bounding box center [95, 296] width 0 height 0
checkbox input "true"
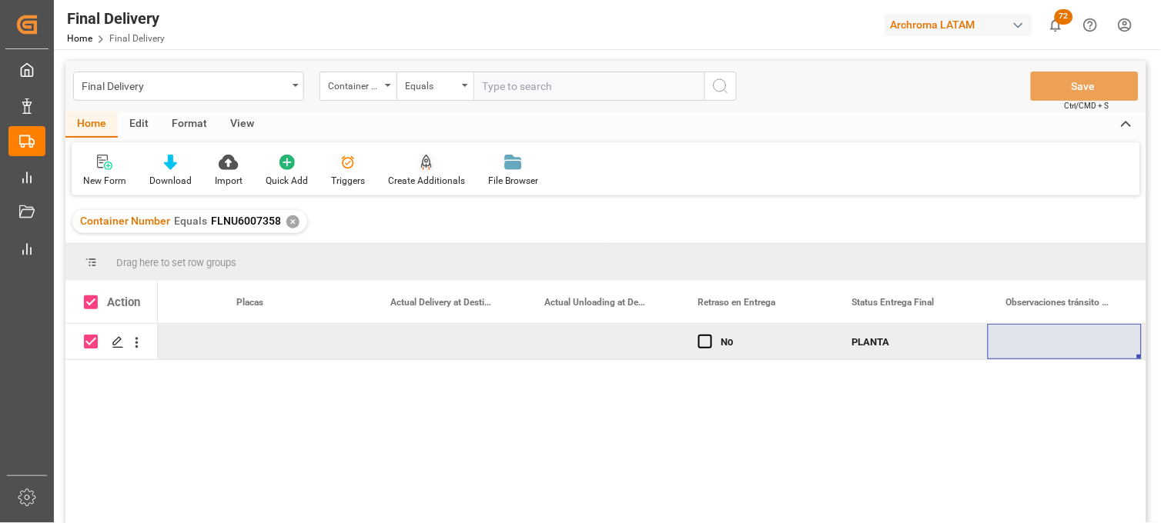
click at [414, 168] on div at bounding box center [426, 162] width 77 height 16
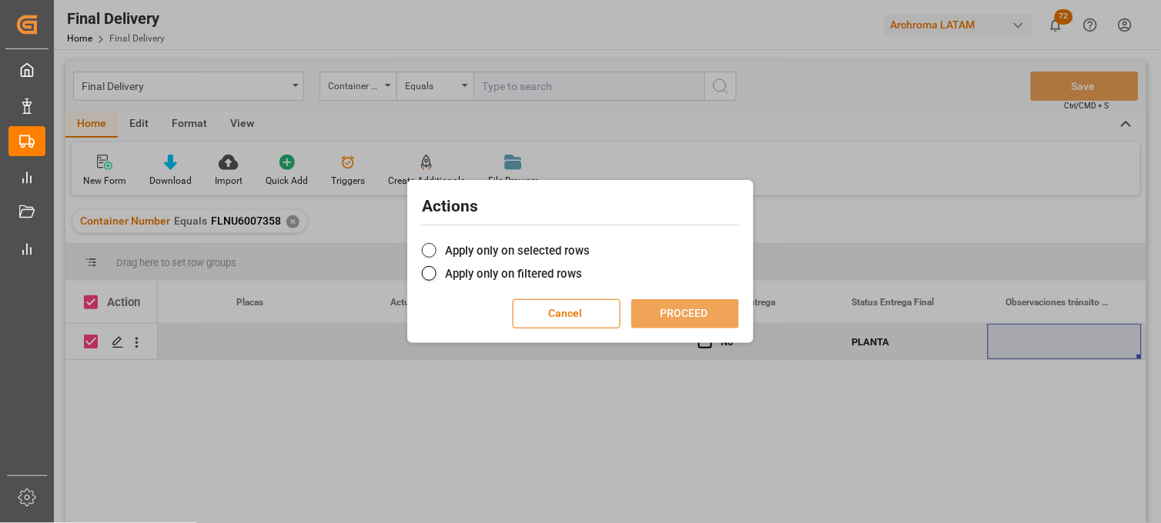
click at [460, 252] on label "Apply only on selected rows" at bounding box center [580, 251] width 317 height 18
click at [590, 242] on input "Apply only on selected rows" at bounding box center [590, 242] width 0 height 0
click at [687, 314] on button "PROCEED" at bounding box center [685, 313] width 108 height 29
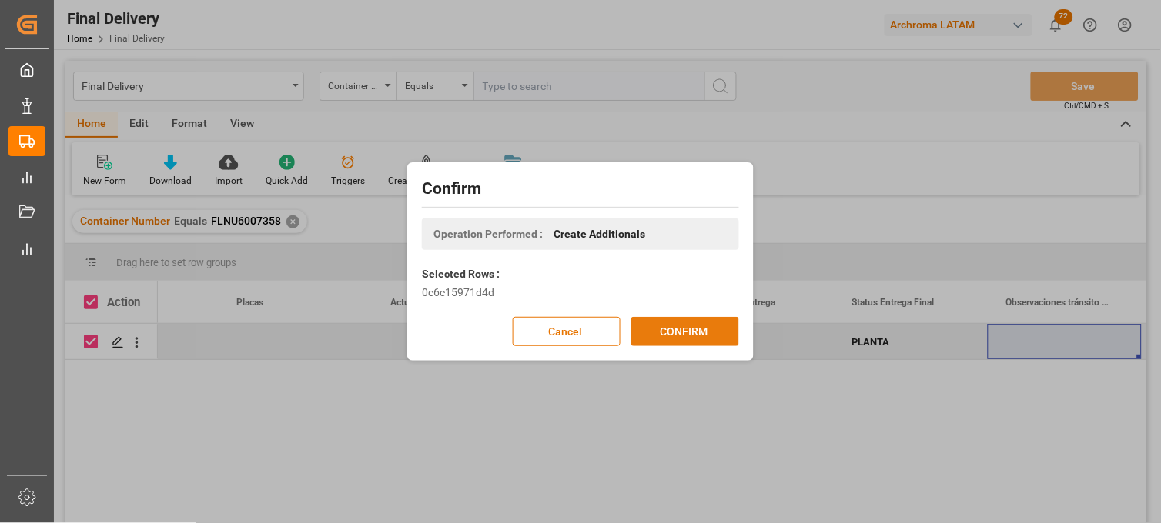
click at [682, 332] on button "CONFIRM" at bounding box center [685, 331] width 108 height 29
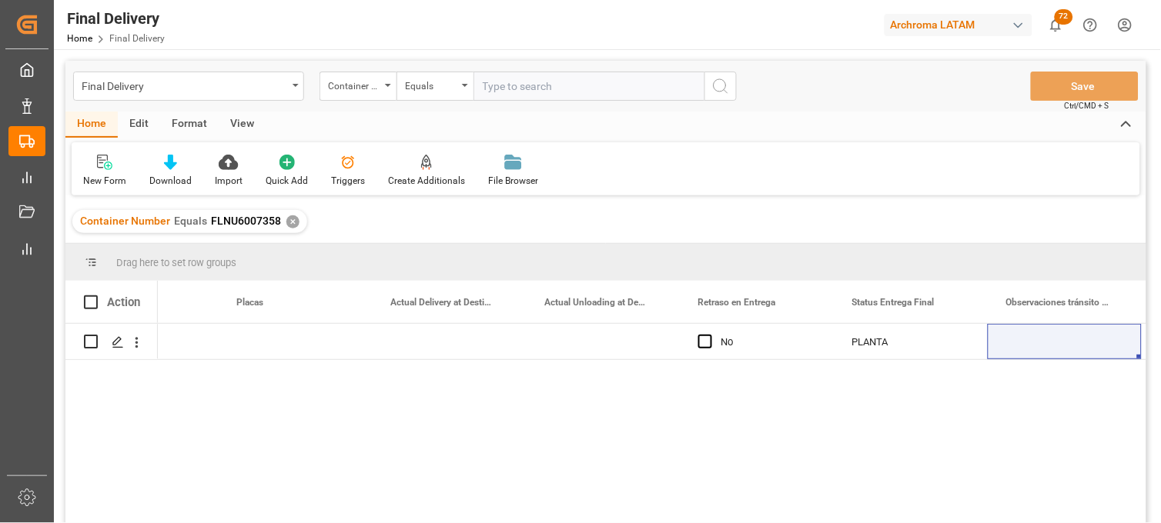
click at [290, 222] on div "✕" at bounding box center [292, 221] width 13 height 13
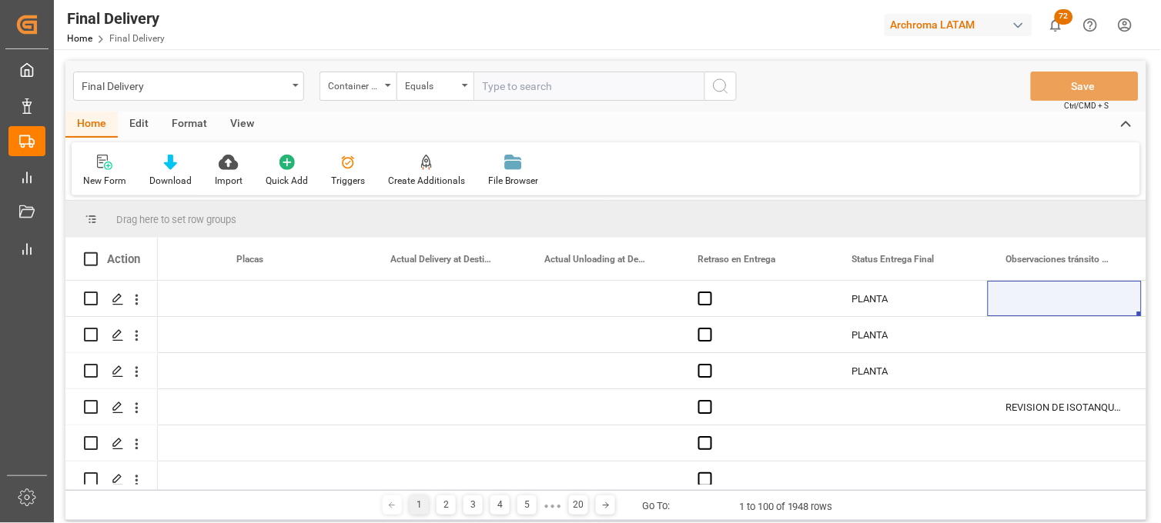
click at [502, 90] on input "text" at bounding box center [588, 86] width 231 height 29
paste input "OOLU0380335"
type input "OOLU0380335"
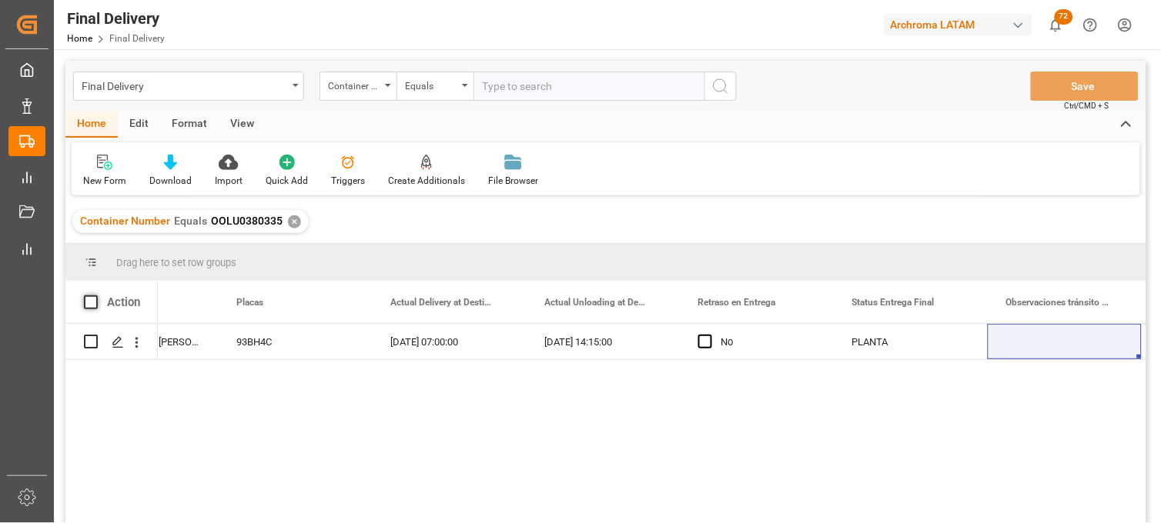
click at [91, 300] on span at bounding box center [91, 303] width 14 height 14
click at [95, 296] on input "checkbox" at bounding box center [95, 296] width 0 height 0
checkbox input "true"
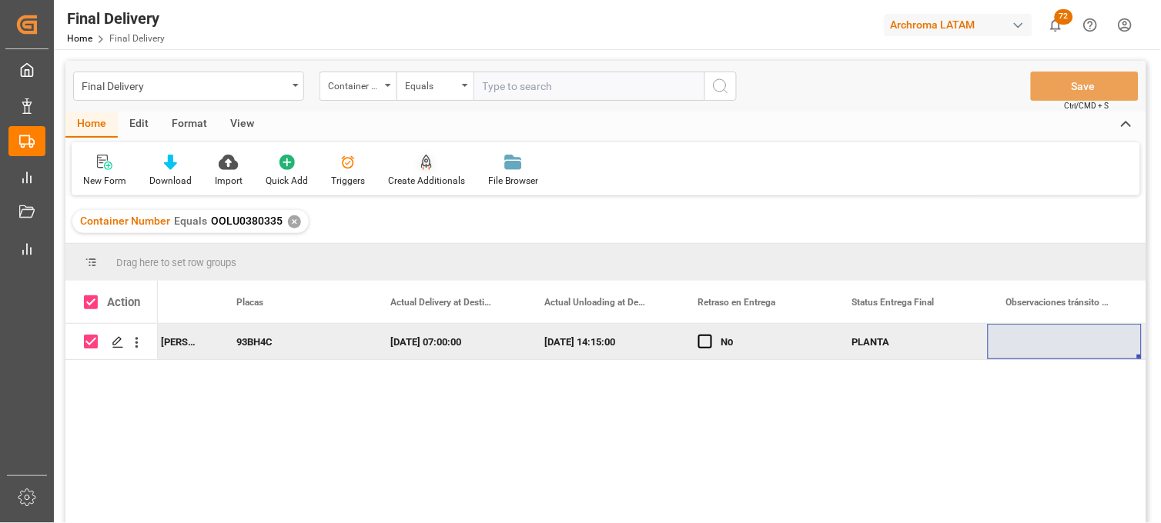
click at [418, 175] on div "Create Additionals" at bounding box center [426, 181] width 77 height 14
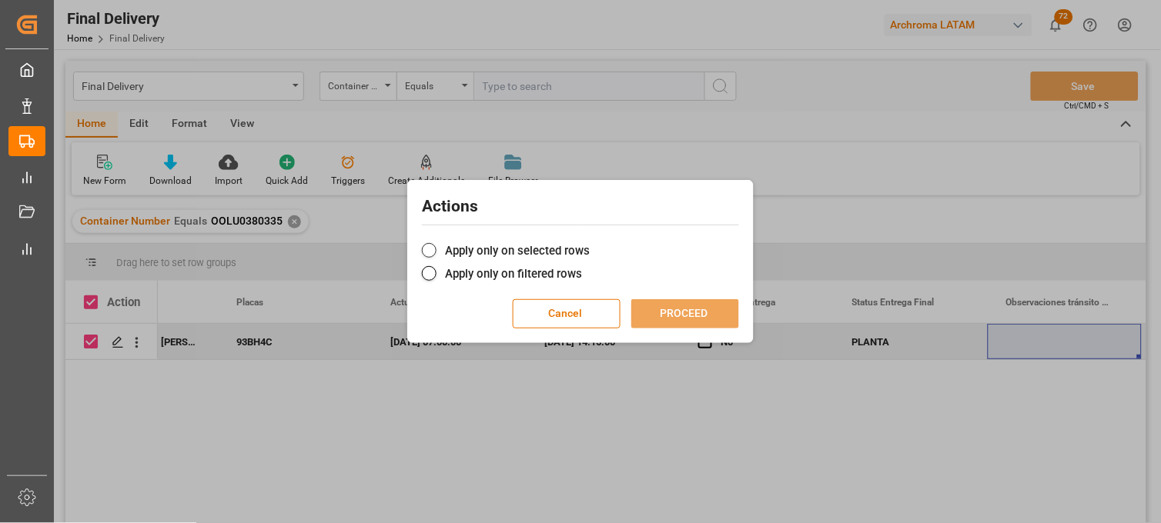
click at [436, 250] on label "Apply only on selected rows" at bounding box center [580, 251] width 317 height 18
click at [590, 242] on input "Apply only on selected rows" at bounding box center [590, 242] width 0 height 0
click at [668, 314] on button "PROCEED" at bounding box center [685, 313] width 108 height 29
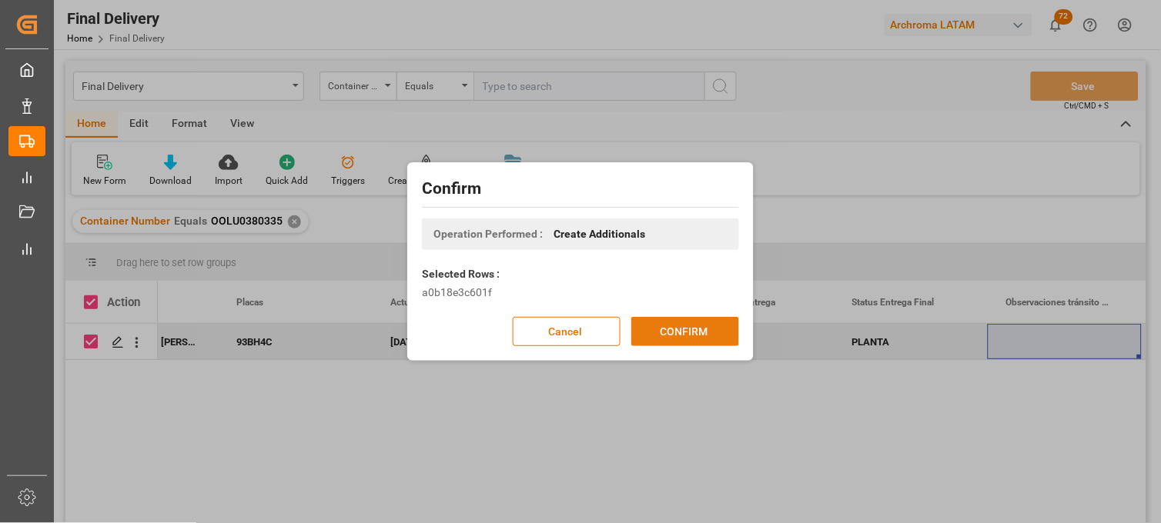
click at [683, 325] on button "CONFIRM" at bounding box center [685, 331] width 108 height 29
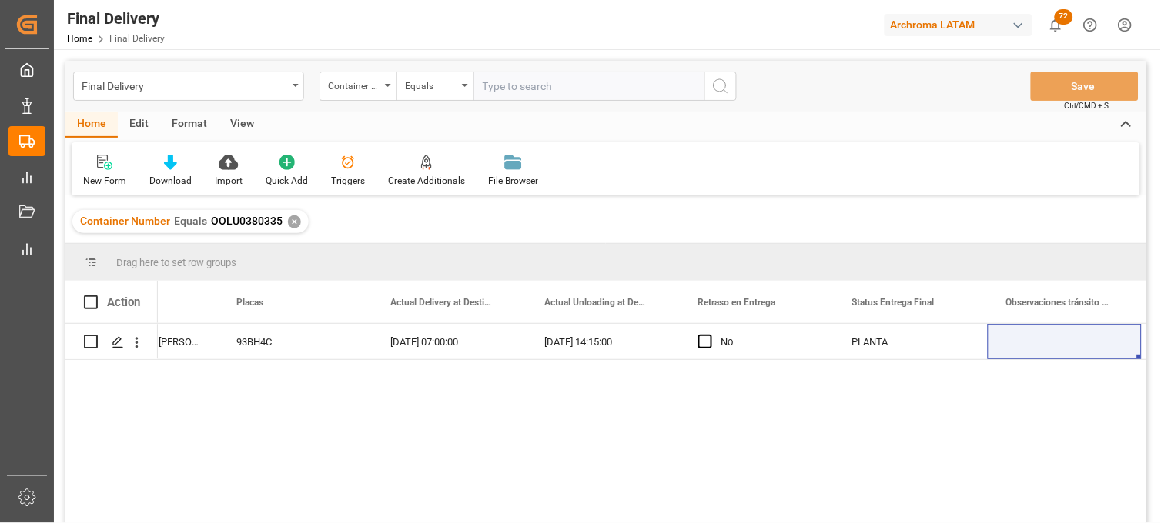
click at [289, 223] on div "✕" at bounding box center [294, 221] width 13 height 13
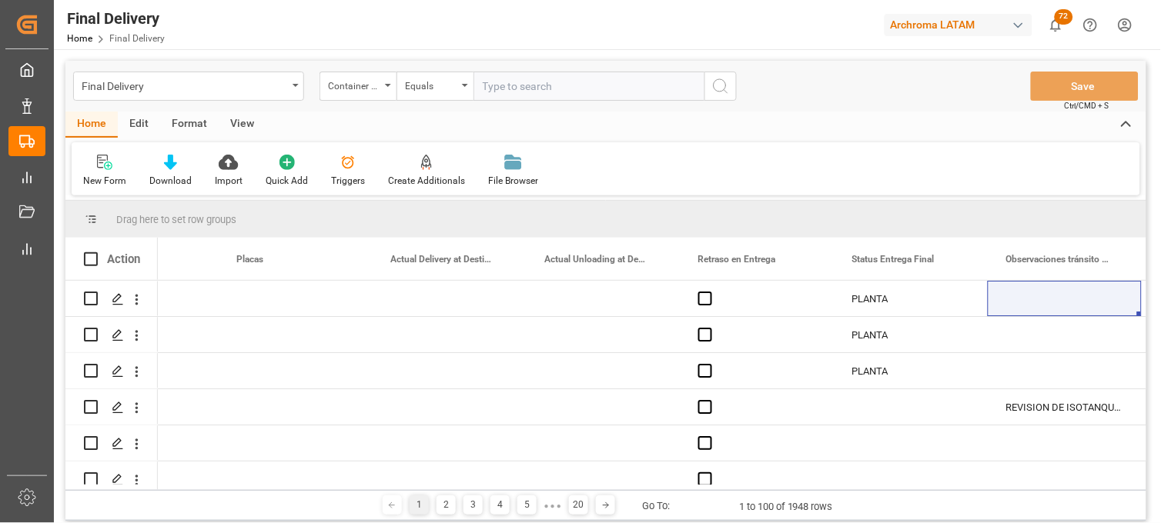
click at [513, 90] on input "text" at bounding box center [588, 86] width 231 height 29
paste input "EIAU5101393"
type input "EIAU5101393"
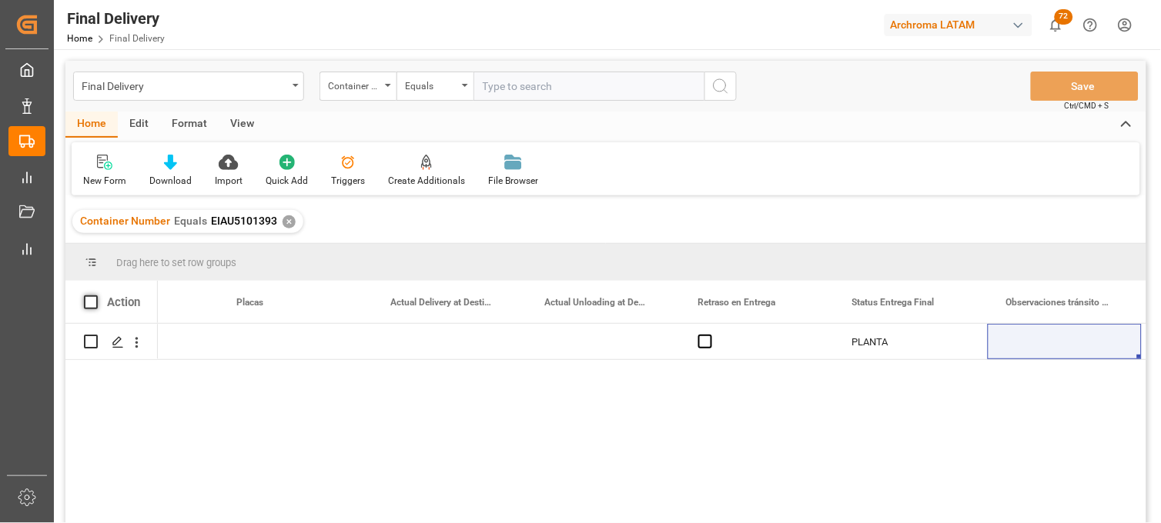
click at [89, 302] on span at bounding box center [91, 303] width 14 height 14
click at [95, 296] on input "checkbox" at bounding box center [95, 296] width 0 height 0
checkbox input "true"
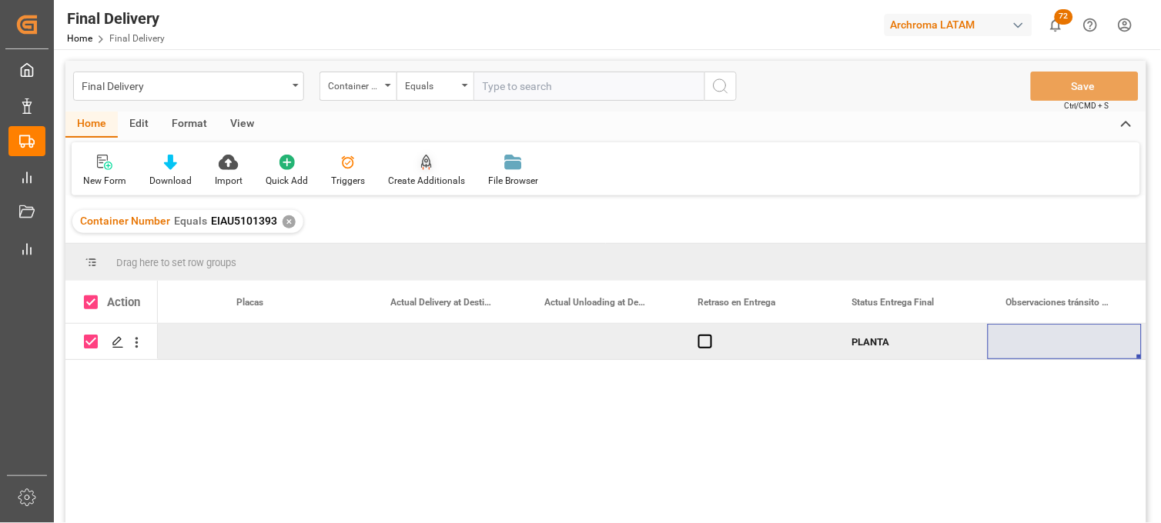
click at [413, 165] on div at bounding box center [426, 162] width 77 height 16
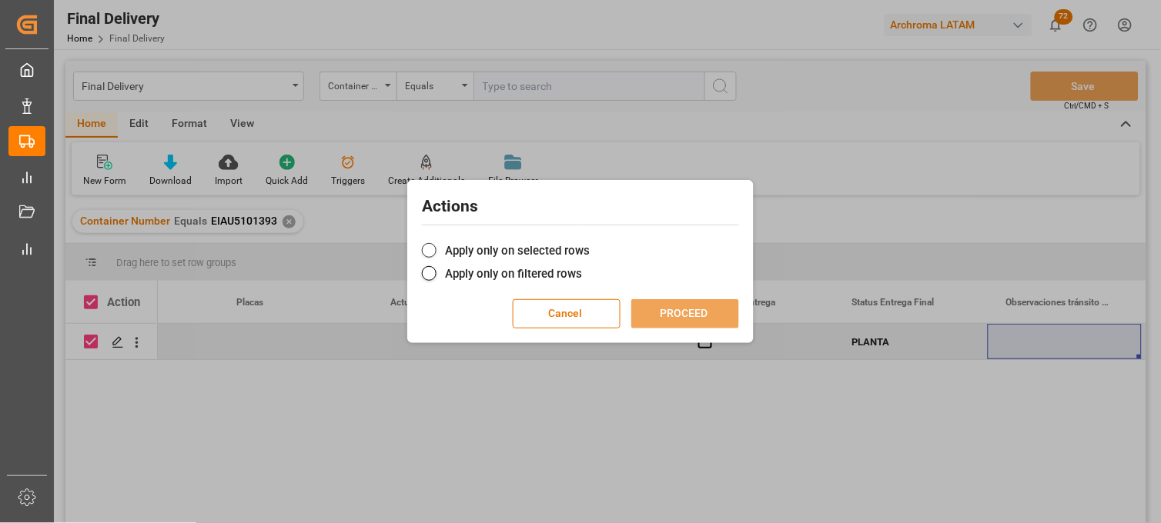
click at [442, 255] on label "Apply only on selected rows" at bounding box center [580, 251] width 317 height 18
click at [590, 242] on input "Apply only on selected rows" at bounding box center [590, 242] width 0 height 0
click at [657, 306] on button "PROCEED" at bounding box center [685, 313] width 108 height 29
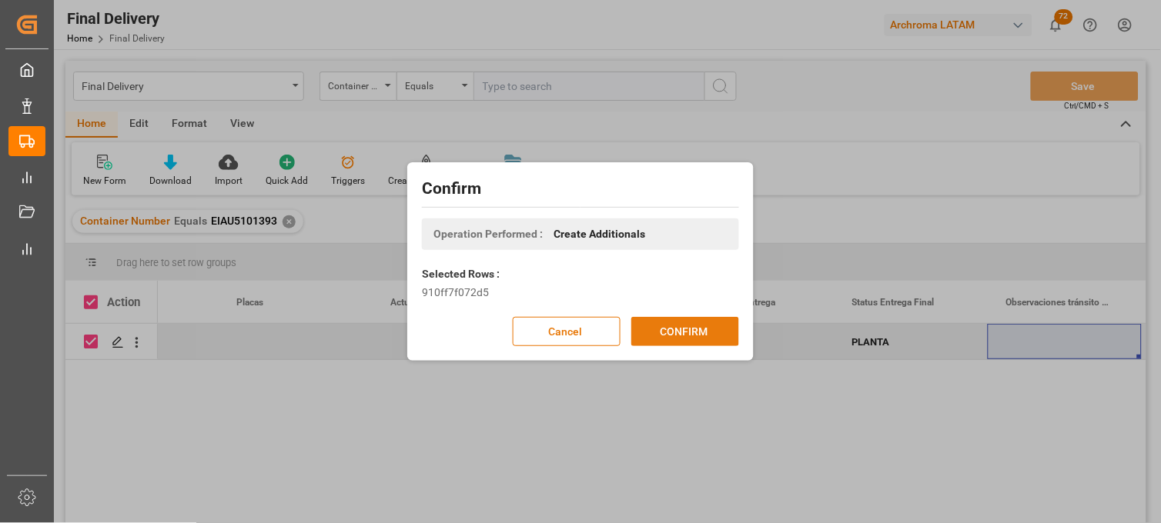
click at [656, 326] on button "CONFIRM" at bounding box center [685, 331] width 108 height 29
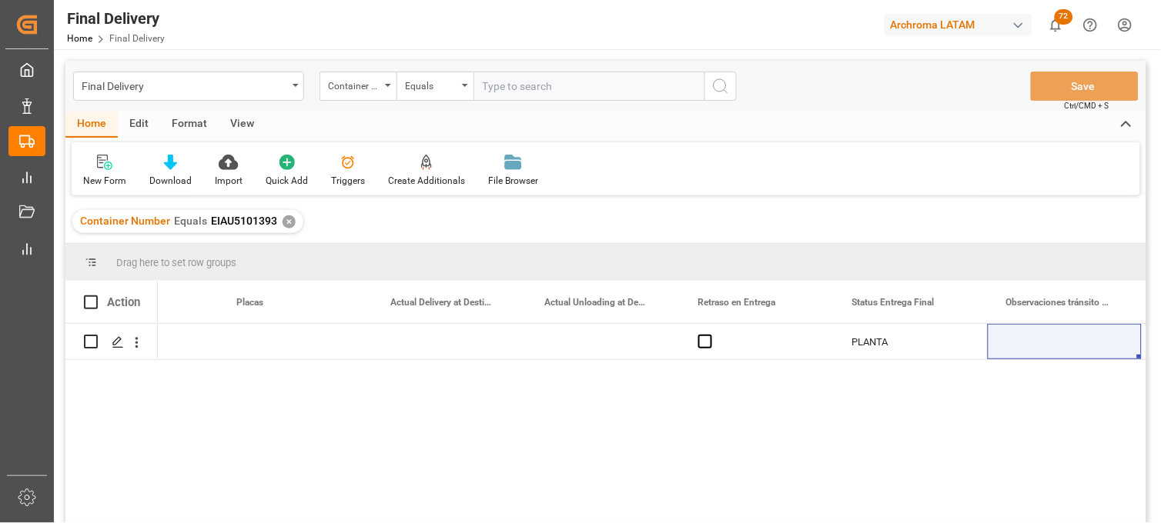
click at [286, 224] on div "✕" at bounding box center [288, 221] width 13 height 13
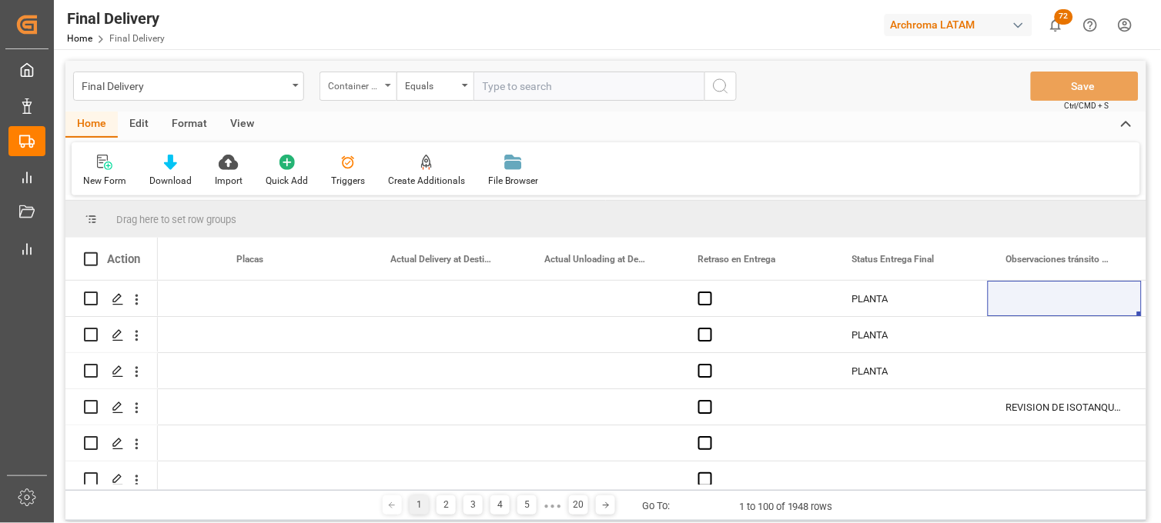
click at [362, 93] on div "Container Number" at bounding box center [357, 86] width 77 height 29
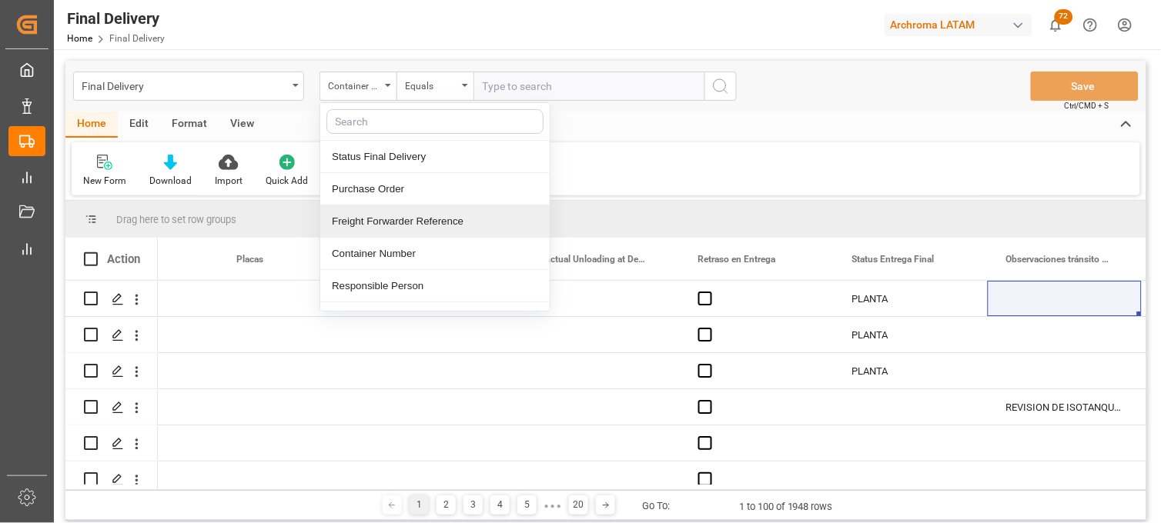
click at [379, 225] on div "Freight Forwarder Reference" at bounding box center [434, 221] width 229 height 32
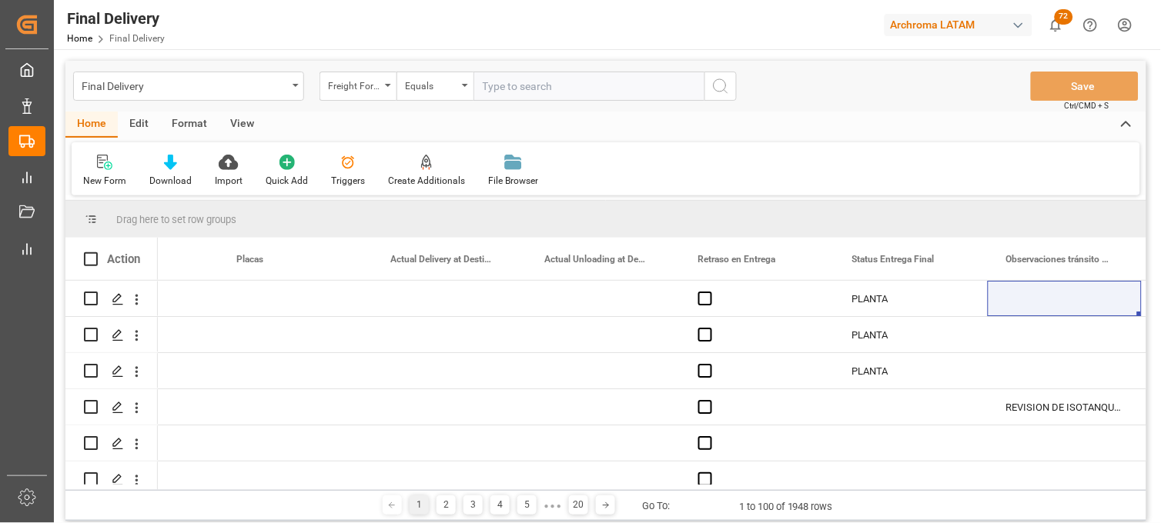
click at [493, 85] on input "text" at bounding box center [588, 86] width 231 height 29
paste input "250915080022"
type input "250915080022"
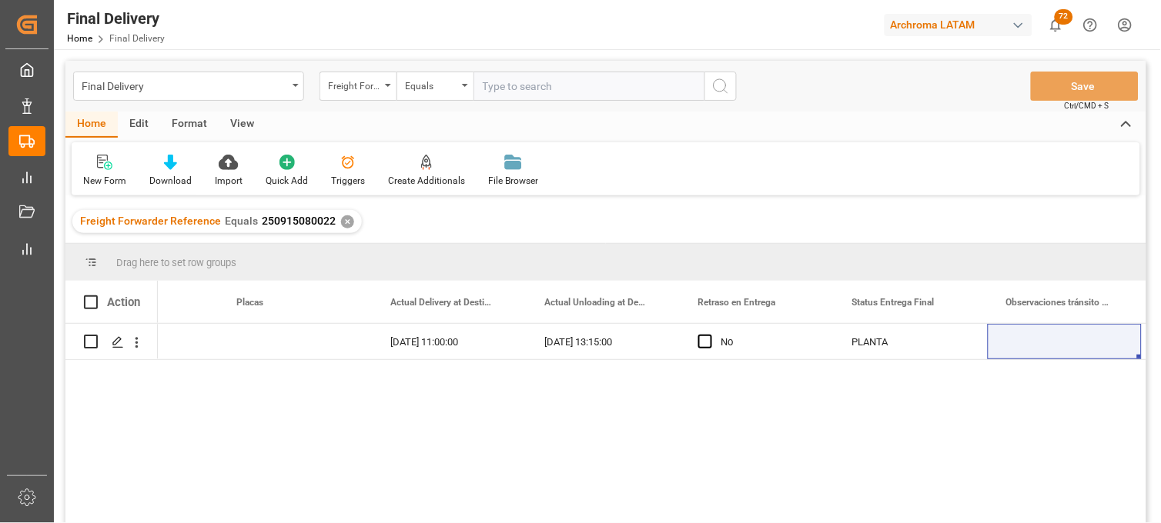
click at [99, 297] on div at bounding box center [95, 303] width 23 height 14
click at [89, 296] on span at bounding box center [91, 303] width 14 height 14
click at [95, 296] on input "checkbox" at bounding box center [95, 296] width 0 height 0
checkbox input "true"
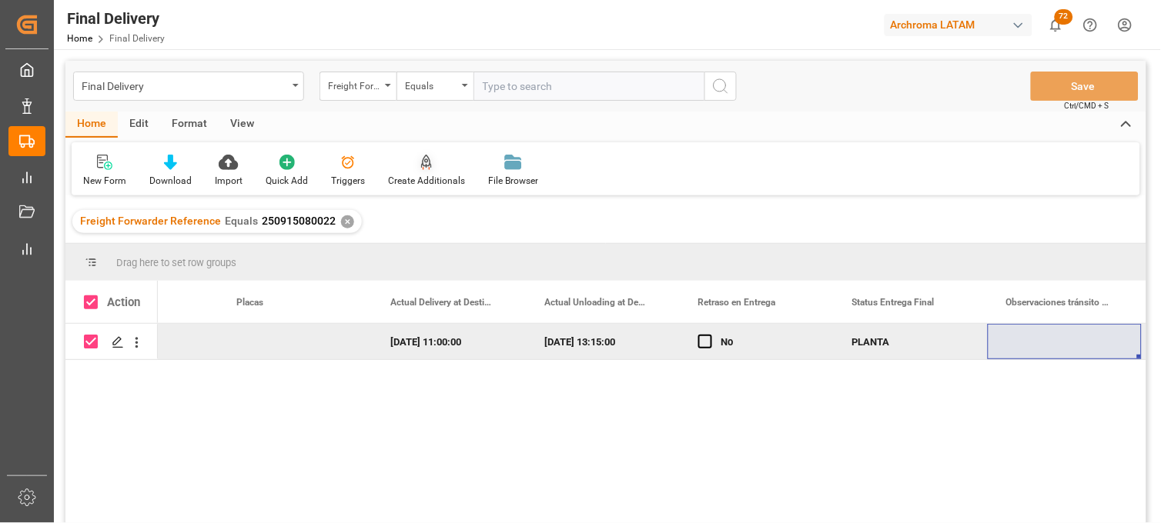
click at [423, 180] on div "Create Additionals" at bounding box center [426, 181] width 77 height 14
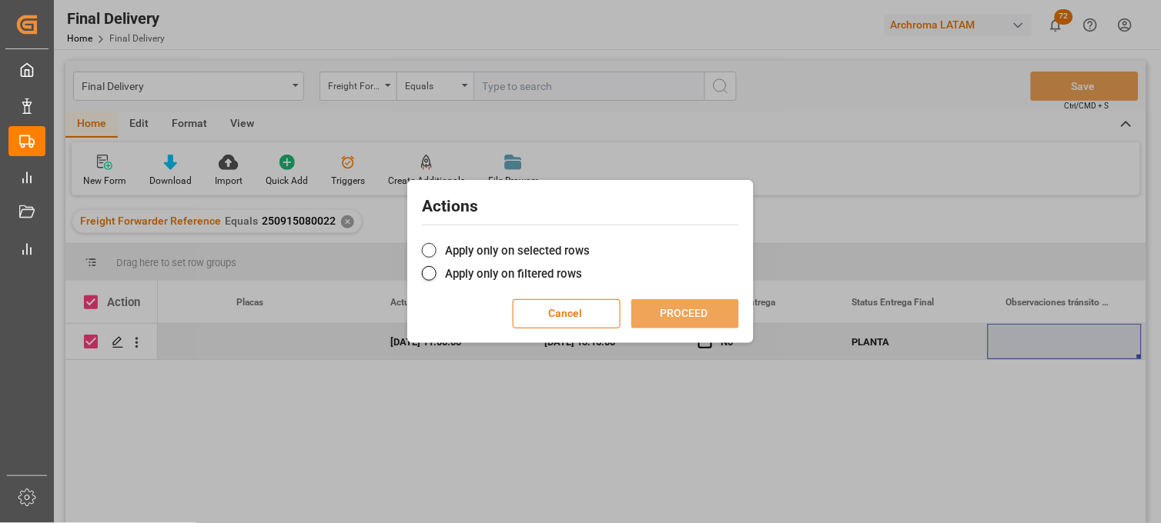
click at [447, 250] on label "Apply only on selected rows" at bounding box center [580, 251] width 317 height 18
click at [590, 242] on input "Apply only on selected rows" at bounding box center [590, 242] width 0 height 0
click at [698, 318] on button "PROCEED" at bounding box center [685, 313] width 108 height 29
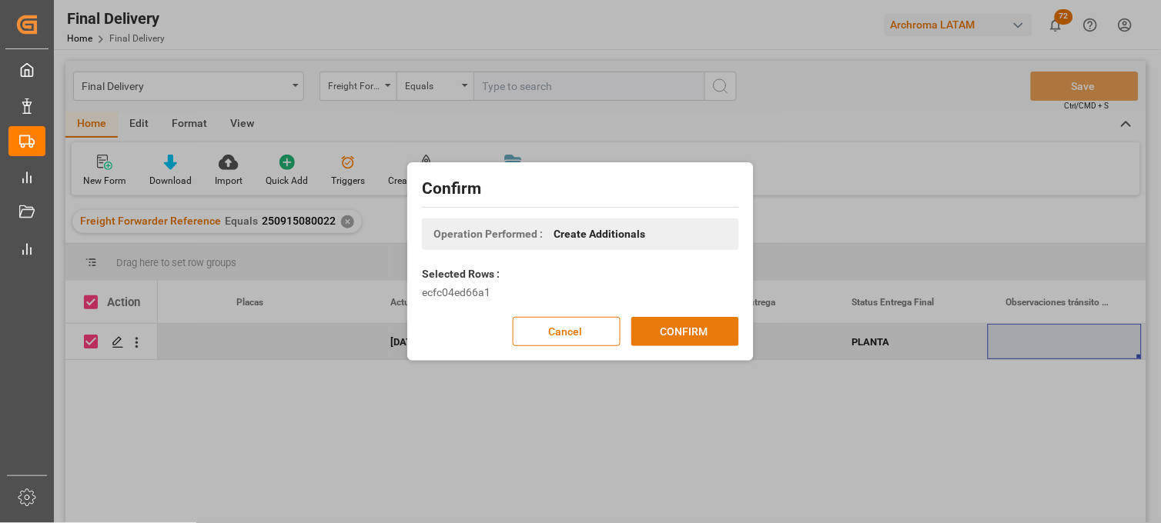
click at [670, 332] on button "CONFIRM" at bounding box center [685, 331] width 108 height 29
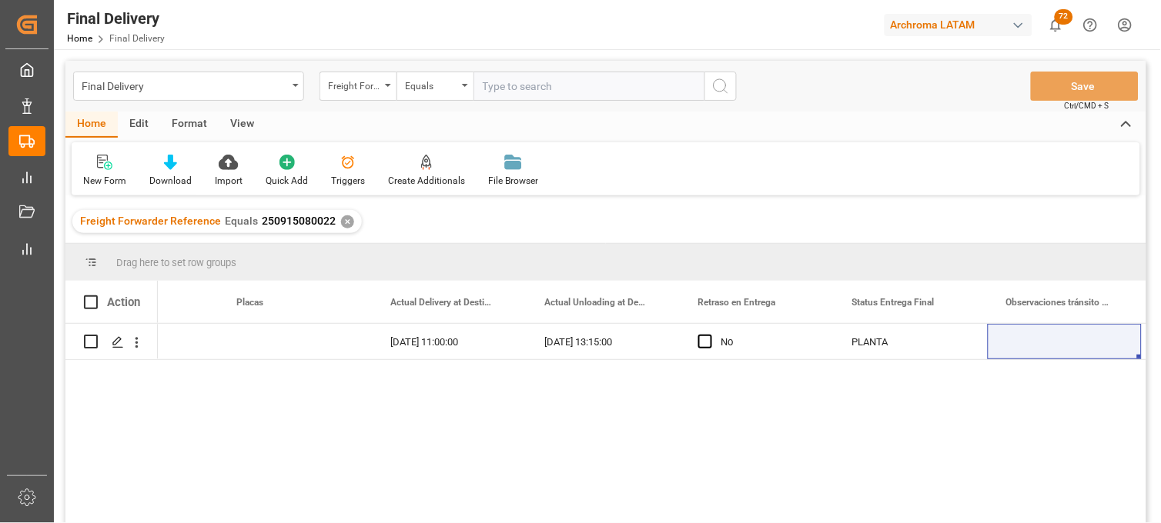
click at [343, 221] on div "✕" at bounding box center [347, 221] width 13 height 13
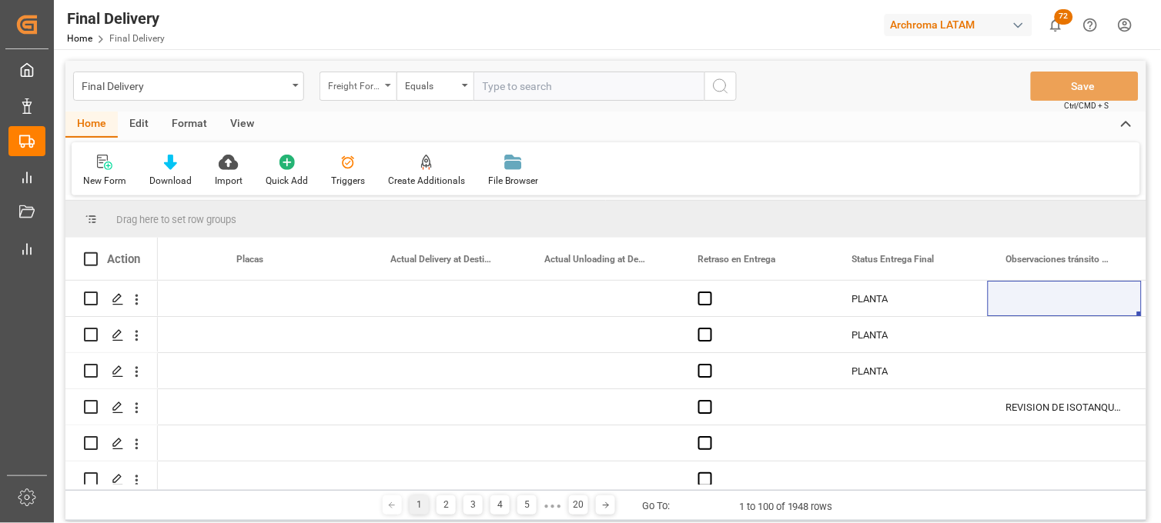
click at [343, 89] on div "Freight Forwarder Reference" at bounding box center [354, 84] width 52 height 18
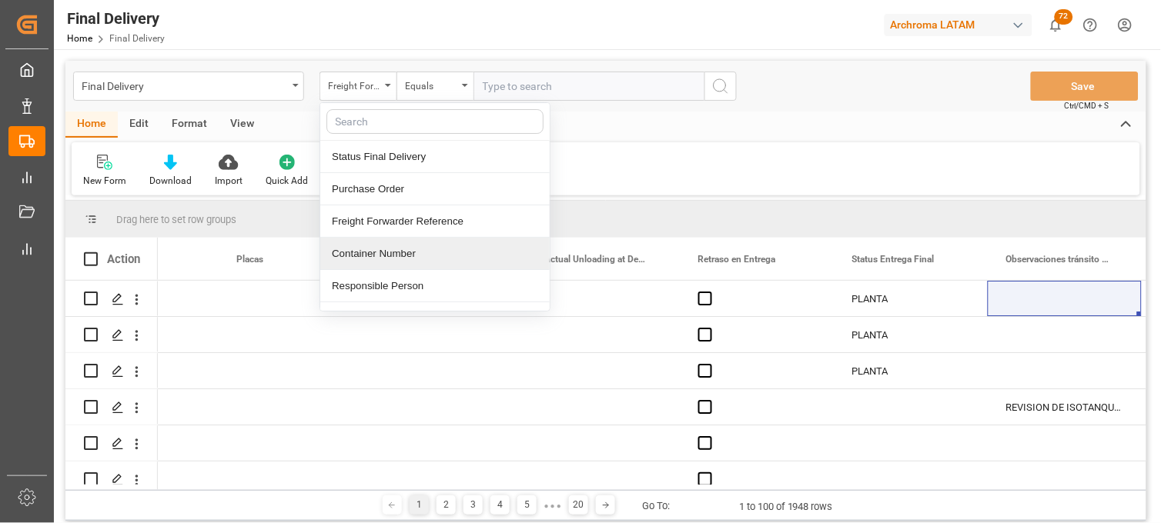
drag, startPoint x: 370, startPoint y: 249, endPoint x: 379, endPoint y: 237, distance: 14.9
click at [371, 249] on div "Container Number" at bounding box center [434, 254] width 229 height 32
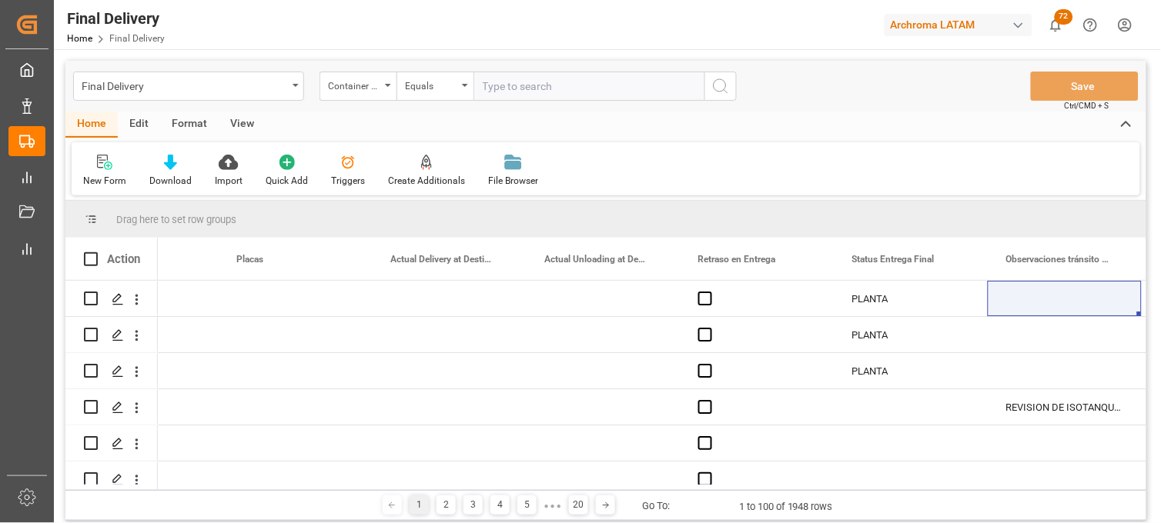
click at [495, 86] on input "text" at bounding box center [588, 86] width 231 height 29
paste input "SNBU2304296"
type input "SNBU2304296"
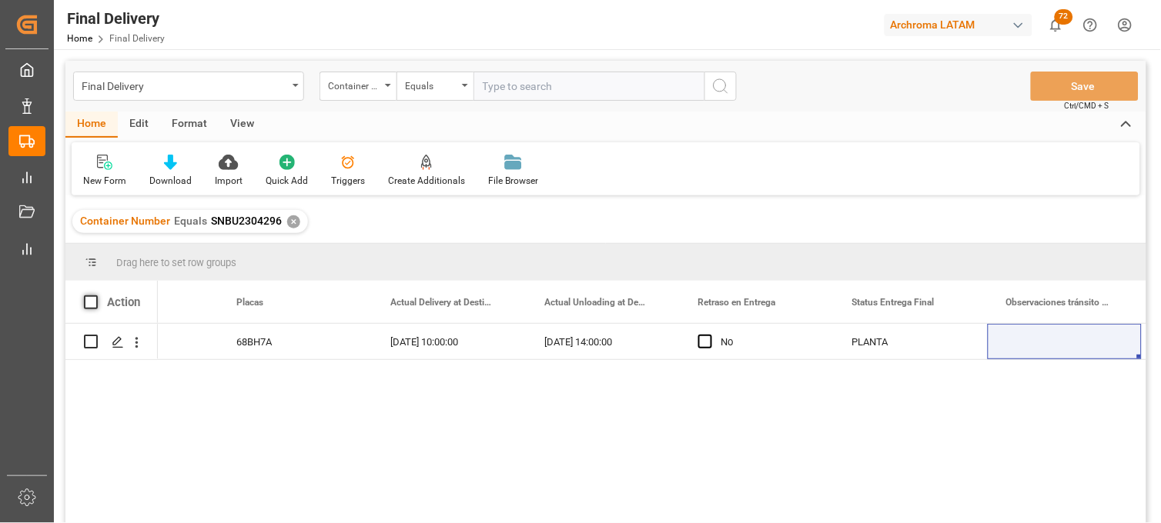
click at [95, 306] on span at bounding box center [91, 303] width 14 height 14
click at [95, 296] on input "checkbox" at bounding box center [95, 296] width 0 height 0
checkbox input "true"
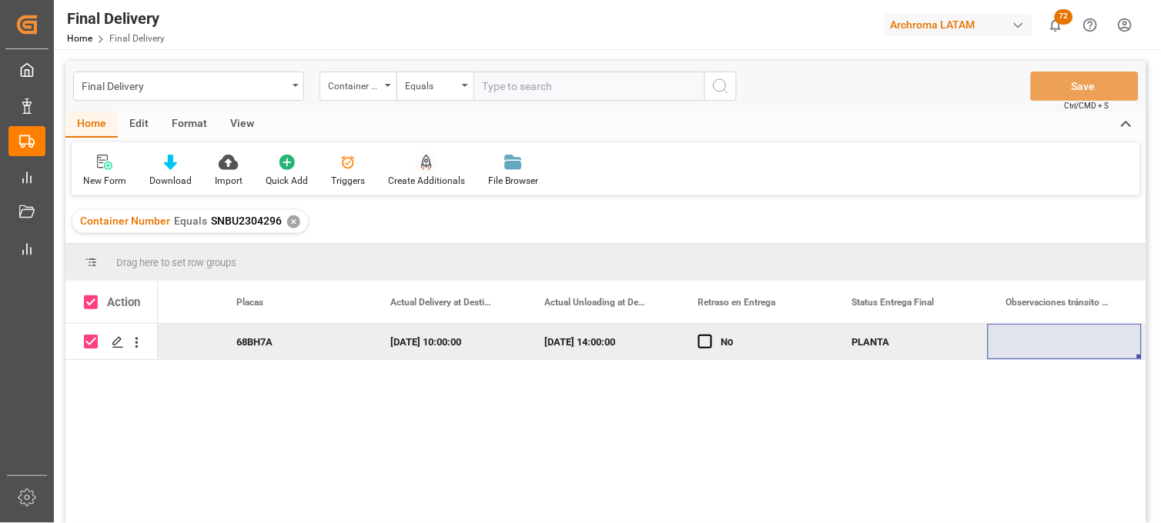
click at [427, 167] on icon at bounding box center [426, 162] width 11 height 15
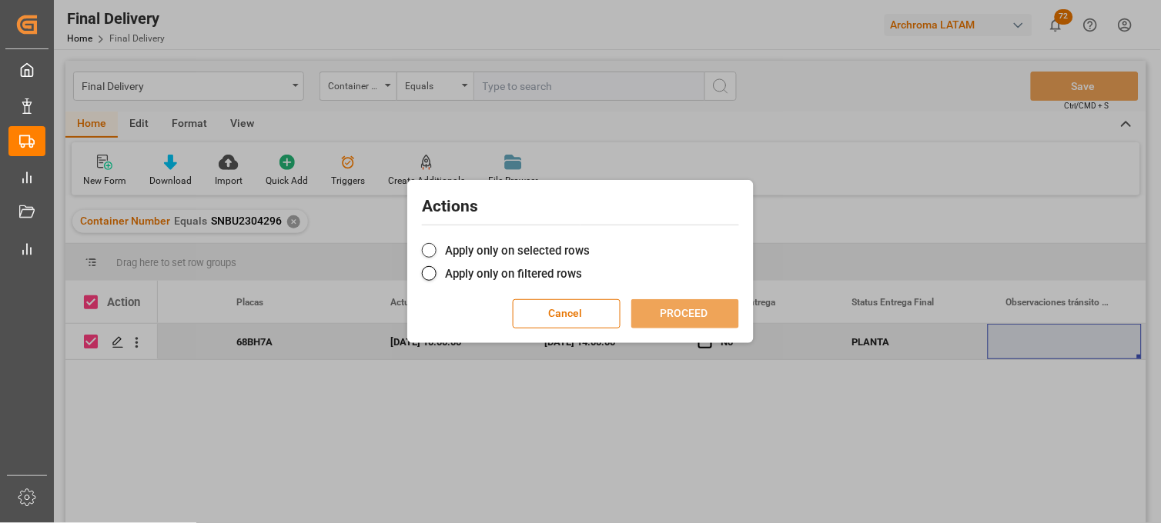
click at [422, 243] on label "Apply only on selected rows" at bounding box center [580, 251] width 317 height 18
click at [590, 242] on input "Apply only on selected rows" at bounding box center [590, 242] width 0 height 0
click at [666, 313] on button "PROCEED" at bounding box center [685, 313] width 108 height 29
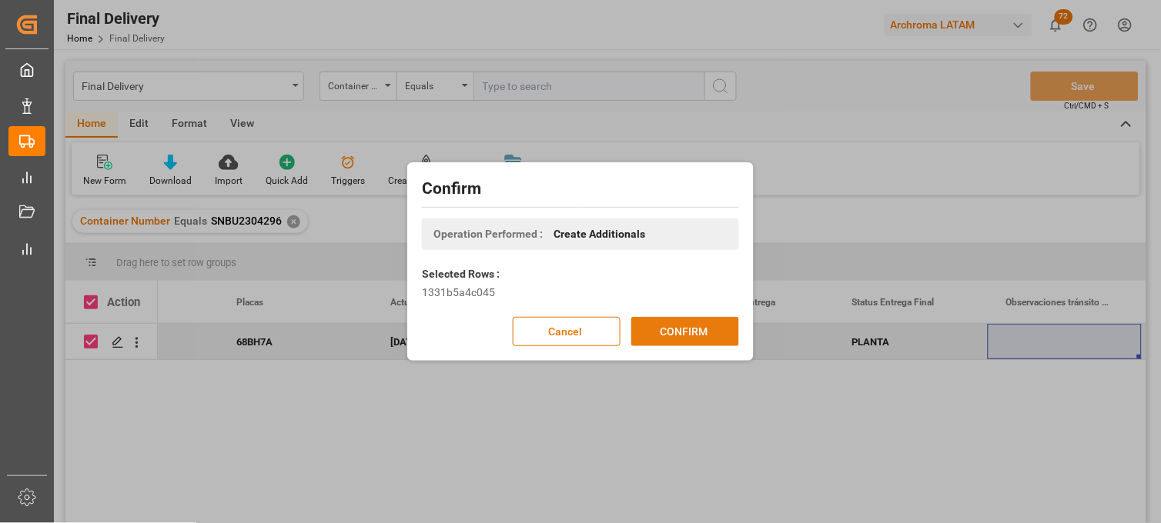
click at [660, 327] on button "CONFIRM" at bounding box center [685, 331] width 108 height 29
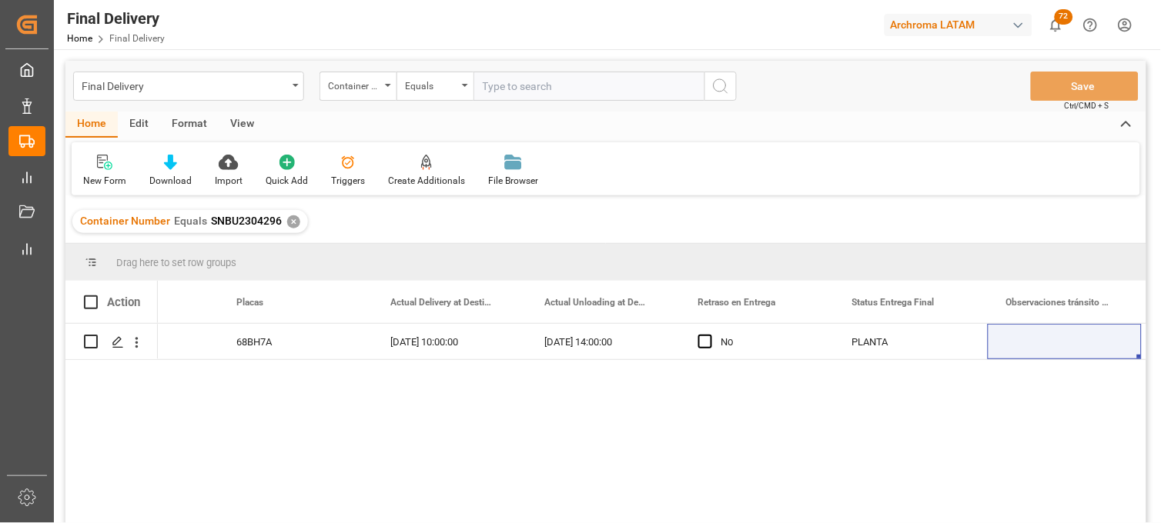
click at [294, 224] on div "✕" at bounding box center [293, 221] width 13 height 13
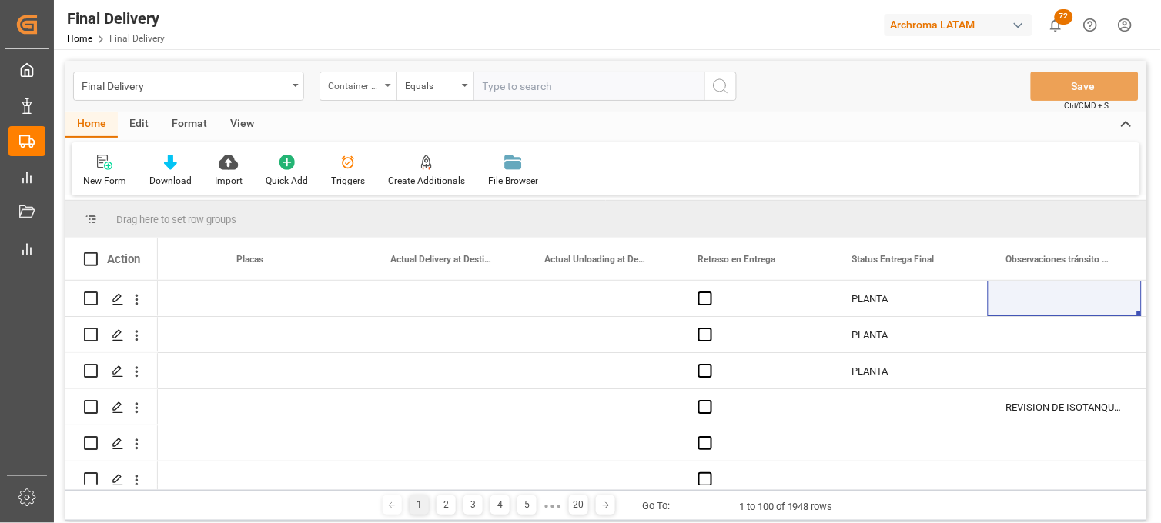
click at [381, 90] on div "Container Number" at bounding box center [357, 86] width 77 height 29
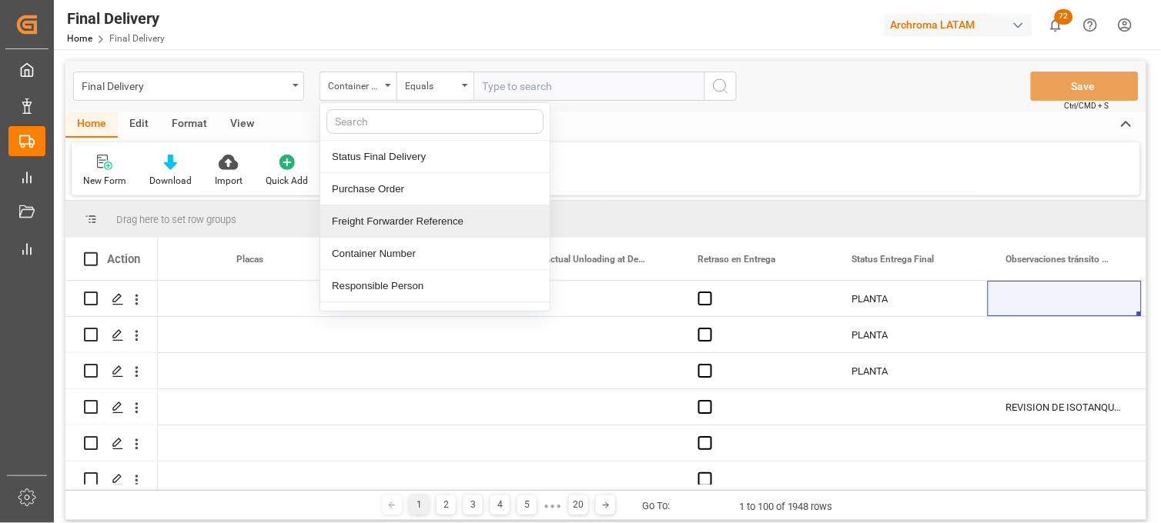
drag, startPoint x: 398, startPoint y: 219, endPoint x: 460, endPoint y: 122, distance: 115.9
click at [398, 219] on div "Freight Forwarder Reference" at bounding box center [434, 221] width 229 height 32
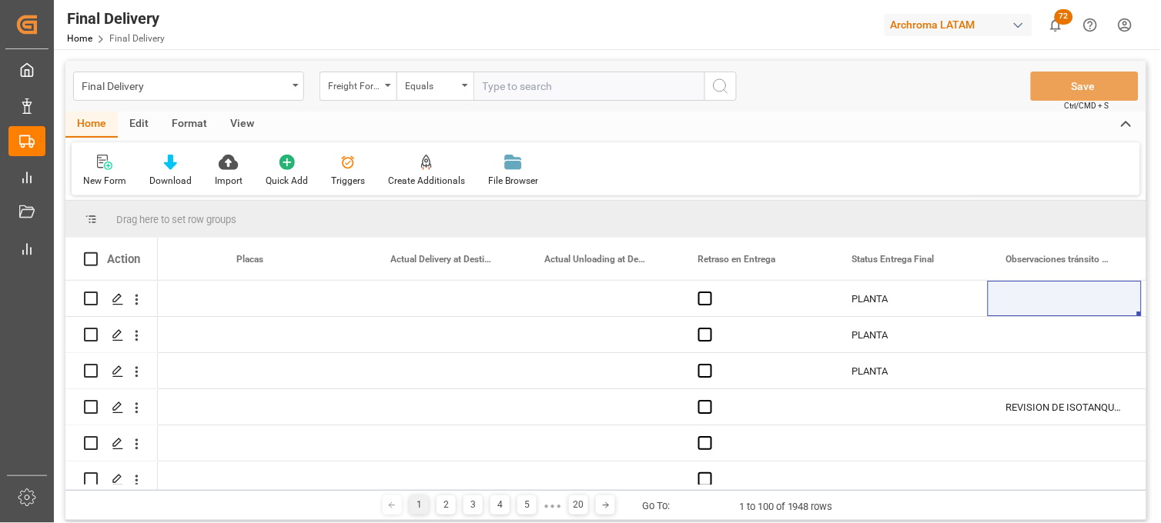
click at [496, 90] on input "text" at bounding box center [588, 86] width 231 height 29
paste input "250915080081"
type input "250915080081"
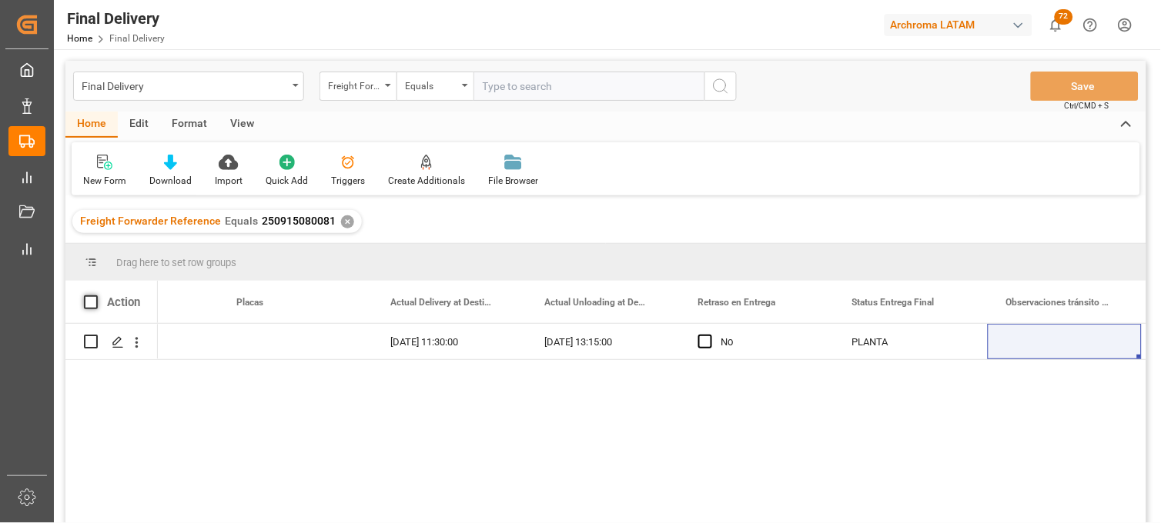
click at [89, 302] on span at bounding box center [91, 303] width 14 height 14
click at [95, 296] on input "checkbox" at bounding box center [95, 296] width 0 height 0
checkbox input "true"
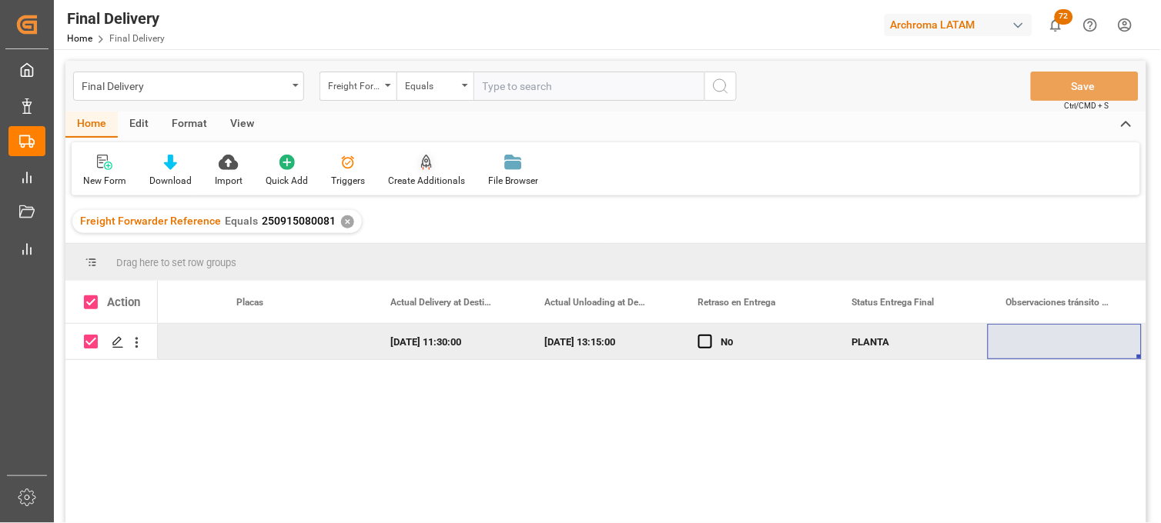
click at [422, 179] on div "Create Additionals" at bounding box center [426, 181] width 77 height 14
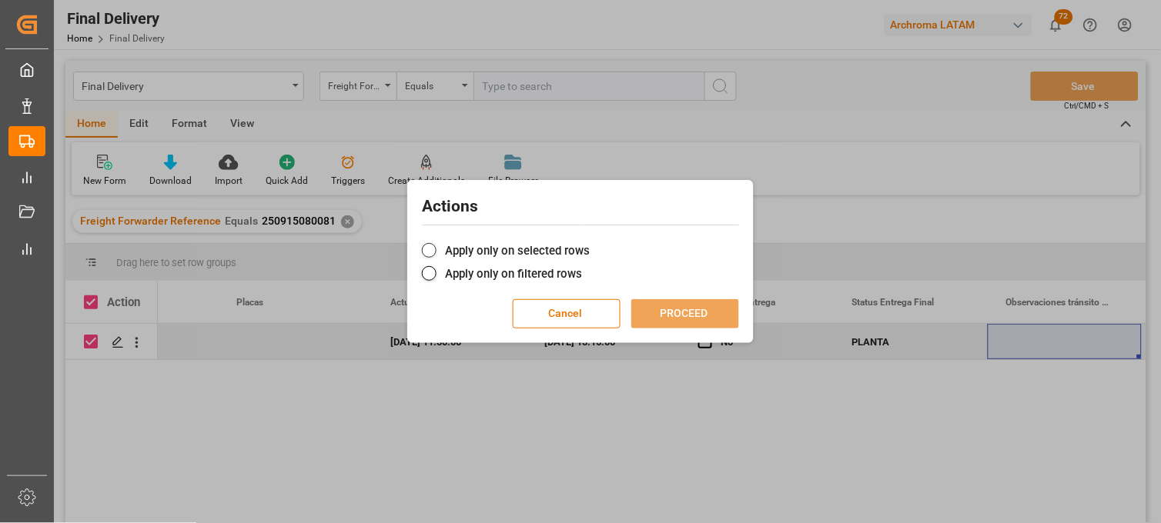
click at [445, 252] on label "Apply only on selected rows" at bounding box center [580, 251] width 317 height 18
click at [590, 242] on input "Apply only on selected rows" at bounding box center [590, 242] width 0 height 0
click at [665, 313] on button "PROCEED" at bounding box center [685, 313] width 108 height 29
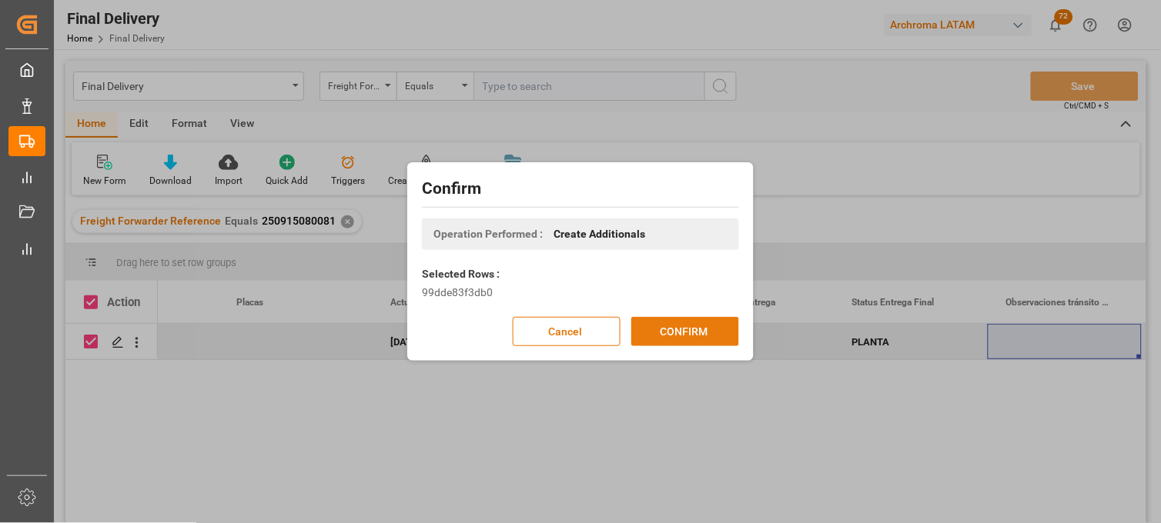
click at [650, 324] on button "CONFIRM" at bounding box center [685, 331] width 108 height 29
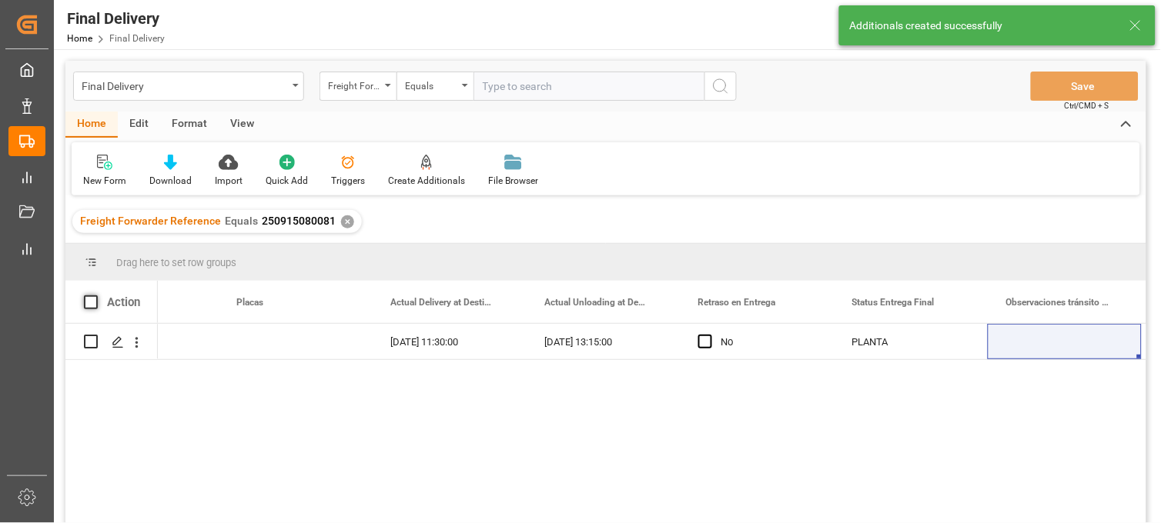
click at [89, 302] on span at bounding box center [91, 303] width 14 height 14
click at [95, 296] on input "checkbox" at bounding box center [95, 296] width 0 height 0
checkbox input "true"
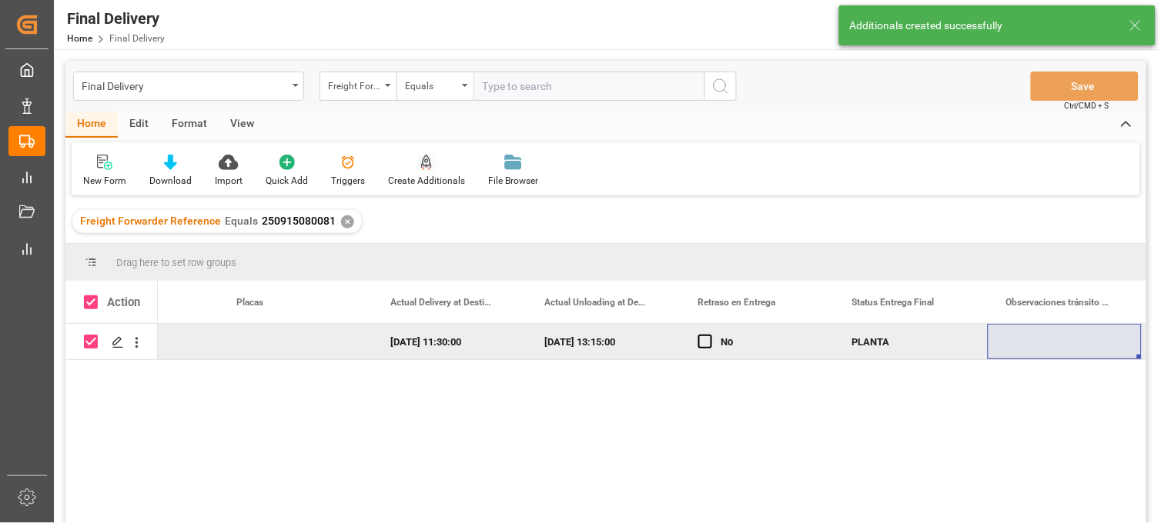
click at [437, 163] on div at bounding box center [426, 162] width 77 height 16
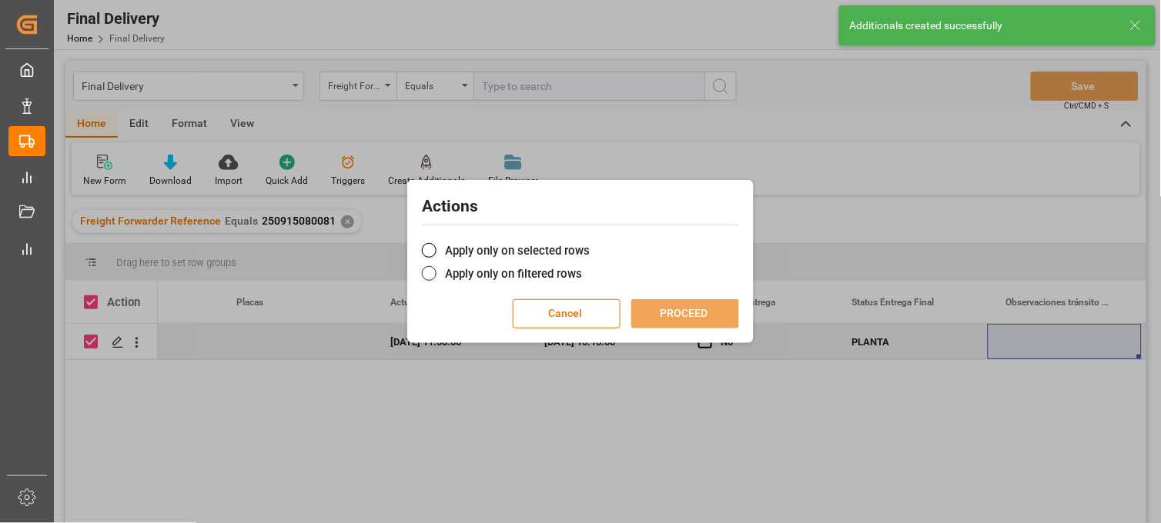
drag, startPoint x: 459, startPoint y: 249, endPoint x: 546, endPoint y: 267, distance: 88.8
click at [460, 249] on label "Apply only on selected rows" at bounding box center [580, 251] width 317 height 18
click at [590, 242] on input "Apply only on selected rows" at bounding box center [590, 242] width 0 height 0
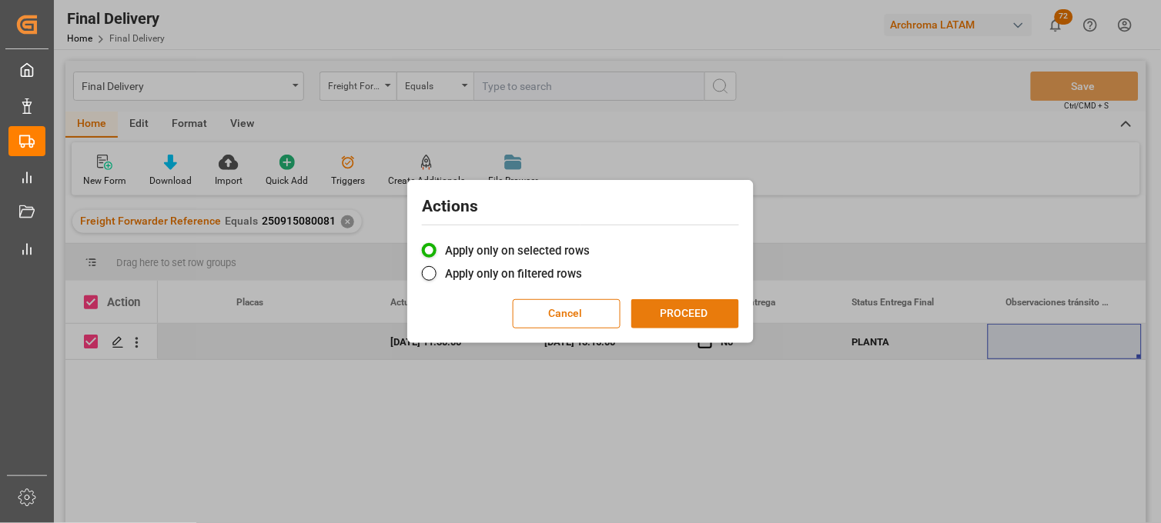
click at [645, 308] on button "PROCEED" at bounding box center [685, 313] width 108 height 29
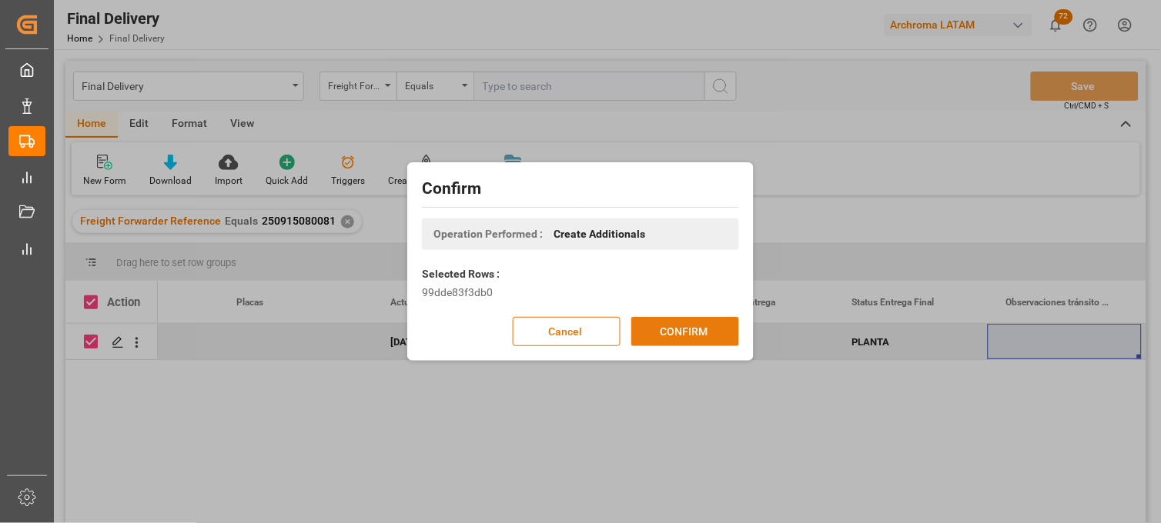
click at [660, 327] on button "CONFIRM" at bounding box center [685, 331] width 108 height 29
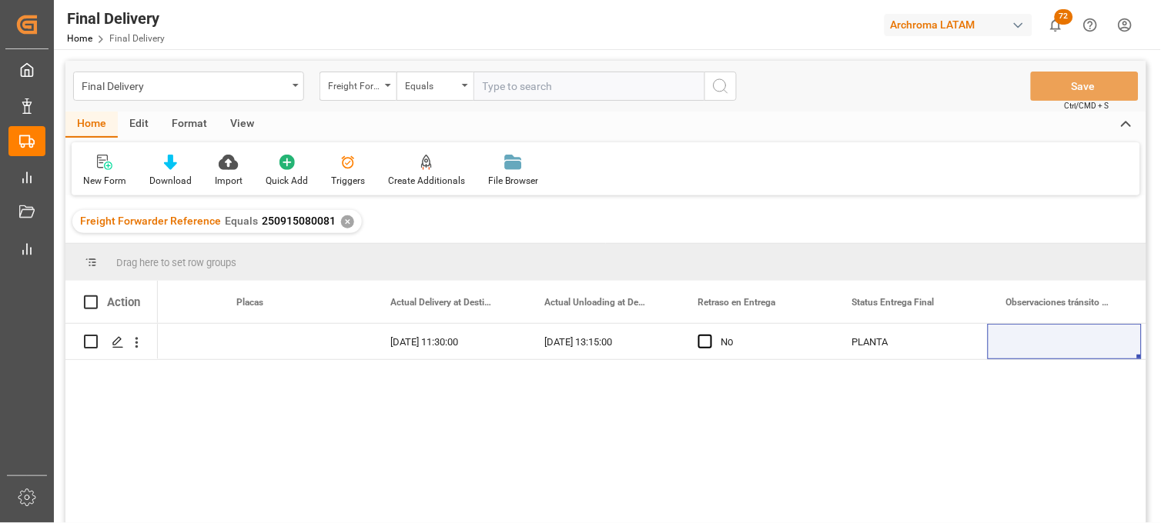
click at [343, 219] on div "✕" at bounding box center [347, 221] width 13 height 13
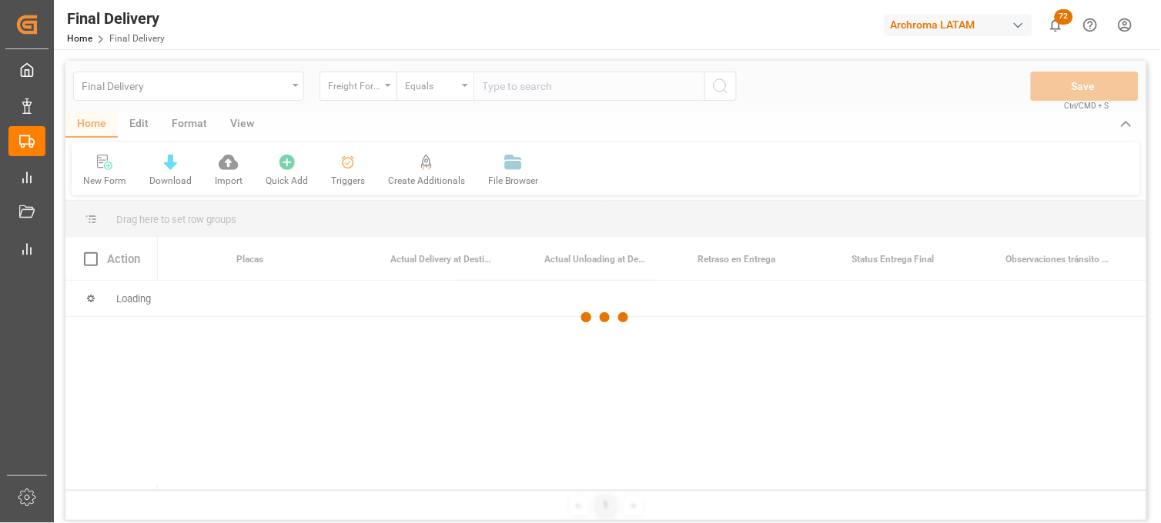
click at [499, 90] on div at bounding box center [605, 318] width 1081 height 514
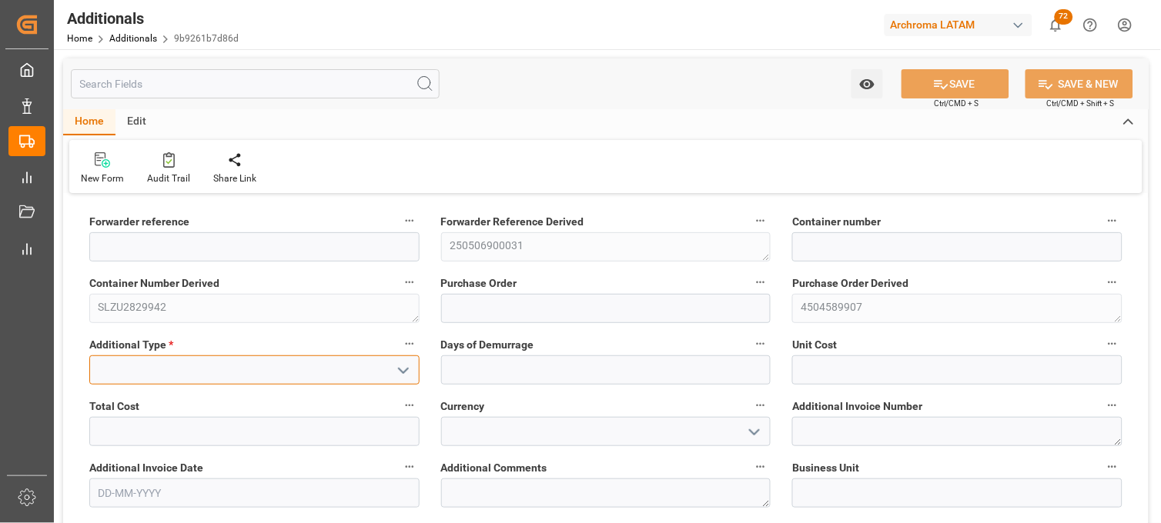
click at [343, 358] on input at bounding box center [254, 370] width 330 height 29
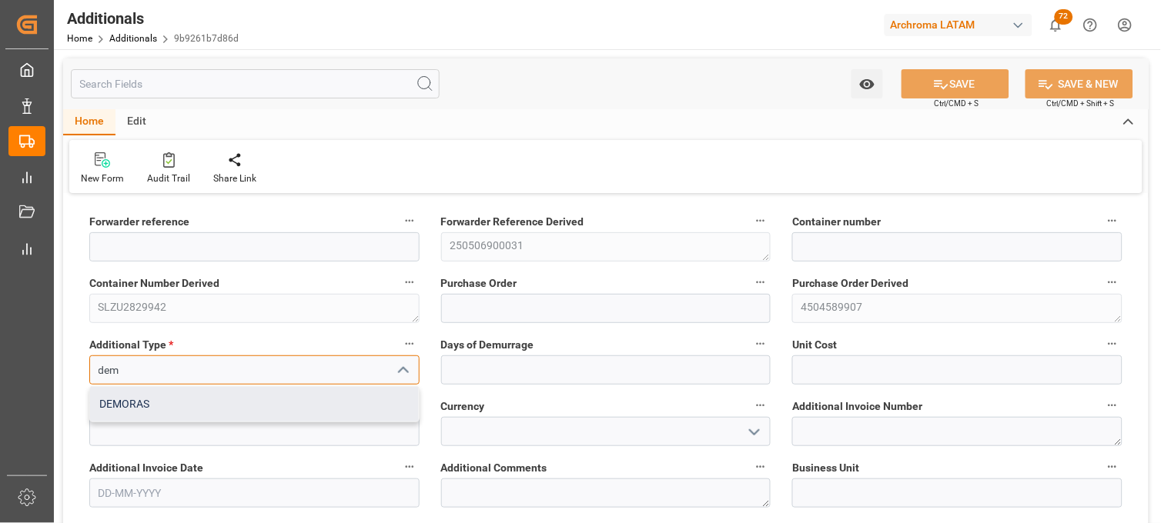
click at [299, 401] on div "DEMORAS" at bounding box center [254, 404] width 329 height 35
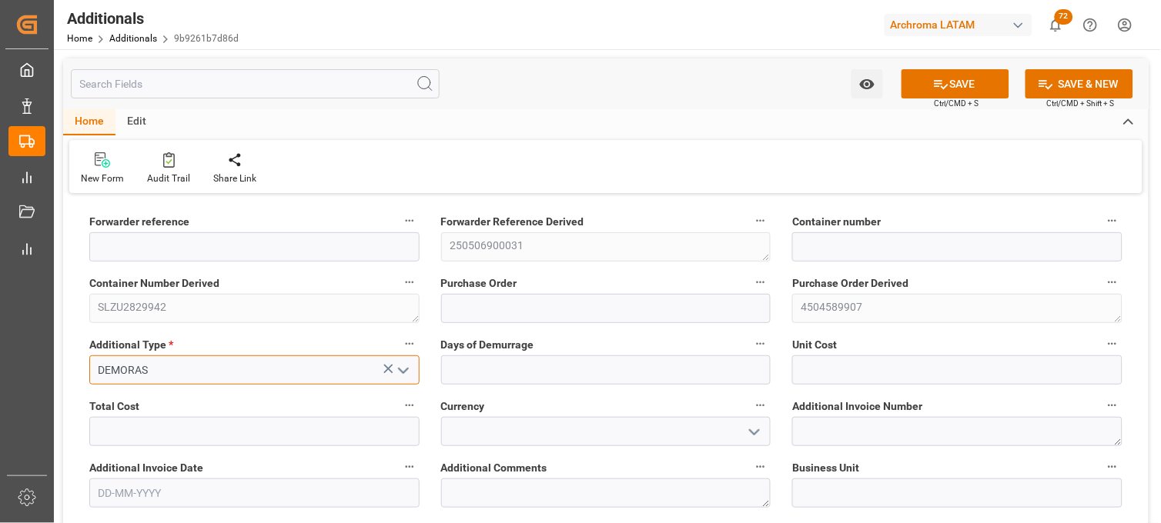
type input "DEMORAS"
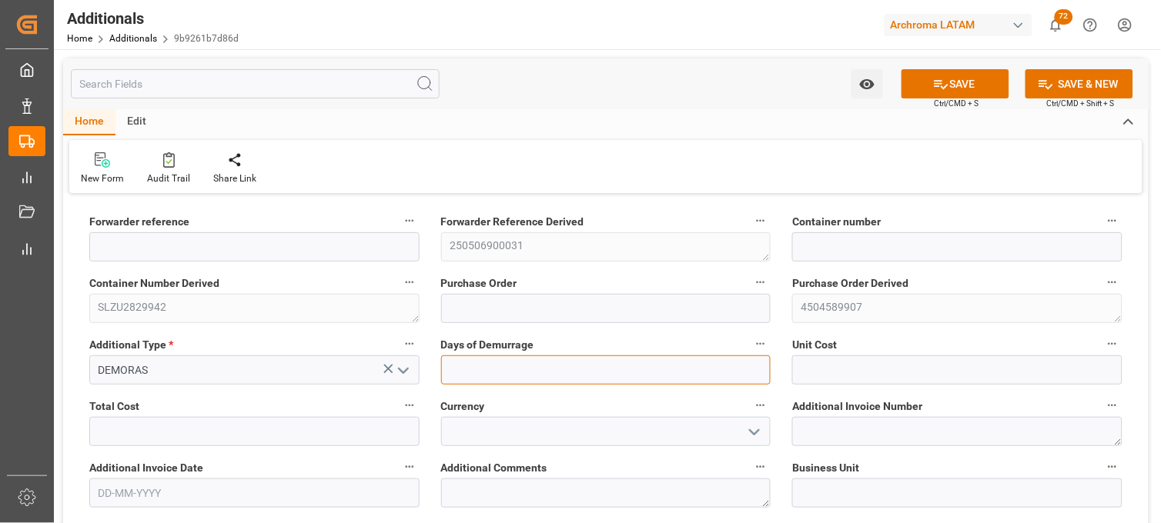
click at [469, 358] on input "text" at bounding box center [606, 370] width 330 height 29
type input "1"
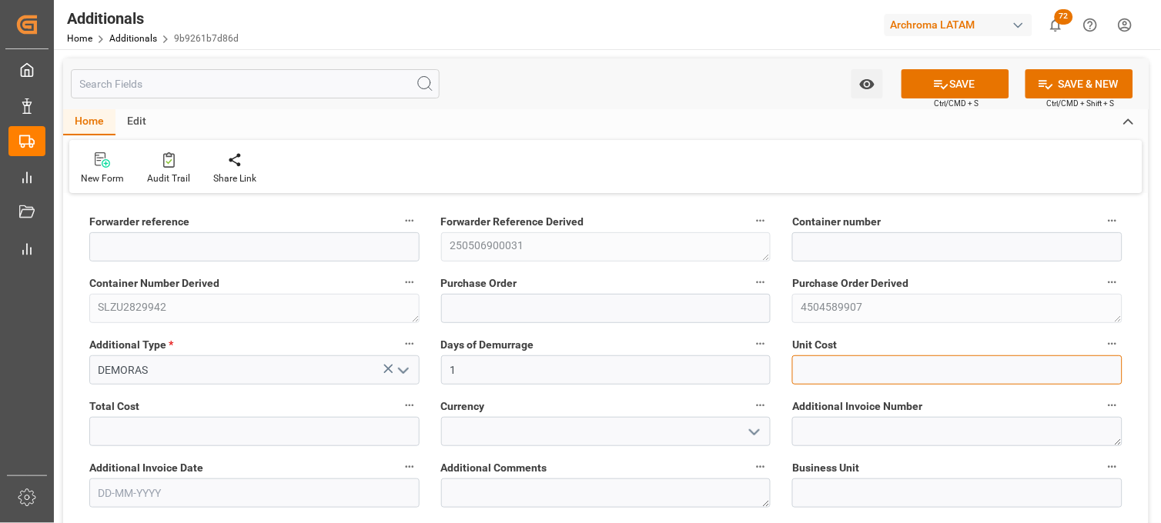
click at [832, 366] on input "text" at bounding box center [957, 370] width 330 height 29
click at [816, 372] on input "text" at bounding box center [957, 370] width 330 height 29
type input "4760"
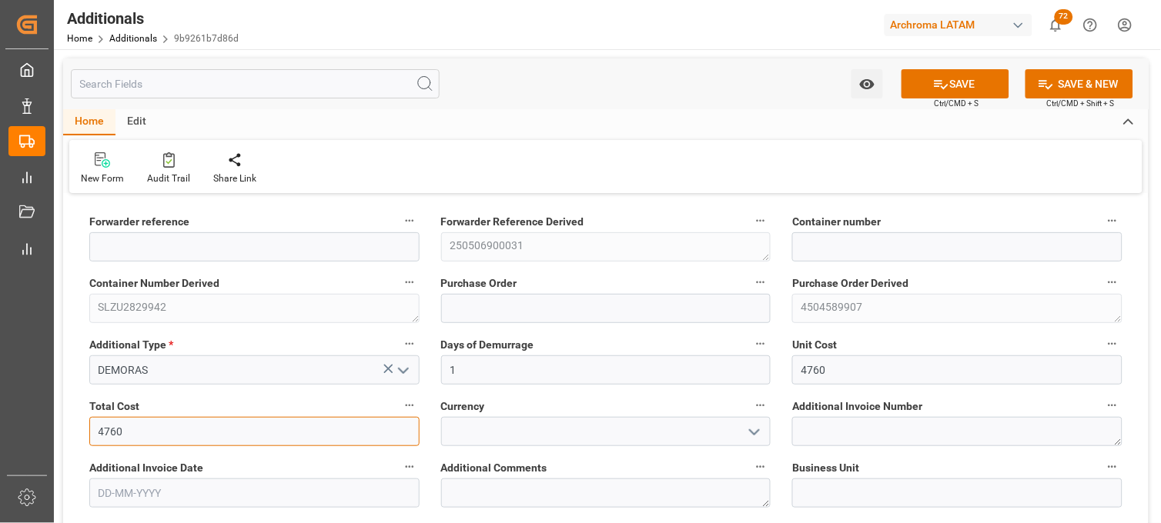
type input "4760"
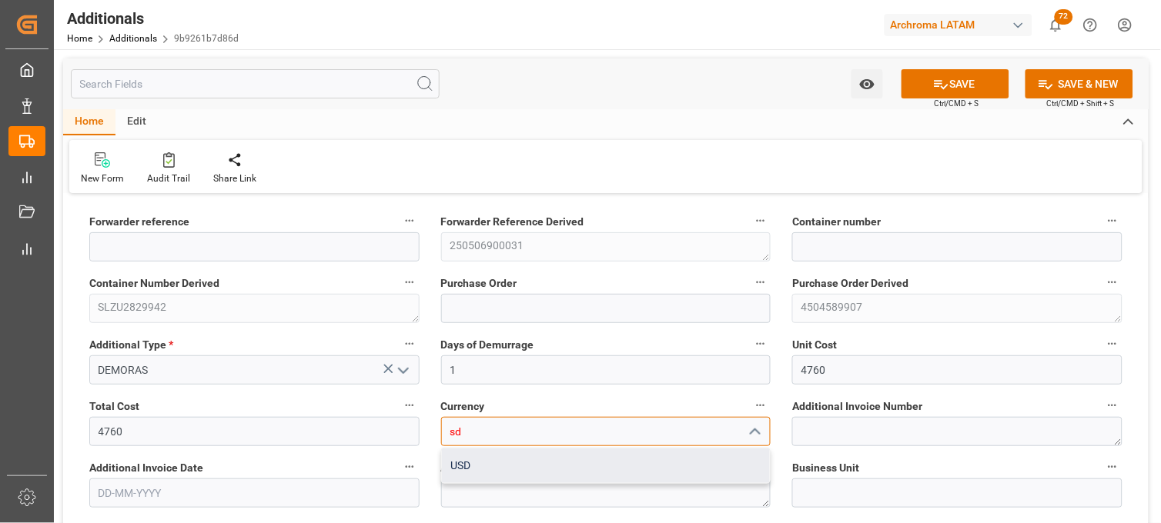
click at [620, 466] on div "USD" at bounding box center [606, 466] width 329 height 35
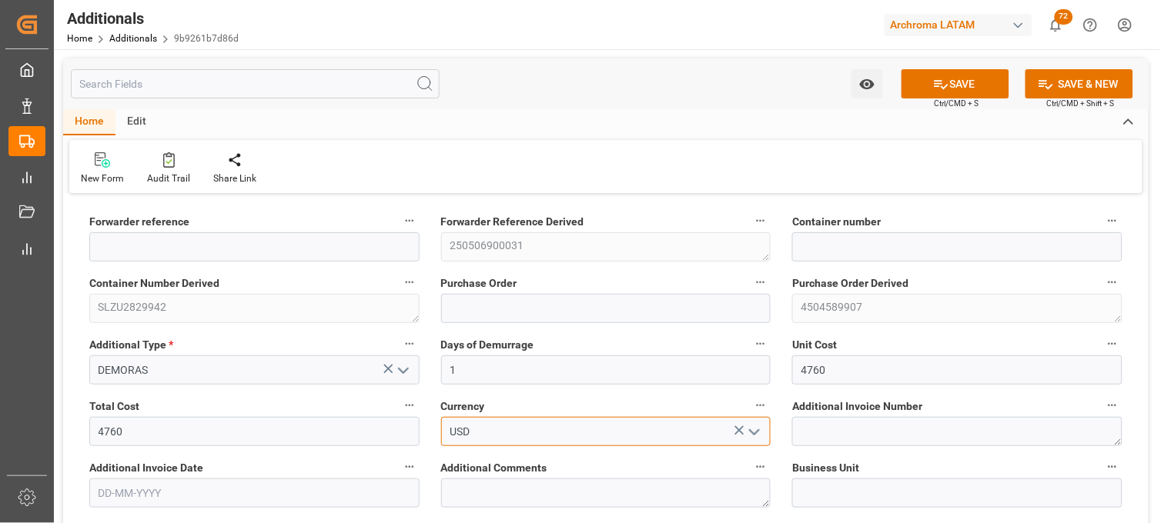
type input "USD"
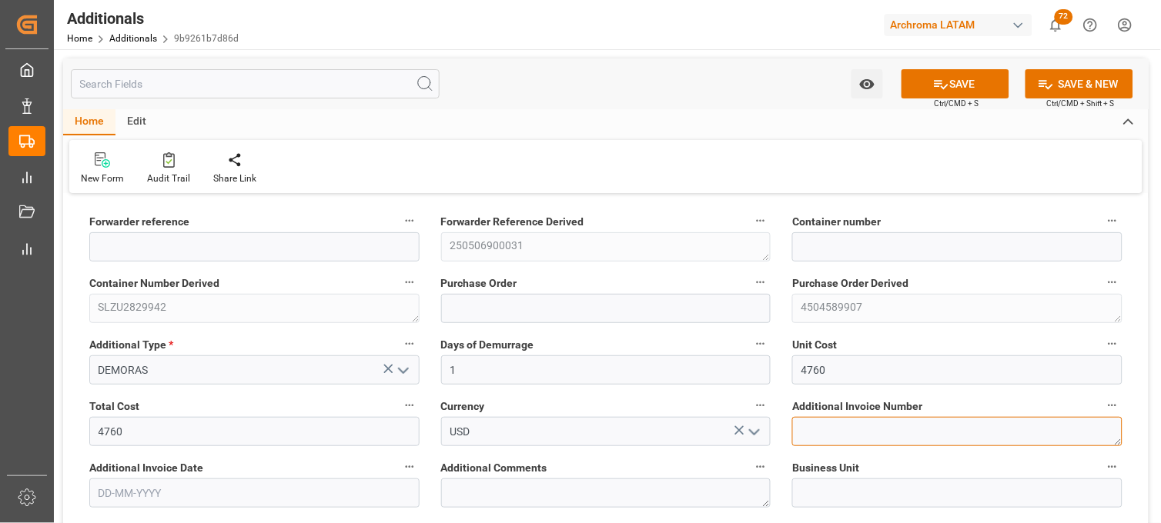
click at [875, 420] on textarea at bounding box center [957, 431] width 330 height 29
paste textarea "LM455917"
type textarea "LM455917"
click at [143, 497] on input "text" at bounding box center [254, 493] width 330 height 29
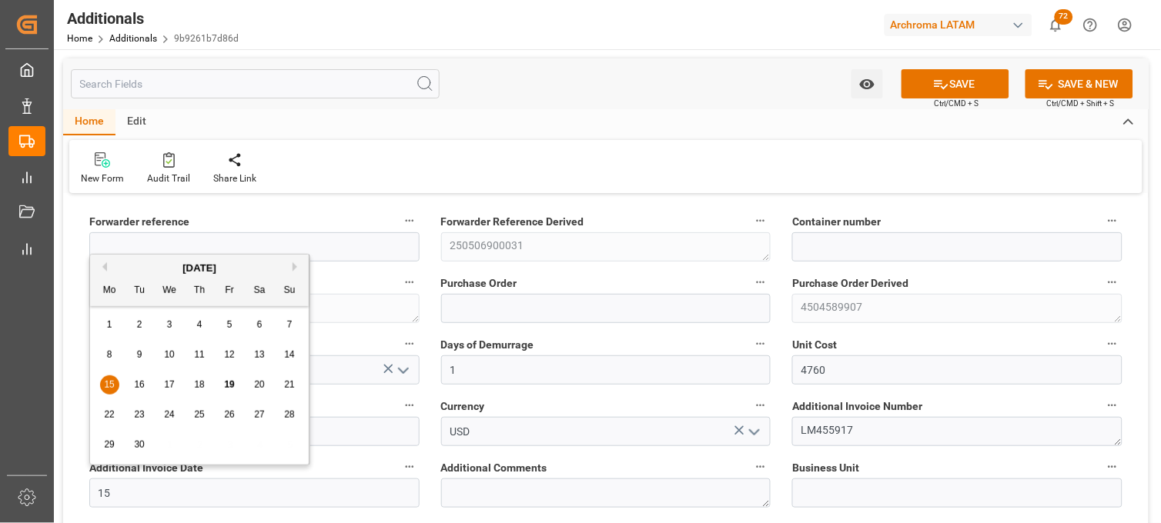
click at [110, 386] on span "15" at bounding box center [109, 384] width 10 height 11
type input "[DATE]"
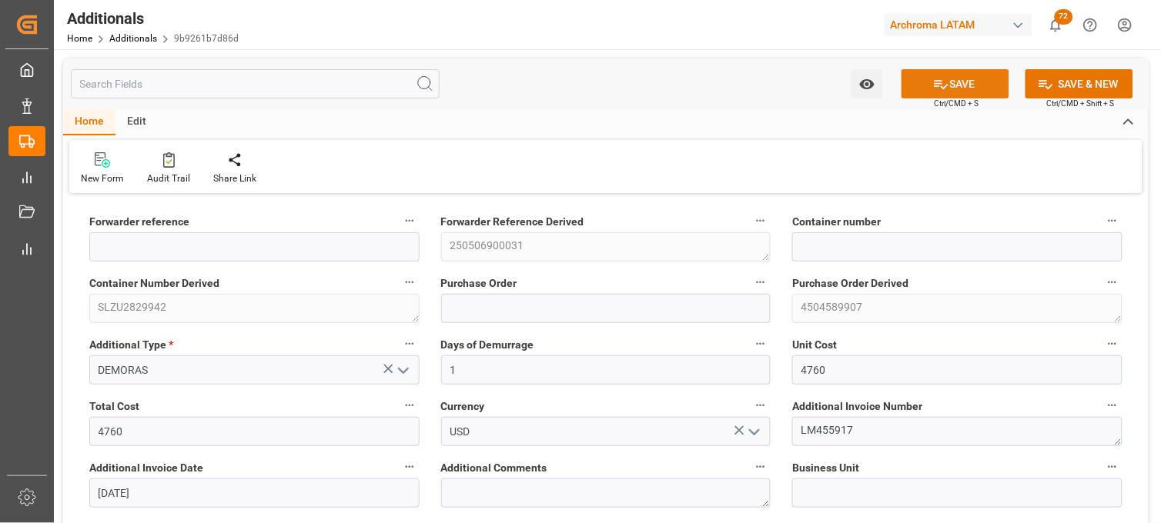
click at [937, 87] on icon at bounding box center [941, 84] width 16 height 16
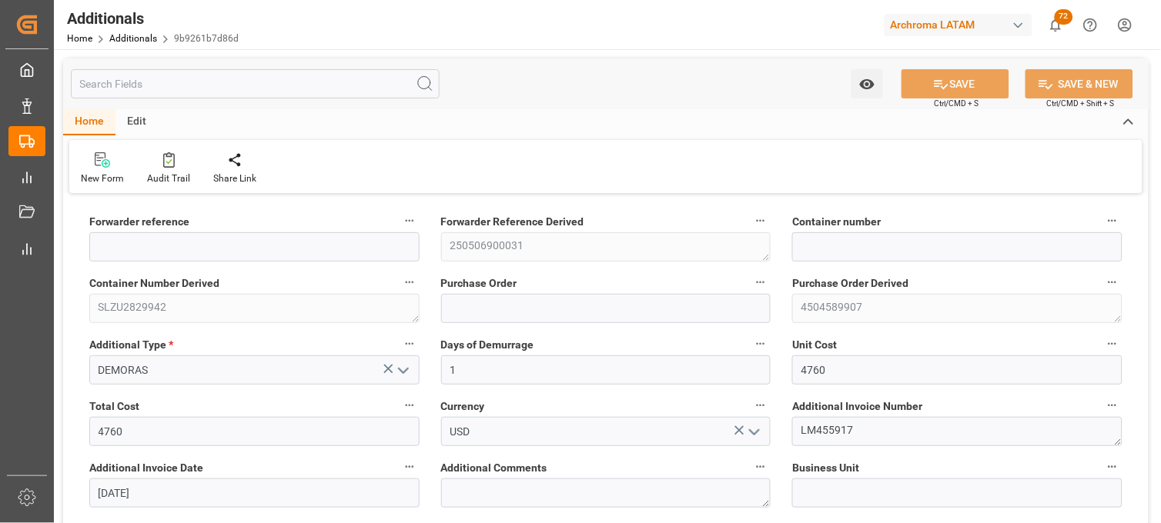
type input "250506900031"
type input "SLZU2829942"
type input "4504589907"
type input "TEXTIL"
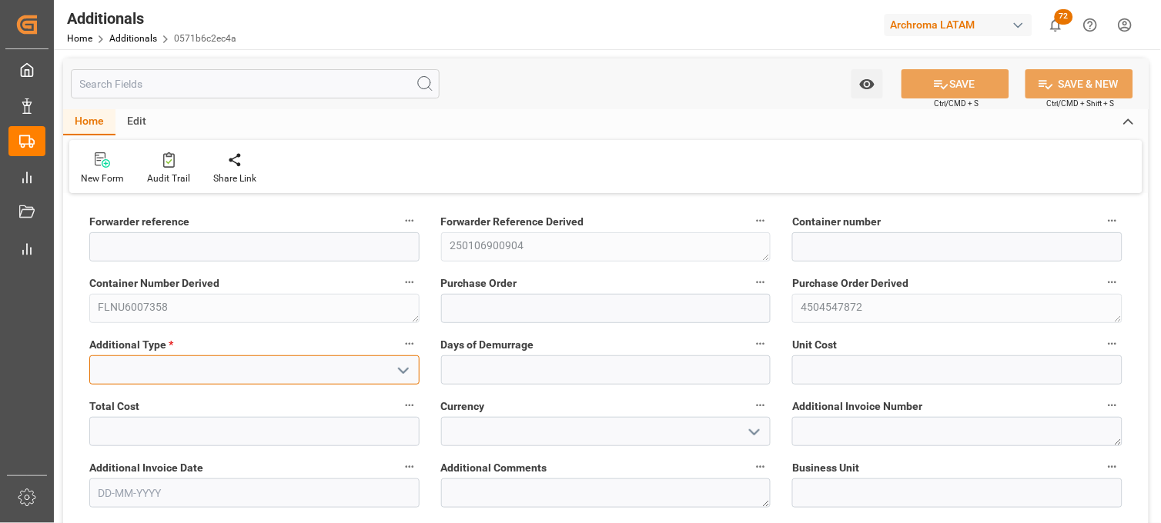
click at [345, 366] on input at bounding box center [254, 370] width 330 height 29
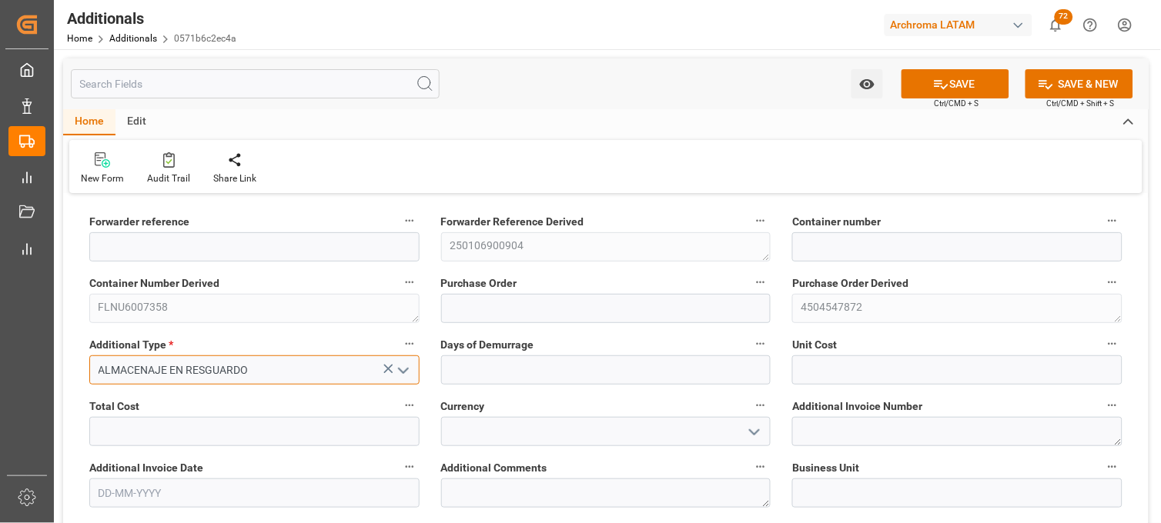
type input "ALMACENAJE EN RESGUARDO"
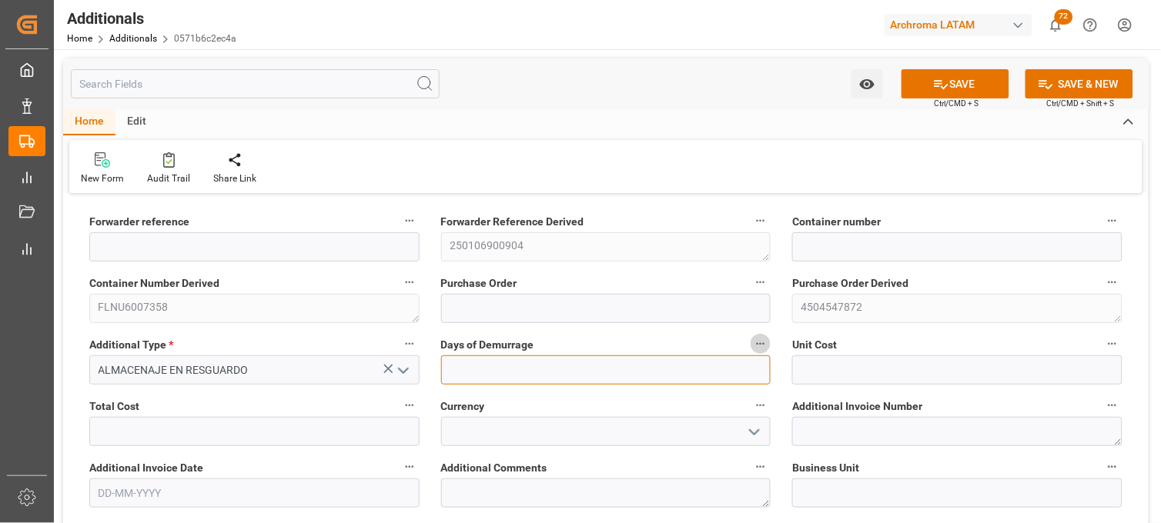
click at [479, 362] on input "text" at bounding box center [606, 370] width 330 height 29
type input "56"
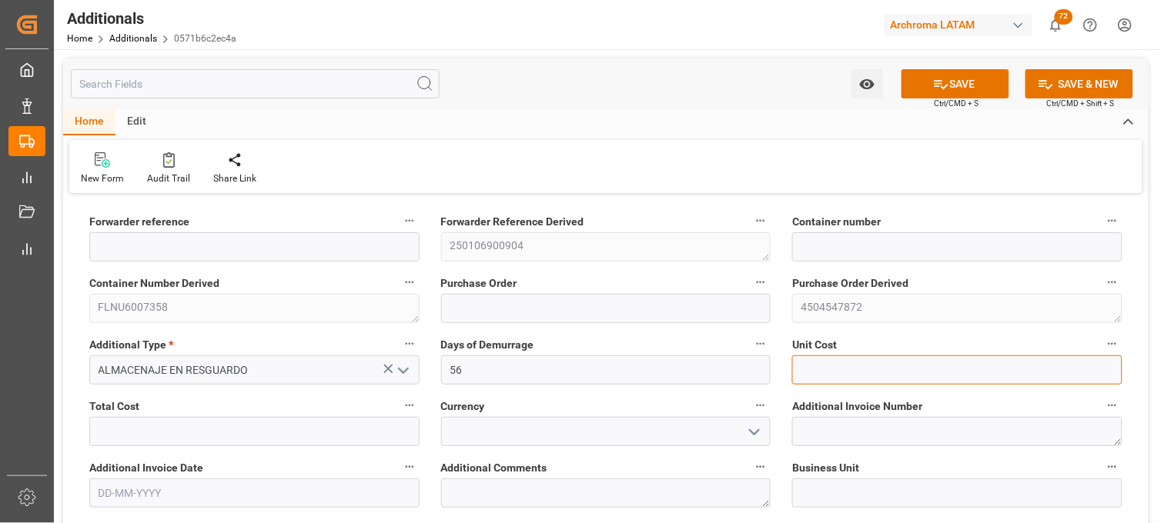
click at [816, 366] on input "text" at bounding box center [957, 370] width 330 height 29
click at [803, 365] on input "text" at bounding box center [957, 370] width 330 height 29
type input "609"
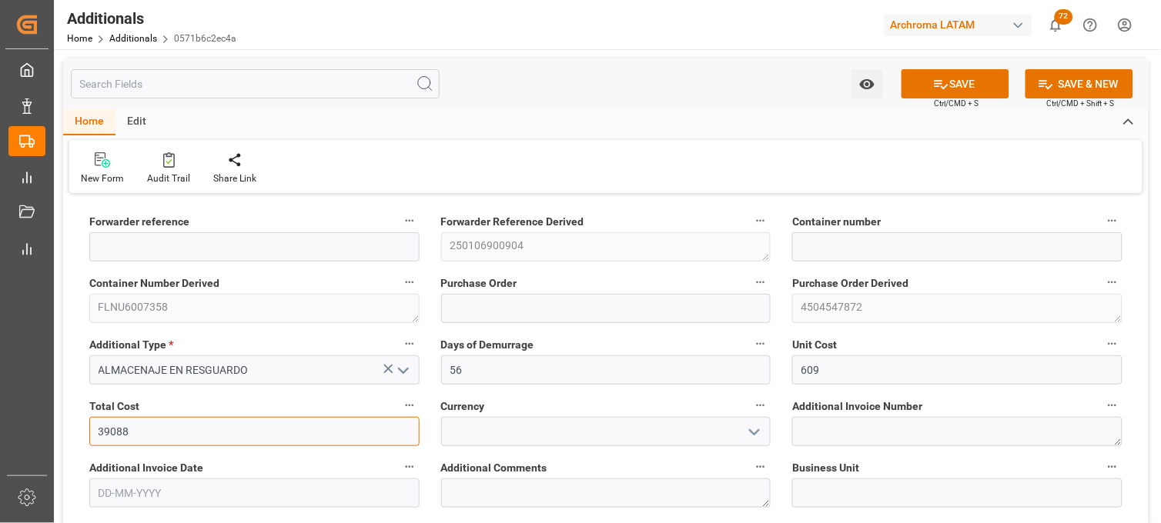
type input "39088"
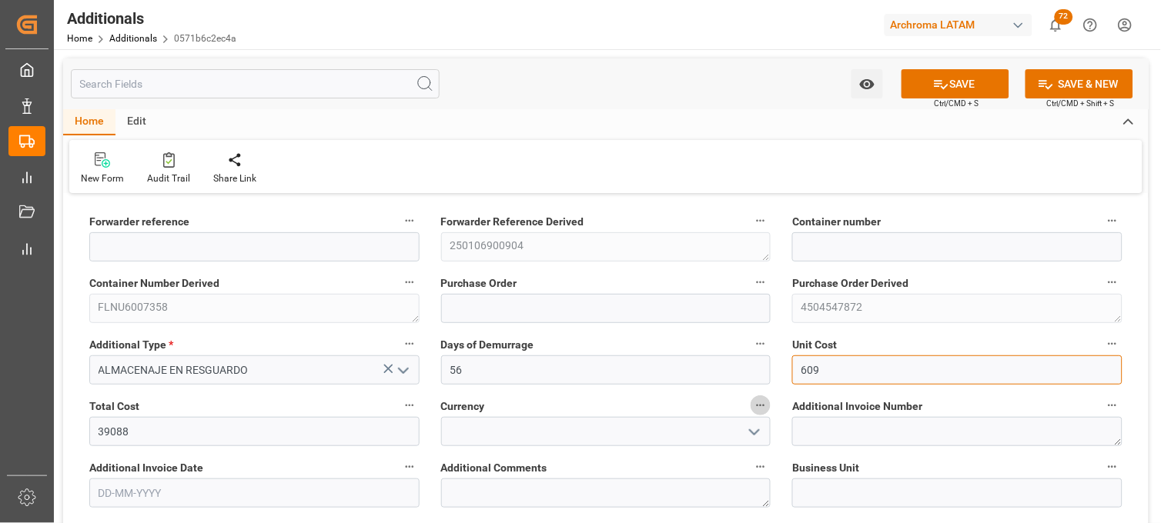
click at [810, 369] on input "609" at bounding box center [957, 370] width 330 height 29
type input "698"
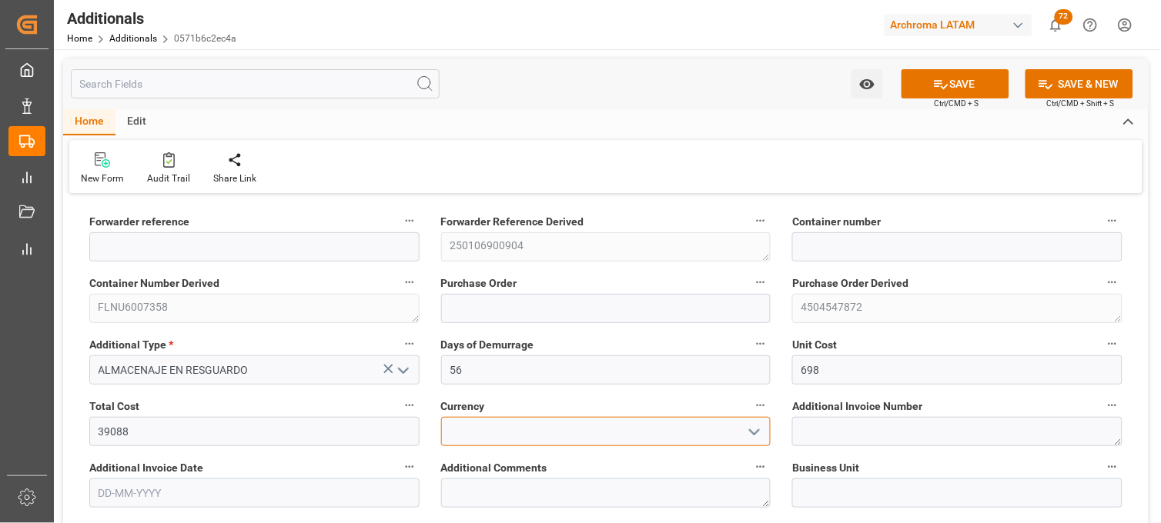
click at [473, 432] on input at bounding box center [606, 431] width 330 height 29
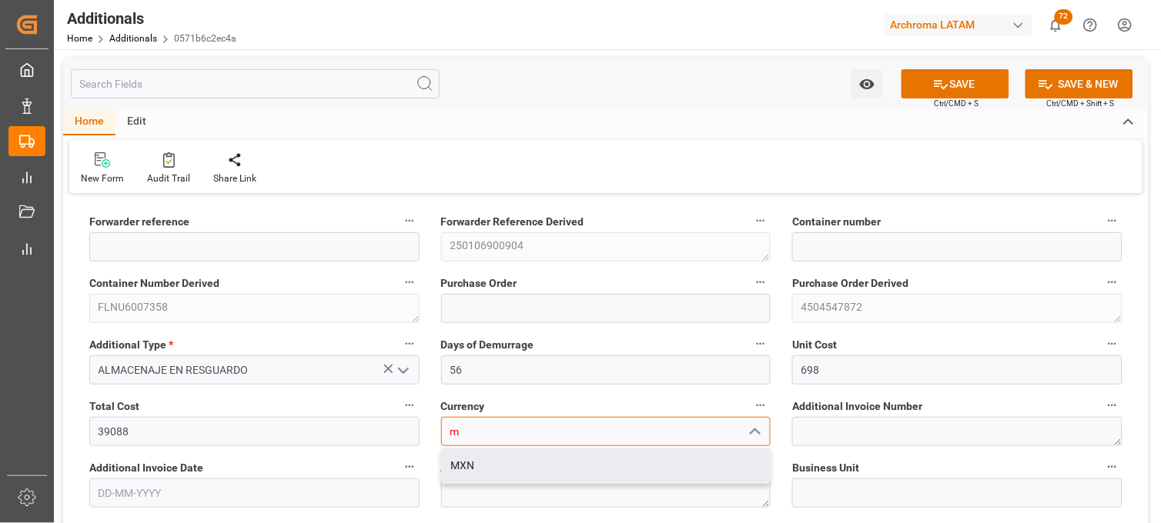
drag, startPoint x: 463, startPoint y: 463, endPoint x: 488, endPoint y: 453, distance: 26.9
click at [465, 462] on div "MXN" at bounding box center [606, 466] width 329 height 35
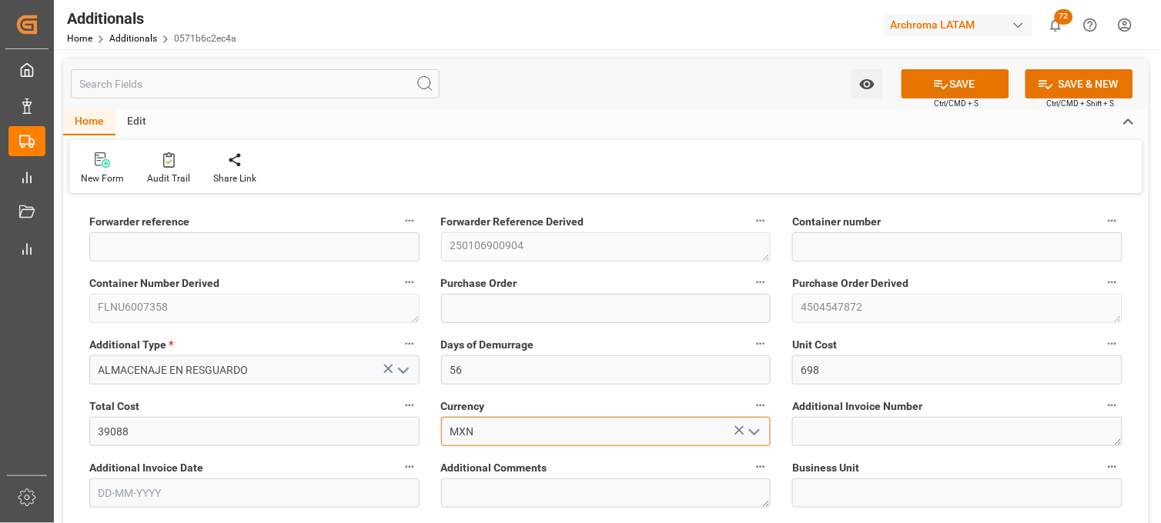
type input "MXN"
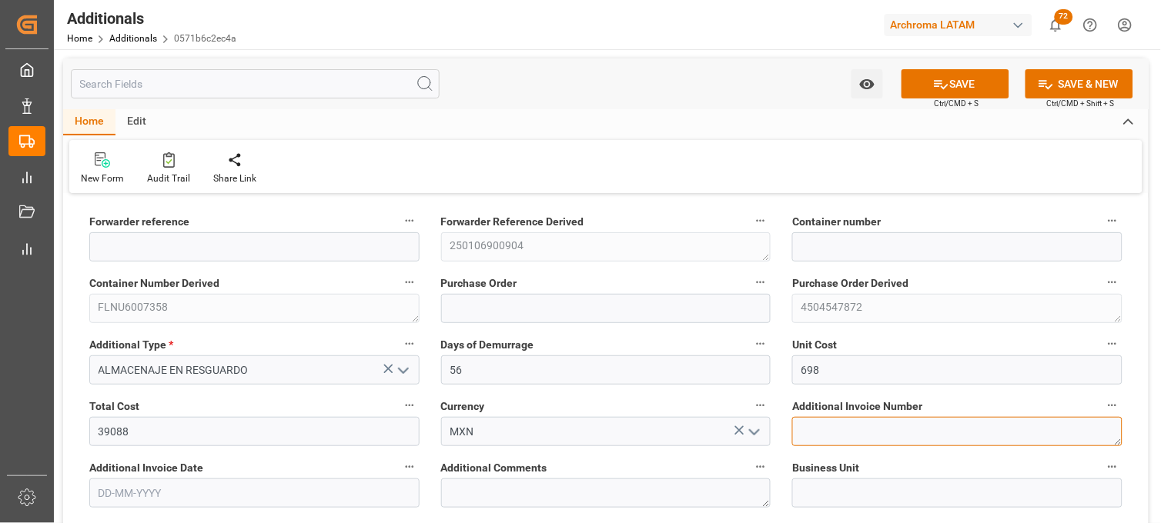
click at [818, 426] on textarea at bounding box center [957, 431] width 330 height 29
paste textarea "LM455918"
type textarea "LM455918"
click at [209, 483] on input "text" at bounding box center [254, 493] width 330 height 29
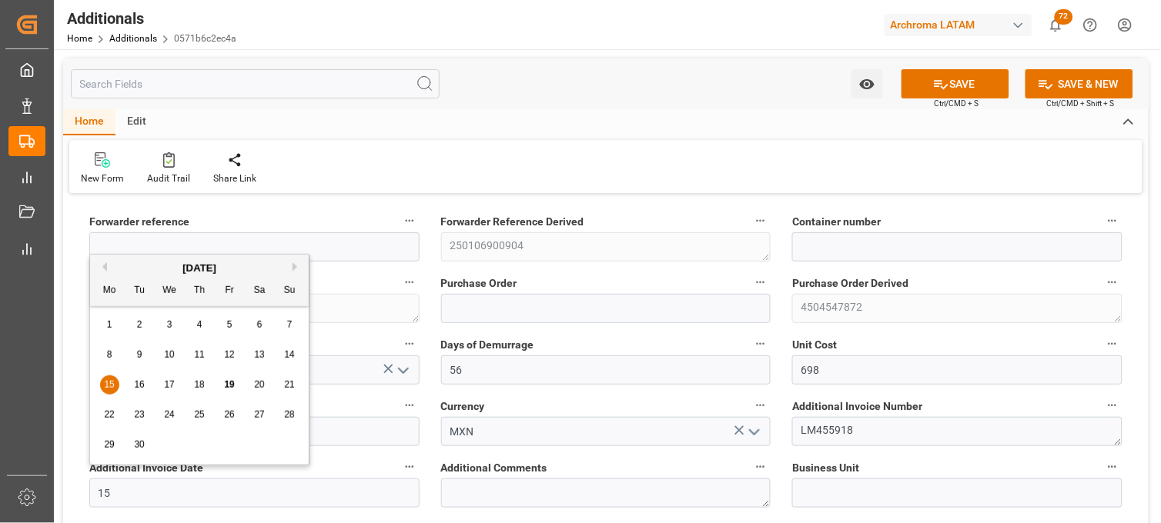
type input "[DATE]"
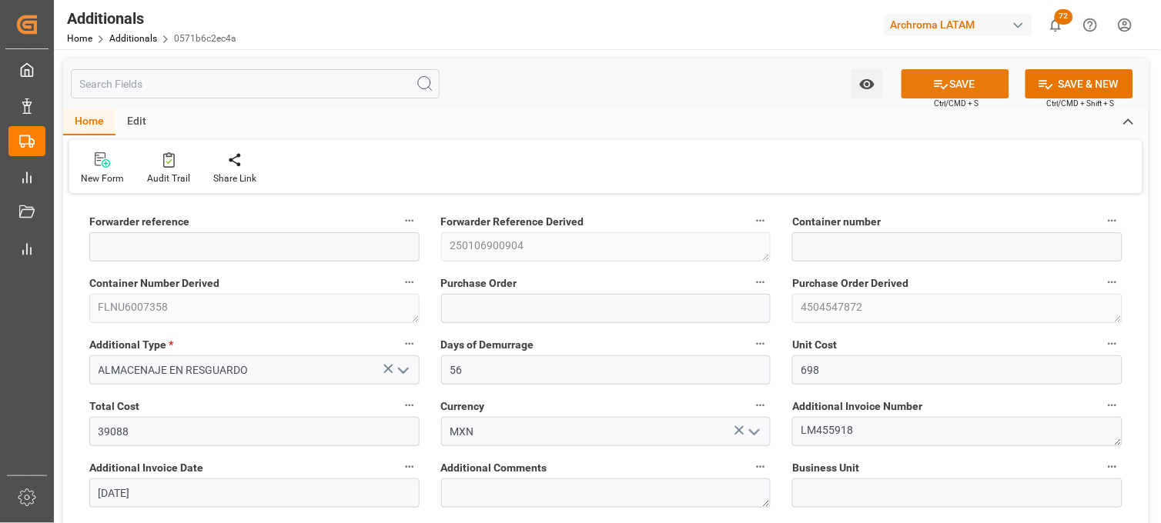
click at [944, 83] on icon at bounding box center [941, 84] width 16 height 16
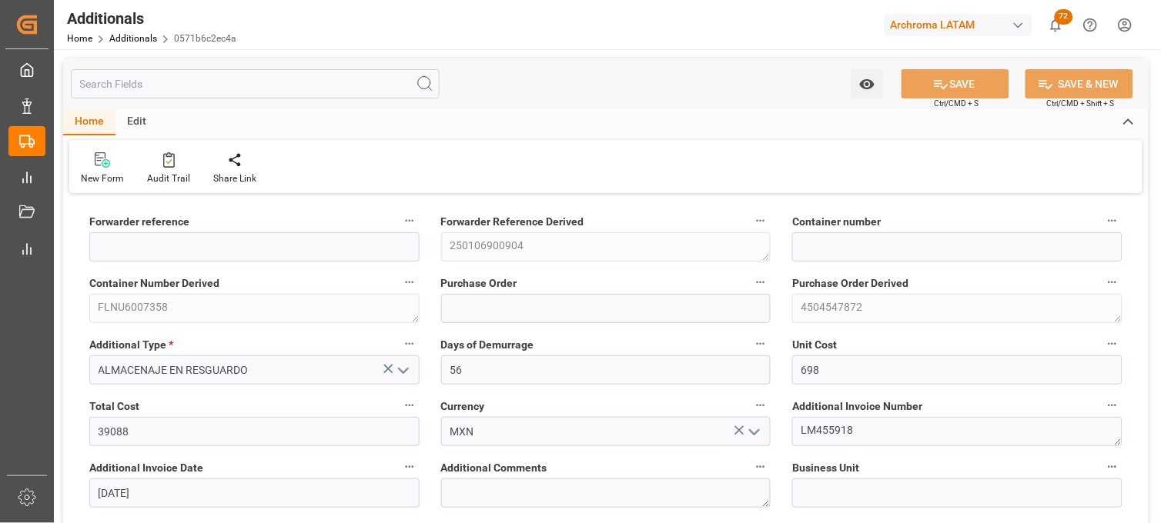
type input "250106900904"
type input "FLNU6007358"
type input "4504547872"
type input "PPC"
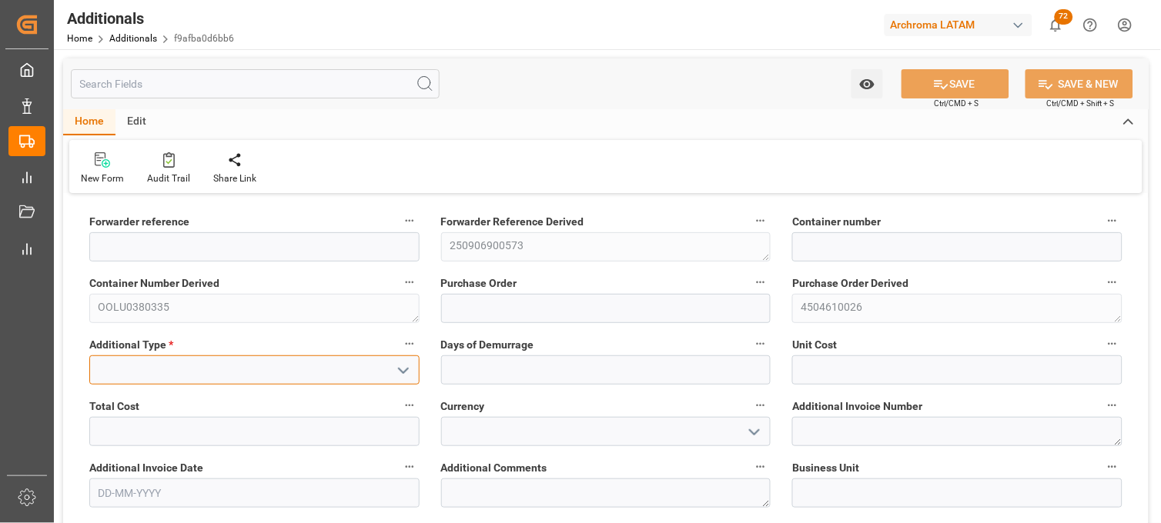
click at [197, 369] on input at bounding box center [254, 370] width 330 height 29
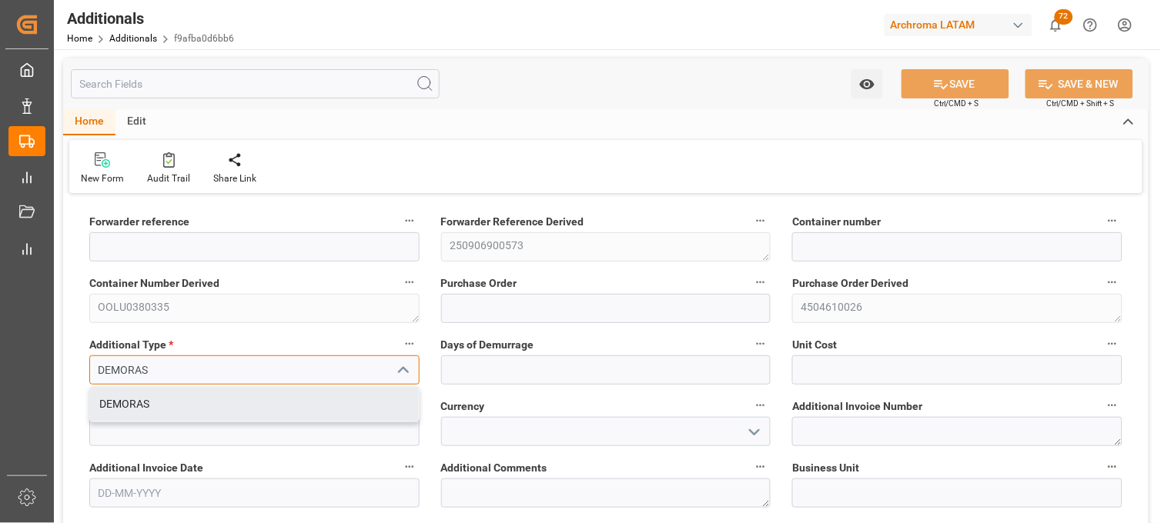
type input "DEMORAS"
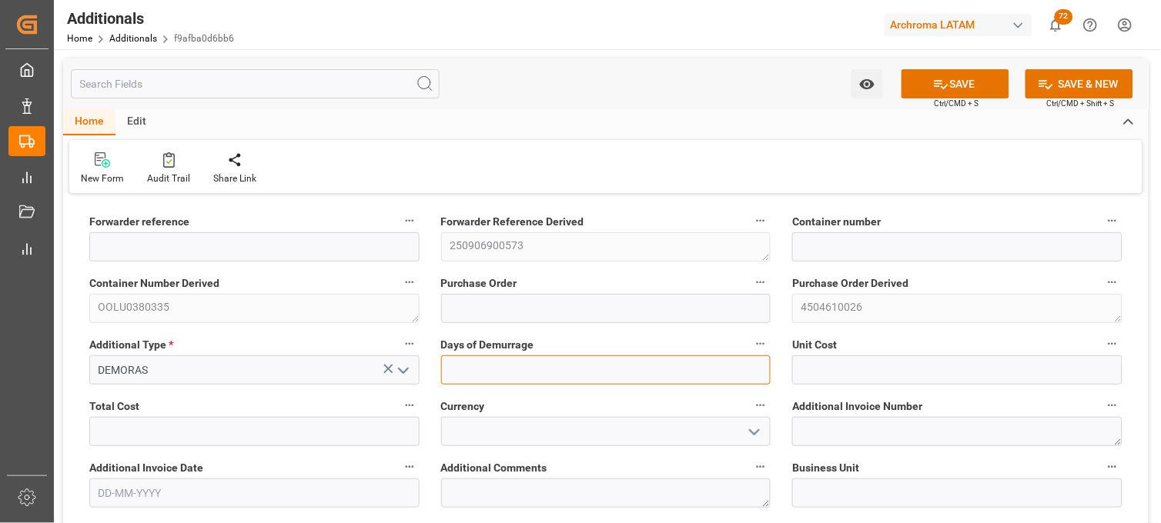
click at [478, 365] on input "text" at bounding box center [606, 370] width 330 height 29
type input "1"
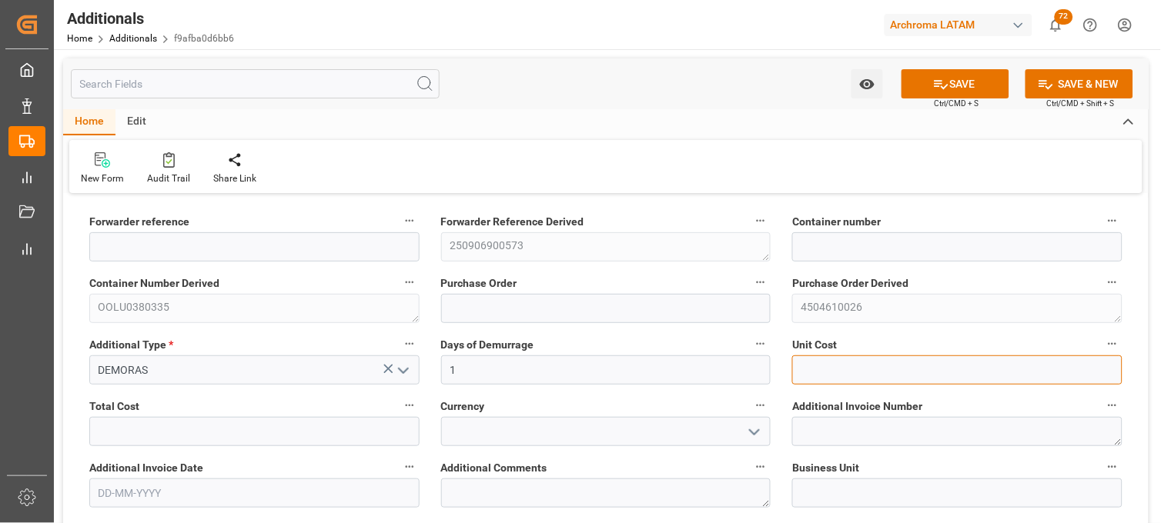
click at [813, 356] on input "text" at bounding box center [957, 370] width 330 height 29
type input "3202.42"
drag, startPoint x: 811, startPoint y: 363, endPoint x: 880, endPoint y: 363, distance: 69.3
click at [880, 363] on input "3202.42" at bounding box center [957, 370] width 330 height 29
click at [905, 366] on input "3202.42" at bounding box center [957, 370] width 330 height 29
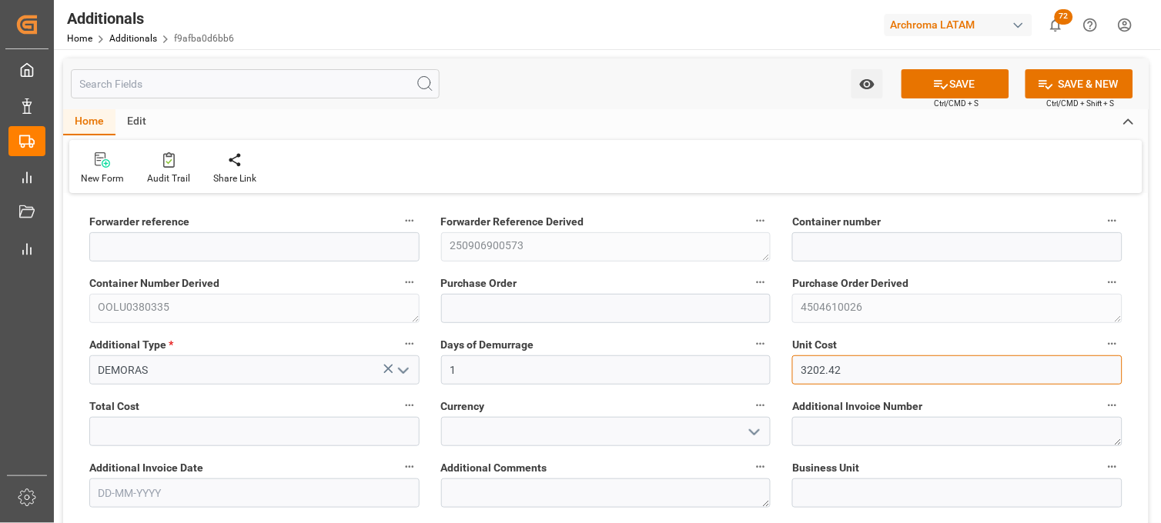
drag, startPoint x: 817, startPoint y: 366, endPoint x: 850, endPoint y: 356, distance: 34.8
click at [859, 366] on input "3202.42" at bounding box center [957, 370] width 330 height 29
type input "320"
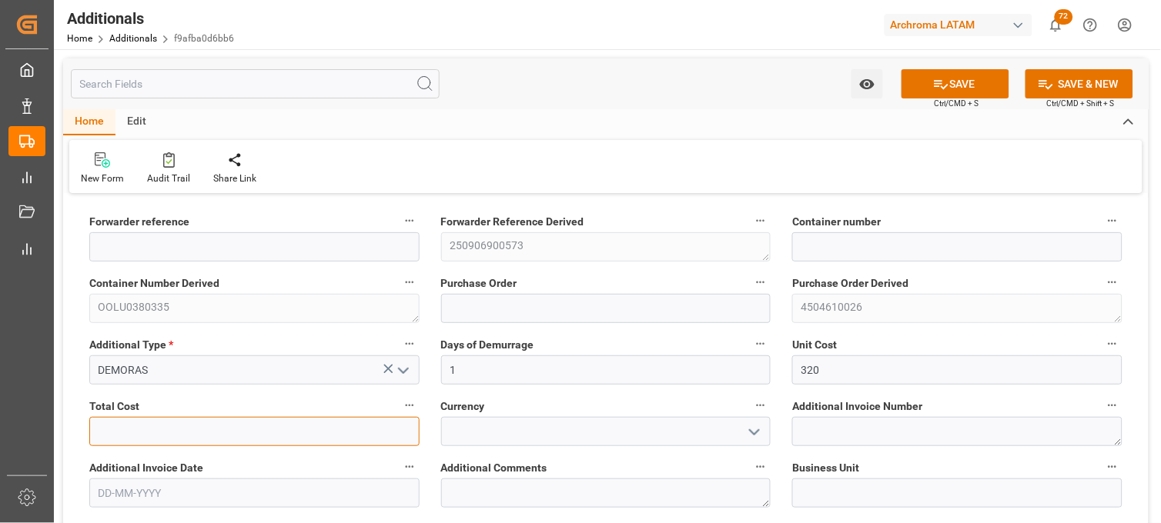
click at [334, 429] on input "text" at bounding box center [254, 431] width 330 height 29
type input "320"
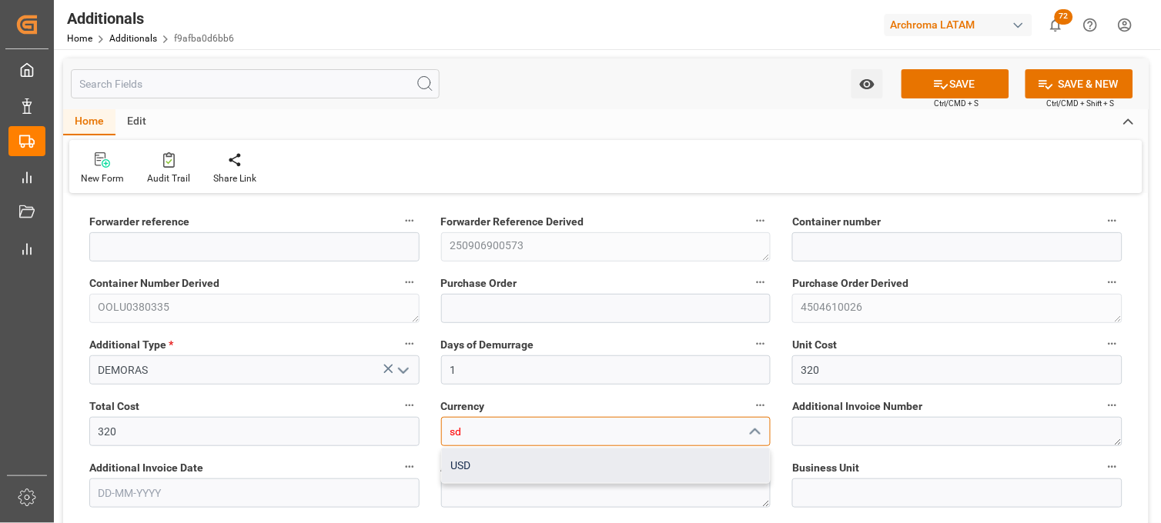
click at [466, 465] on div "USD" at bounding box center [606, 466] width 329 height 35
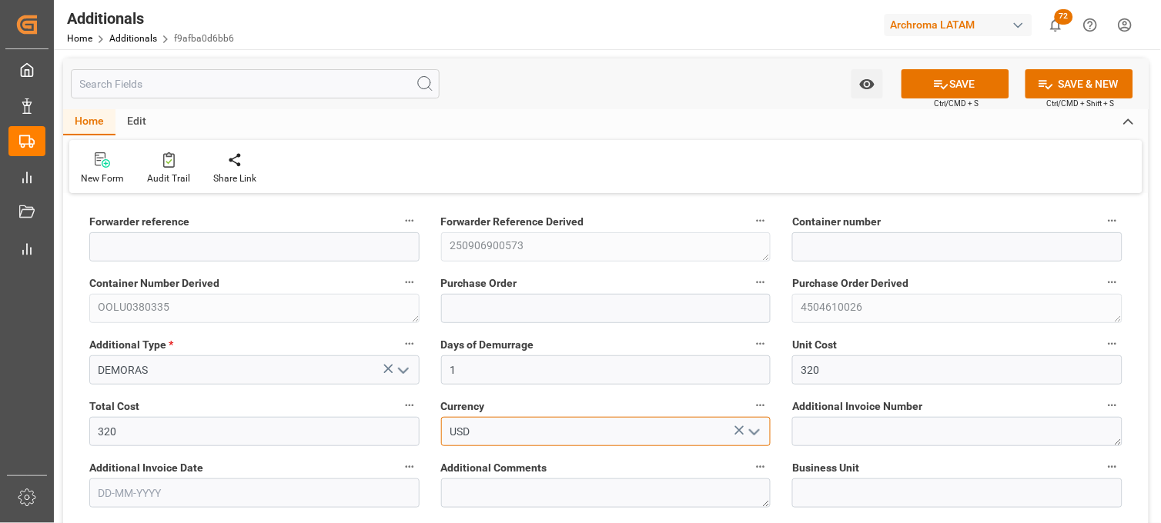
type input "USD"
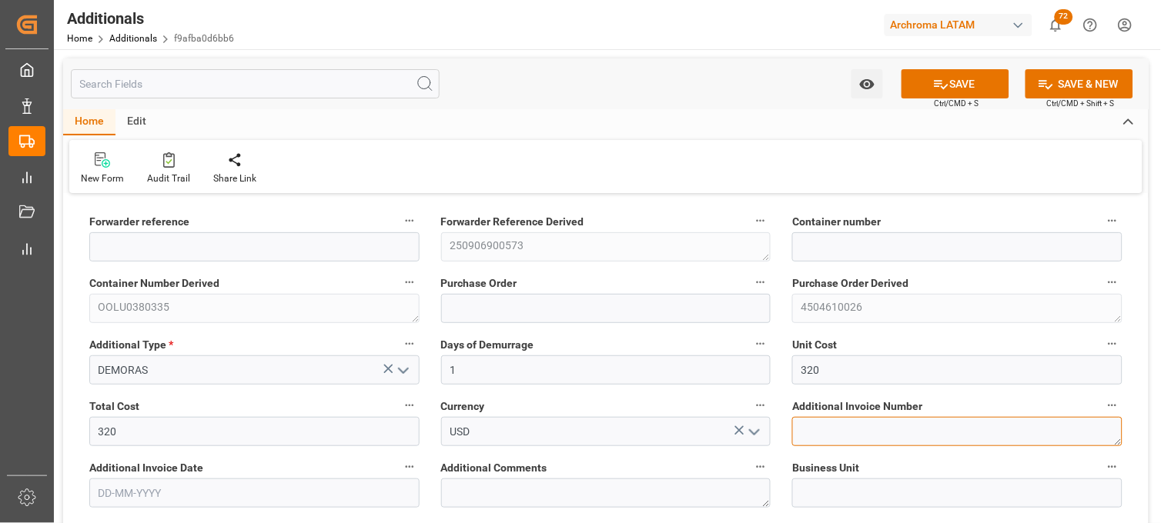
click at [818, 433] on textarea at bounding box center [957, 431] width 330 height 29
paste textarea "LM456414"
type textarea "LM456414"
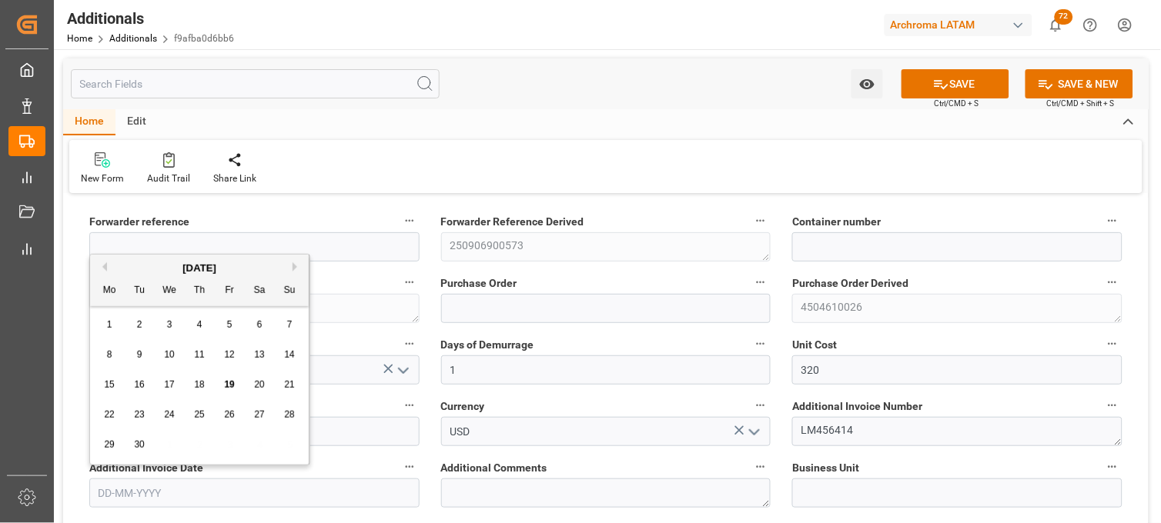
click at [179, 493] on input "text" at bounding box center [254, 493] width 330 height 29
drag, startPoint x: 105, startPoint y: 386, endPoint x: 122, endPoint y: 398, distance: 20.9
click at [106, 386] on span "15" at bounding box center [109, 384] width 10 height 11
click at [123, 486] on input "[DATE]" at bounding box center [254, 493] width 330 height 29
click at [236, 387] on div "19" at bounding box center [229, 385] width 19 height 18
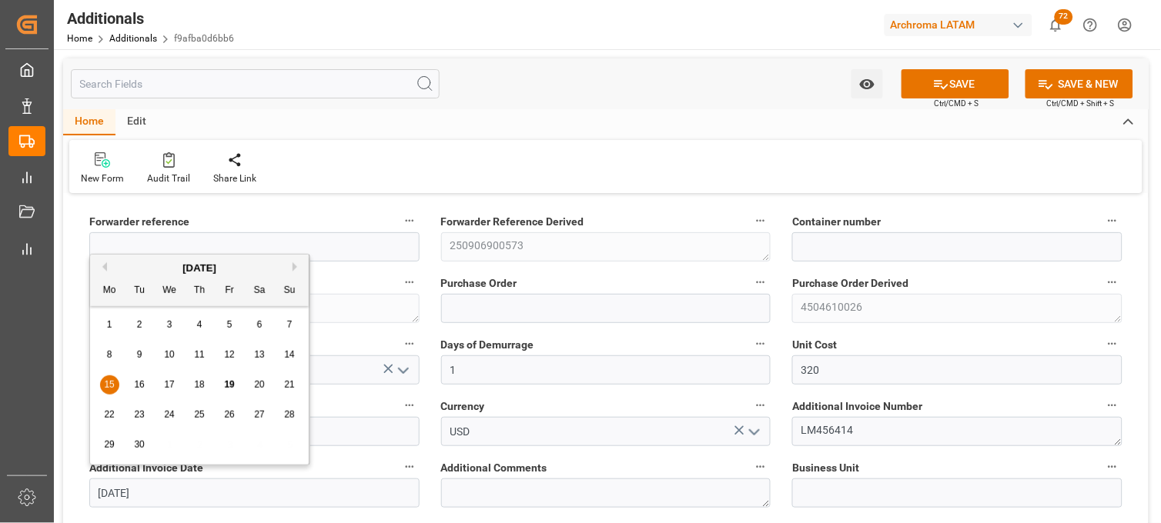
type input "[DATE]"
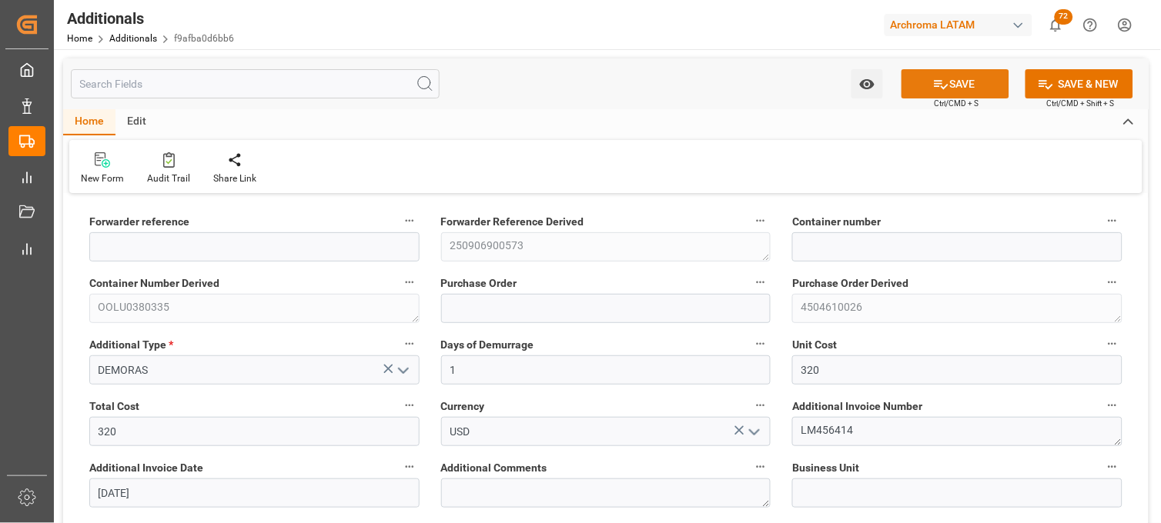
click at [917, 83] on button "SAVE" at bounding box center [955, 83] width 108 height 29
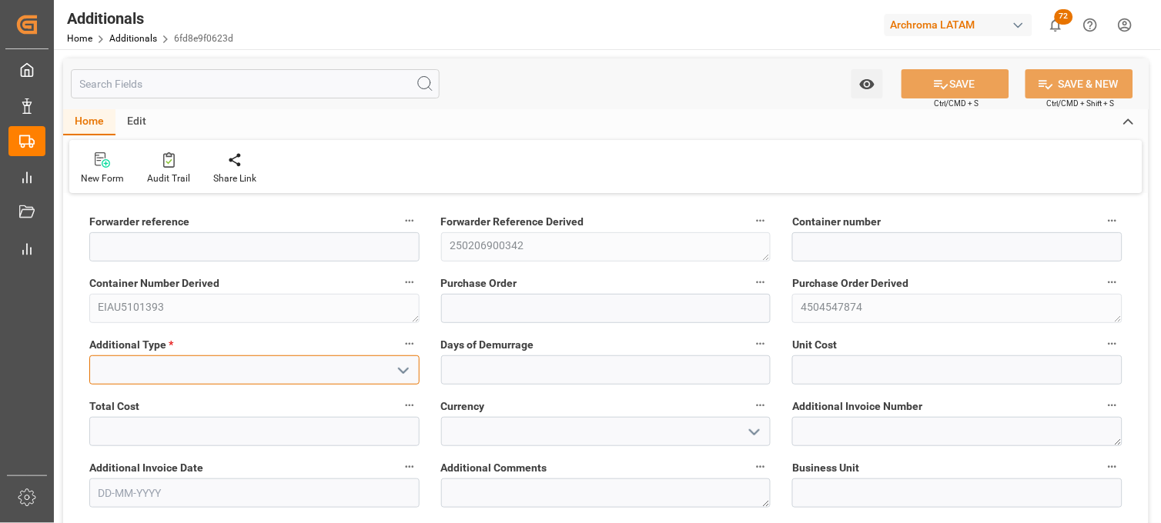
click at [349, 367] on input at bounding box center [254, 370] width 330 height 29
click at [378, 363] on input at bounding box center [254, 370] width 330 height 29
type input "s"
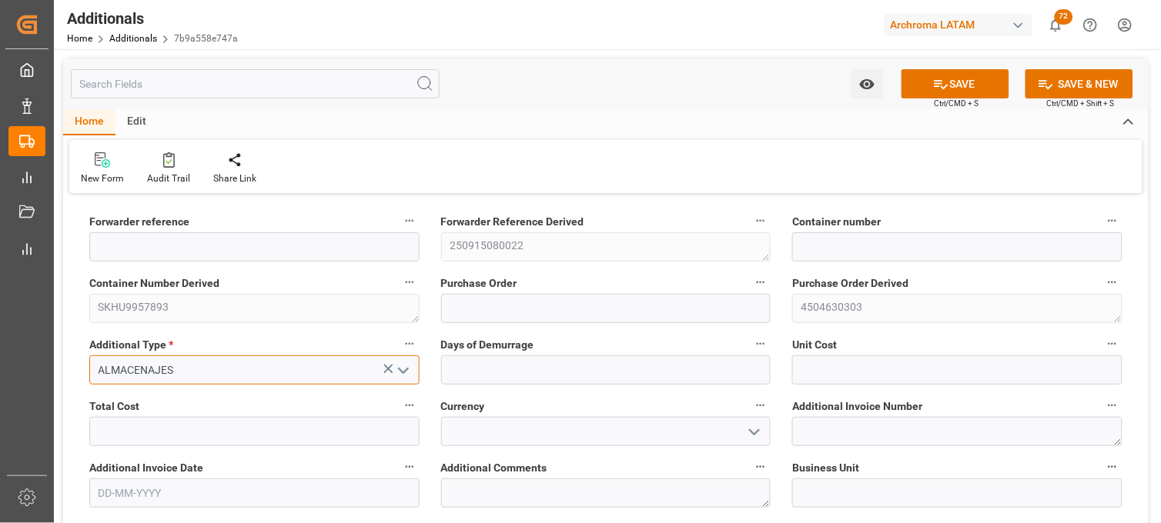
type input "ALMACENAJES"
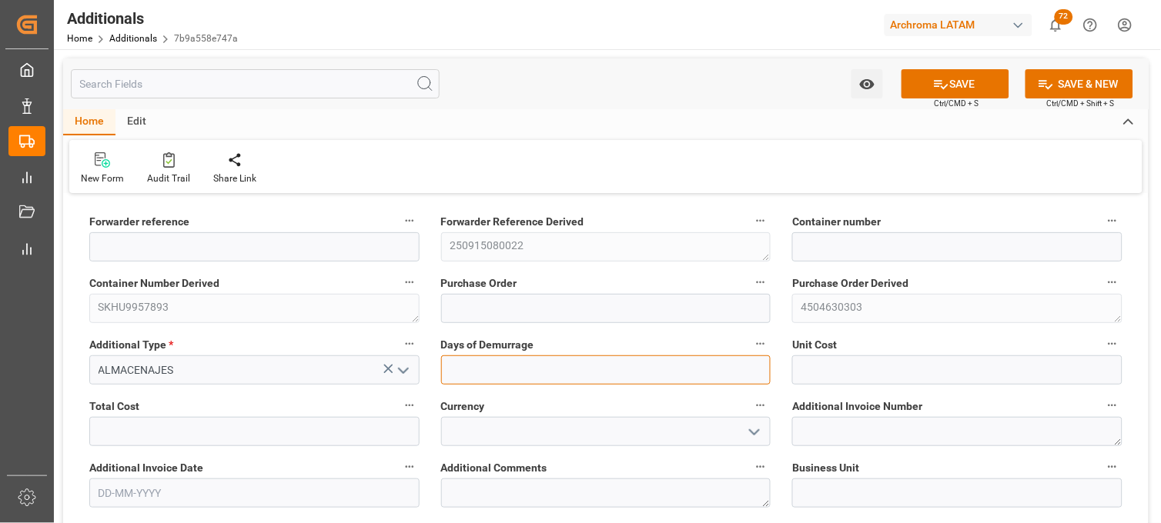
click at [489, 366] on input "text" at bounding box center [606, 370] width 330 height 29
type input "1"
type input "0"
click at [600, 366] on input "0" at bounding box center [606, 370] width 330 height 29
type input "8"
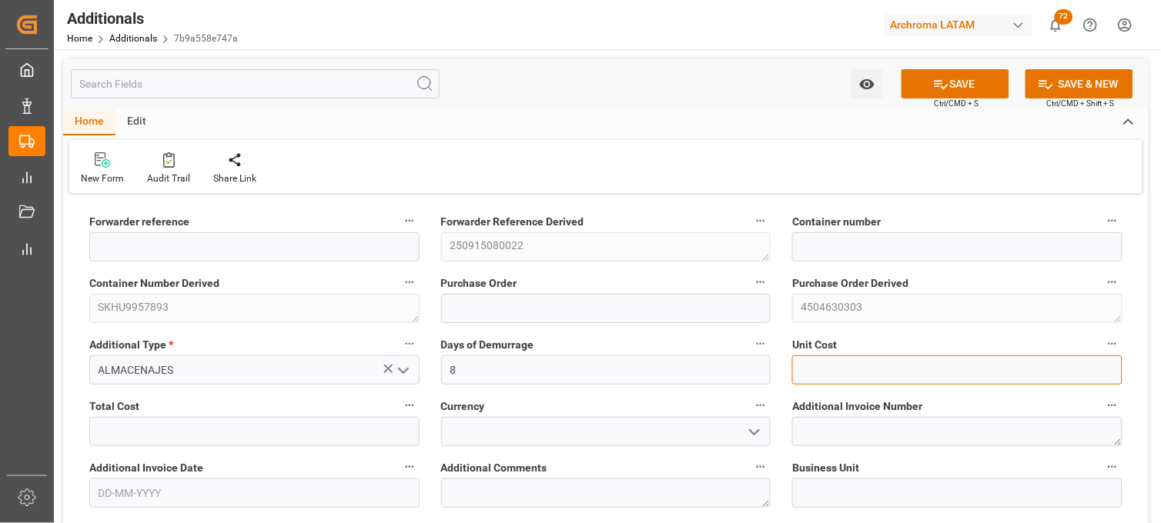
click at [867, 371] on input "text" at bounding box center [957, 370] width 330 height 29
type input "1485"
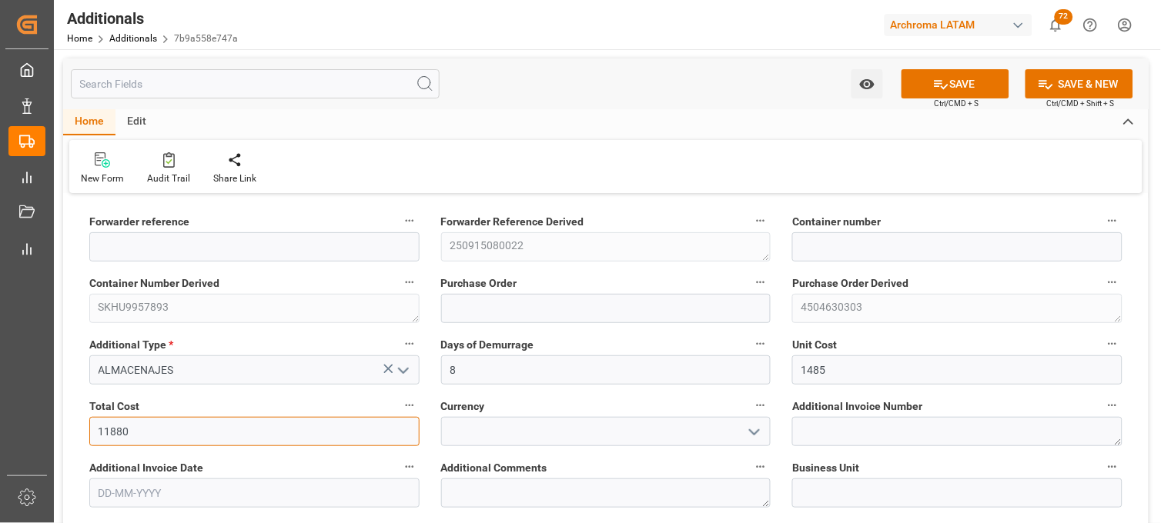
type input "11880"
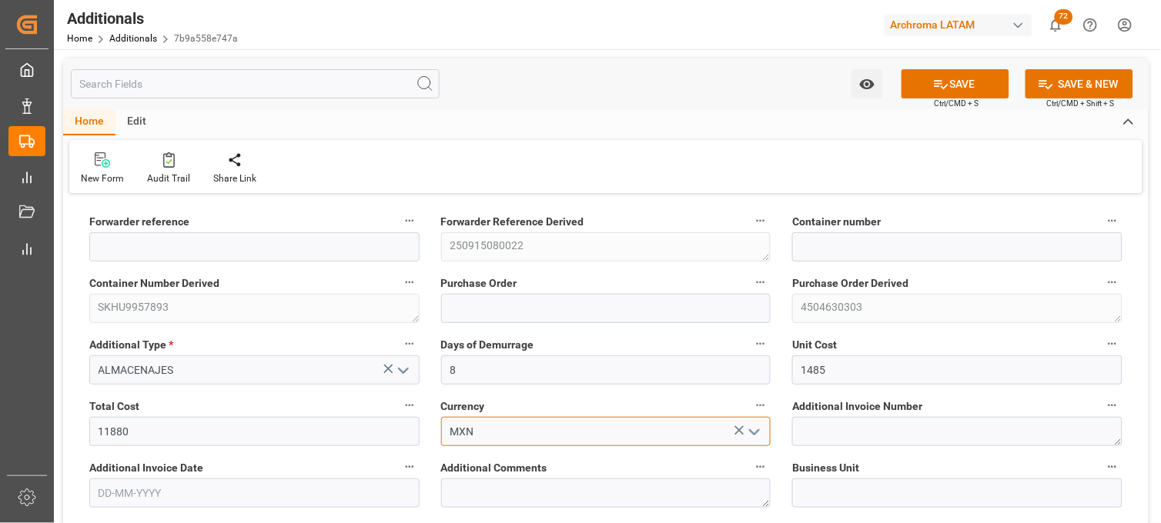
type input "MXN"
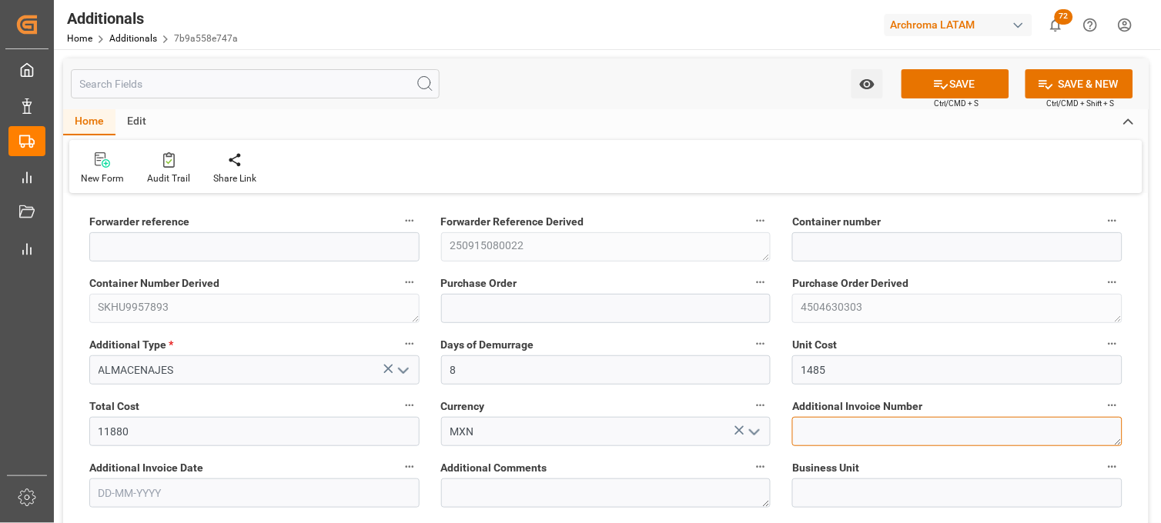
paste textarea "LM456041"
type textarea "LM456041"
click at [297, 483] on input "text" at bounding box center [254, 493] width 330 height 29
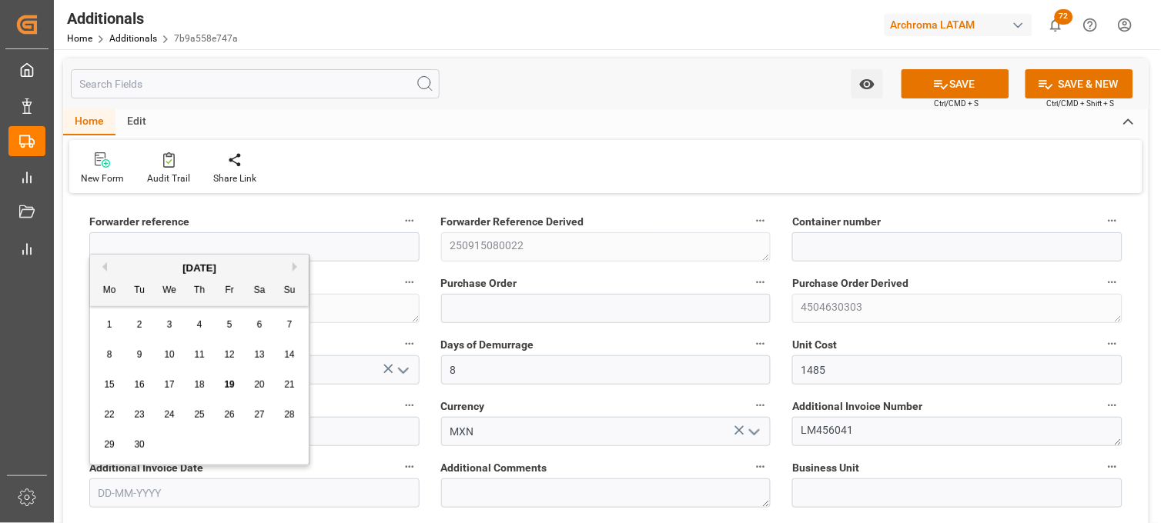
click at [122, 343] on div "8 9 10 11 12 13 14" at bounding box center [200, 355] width 210 height 30
click at [166, 391] on div "17" at bounding box center [169, 385] width 19 height 18
type input "[DATE]"
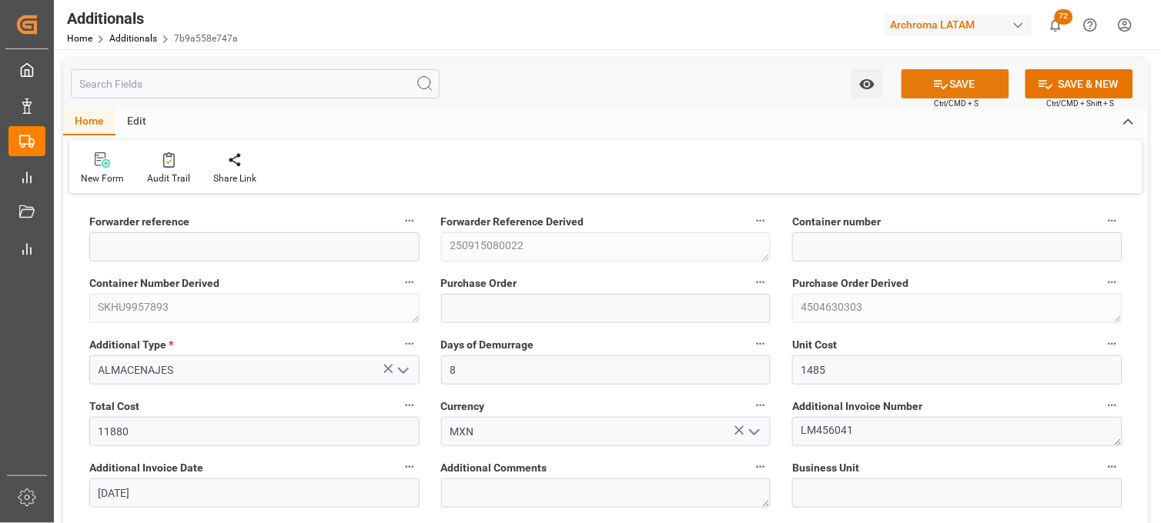
click at [954, 79] on button "SAVE" at bounding box center [955, 83] width 108 height 29
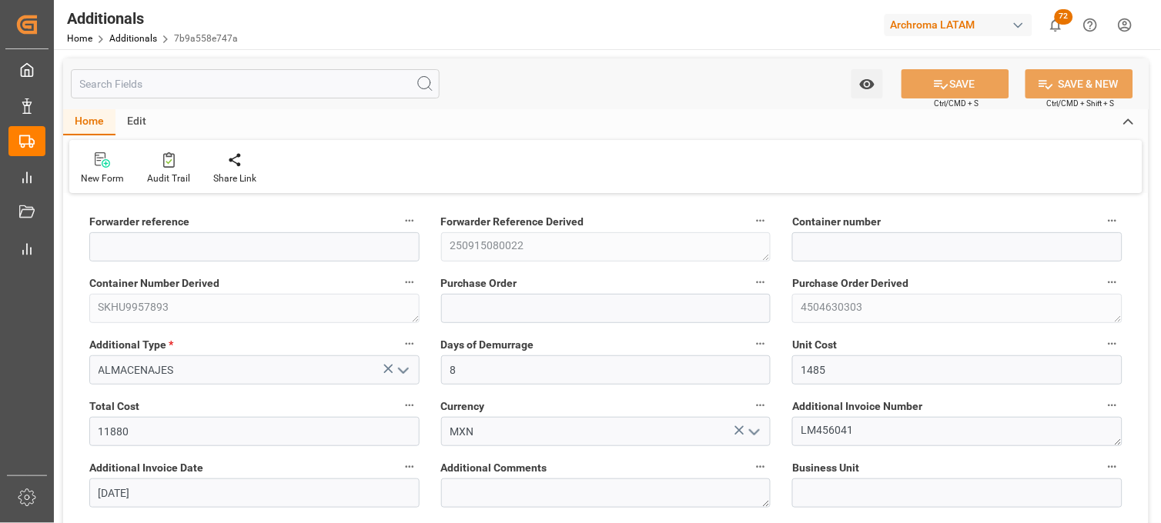
type input "250915080022"
type input "SKHU9957893"
type input "4504630303"
type input "TEXTIL"
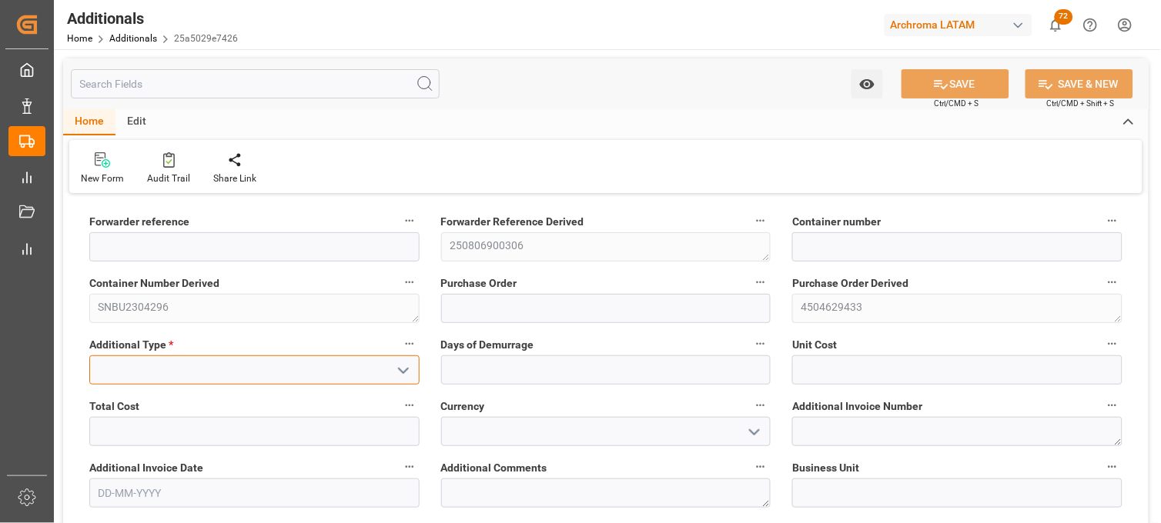
click at [339, 367] on input at bounding box center [254, 370] width 330 height 29
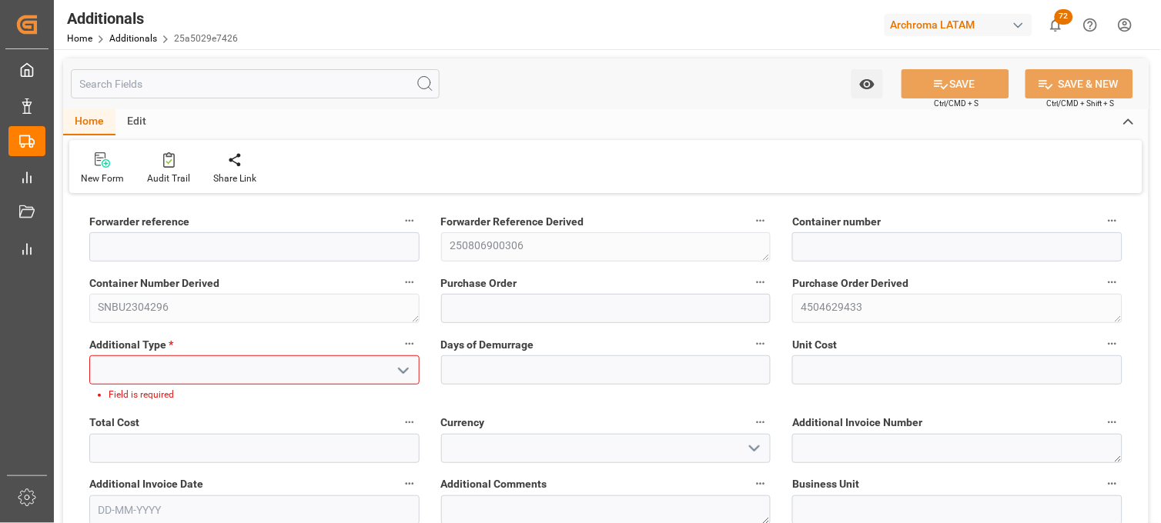
click at [268, 372] on input at bounding box center [254, 370] width 330 height 29
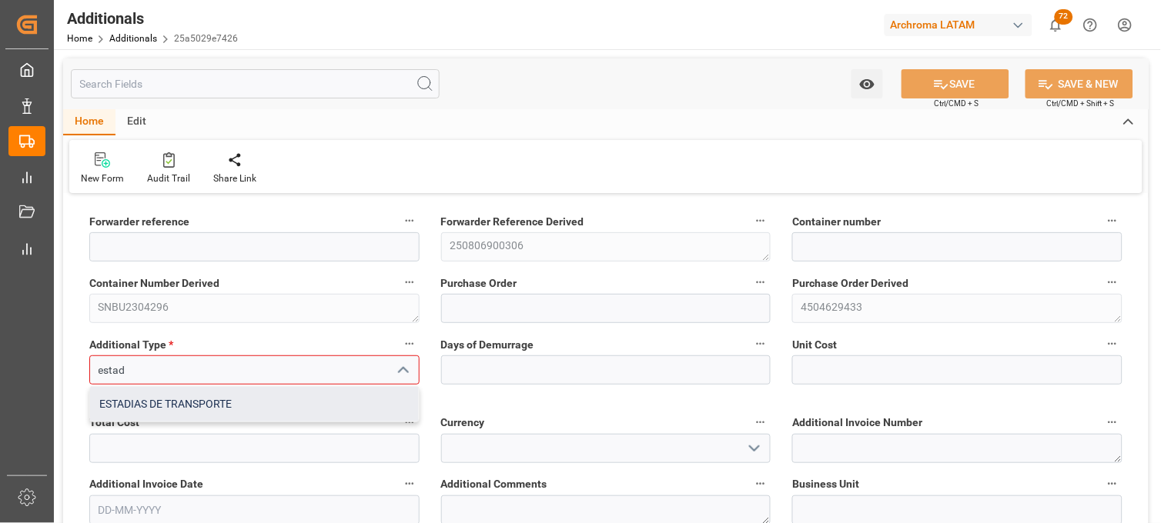
click at [227, 411] on div "ESTADIAS DE TRANSPORTE" at bounding box center [254, 404] width 329 height 35
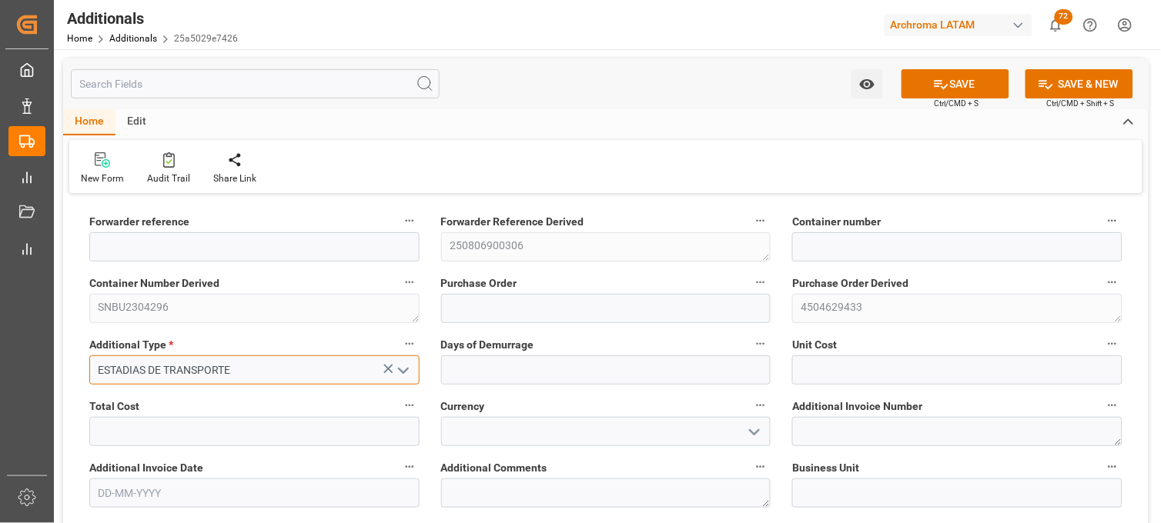
type input "ESTADIAS DE TRANSPORTE"
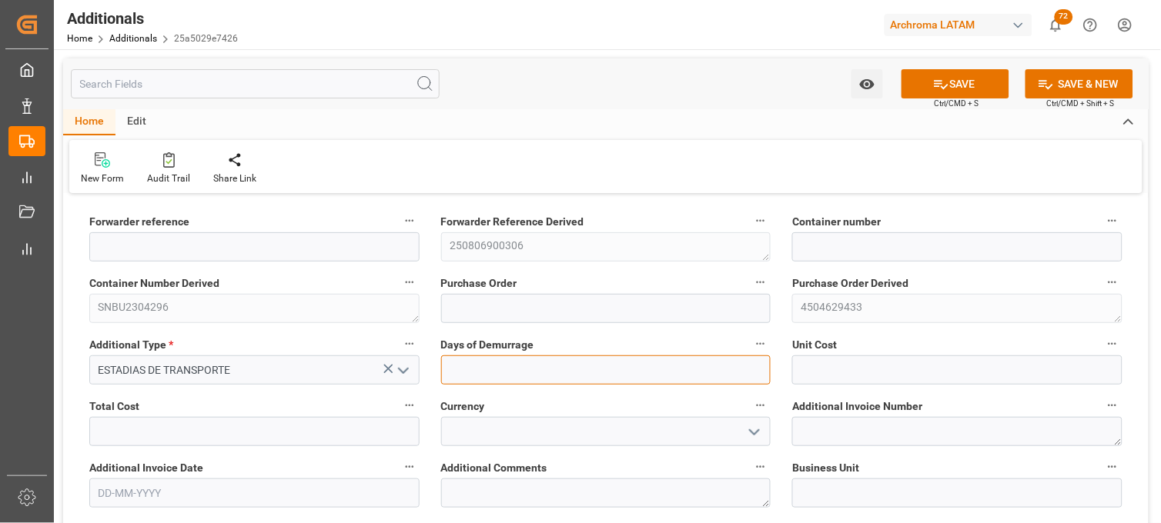
click at [574, 363] on input "text" at bounding box center [606, 370] width 330 height 29
click at [613, 369] on input "text" at bounding box center [606, 370] width 330 height 29
type input "1"
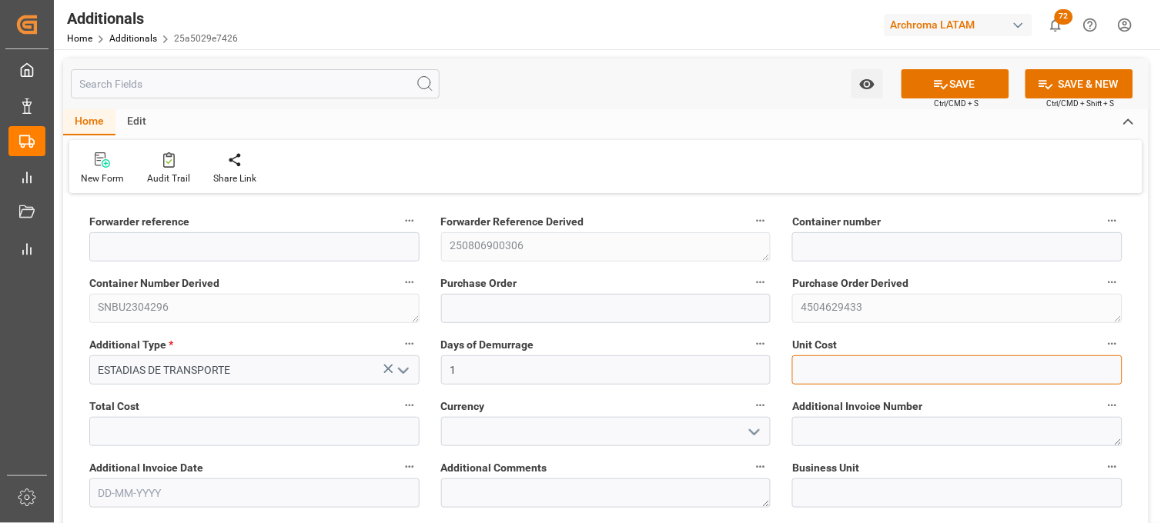
click at [865, 365] on input "text" at bounding box center [957, 370] width 330 height 29
type input "8000"
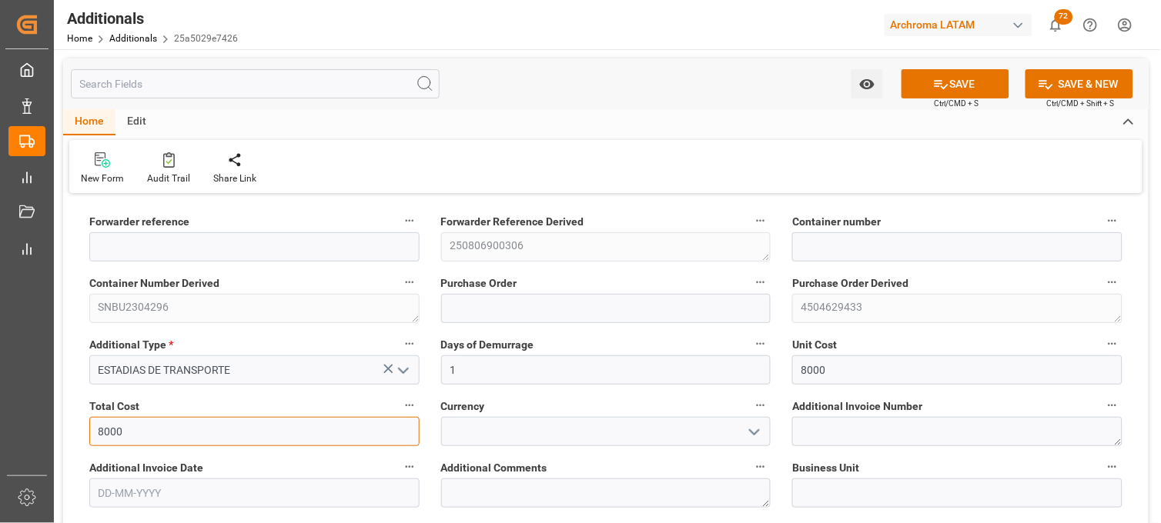
type input "8000"
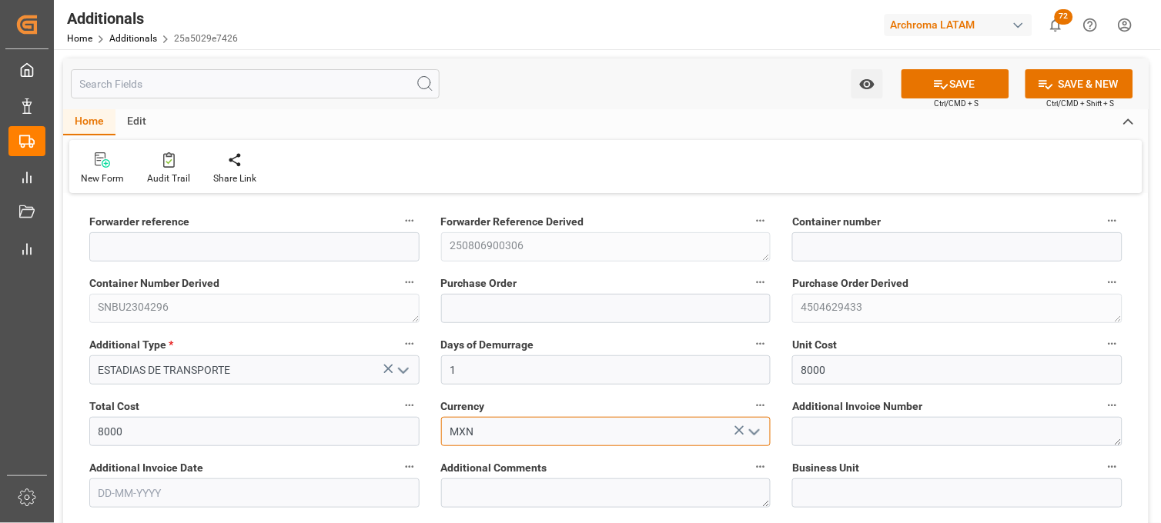
type input "MXN"
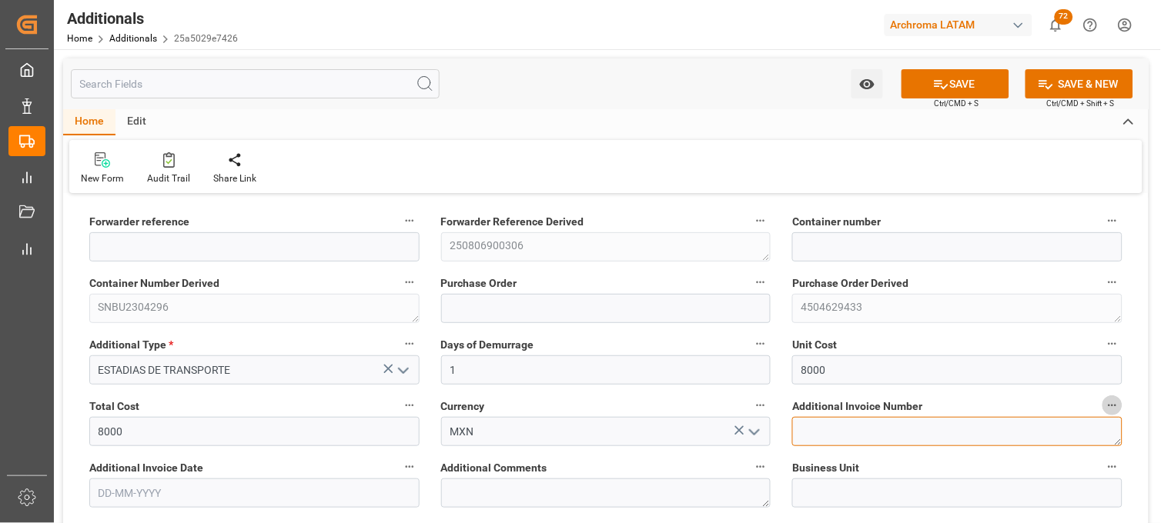
click at [816, 418] on textarea at bounding box center [957, 431] width 330 height 29
paste textarea "LM456227"
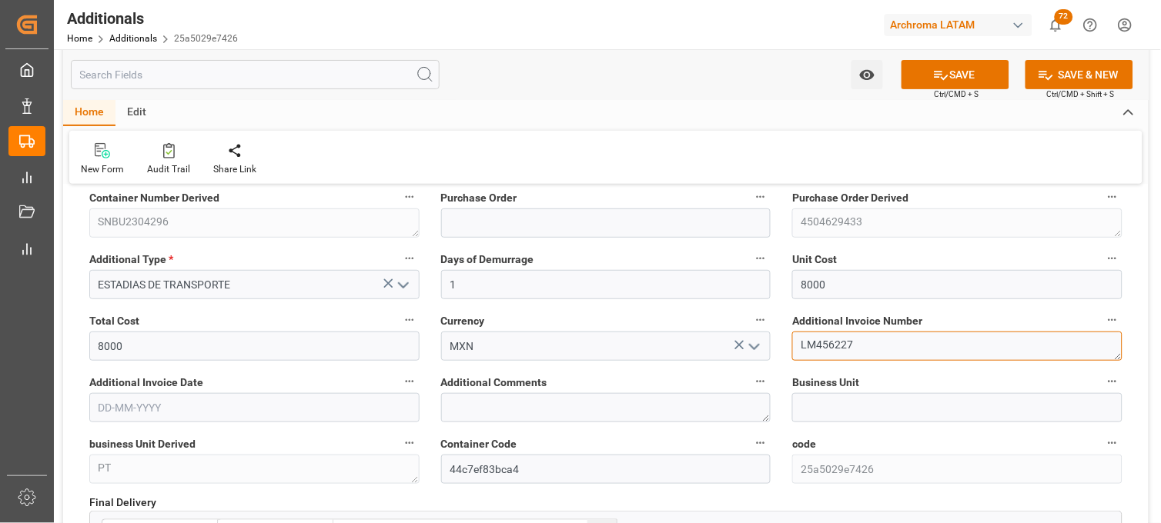
type textarea "LM456227"
click at [152, 419] on input "text" at bounding box center [254, 407] width 330 height 29
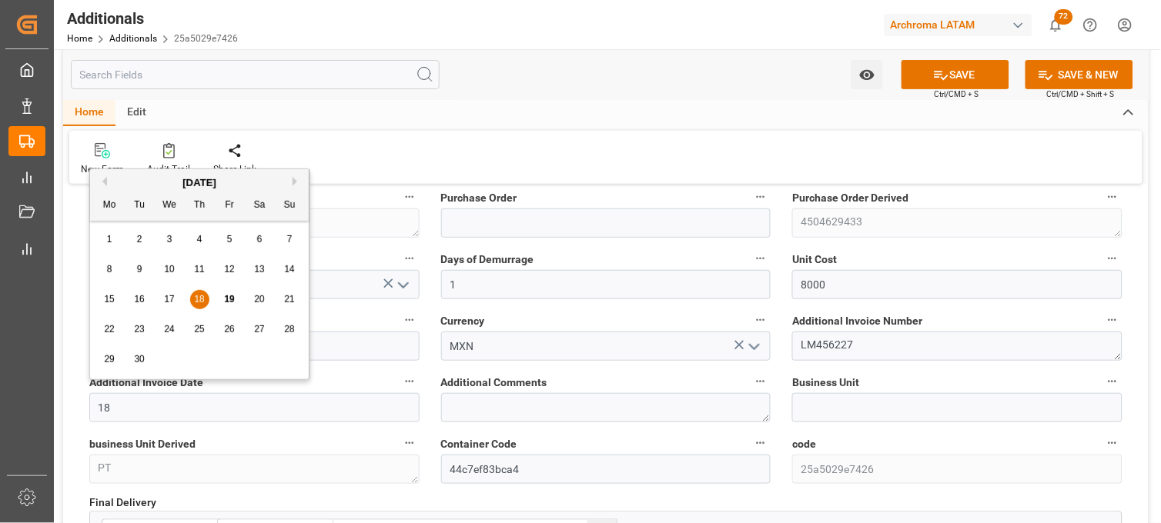
type input "18-09-2025"
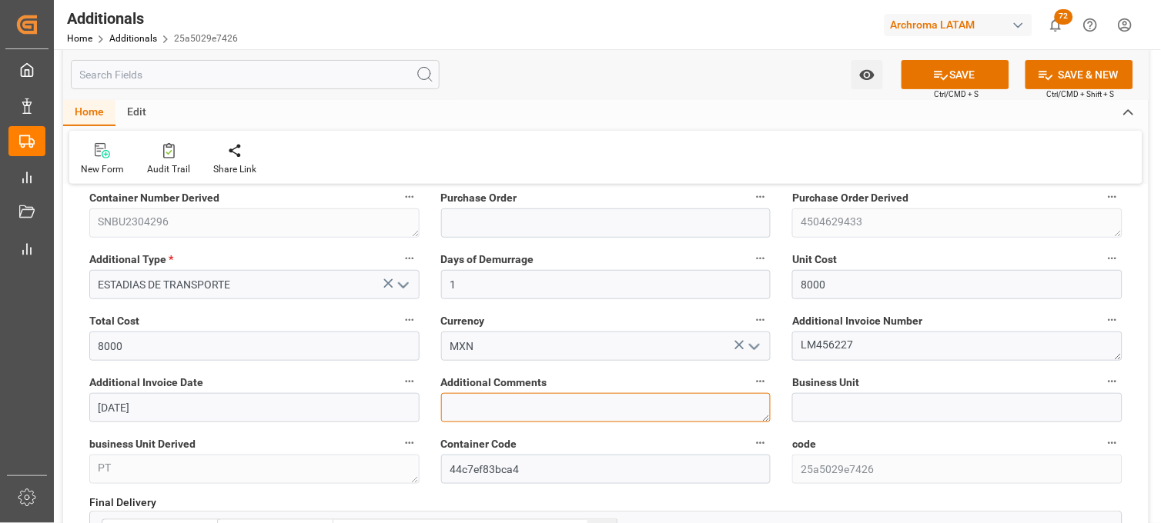
click at [481, 411] on textarea at bounding box center [606, 407] width 330 height 29
type textarea "s"
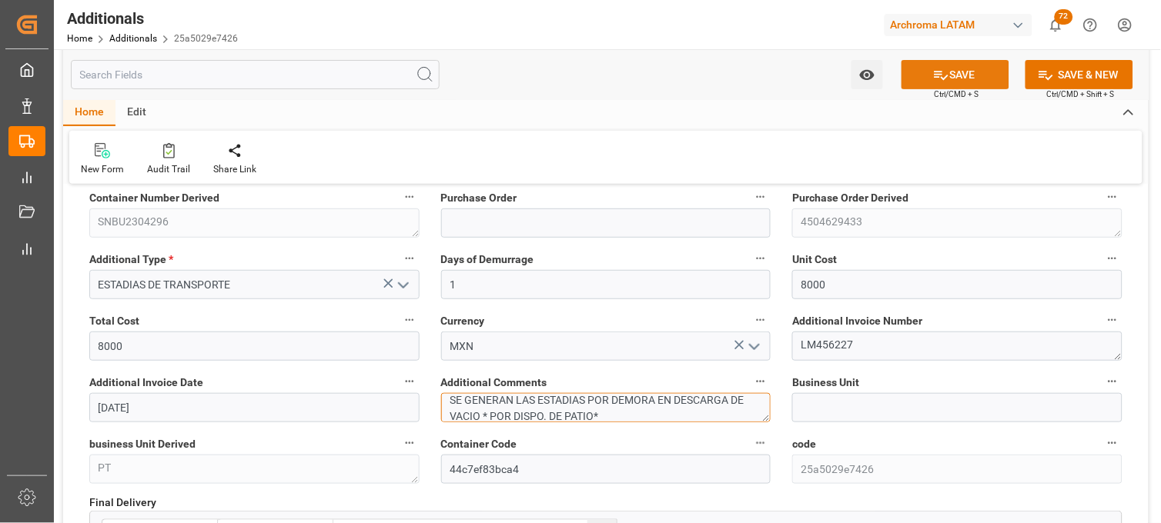
type textarea "SE GENERAN LAS ESTADIAS POR DEMORA EN DESCARGA DE VACIO * POR DISPO. DE PATIO*"
click at [932, 88] on button "SAVE" at bounding box center [955, 74] width 108 height 29
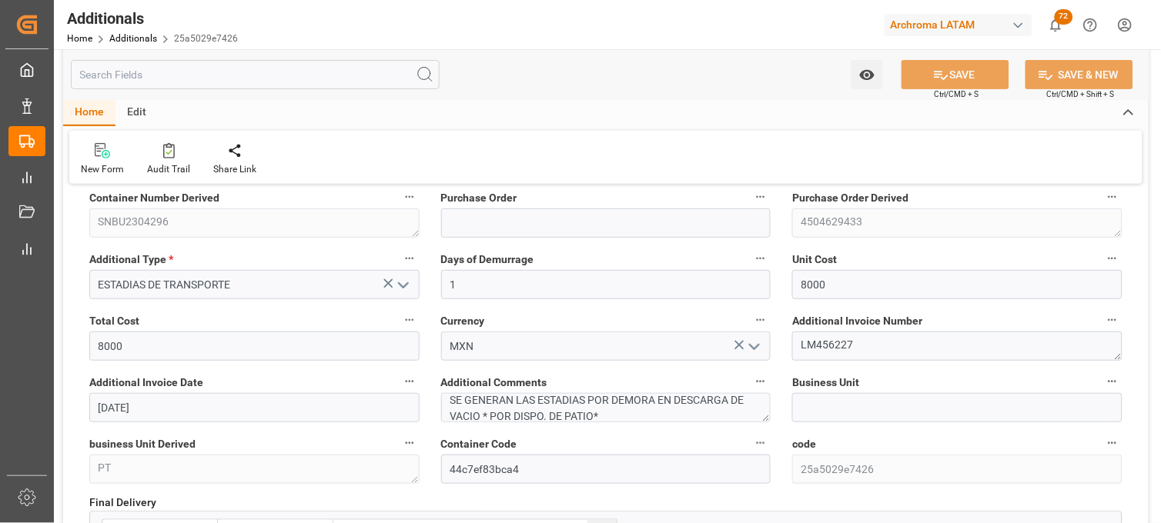
type input "250806900306"
type input "SNBU2304296"
type input "4504629433"
type textarea "SE GENERAN LAS ESTADIAS POR DEMORA EN DESCARGA DE VACIO * POR DISPO. DE PATIO*"
type input "PT"
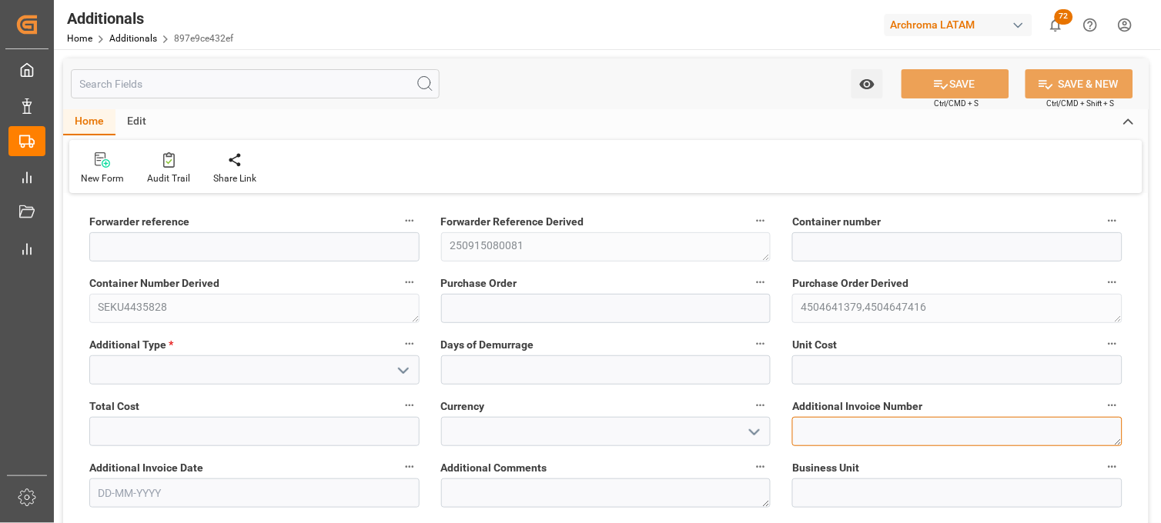
click at [852, 422] on textarea at bounding box center [957, 431] width 330 height 29
paste textarea "LM456140"
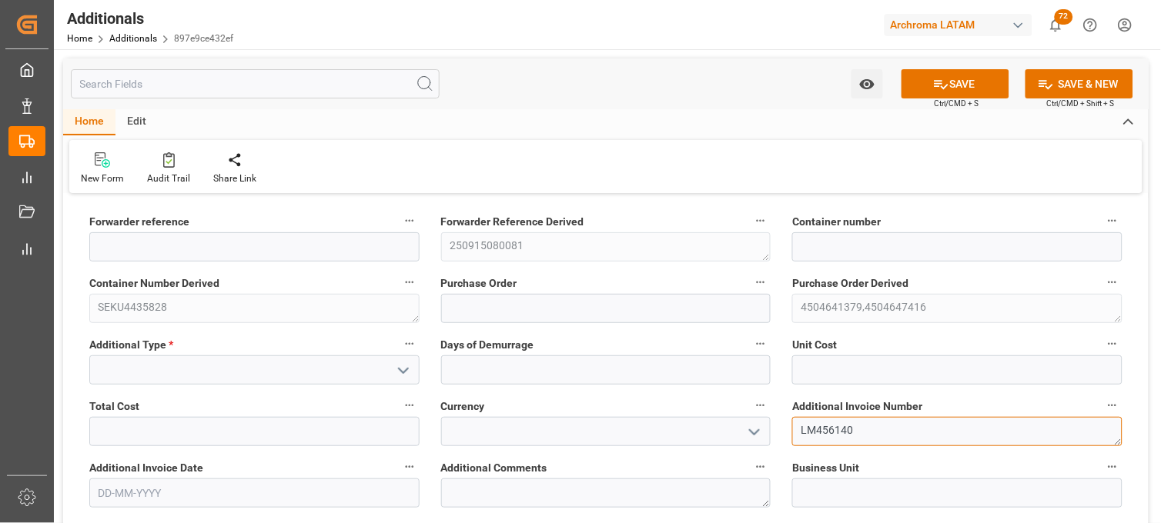
type textarea "LM456140"
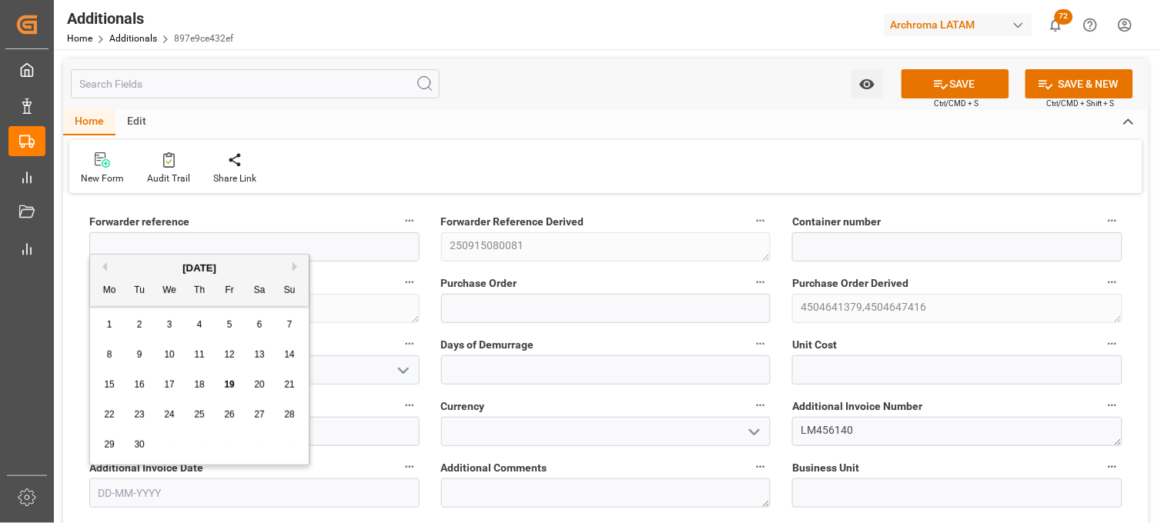
click at [403, 497] on input "text" at bounding box center [254, 493] width 330 height 29
type input "[DATE]"
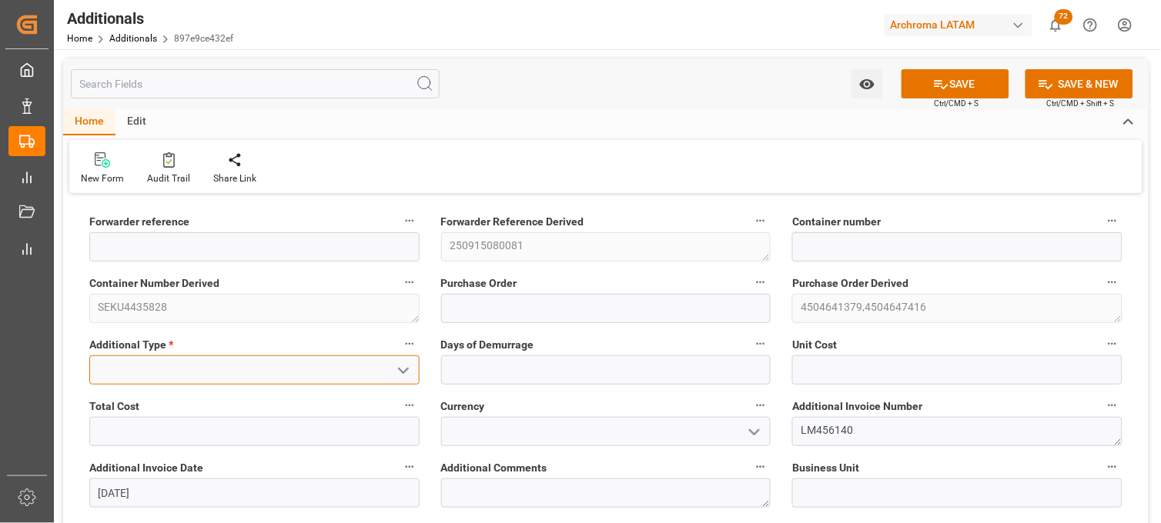
click at [336, 362] on input at bounding box center [254, 370] width 330 height 29
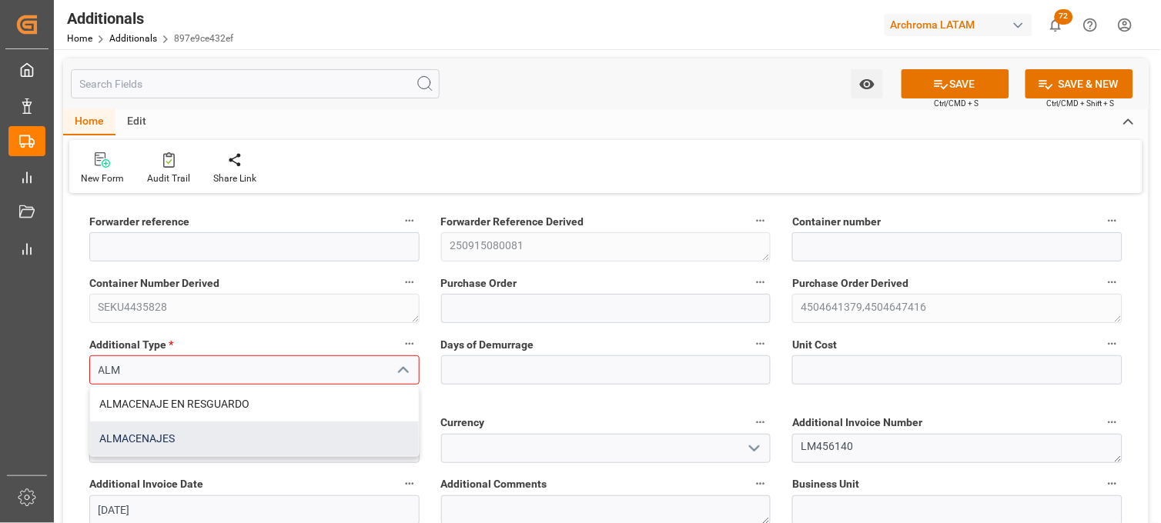
click at [247, 435] on div "ALMACENAJES" at bounding box center [254, 439] width 329 height 35
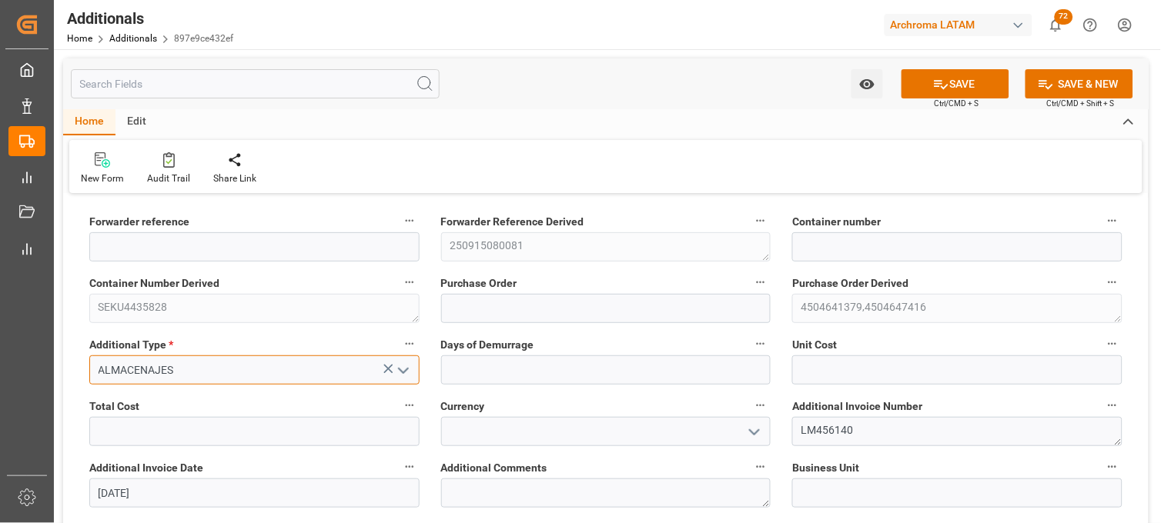
type input "ALMACENAJES"
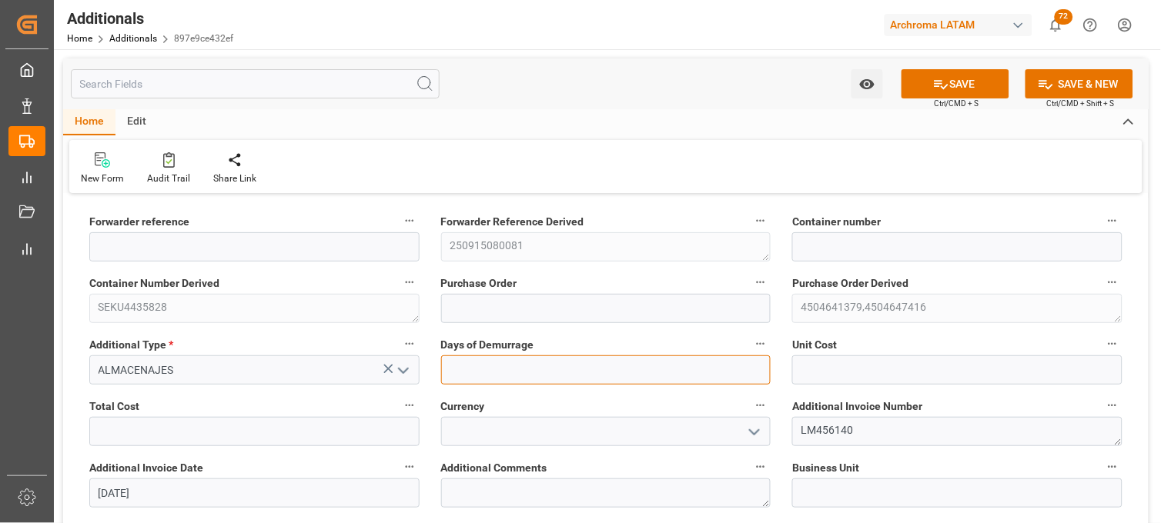
click at [506, 356] on input "text" at bounding box center [606, 370] width 330 height 29
type input "9"
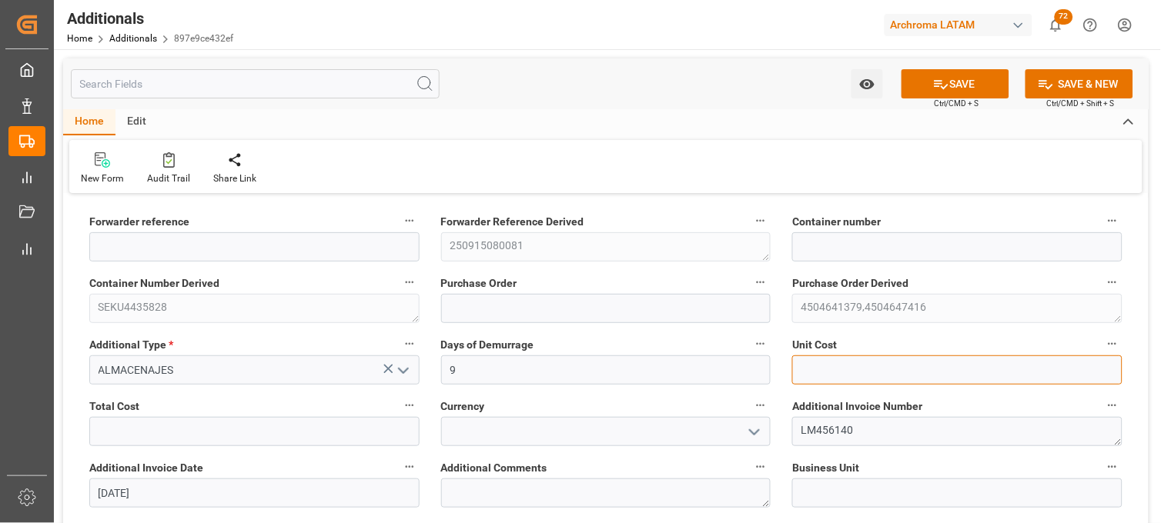
click at [828, 362] on input "text" at bounding box center [957, 370] width 330 height 29
click at [823, 367] on input "text" at bounding box center [957, 370] width 330 height 29
type input "1485"
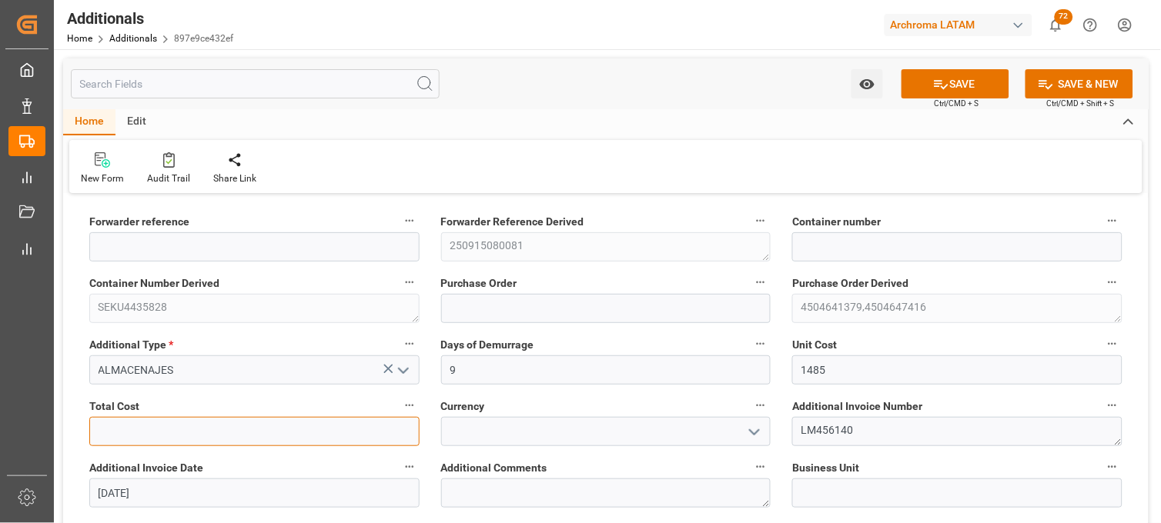
click at [336, 422] on input "text" at bounding box center [254, 431] width 330 height 29
click at [208, 422] on input "text" at bounding box center [254, 431] width 330 height 29
type input "13365"
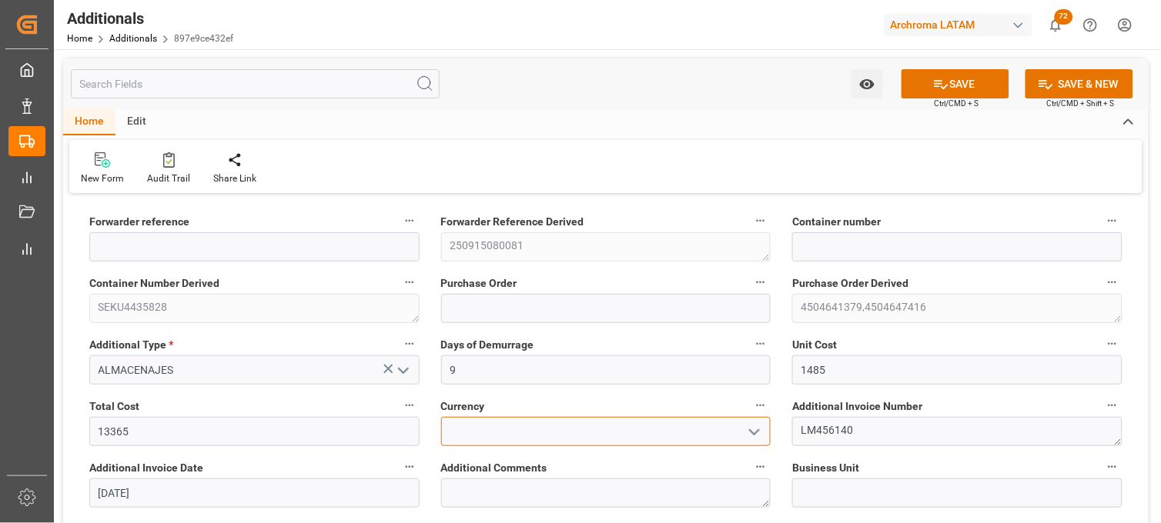
click at [463, 429] on input at bounding box center [606, 431] width 330 height 29
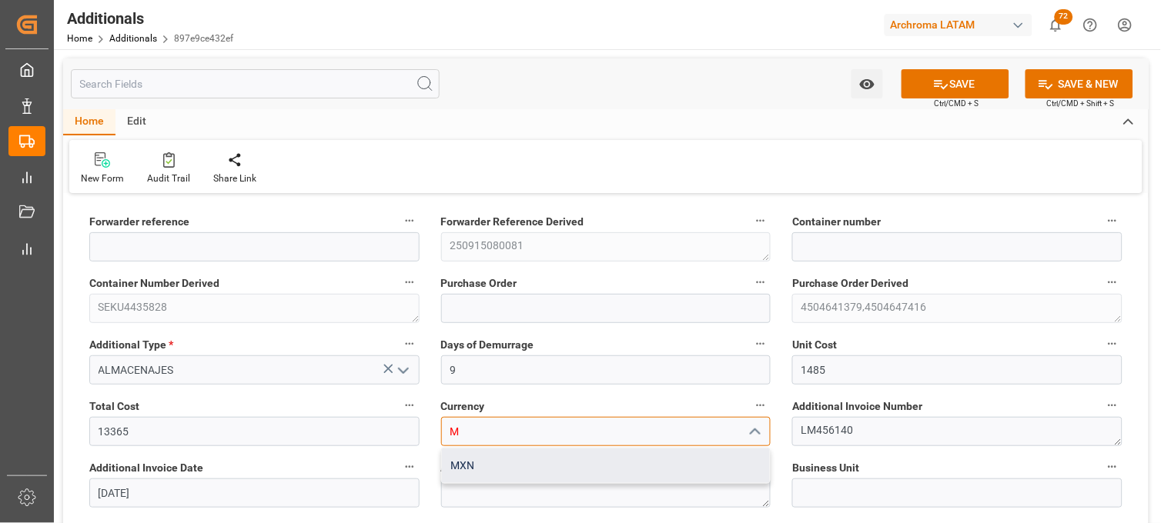
click at [463, 469] on div "MXN" at bounding box center [606, 466] width 329 height 35
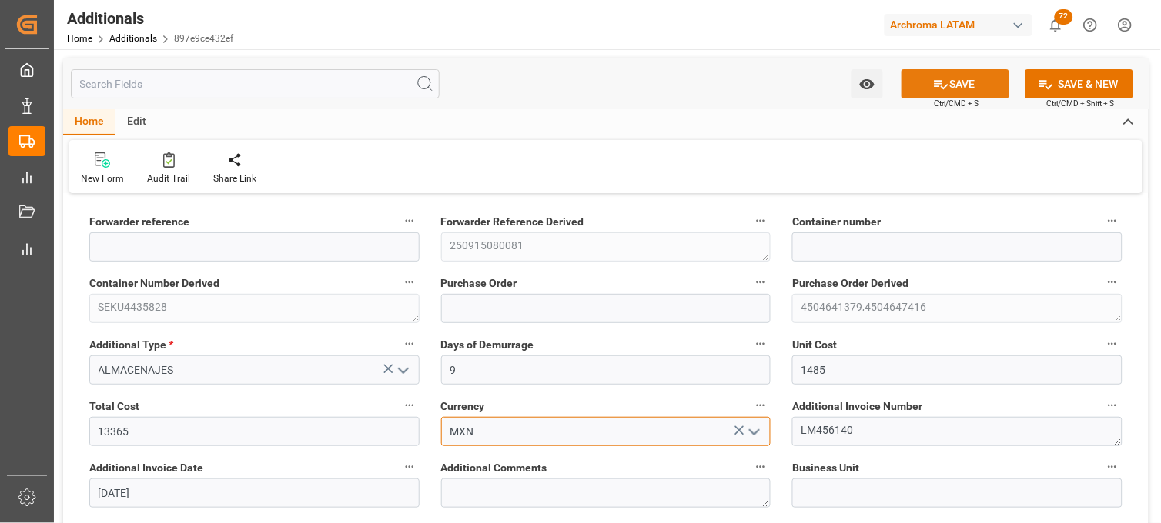
type input "MXN"
click at [933, 82] on icon at bounding box center [941, 84] width 16 height 16
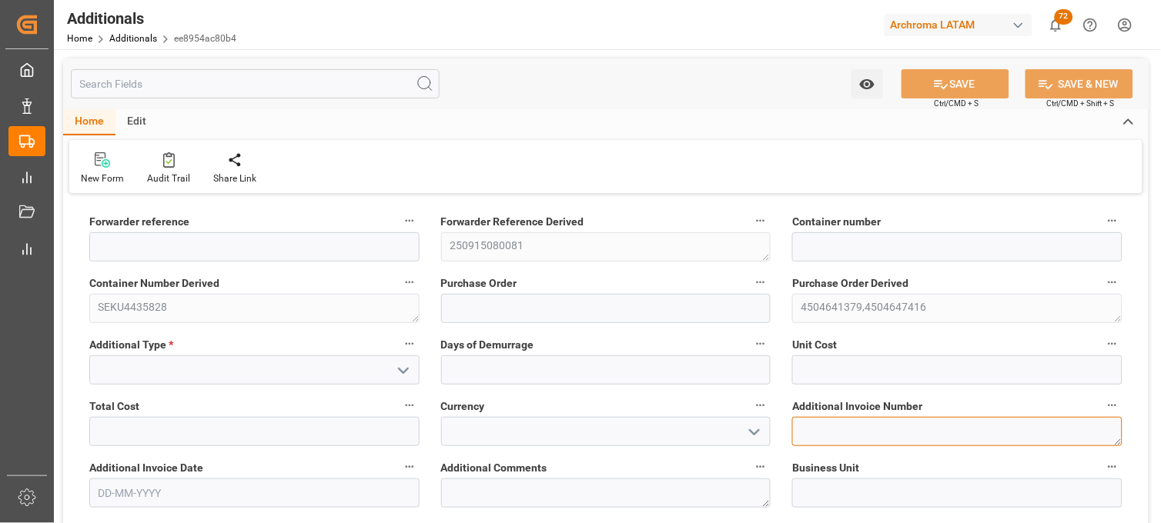
click at [860, 440] on textarea at bounding box center [957, 431] width 330 height 29
paste textarea "LM456140"
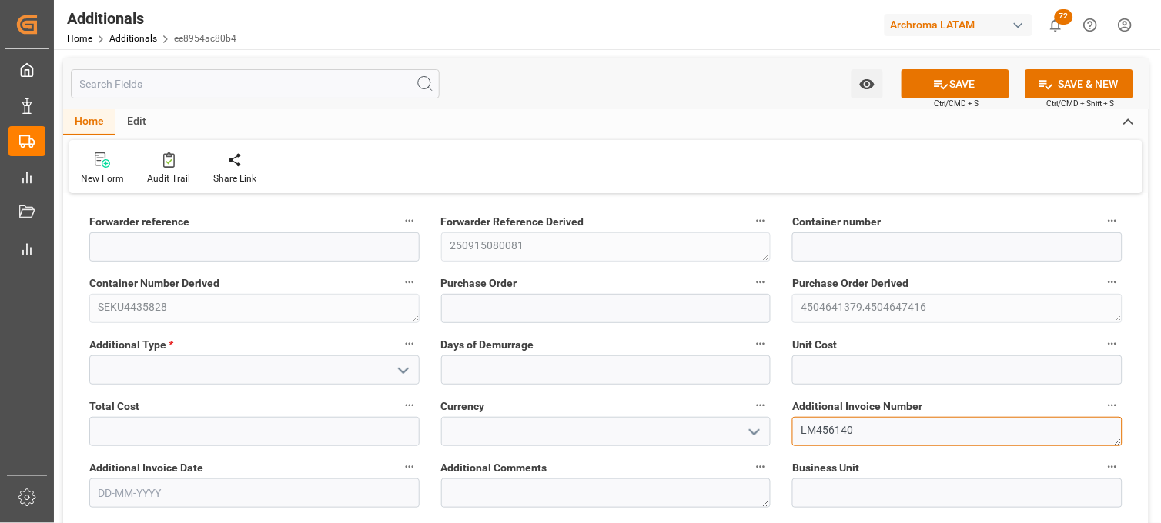
type textarea "LM456140"
click at [270, 485] on input "text" at bounding box center [254, 493] width 330 height 29
type input "[DATE]"
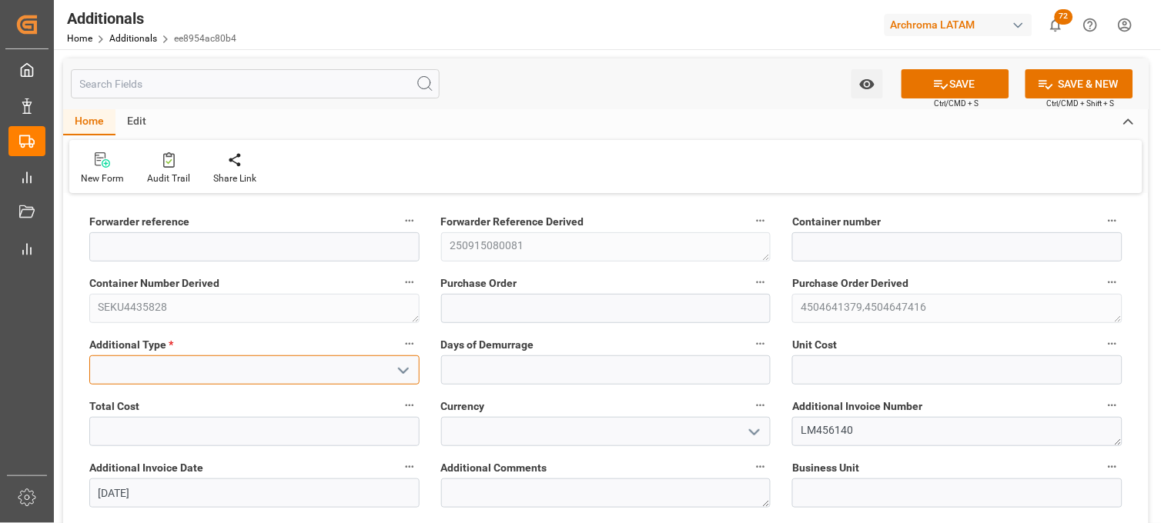
click at [339, 359] on input at bounding box center [254, 370] width 330 height 29
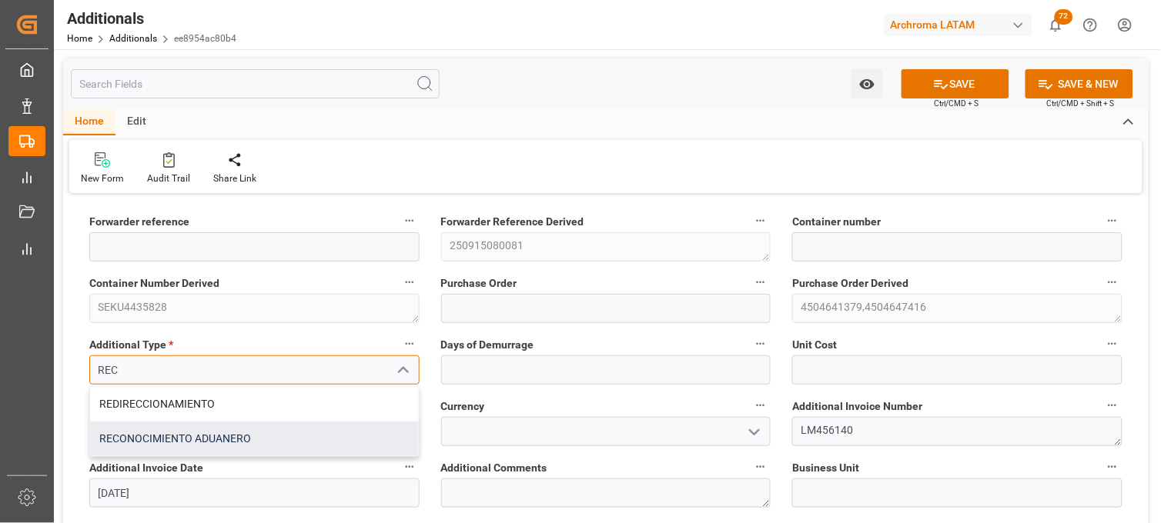
click at [265, 439] on div "RECONOCIMIENTO ADUANERO" at bounding box center [254, 439] width 329 height 35
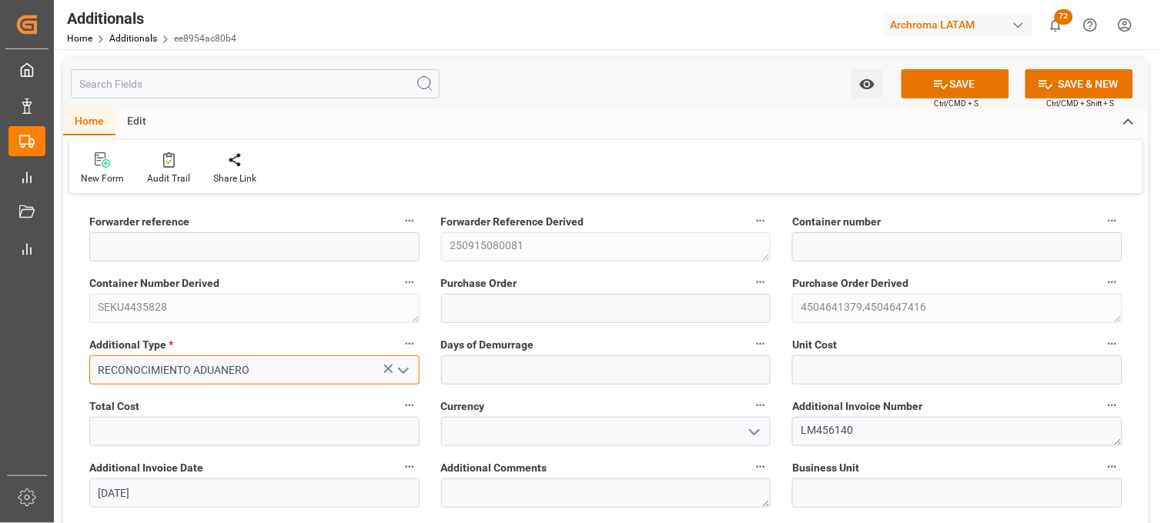
type input "RECONOCIMIENTO ADUANERO"
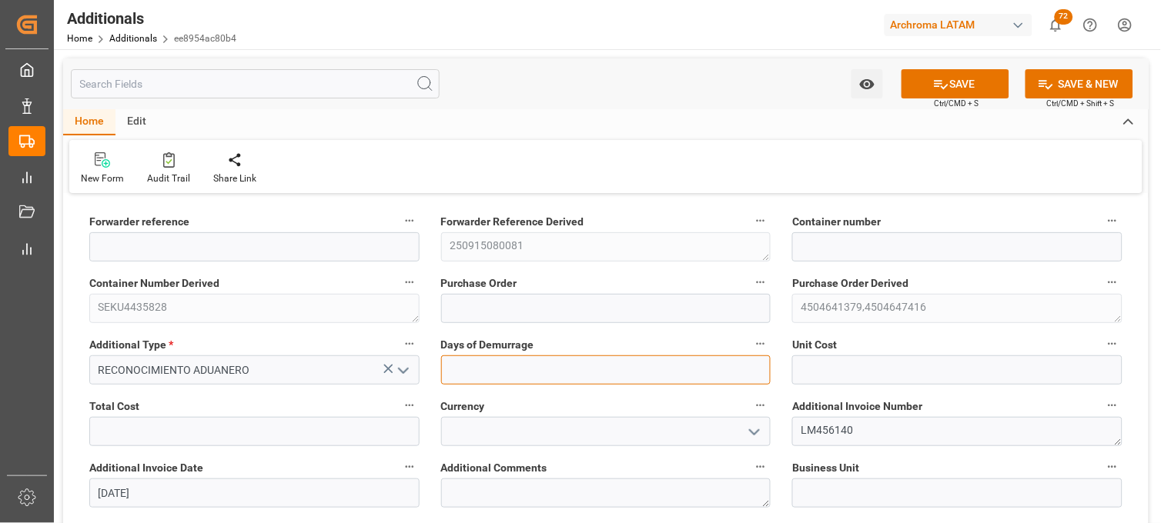
click at [456, 367] on input "text" at bounding box center [606, 370] width 330 height 29
type input "1"
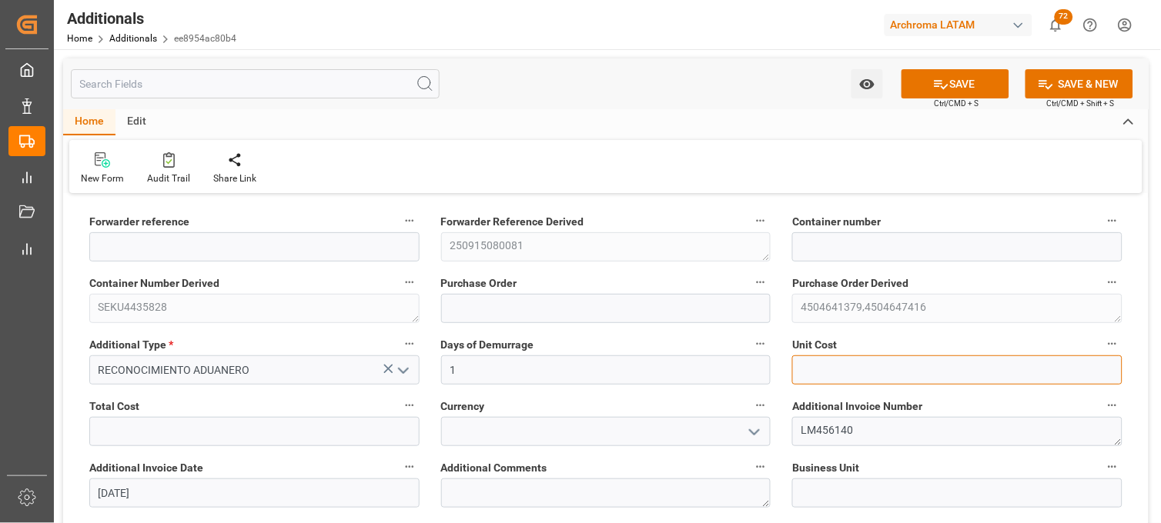
click at [805, 362] on input "text" at bounding box center [957, 370] width 330 height 29
click at [849, 362] on input "text" at bounding box center [957, 370] width 330 height 29
type input "1794"
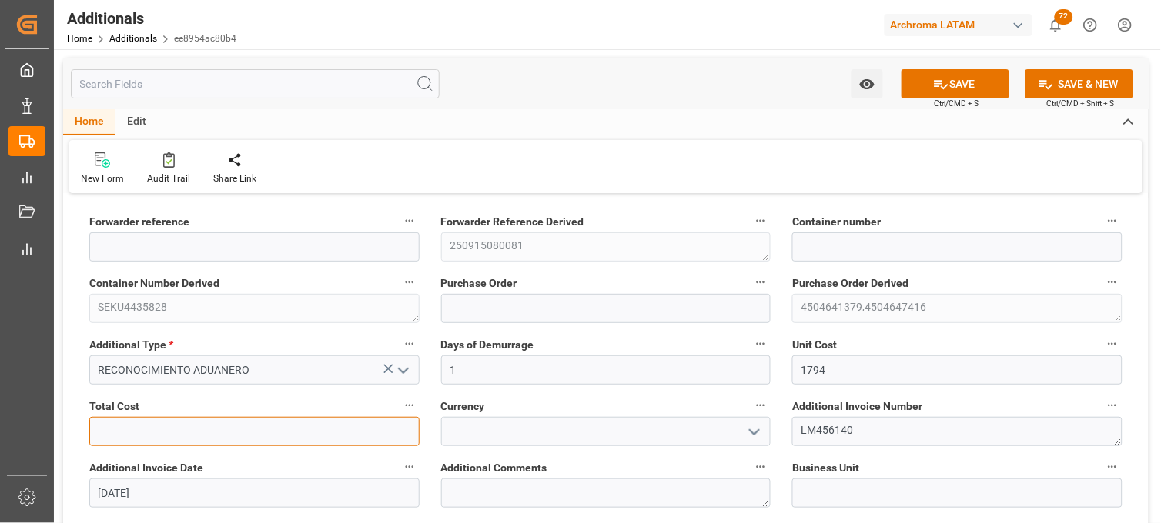
click at [317, 429] on input "text" at bounding box center [254, 431] width 330 height 29
type input "1794"
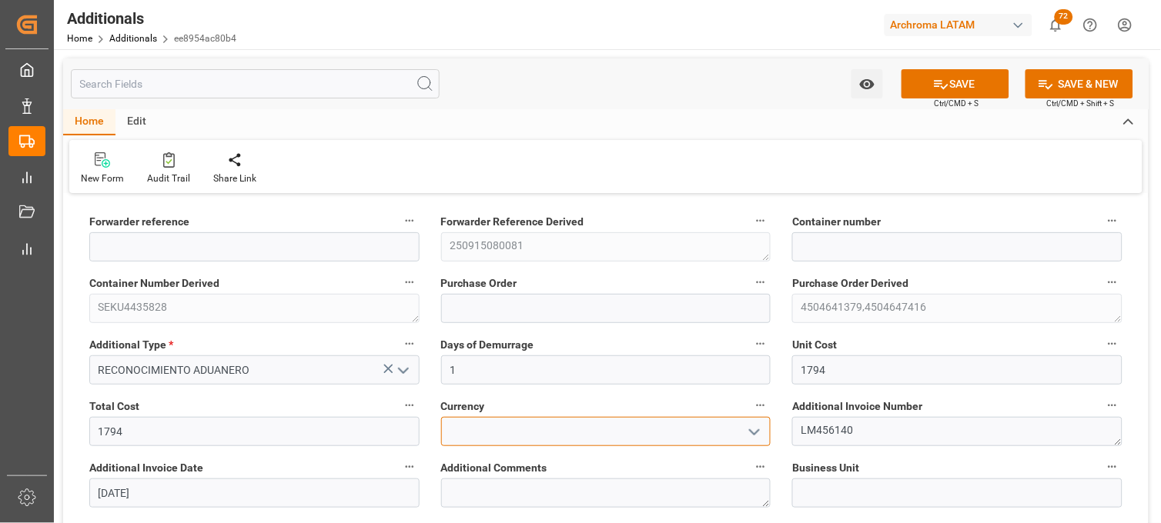
click at [489, 429] on input at bounding box center [606, 431] width 330 height 29
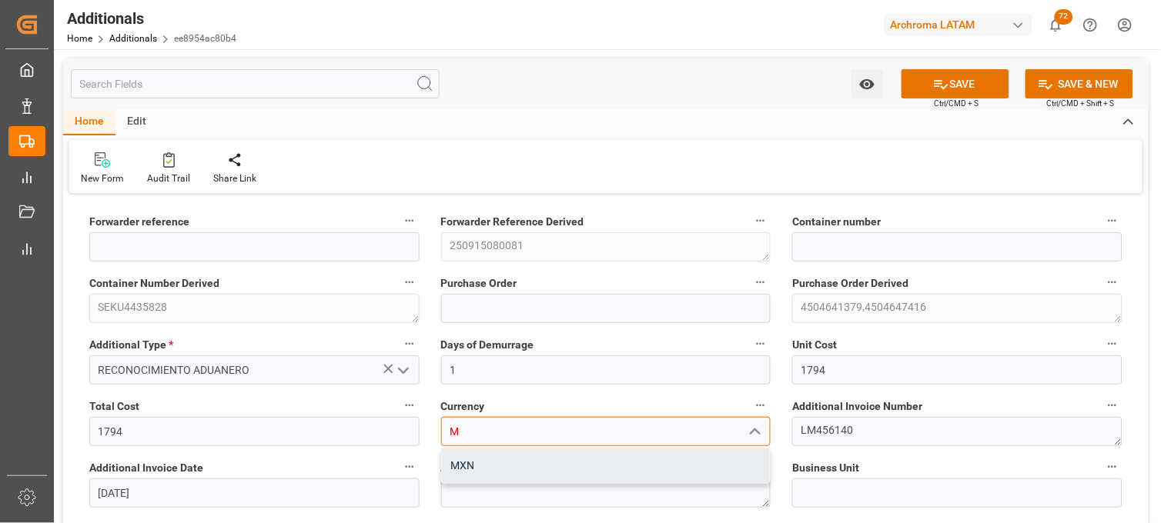
click at [479, 458] on div "MXN" at bounding box center [606, 466] width 329 height 35
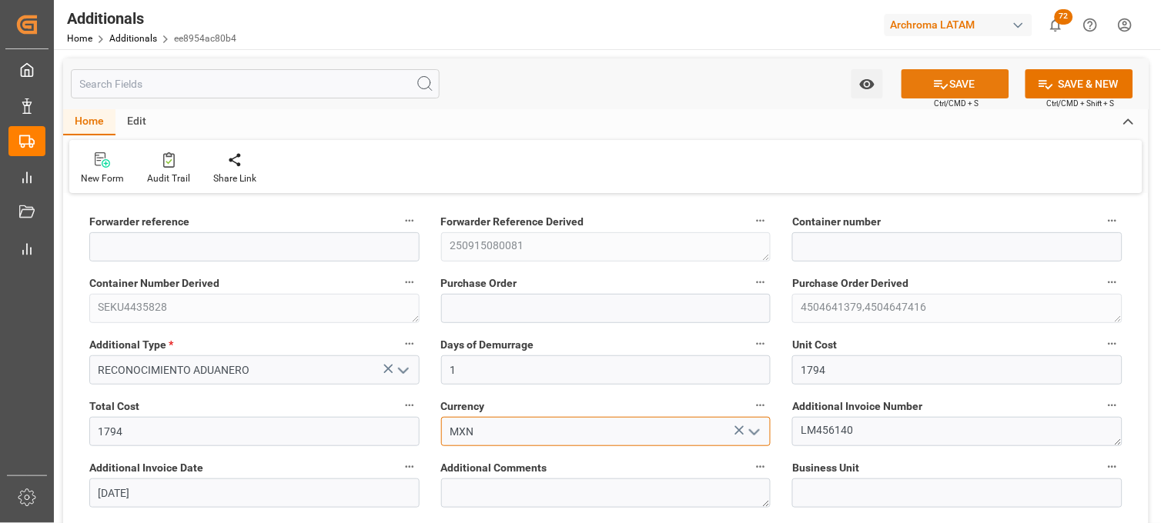
type input "MXN"
click at [964, 93] on button "SAVE" at bounding box center [955, 83] width 108 height 29
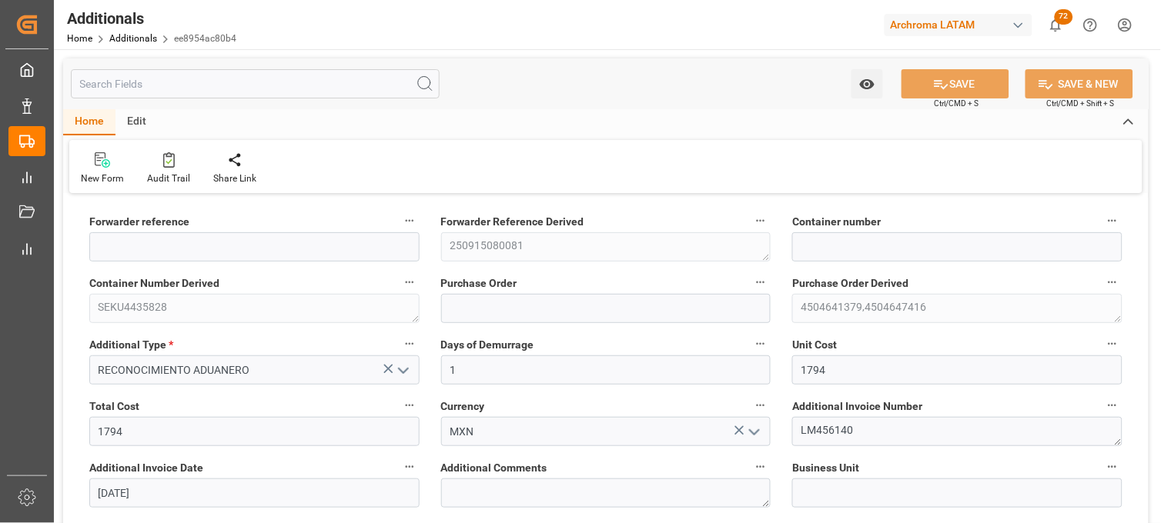
type input "250915080081"
type input "SEKU4435828"
type input "4504641379,4504647416"
type input "TEXTIL"
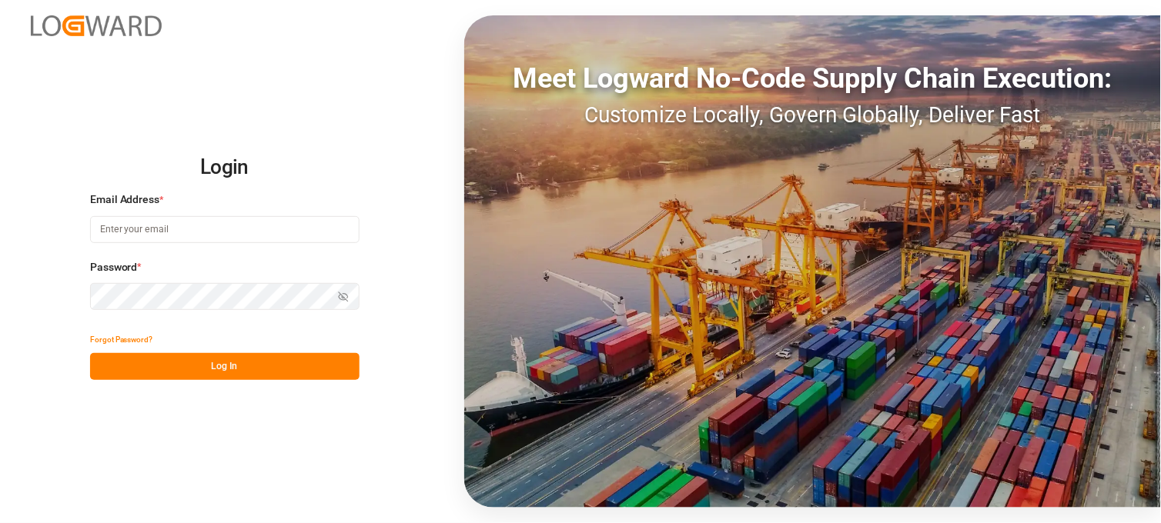
type input "[PERSON_NAME][EMAIL_ADDRESS][PERSON_NAME][DOMAIN_NAME]"
click at [241, 369] on button "Log In" at bounding box center [224, 366] width 269 height 27
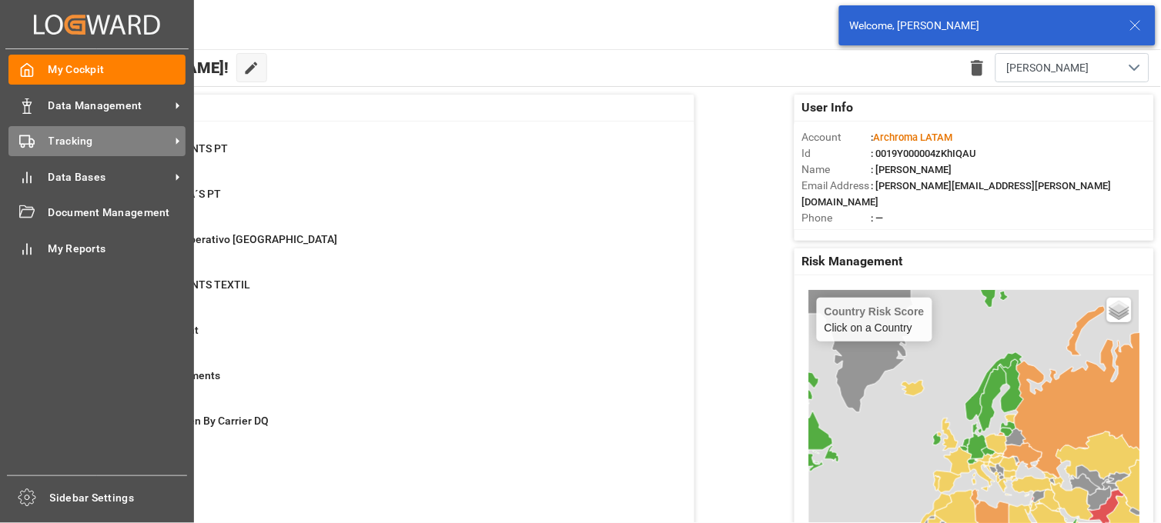
click at [19, 142] on icon at bounding box center [26, 141] width 15 height 15
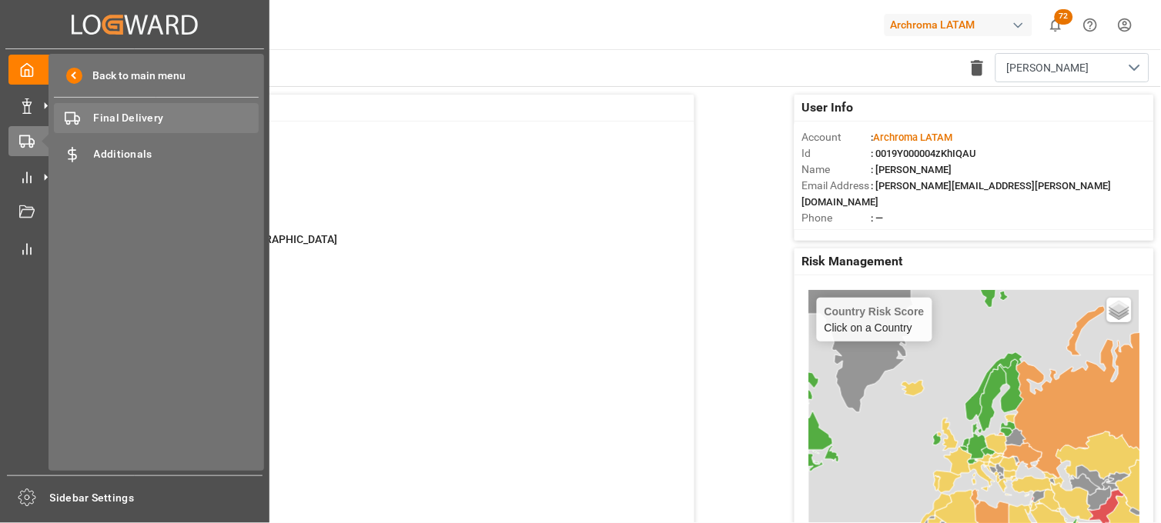
click at [152, 115] on span "Final Delivery" at bounding box center [176, 118] width 165 height 16
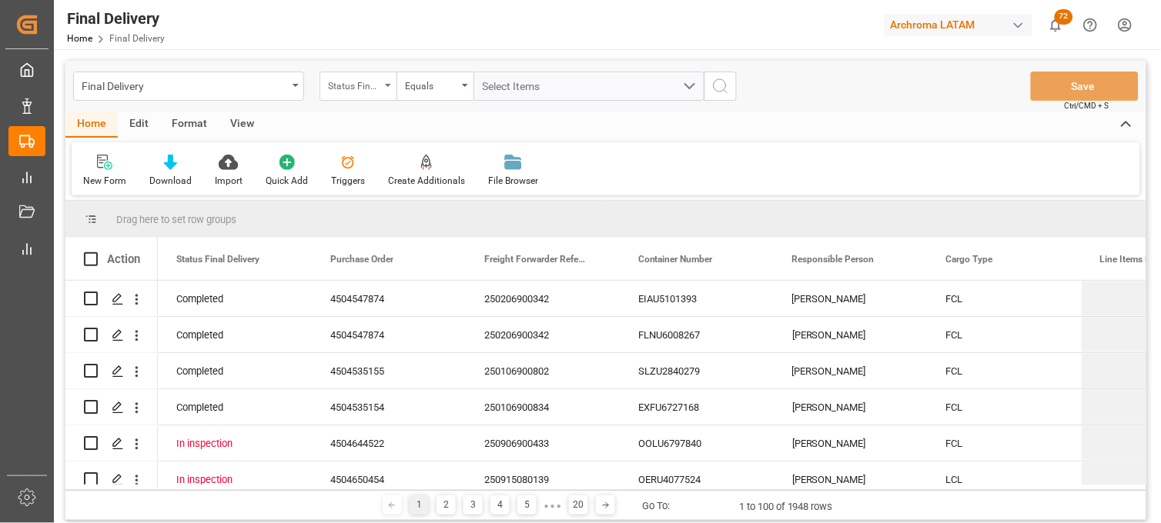
click at [386, 91] on div "Status Final Delivery" at bounding box center [357, 86] width 77 height 29
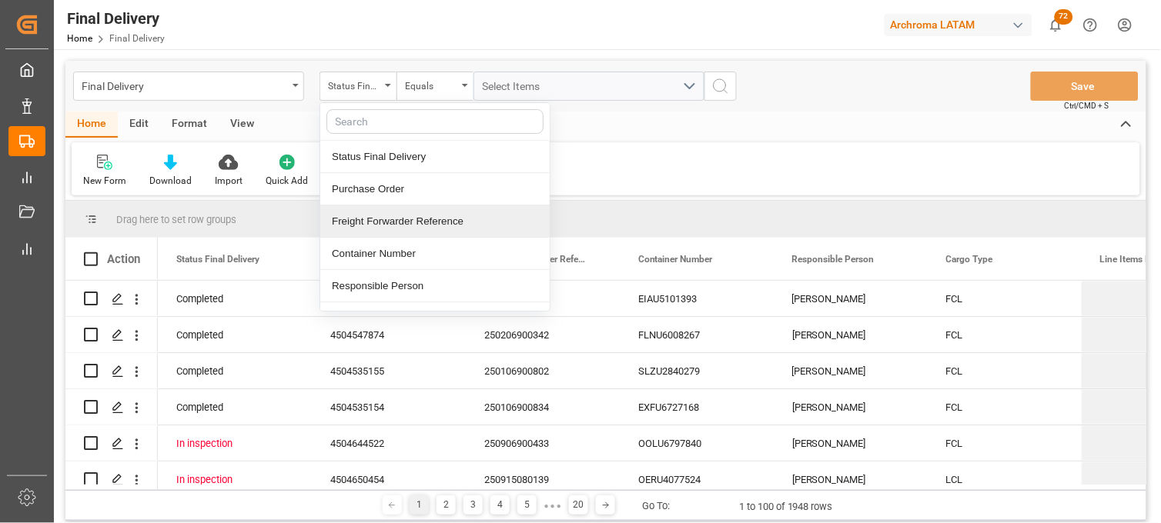
drag, startPoint x: 413, startPoint y: 218, endPoint x: 481, endPoint y: 131, distance: 110.7
click at [413, 218] on div "Freight Forwarder Reference" at bounding box center [434, 221] width 229 height 32
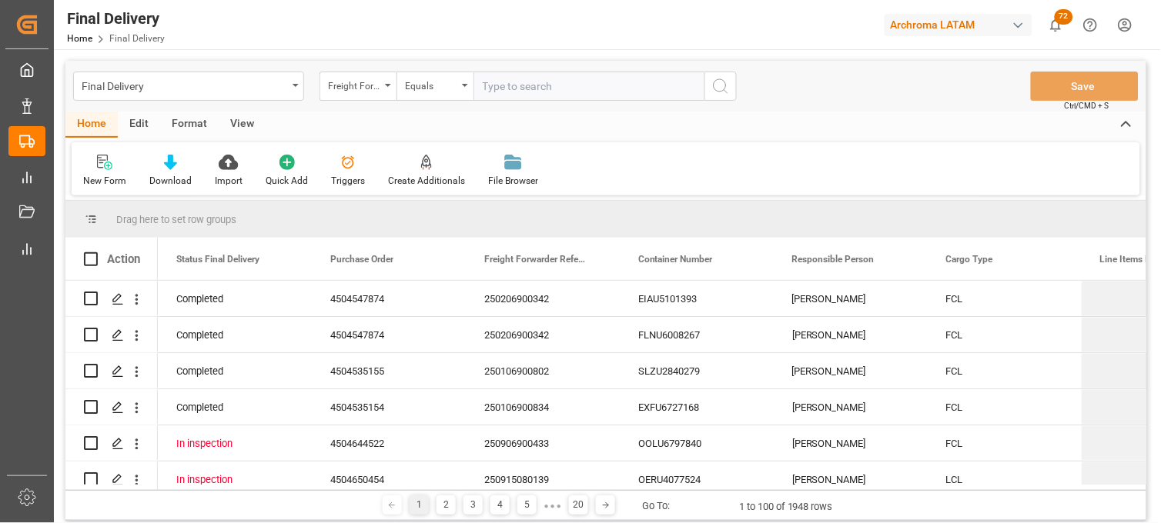
click at [495, 87] on input "text" at bounding box center [588, 86] width 231 height 29
type input "250915080024"
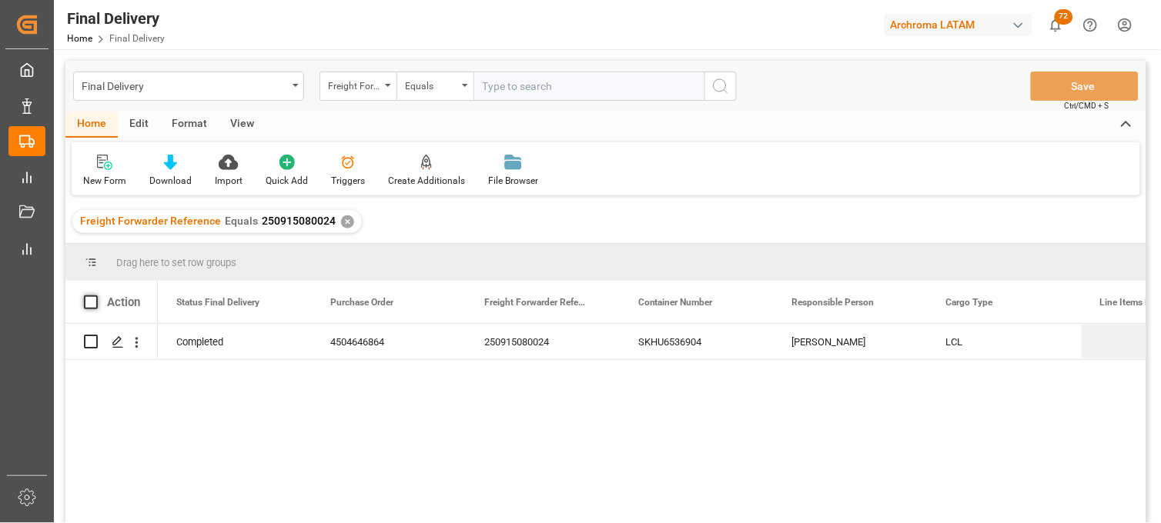
click at [87, 298] on span at bounding box center [91, 303] width 14 height 14
click at [95, 296] on input "checkbox" at bounding box center [95, 296] width 0 height 0
checkbox input "true"
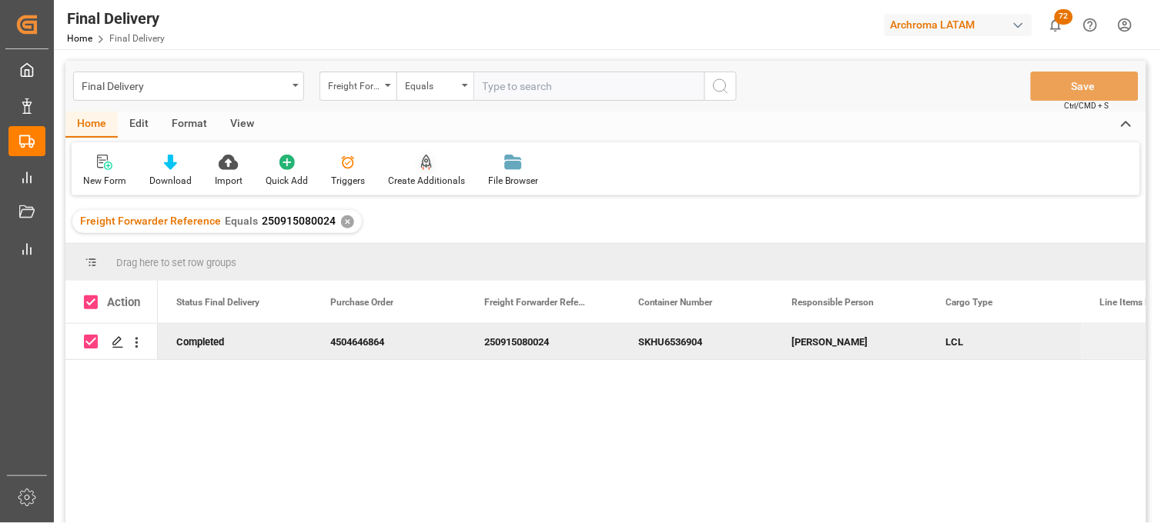
click at [427, 181] on div "Create Additionals" at bounding box center [426, 181] width 77 height 14
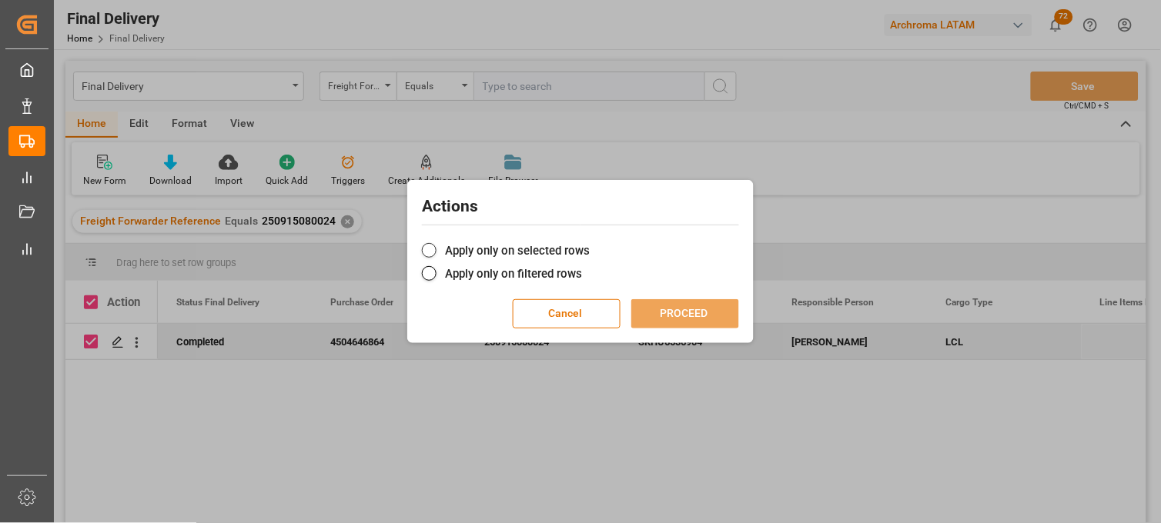
click at [445, 250] on label "Apply only on selected rows" at bounding box center [580, 251] width 317 height 18
click at [590, 242] on input "Apply only on selected rows" at bounding box center [590, 242] width 0 height 0
click at [656, 312] on button "PROCEED" at bounding box center [685, 313] width 108 height 29
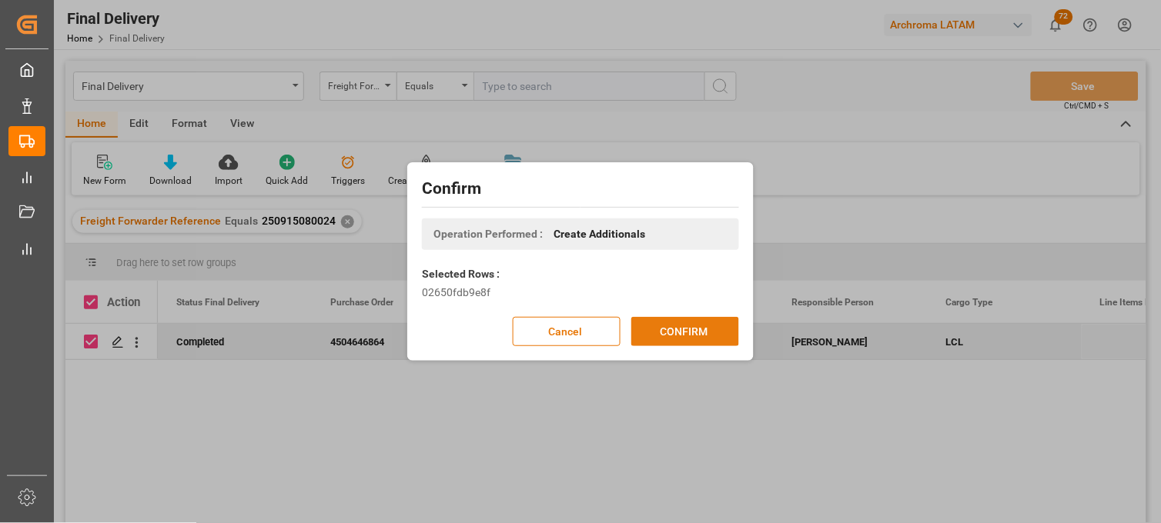
click at [663, 331] on button "CONFIRM" at bounding box center [685, 331] width 108 height 29
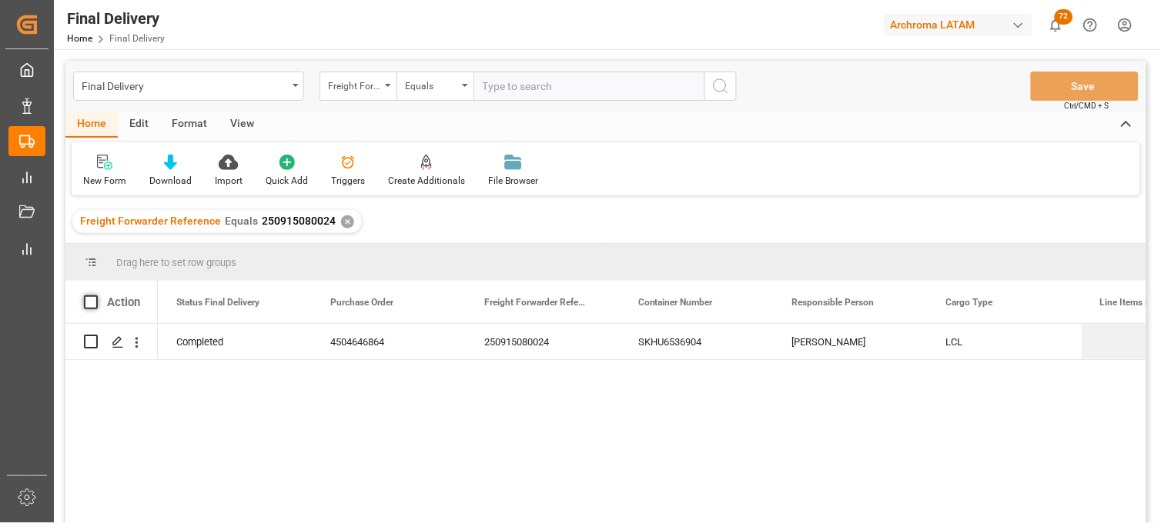
click at [94, 304] on span at bounding box center [91, 303] width 14 height 14
click at [95, 296] on input "checkbox" at bounding box center [95, 296] width 0 height 0
checkbox input "true"
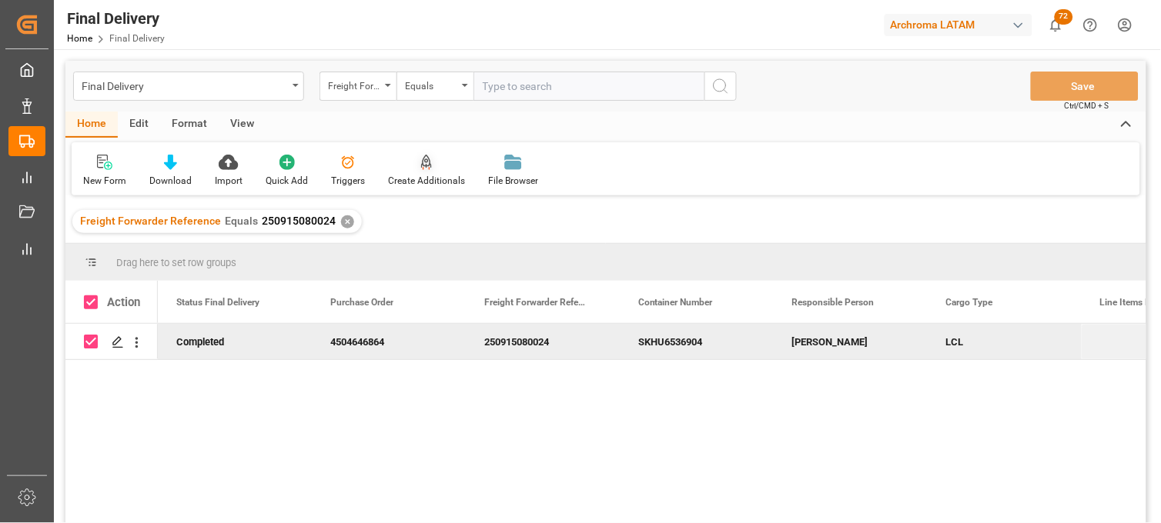
click at [442, 169] on div at bounding box center [426, 162] width 77 height 16
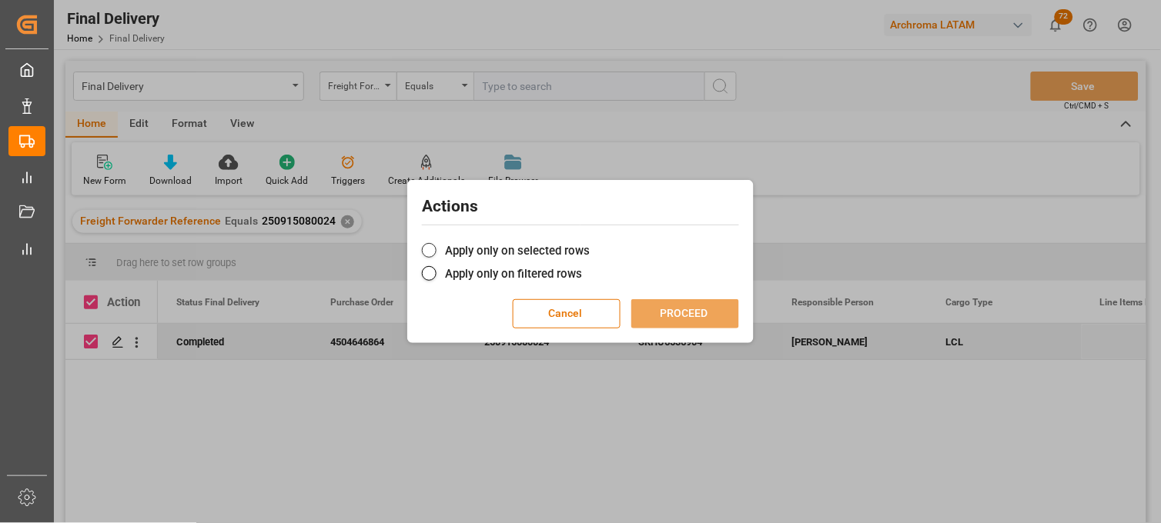
click at [439, 246] on label "Apply only on selected rows" at bounding box center [580, 251] width 317 height 18
click at [590, 242] on input "Apply only on selected rows" at bounding box center [590, 242] width 0 height 0
click at [678, 310] on button "PROCEED" at bounding box center [685, 313] width 108 height 29
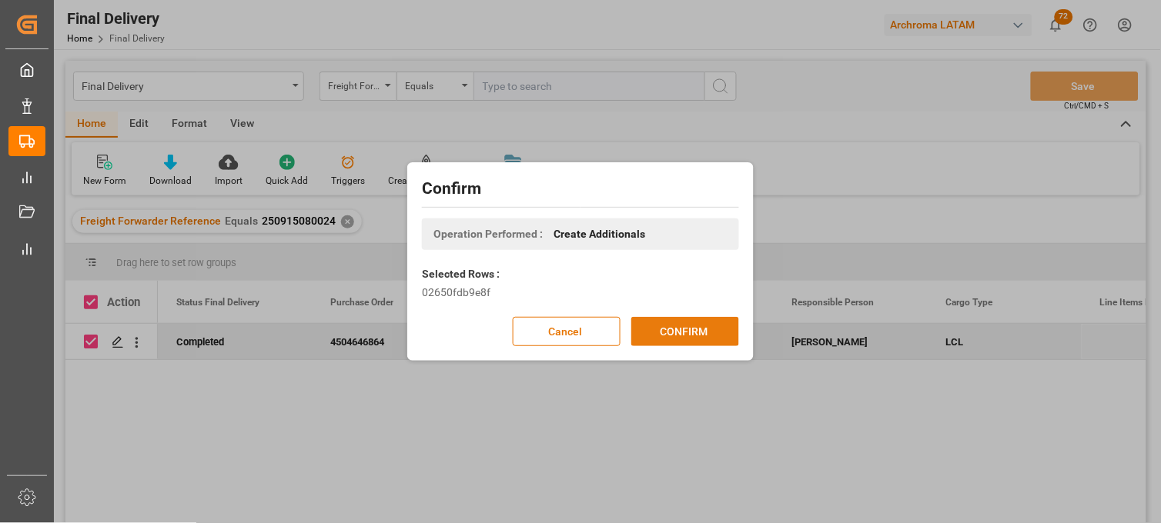
click at [665, 324] on button "CONFIRM" at bounding box center [685, 331] width 108 height 29
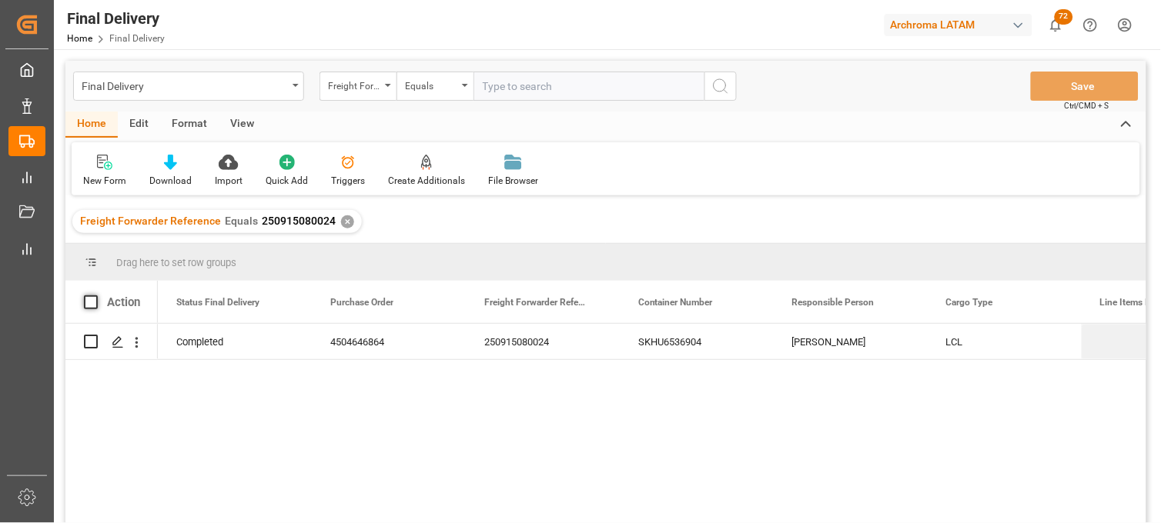
click at [89, 303] on span at bounding box center [91, 303] width 14 height 14
click at [95, 296] on input "checkbox" at bounding box center [95, 296] width 0 height 0
checkbox input "true"
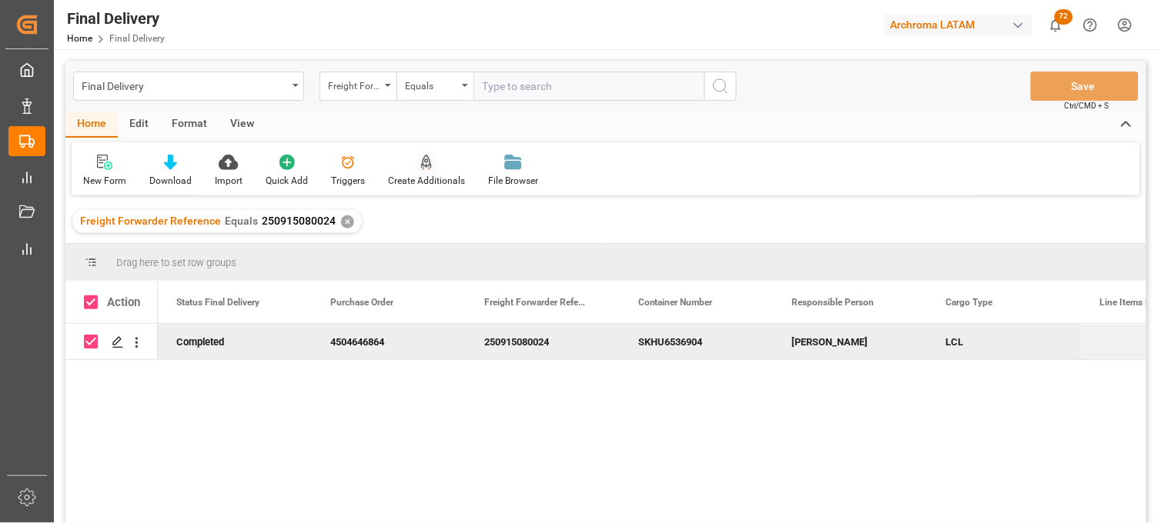
click at [421, 165] on icon at bounding box center [426, 161] width 11 height 13
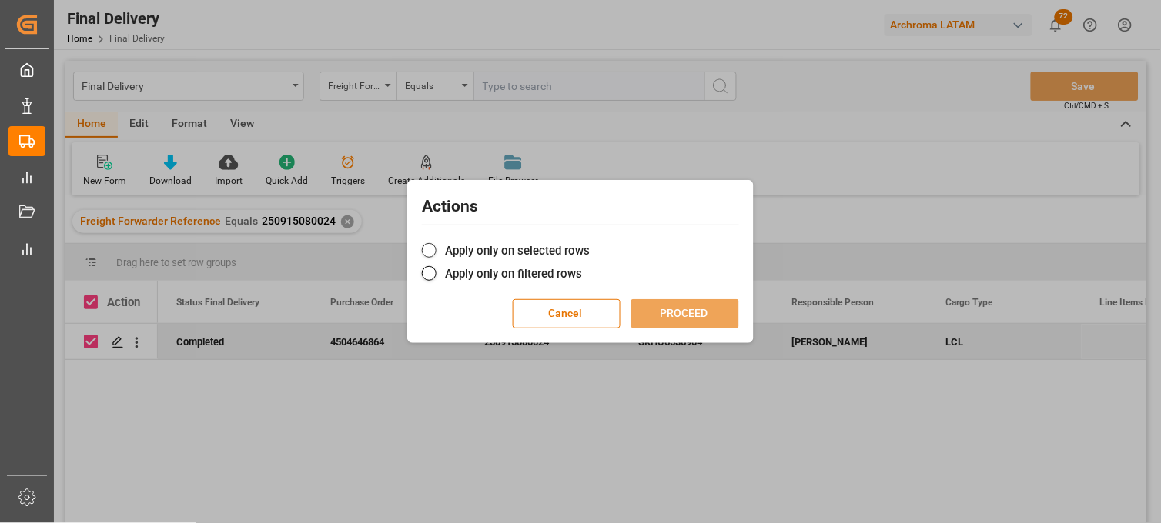
click at [434, 250] on span at bounding box center [429, 250] width 15 height 15
click at [590, 242] on input "Apply only on selected rows" at bounding box center [590, 242] width 0 height 0
click at [656, 318] on button "PROCEED" at bounding box center [685, 313] width 108 height 29
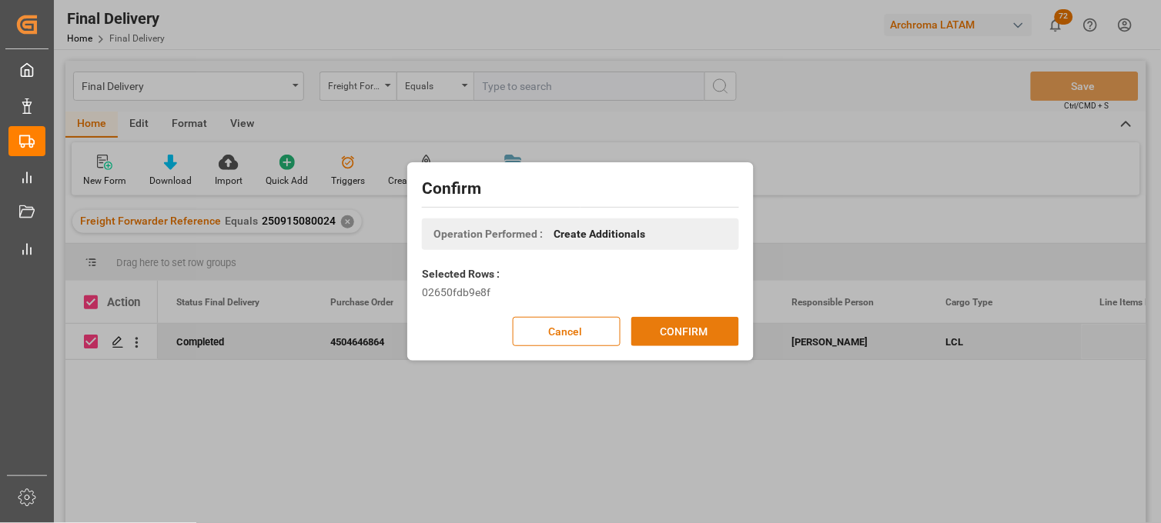
click at [674, 332] on button "CONFIRM" at bounding box center [685, 331] width 108 height 29
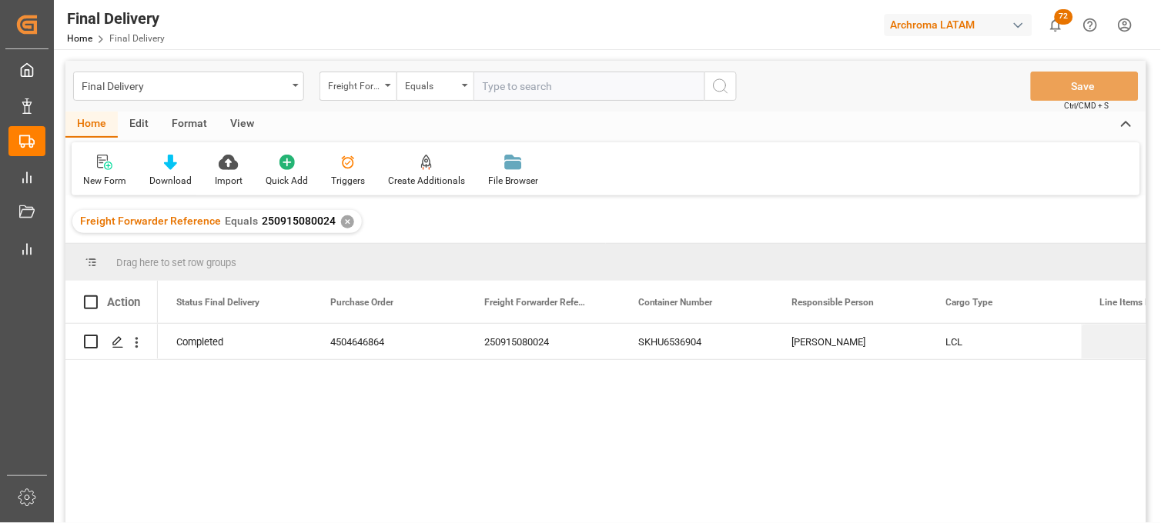
click at [342, 223] on div "✕" at bounding box center [347, 221] width 13 height 13
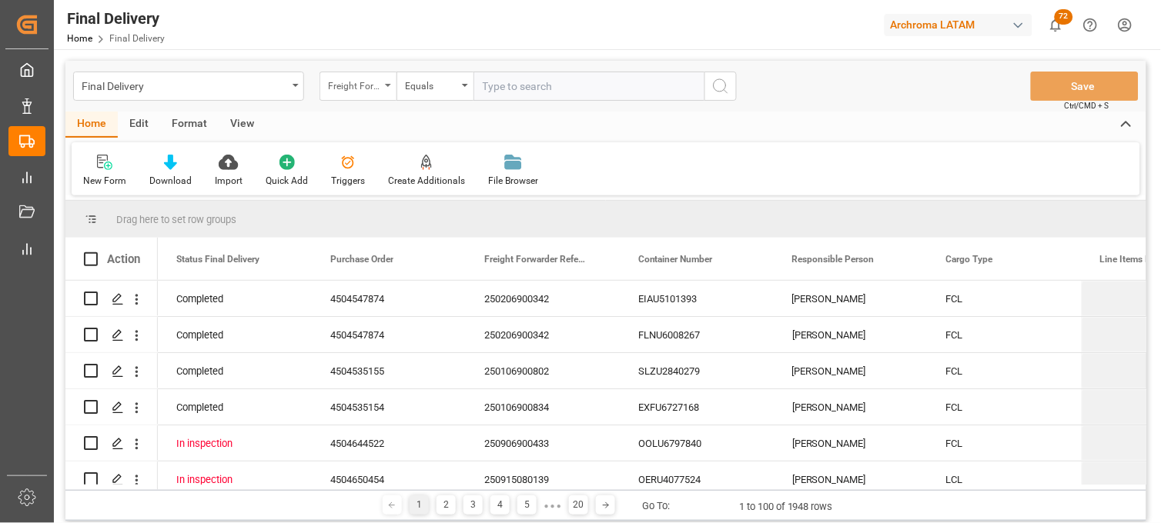
click at [381, 94] on div "Freight Forwarder Reference" at bounding box center [357, 86] width 77 height 29
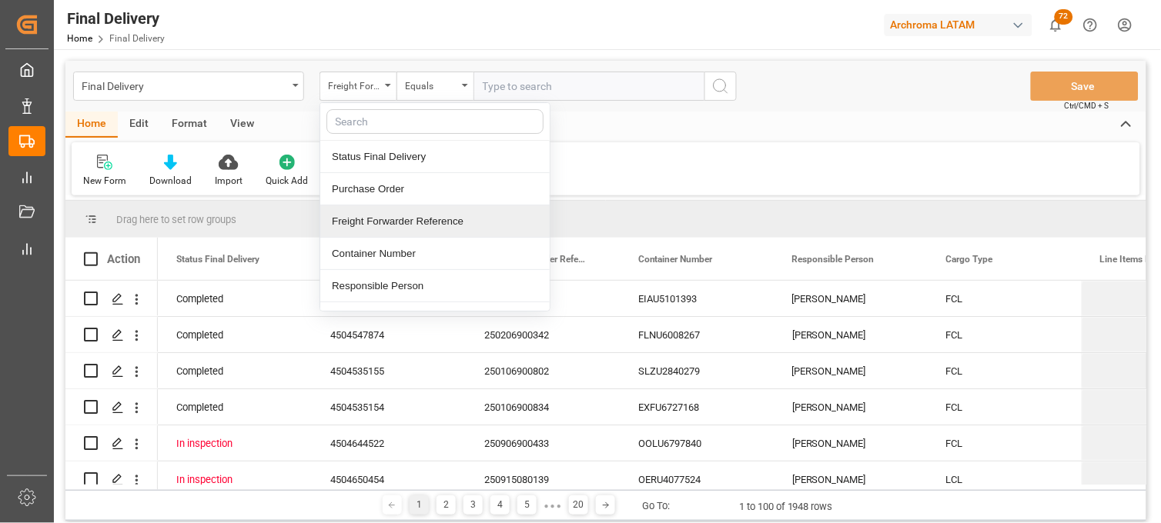
click at [432, 218] on div "Freight Forwarder Reference" at bounding box center [434, 221] width 229 height 32
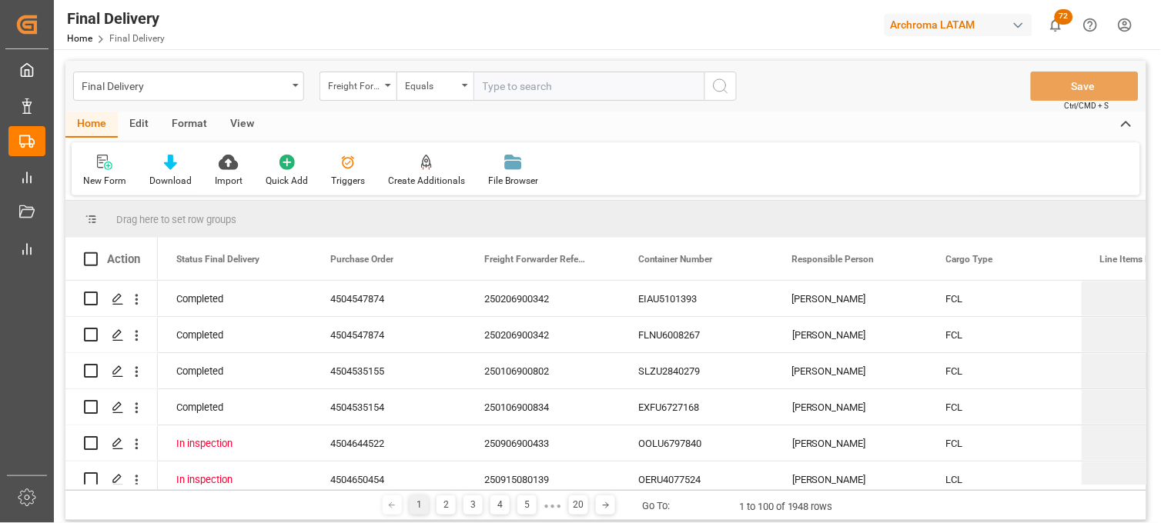
click at [513, 86] on input "text" at bounding box center [588, 86] width 231 height 29
paste input "250915080089"
type input "250915080089"
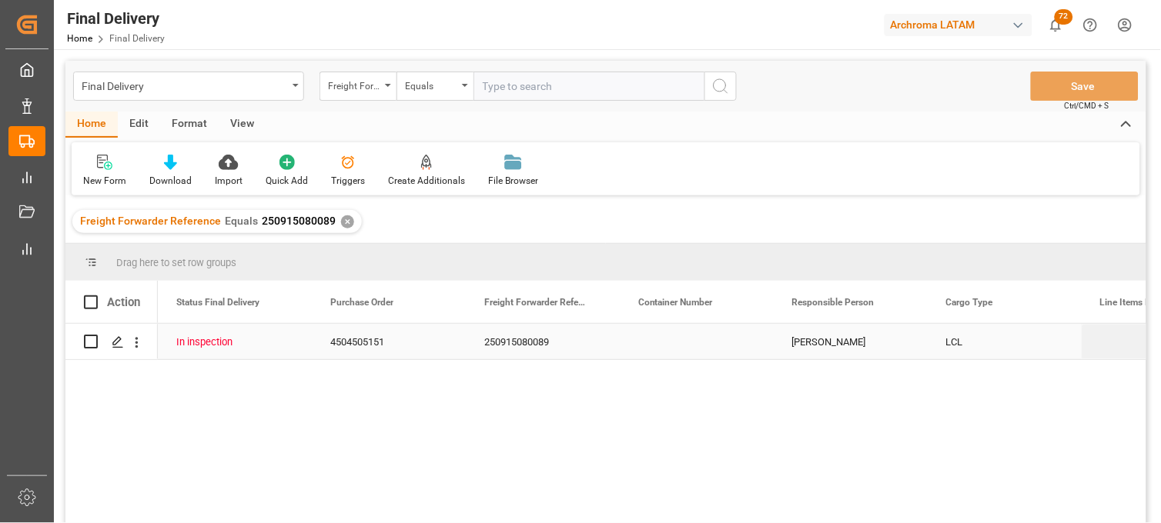
click at [670, 343] on div "Press SPACE to select this row." at bounding box center [697, 341] width 154 height 35
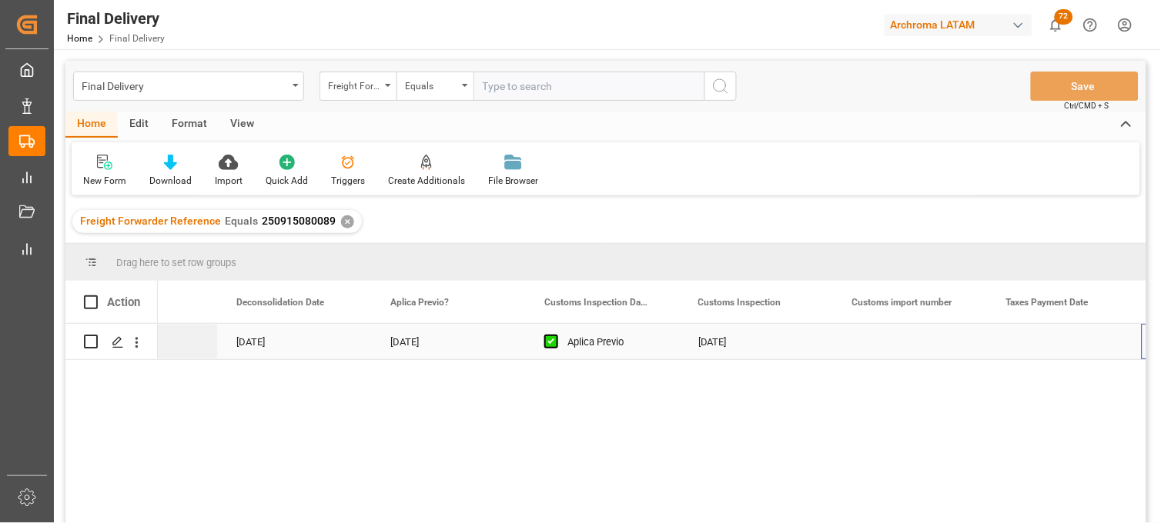
scroll to position [0, 1171]
click at [735, 345] on div "Press SPACE to select this row." at bounding box center [757, 341] width 154 height 35
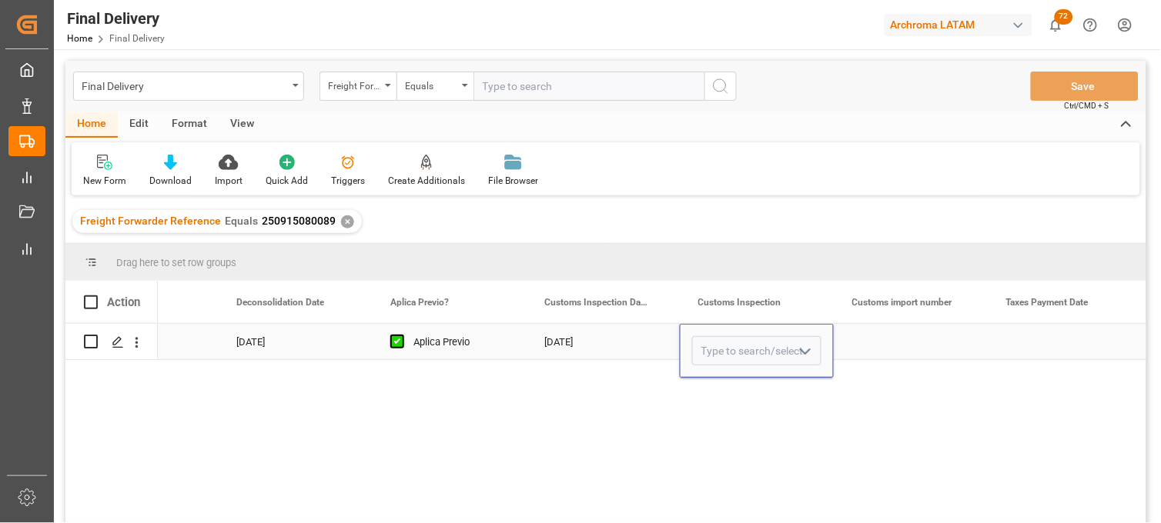
click at [735, 345] on input "Press SPACE to select this row." at bounding box center [756, 350] width 129 height 29
click at [735, 386] on div "VERDE" at bounding box center [757, 395] width 128 height 54
type input "VERDE"
click at [890, 347] on div "Press SPACE to select this row." at bounding box center [911, 341] width 154 height 35
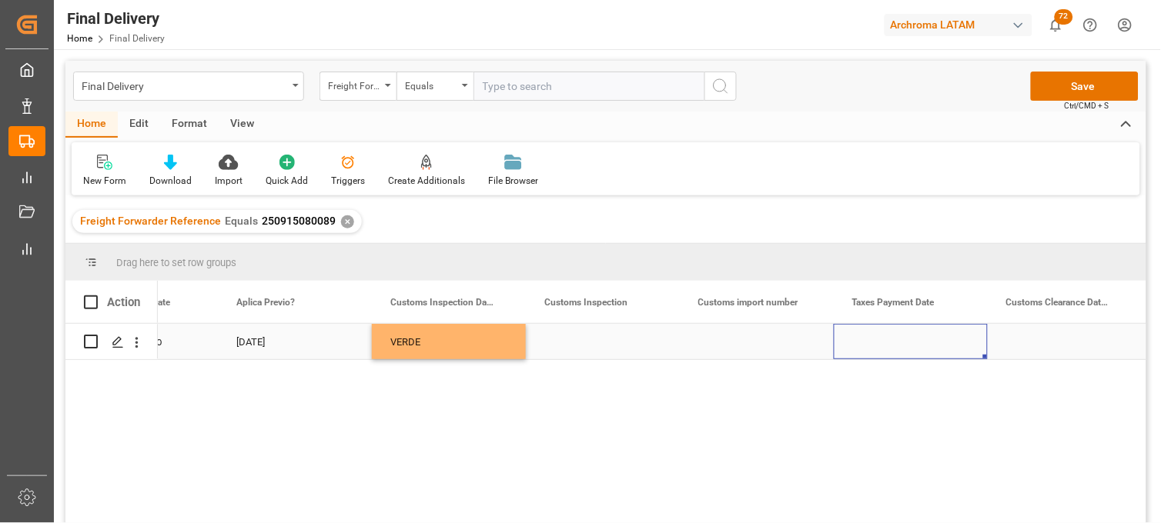
scroll to position [0, 1479]
click at [737, 342] on div "Press SPACE to select this row." at bounding box center [757, 341] width 154 height 35
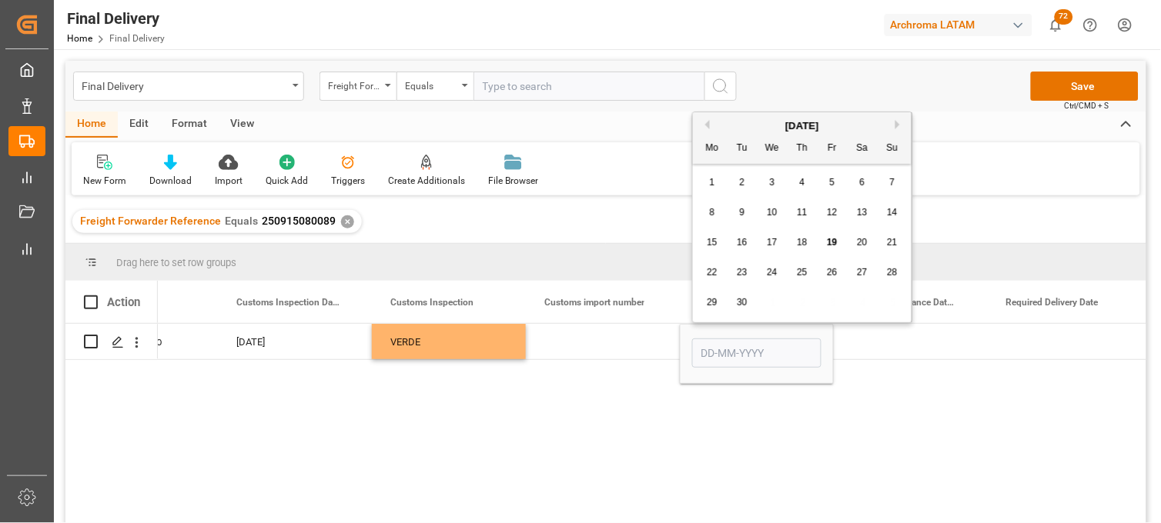
click at [802, 212] on span "11" at bounding box center [802, 212] width 10 height 11
type input "[DATE]"
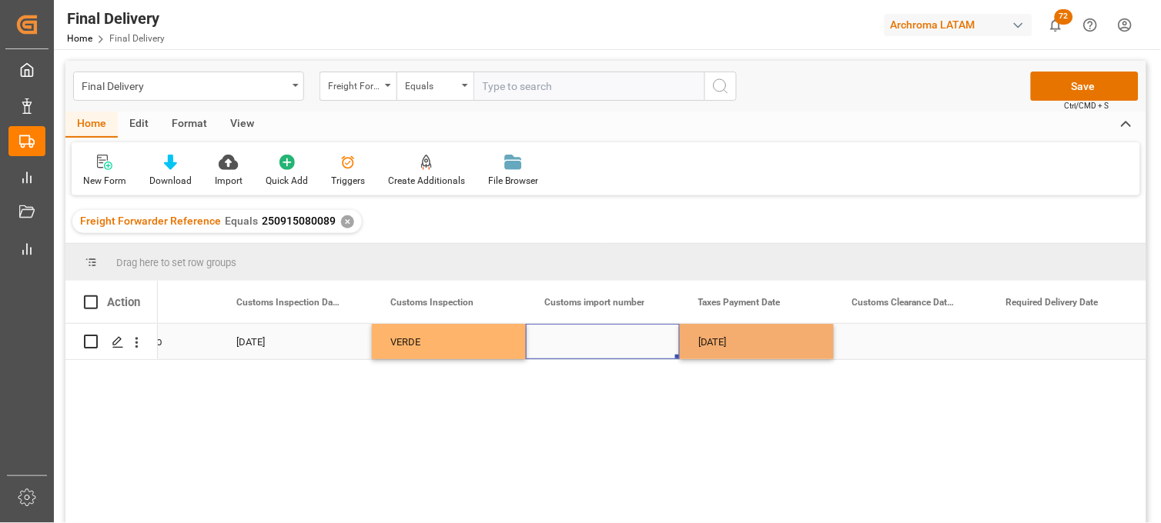
click at [589, 337] on div "Press SPACE to select this row." at bounding box center [603, 341] width 154 height 35
click at [580, 341] on div "Press SPACE to select this row." at bounding box center [603, 341] width 154 height 35
click at [580, 341] on input "Press SPACE to select this row." at bounding box center [602, 350] width 129 height 29
type input "25 43 3108 5007287"
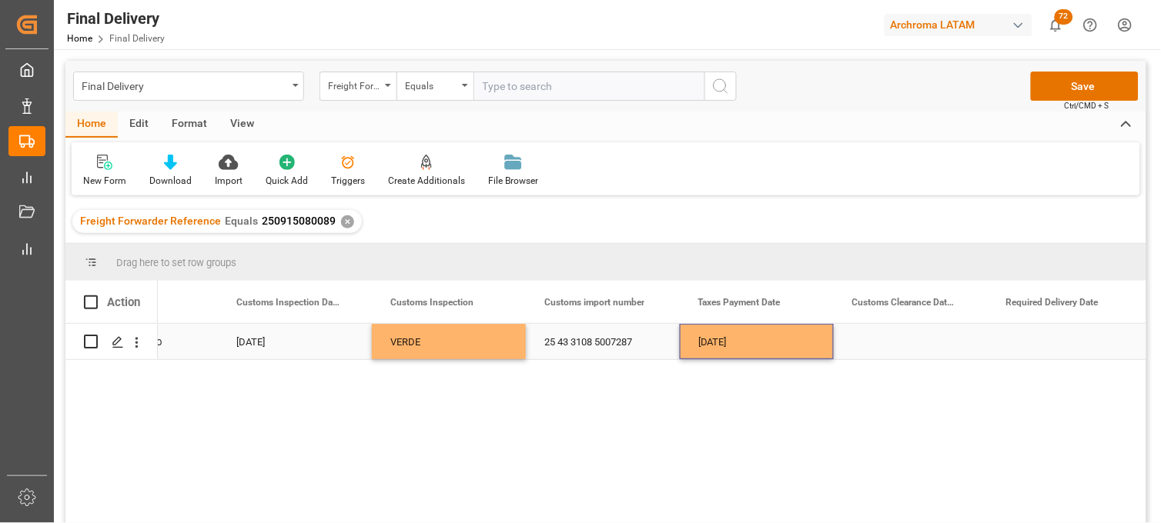
click at [743, 341] on div "[DATE]" at bounding box center [757, 341] width 154 height 35
click at [886, 337] on div "Press SPACE to select this row." at bounding box center [911, 341] width 154 height 35
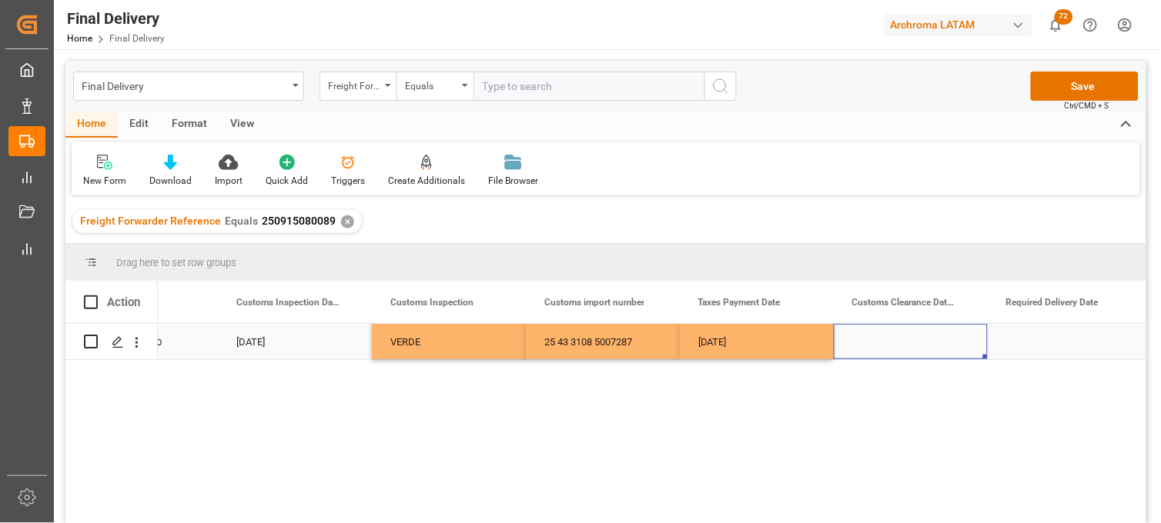
click at [887, 345] on div "Press SPACE to select this row." at bounding box center [911, 341] width 154 height 35
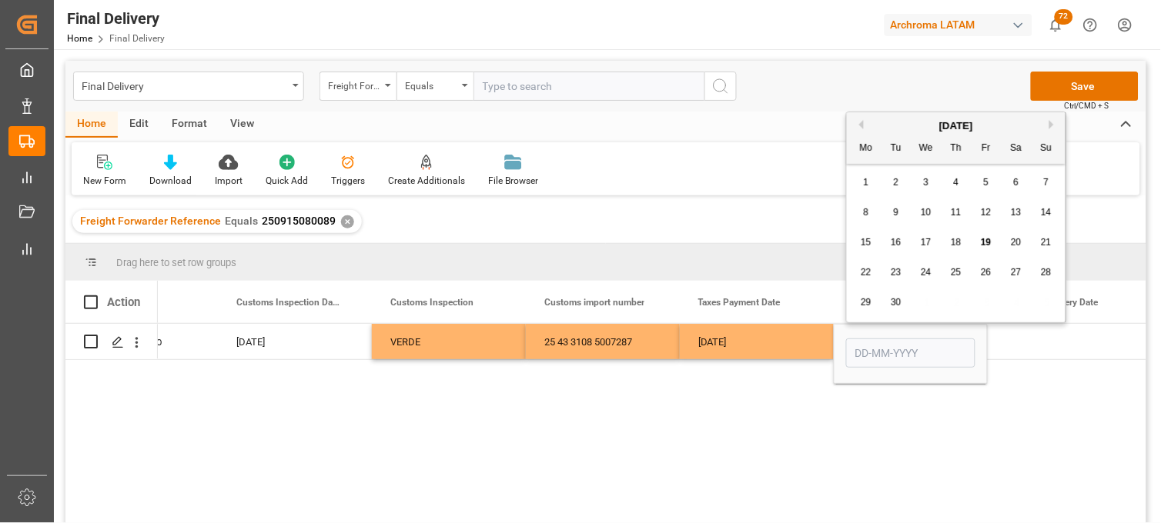
click at [981, 212] on span "12" at bounding box center [986, 212] width 10 height 11
type input "[DATE]"
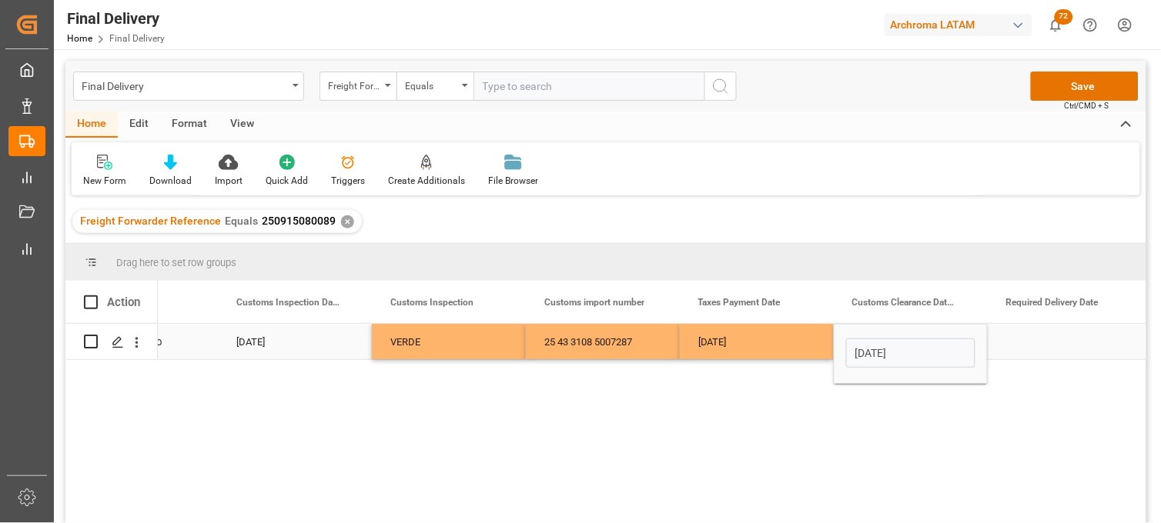
click at [1047, 342] on div "Press SPACE to select this row." at bounding box center [1064, 341] width 154 height 35
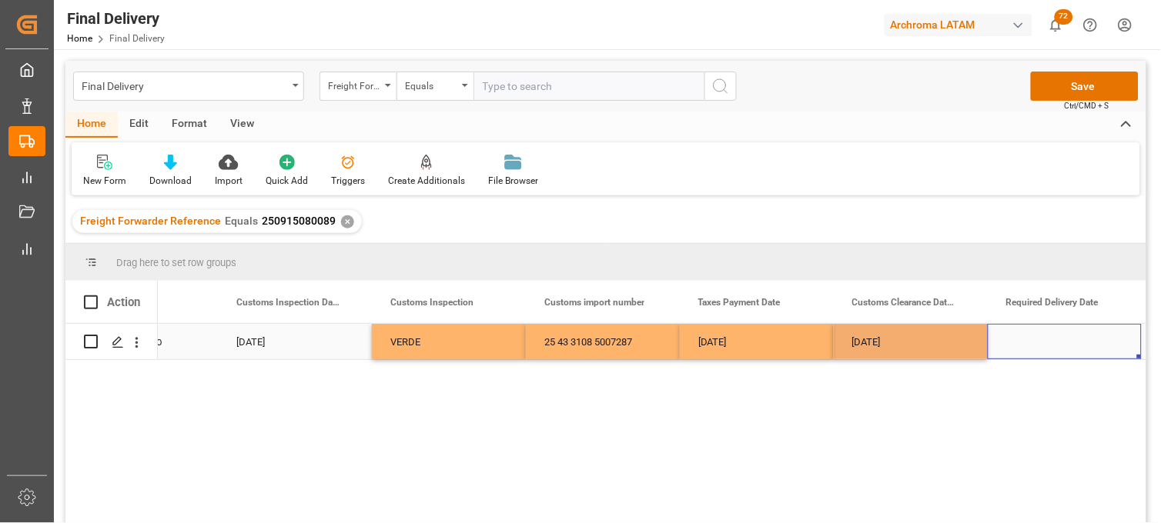
click at [1047, 342] on div "Press SPACE to select this row." at bounding box center [1064, 341] width 154 height 35
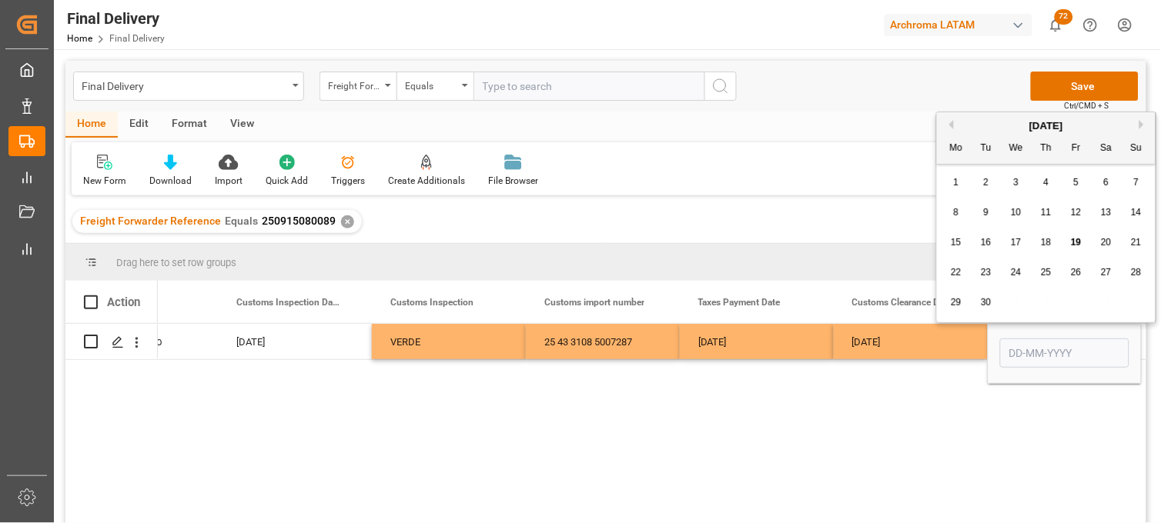
click at [1077, 246] on span "19" at bounding box center [1076, 242] width 10 height 11
type input "[DATE]"
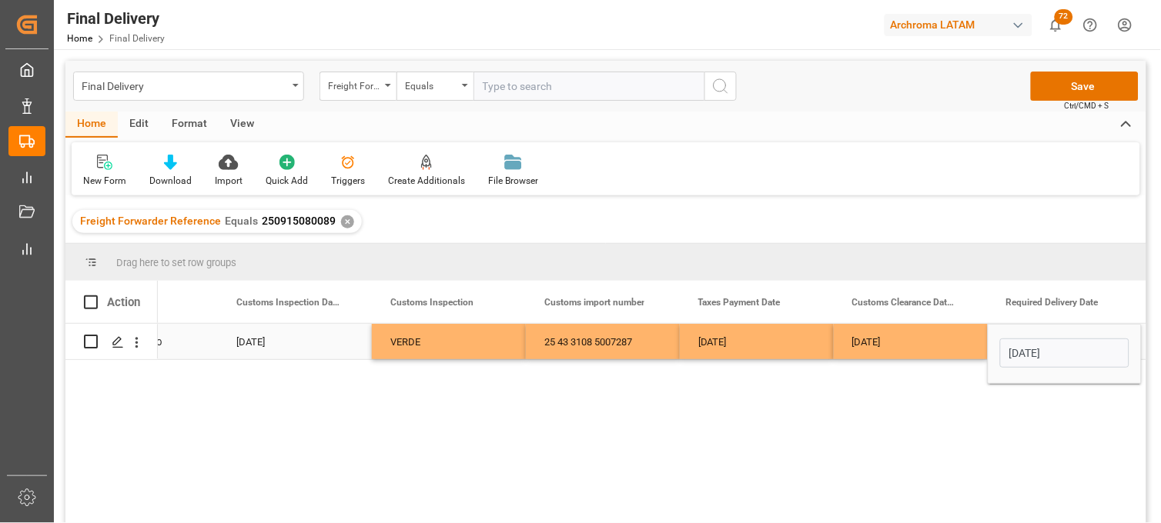
click at [876, 342] on div "[DATE]" at bounding box center [911, 341] width 154 height 35
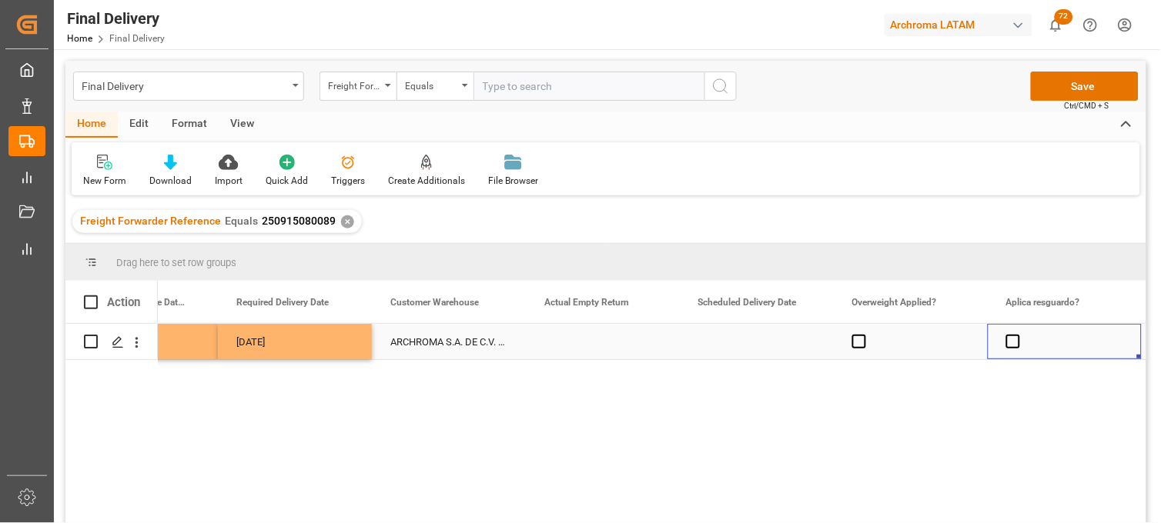
scroll to position [0, 0]
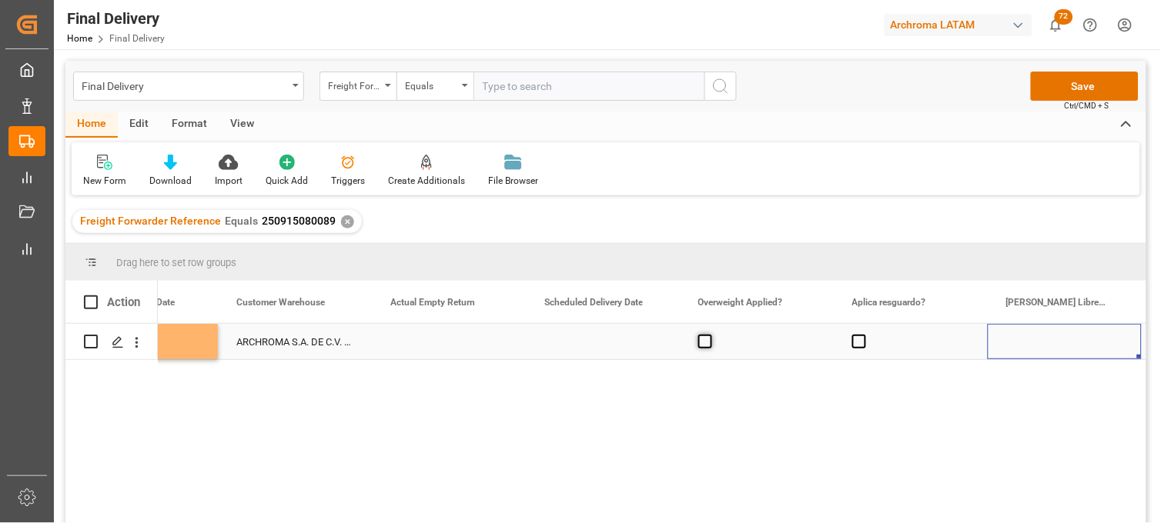
click at [703, 343] on span "Press SPACE to select this row." at bounding box center [705, 342] width 14 height 14
click at [710, 335] on input "Press SPACE to select this row." at bounding box center [710, 335] width 0 height 0
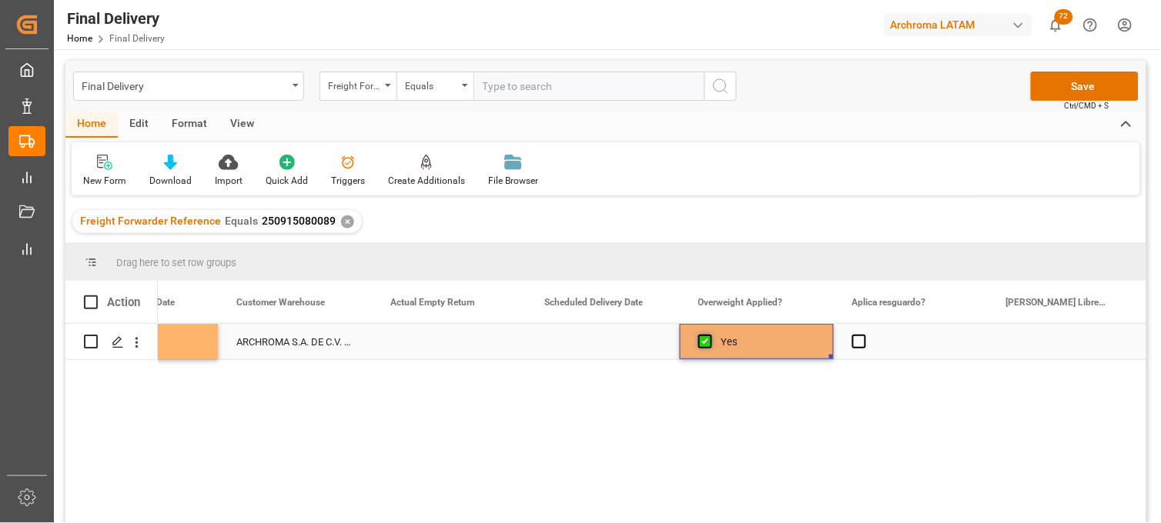
click at [703, 343] on span "Press SPACE to select this row." at bounding box center [705, 342] width 14 height 14
click at [710, 335] on input "Press SPACE to select this row." at bounding box center [710, 335] width 0 height 0
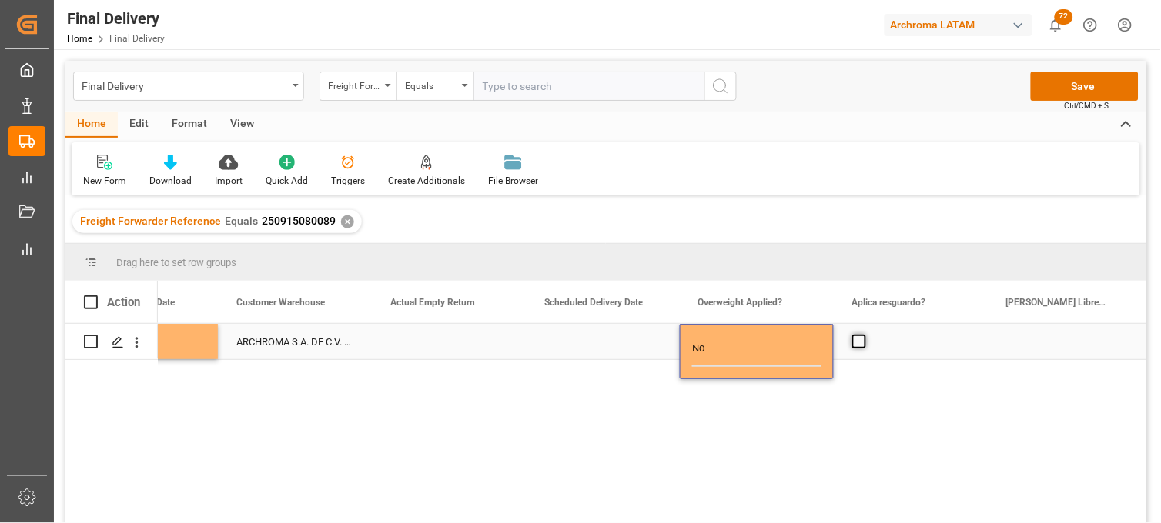
click at [858, 342] on span "Press SPACE to select this row." at bounding box center [859, 342] width 14 height 14
click at [864, 335] on input "Press SPACE to select this row." at bounding box center [864, 335] width 0 height 0
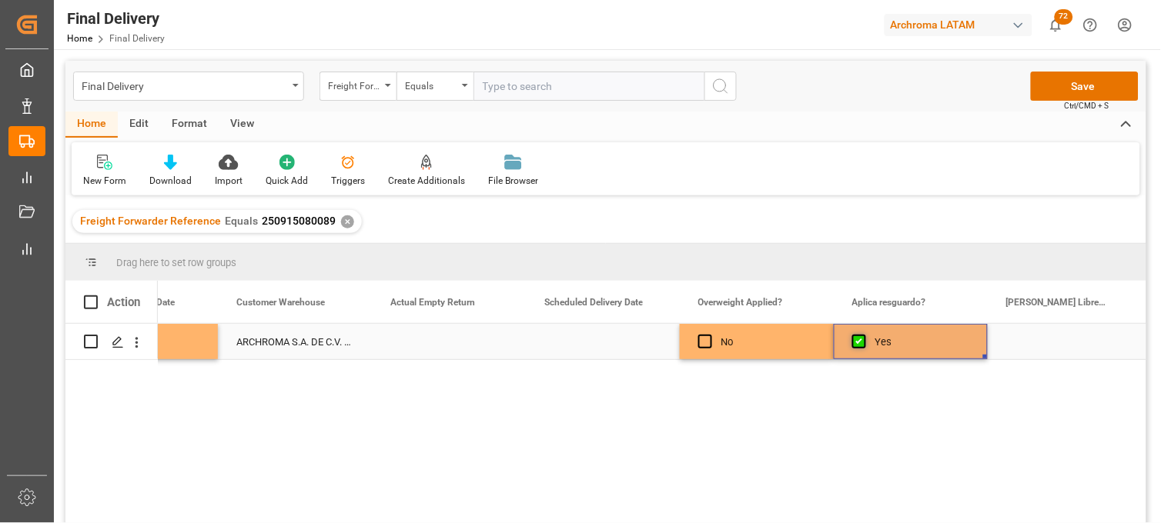
click at [858, 342] on span "Press SPACE to select this row." at bounding box center [859, 342] width 14 height 14
click at [864, 335] on input "Press SPACE to select this row." at bounding box center [864, 335] width 0 height 0
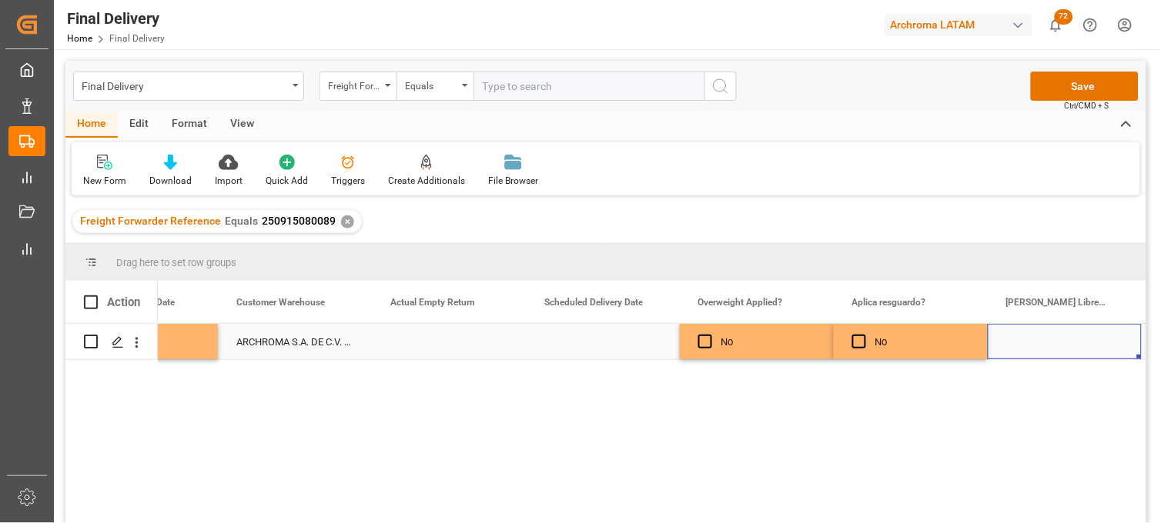
click at [1048, 339] on div "Press SPACE to select this row." at bounding box center [1064, 341] width 154 height 35
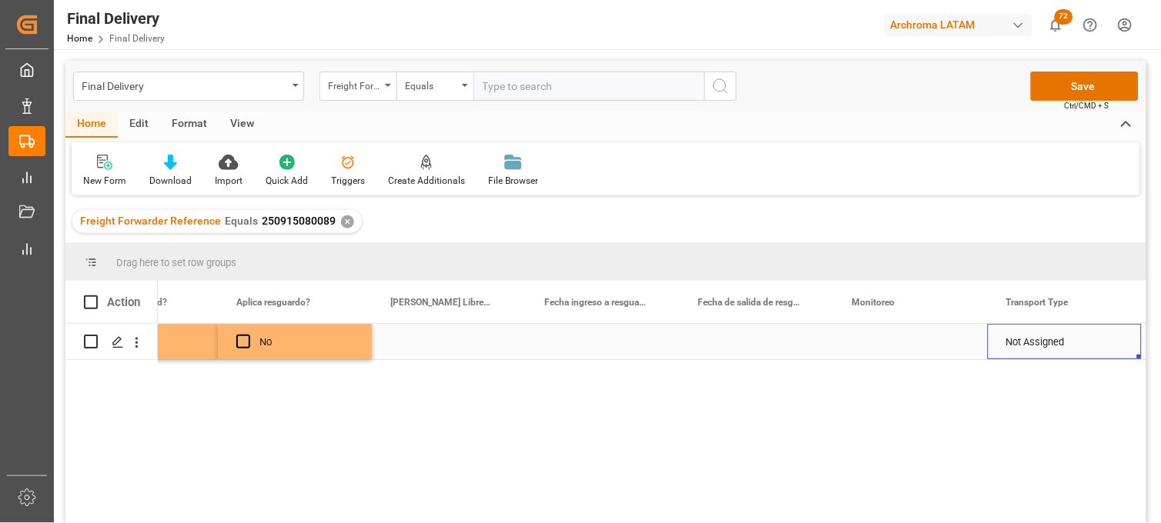
scroll to position [0, 3172]
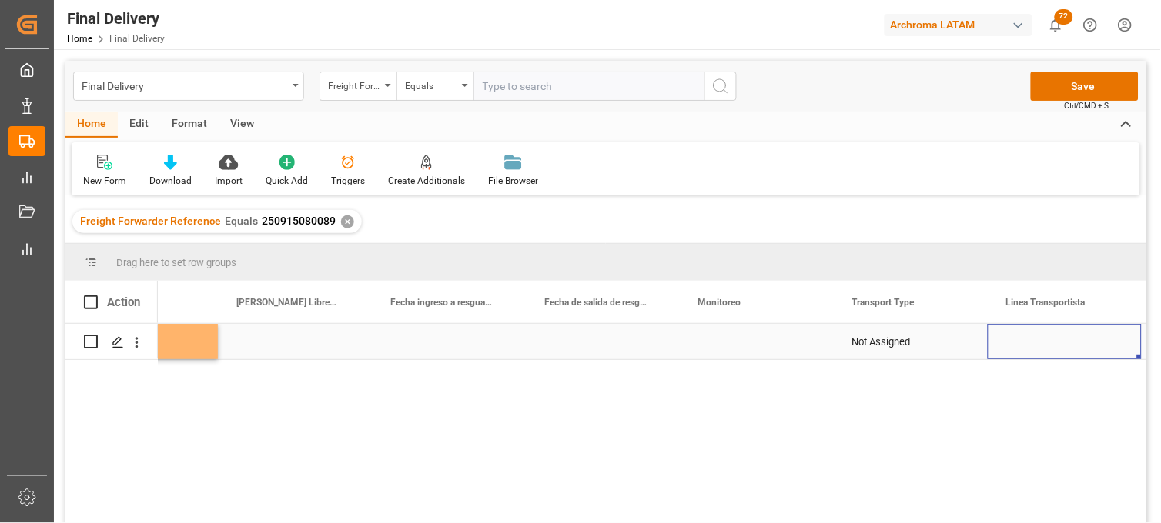
click at [871, 346] on div "Not Assigned" at bounding box center [910, 342] width 117 height 35
click at [926, 345] on div "Not Assigned" at bounding box center [910, 342] width 117 height 35
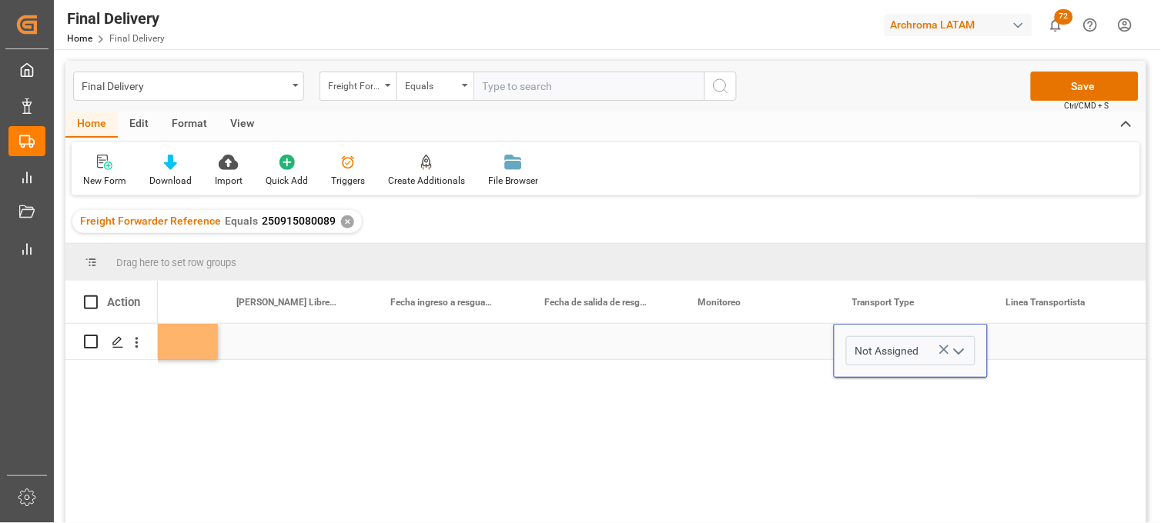
click at [940, 346] on icon "Press SPACE to select this row." at bounding box center [944, 350] width 9 height 9
click at [953, 349] on icon "open menu" at bounding box center [959, 351] width 18 height 18
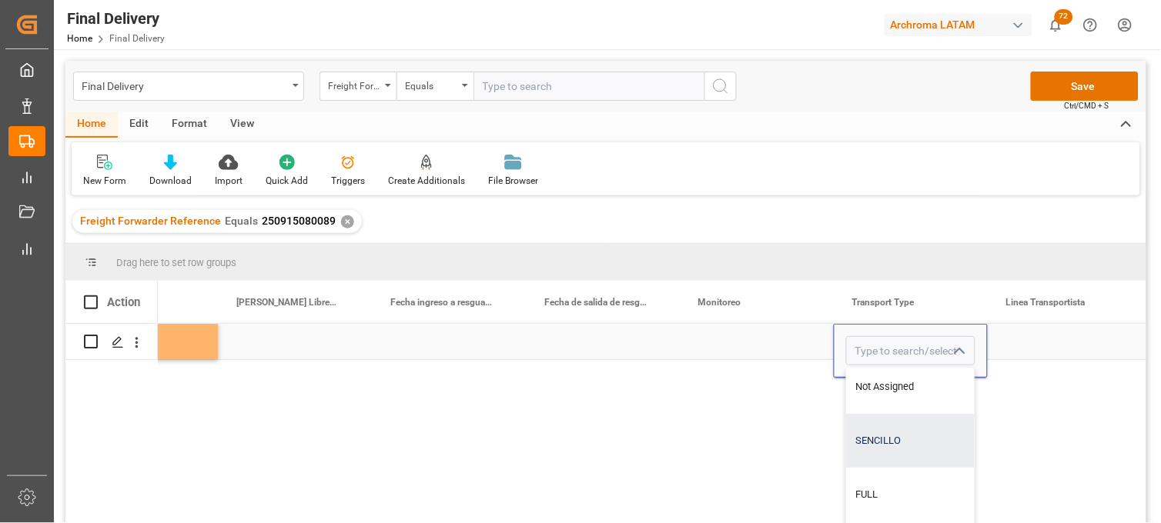
scroll to position [52, 3172]
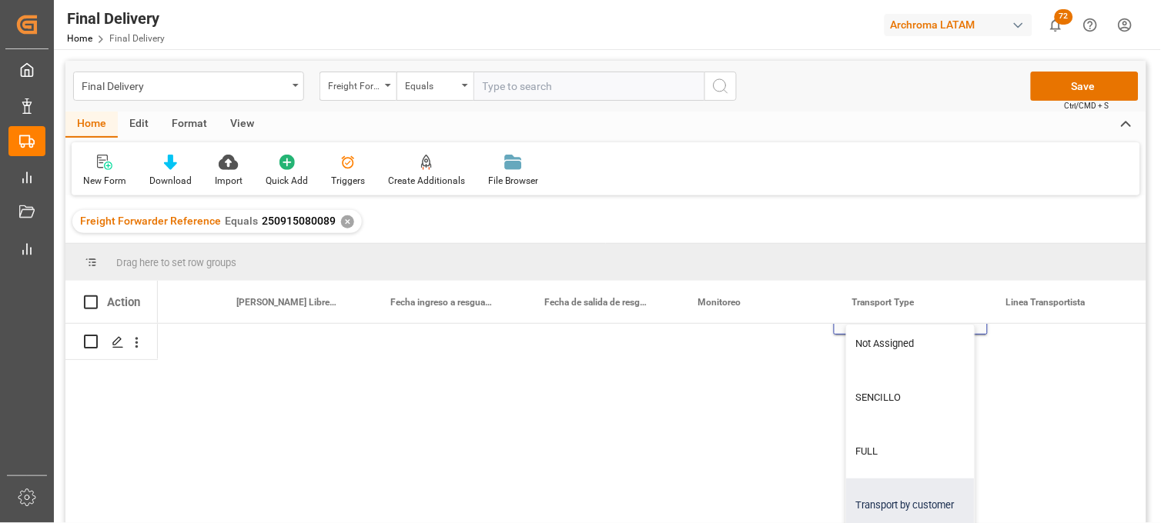
click at [873, 486] on div "Transport by customer" at bounding box center [911, 506] width 128 height 54
type input "Transport by customer"
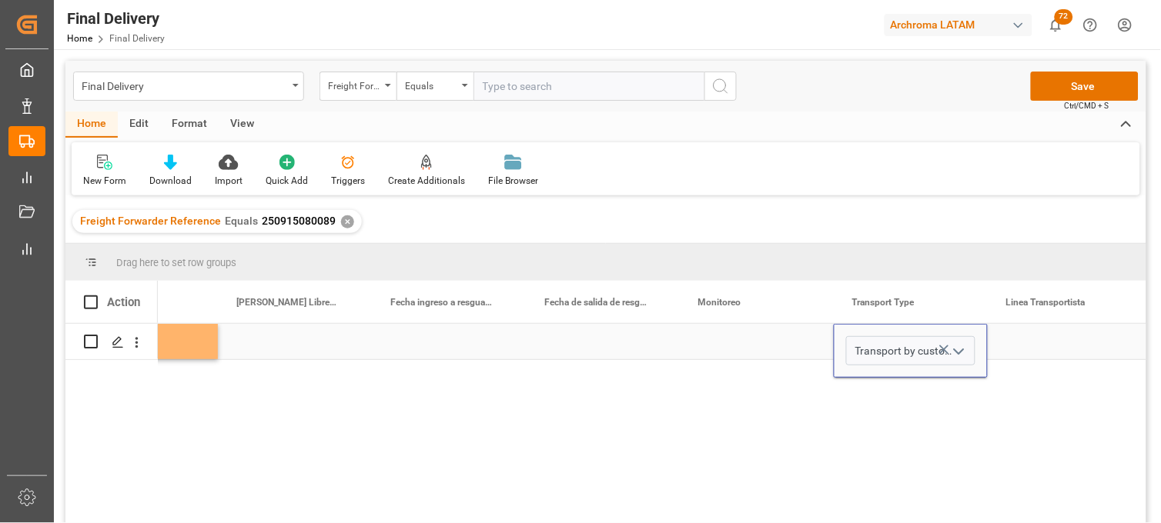
scroll to position [0, 3172]
click at [1048, 347] on div "Press SPACE to select this row." at bounding box center [1064, 341] width 154 height 35
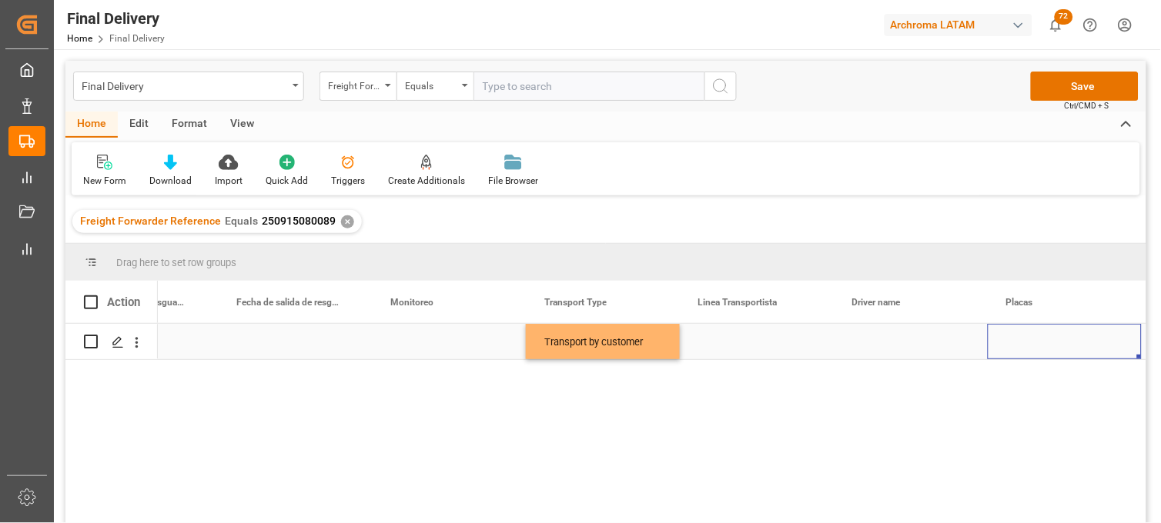
scroll to position [0, 3634]
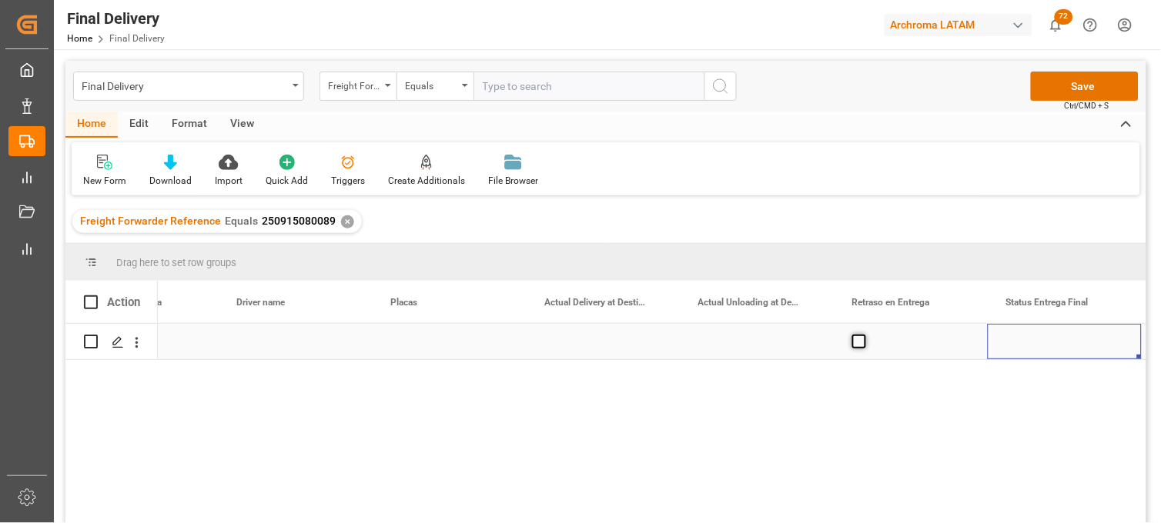
click at [858, 341] on span "Press SPACE to select this row." at bounding box center [859, 342] width 14 height 14
click at [864, 335] on input "Press SPACE to select this row." at bounding box center [864, 335] width 0 height 0
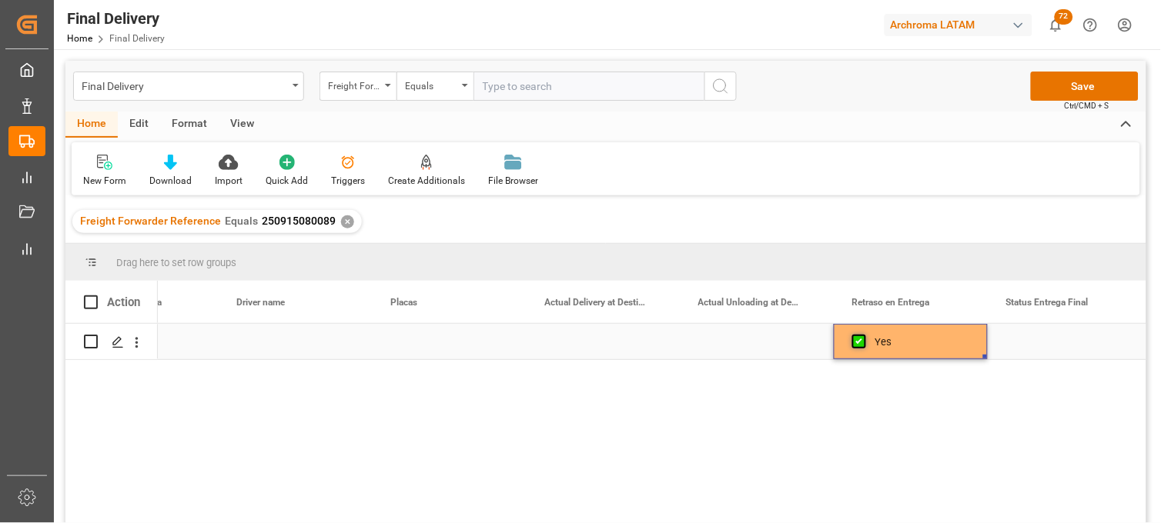
click at [856, 341] on span "Press SPACE to select this row." at bounding box center [859, 342] width 14 height 14
click at [864, 335] on input "Press SPACE to select this row." at bounding box center [864, 335] width 0 height 0
click at [751, 341] on div "Press SPACE to select this row." at bounding box center [757, 341] width 154 height 35
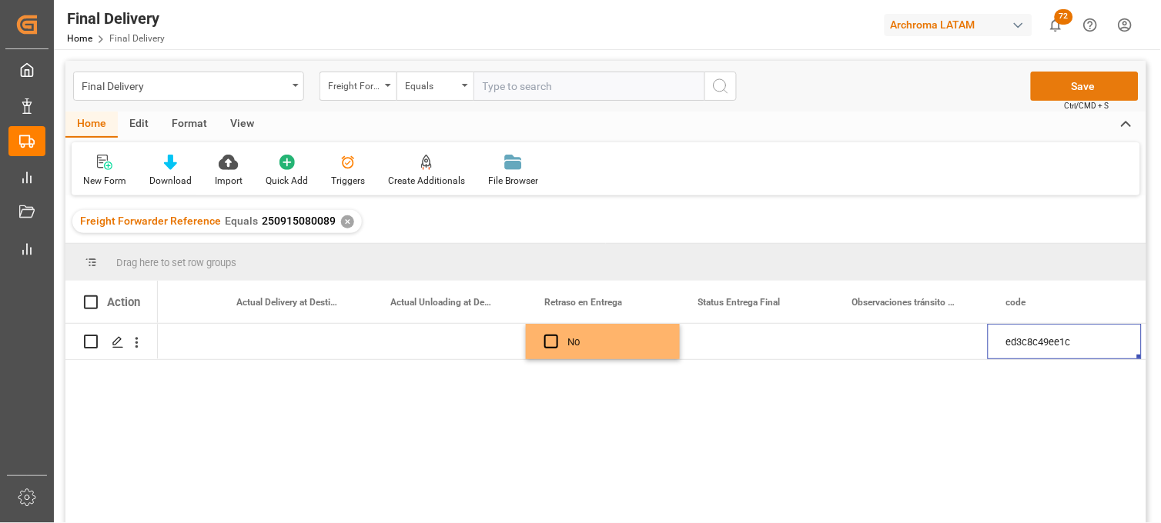
click at [1060, 83] on button "Save" at bounding box center [1085, 86] width 108 height 29
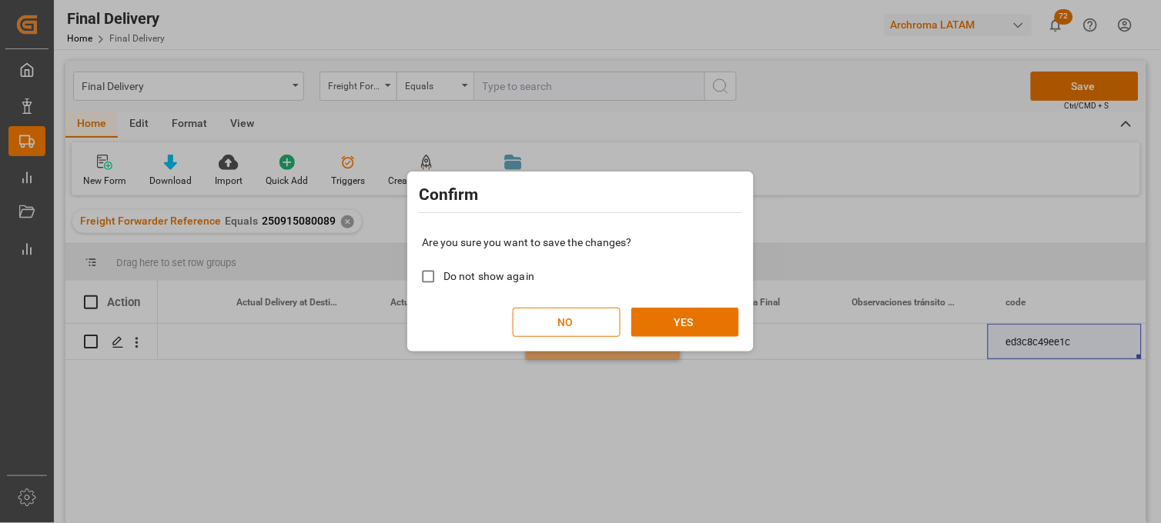
drag, startPoint x: 508, startPoint y: 280, endPoint x: 546, endPoint y: 286, distance: 39.0
click at [509, 280] on span "Do not show again" at bounding box center [488, 276] width 91 height 12
click at [443, 280] on input "Do not show again" at bounding box center [428, 277] width 30 height 30
checkbox input "true"
drag, startPoint x: 660, startPoint y: 316, endPoint x: 722, endPoint y: 366, distance: 79.9
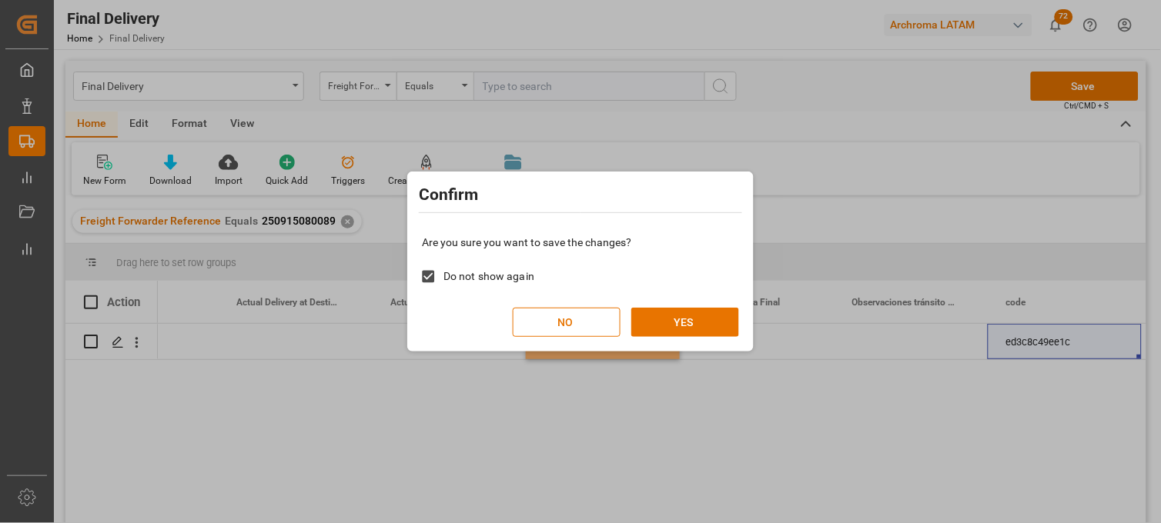
click at [660, 316] on button "YES" at bounding box center [685, 322] width 108 height 29
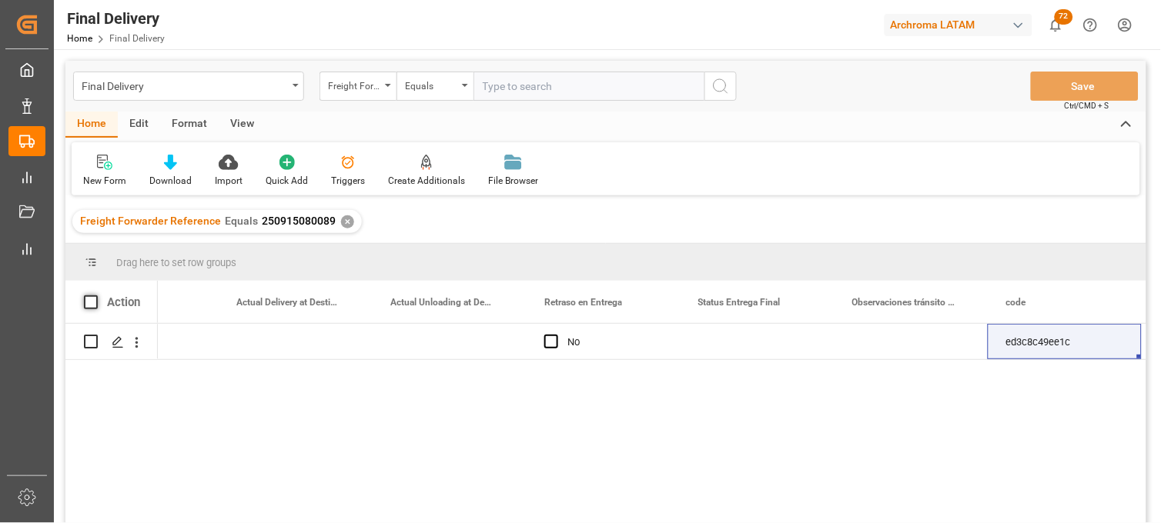
click at [94, 302] on span at bounding box center [91, 303] width 14 height 14
click at [95, 296] on input "checkbox" at bounding box center [95, 296] width 0 height 0
checkbox input "true"
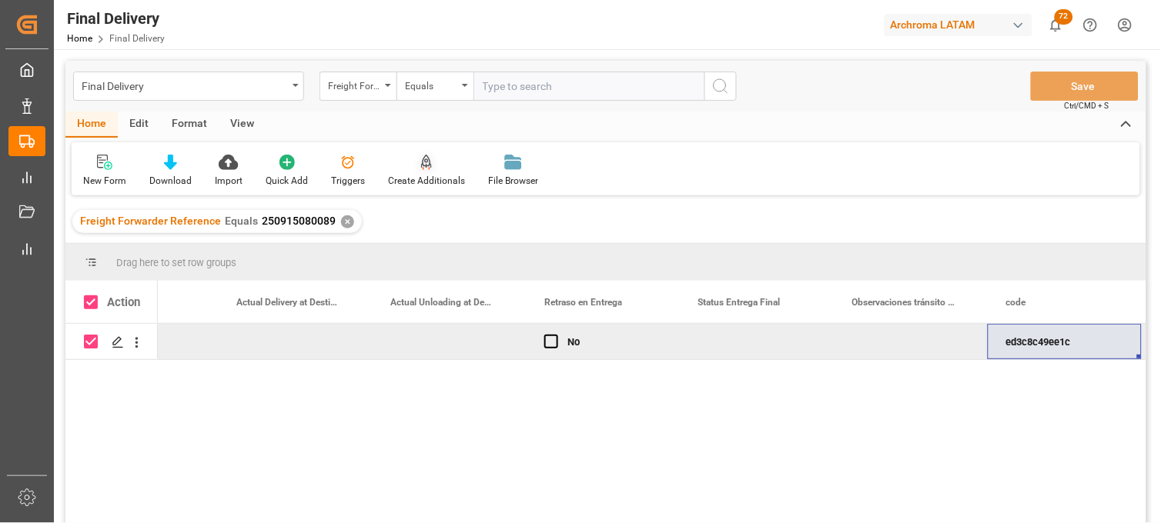
click at [426, 158] on icon at bounding box center [426, 162] width 11 height 15
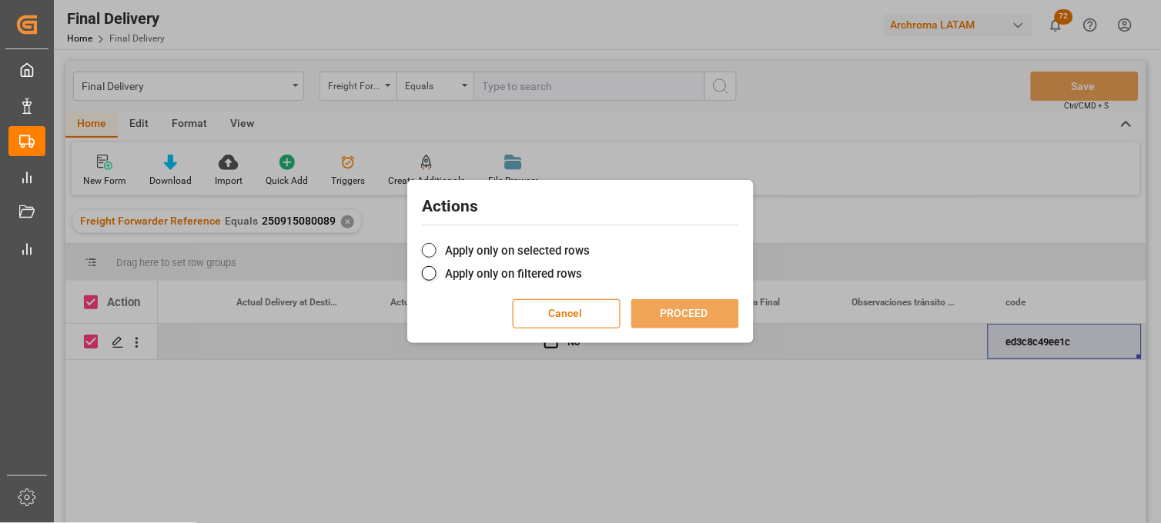
click at [443, 244] on label "Apply only on selected rows" at bounding box center [580, 251] width 317 height 18
click at [590, 242] on input "Apply only on selected rows" at bounding box center [590, 242] width 0 height 0
click at [650, 310] on button "PROCEED" at bounding box center [685, 313] width 108 height 29
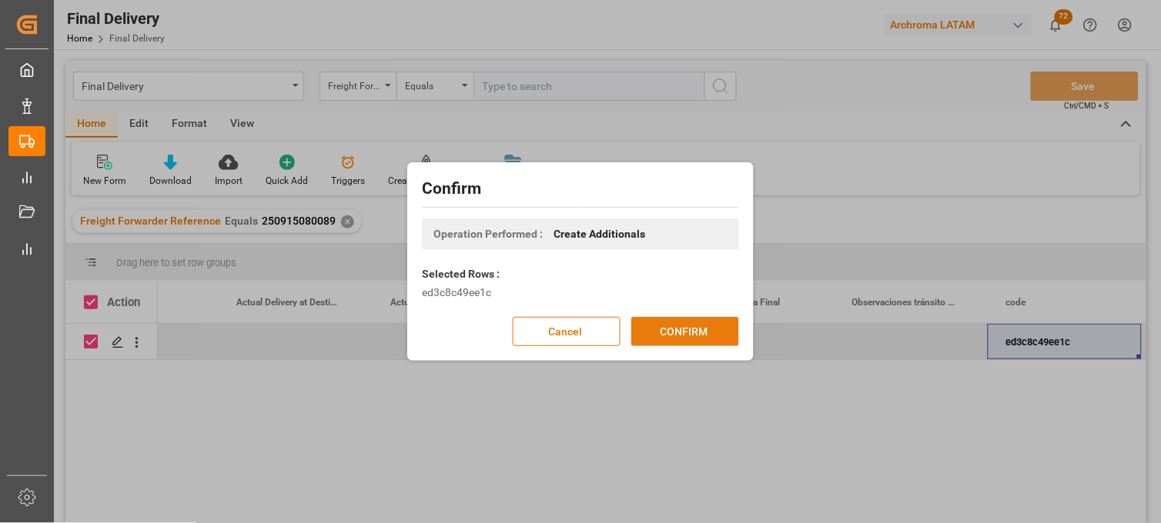
click at [675, 328] on button "CONFIRM" at bounding box center [685, 331] width 108 height 29
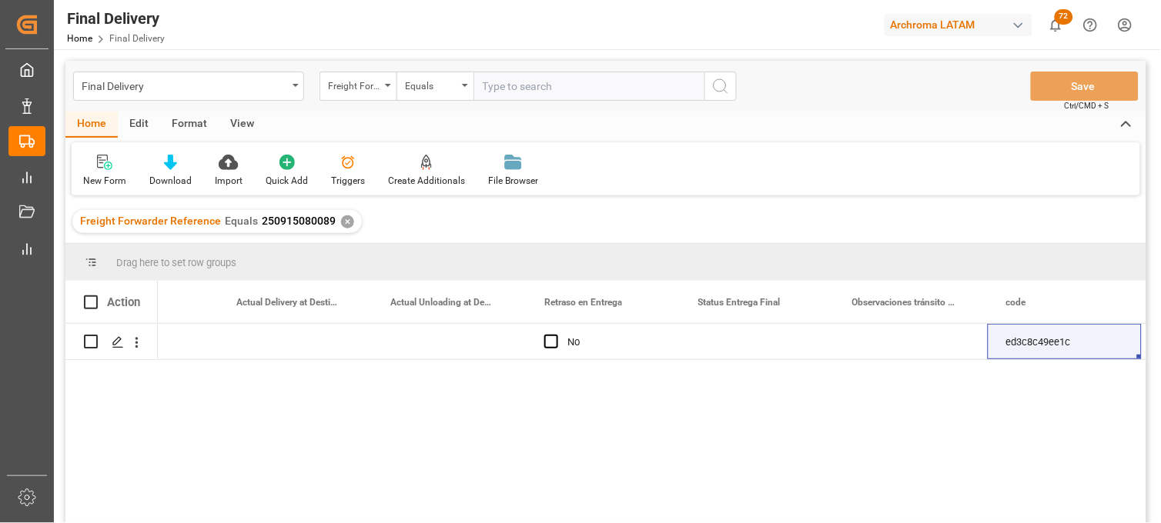
click at [341, 221] on div "✕" at bounding box center [347, 221] width 13 height 13
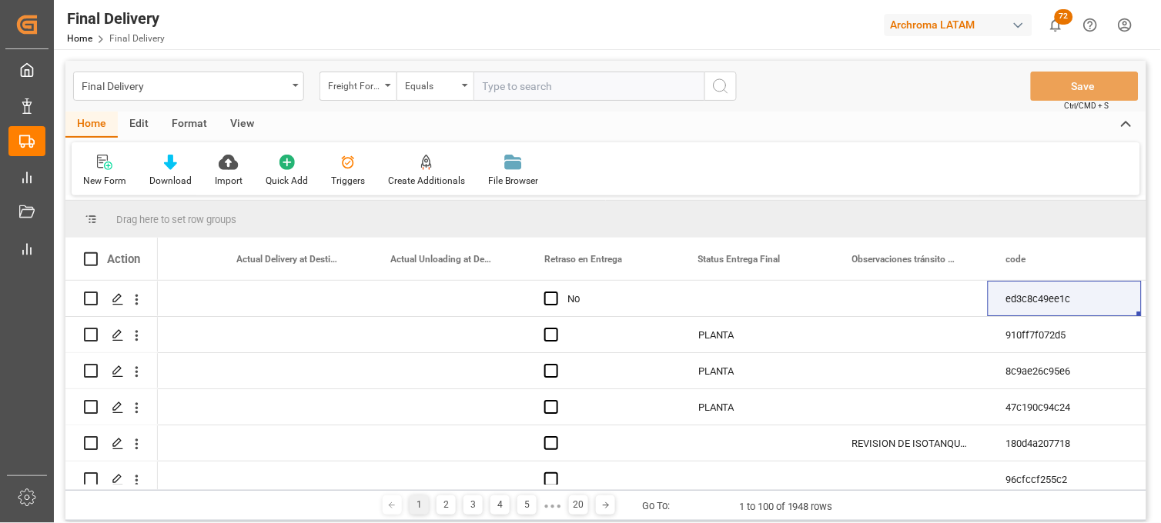
click at [512, 88] on input "text" at bounding box center [588, 86] width 231 height 29
paste input "250915080056"
type input "250915080056"
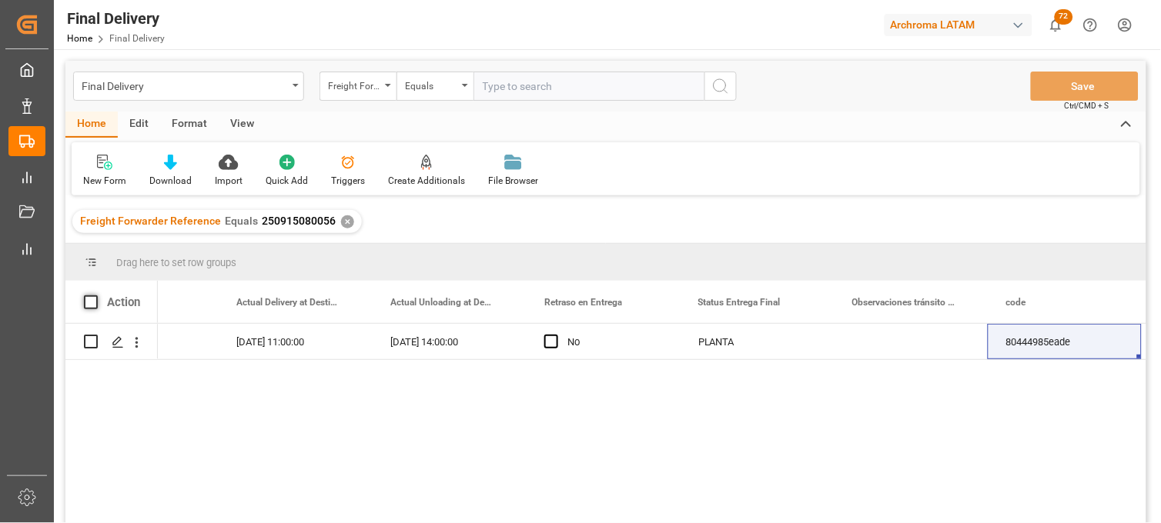
click at [89, 301] on span at bounding box center [91, 303] width 14 height 14
click at [95, 296] on input "checkbox" at bounding box center [95, 296] width 0 height 0
checkbox input "true"
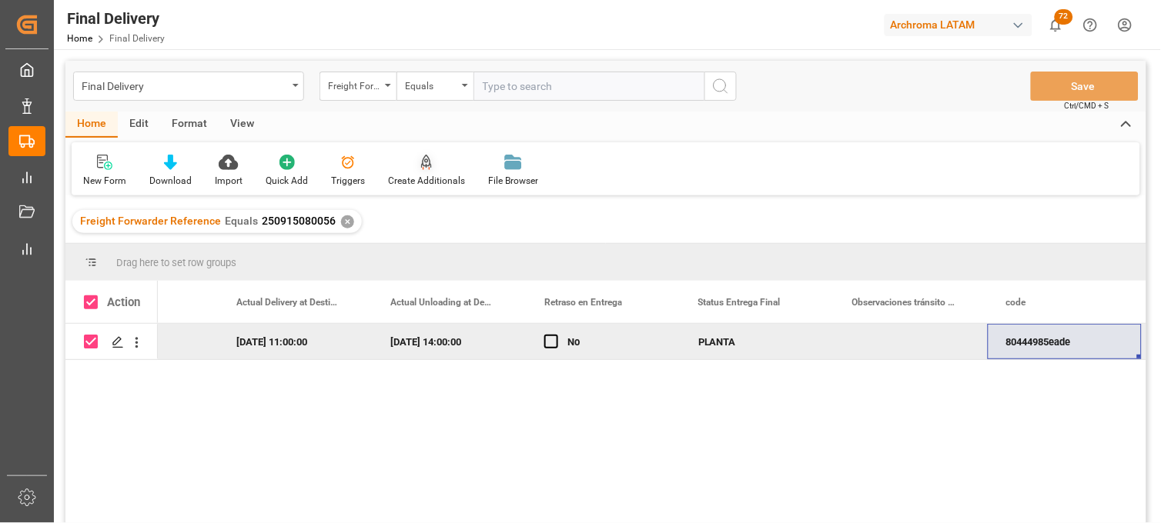
click at [420, 179] on div "Create Additionals" at bounding box center [426, 181] width 77 height 14
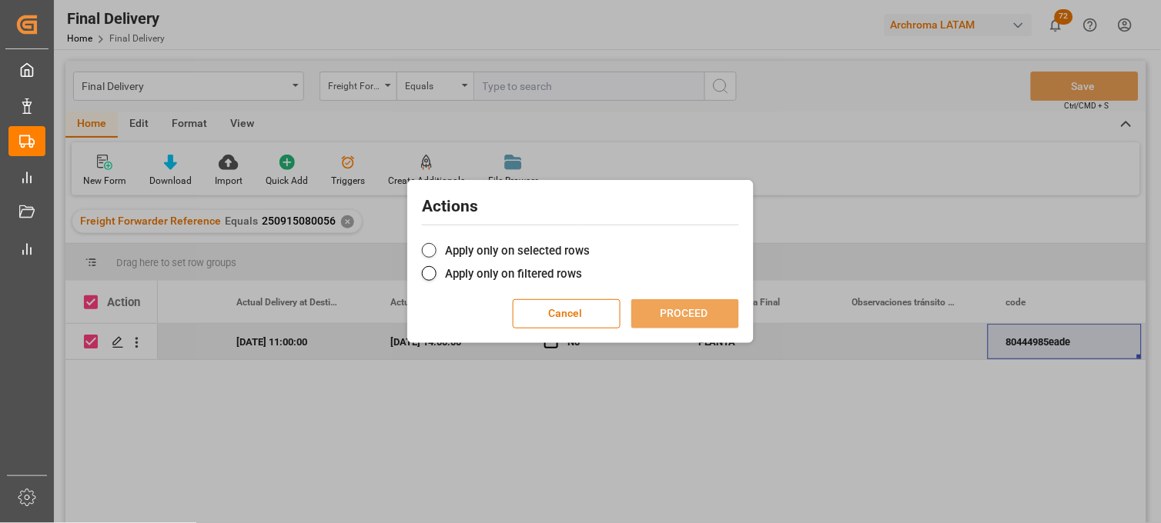
click at [450, 256] on label "Apply only on selected rows" at bounding box center [580, 251] width 317 height 18
click at [590, 242] on input "Apply only on selected rows" at bounding box center [590, 242] width 0 height 0
click at [677, 319] on button "PROCEED" at bounding box center [685, 313] width 108 height 29
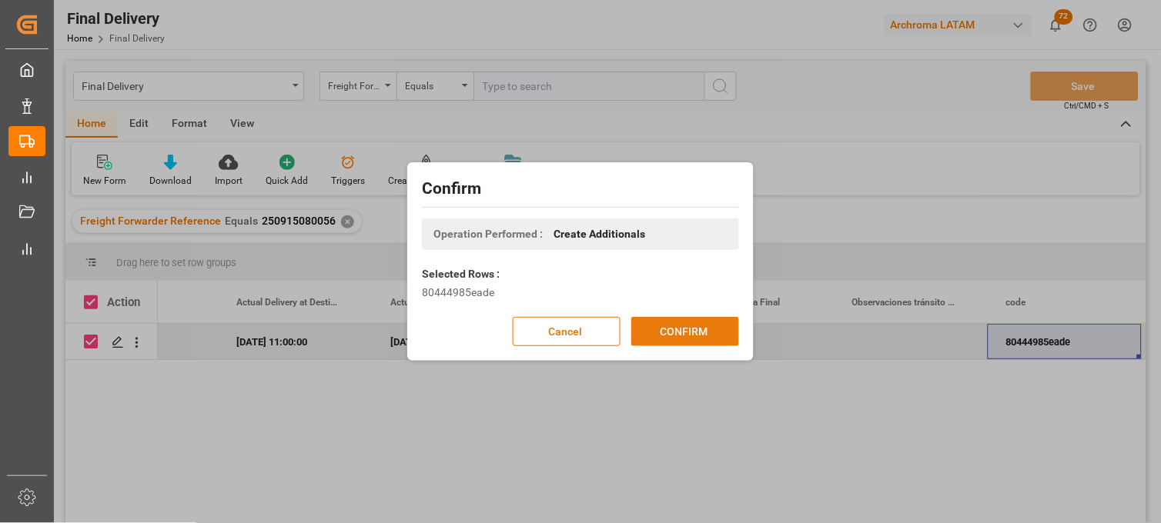
click at [680, 325] on button "CONFIRM" at bounding box center [685, 331] width 108 height 29
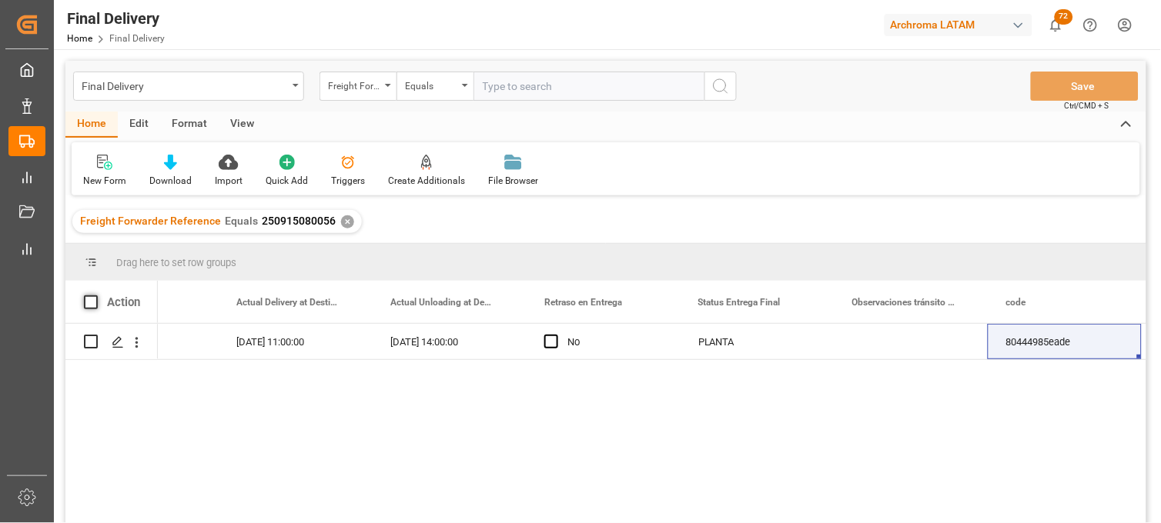
click at [97, 299] on span at bounding box center [91, 303] width 14 height 14
click at [95, 296] on input "checkbox" at bounding box center [95, 296] width 0 height 0
checkbox input "true"
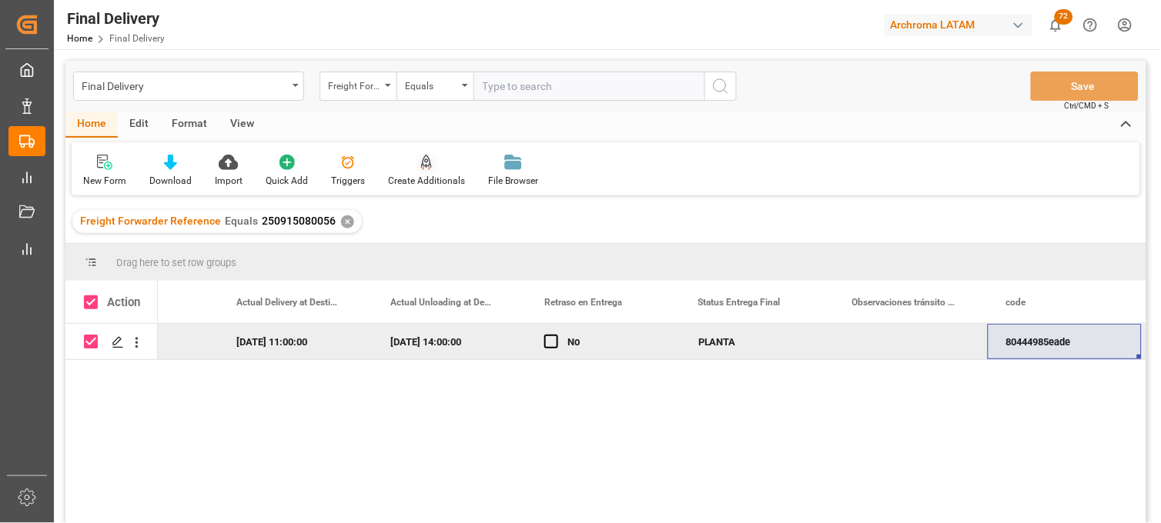
click at [426, 174] on div "Create Additionals" at bounding box center [426, 181] width 77 height 14
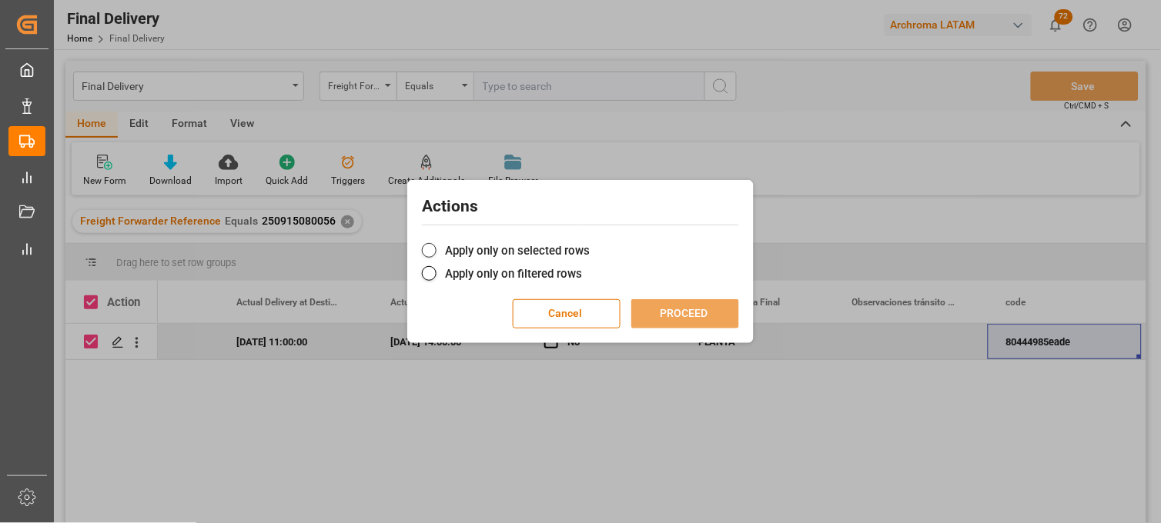
click at [479, 250] on label "Apply only on selected rows" at bounding box center [580, 251] width 317 height 18
click at [590, 242] on input "Apply only on selected rows" at bounding box center [590, 242] width 0 height 0
click at [671, 310] on button "PROCEED" at bounding box center [685, 313] width 108 height 29
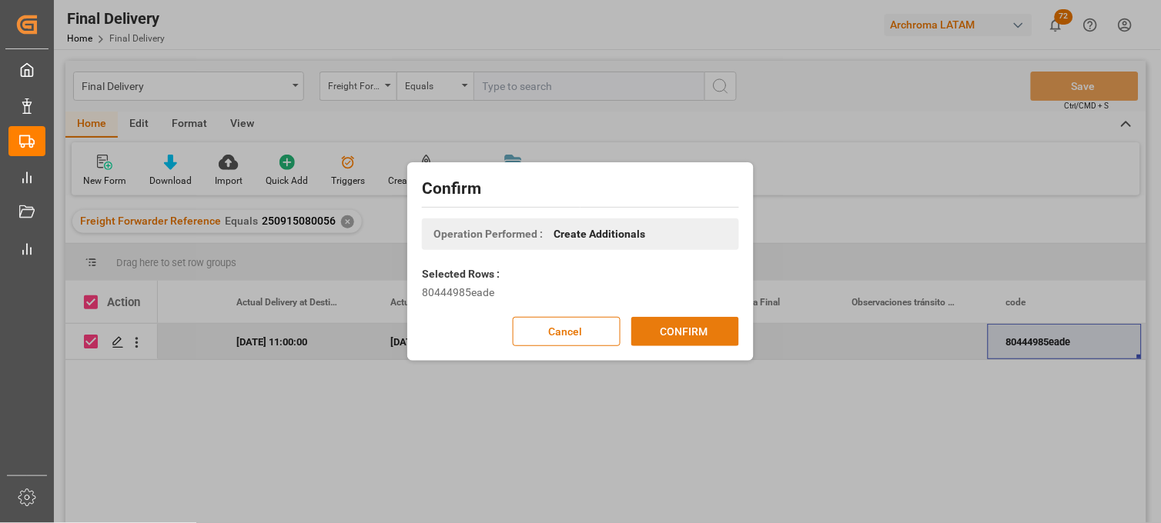
click at [683, 329] on button "CONFIRM" at bounding box center [685, 331] width 108 height 29
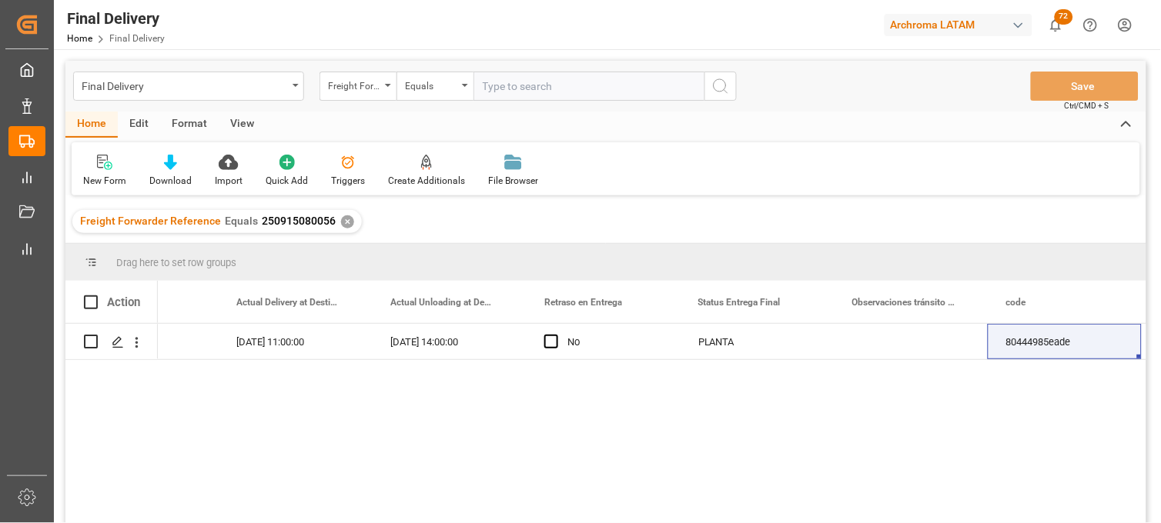
click at [341, 218] on div "✕" at bounding box center [347, 221] width 13 height 13
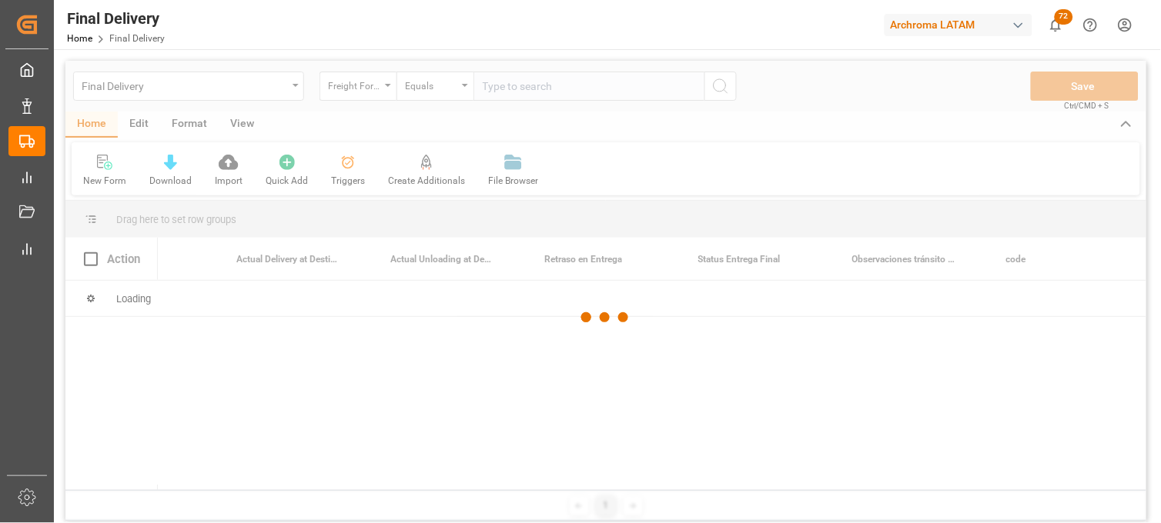
click at [383, 90] on div at bounding box center [605, 318] width 1081 height 514
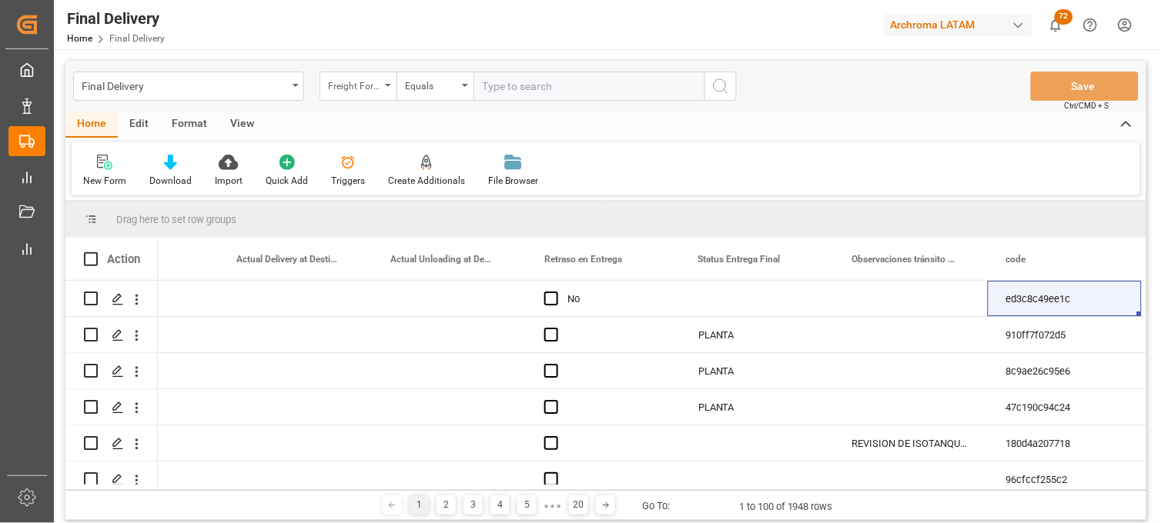
click at [389, 85] on icon "open menu" at bounding box center [388, 85] width 6 height 3
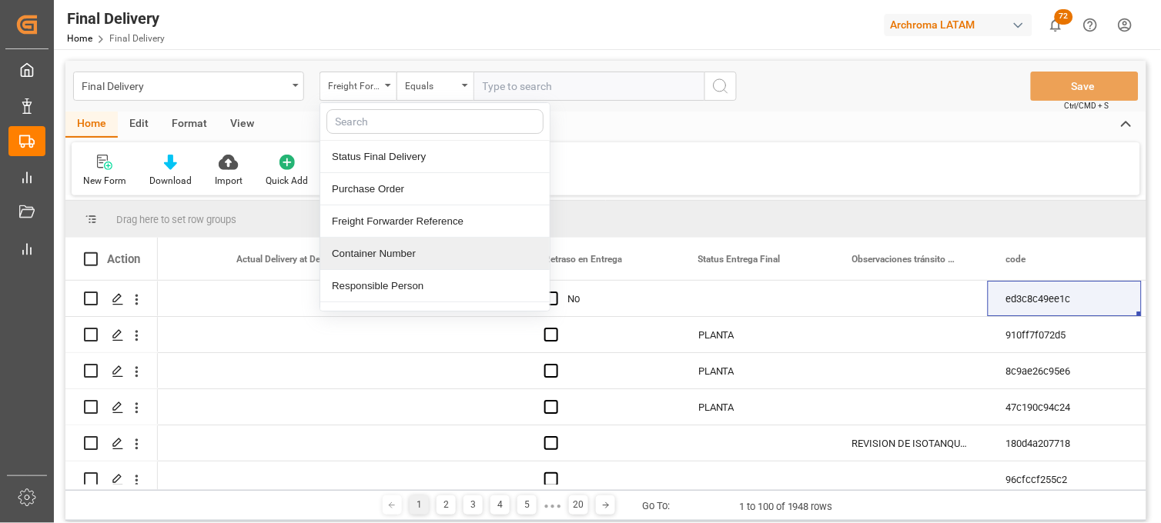
click at [369, 249] on div "Container Number" at bounding box center [434, 254] width 229 height 32
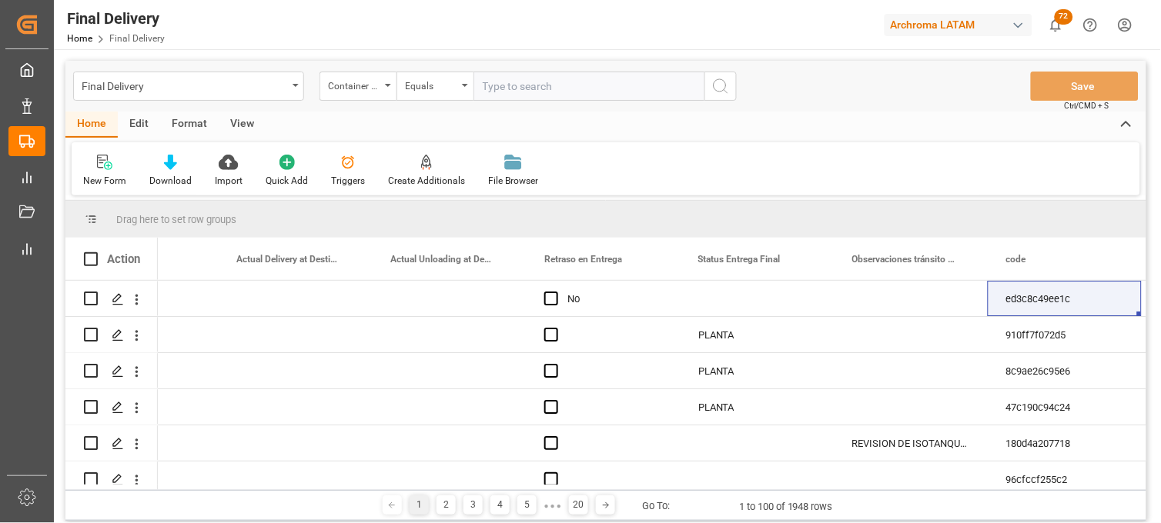
click at [506, 86] on input "text" at bounding box center [588, 86] width 231 height 29
paste input "MSDU2084398"
type input "MSDU2084398"
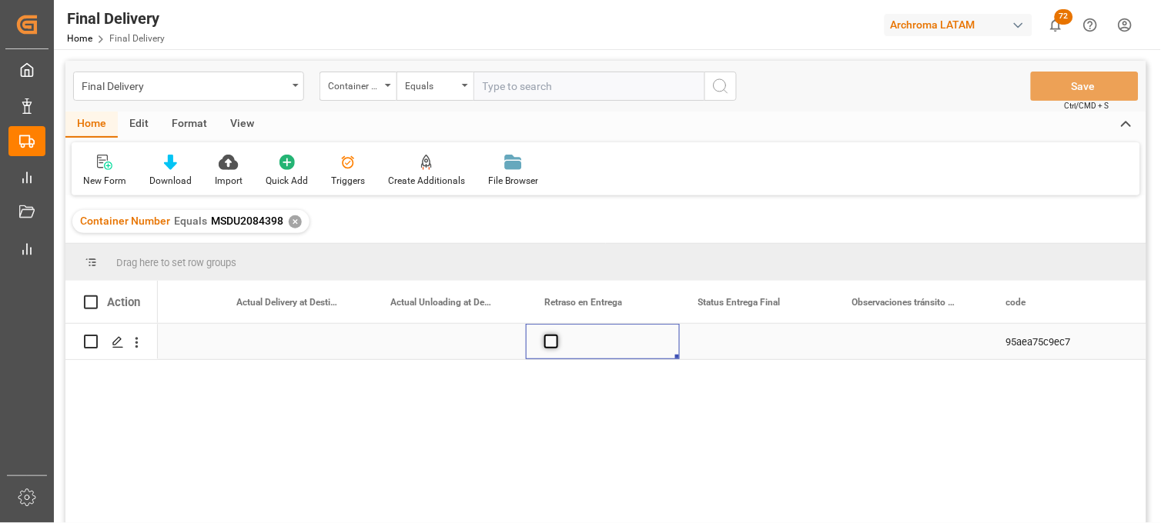
click at [549, 340] on span "Press SPACE to select this row." at bounding box center [551, 342] width 14 height 14
click at [556, 335] on input "Press SPACE to select this row." at bounding box center [556, 335] width 0 height 0
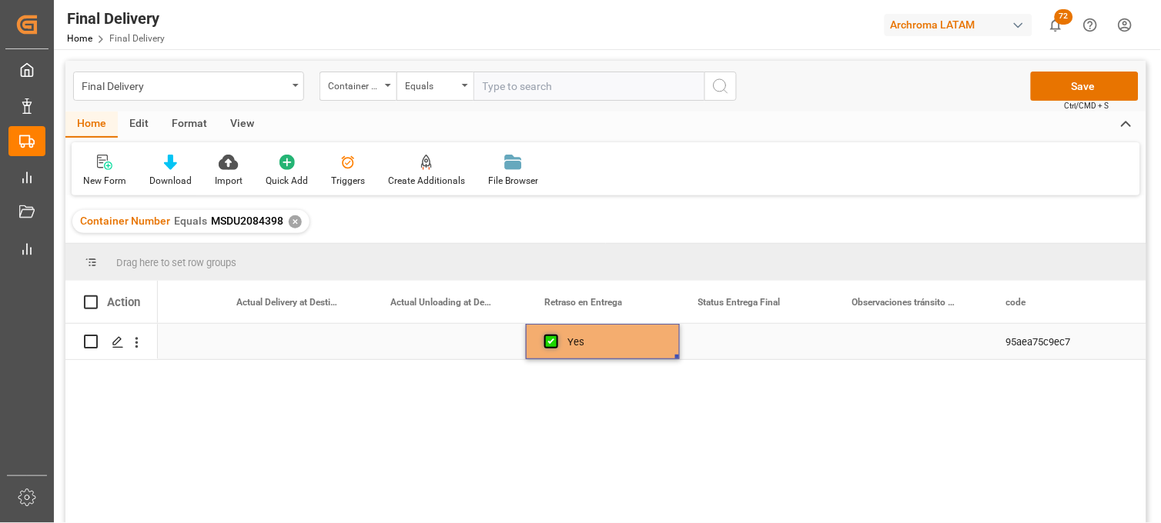
click at [549, 340] on span "Press SPACE to select this row." at bounding box center [551, 342] width 14 height 14
click at [556, 335] on input "Press SPACE to select this row." at bounding box center [556, 335] width 0 height 0
click at [903, 343] on div "Press SPACE to select this row." at bounding box center [911, 341] width 154 height 35
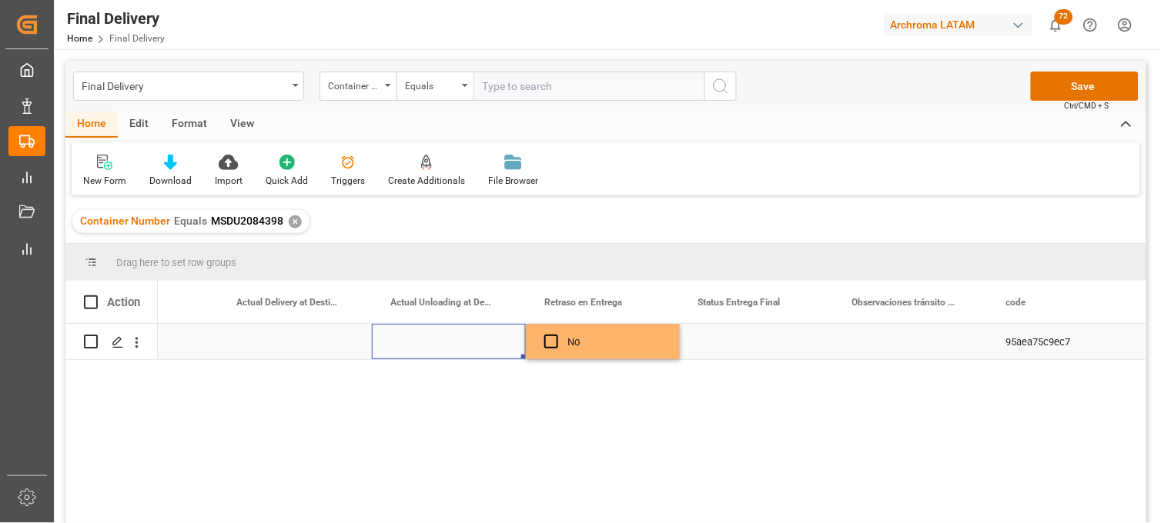
click at [429, 340] on div "Press SPACE to select this row." at bounding box center [449, 341] width 154 height 35
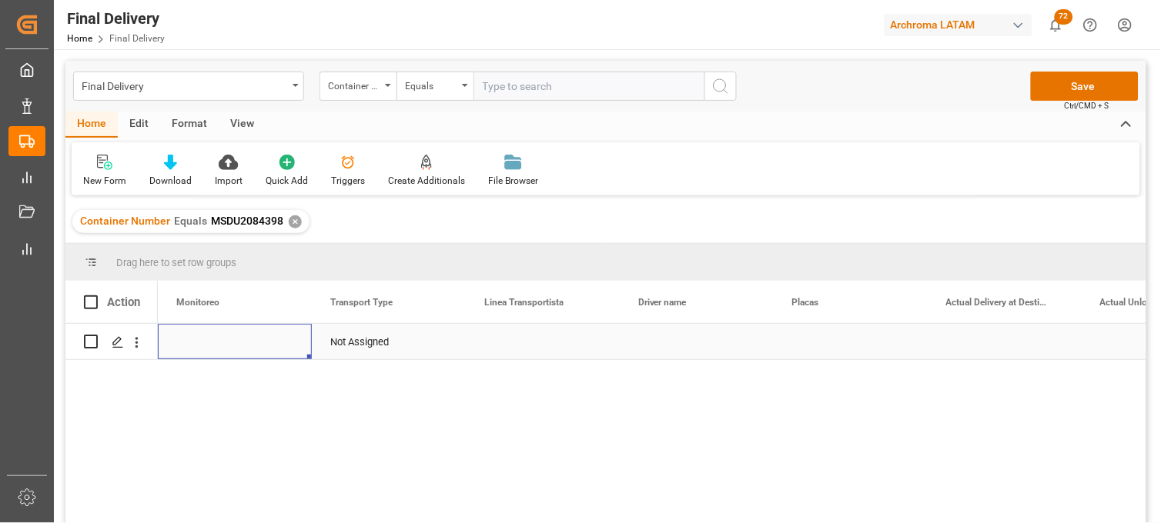
scroll to position [0, 3540]
click at [362, 339] on div "Press SPACE to select this row." at bounding box center [389, 341] width 154 height 35
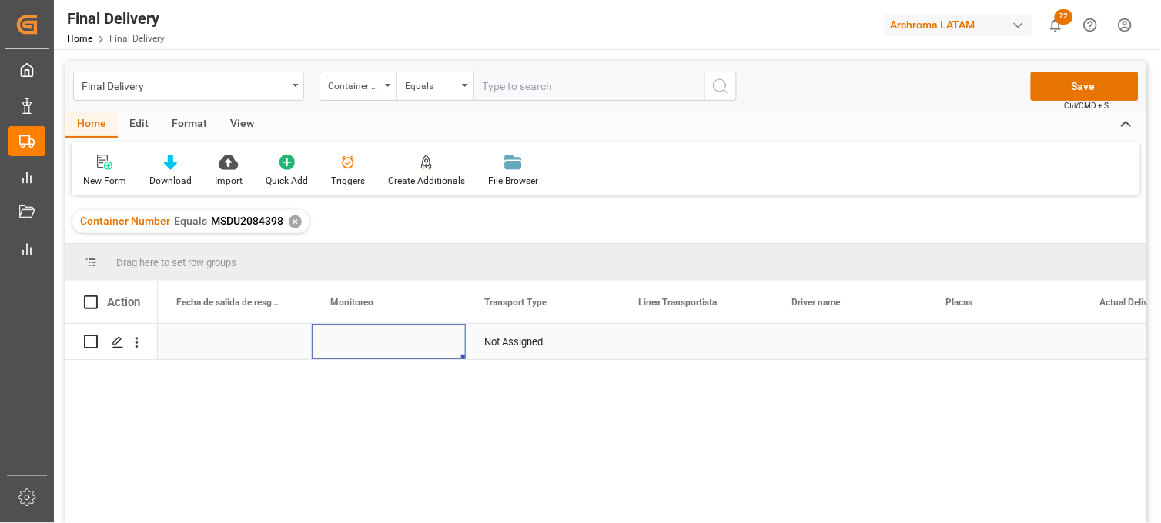
click at [362, 339] on div "Press SPACE to select this row." at bounding box center [389, 341] width 154 height 35
click at [362, 339] on input "Press SPACE to select this row." at bounding box center [388, 350] width 129 height 29
type input "G"
click at [365, 352] on input "G" at bounding box center [388, 350] width 129 height 29
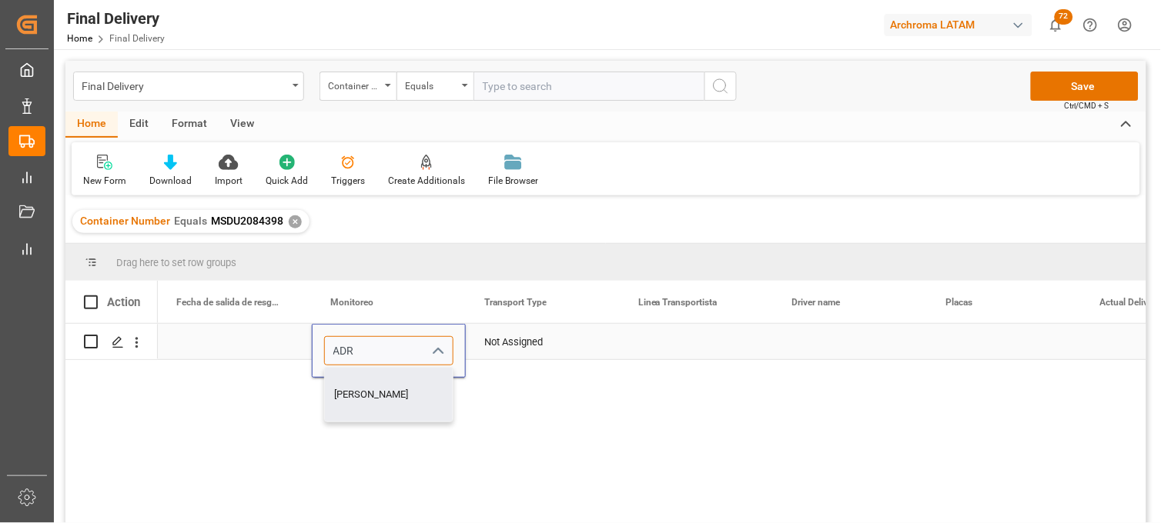
drag, startPoint x: 362, startPoint y: 389, endPoint x: 417, endPoint y: 385, distance: 54.8
click at [363, 389] on div "[PERSON_NAME]" at bounding box center [389, 395] width 128 height 54
type input "[PERSON_NAME]"
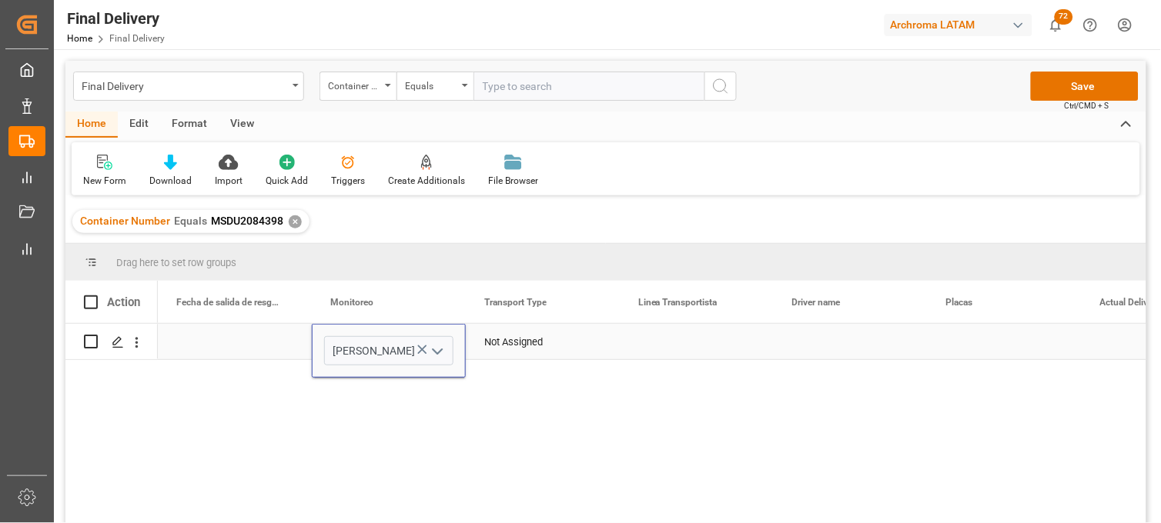
click at [523, 329] on div "Not Assigned" at bounding box center [542, 342] width 117 height 35
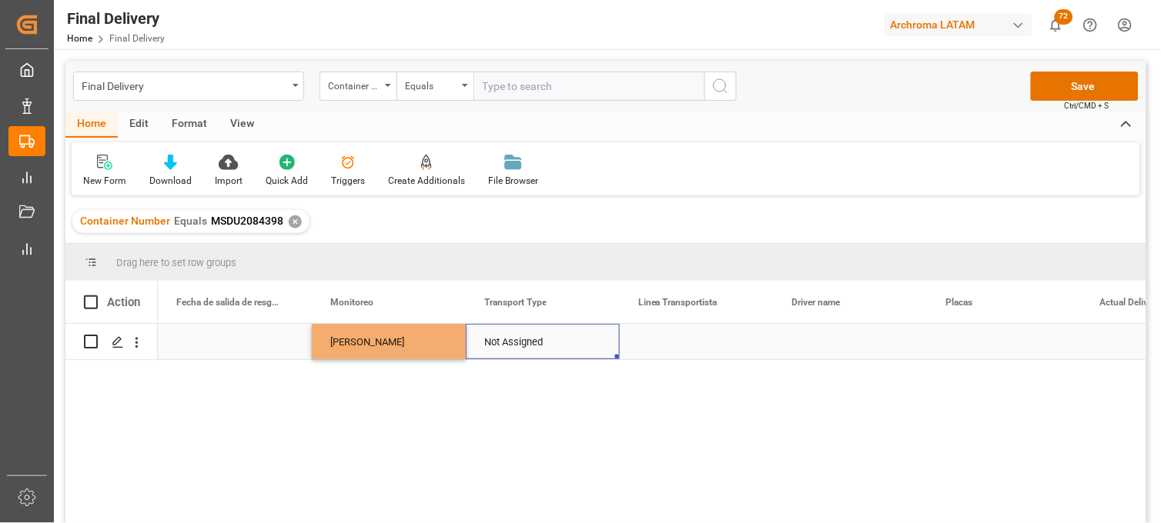
click at [522, 329] on div "Not Assigned" at bounding box center [542, 342] width 117 height 35
click at [517, 339] on input "Not Assigned" at bounding box center [542, 350] width 129 height 29
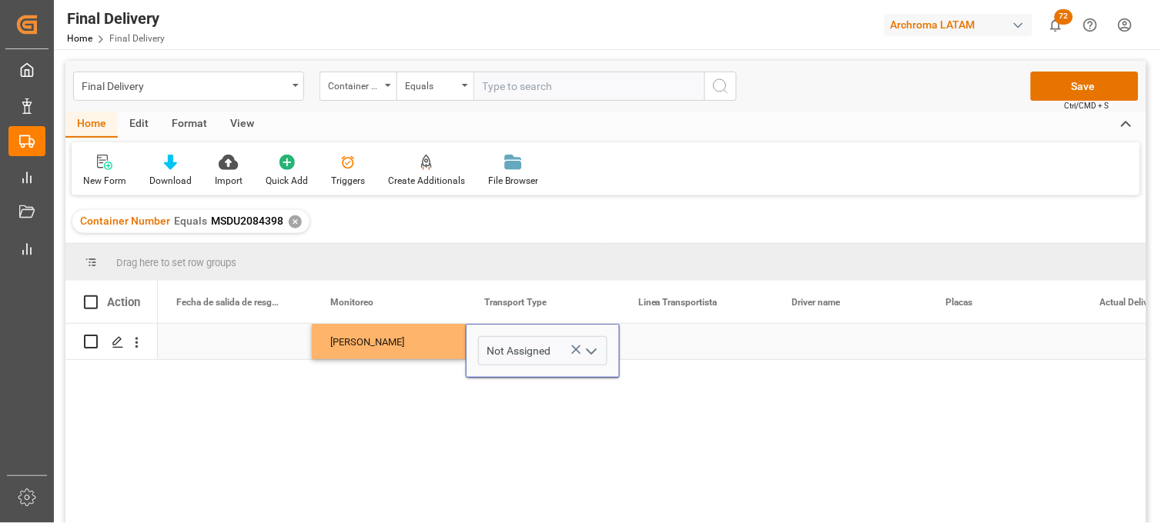
click at [572, 344] on icon "Press SPACE to select this row." at bounding box center [576, 350] width 16 height 16
click at [525, 346] on input "Press SPACE to select this row." at bounding box center [542, 350] width 129 height 29
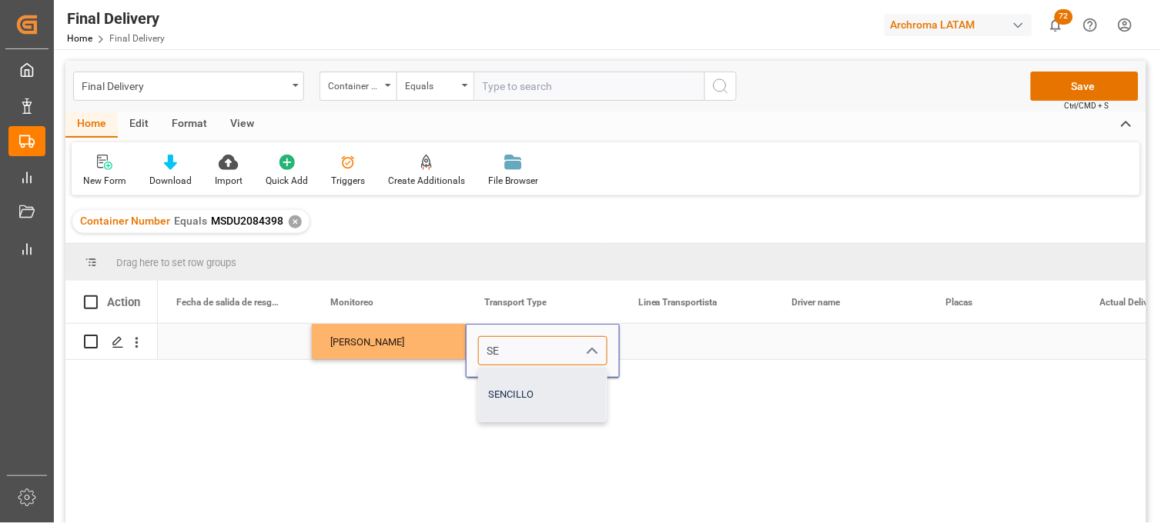
drag, startPoint x: 519, startPoint y: 377, endPoint x: 594, endPoint y: 370, distance: 75.0
click at [521, 377] on div "SENCILLO" at bounding box center [543, 395] width 128 height 54
type input "SENCILLO"
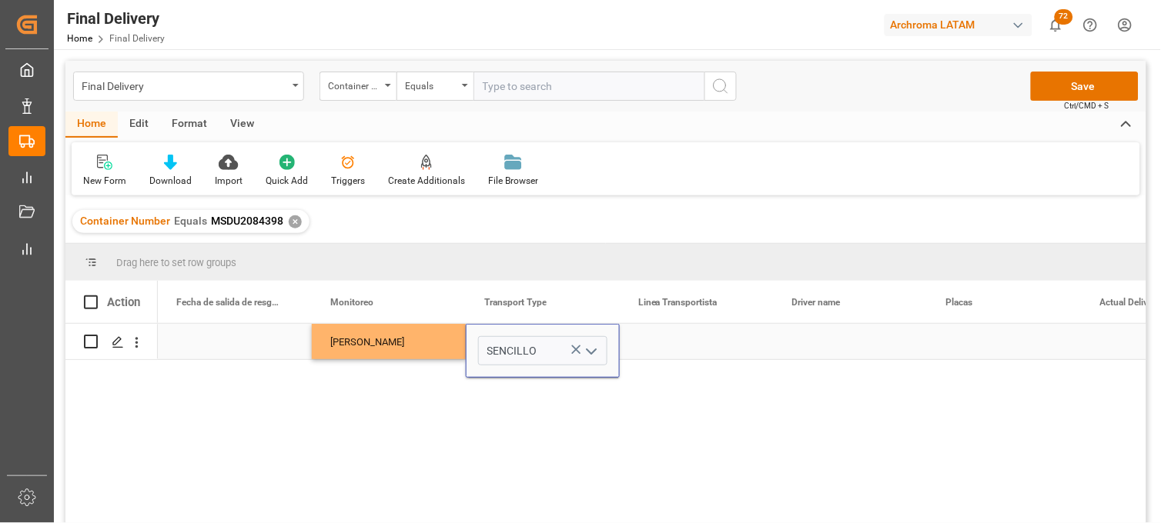
click at [679, 346] on div "Press SPACE to select this row." at bounding box center [697, 341] width 154 height 35
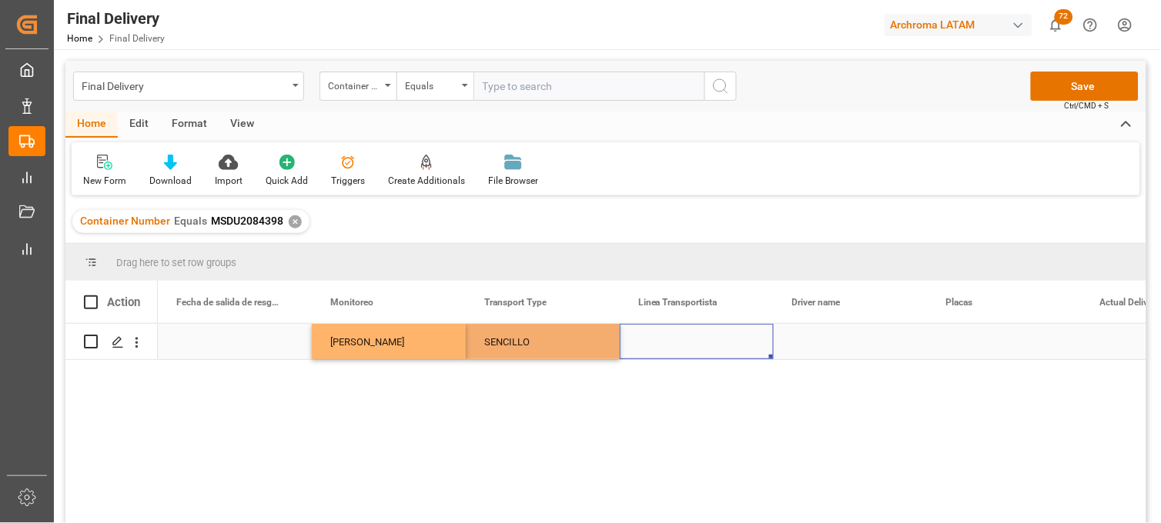
click at [679, 346] on div "Press SPACE to select this row." at bounding box center [697, 341] width 154 height 35
click at [675, 343] on input "Press SPACE to select this row." at bounding box center [696, 350] width 129 height 29
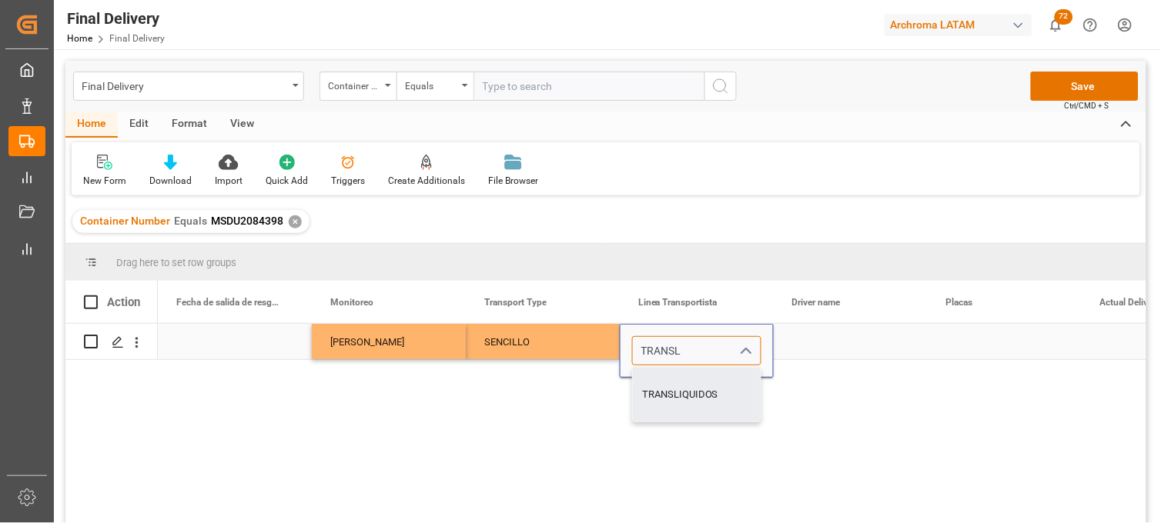
drag, startPoint x: 676, startPoint y: 383, endPoint x: 731, endPoint y: 367, distance: 57.7
click at [677, 383] on div "TRANSLIQUIDOS" at bounding box center [697, 395] width 128 height 54
type input "TRANSLIQUIDOS"
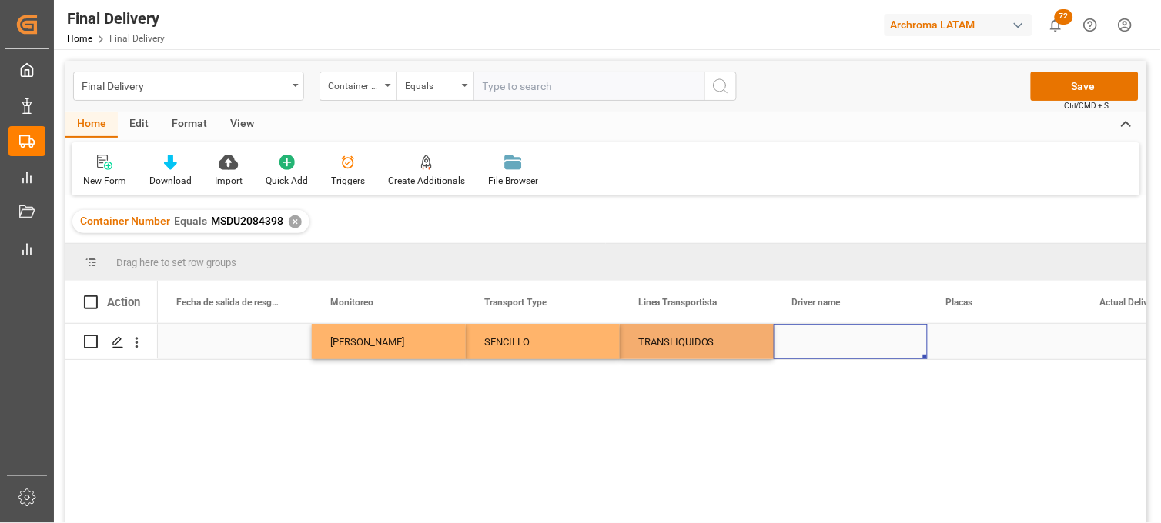
click at [813, 336] on div "Press SPACE to select this row." at bounding box center [850, 341] width 154 height 35
click at [971, 341] on div "Press SPACE to select this row." at bounding box center [1004, 341] width 154 height 35
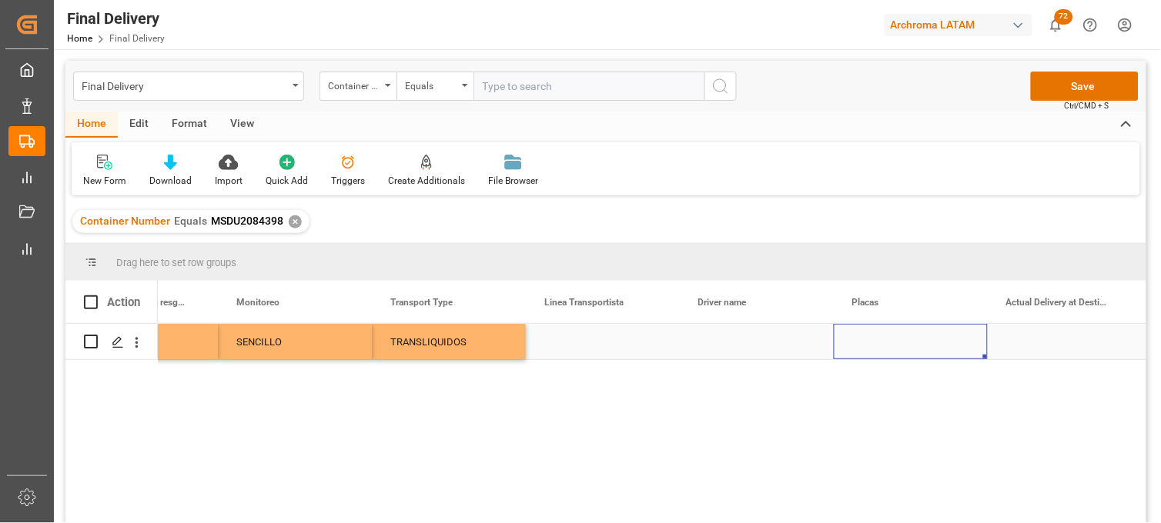
scroll to position [0, 3788]
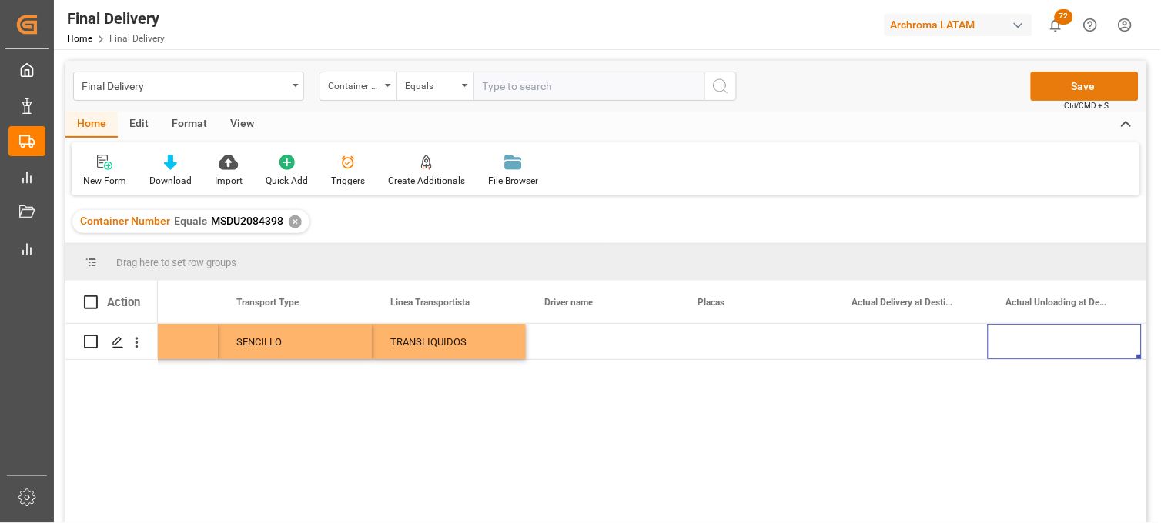
click at [1050, 78] on button "Save" at bounding box center [1085, 86] width 108 height 29
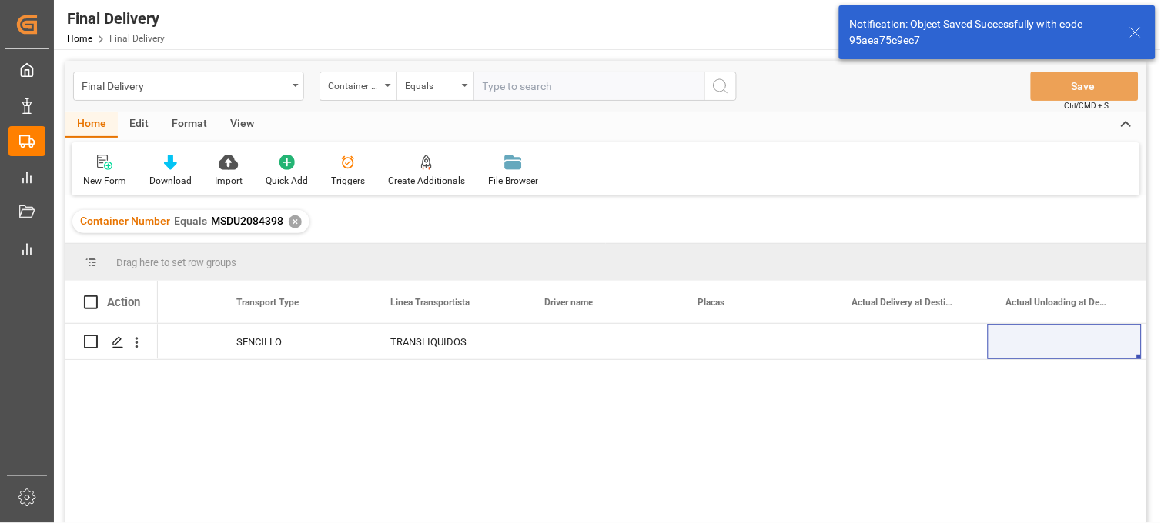
click at [90, 302] on span at bounding box center [91, 303] width 14 height 14
click at [95, 296] on input "checkbox" at bounding box center [95, 296] width 0 height 0
checkbox input "true"
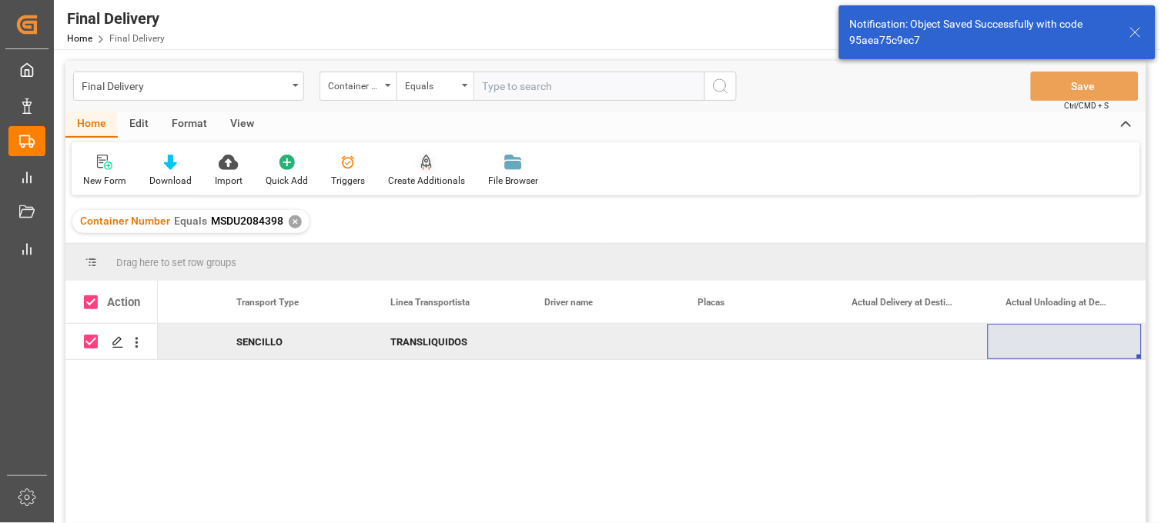
click at [427, 177] on div "Create Additionals" at bounding box center [426, 181] width 77 height 14
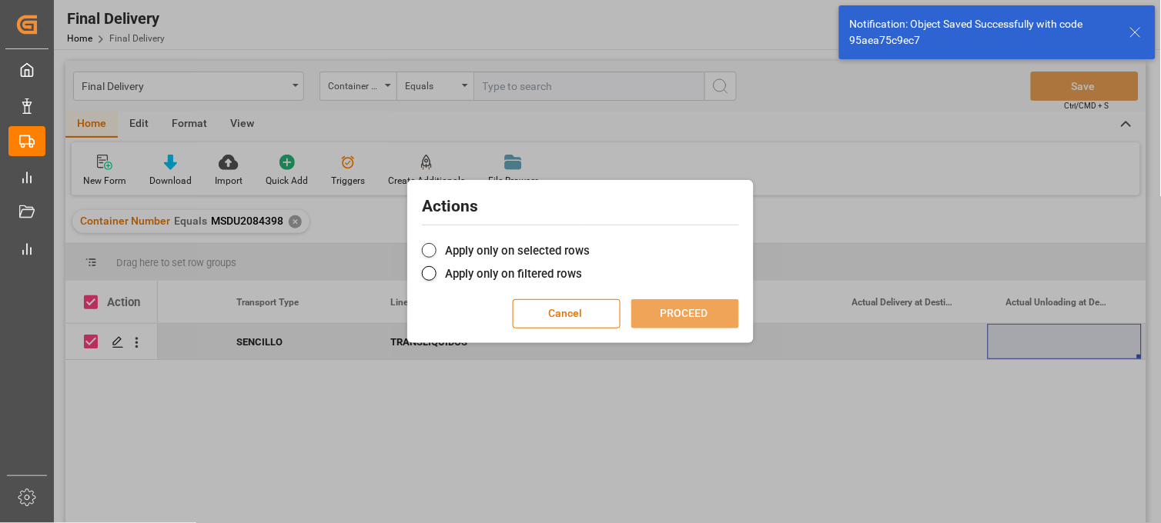
click at [433, 249] on span at bounding box center [429, 250] width 15 height 15
click at [590, 242] on input "Apply only on selected rows" at bounding box center [590, 242] width 0 height 0
click at [670, 309] on button "PROCEED" at bounding box center [685, 313] width 108 height 29
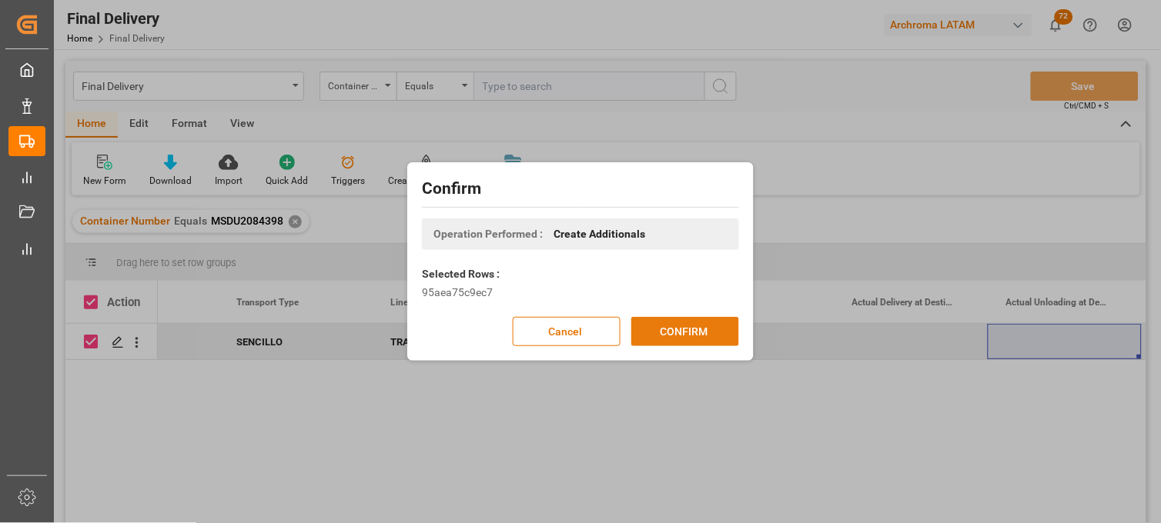
click at [663, 327] on button "CONFIRM" at bounding box center [685, 331] width 108 height 29
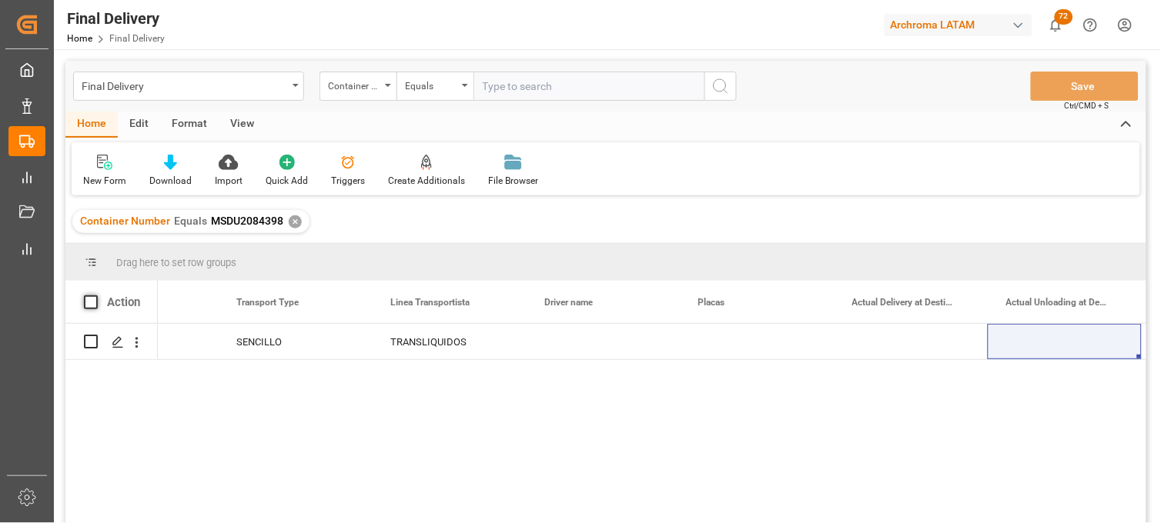
click at [93, 301] on span at bounding box center [91, 303] width 14 height 14
click at [95, 296] on input "checkbox" at bounding box center [95, 296] width 0 height 0
checkbox input "true"
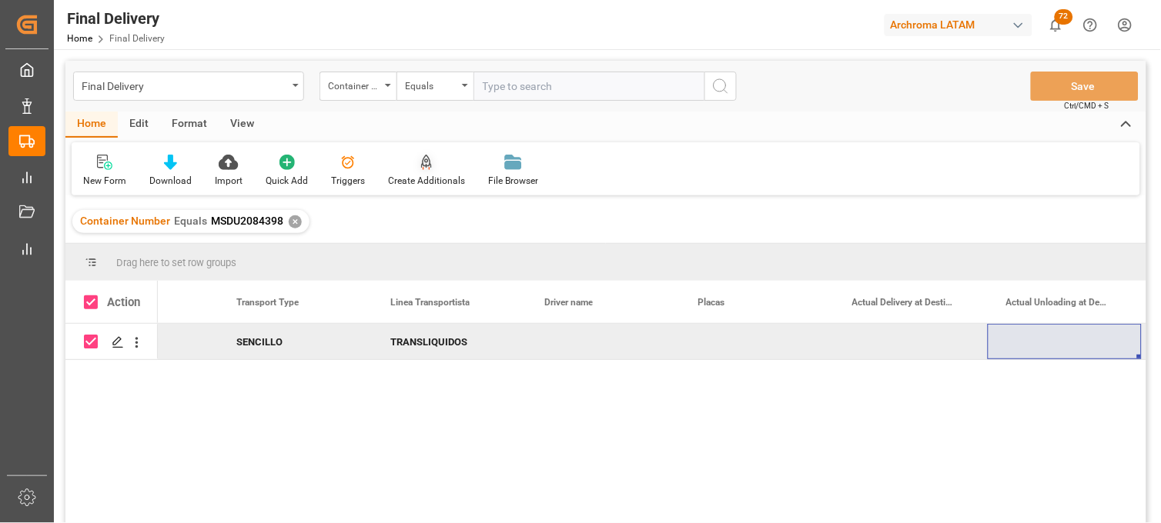
click at [421, 175] on div "Create Additionals" at bounding box center [426, 181] width 77 height 14
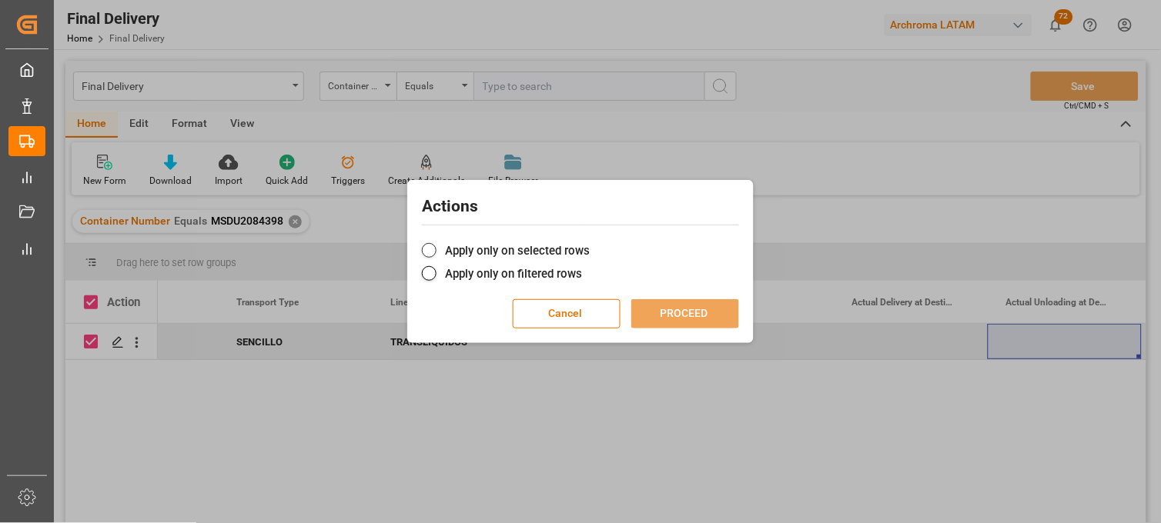
click at [437, 247] on label "Apply only on selected rows" at bounding box center [580, 251] width 317 height 18
click at [590, 242] on input "Apply only on selected rows" at bounding box center [590, 242] width 0 height 0
click at [701, 319] on button "PROCEED" at bounding box center [685, 313] width 108 height 29
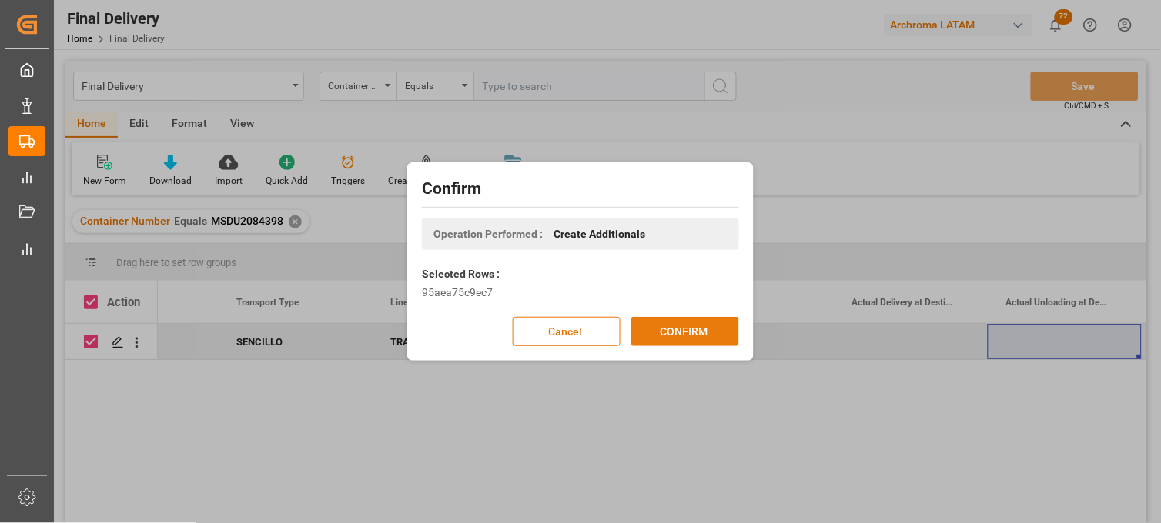
click at [670, 331] on button "CONFIRM" at bounding box center [685, 331] width 108 height 29
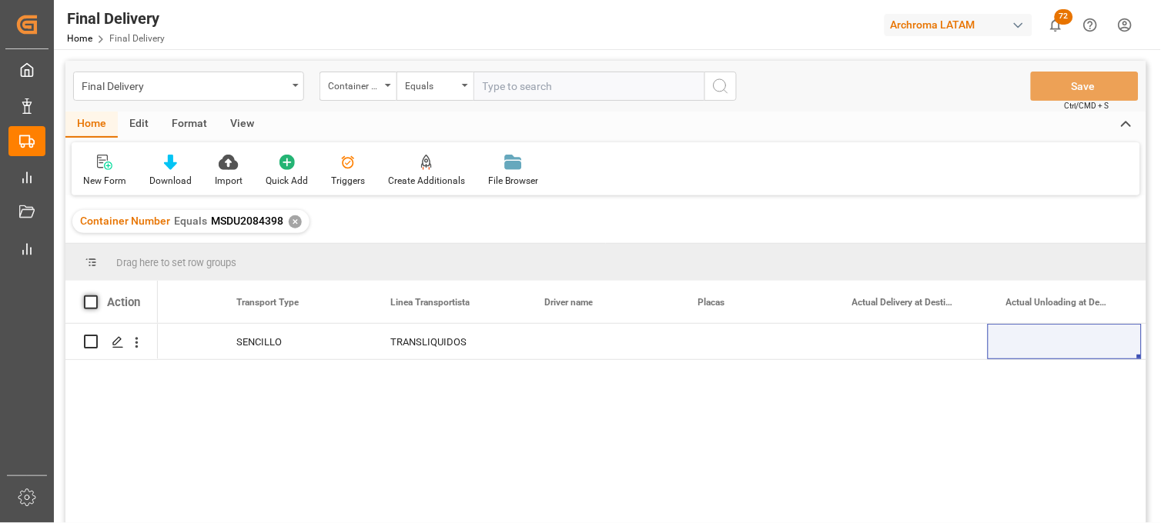
click at [94, 302] on span at bounding box center [91, 303] width 14 height 14
click at [95, 296] on input "checkbox" at bounding box center [95, 296] width 0 height 0
checkbox input "true"
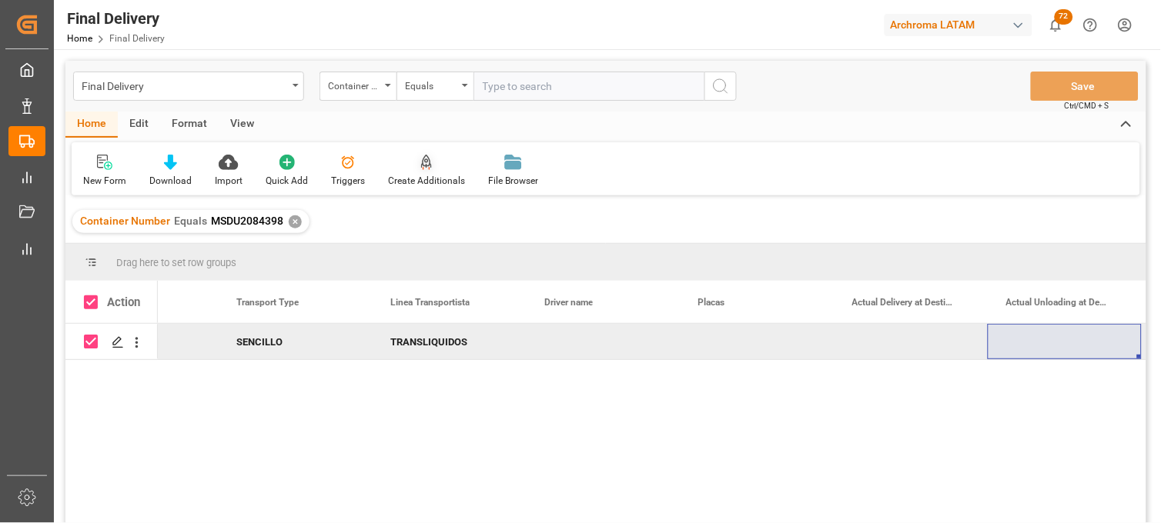
click at [435, 171] on div "Create Additionals" at bounding box center [426, 171] width 100 height 34
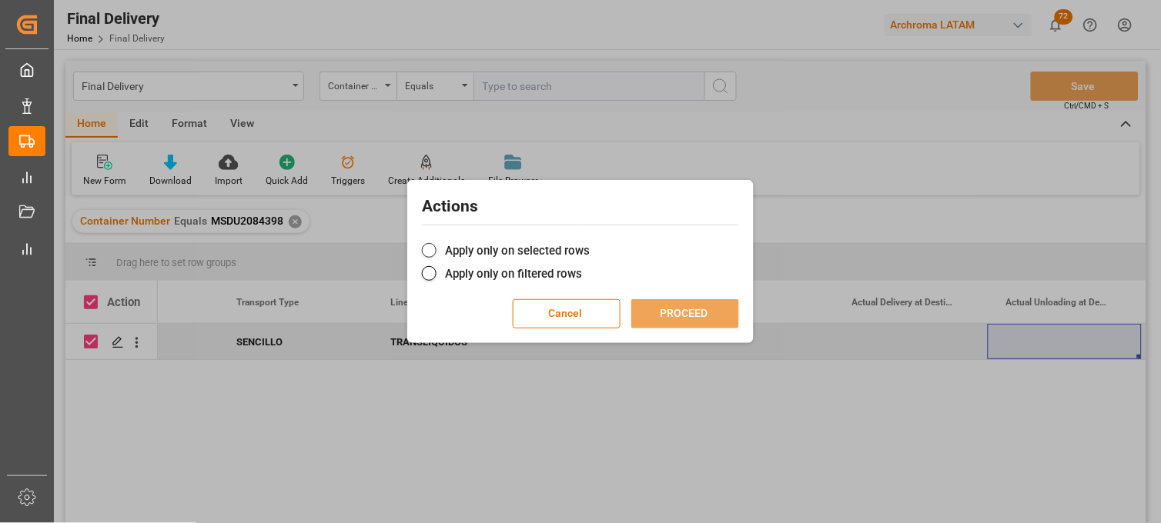
click at [457, 242] on label "Apply only on selected rows" at bounding box center [580, 251] width 317 height 18
click at [590, 242] on input "Apply only on selected rows" at bounding box center [590, 242] width 0 height 0
click at [665, 306] on button "PROCEED" at bounding box center [685, 313] width 108 height 29
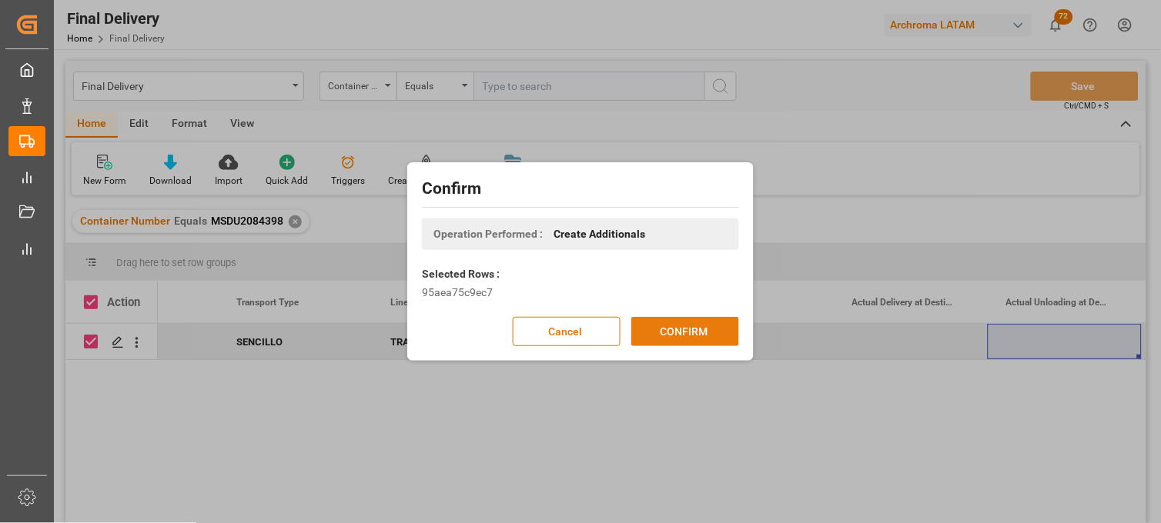
click at [655, 329] on button "CONFIRM" at bounding box center [685, 331] width 108 height 29
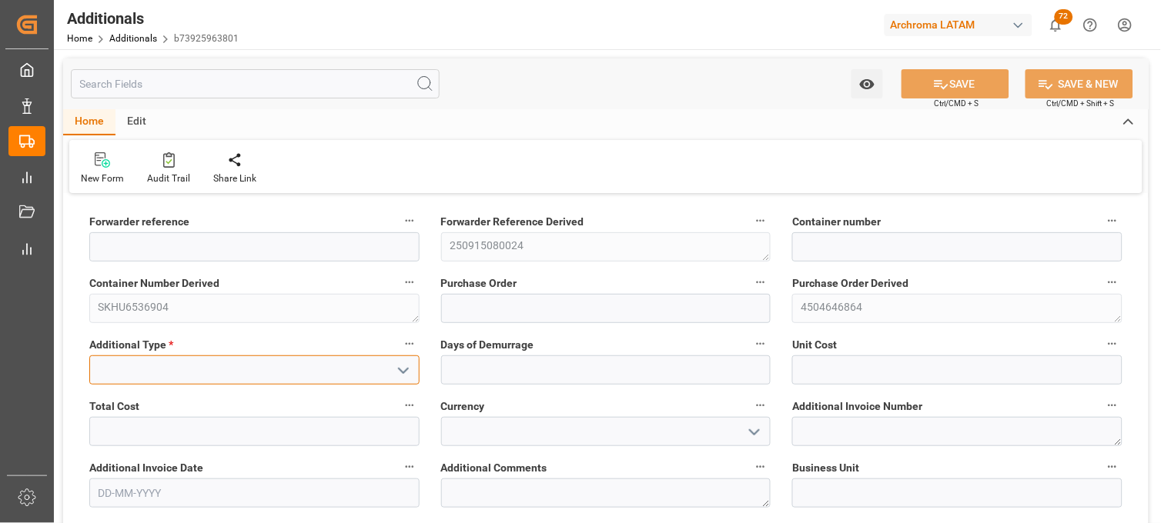
click at [319, 363] on input at bounding box center [254, 370] width 330 height 29
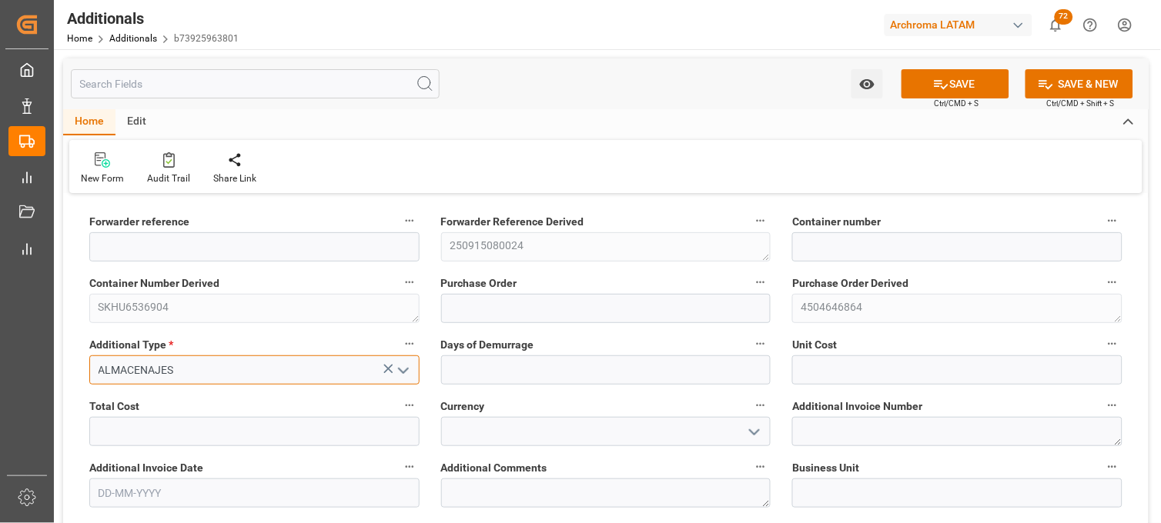
type input "ALMACENAJES"
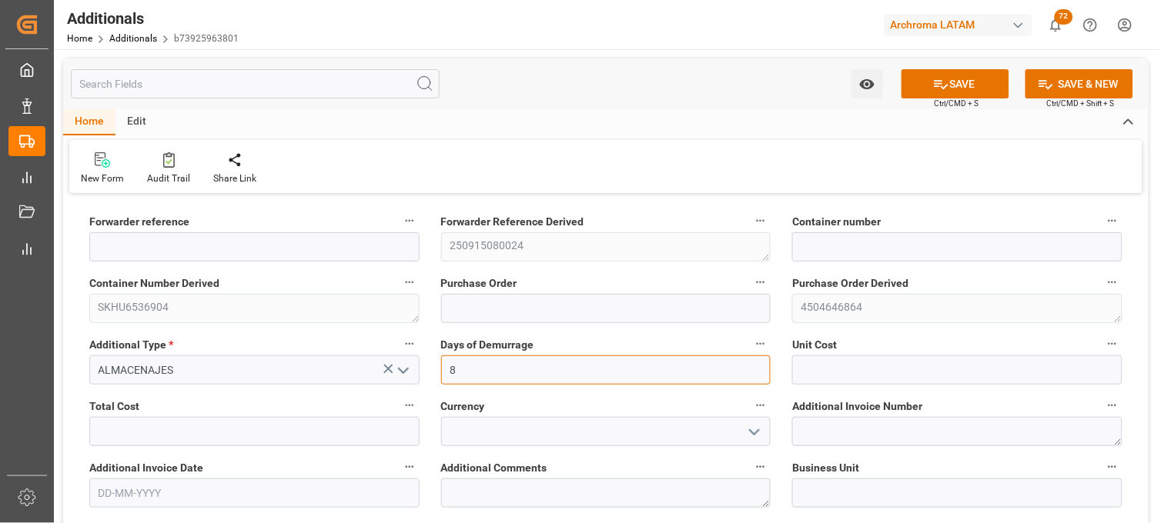
type input "8"
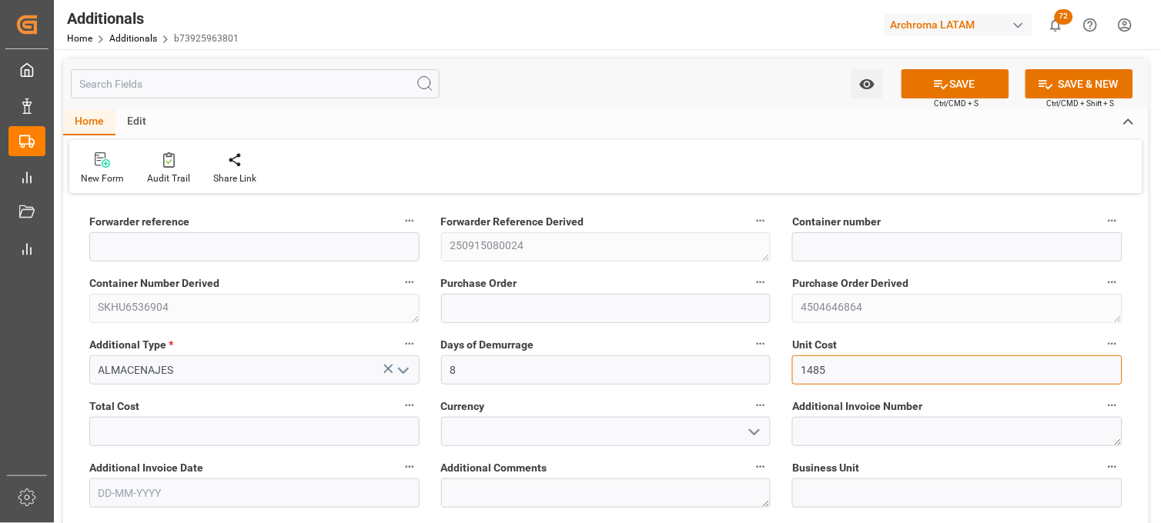
type input "1485"
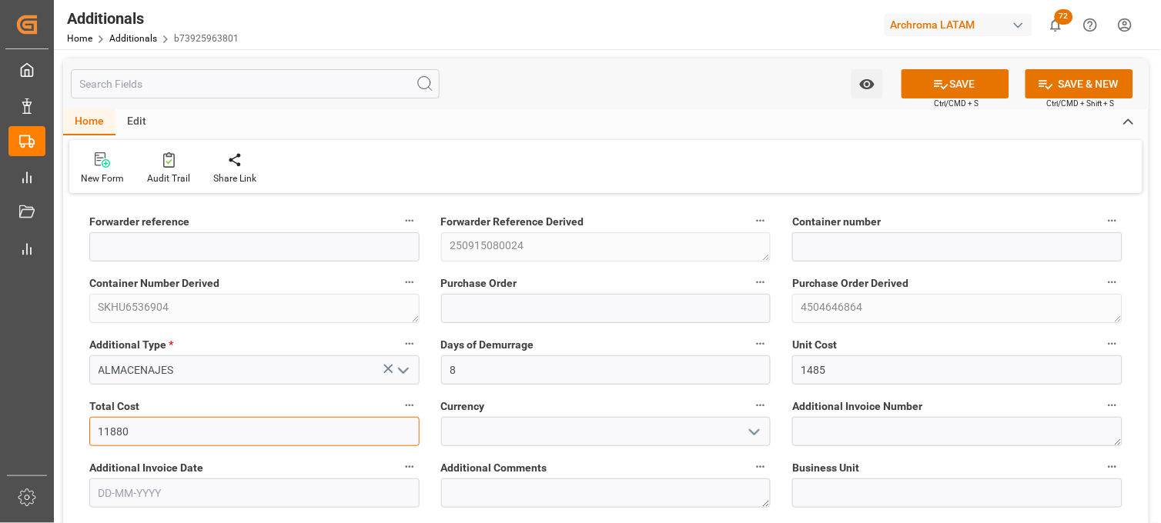
type input "11880"
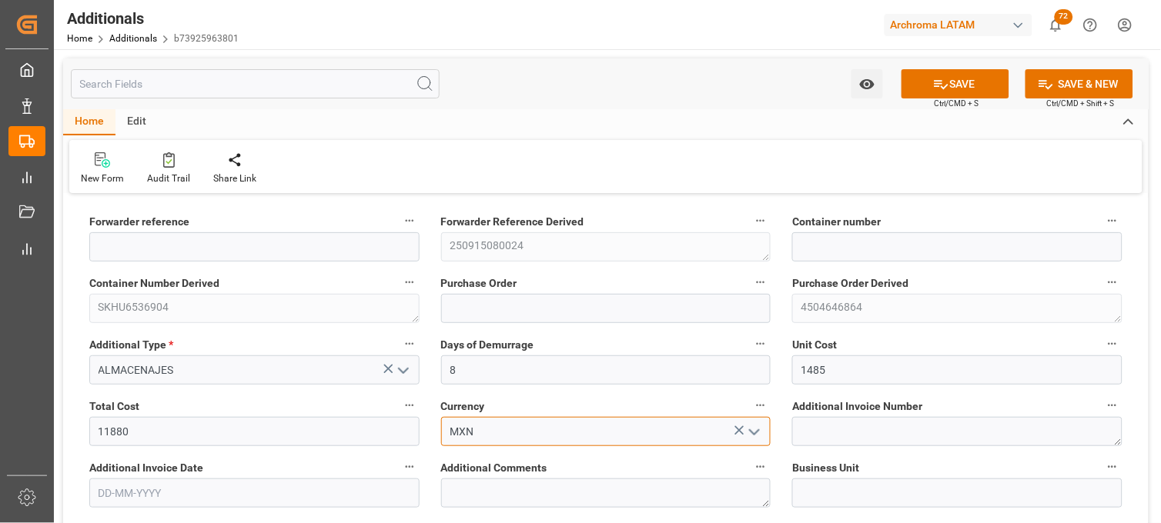
type input "MXN"
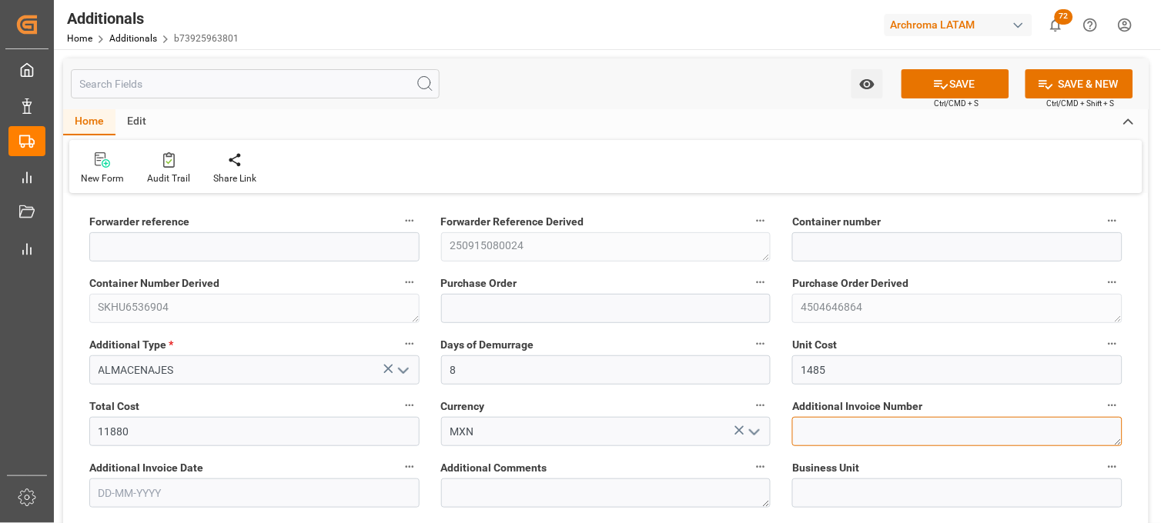
click at [796, 419] on textarea at bounding box center [957, 431] width 330 height 29
paste textarea "LM456127"
type textarea "LM456127"
click at [309, 494] on input "text" at bounding box center [254, 493] width 330 height 29
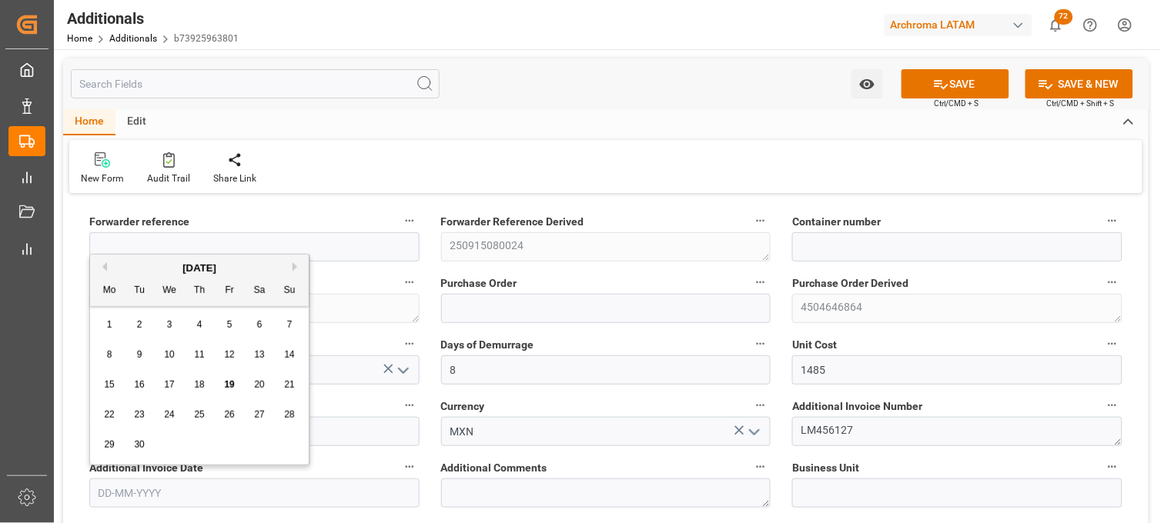
click at [119, 425] on div "22 23 24 25 26 27 28" at bounding box center [200, 415] width 210 height 30
click at [175, 389] on div "17" at bounding box center [169, 385] width 19 height 18
type input "17-09-2025"
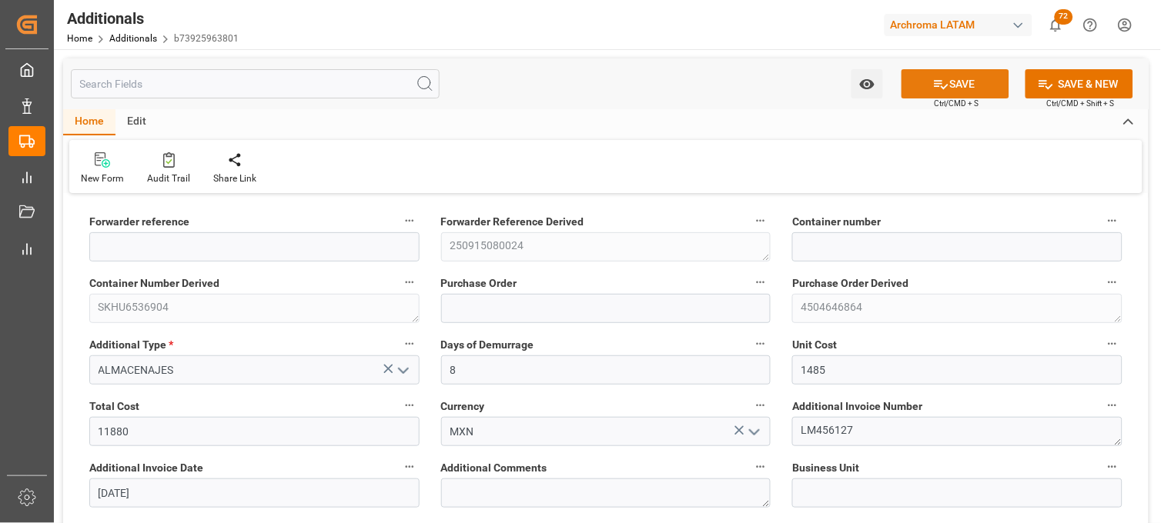
click at [934, 83] on icon at bounding box center [941, 84] width 14 height 9
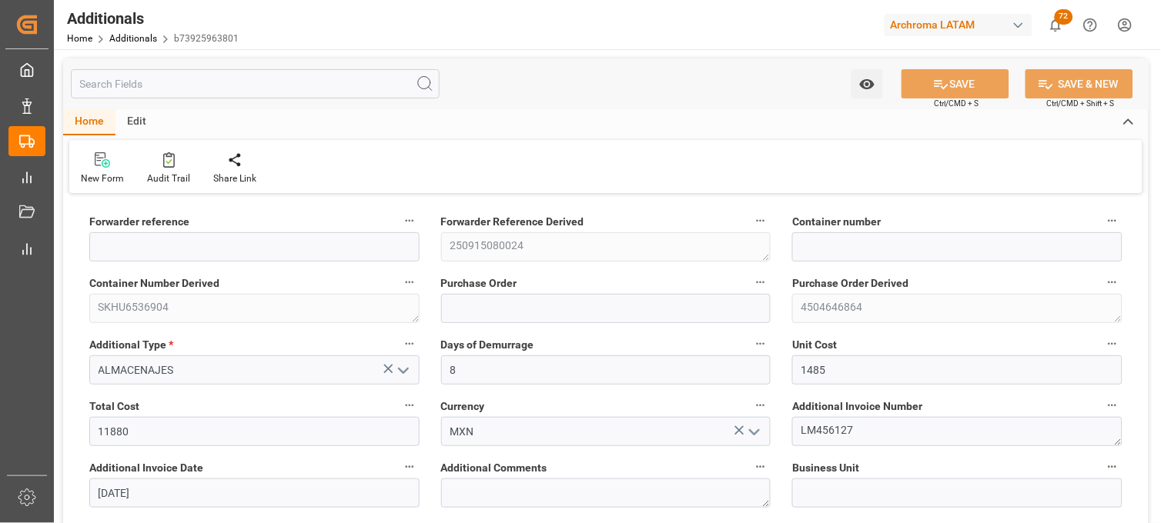
type input "250915080024"
type input "SKHU6536904"
type input "4504646864"
type input "TEXTIL"
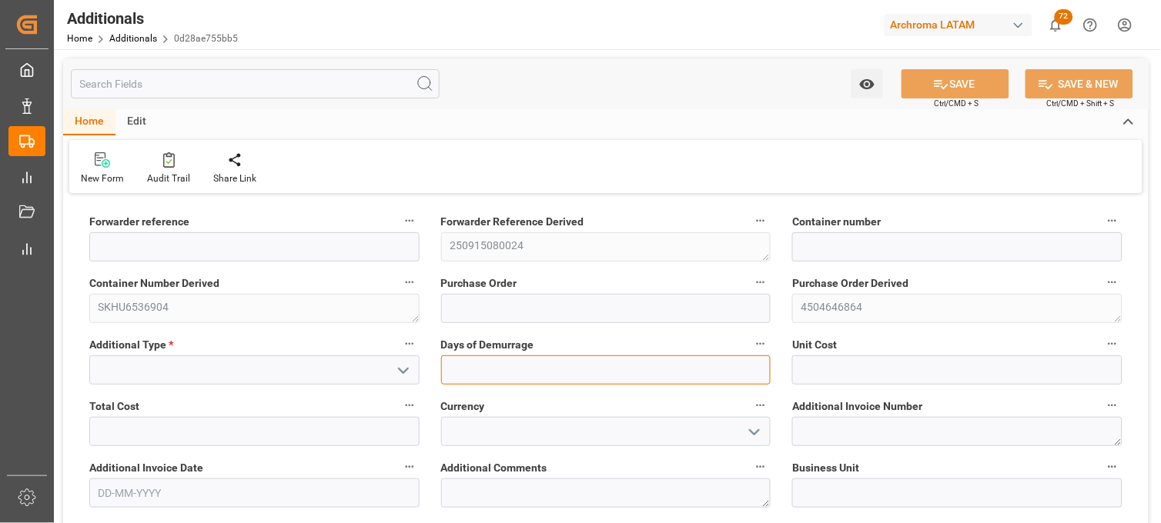
click at [481, 369] on input "text" at bounding box center [606, 370] width 330 height 29
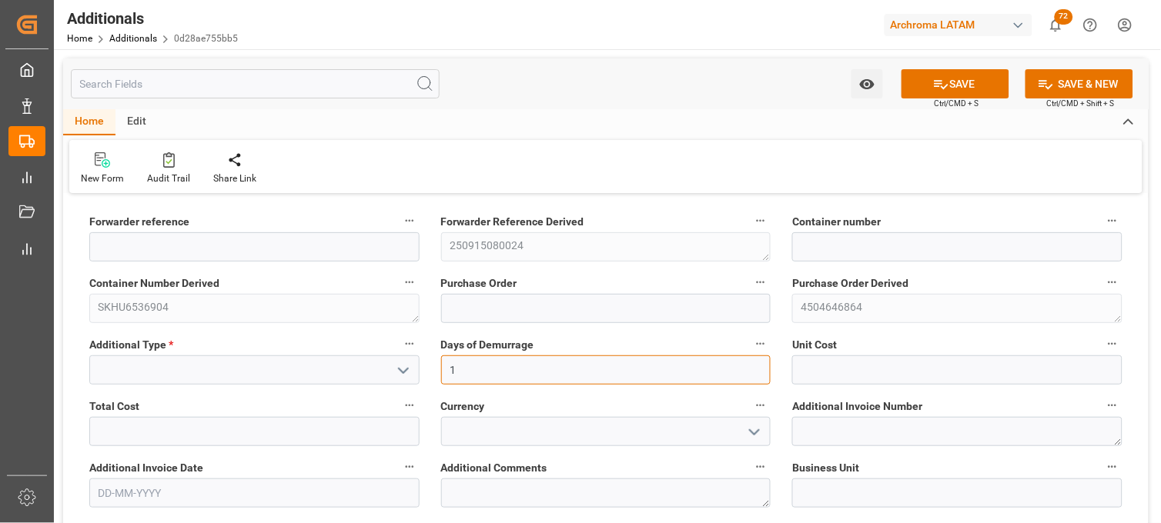
type input "1"
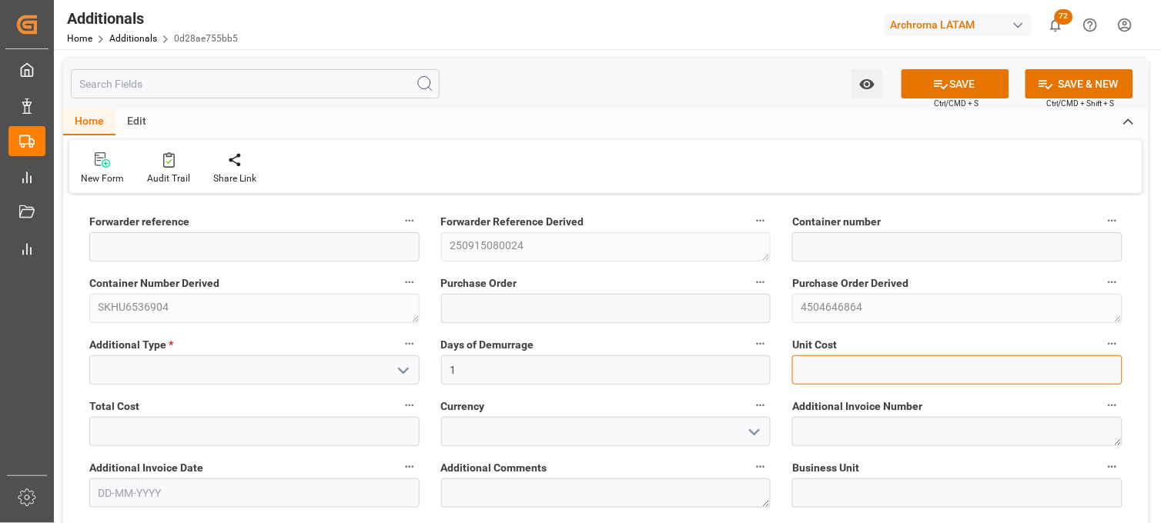
click at [821, 363] on input "text" at bounding box center [957, 370] width 330 height 29
type input "5292"
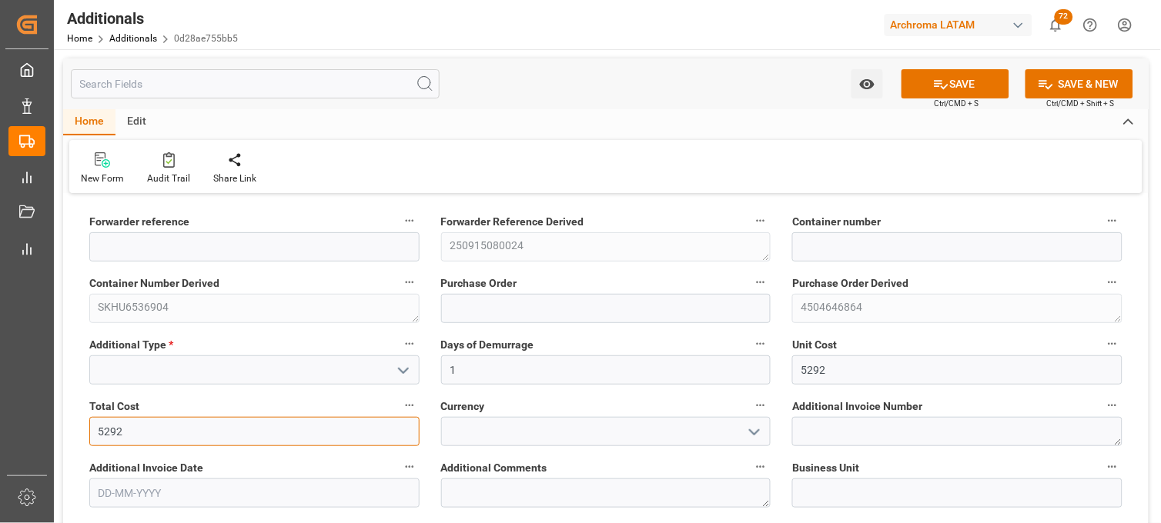
type input "5292"
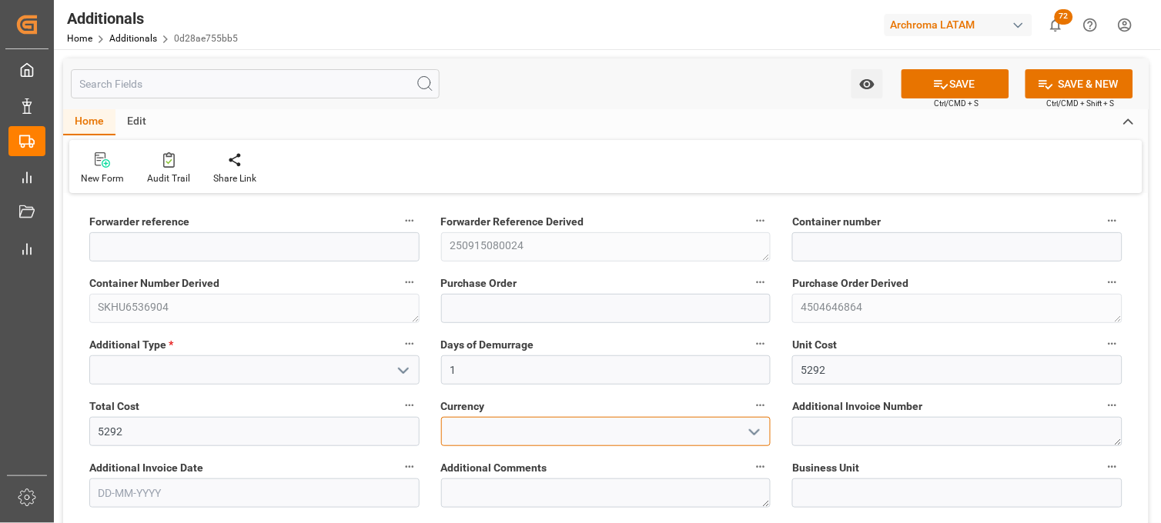
click at [681, 429] on input at bounding box center [606, 431] width 330 height 29
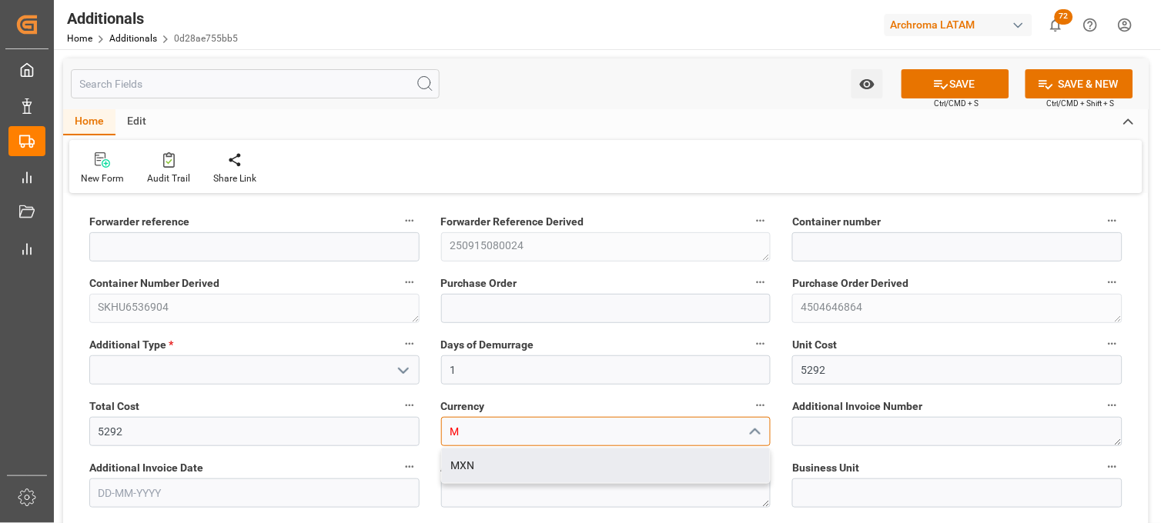
drag, startPoint x: 657, startPoint y: 467, endPoint x: 703, endPoint y: 429, distance: 59.6
click at [656, 467] on div "MXN" at bounding box center [606, 466] width 329 height 35
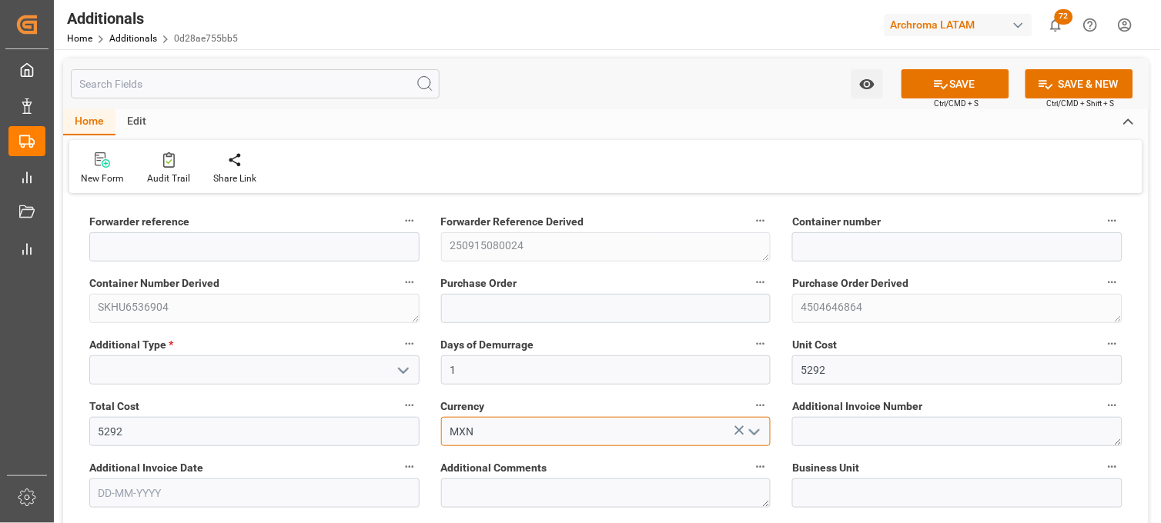
type input "MXN"
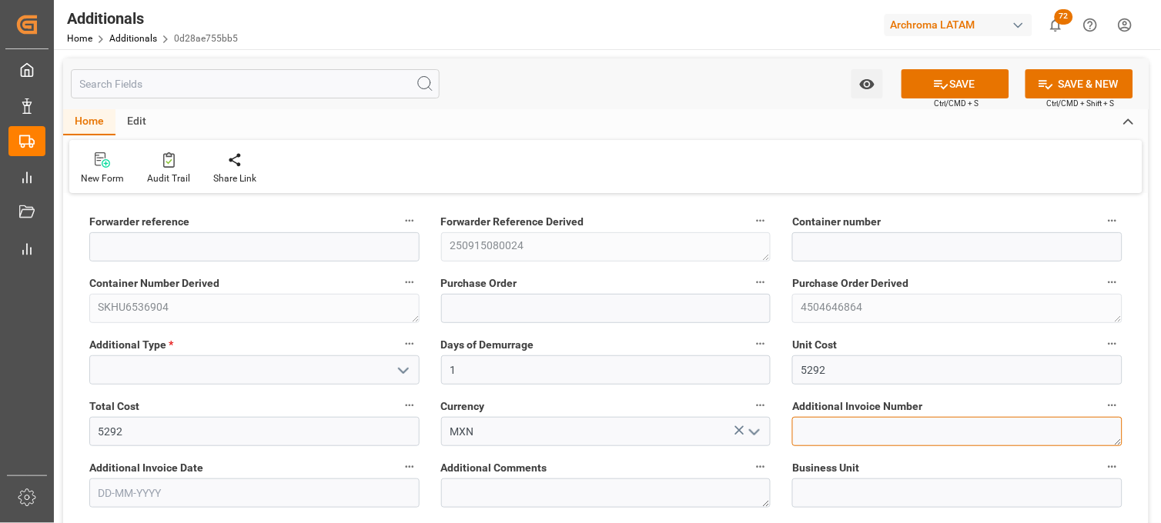
click at [833, 439] on textarea at bounding box center [957, 431] width 330 height 29
click at [811, 431] on textarea at bounding box center [957, 431] width 330 height 29
paste textarea "LM456127"
type textarea "LM456127"
click at [211, 503] on input "text" at bounding box center [254, 493] width 330 height 29
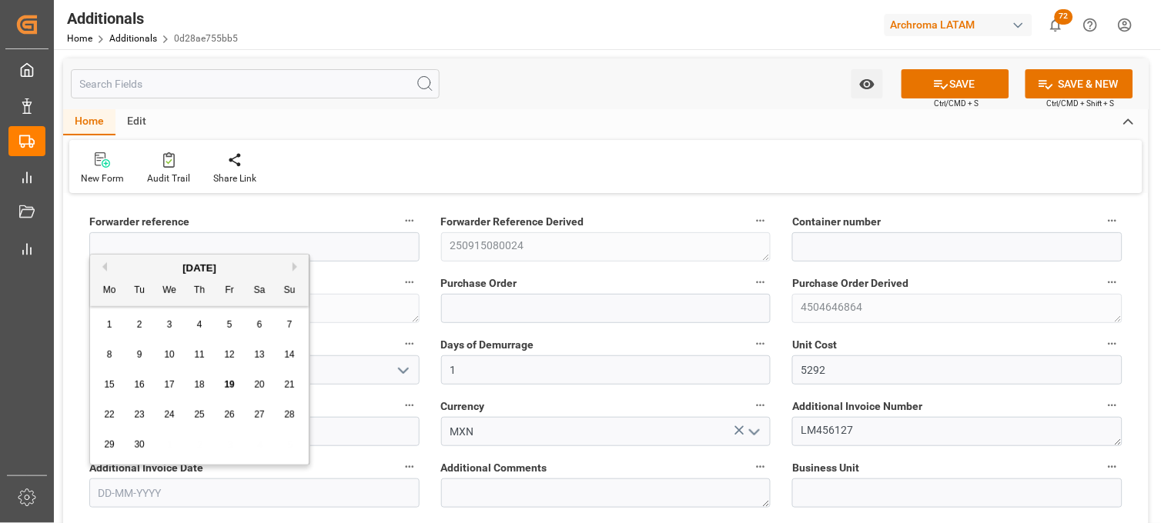
click at [120, 383] on div "15 16 17 18 19 20 21" at bounding box center [200, 385] width 210 height 30
click at [173, 388] on span "17" at bounding box center [169, 384] width 10 height 11
type input "[DATE]"
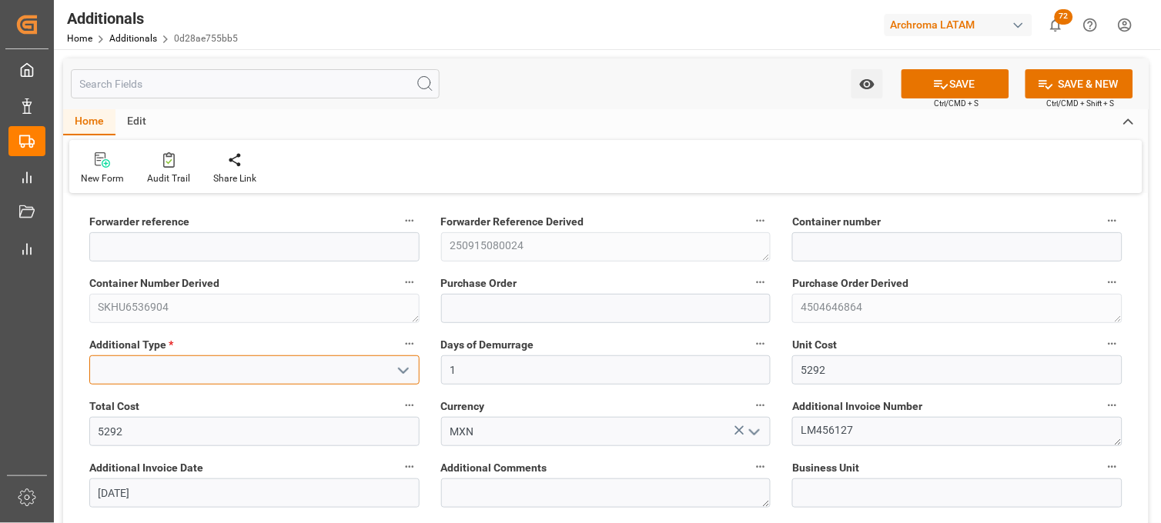
click at [159, 370] on input at bounding box center [254, 370] width 330 height 29
type input "REPROGRAMACION CITA"
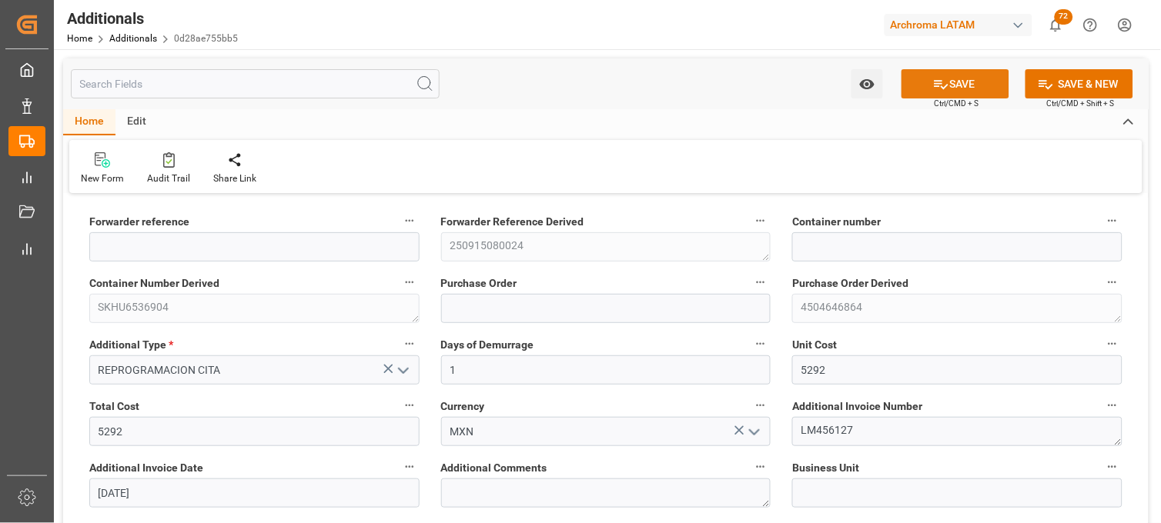
click at [933, 91] on icon at bounding box center [941, 84] width 16 height 16
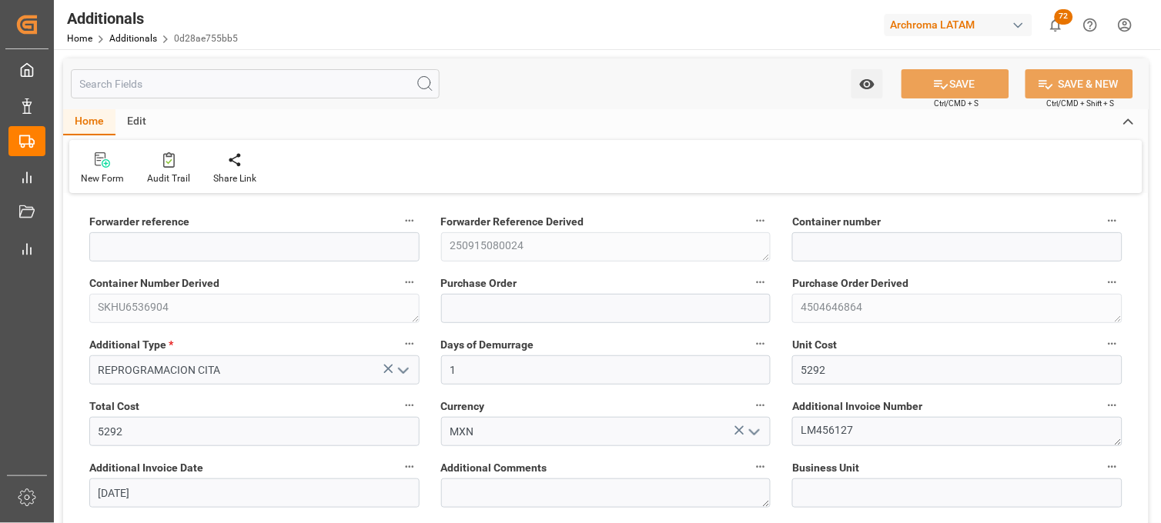
type input "250915080024"
type input "SKHU6536904"
type input "4504646864"
type input "TEXTIL"
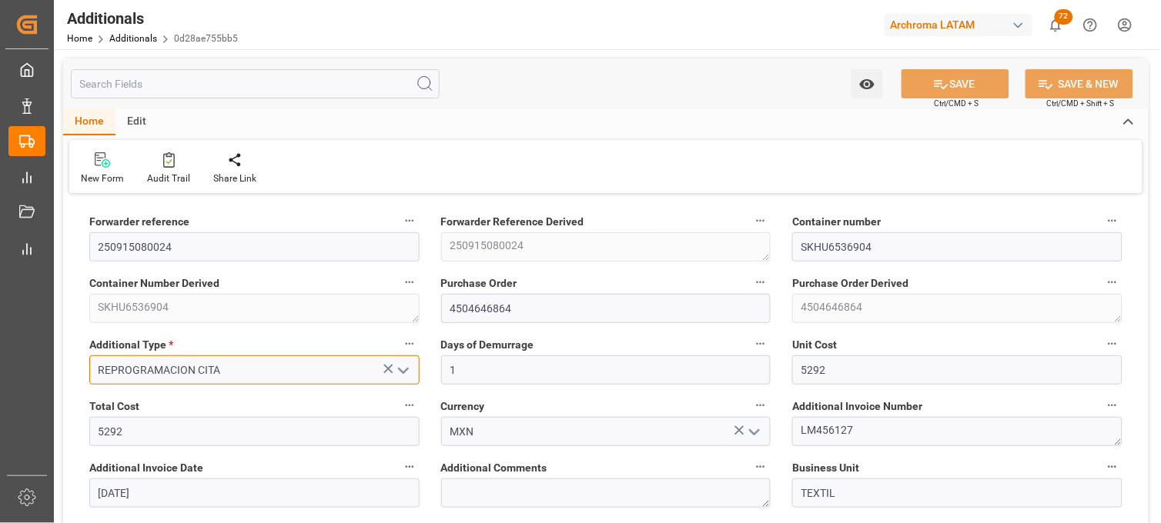
click at [312, 372] on input "REPROGRAMACION CITA" at bounding box center [254, 370] width 330 height 29
drag, startPoint x: 250, startPoint y: 373, endPoint x: 95, endPoint y: 373, distance: 155.5
click at [95, 373] on input "REPROGRAMACION CITA" at bounding box center [254, 370] width 330 height 29
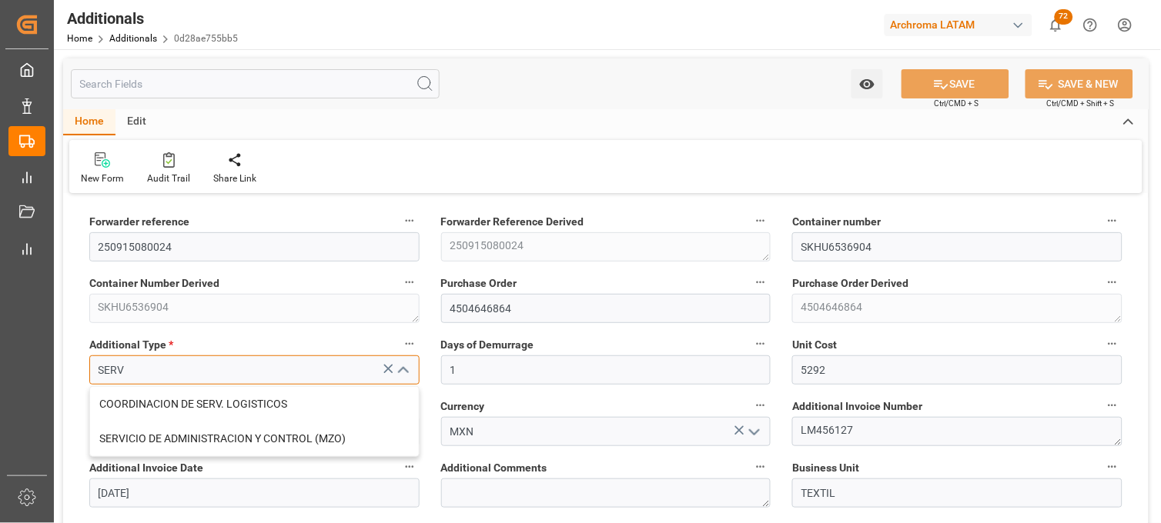
drag, startPoint x: 149, startPoint y: 371, endPoint x: 95, endPoint y: 372, distance: 53.9
click at [95, 372] on input "SERV" at bounding box center [254, 370] width 330 height 29
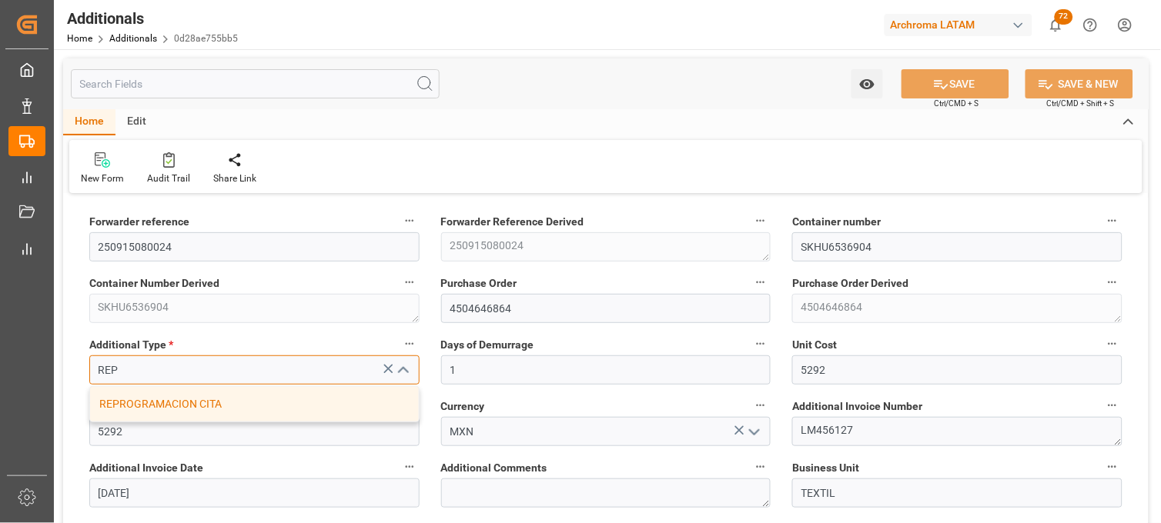
click at [136, 403] on div "REPROGRAMACION CITA" at bounding box center [254, 404] width 329 height 35
type input "REPROGRAMACION CITA"
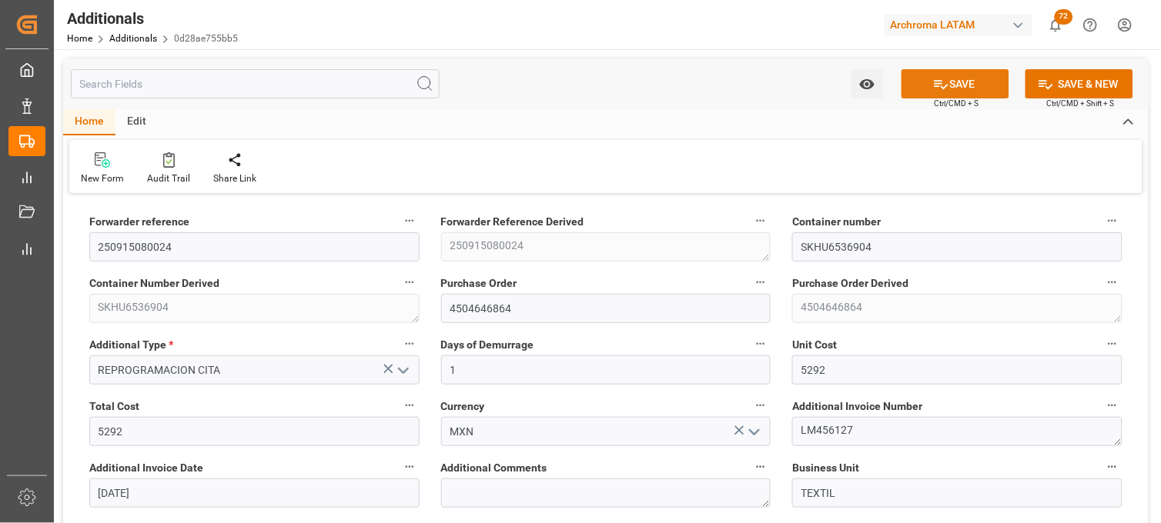
click at [930, 85] on button "SAVE" at bounding box center [955, 83] width 108 height 29
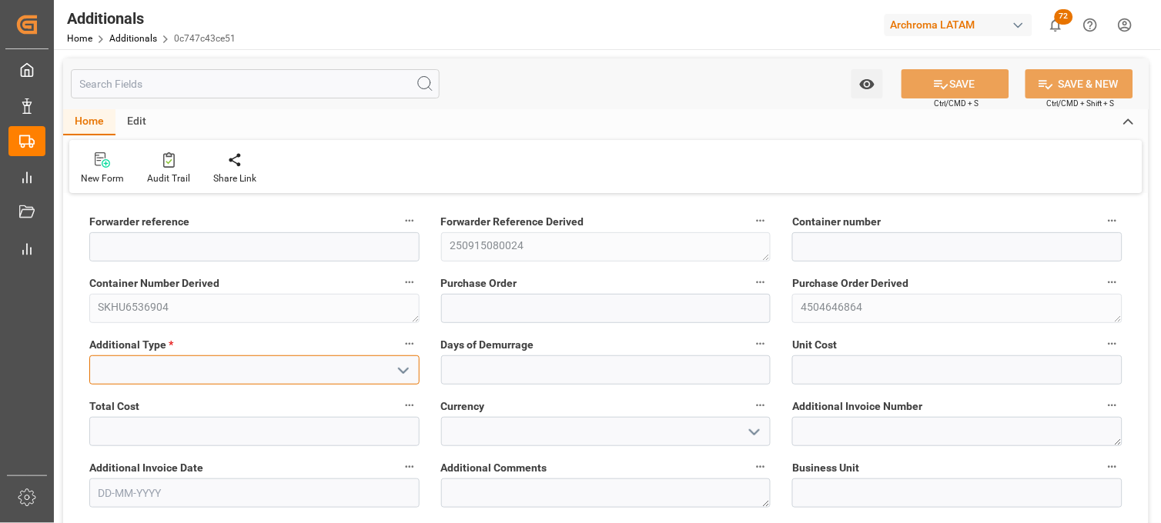
click at [152, 362] on input at bounding box center [254, 370] width 330 height 29
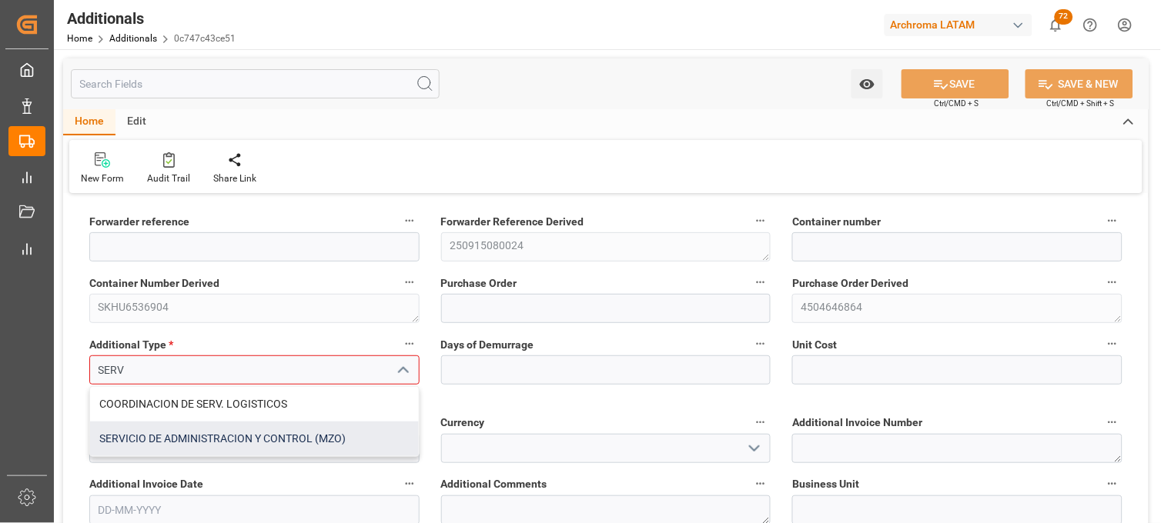
click at [206, 429] on div "SERVICIO DE ADMINISTRACION Y CONTROL (MZO)" at bounding box center [254, 439] width 329 height 35
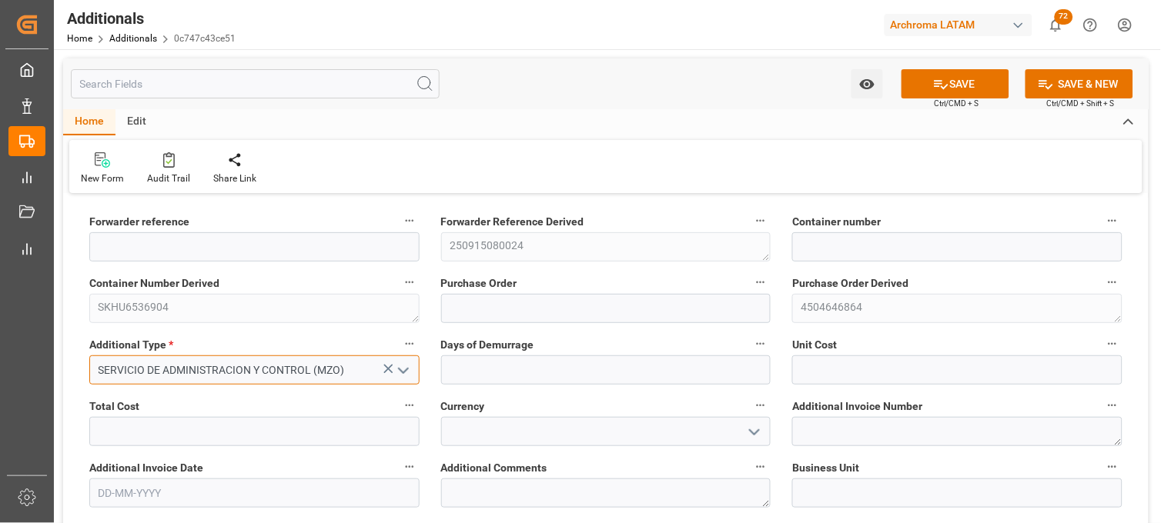
type input "SERVICIO DE ADMINISTRACION Y CONTROL (MZO)"
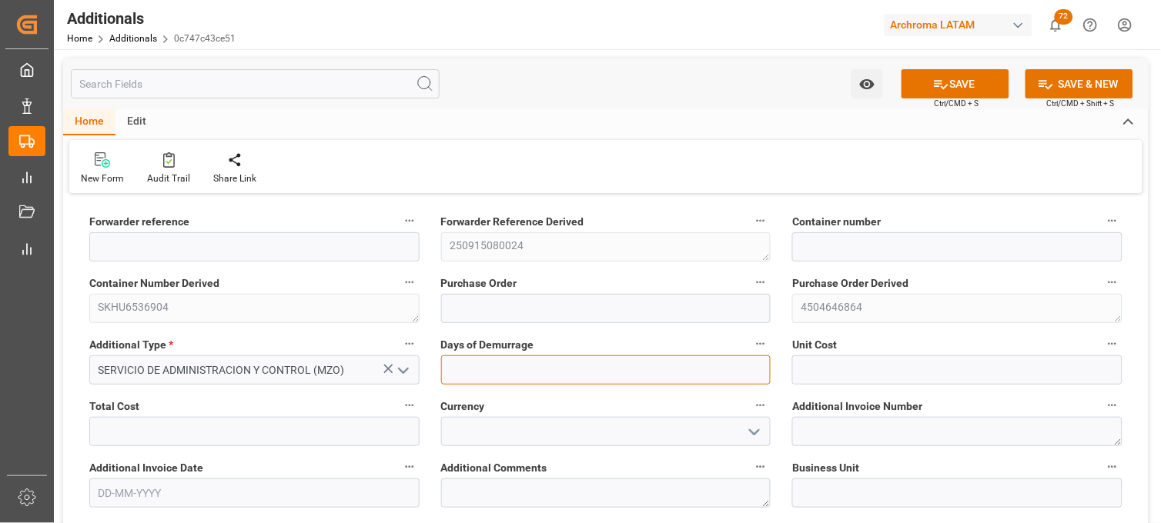
click at [465, 363] on input "text" at bounding box center [606, 370] width 330 height 29
type input "9"
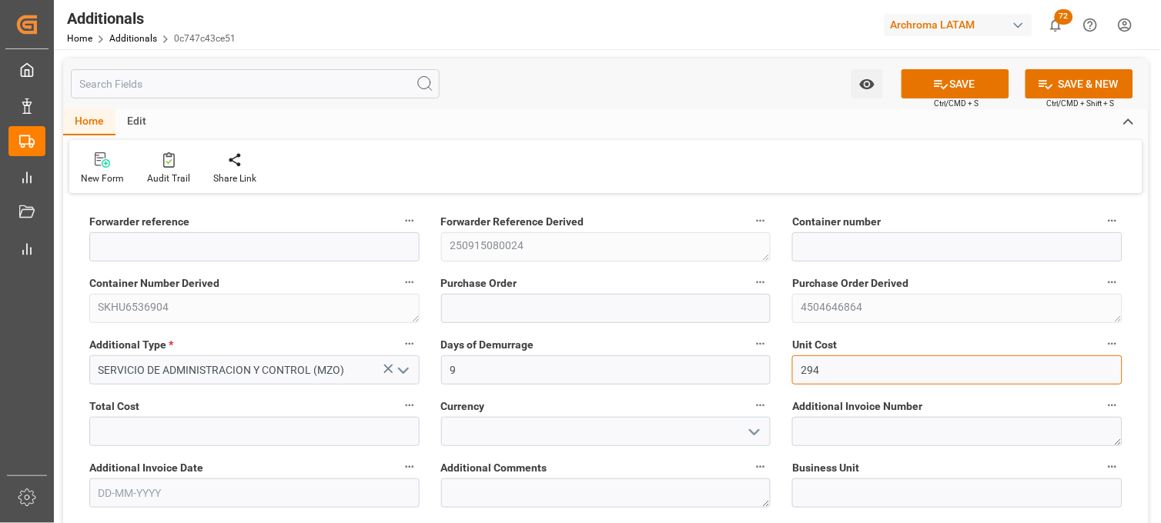
type input "294"
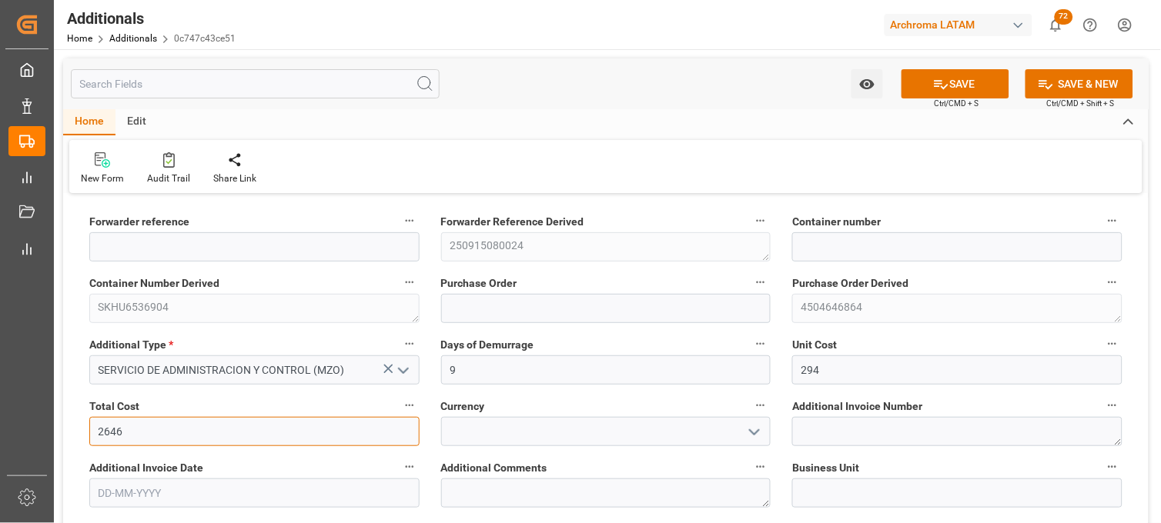
type input "2646"
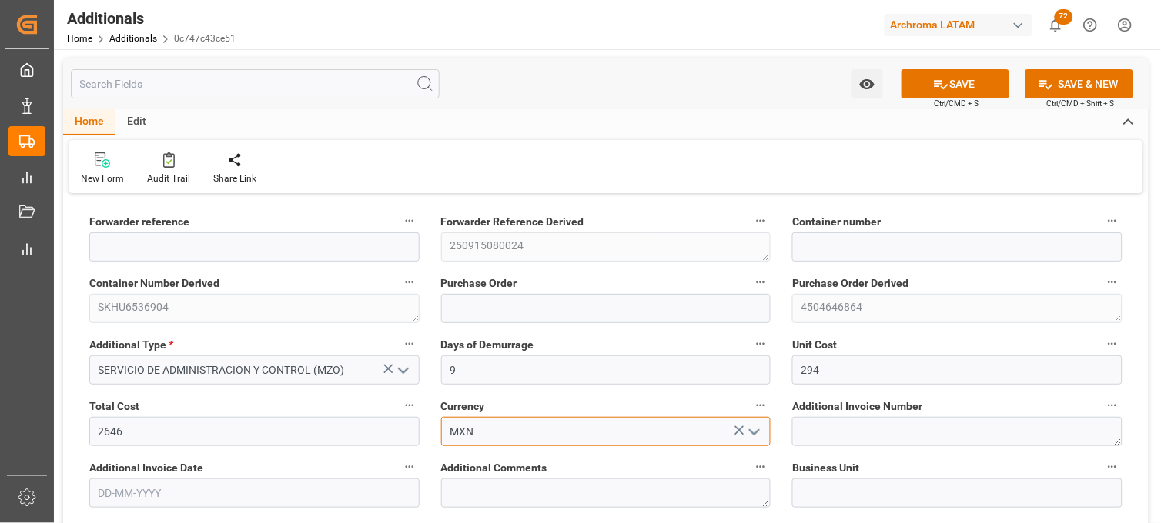
type input "MXN"
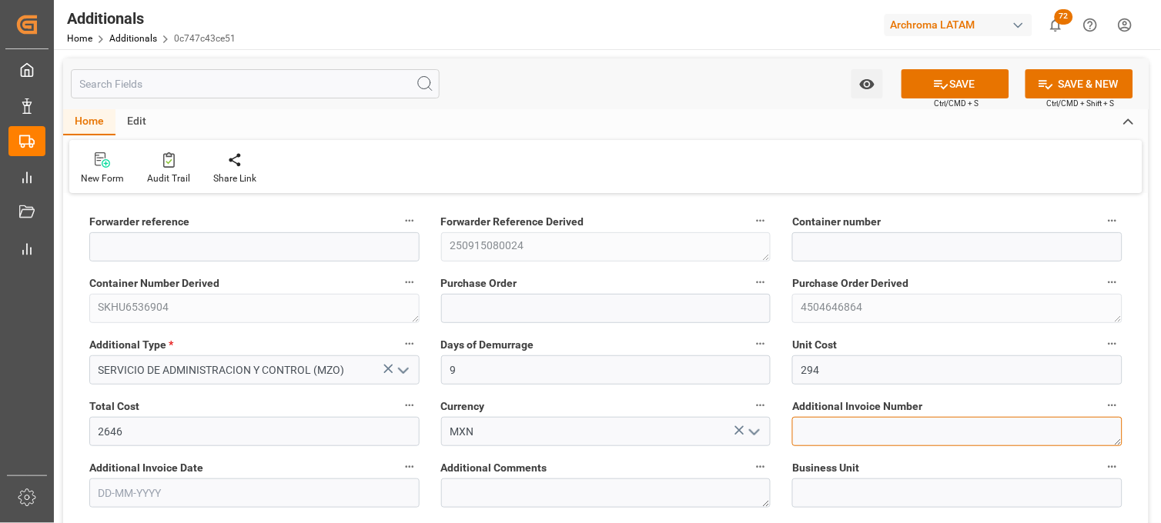
click at [842, 435] on textarea at bounding box center [957, 431] width 330 height 29
paste textarea "LM456127"
type textarea "LM456127"
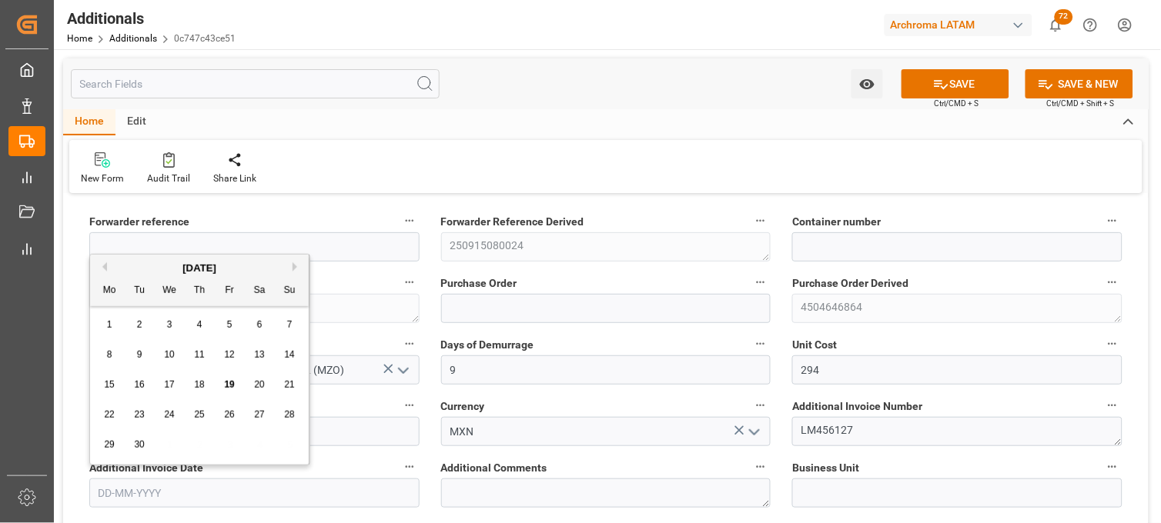
click at [171, 486] on input "text" at bounding box center [254, 493] width 330 height 29
click at [122, 405] on div "22 23 24 25 26 27 28" at bounding box center [200, 415] width 210 height 30
click at [172, 389] on span "17" at bounding box center [169, 384] width 10 height 11
type input "17-09-2025"
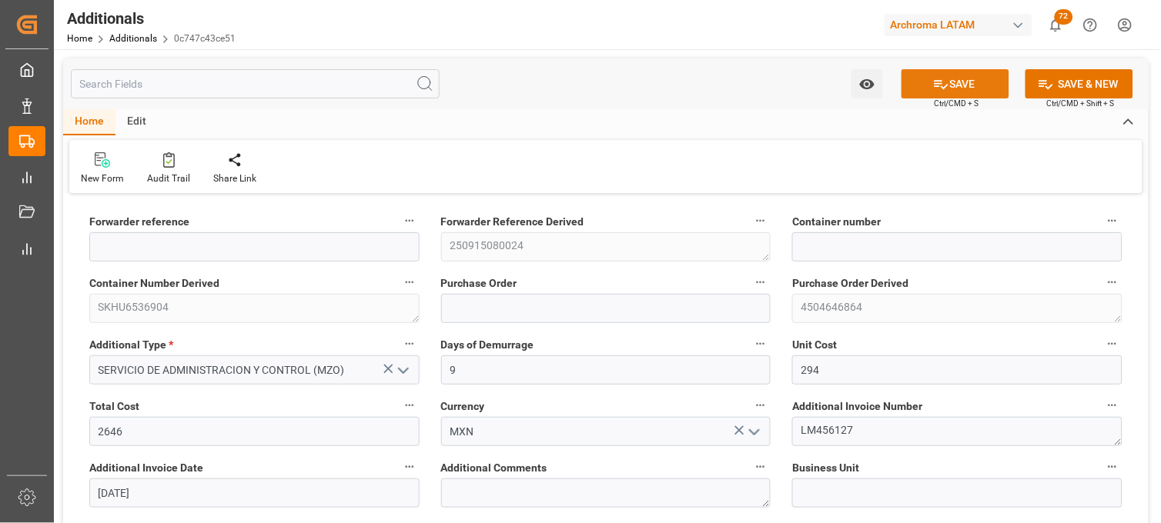
click at [953, 85] on button "SAVE" at bounding box center [955, 83] width 108 height 29
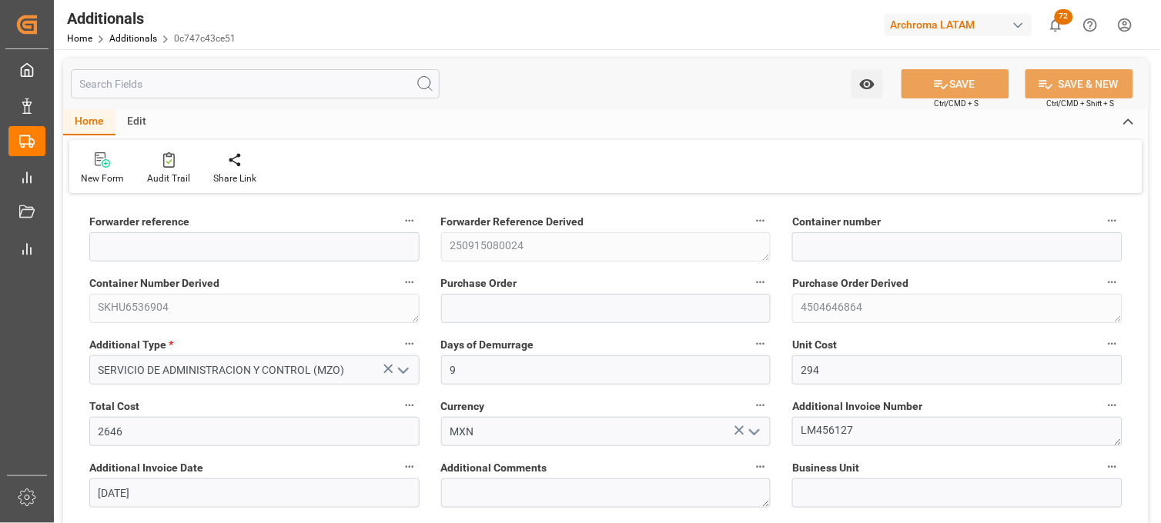
type input "250915080024"
type input "SKHU6536904"
type input "4504646864"
type input "TEXTIL"
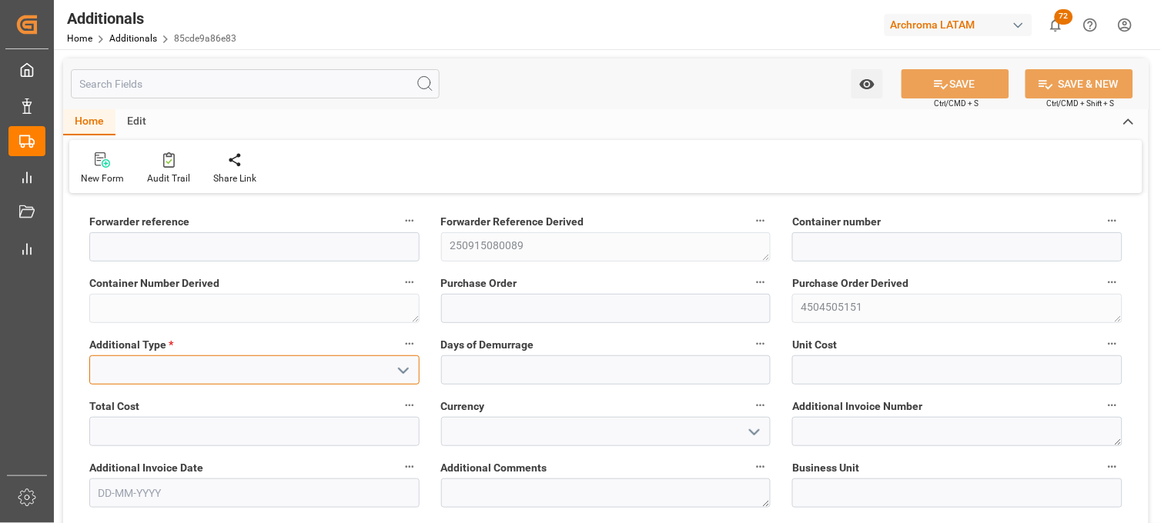
click at [256, 356] on input at bounding box center [254, 370] width 330 height 29
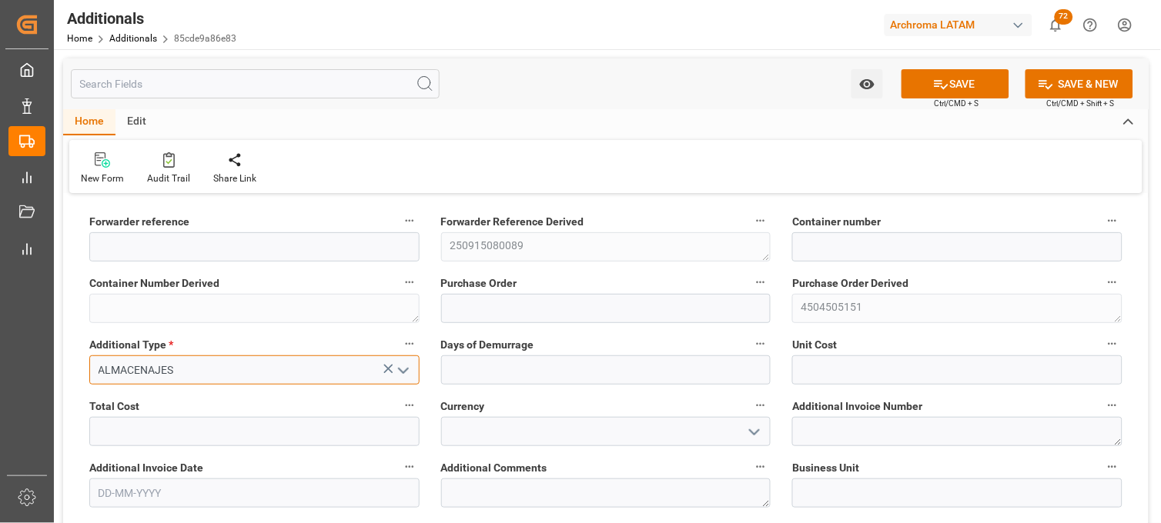
type input "ALMACENAJES"
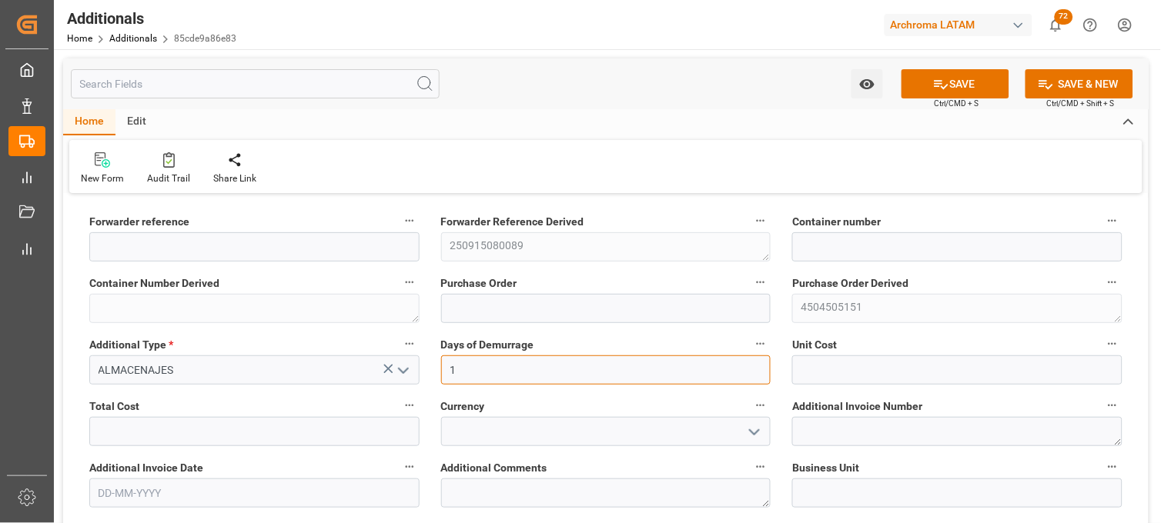
type input "1"
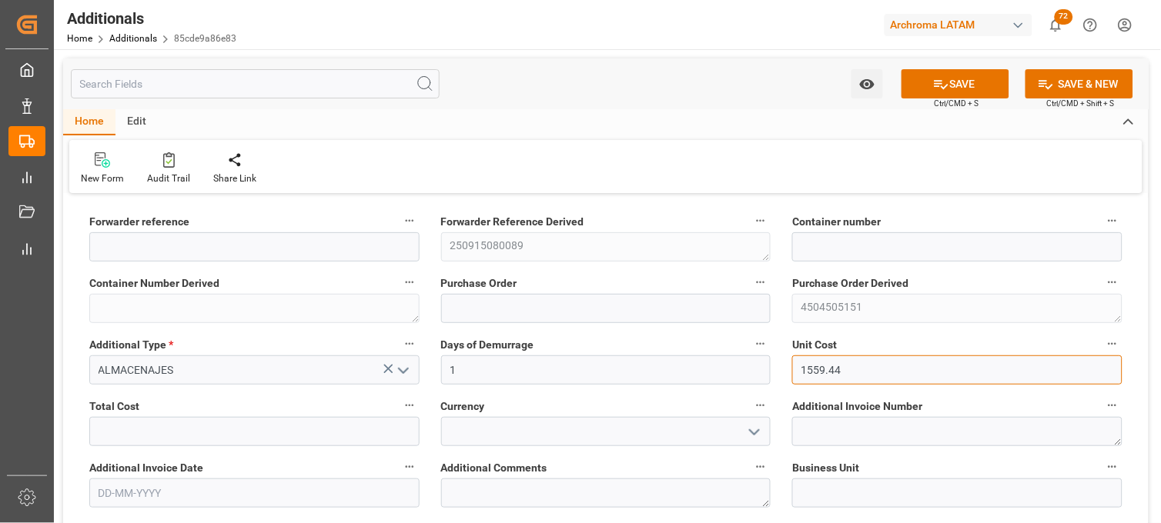
type input "1559.44"
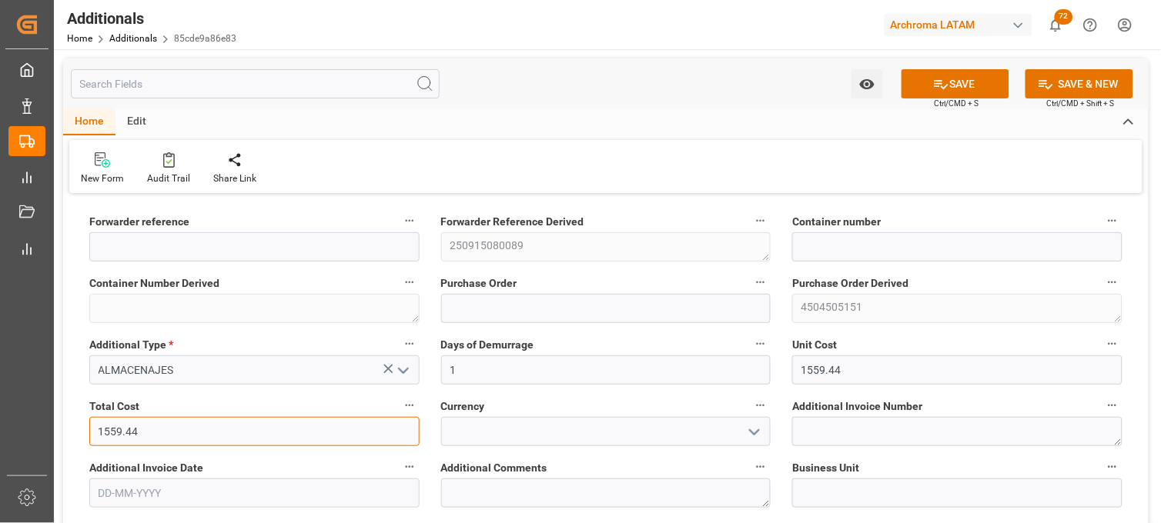
type input "1559.44"
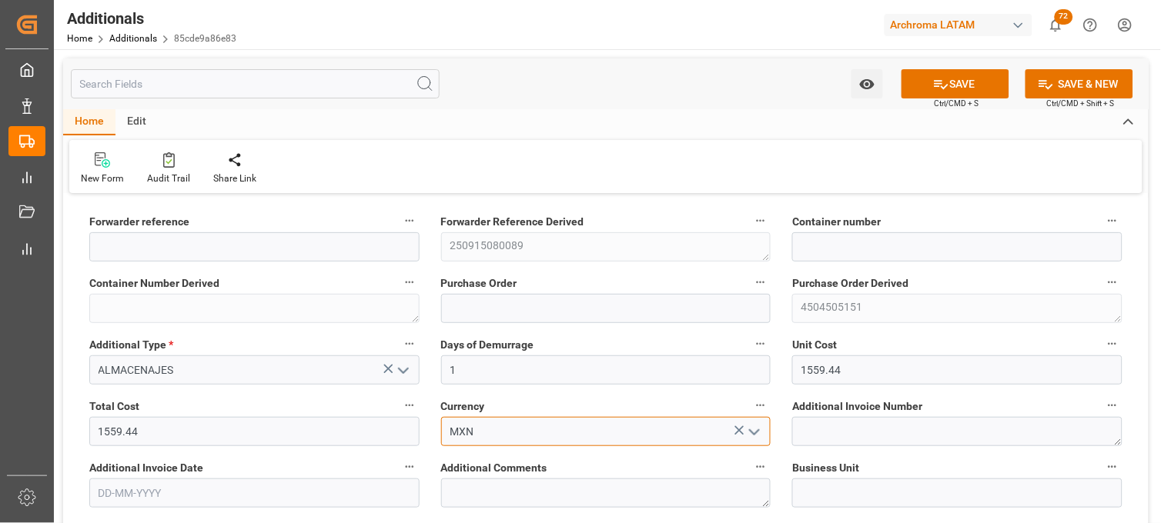
type input "MXN"
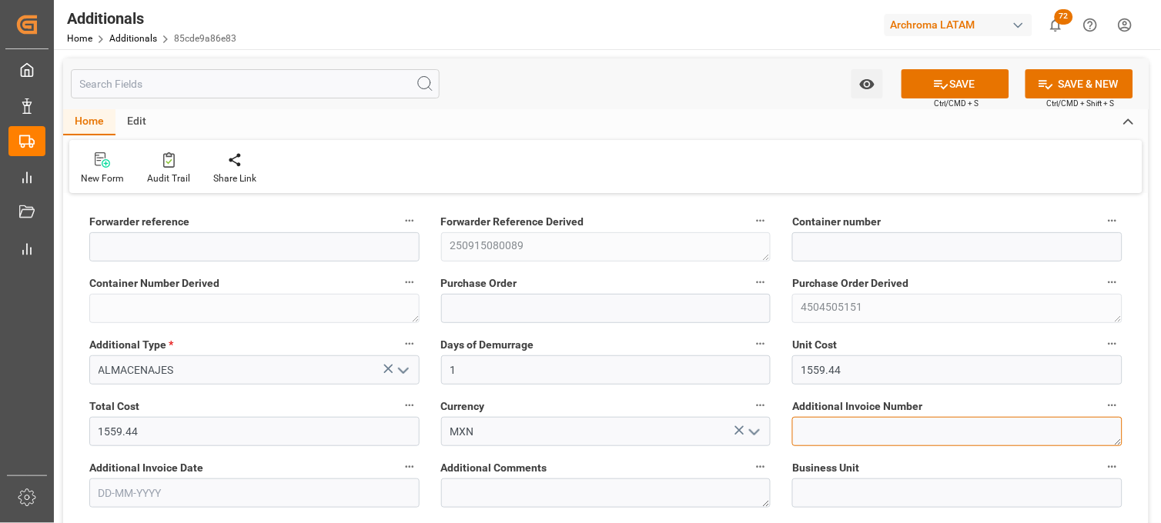
click at [803, 434] on textarea at bounding box center [957, 431] width 330 height 29
paste textarea "LM456314"
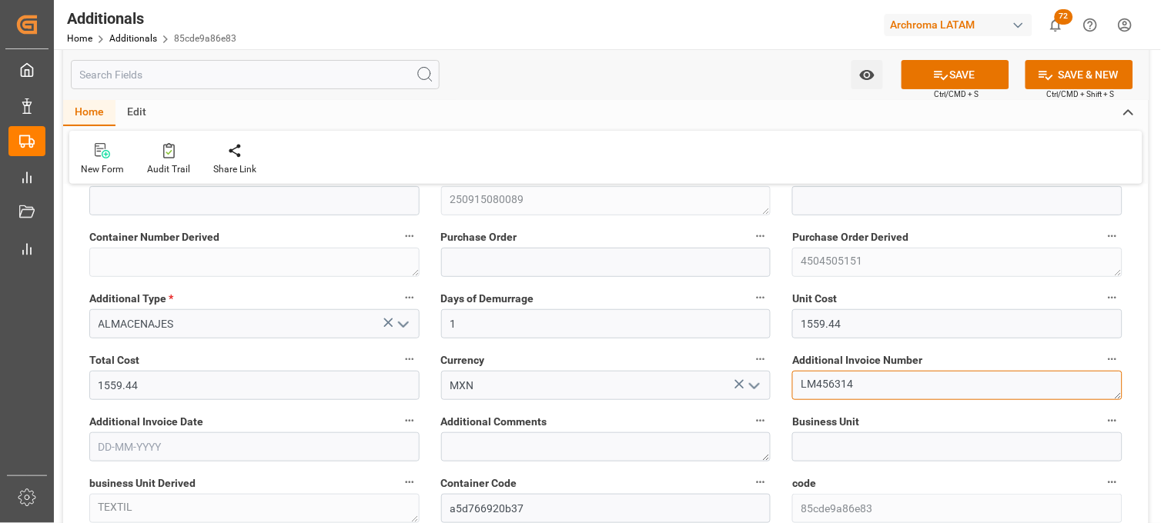
scroll to position [85, 0]
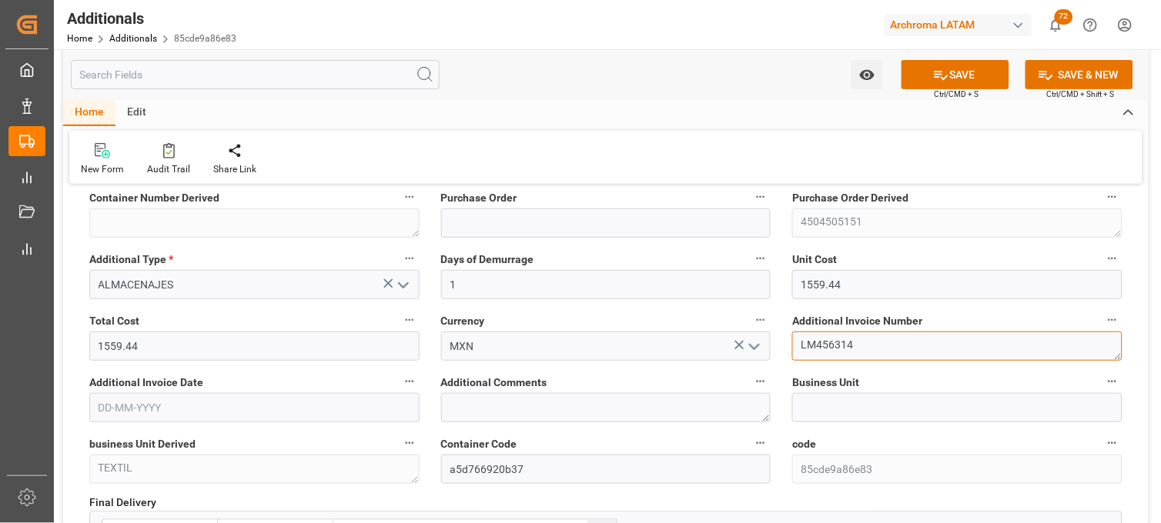
type textarea "LM456314"
click at [212, 405] on input "text" at bounding box center [254, 407] width 330 height 29
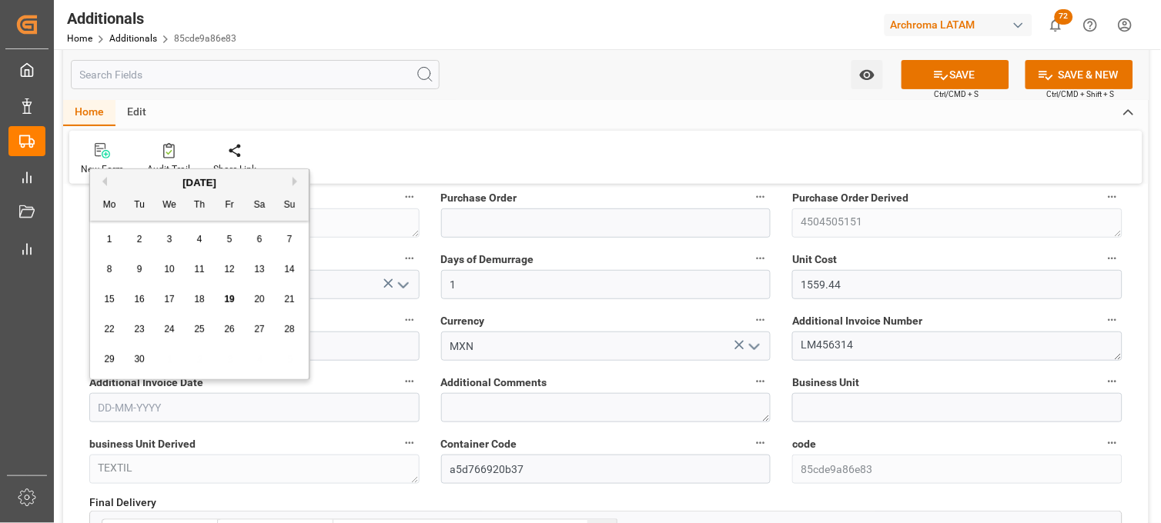
click at [112, 317] on div "22 23 24 25 26 27 28" at bounding box center [200, 330] width 210 height 30
click at [195, 301] on span "18" at bounding box center [199, 299] width 10 height 11
type input "18-09-2025"
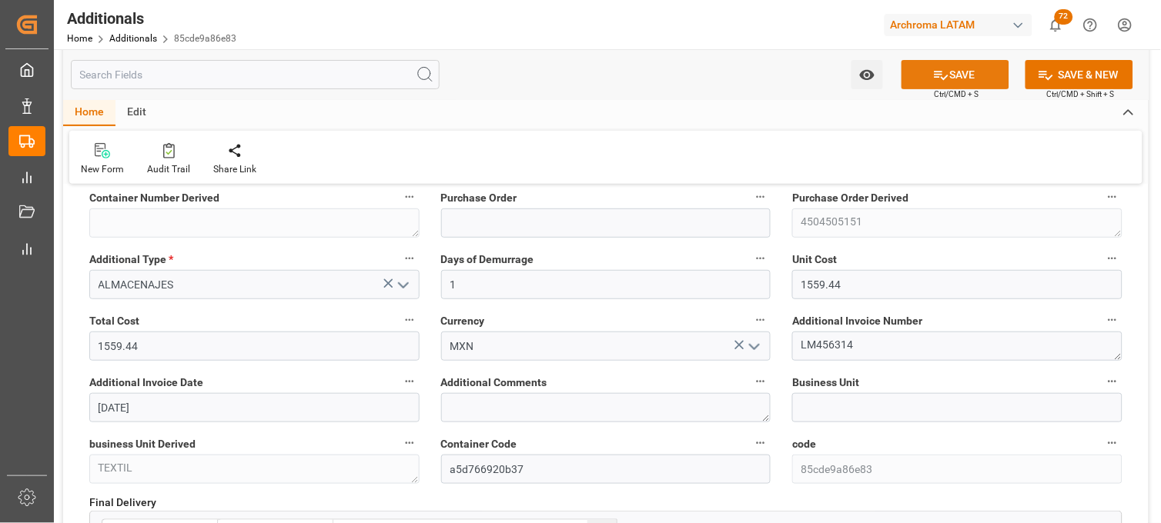
click at [955, 82] on button "SAVE" at bounding box center [955, 74] width 108 height 29
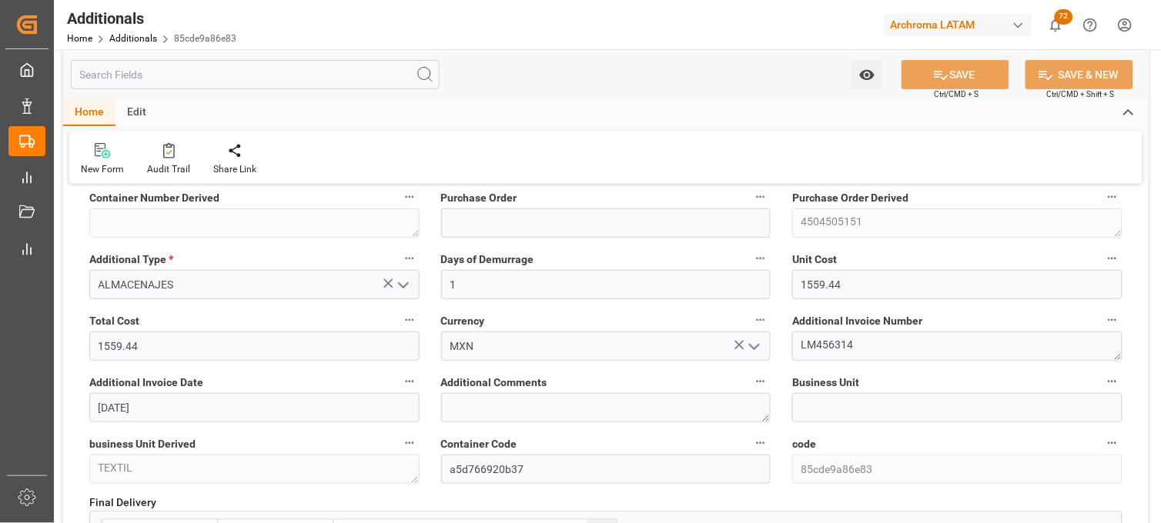
type input "250915080089"
type input "4504505151"
type input "TEXTIL"
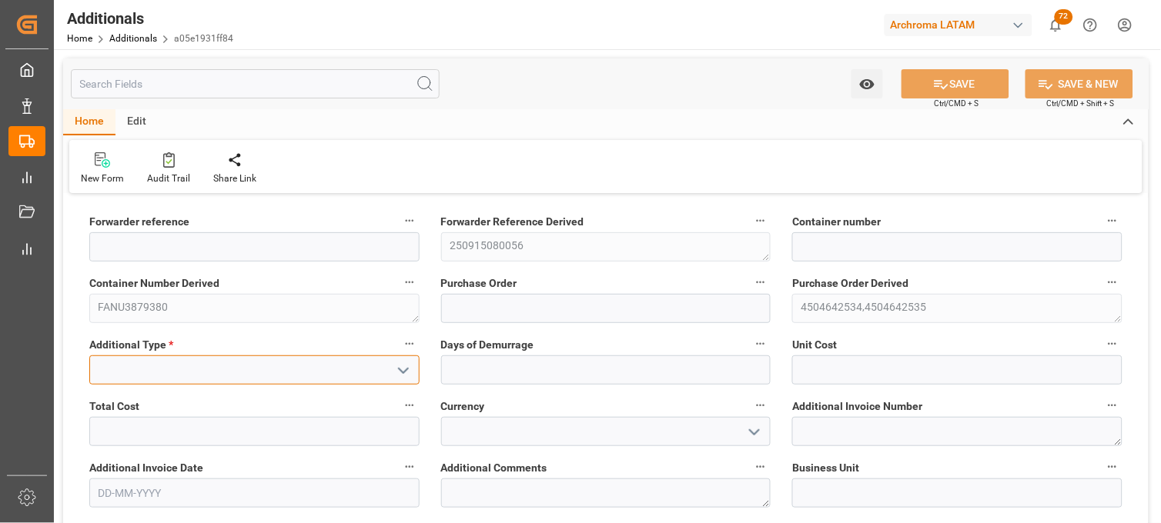
click at [286, 375] on input at bounding box center [254, 370] width 330 height 29
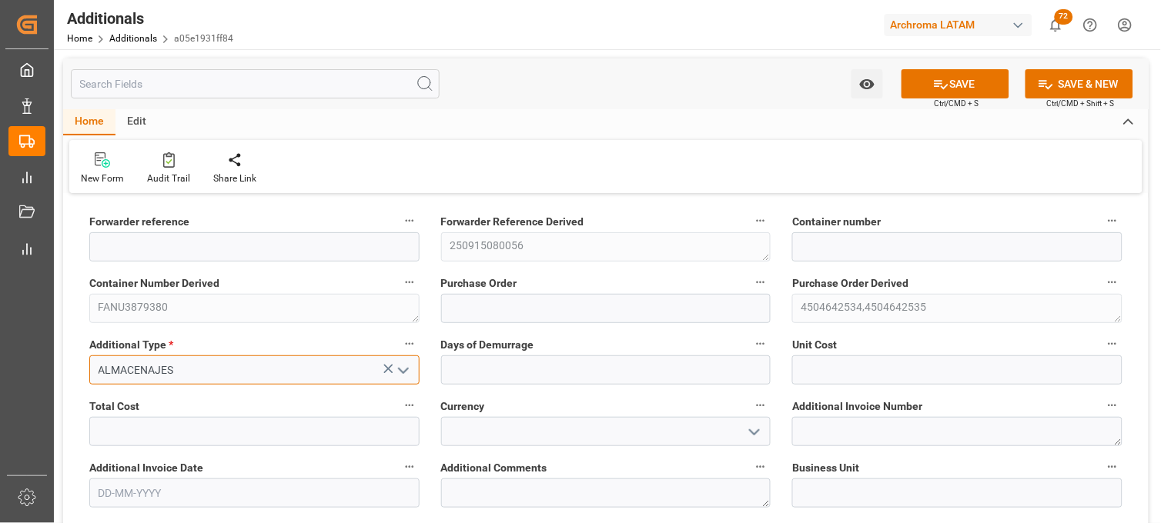
type input "ALMACENAJES"
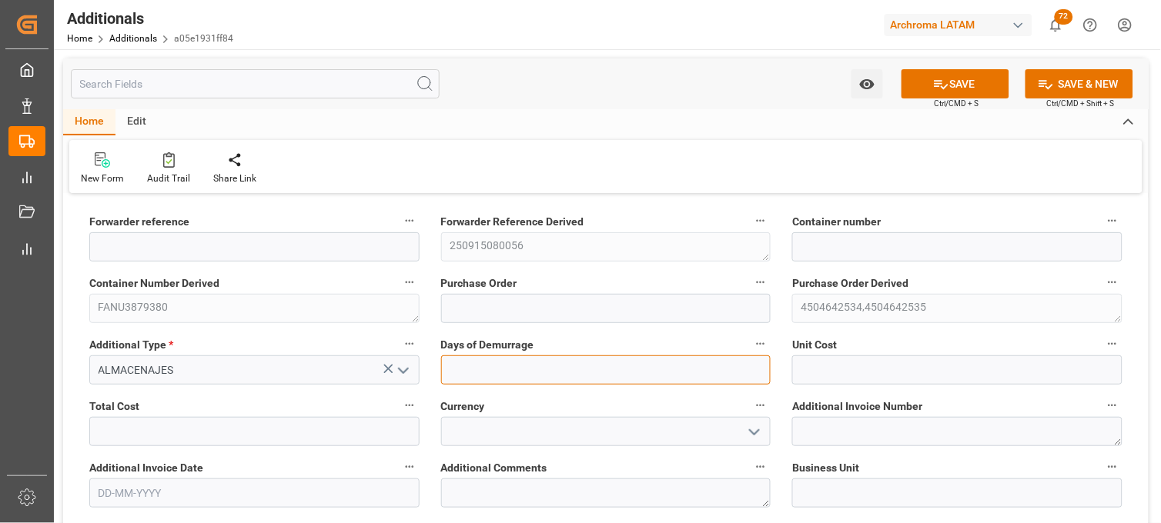
type input "1"
type input "9"
drag, startPoint x: 521, startPoint y: 377, endPoint x: 429, endPoint y: 377, distance: 91.6
click at [431, 377] on div "Days of Demurrage 9" at bounding box center [606, 360] width 352 height 62
type input "8"
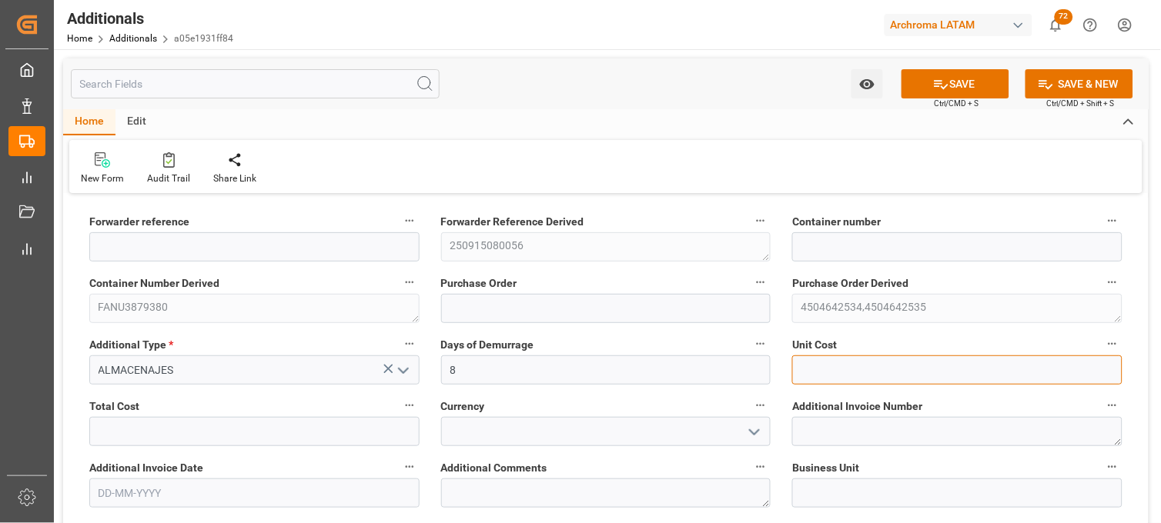
click at [870, 376] on input "text" at bounding box center [957, 370] width 330 height 29
type input "1776.05"
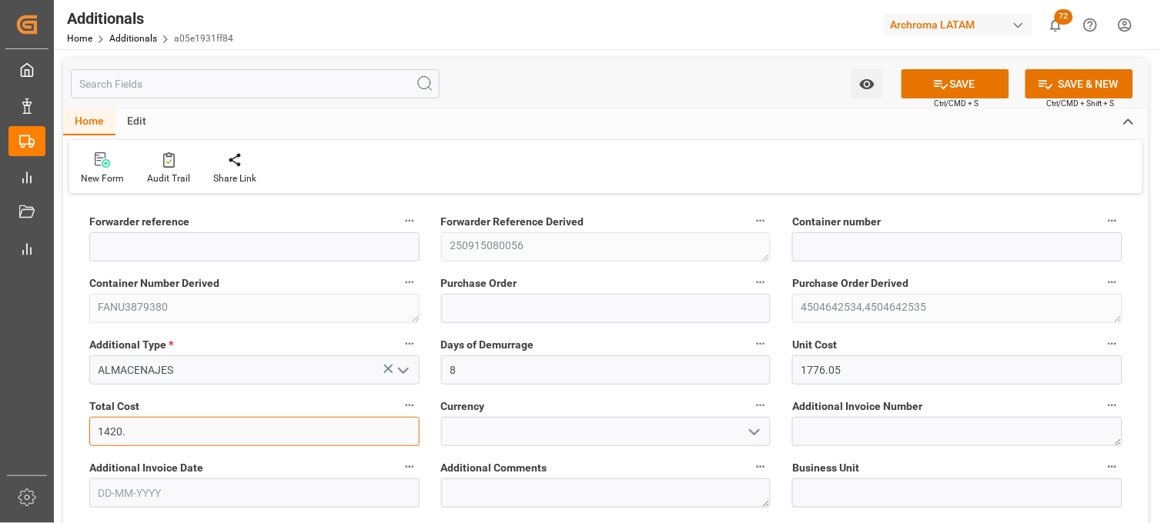
click at [375, 433] on input "1420." at bounding box center [254, 431] width 330 height 29
type input "14208.40"
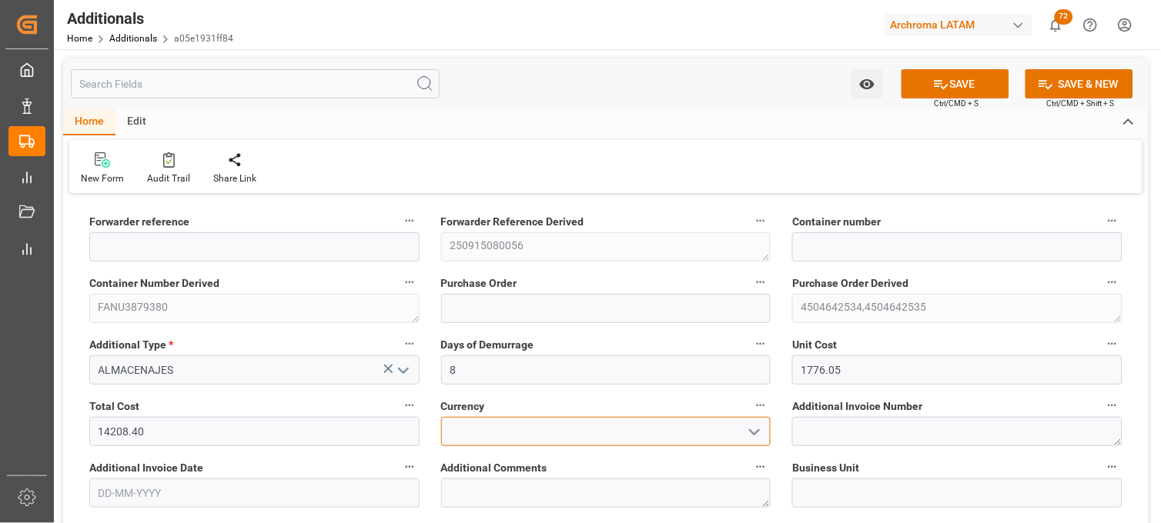
click at [474, 426] on input at bounding box center [606, 431] width 330 height 29
type input "S"
type input "MXN"
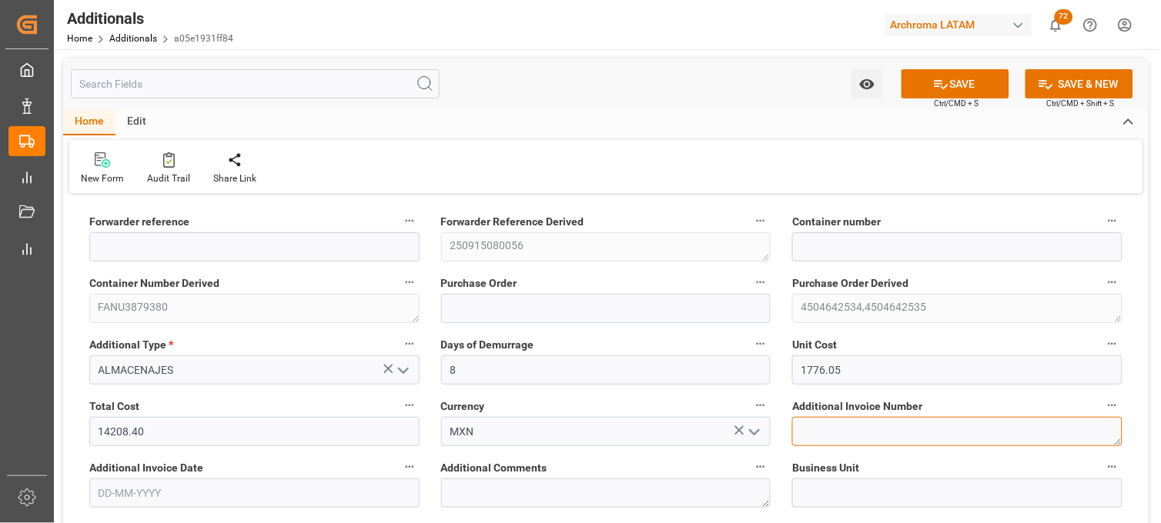
click at [849, 432] on textarea at bounding box center [957, 431] width 330 height 29
paste textarea "LM456324"
type textarea "LM456324"
click at [259, 489] on input "text" at bounding box center [254, 493] width 330 height 29
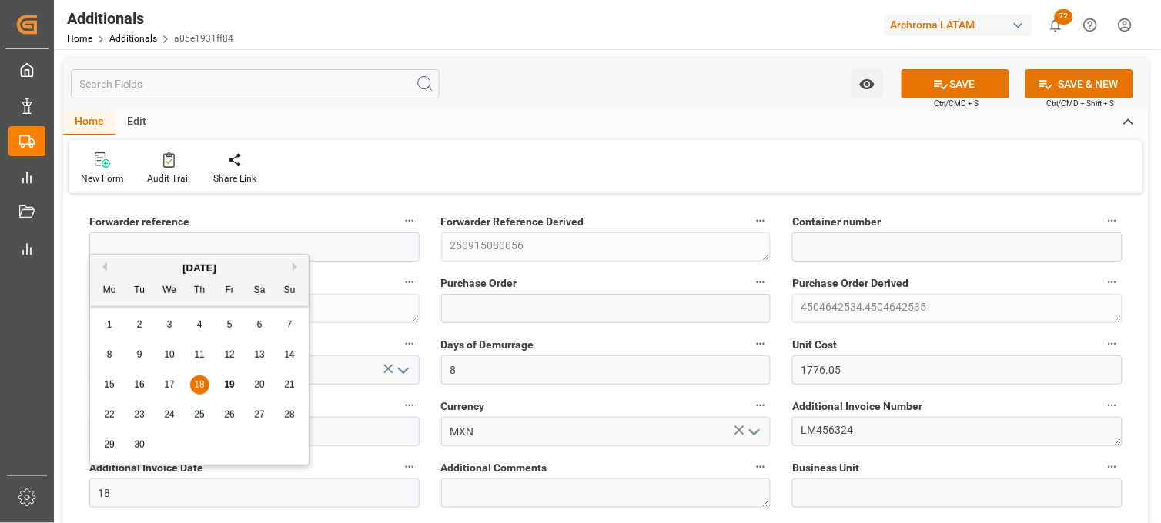
click at [193, 381] on div "18" at bounding box center [199, 385] width 19 height 18
type input "[DATE]"
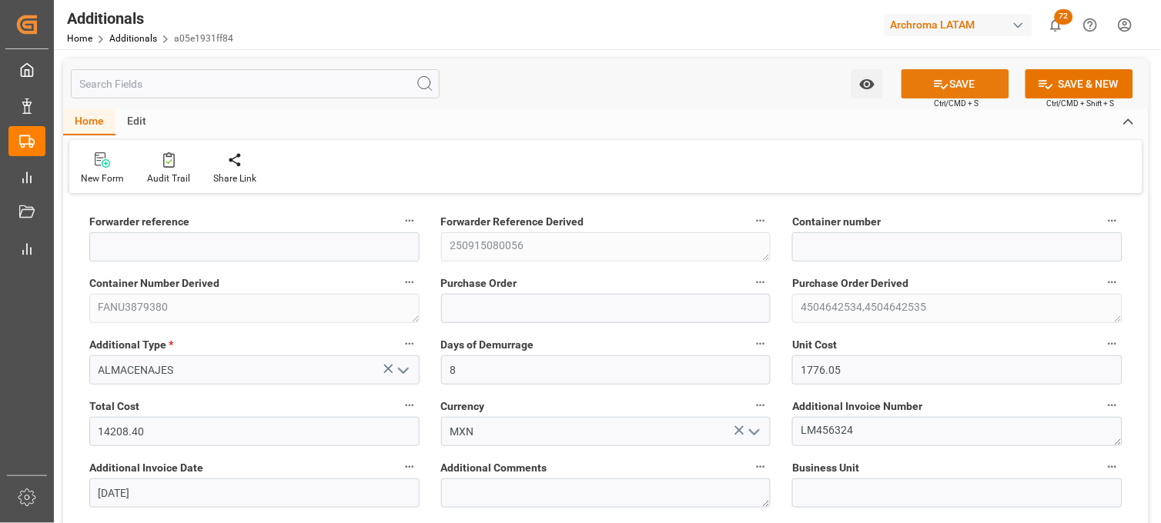
click at [924, 82] on button "SAVE" at bounding box center [955, 83] width 108 height 29
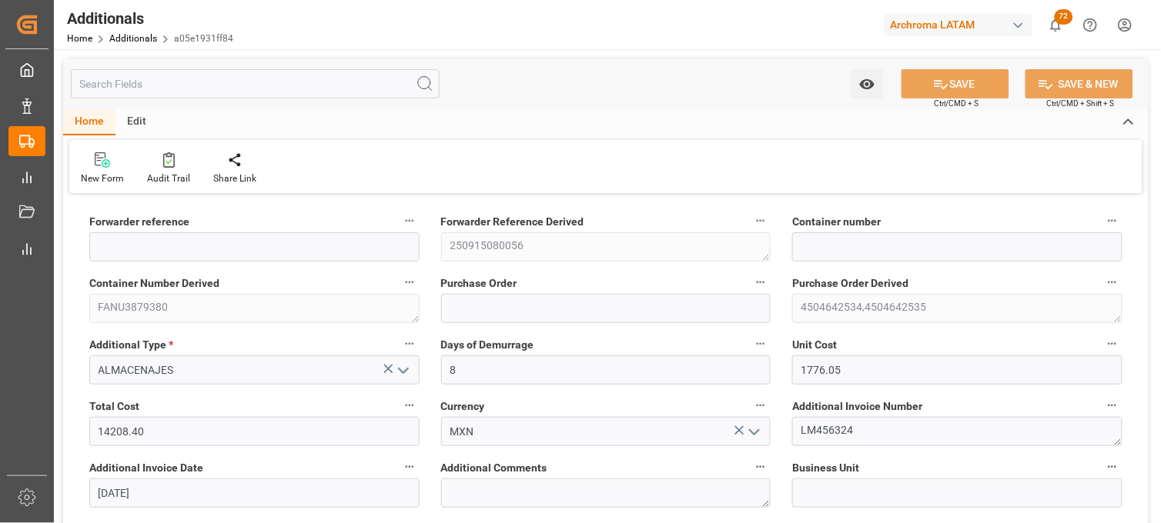
type input "250915080056"
type input "FANU3879380"
type input "4504642534,4504642535"
type input "PT"
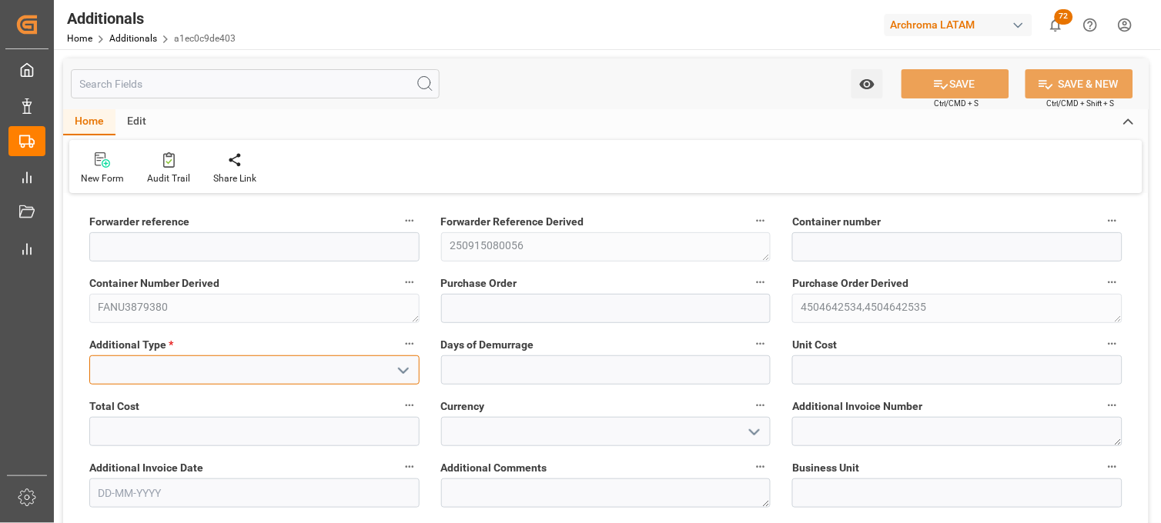
click at [177, 375] on input at bounding box center [254, 370] width 330 height 29
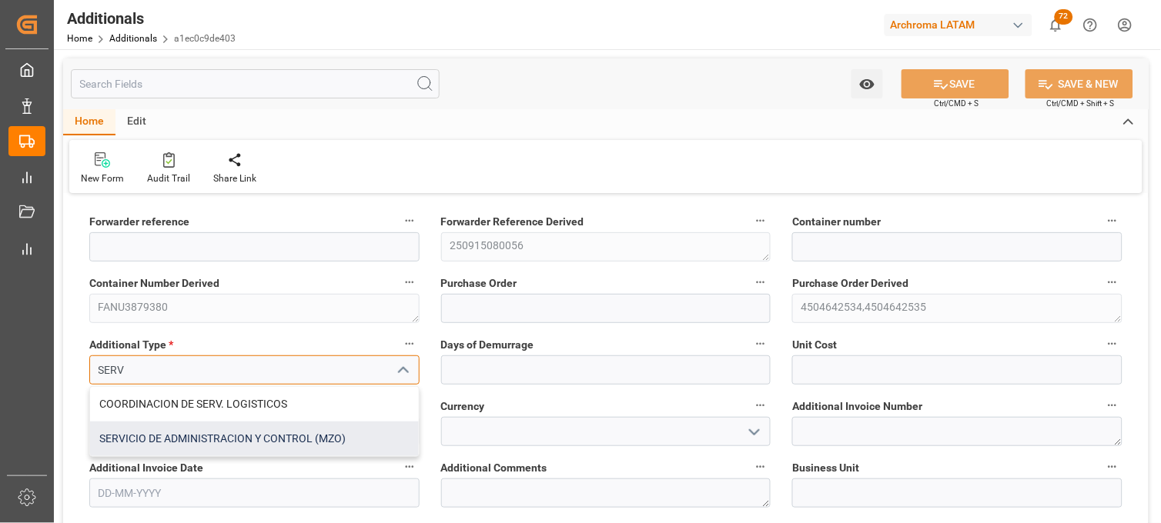
click at [185, 431] on div "SERVICIO DE ADMINISTRACION Y CONTROL (MZO)" at bounding box center [254, 439] width 329 height 35
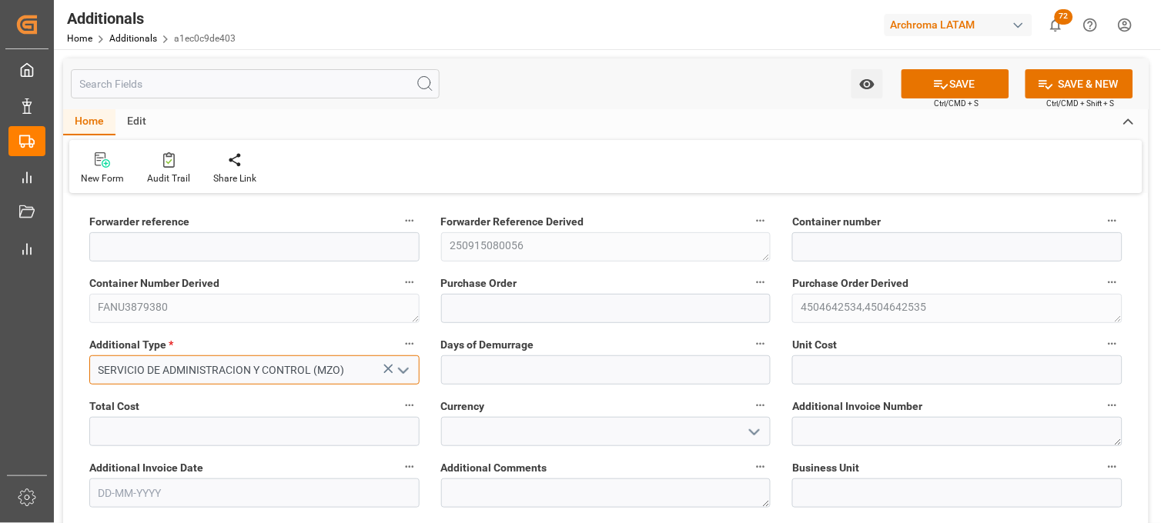
type input "SERVICIO DE ADMINISTRACION Y CONTROL (MZO)"
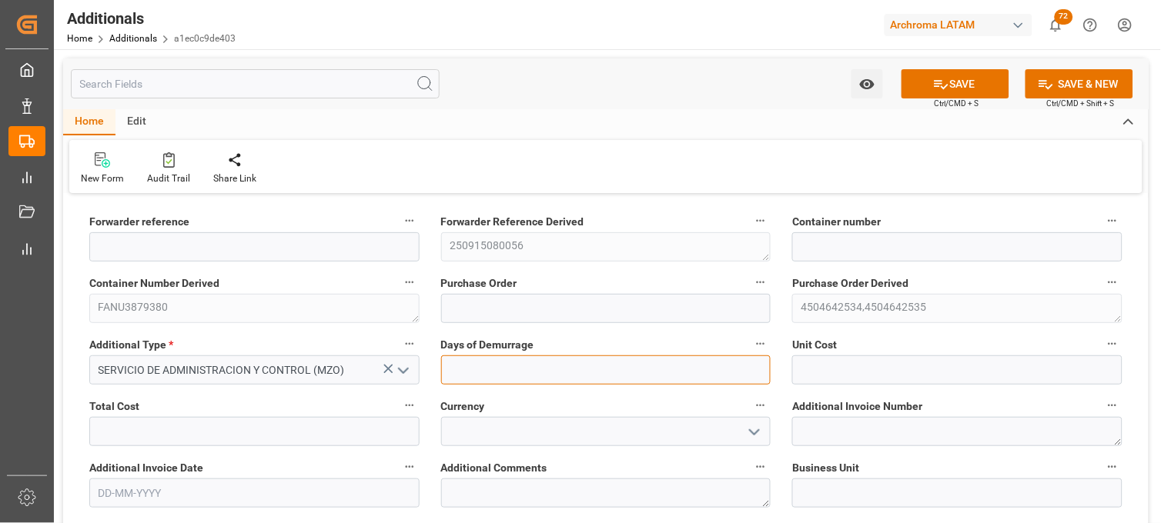
click at [479, 363] on input "text" at bounding box center [606, 370] width 330 height 29
type input "1"
click at [811, 374] on div "Unit Cost" at bounding box center [957, 360] width 352 height 62
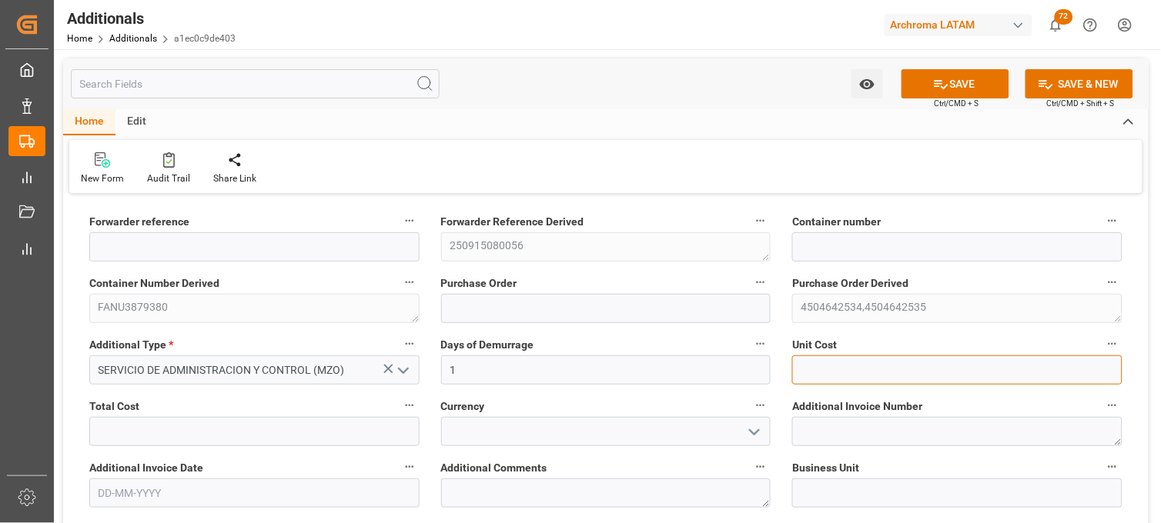
click at [824, 375] on input "text" at bounding box center [957, 370] width 330 height 29
type input "2646"
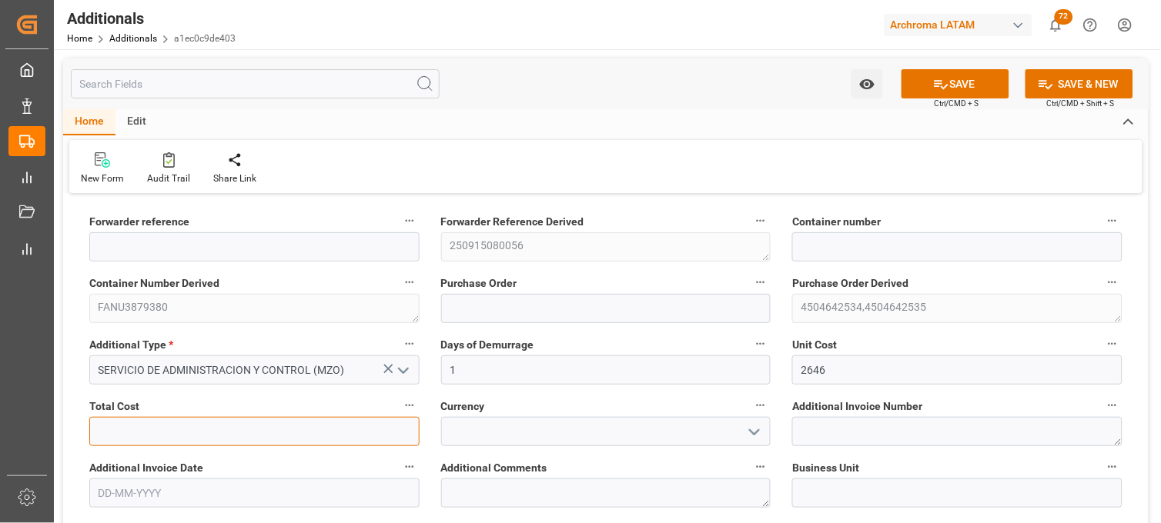
click at [316, 418] on input "text" at bounding box center [254, 431] width 330 height 29
type input "2646"
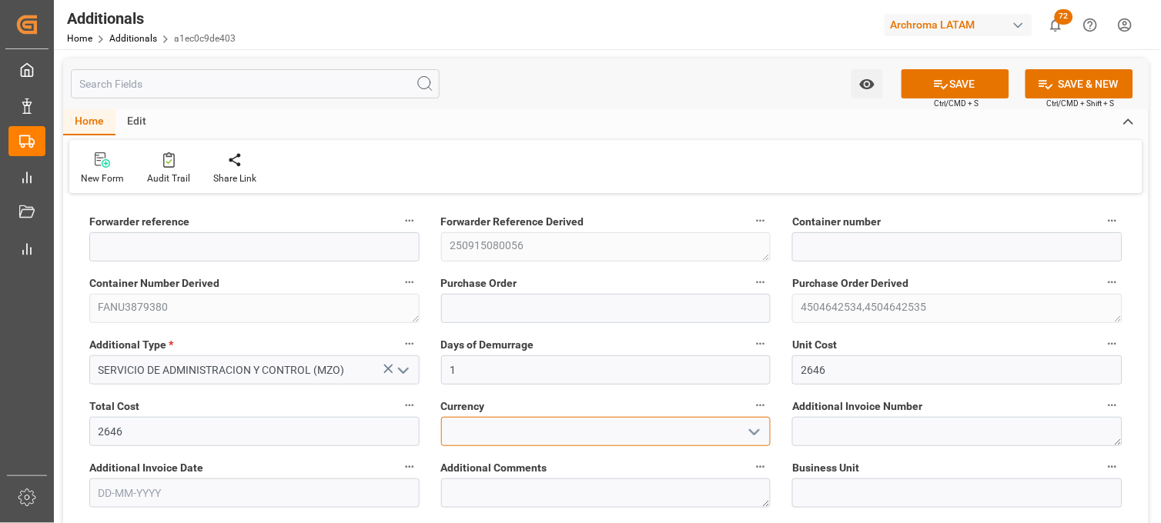
click at [525, 422] on input at bounding box center [606, 431] width 330 height 29
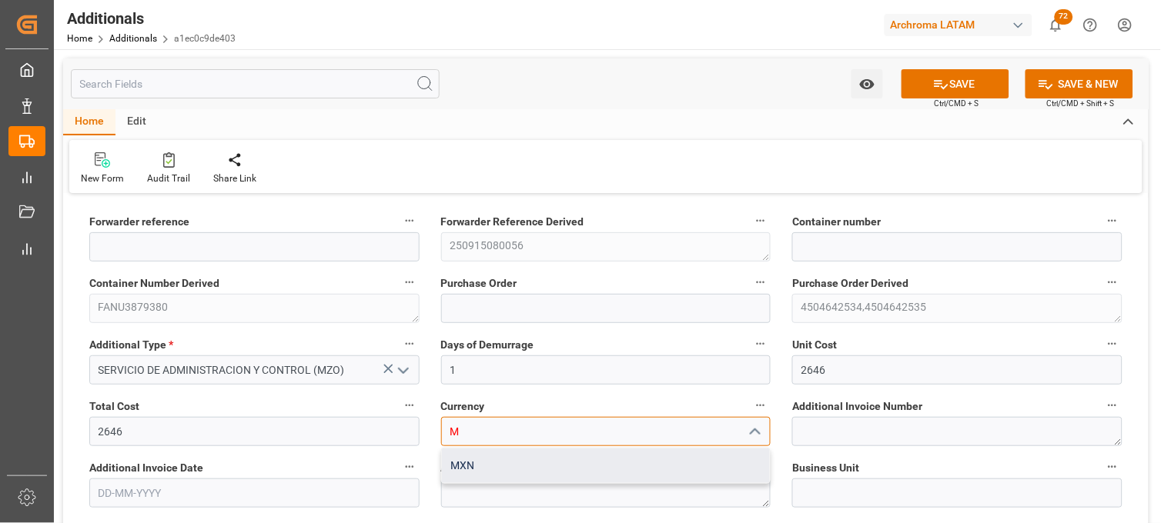
click at [500, 458] on div "MXN" at bounding box center [606, 466] width 329 height 35
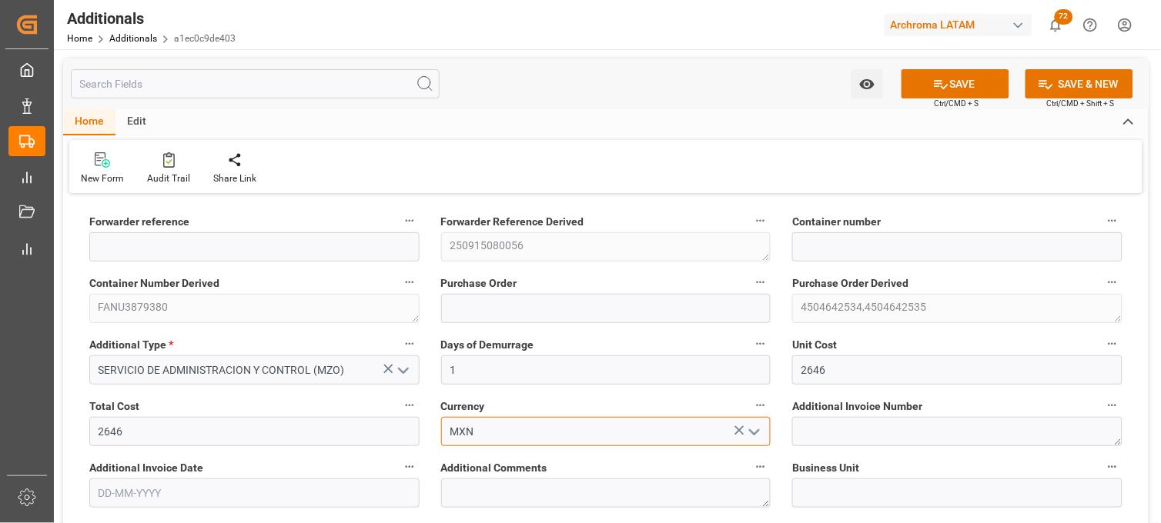
type input "MXN"
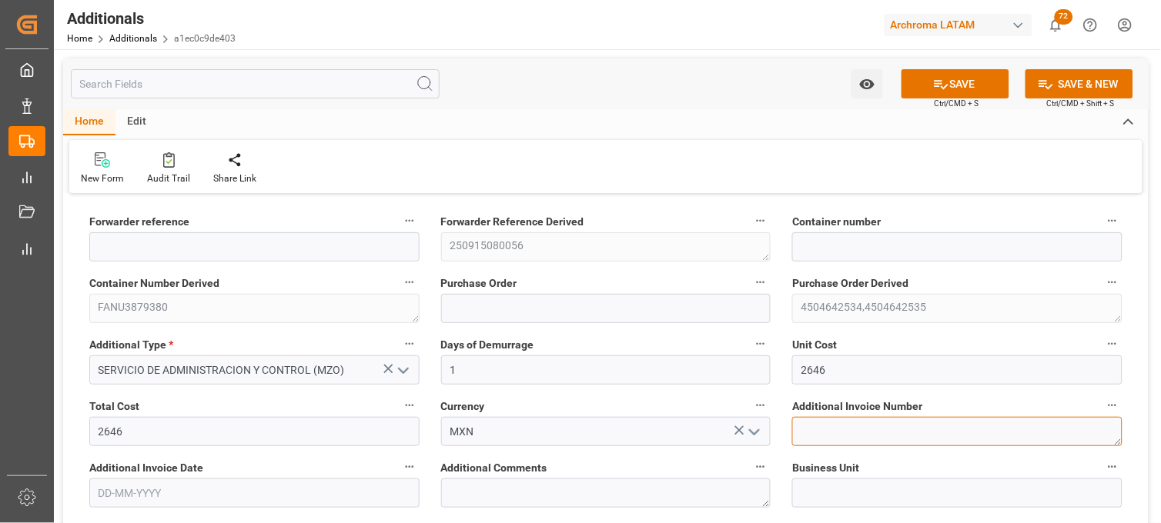
click at [799, 431] on textarea at bounding box center [957, 431] width 330 height 29
click at [798, 433] on textarea at bounding box center [957, 431] width 330 height 29
paste textarea "LM456324"
type textarea "LM456324"
click at [313, 480] on input "text" at bounding box center [254, 493] width 330 height 29
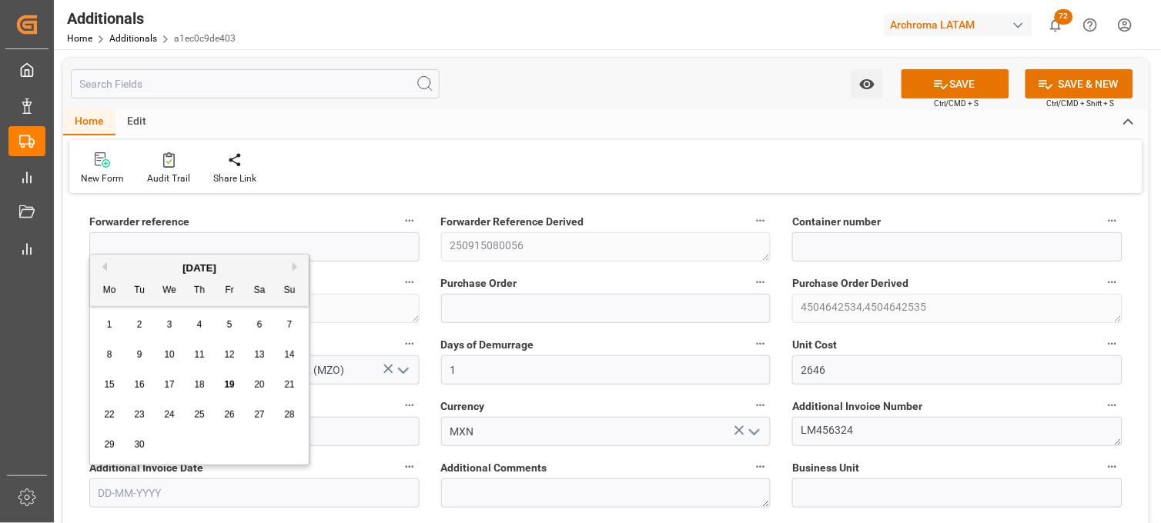
click at [112, 403] on div "22 23 24 25 26 27 28" at bounding box center [200, 415] width 210 height 30
click at [195, 383] on span "18" at bounding box center [199, 384] width 10 height 11
type input "[DATE]"
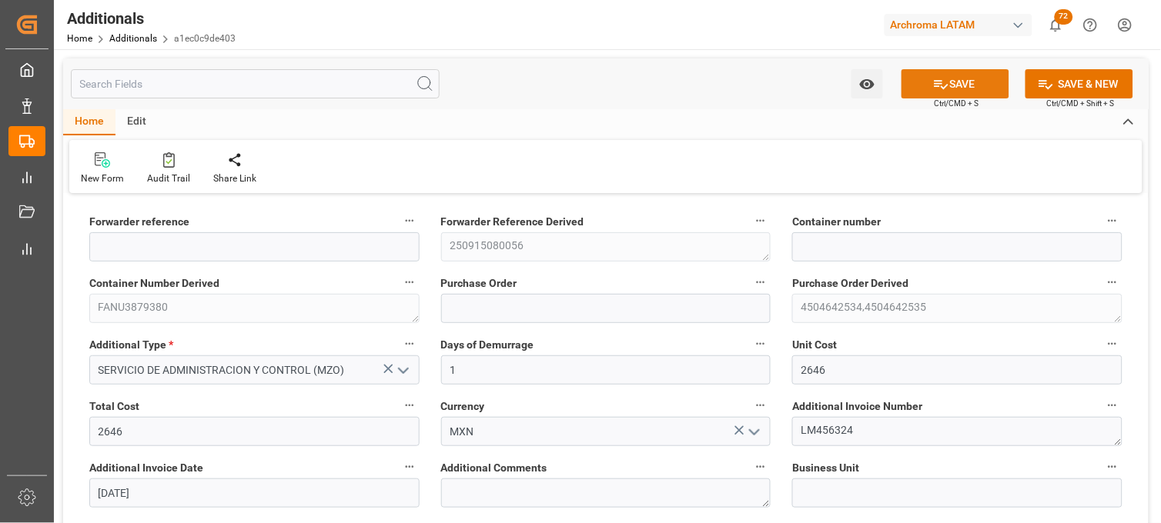
click at [928, 86] on button "SAVE" at bounding box center [955, 83] width 108 height 29
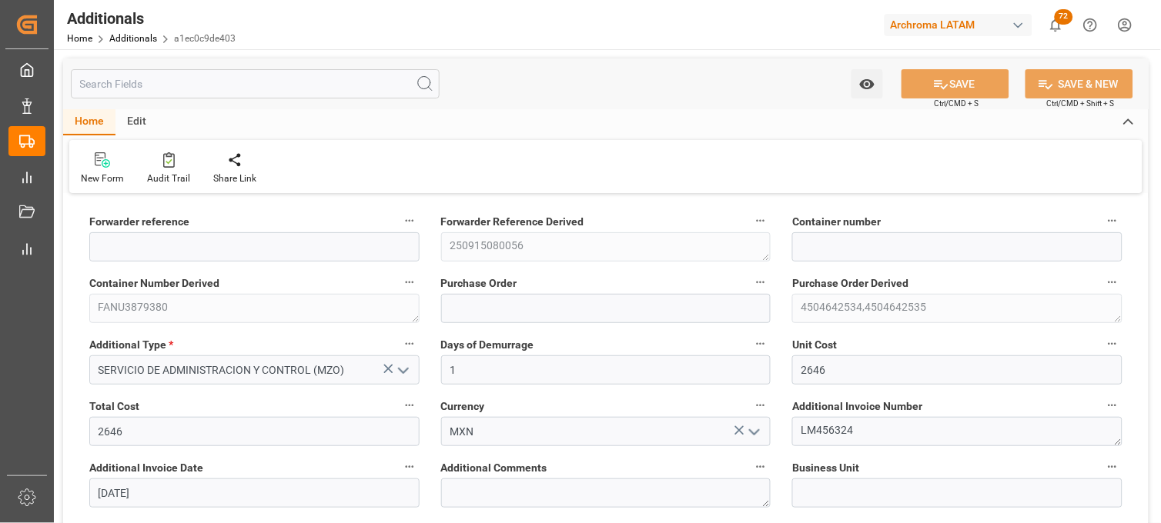
type input "250915080056"
type input "FANU3879380"
type input "4504642534,4504642535"
type input "PT"
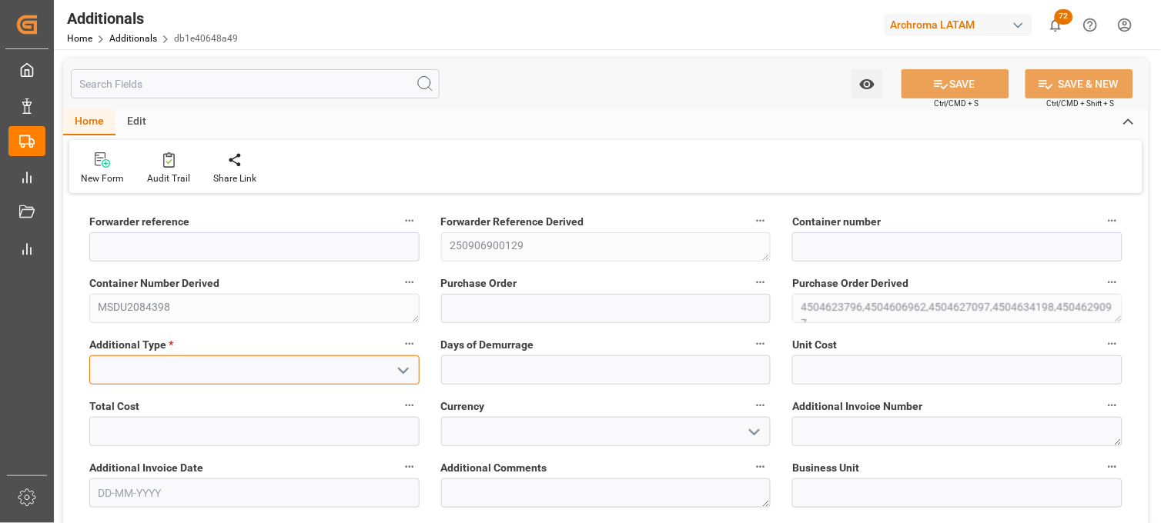
click at [286, 375] on input at bounding box center [254, 370] width 330 height 29
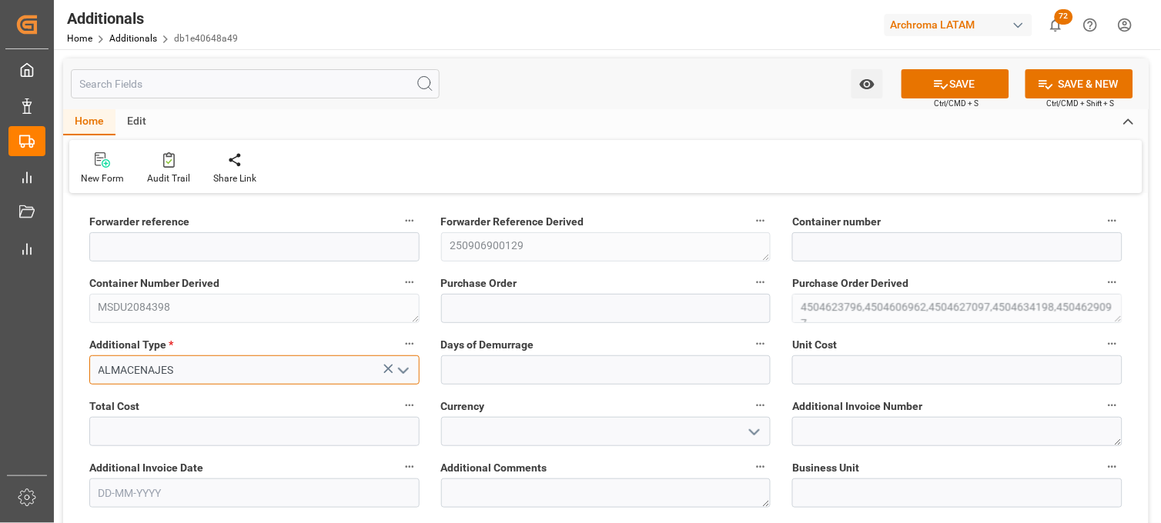
type input "ALMACENAJES"
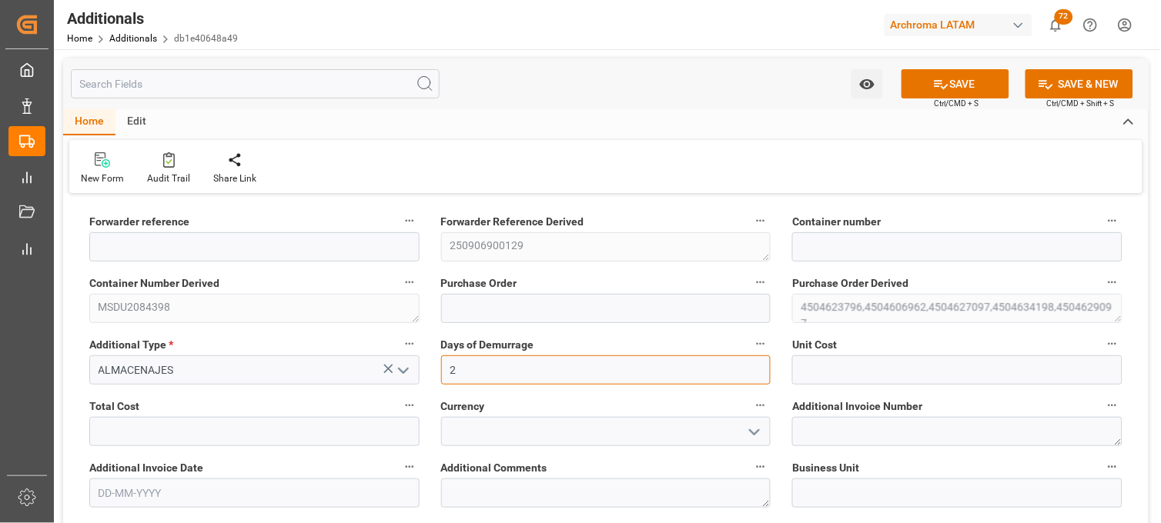
type input "2"
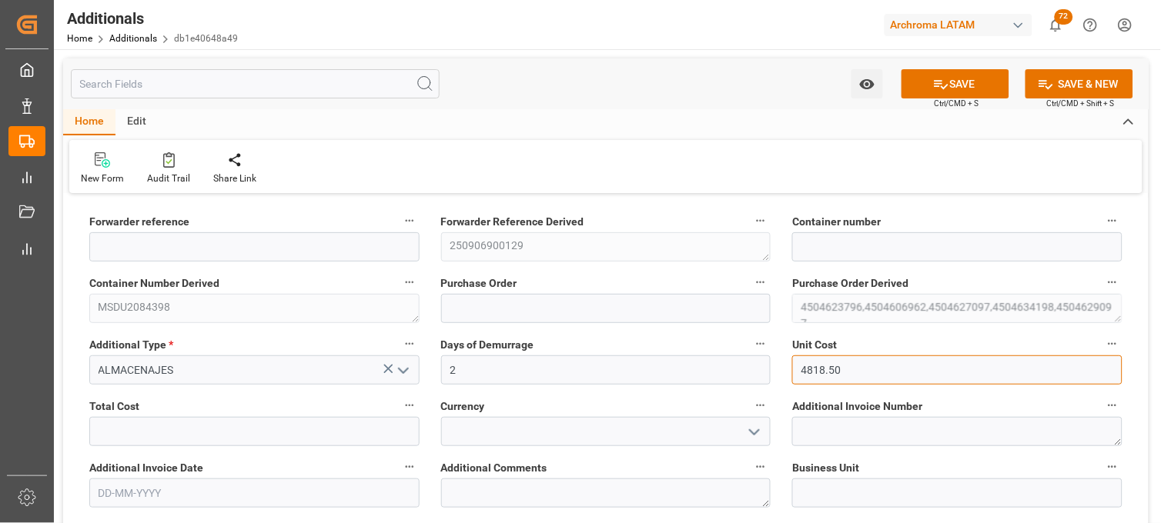
type input "4818.50"
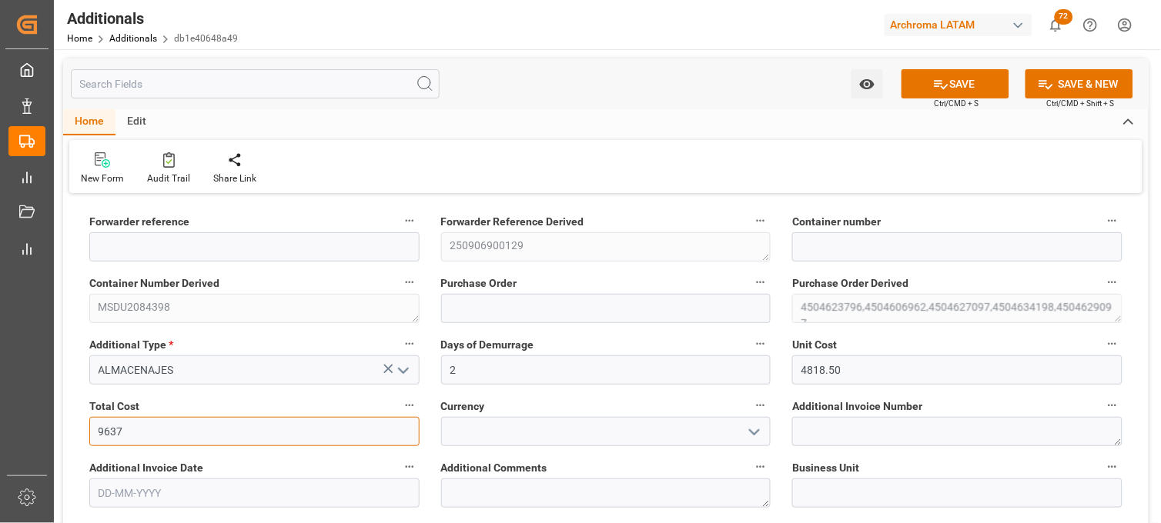
type input "9637"
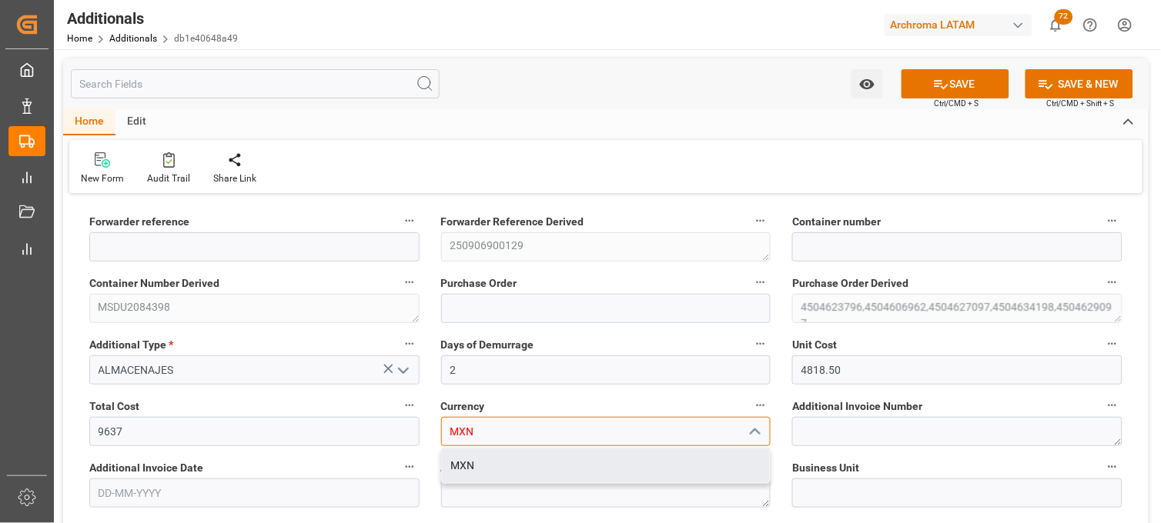
type input "MXN"
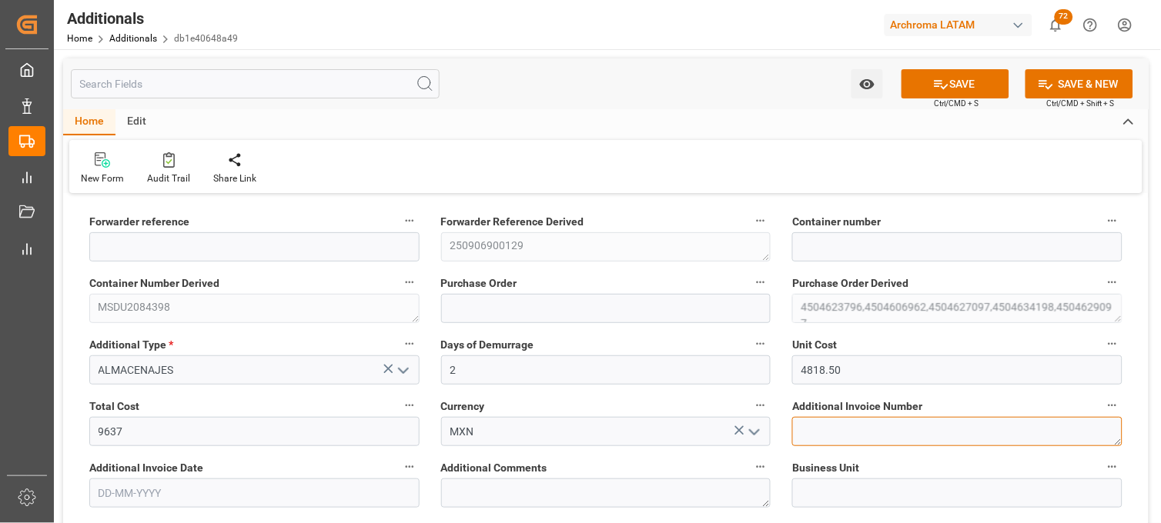
click at [816, 429] on textarea at bounding box center [957, 431] width 330 height 29
paste textarea "LM456454"
type textarea "LM456454"
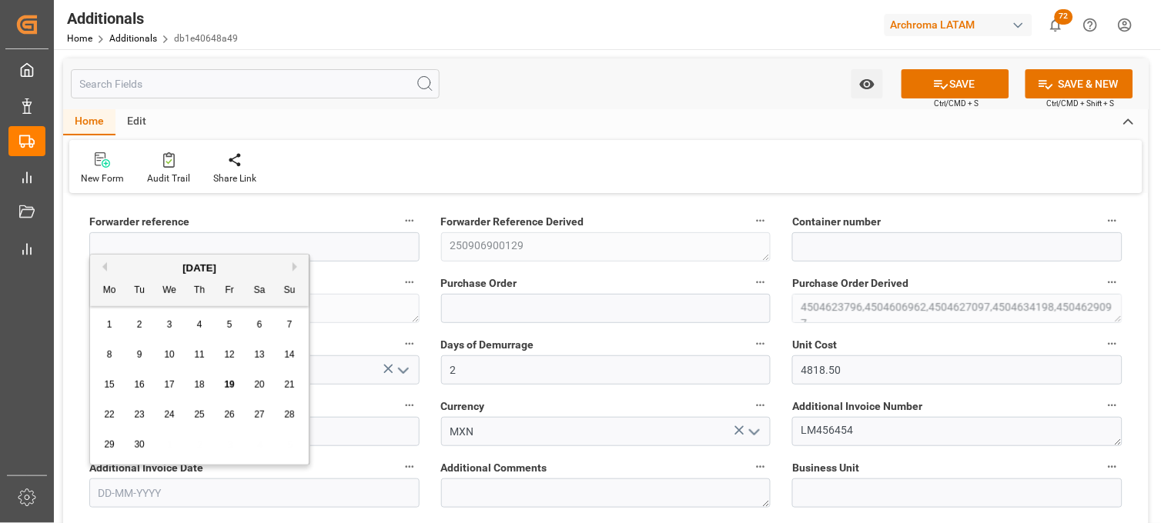
click at [282, 481] on input "text" at bounding box center [254, 493] width 330 height 29
click at [120, 367] on div "8 9 10 11 12 13 14" at bounding box center [200, 355] width 210 height 30
click at [232, 383] on span "19" at bounding box center [229, 384] width 10 height 11
type input "[DATE]"
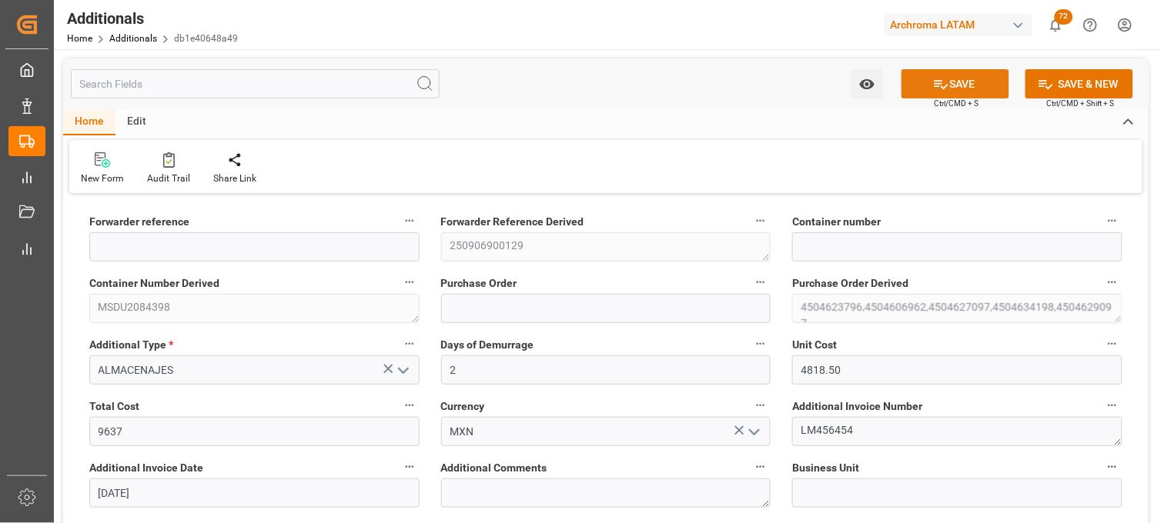
click at [931, 95] on button "SAVE" at bounding box center [955, 83] width 108 height 29
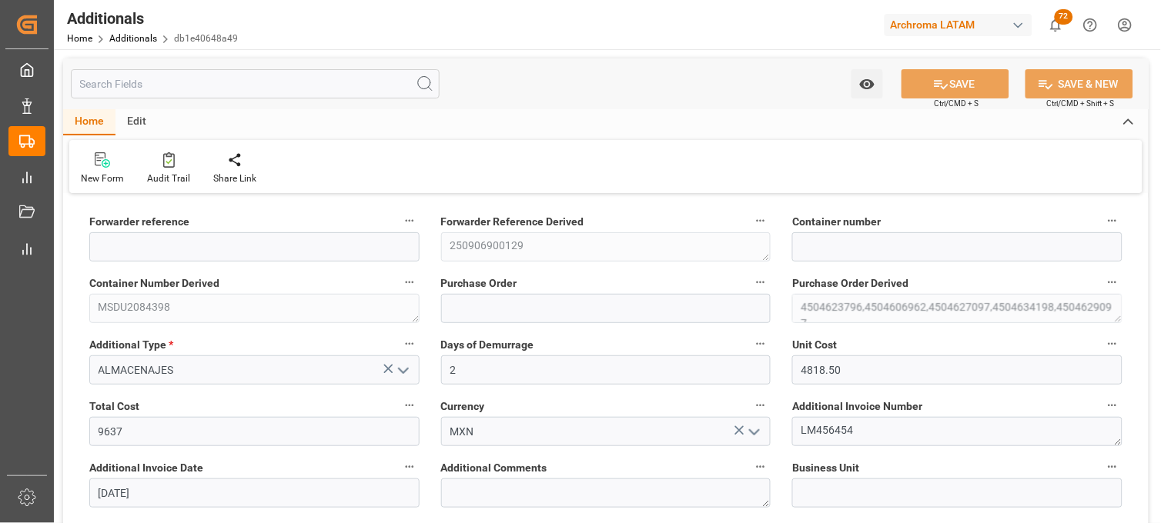
type input "250906900129"
type input "MSDU2084398"
type input "4504623796,4504606962,4504627097,4504634198,4504629097"
type input "TEXTIL"
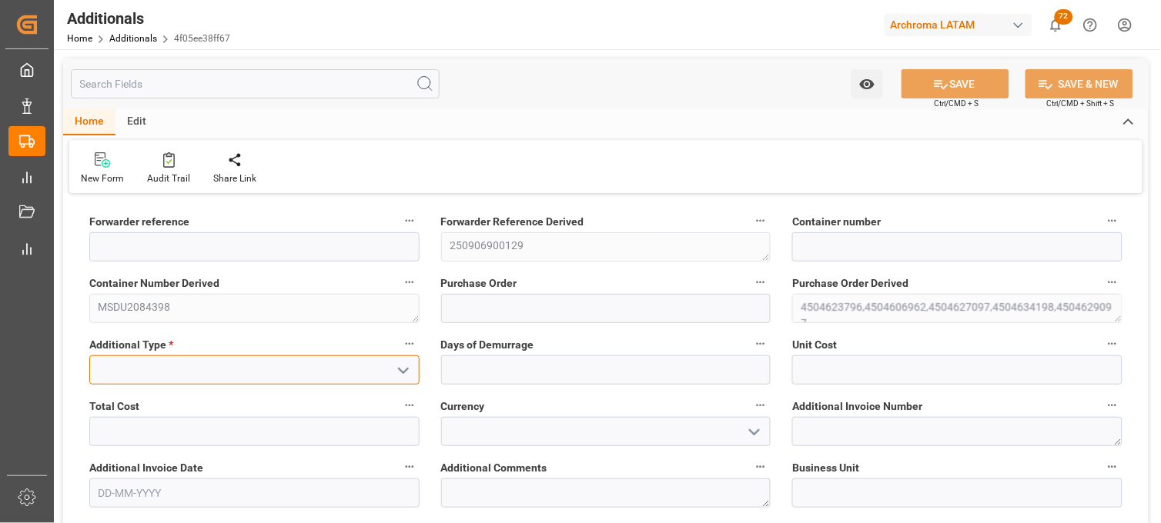
click at [312, 368] on input at bounding box center [254, 370] width 330 height 29
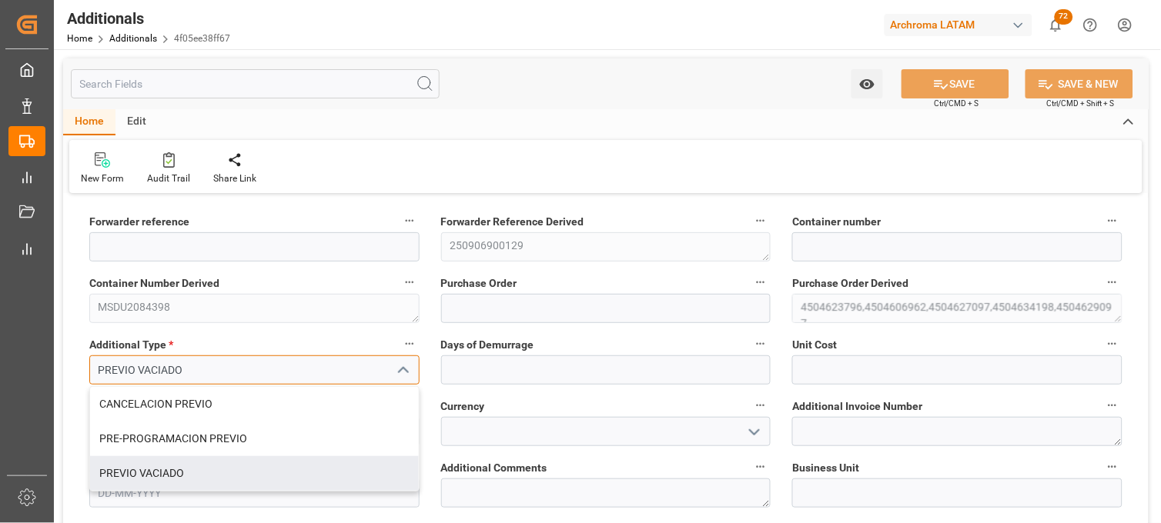
type input "PREVIO VACIADO"
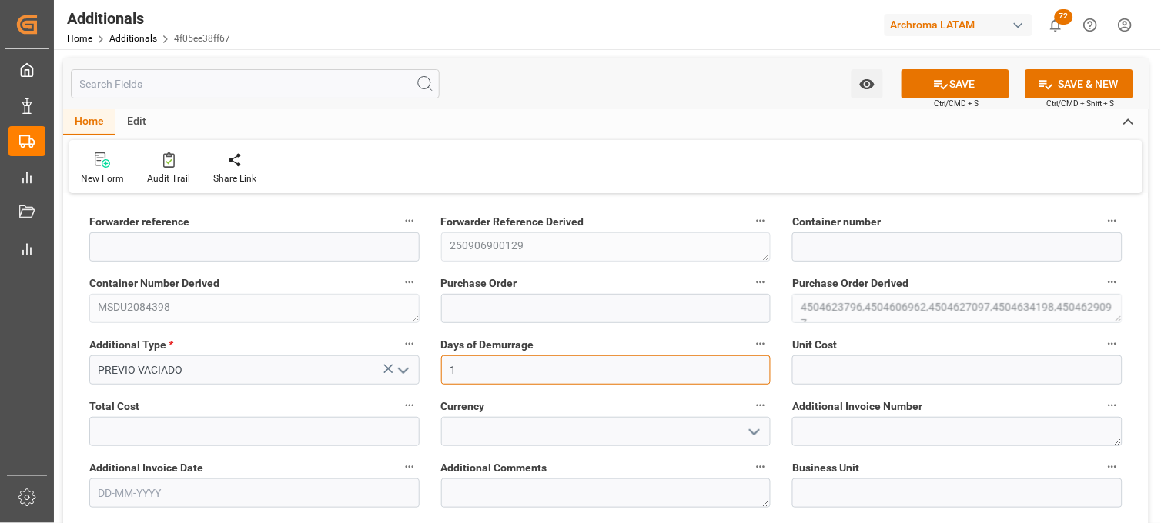
type input "1"
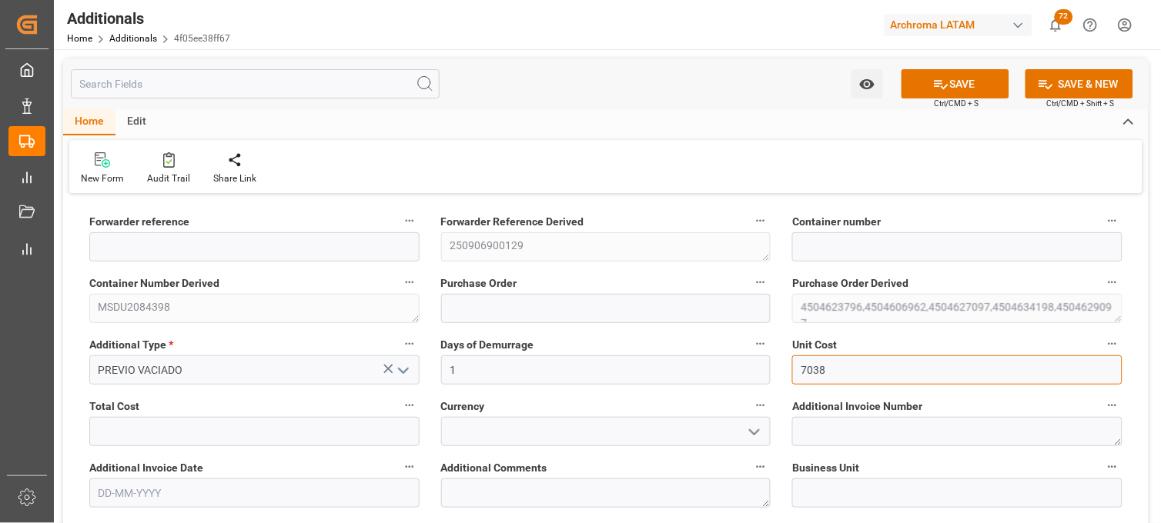
type input "7038"
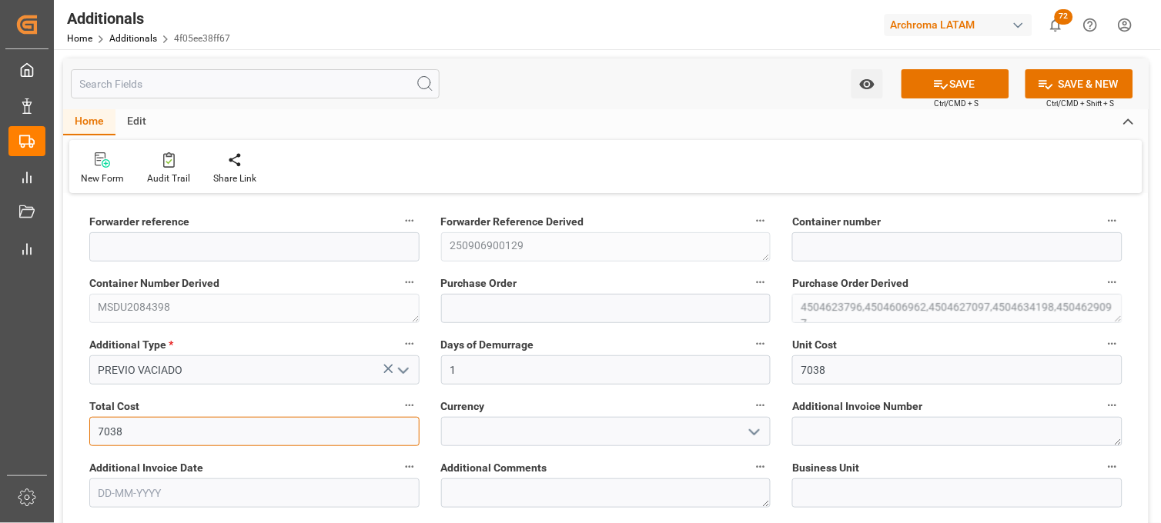
type input "7038"
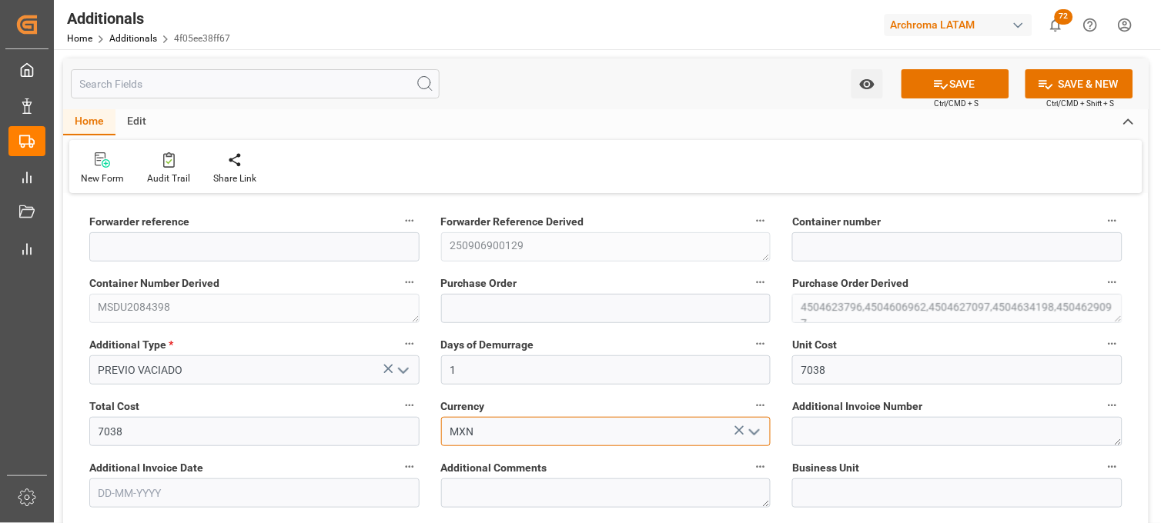
type input "MXN"
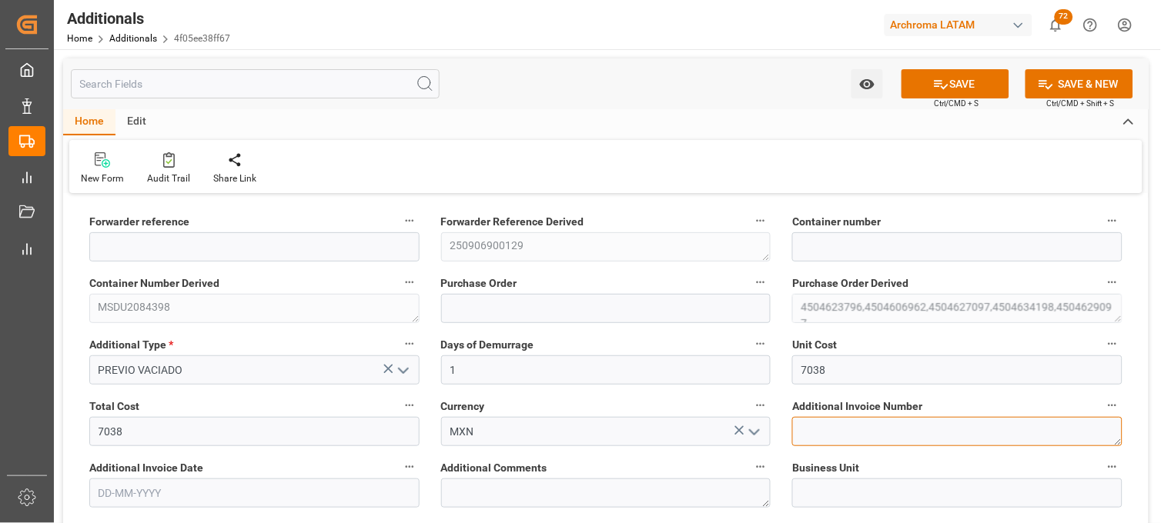
click at [810, 439] on textarea at bounding box center [957, 431] width 330 height 29
paste textarea "LM456454"
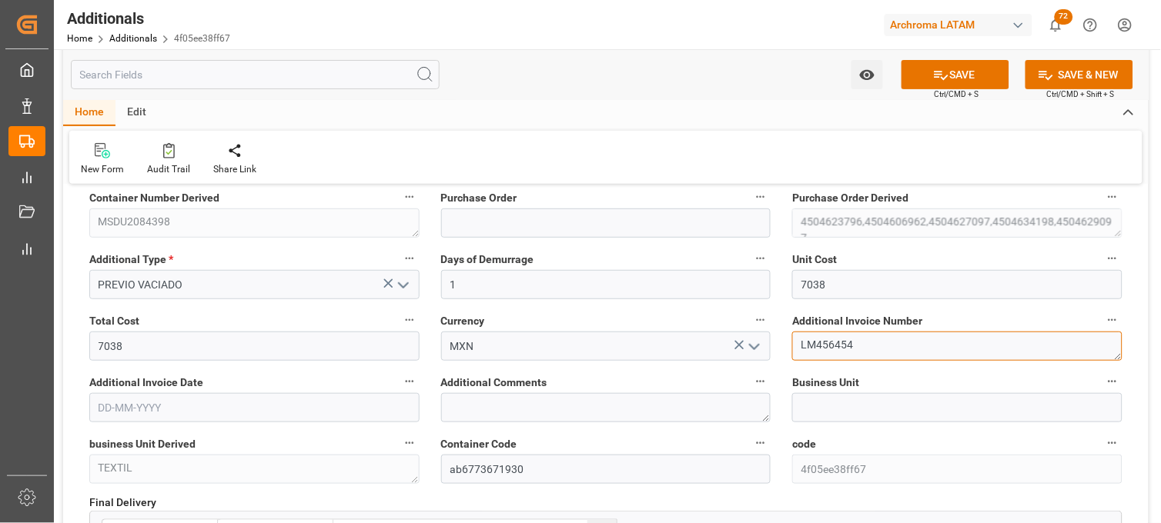
type textarea "LM456454"
click at [211, 417] on input "text" at bounding box center [254, 407] width 330 height 29
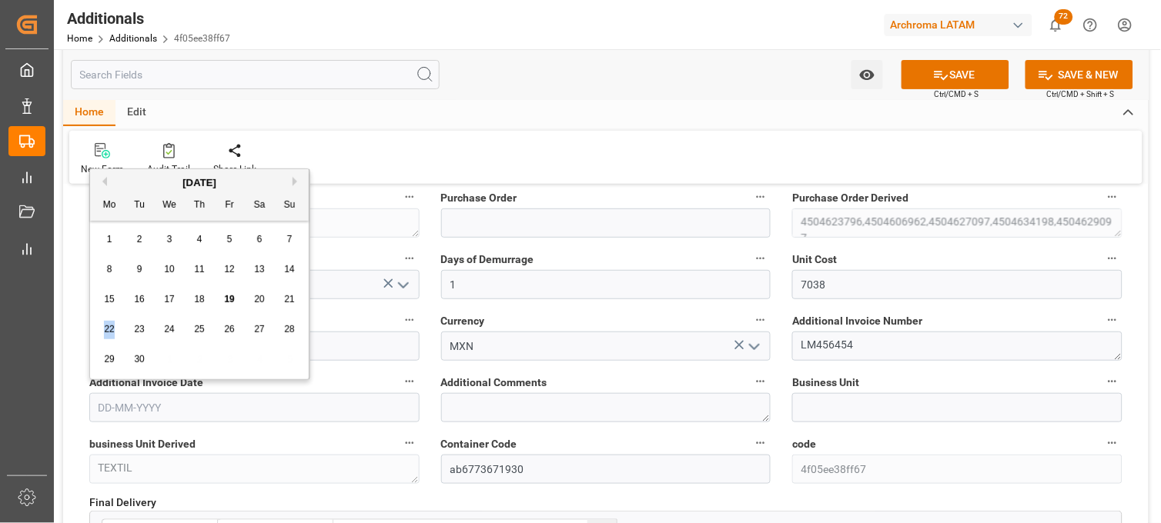
click at [119, 316] on div "22 23 24 25 26 27 28" at bounding box center [200, 330] width 210 height 30
drag, startPoint x: 119, startPoint y: 316, endPoint x: 228, endPoint y: 297, distance: 110.2
click at [228, 297] on span "19" at bounding box center [229, 299] width 10 height 11
type input "[DATE]"
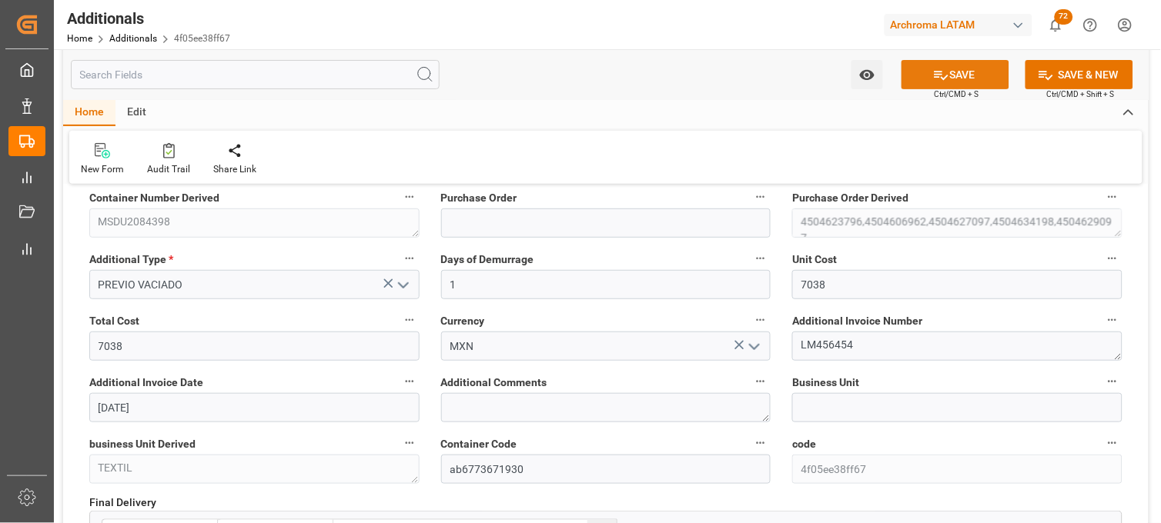
click at [932, 87] on button "SAVE" at bounding box center [955, 74] width 108 height 29
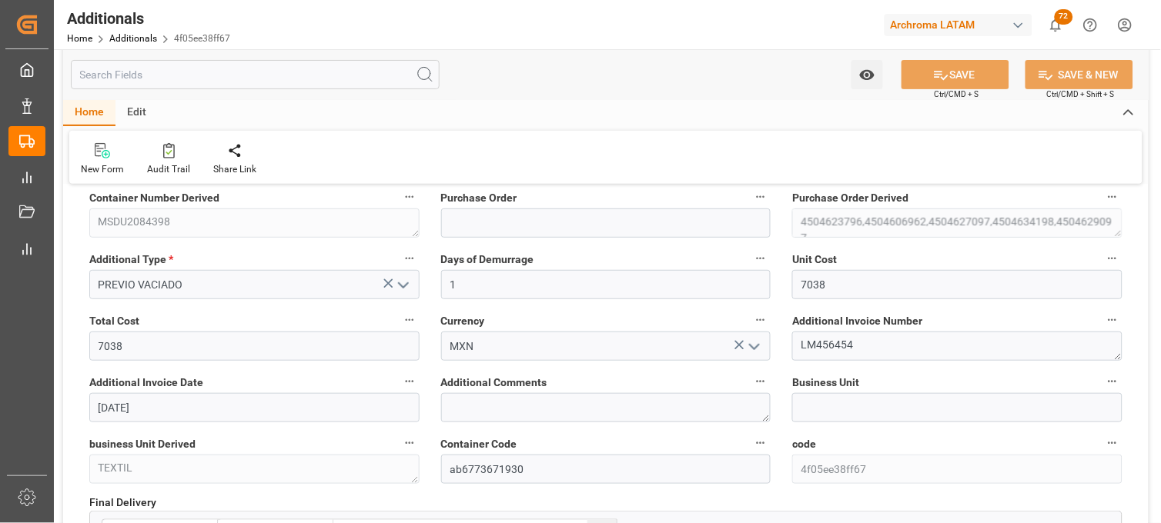
type input "250906900129"
type input "MSDU2084398"
type input "4504623796,4504606962,4504627097,4504634198,4504629097"
type input "TEXTIL"
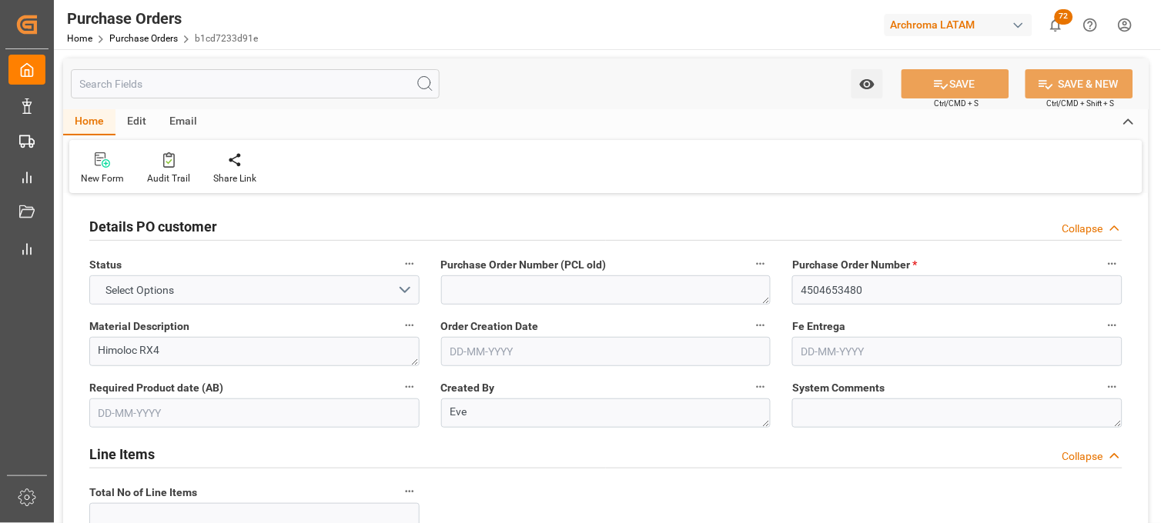
type input "1"
type input "[DATE]"
drag, startPoint x: 825, startPoint y: 286, endPoint x: 809, endPoint y: 272, distance: 20.8
click at [825, 286] on input "4504653480" at bounding box center [957, 290] width 330 height 29
